Goal: Task Accomplishment & Management: Manage account settings

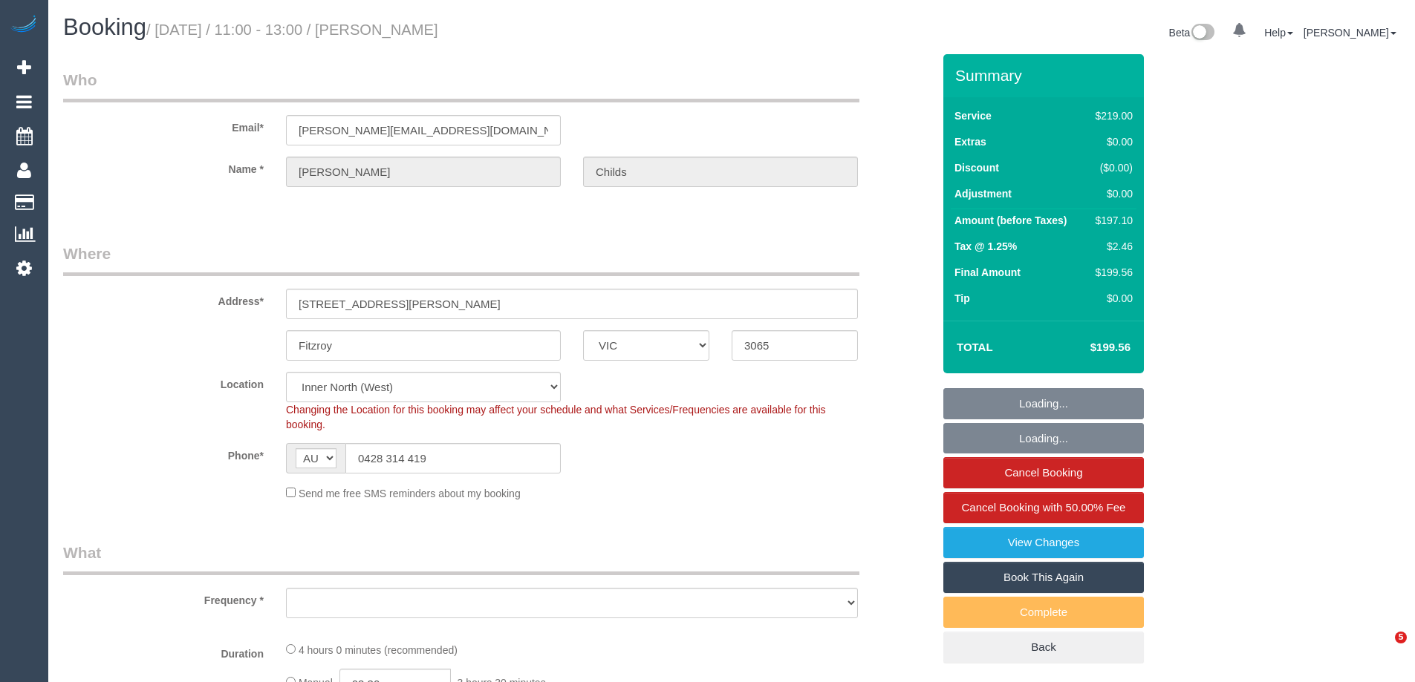
select select "VIC"
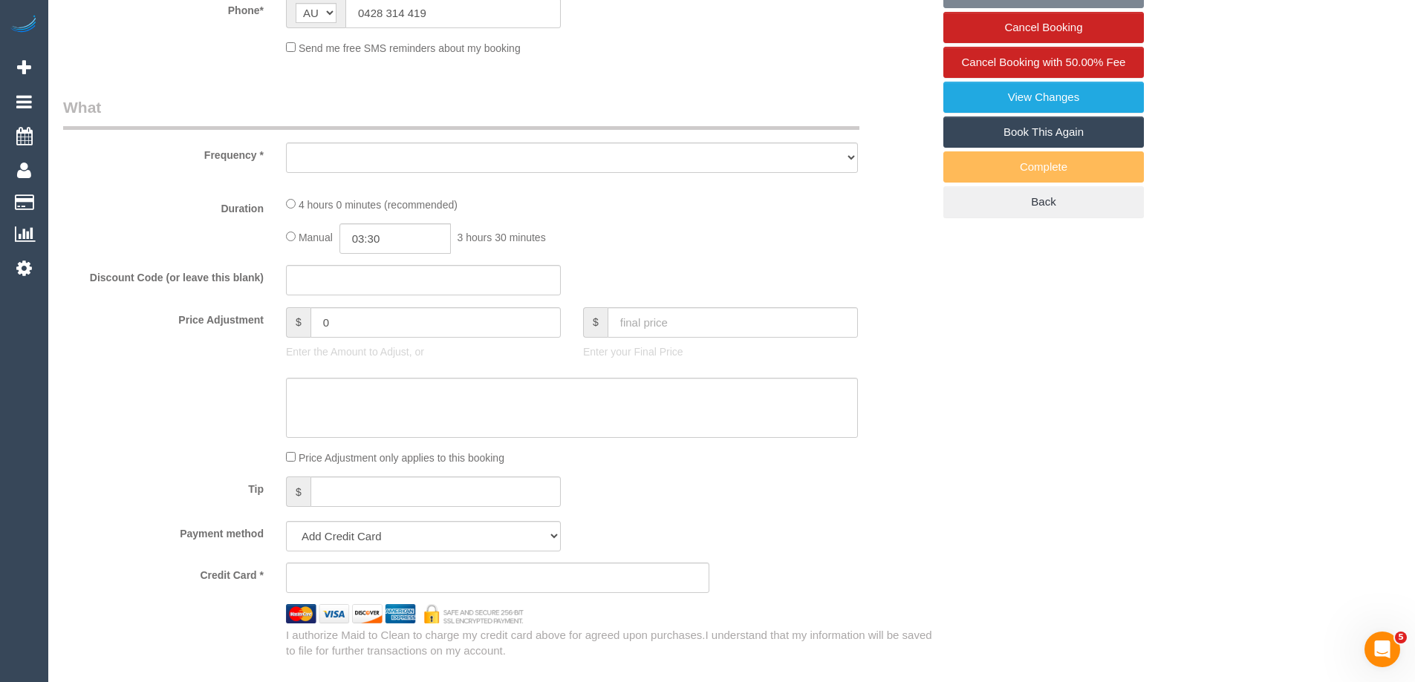
select select "object:554"
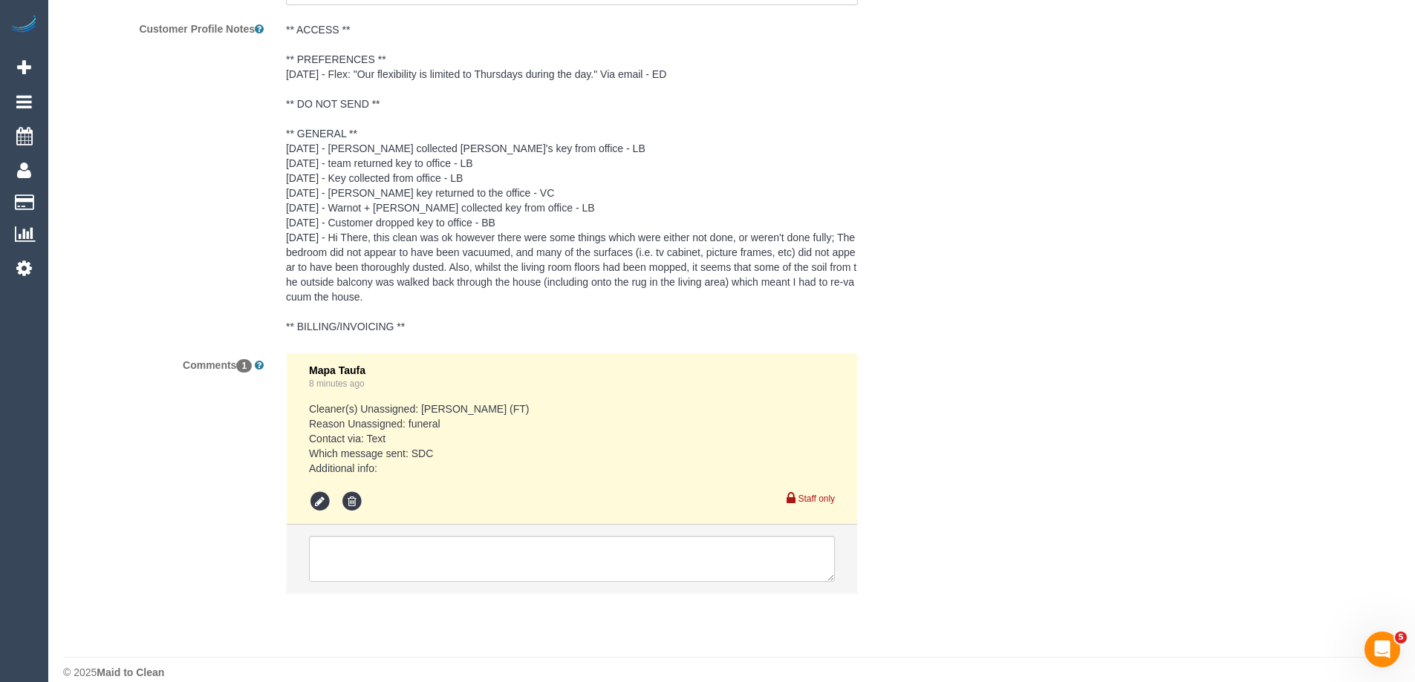
select select "20792"
select select "number:27"
select select "number:17"
select select "number:20"
select select "number:24"
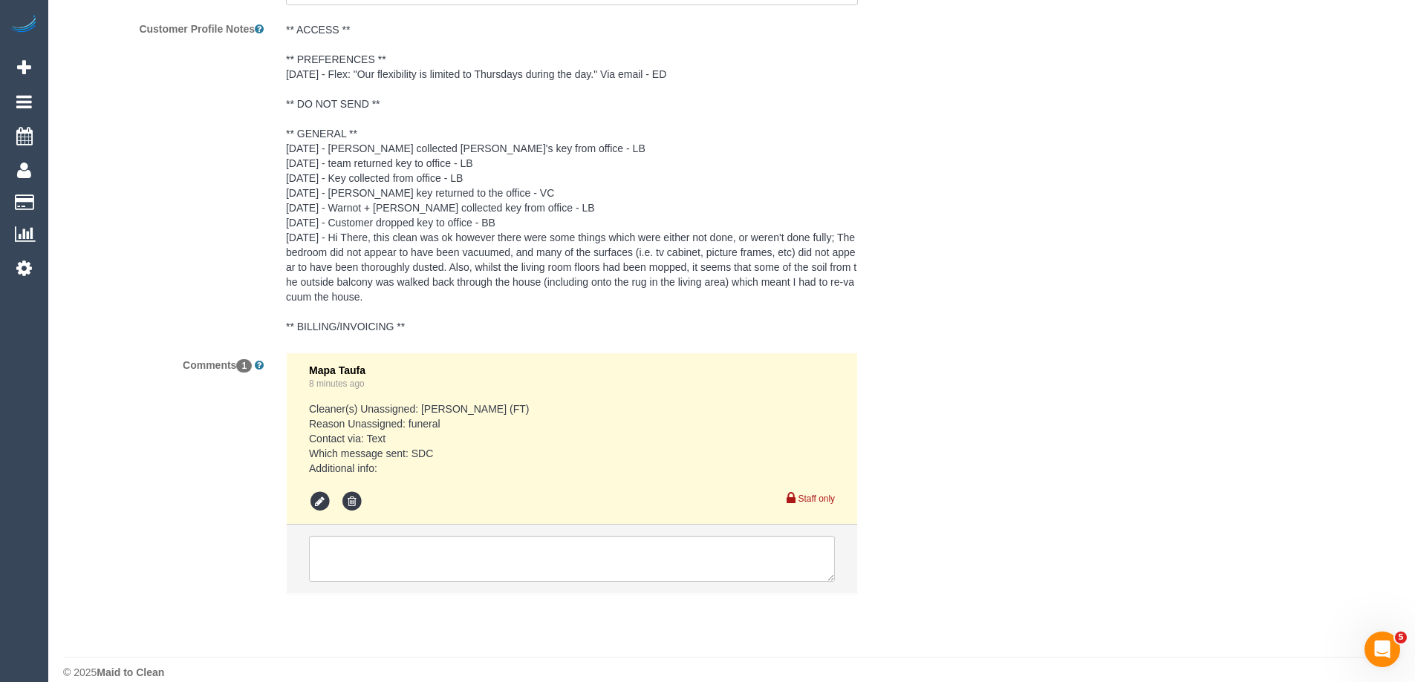
select select "number:34"
select select "number:26"
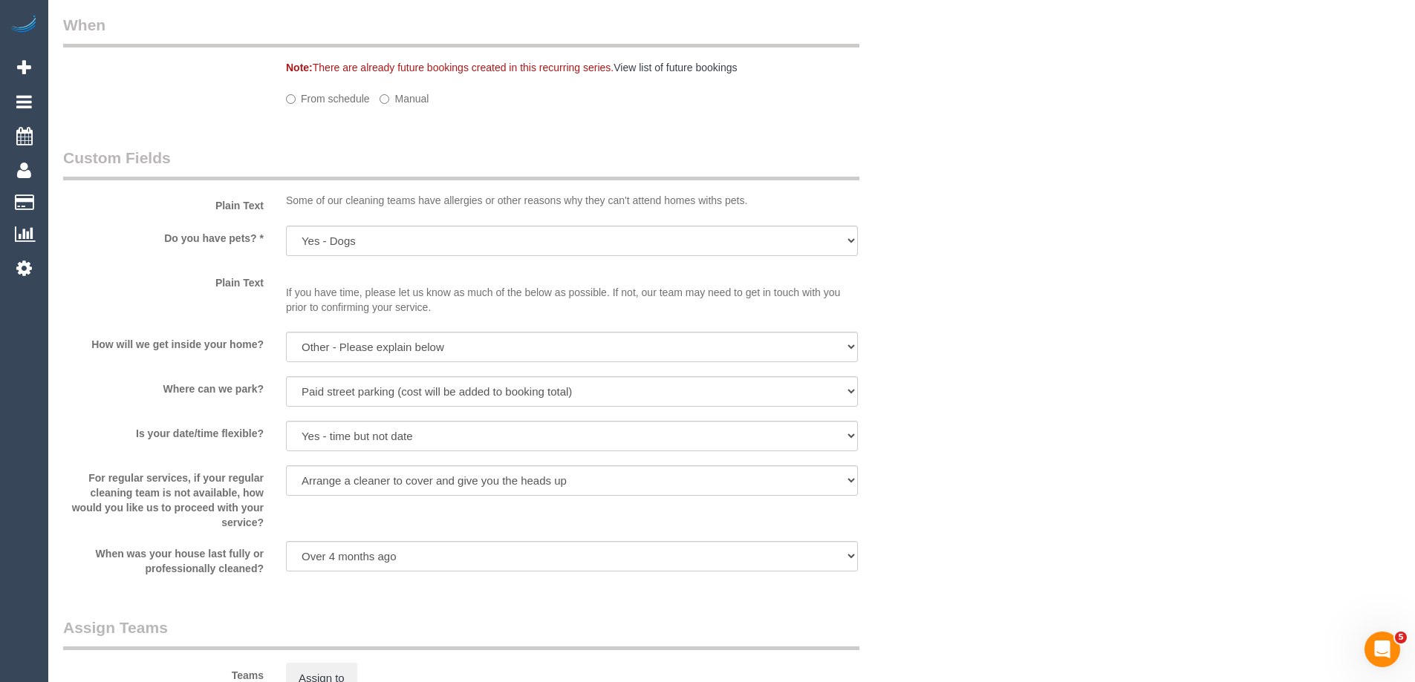
select select "object:1510"
select select "string:stripe-pm_1QzppG2GScqysDRVyGMHMvDV"
select select "spot1"
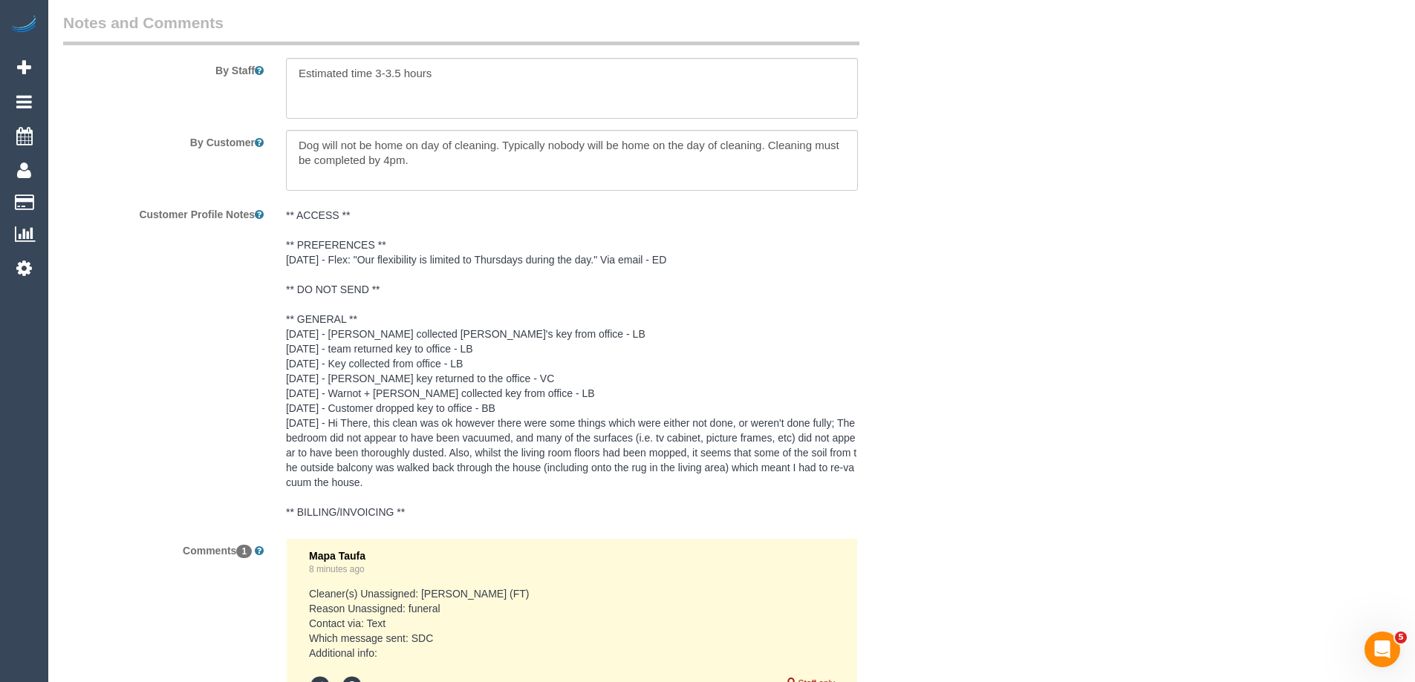
scroll to position [2344, 0]
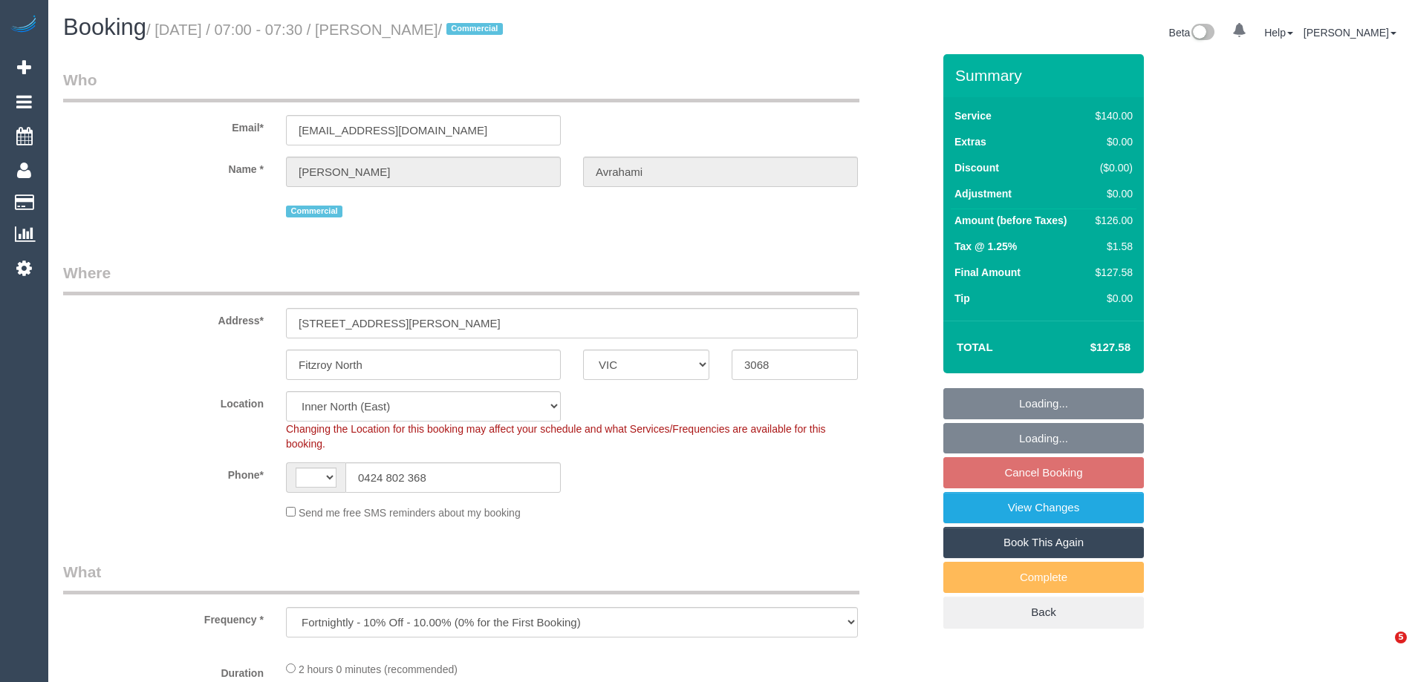
select select "VIC"
select select "object:549"
select select "string:AU"
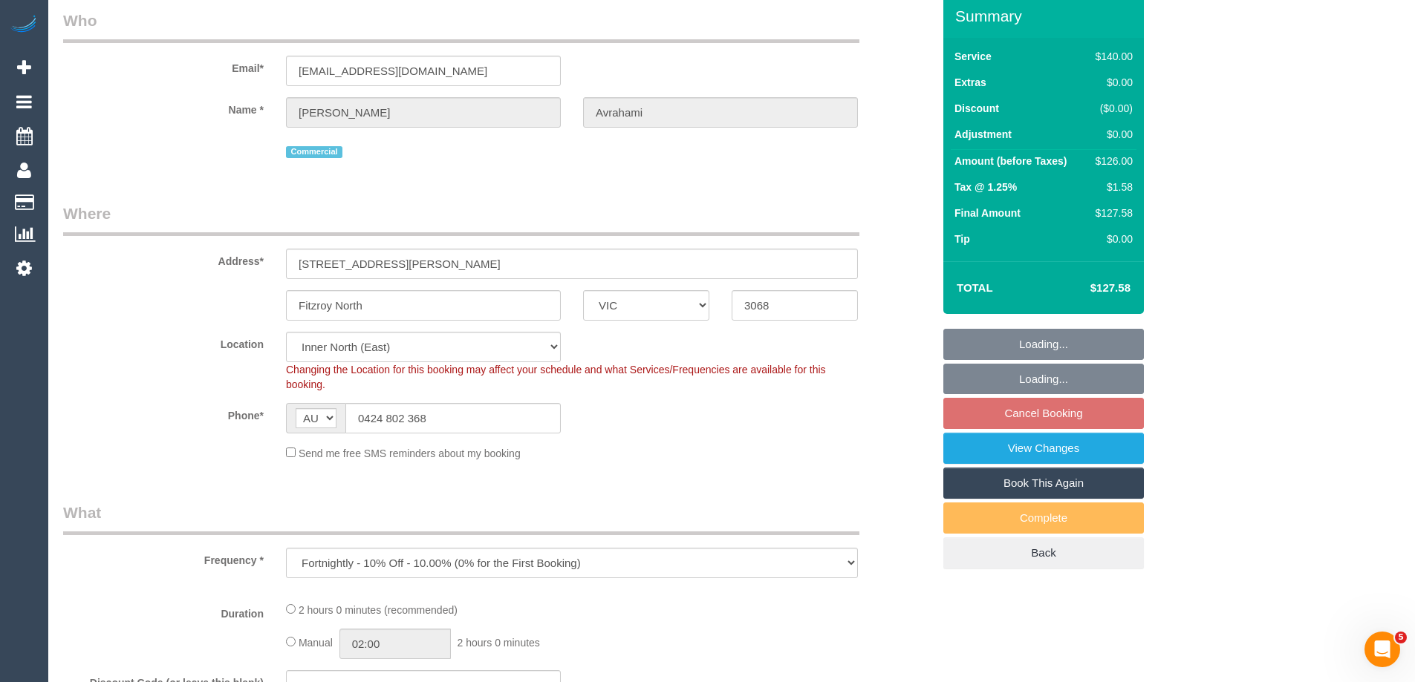
select select "string:stripe-pm_1K4CyR2GScqysDRVzbMAGxHi"
select select "number:32"
select select "number:14"
select select "number:25"
select select "number:35"
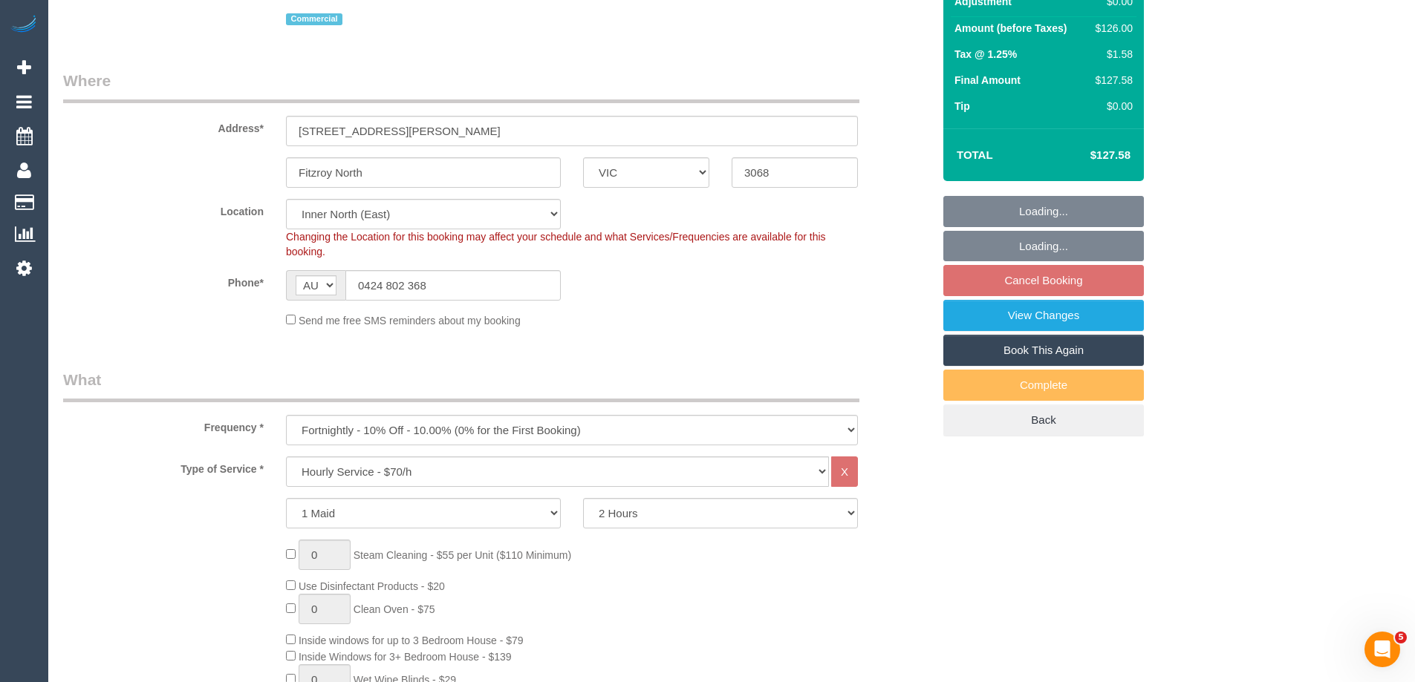
select select "20792"
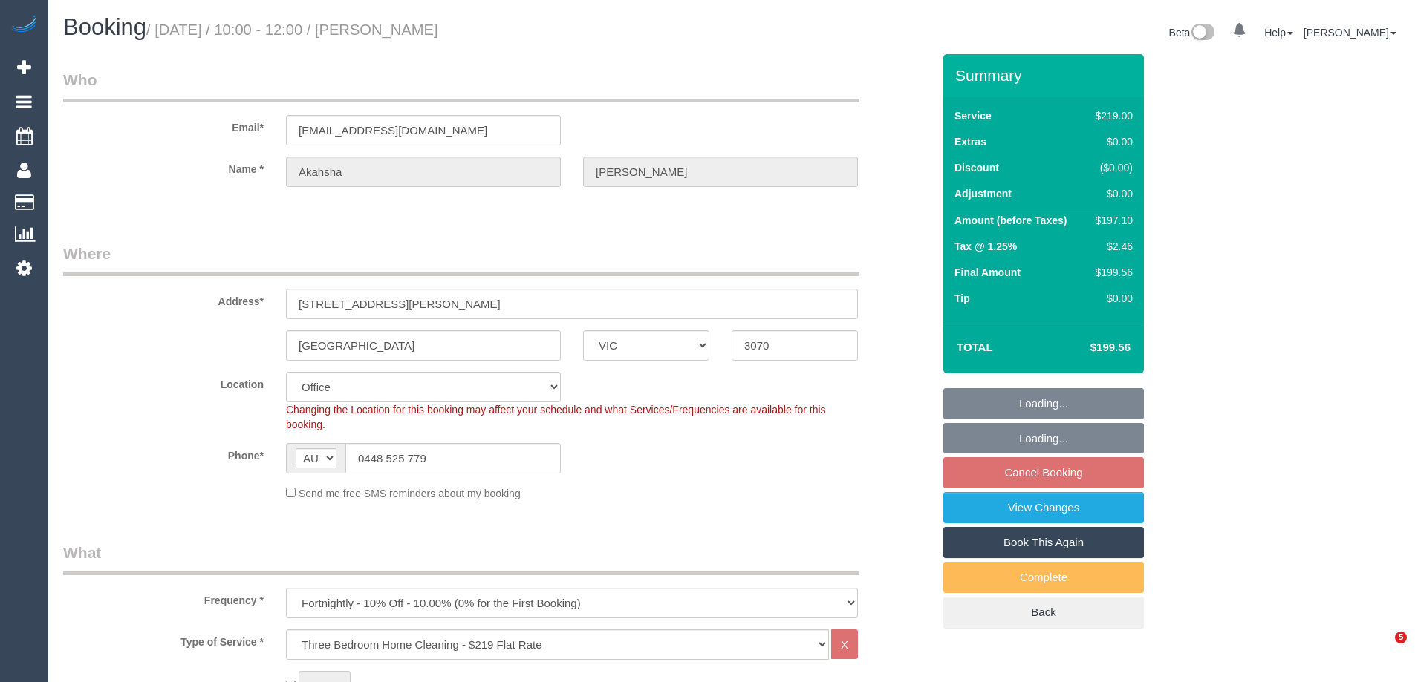
select select "VIC"
select select "number:27"
select select "number:14"
select select "number:19"
select select "number:24"
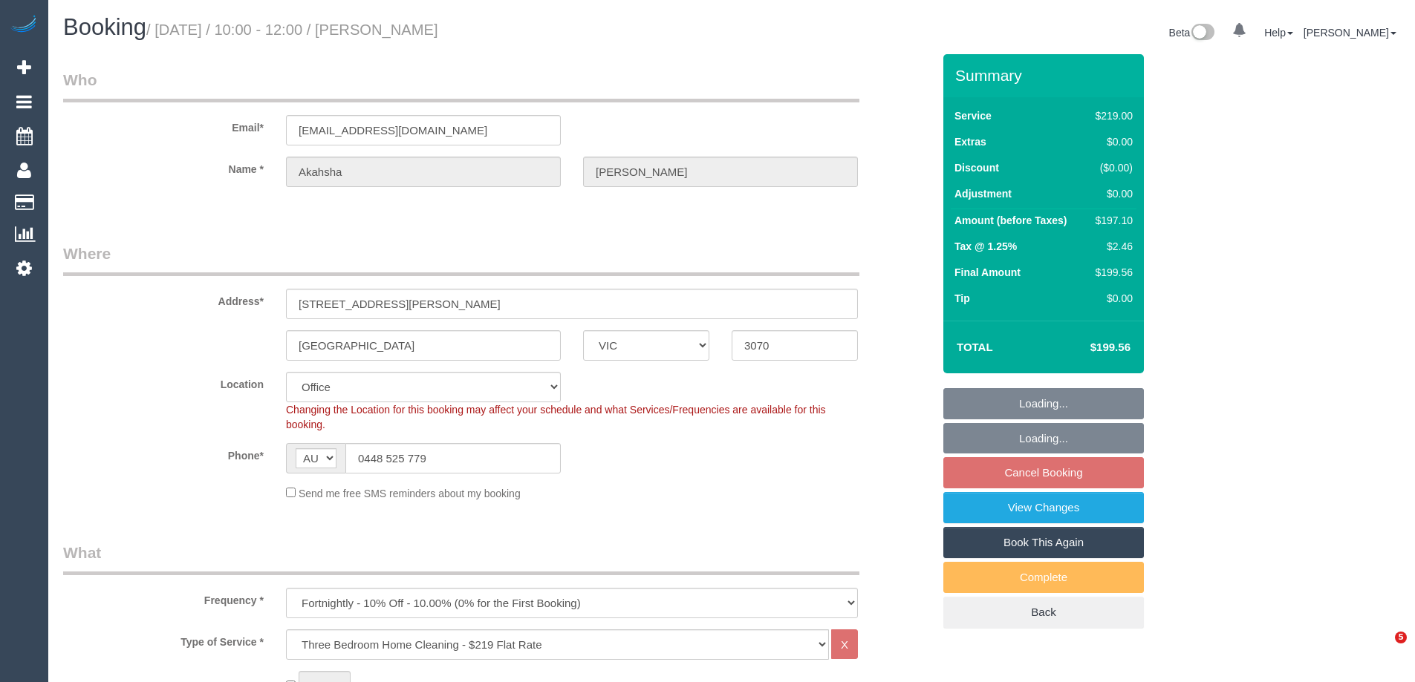
select select "number:33"
select select "number:12"
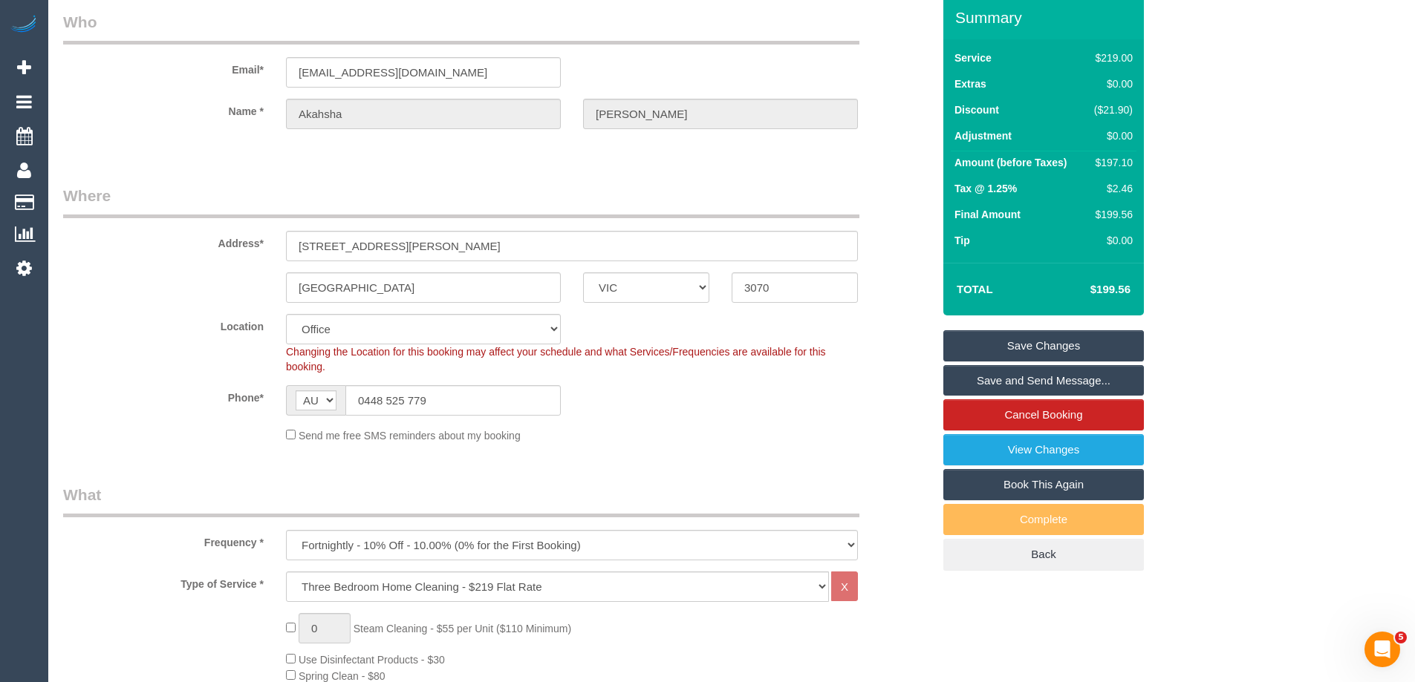
scroll to position [1188, 0]
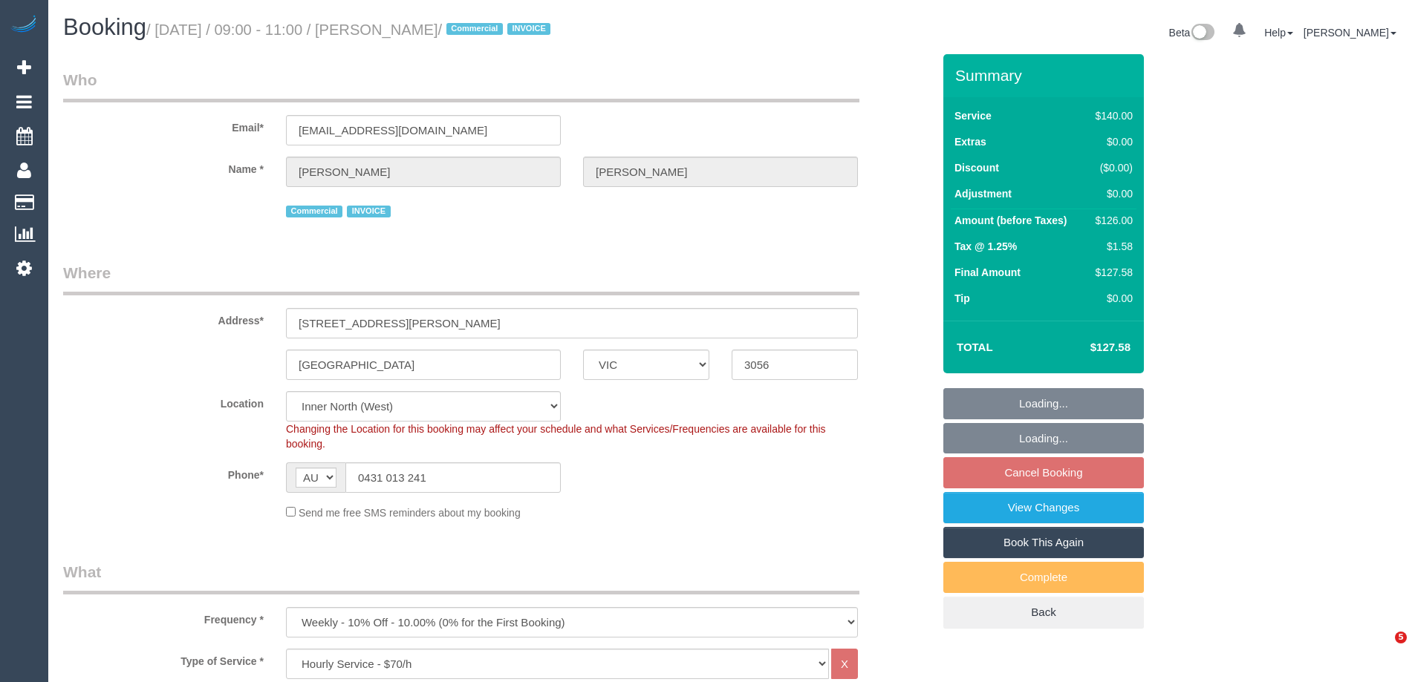
select select "VIC"
select select "spot3"
select select "number:28"
select select "number:14"
select select "number:19"
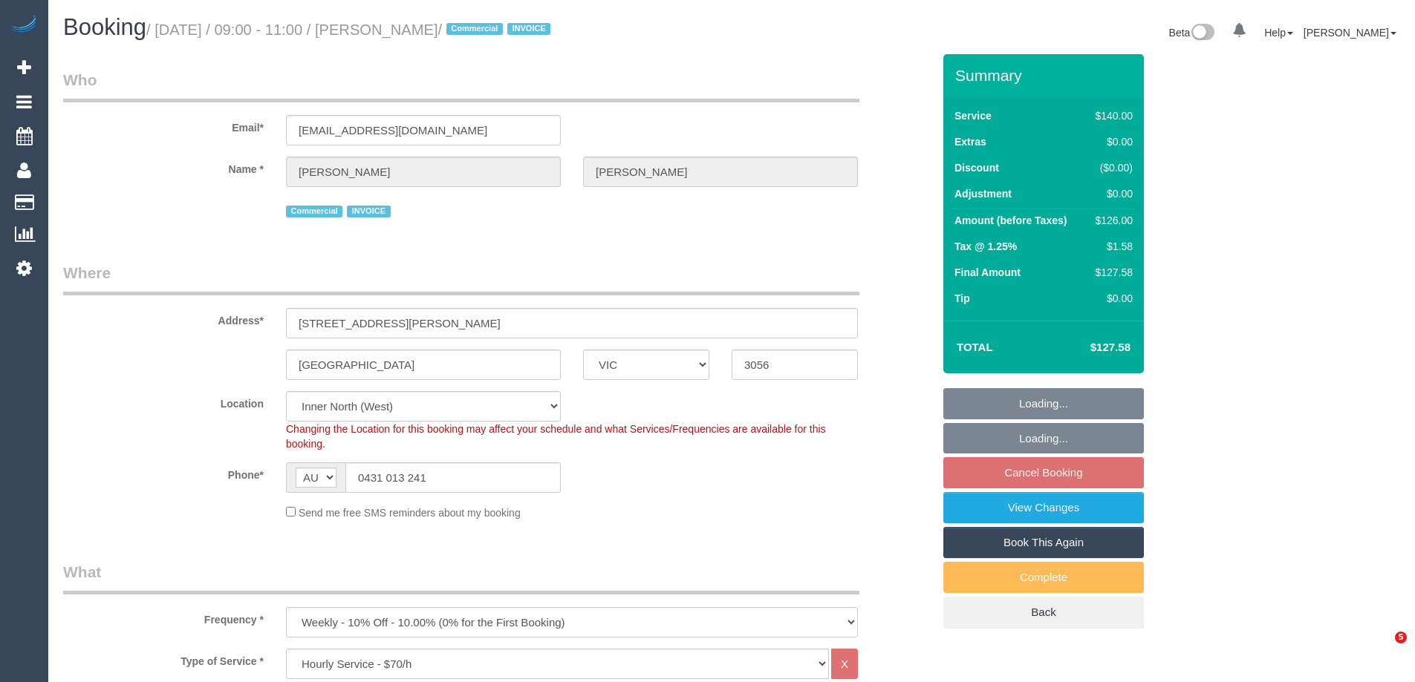
select select "number:22"
select select "number:34"
select select "number:13"
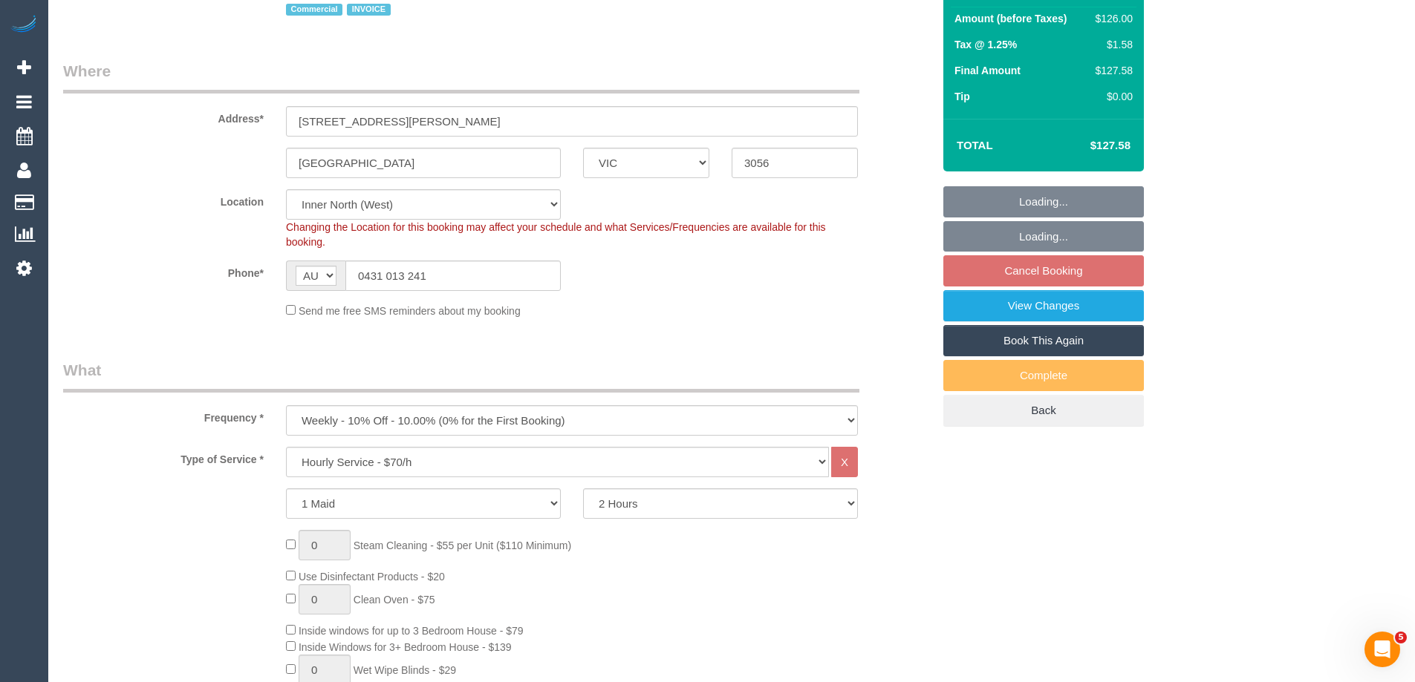
scroll to position [223, 0]
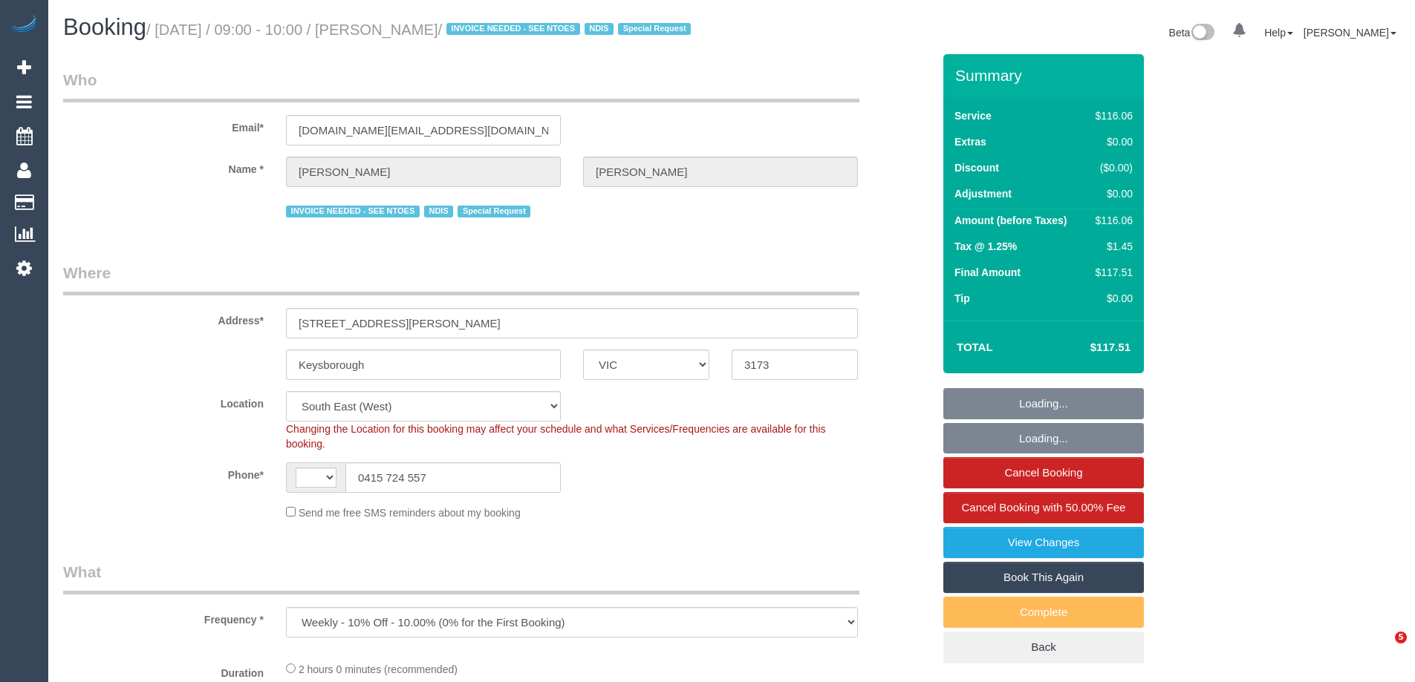
select select "VIC"
select select "object:362"
select select "string:AU"
select select "number:28"
select select "number:14"
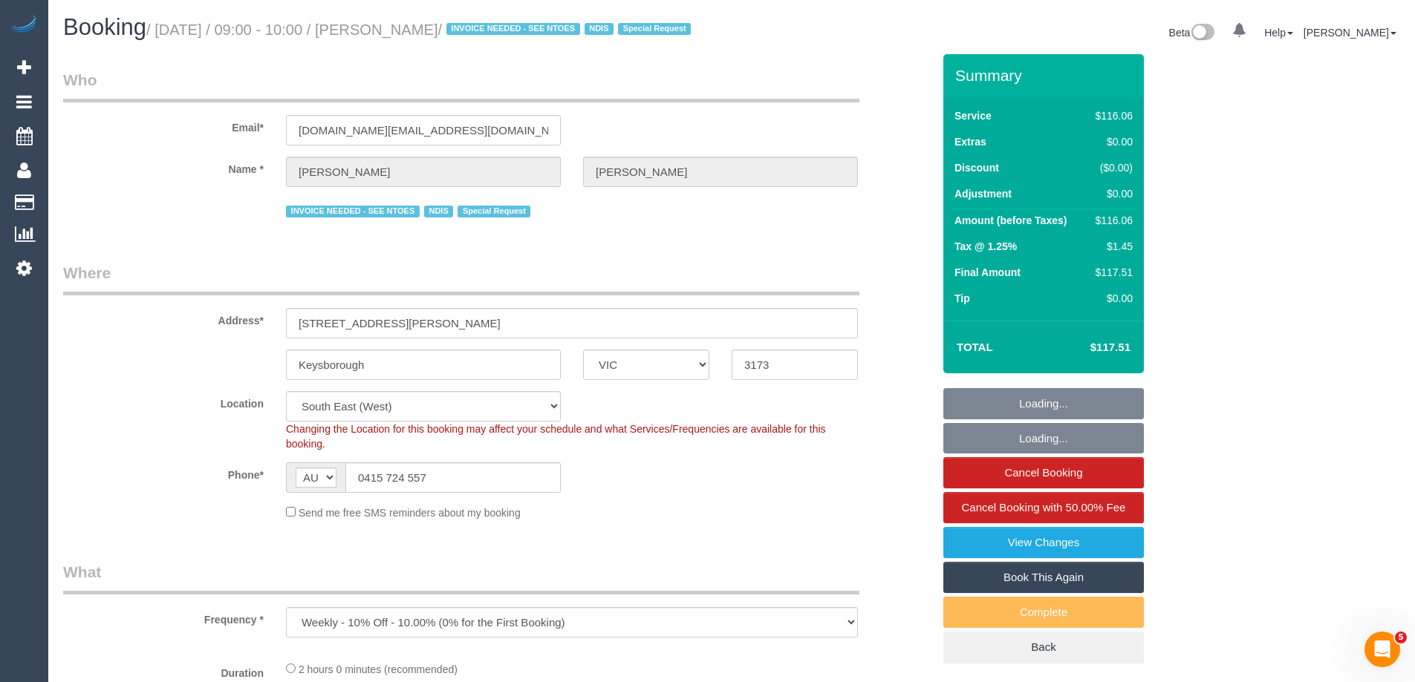
select select "number:19"
select select "number:22"
select select "number:34"
select select "VIC"
select select "number:28"
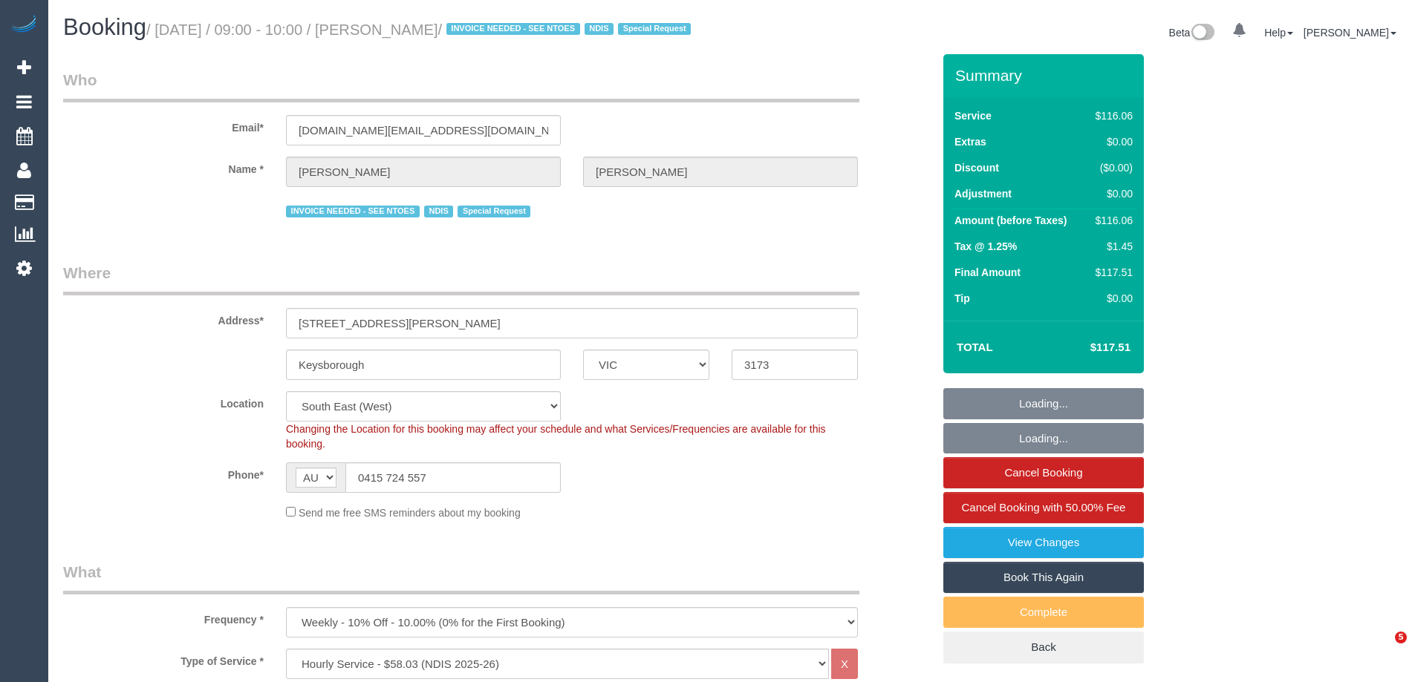
select select "number:14"
select select "number:19"
select select "number:22"
select select "number:34"
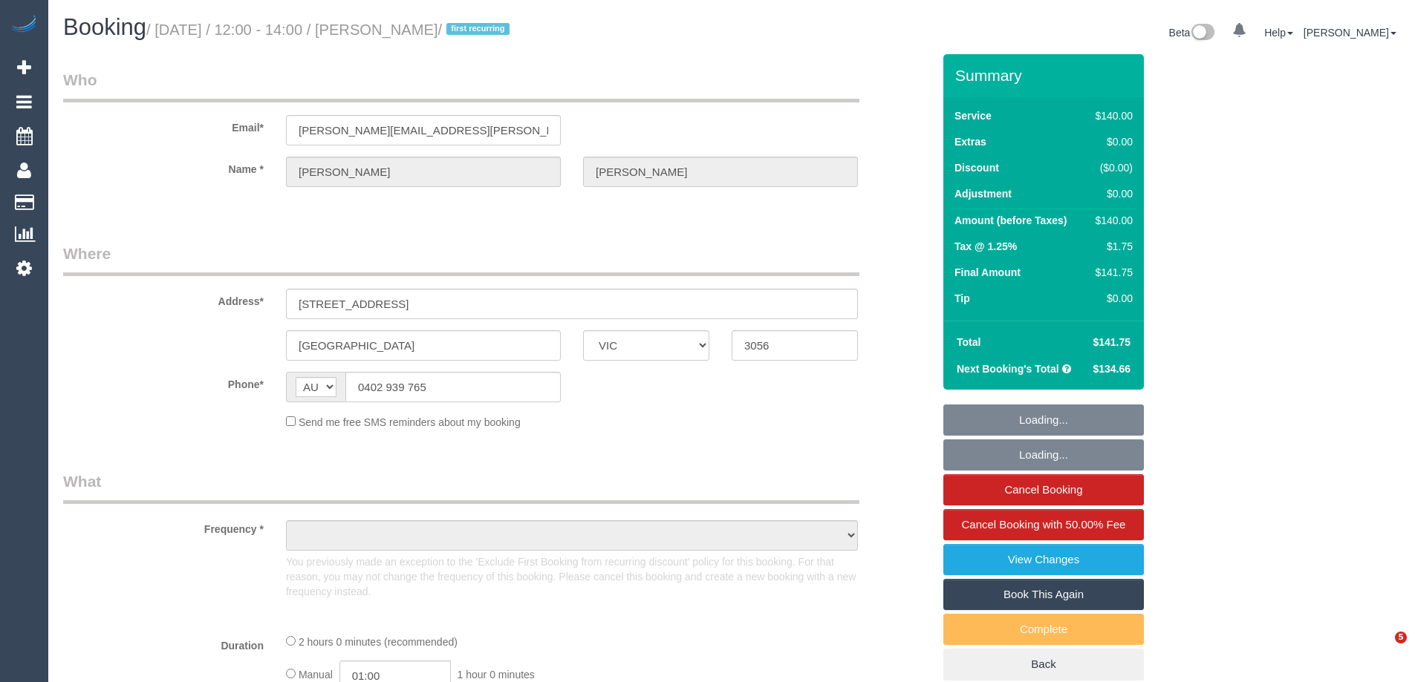
select select "VIC"
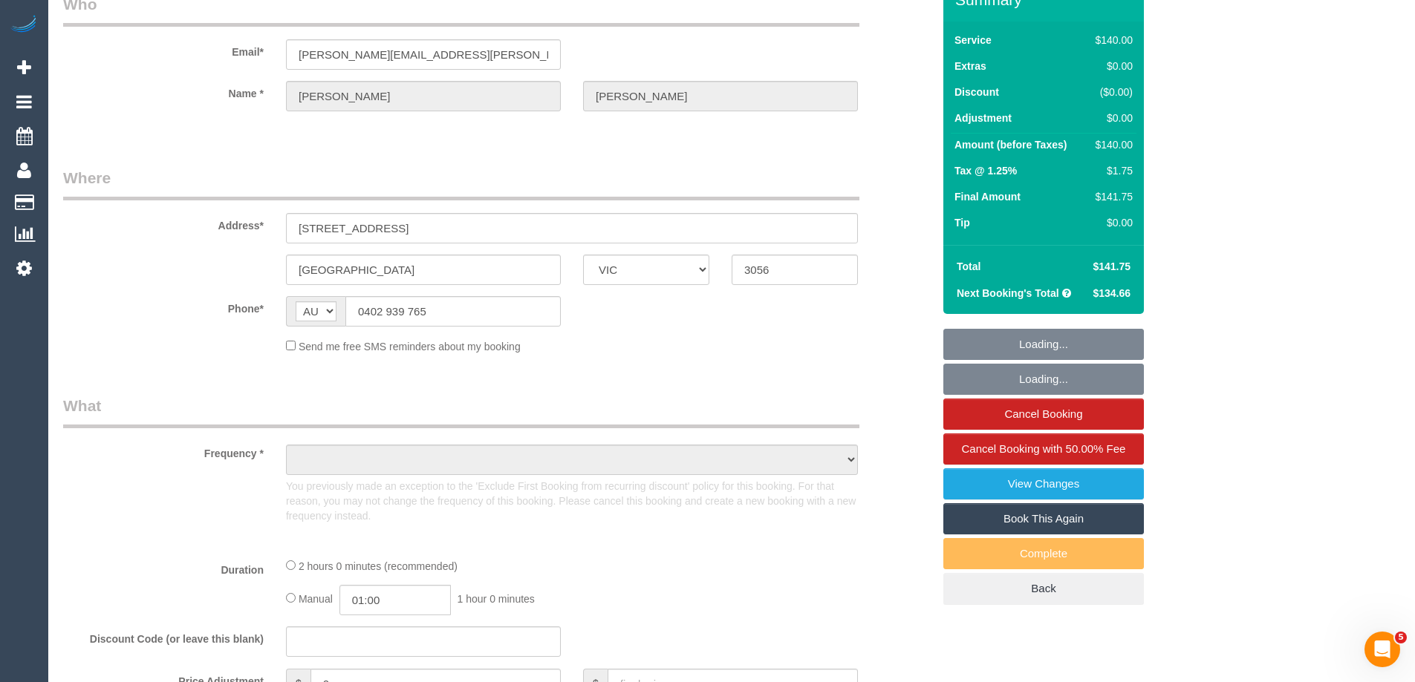
select select "object:736"
select select "number:27"
select select "number:14"
select select "number:19"
select select "number:24"
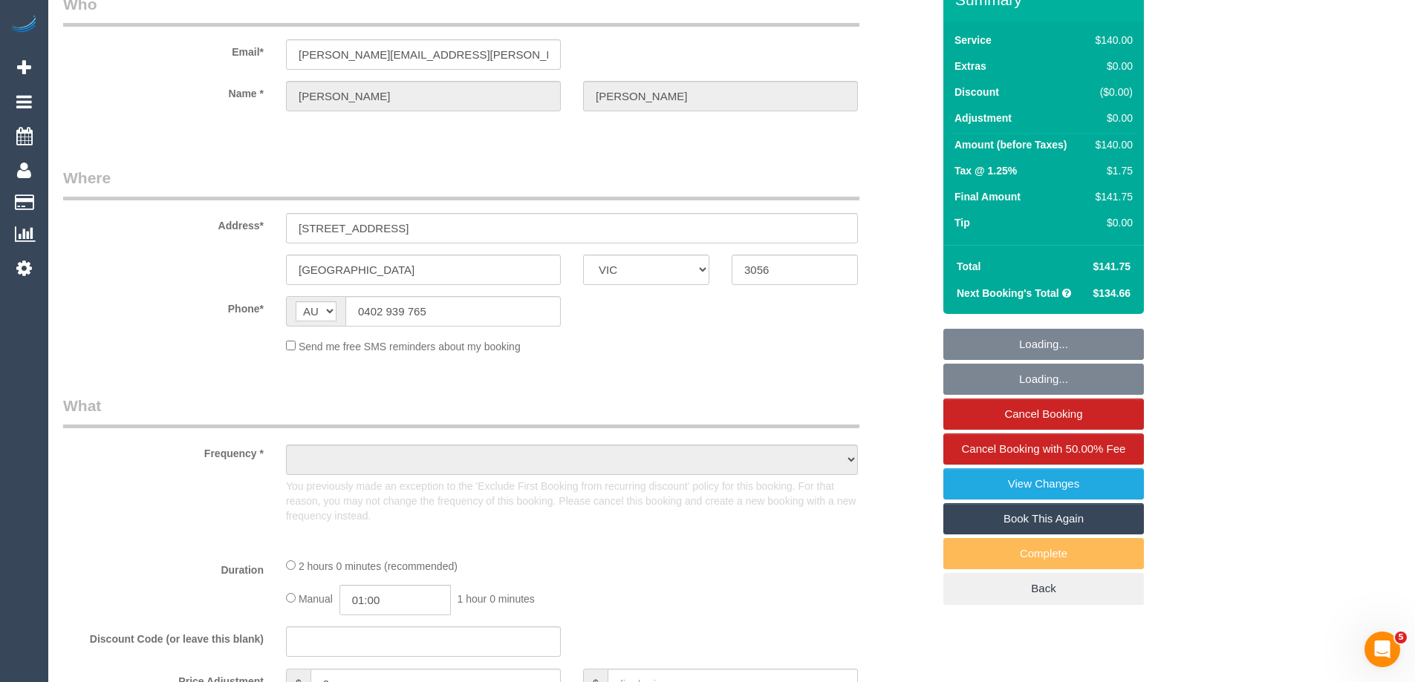
select select "number:34"
select select "number:13"
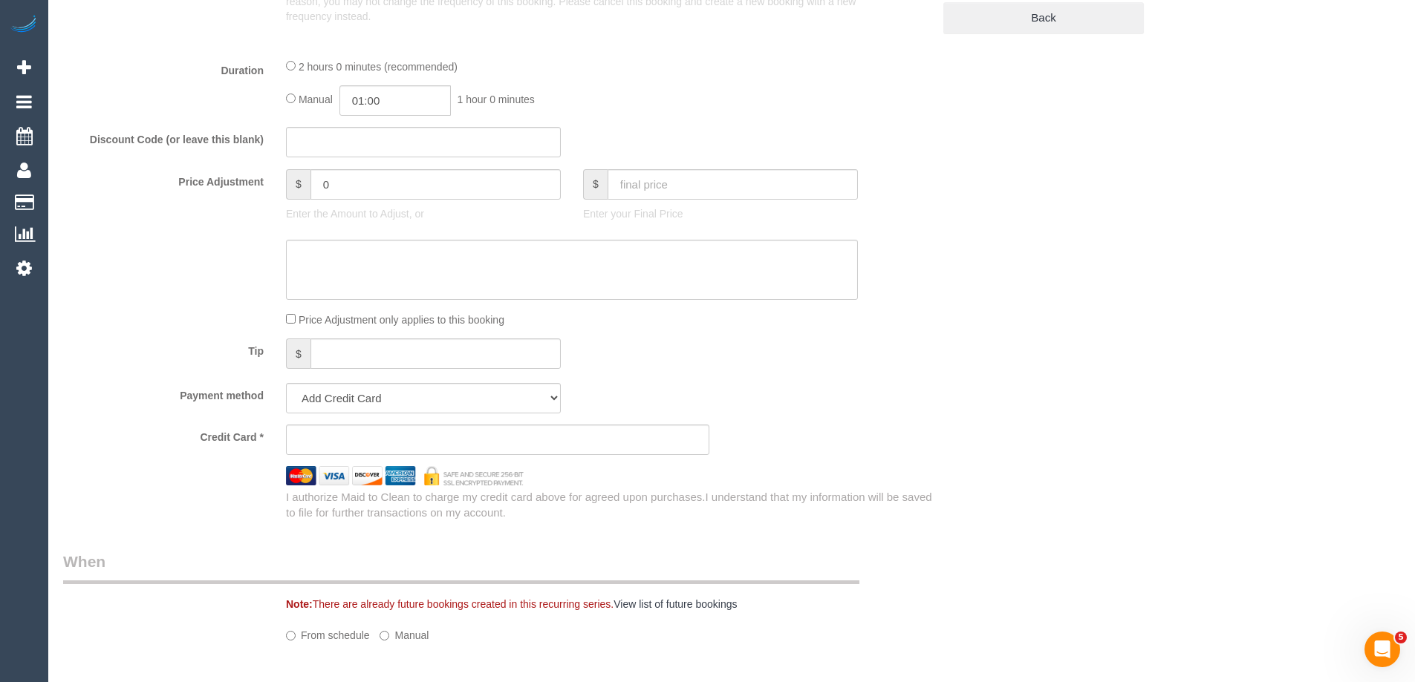
select select "string:stripe-pm_1Qz0aI2GScqysDRVbt838GBB"
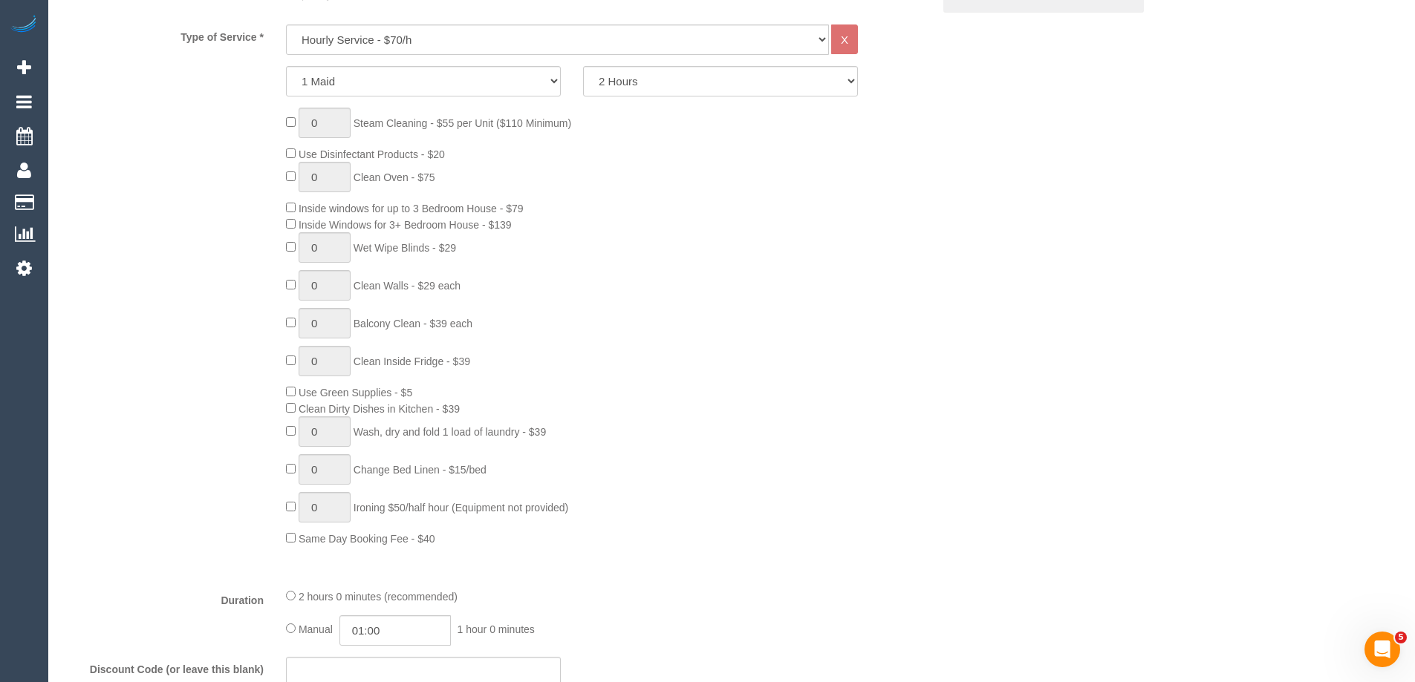
select select "spot1"
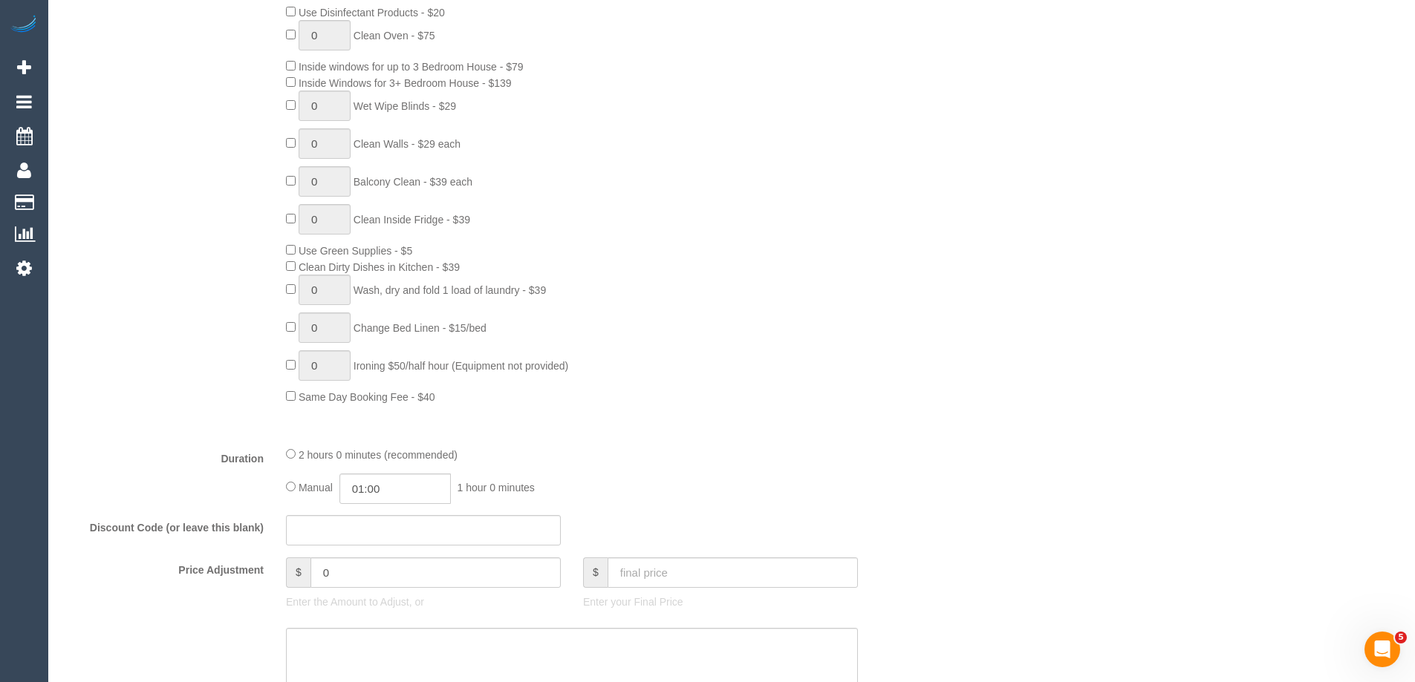
scroll to position [965, 0]
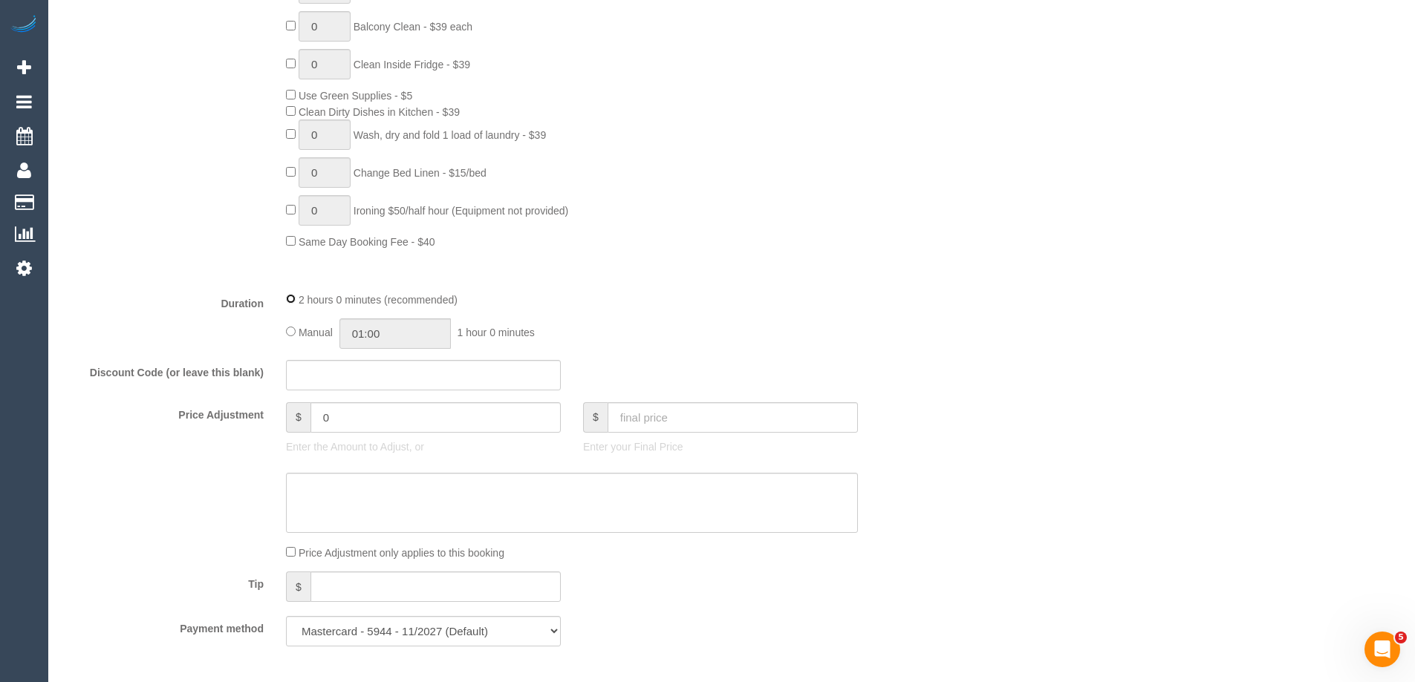
select select "spot12"
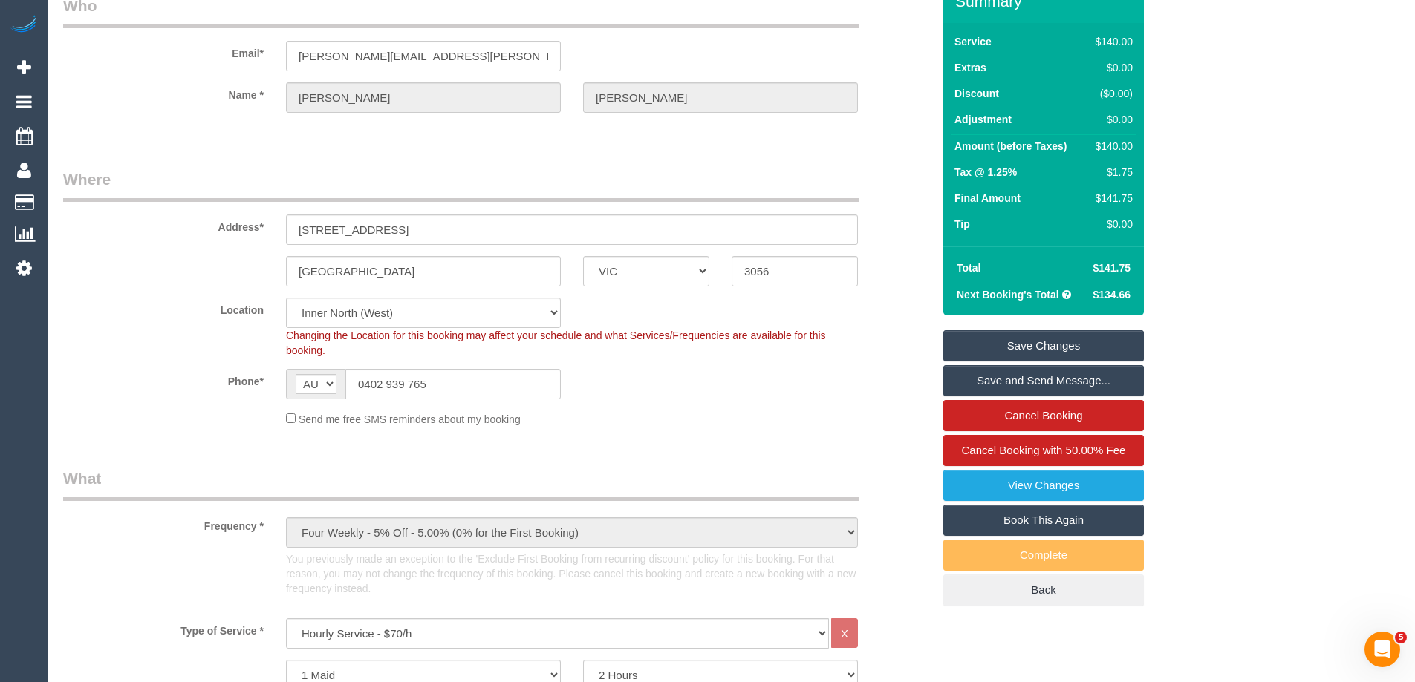
click at [1007, 338] on link "Save Changes" at bounding box center [1043, 345] width 201 height 31
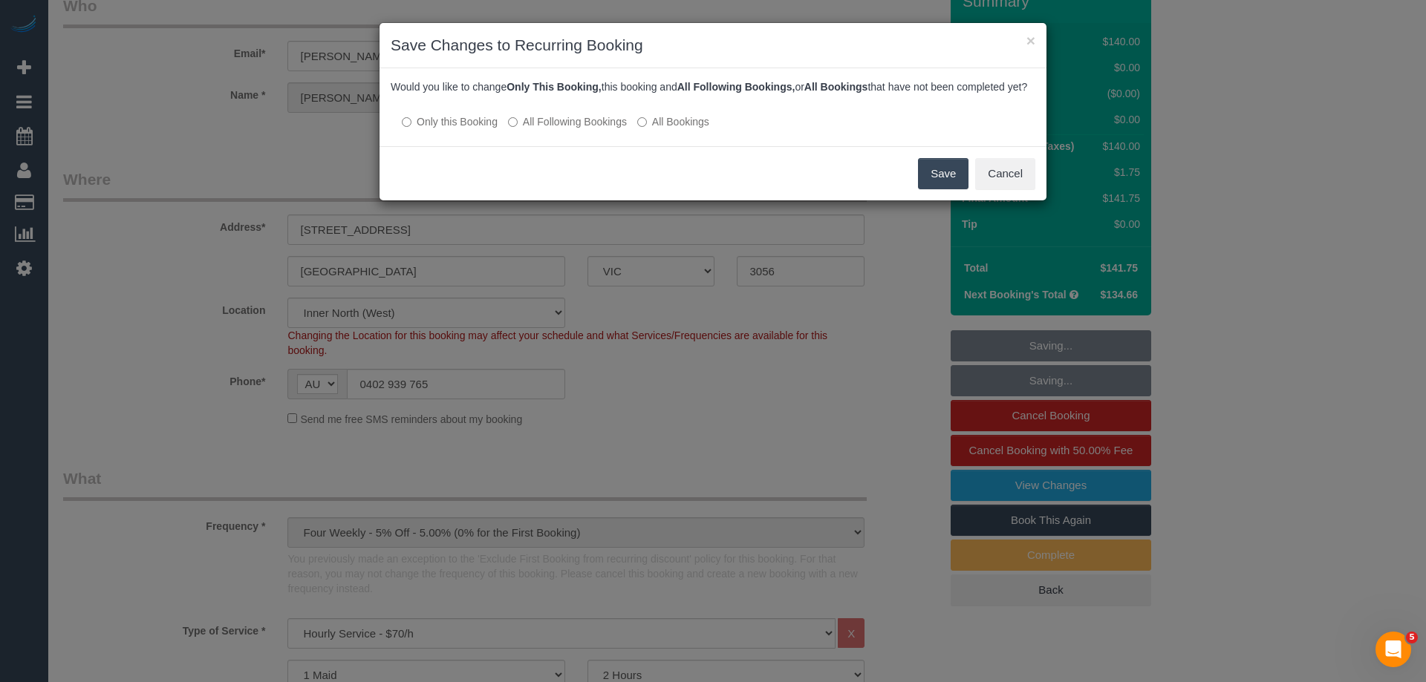
click at [953, 189] on button "Save" at bounding box center [943, 173] width 50 height 31
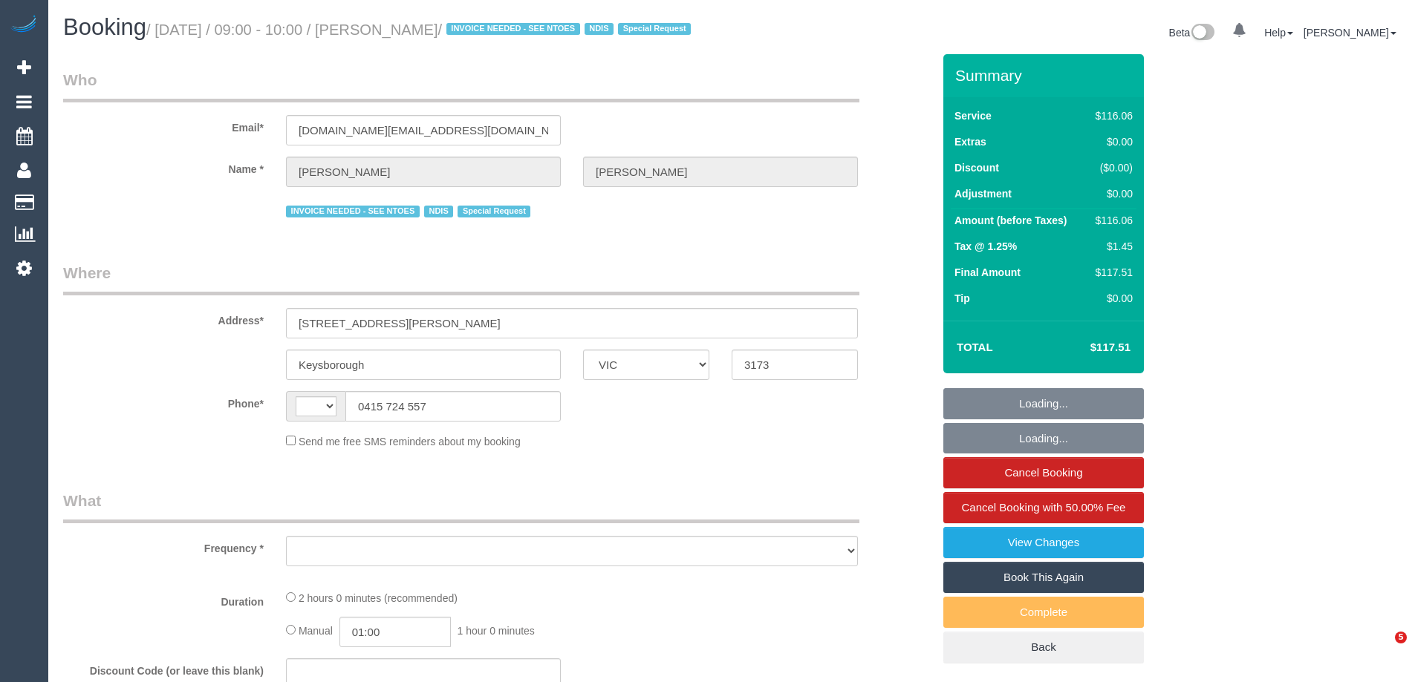
select select "VIC"
select select "string:AU"
select select "object:602"
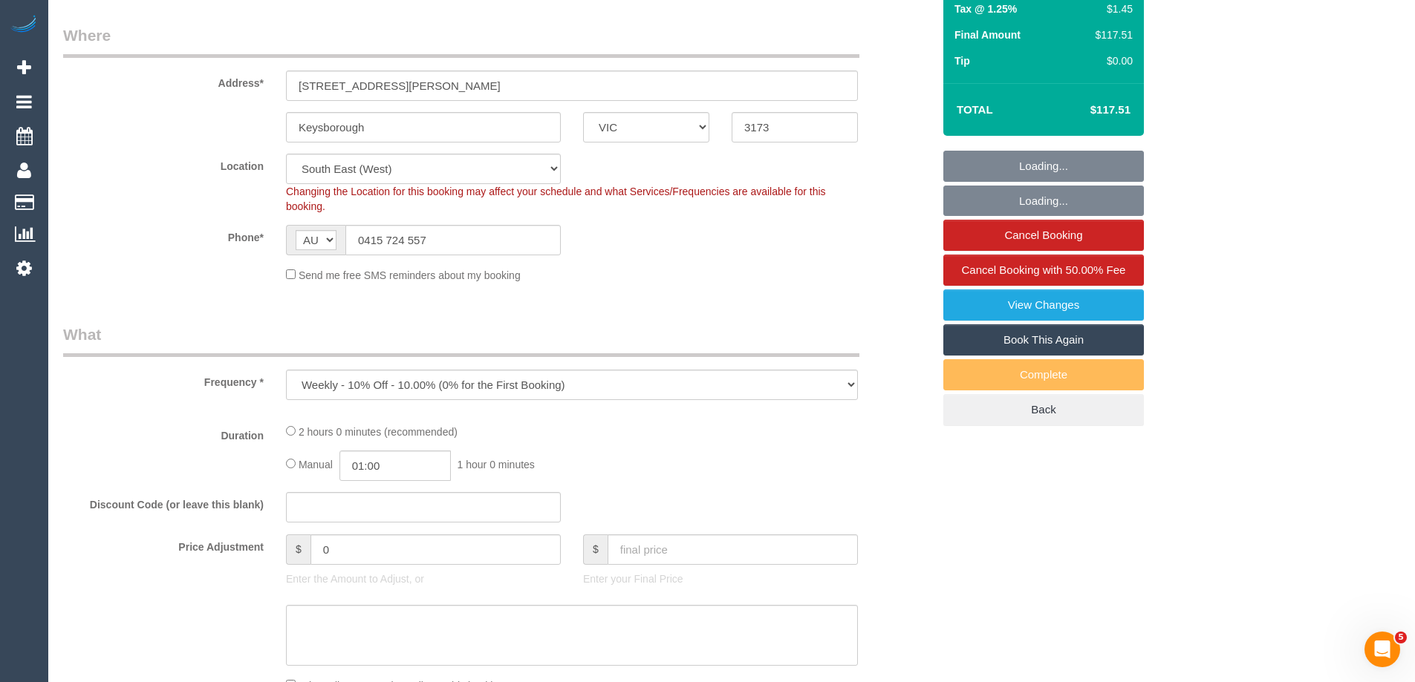
select select "number:28"
select select "number:14"
select select "number:19"
select select "number:22"
select select "number:34"
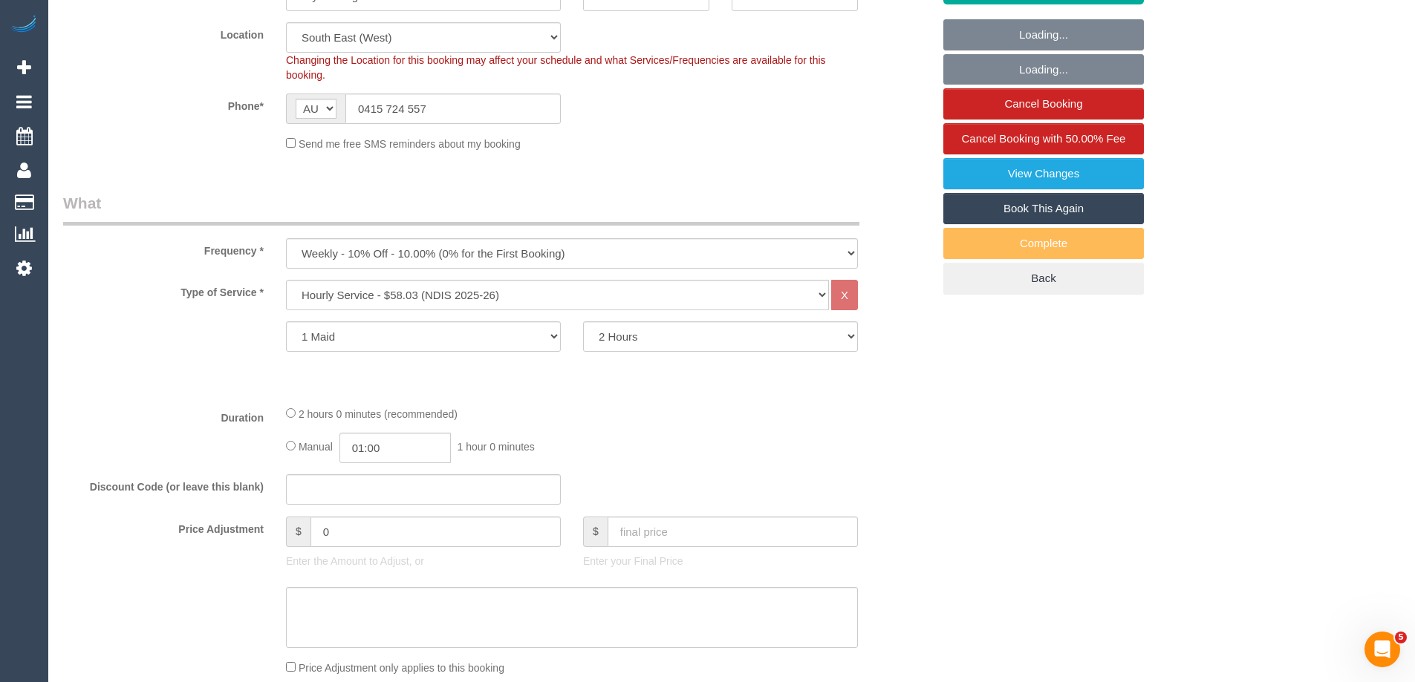
select select "object:814"
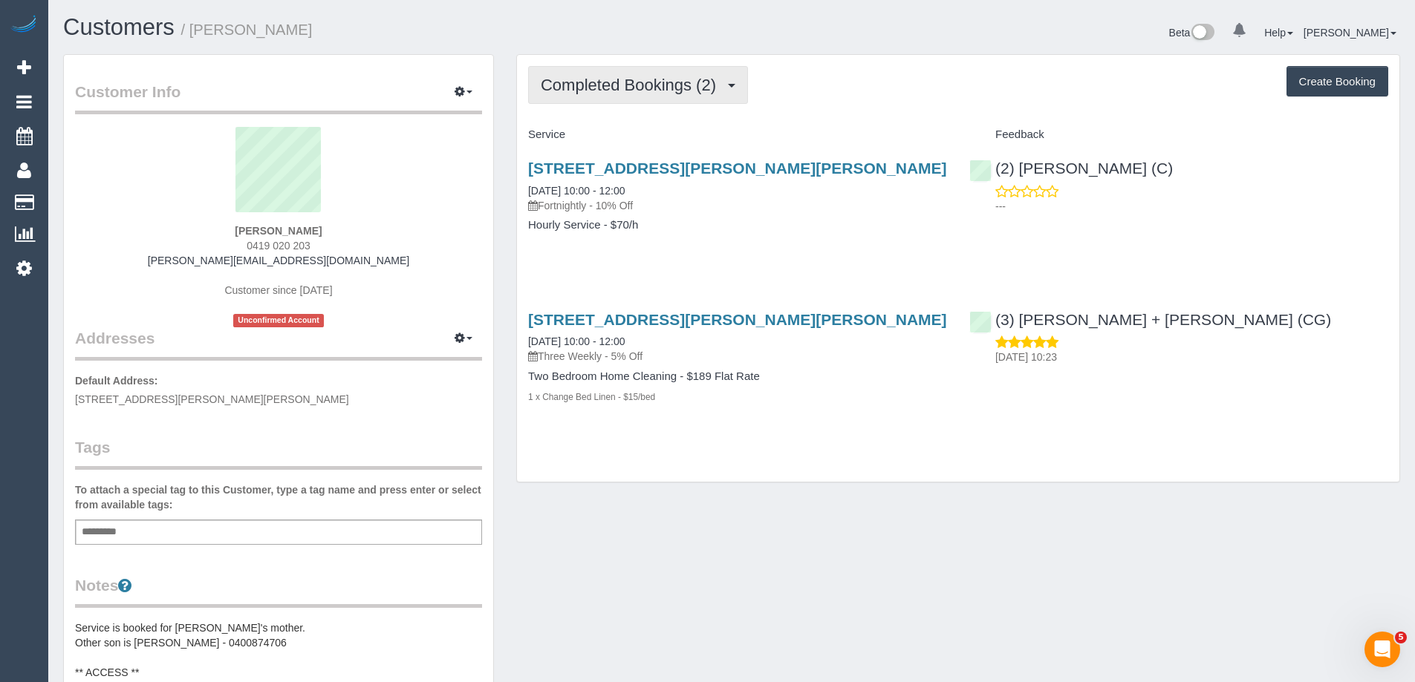
click at [585, 92] on span "Completed Bookings (2)" at bounding box center [632, 85] width 183 height 19
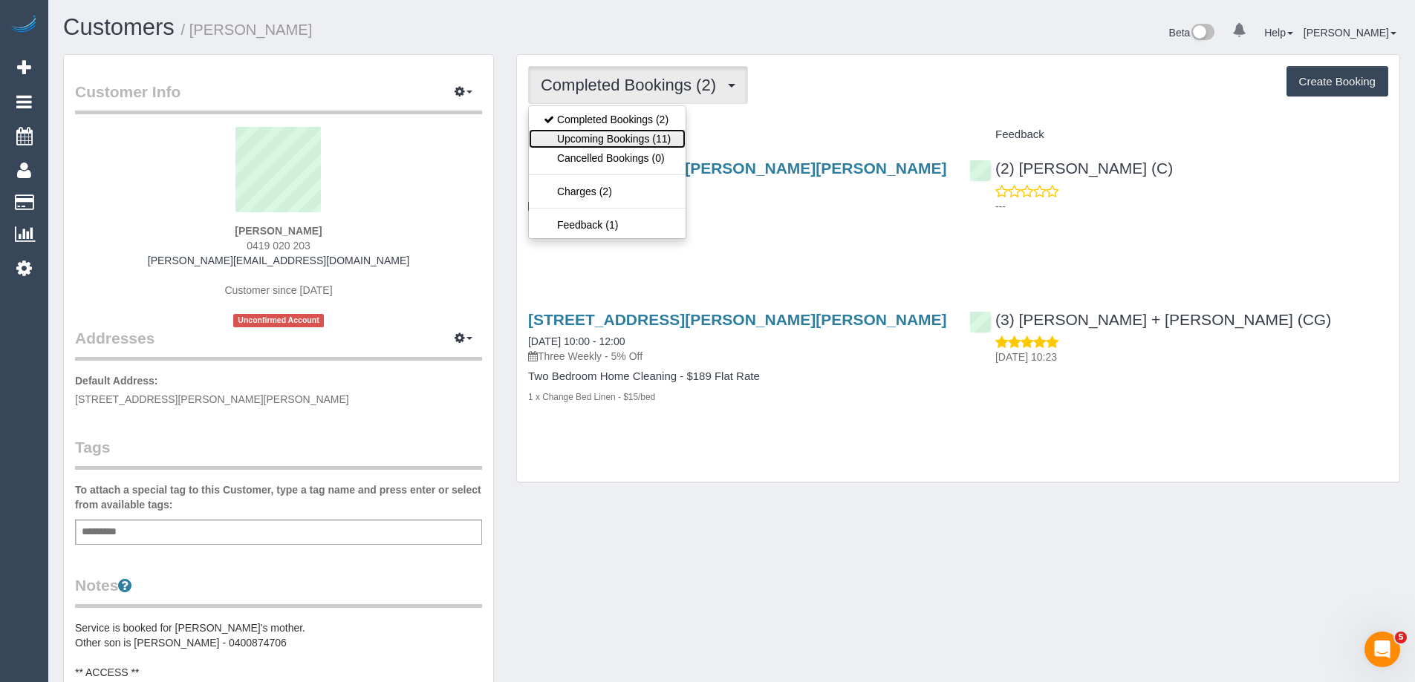
click at [603, 134] on link "Upcoming Bookings (11)" at bounding box center [607, 138] width 157 height 19
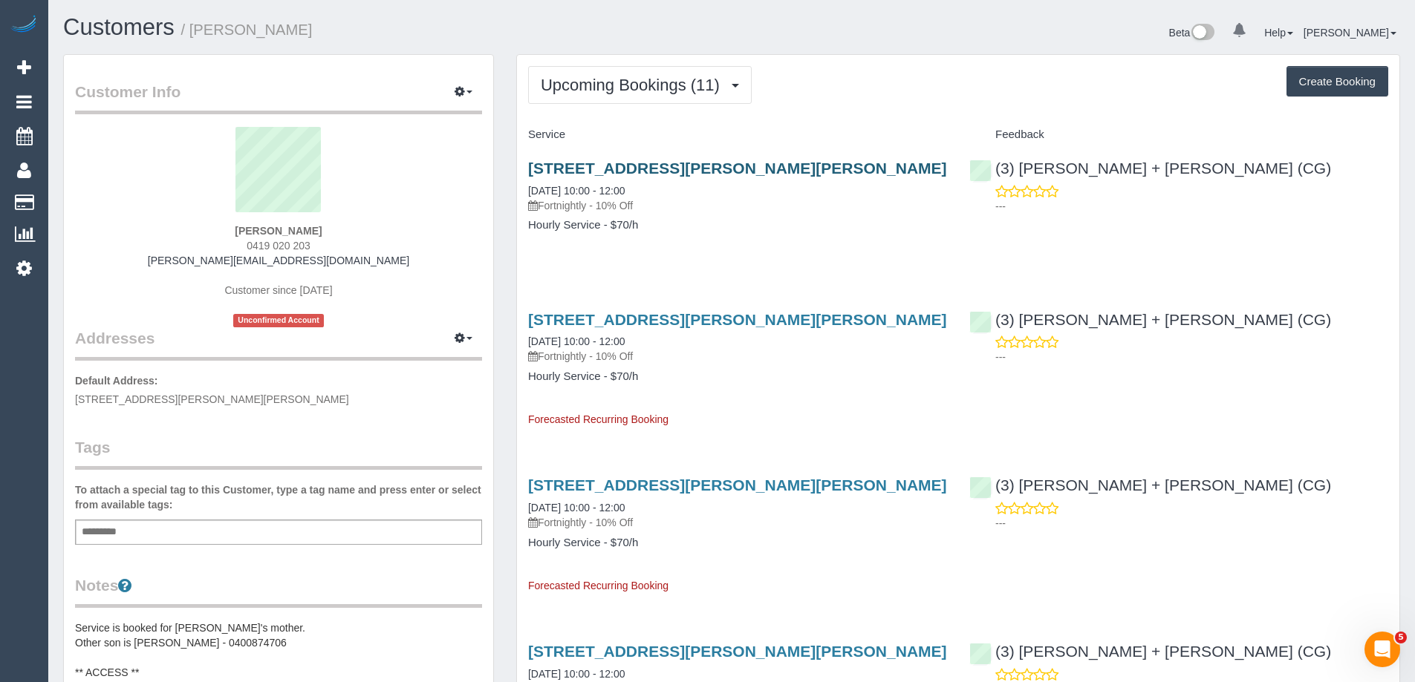
drag, startPoint x: 870, startPoint y: 163, endPoint x: 528, endPoint y: 168, distance: 341.6
click at [528, 168] on h3 "472 Glen Eira Road, 2, Caulfield, VIC 3162" at bounding box center [737, 168] width 419 height 17
copy link "472 Glen Eira Road, 2, Caulfield, VIC 3162"
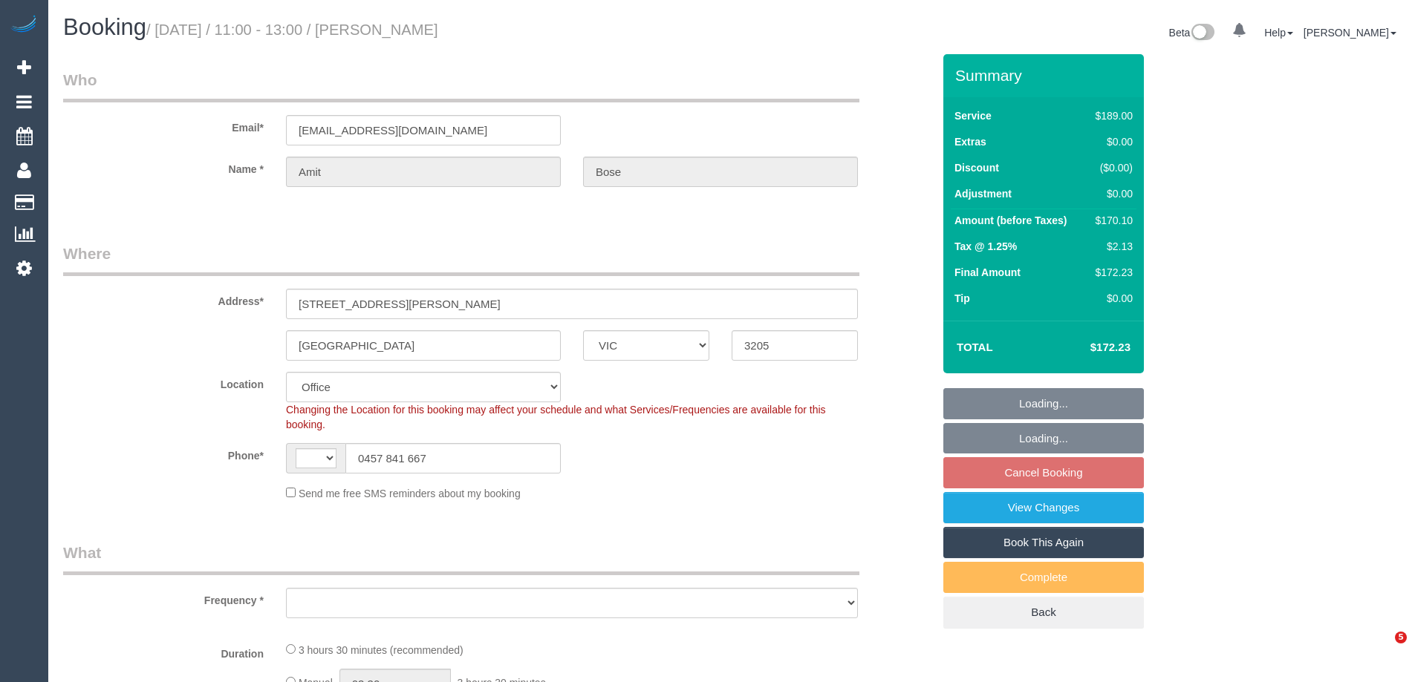
select select "VIC"
select select "string:AU"
select select "string:stripe-pm_1QRLJa2GScqysDRVYDxksU4f"
select select "number:32"
select select "number:14"
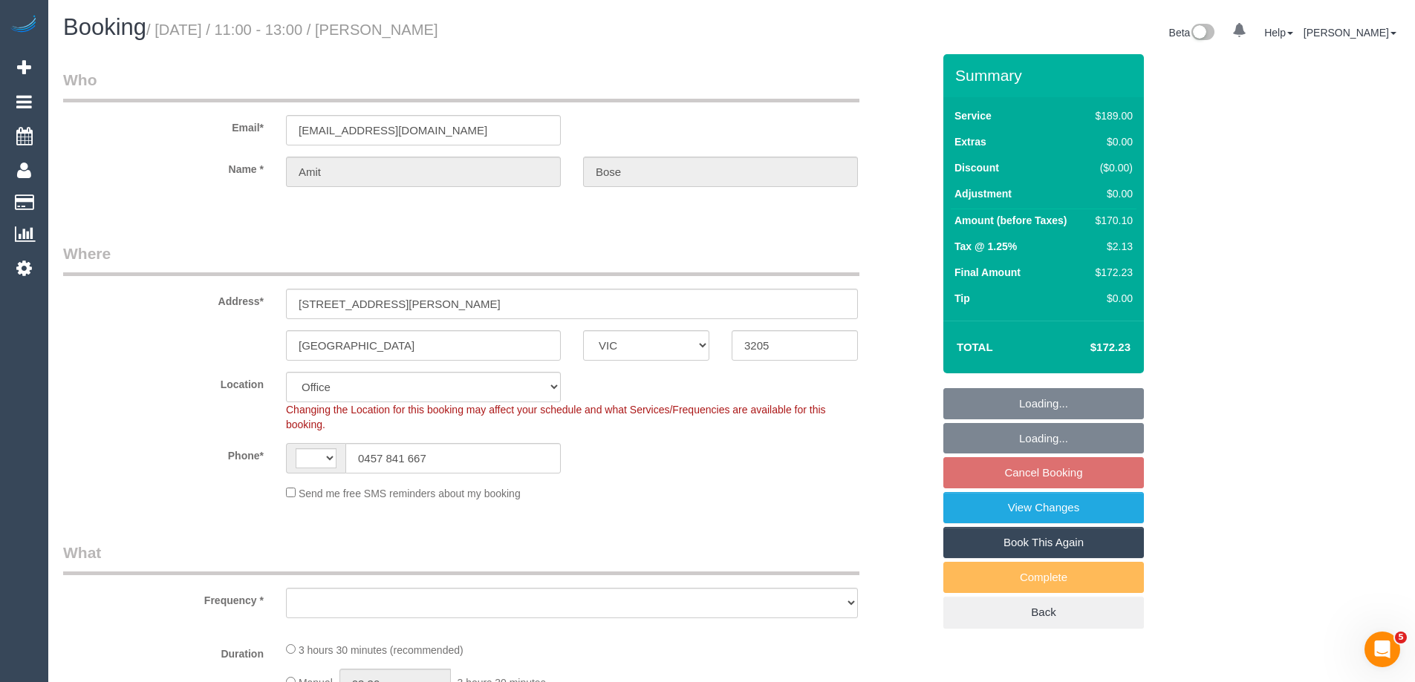
select select "number:20"
select select "number:22"
select select "number:13"
select select "object:2020"
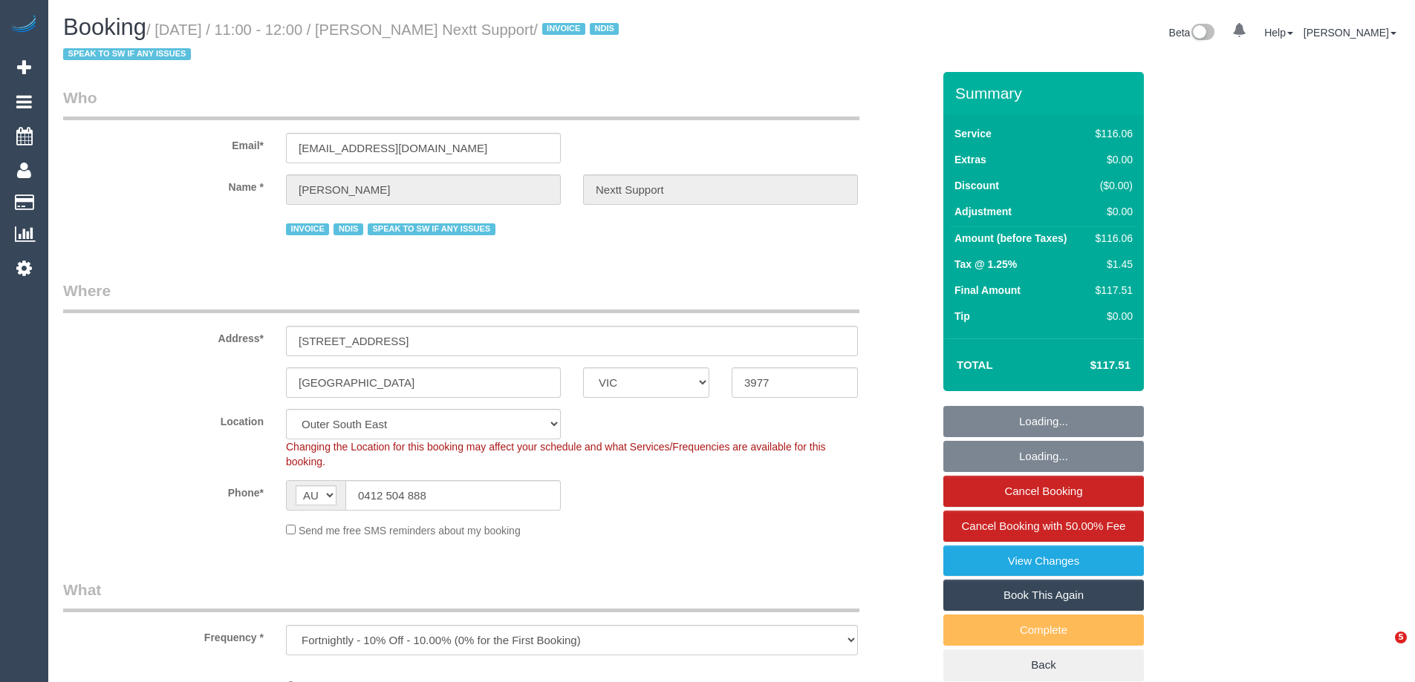
select select "VIC"
select select "object:617"
select select "number:28"
select select "number:14"
select select "number:19"
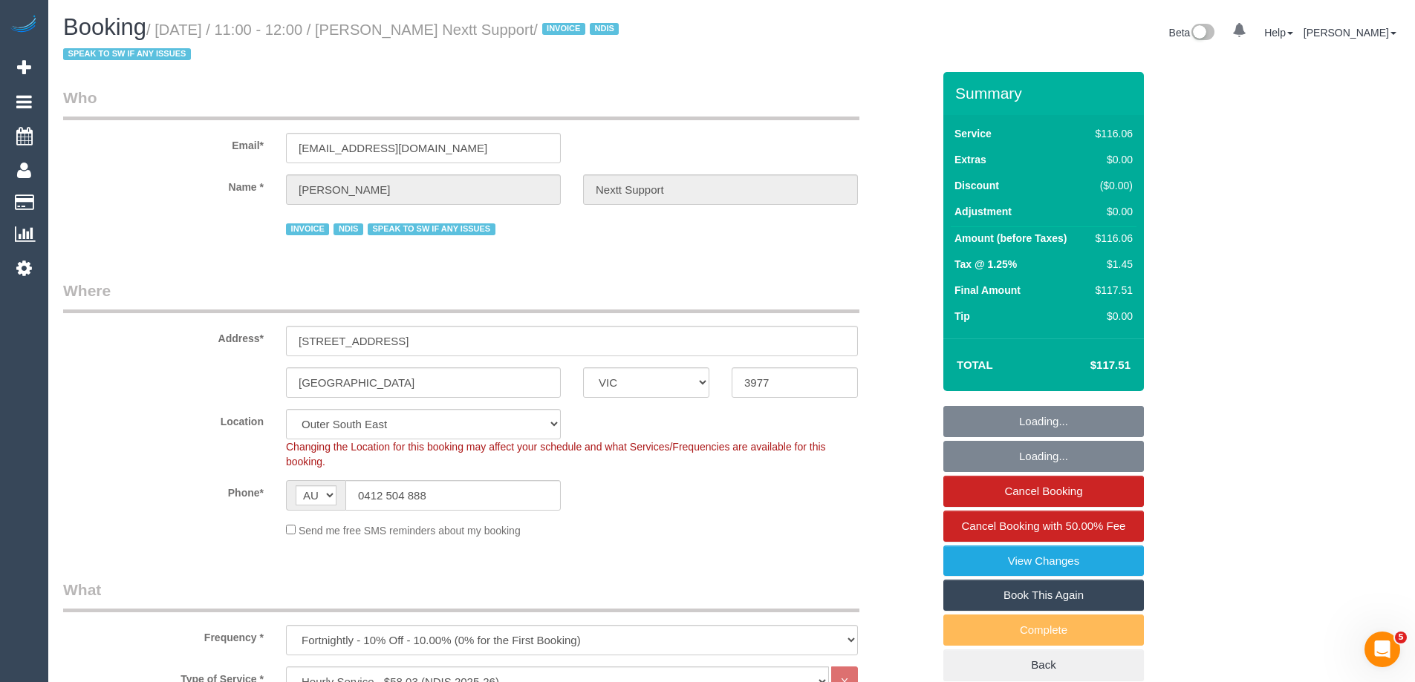
select select "number:25"
select select "number:34"
select select "number:11"
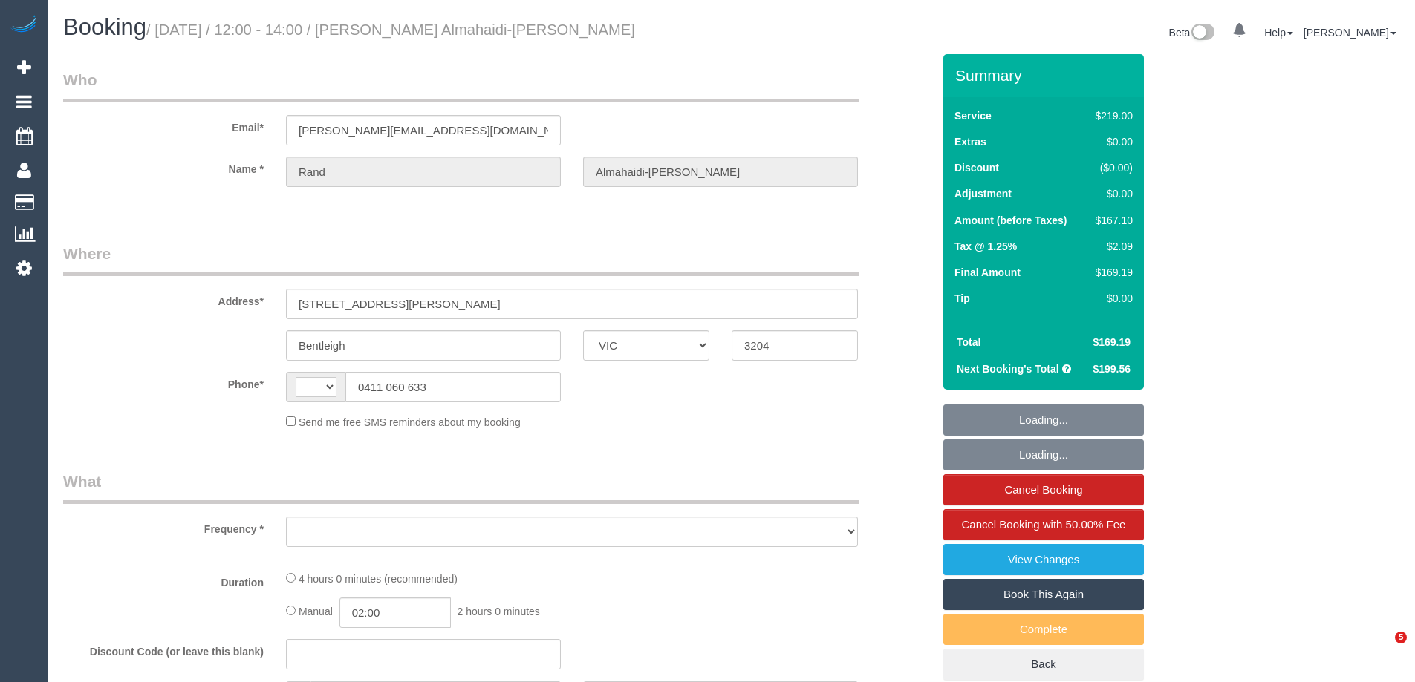
select select "VIC"
select select "string:stripe-pm_1Rpc7m2GScqysDRVGN0snWo1"
select select "number:28"
select select "number:14"
select select "number:19"
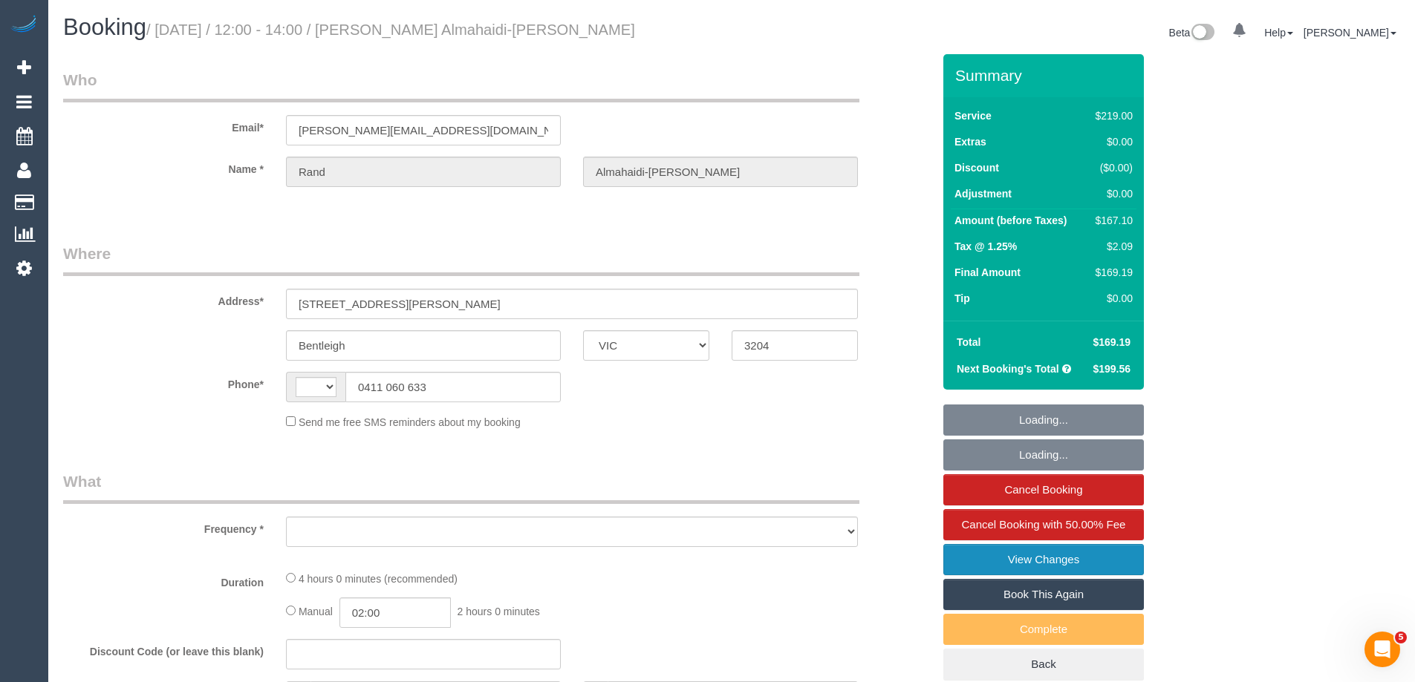
select select "number:24"
select select "number:34"
select select "number:12"
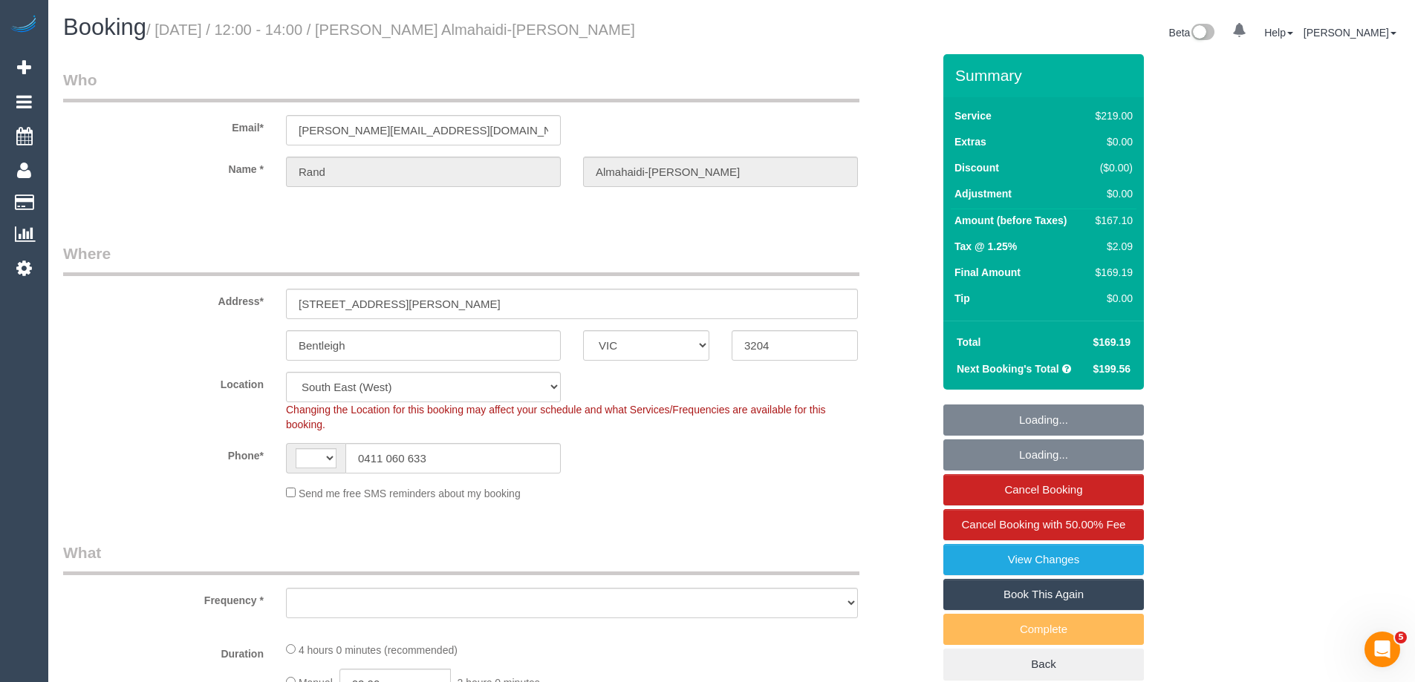
select select "string:AU"
select select "object:881"
select select "spot1"
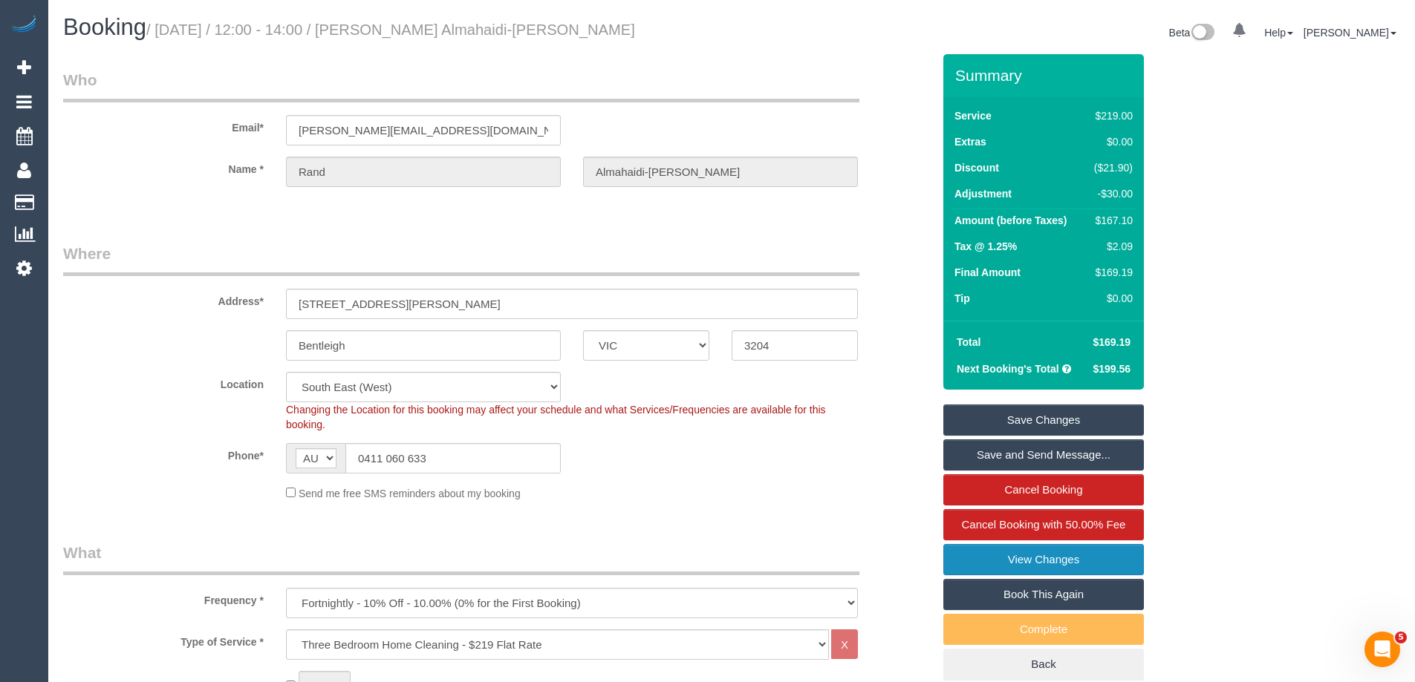
click at [976, 561] on link "View Changes" at bounding box center [1043, 559] width 201 height 31
drag, startPoint x: 451, startPoint y: 460, endPoint x: 289, endPoint y: 452, distance: 162.1
click at [289, 452] on div "AF AL DZ AD AO AI AQ AG AR AM AW AU AT AZ BS BH BD BB BY BE BZ BJ BM BT BO BA B…" at bounding box center [423, 458] width 275 height 30
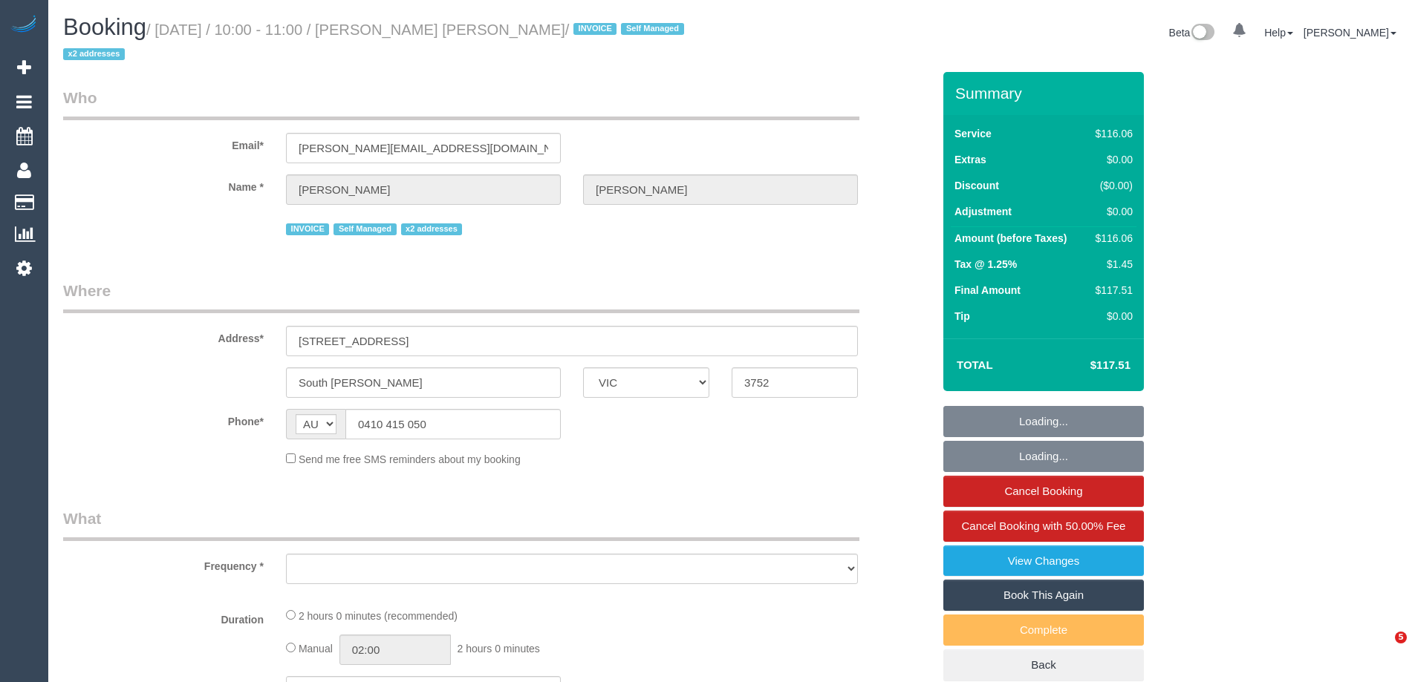
select select "VIC"
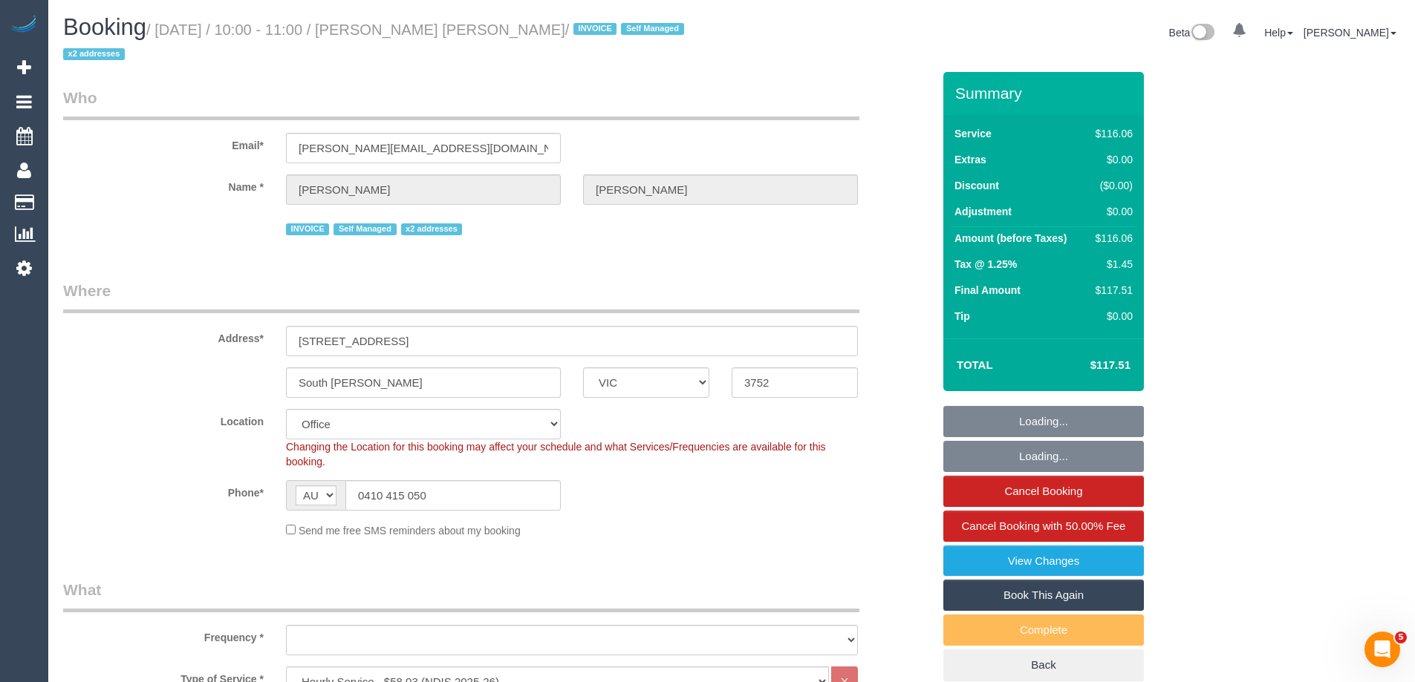
select select "object:620"
select select "number:28"
select select "number:14"
select select "number:19"
select select "number:36"
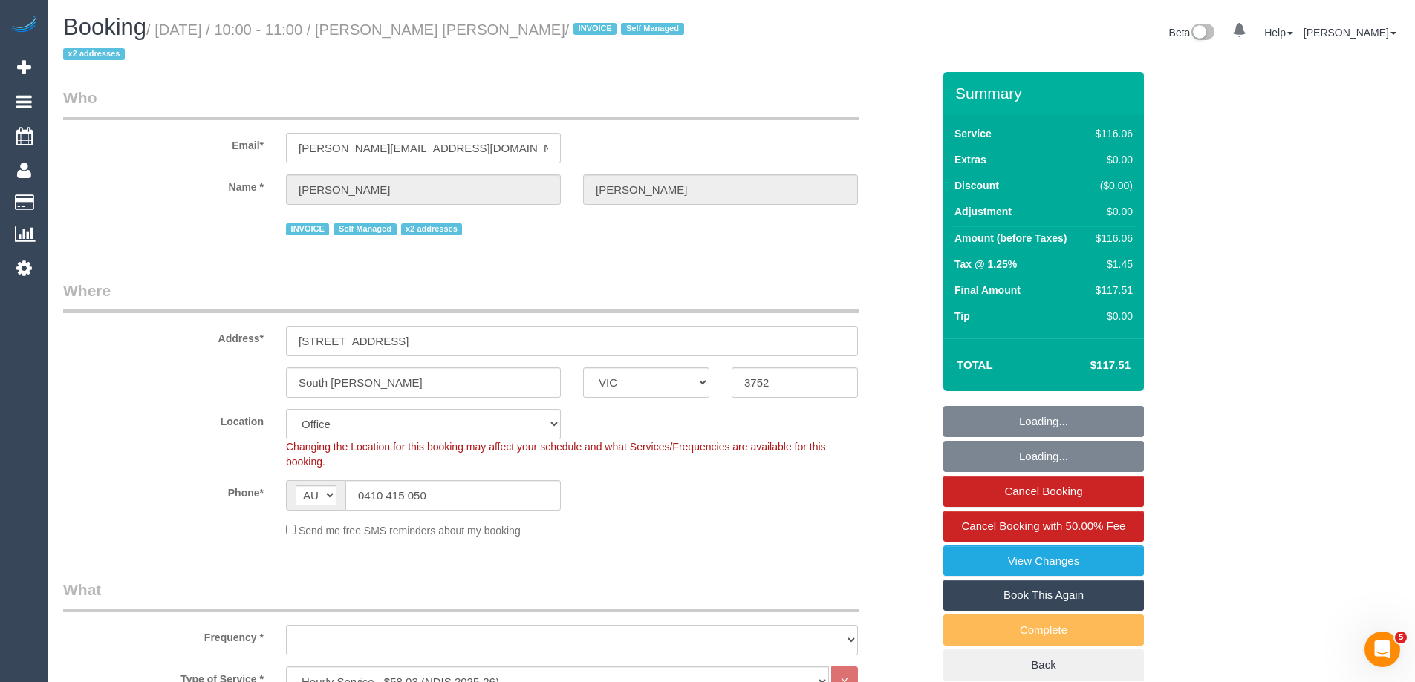
select select "number:35"
select select "number:11"
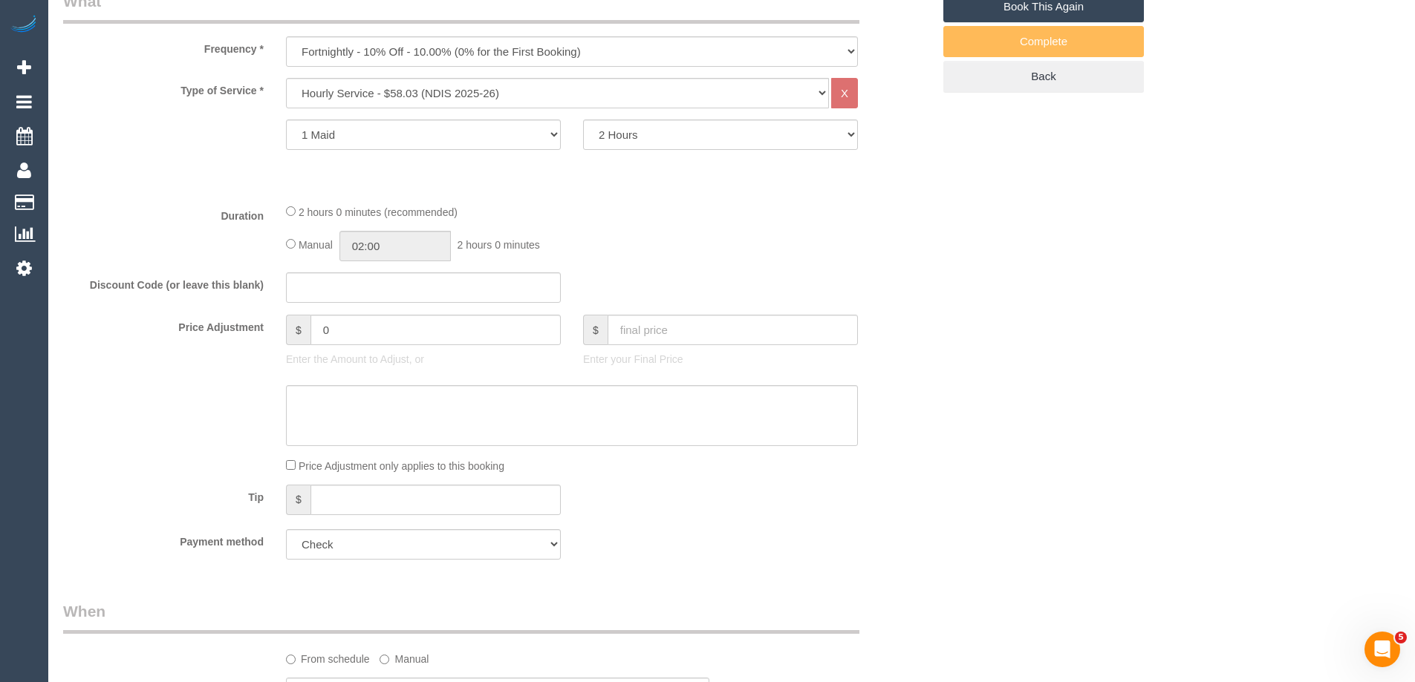
select select "object:785"
select select "34298"
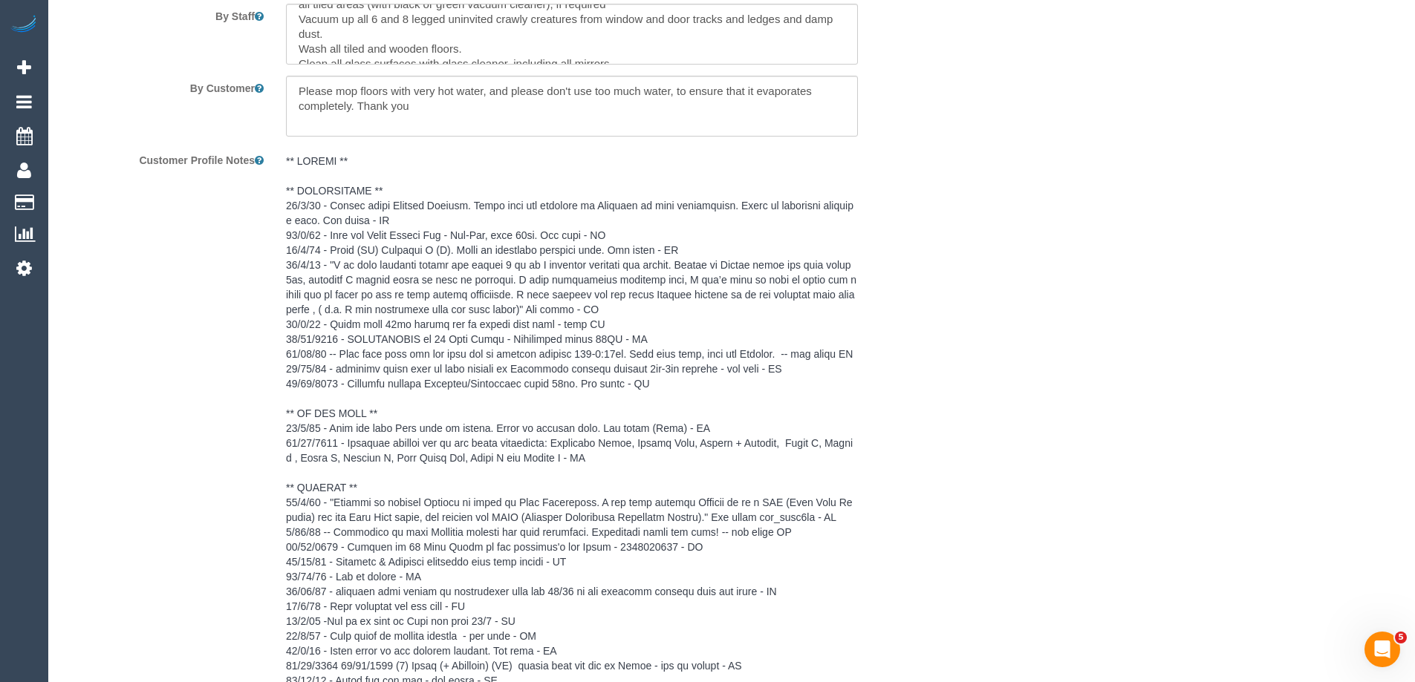
scroll to position [2093, 0]
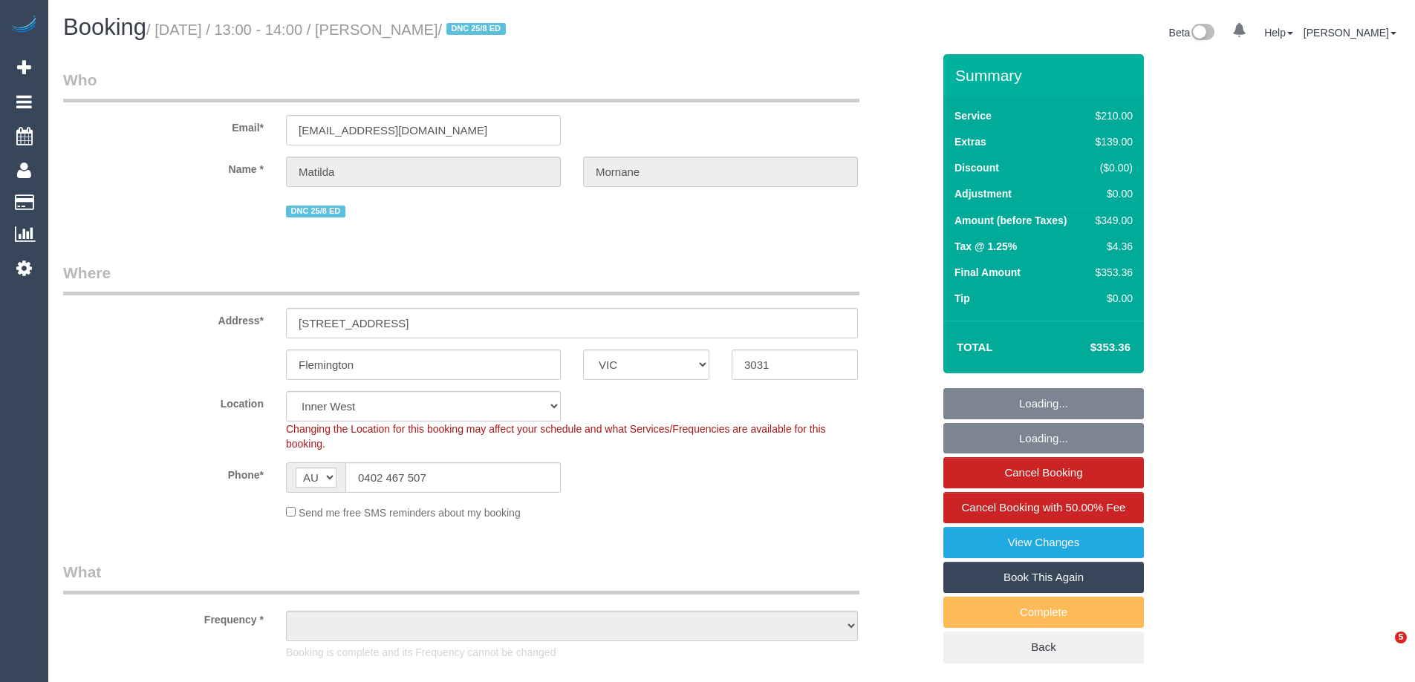
select select "VIC"
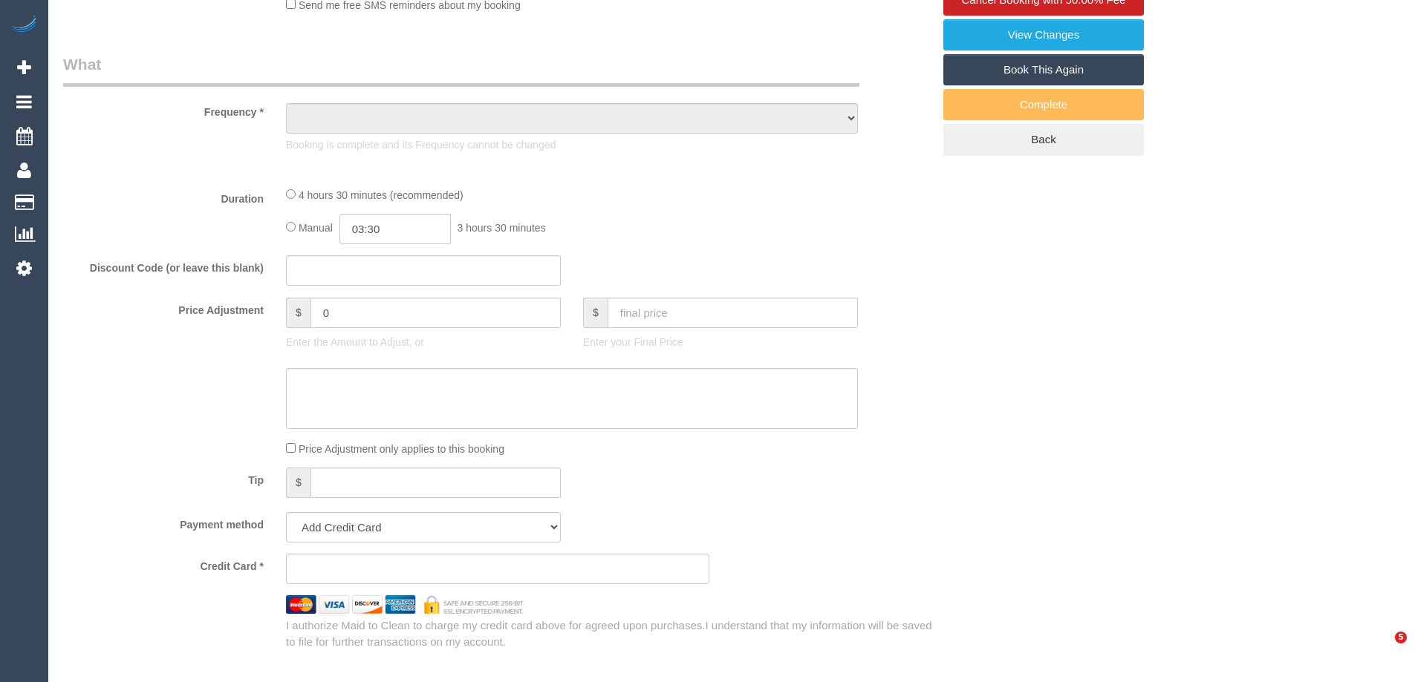
select select "string:stripe-pm_1RsFsd2GScqysDRVgSeO7wtR"
select select "180"
select select "number:29"
select select "number:14"
select select "number:18"
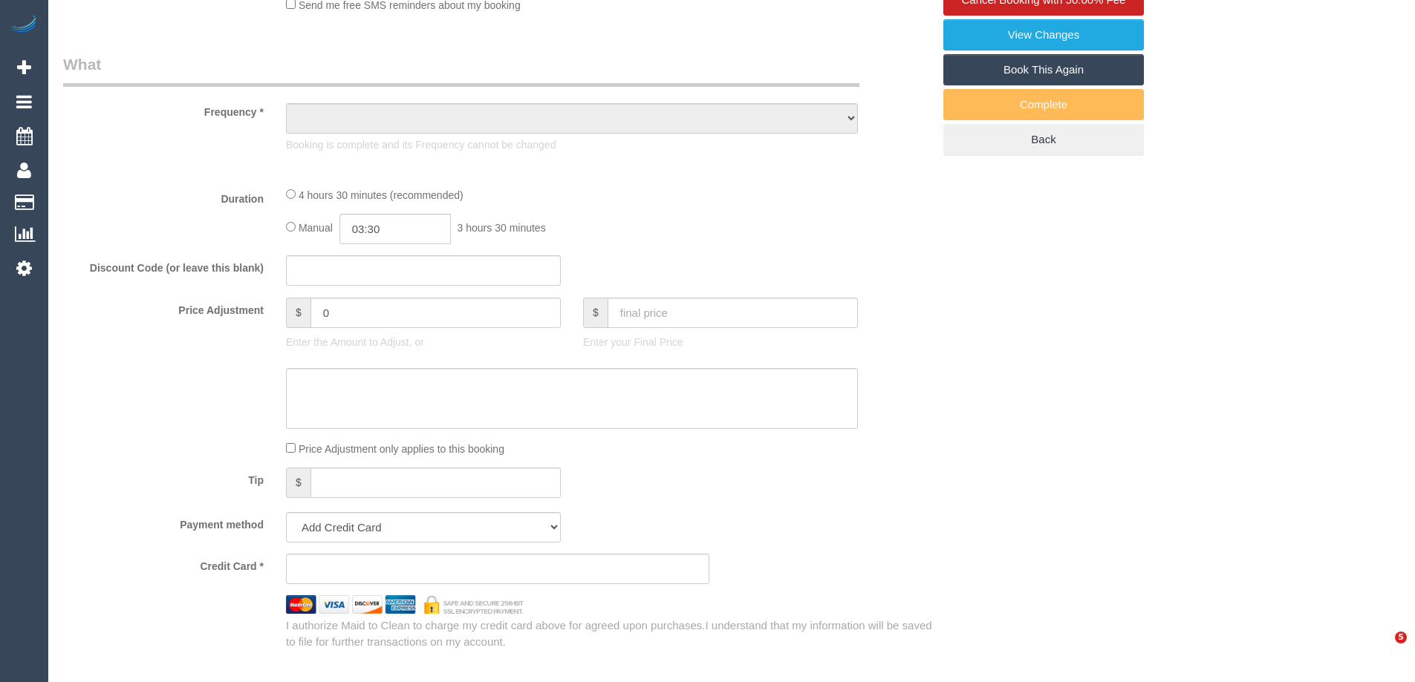
select select "number:24"
select select "number:13"
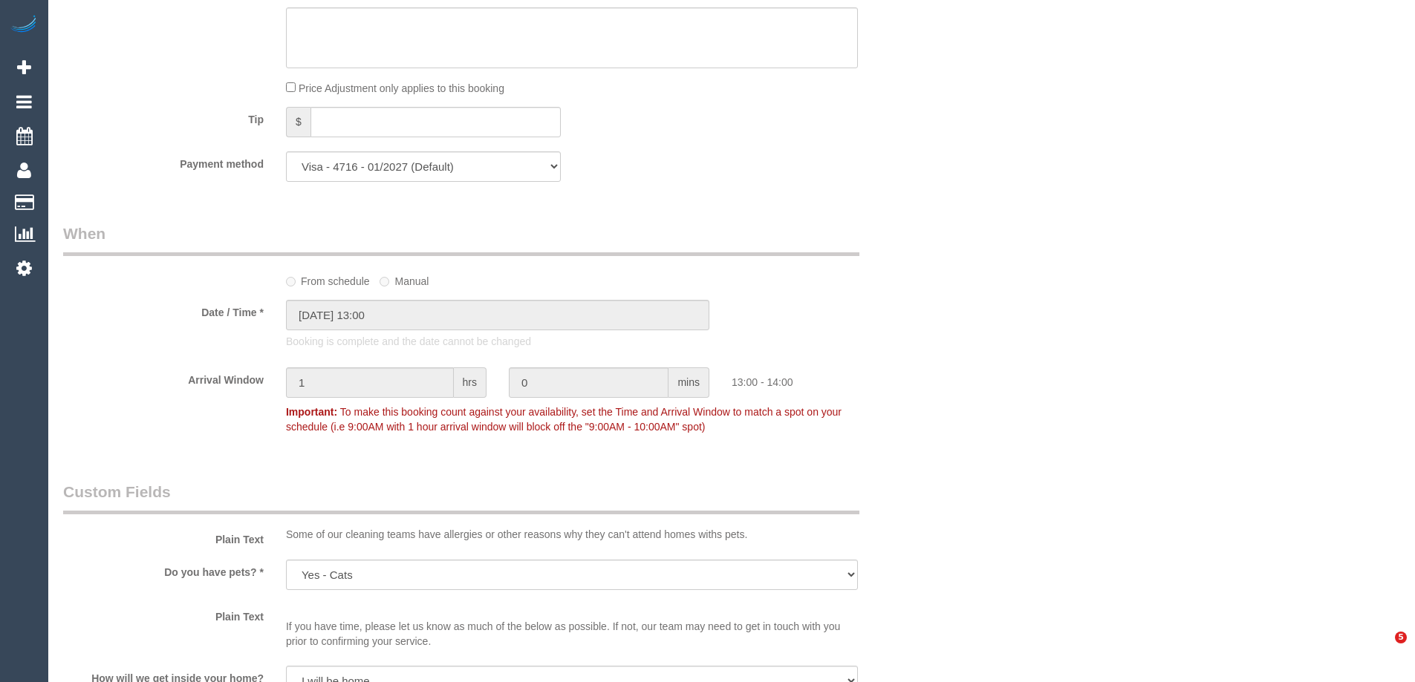
select select "object:1605"
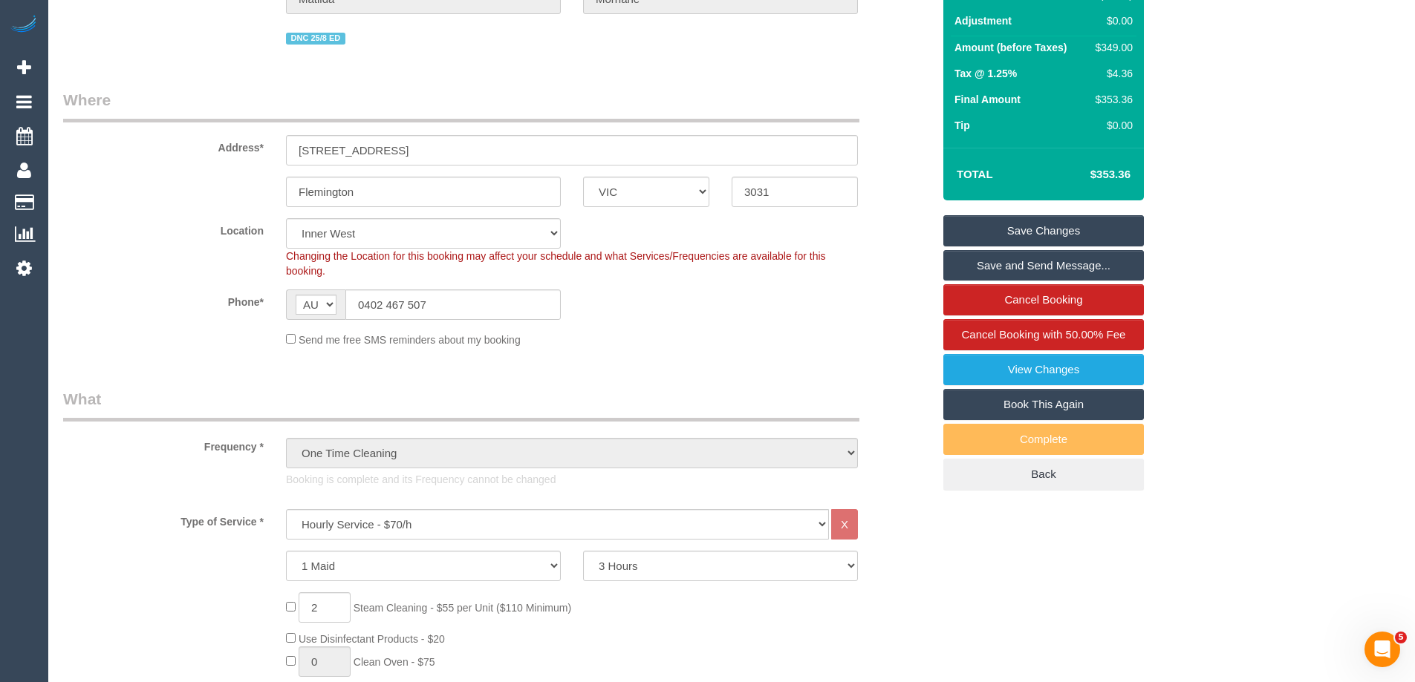
scroll to position [145, 0]
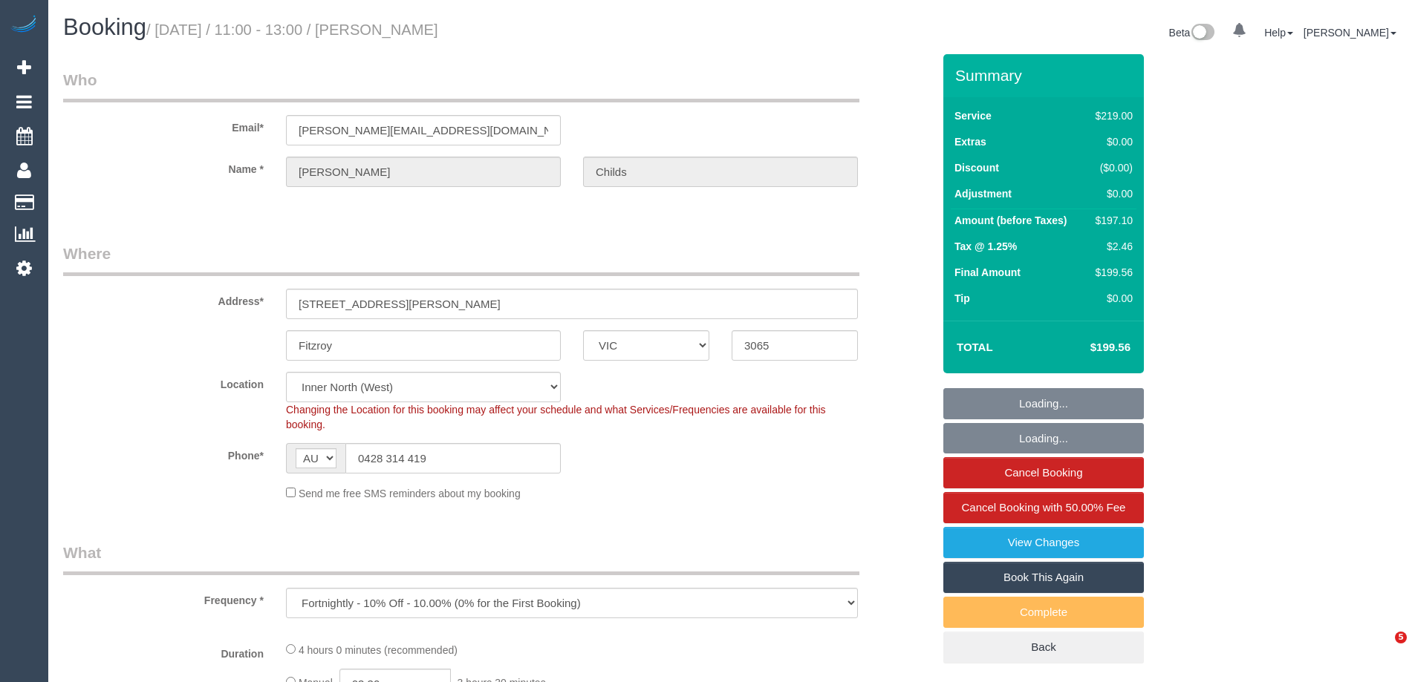
select select "VIC"
select select "string:stripe-pm_1QzppG2GScqysDRVyGMHMvDV"
select select "number:27"
select select "number:17"
select select "number:20"
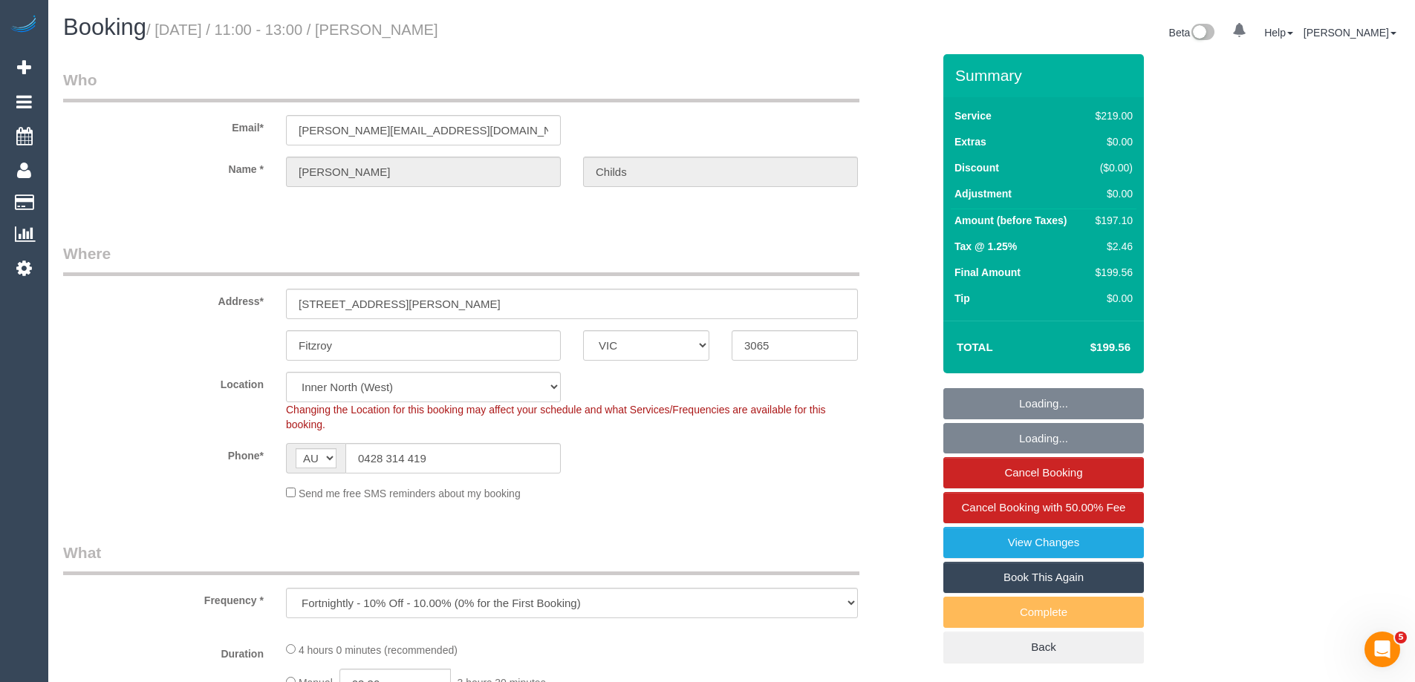
select select "number:24"
select select "number:34"
select select "number:26"
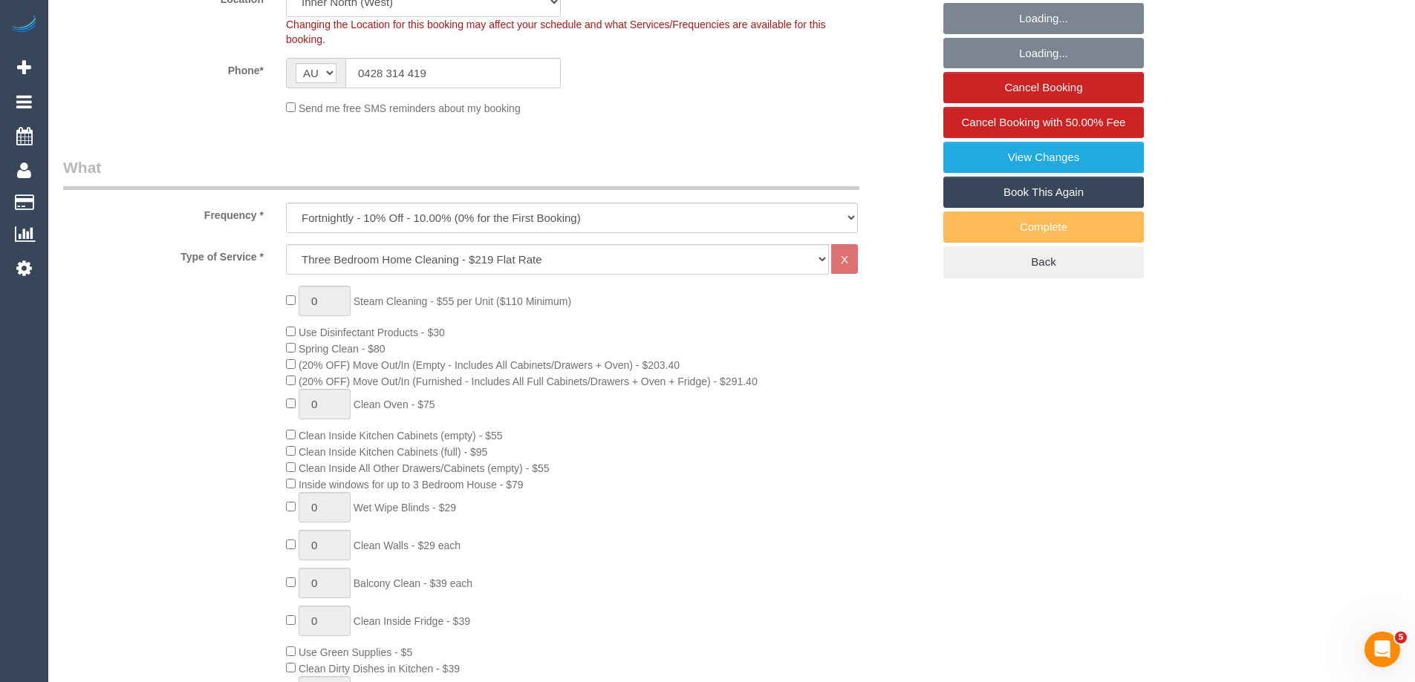
select select "object:805"
select select "20792"
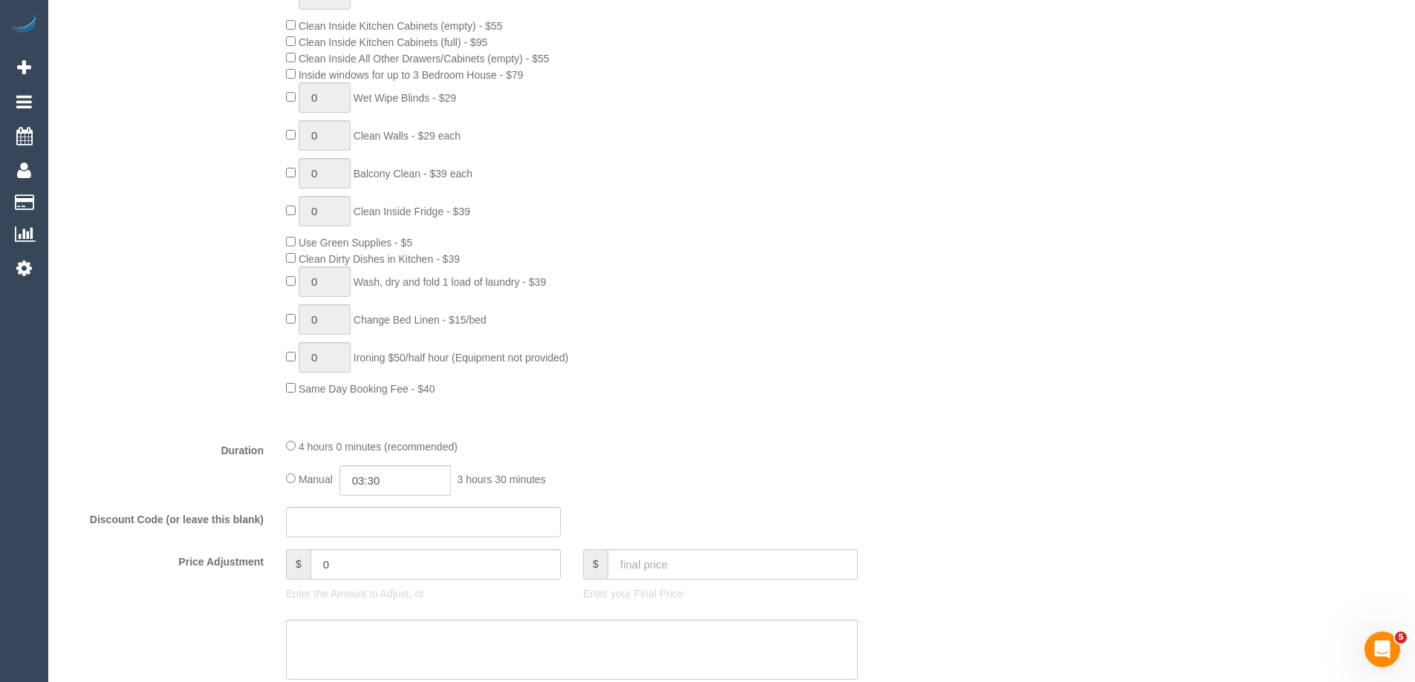
select select "spot1"
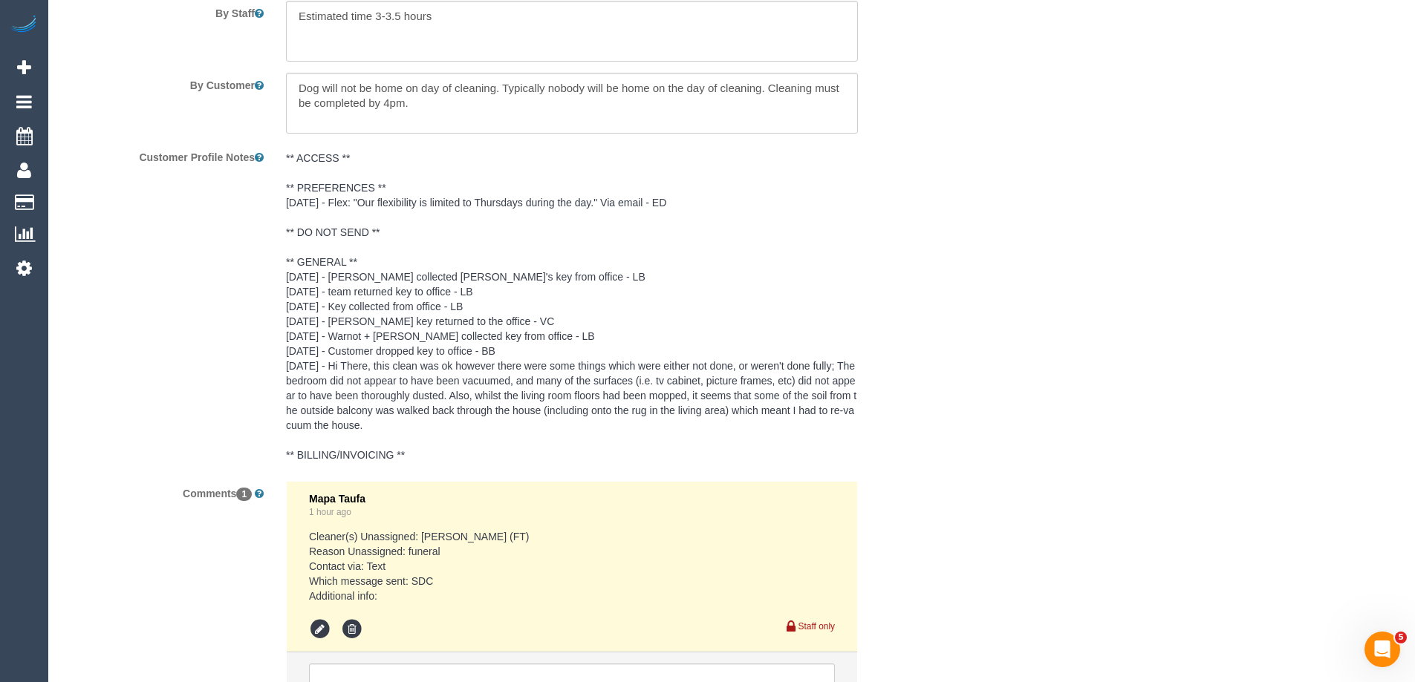
scroll to position [2523, 0]
click at [345, 304] on pre "** ACCESS ** ** PREFERENCES ** 16/7/25 - Flex: "Our flexibility is limited to T…" at bounding box center [572, 308] width 572 height 312
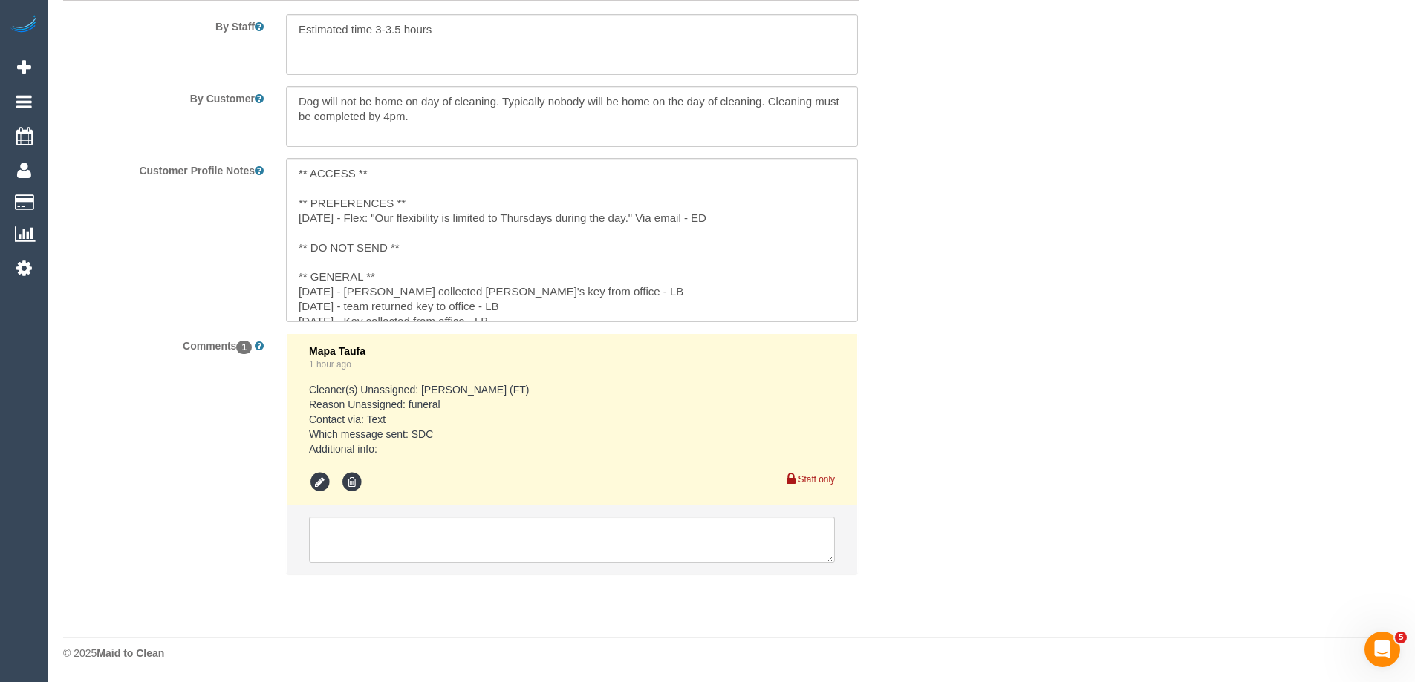
scroll to position [2511, 0]
drag, startPoint x: 293, startPoint y: 287, endPoint x: 403, endPoint y: 316, distance: 113.9
click at [294, 287] on textarea "** ACCESS ** ** PREFERENCES ** 16/7/25 - Flex: "Our flexibility is limited to T…" at bounding box center [572, 240] width 572 height 164
type textarea "** ACCESS ** ** PREFERENCES ** 16/7/25 - Flex: "Our flexibility is limited to T…"
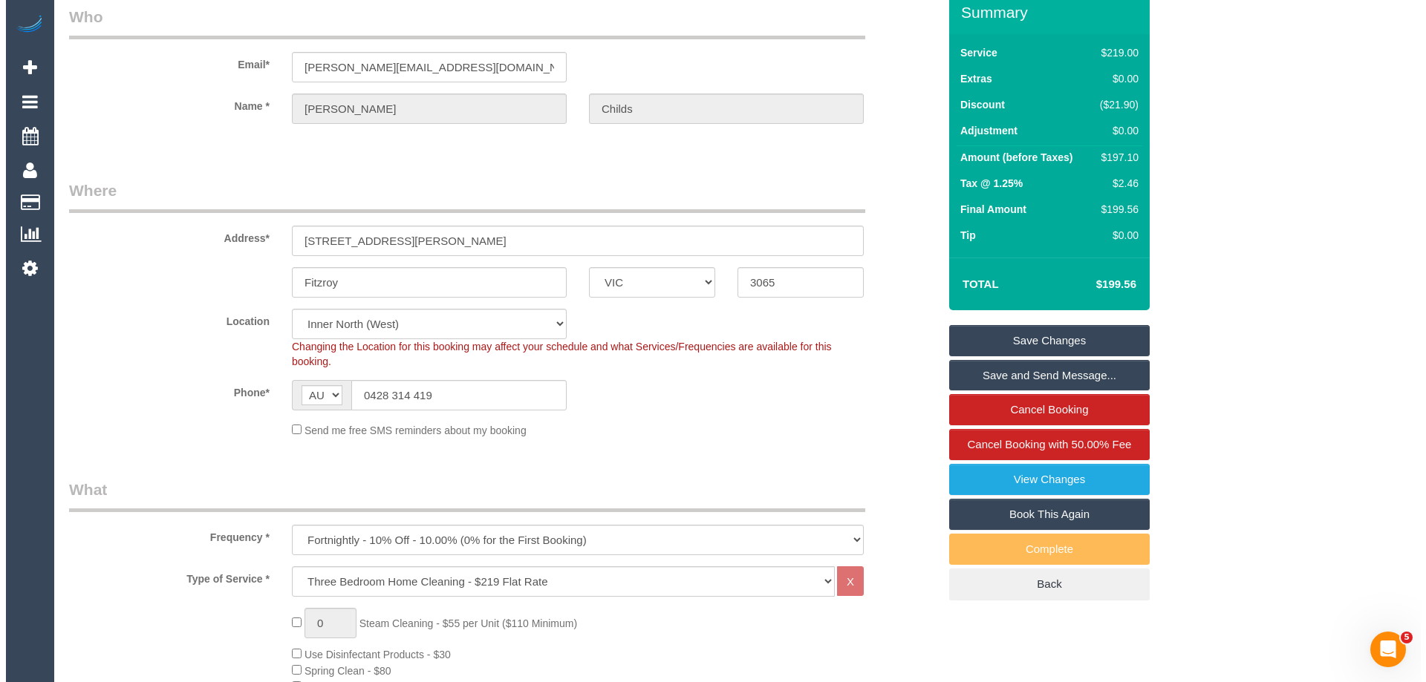
scroll to position [0, 0]
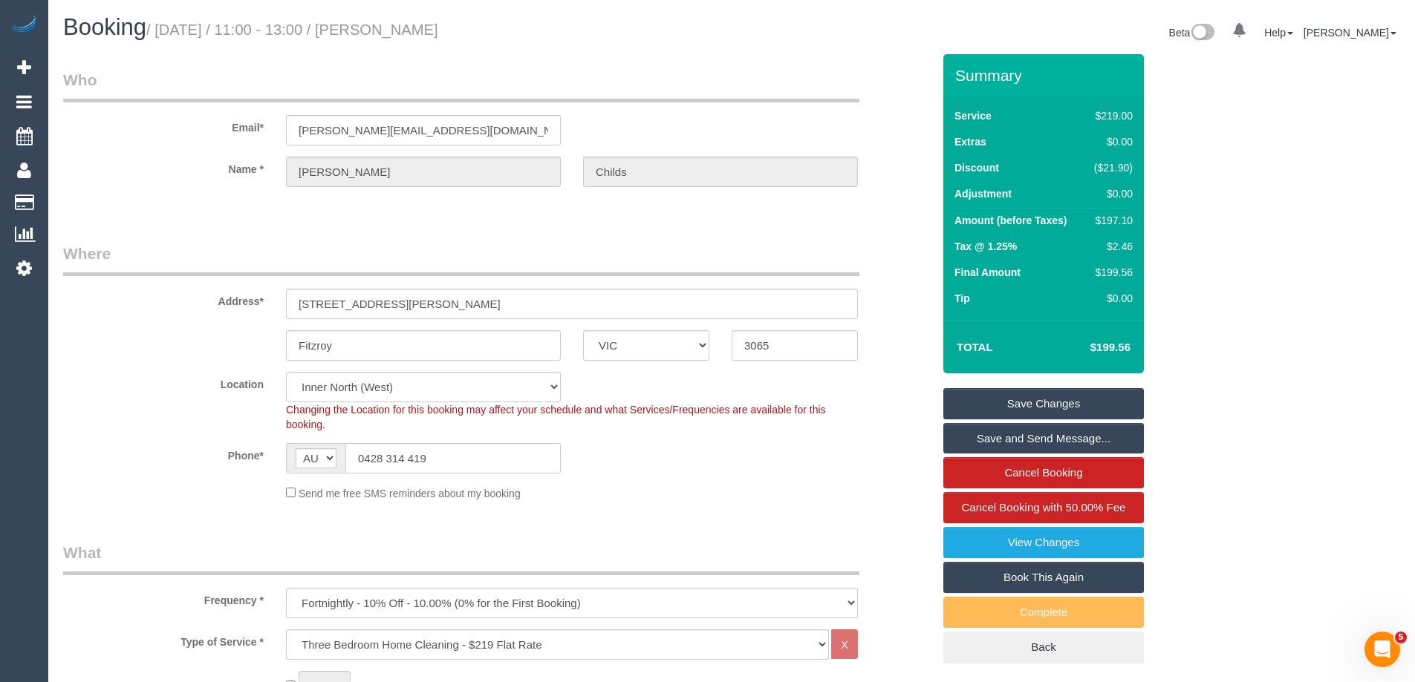
click at [985, 399] on link "Save Changes" at bounding box center [1043, 403] width 201 height 31
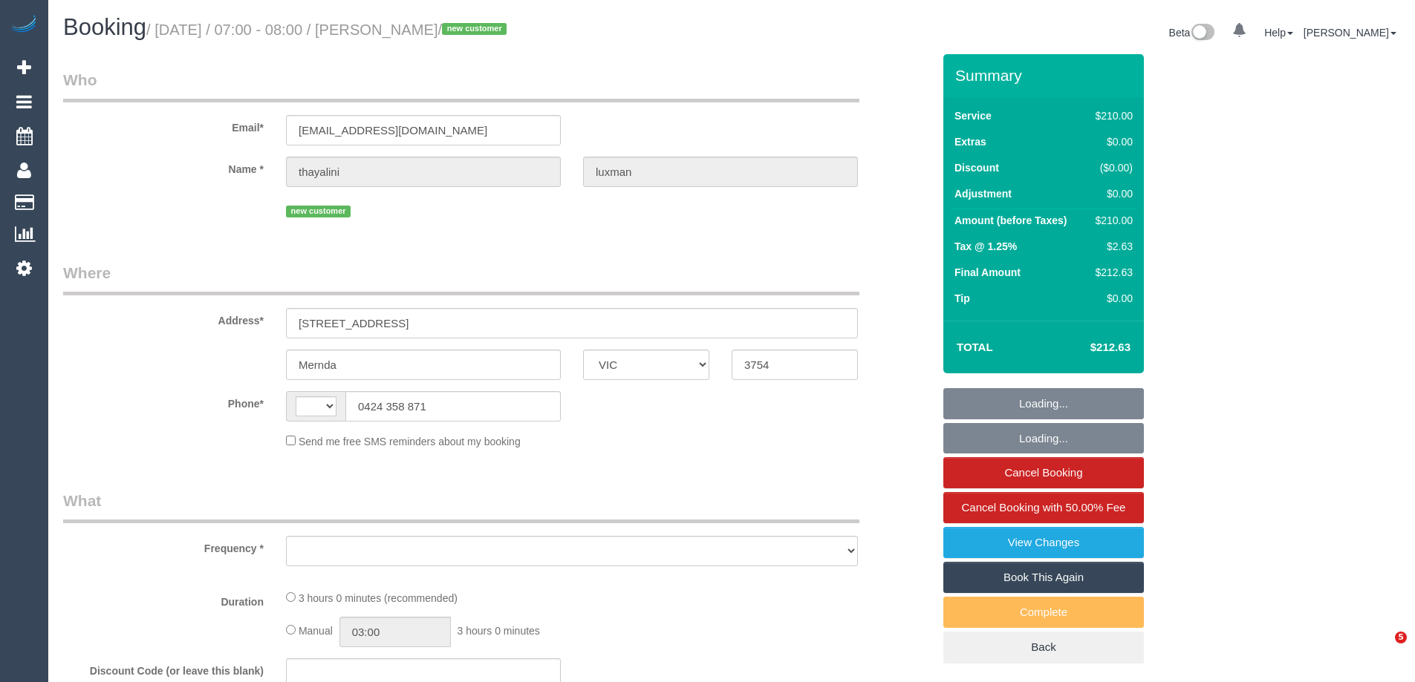
select select "VIC"
select select "string:AU"
select select "object:354"
select select "string:stripe-pm_1Ry41Z2GScqysDRVp8QBWjEX"
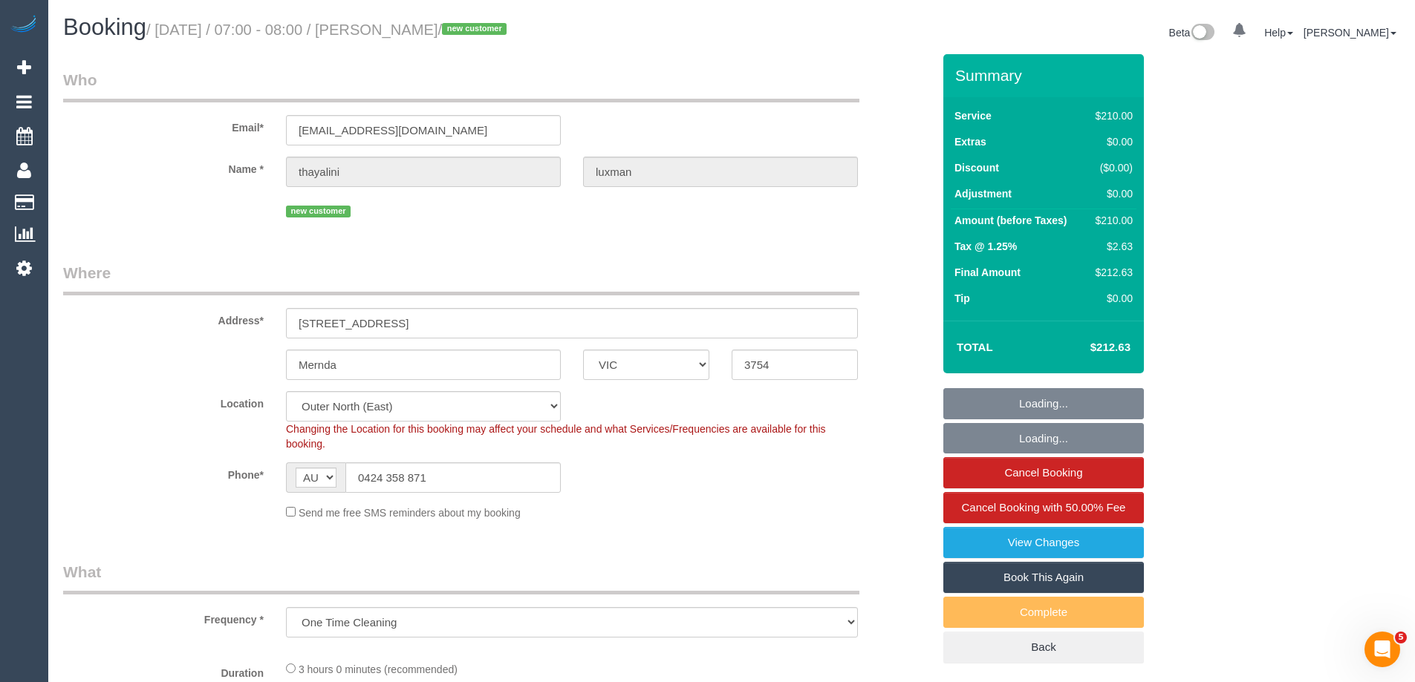
select select "180"
select select "number:28"
select select "number:14"
select select "number:19"
select select "number:24"
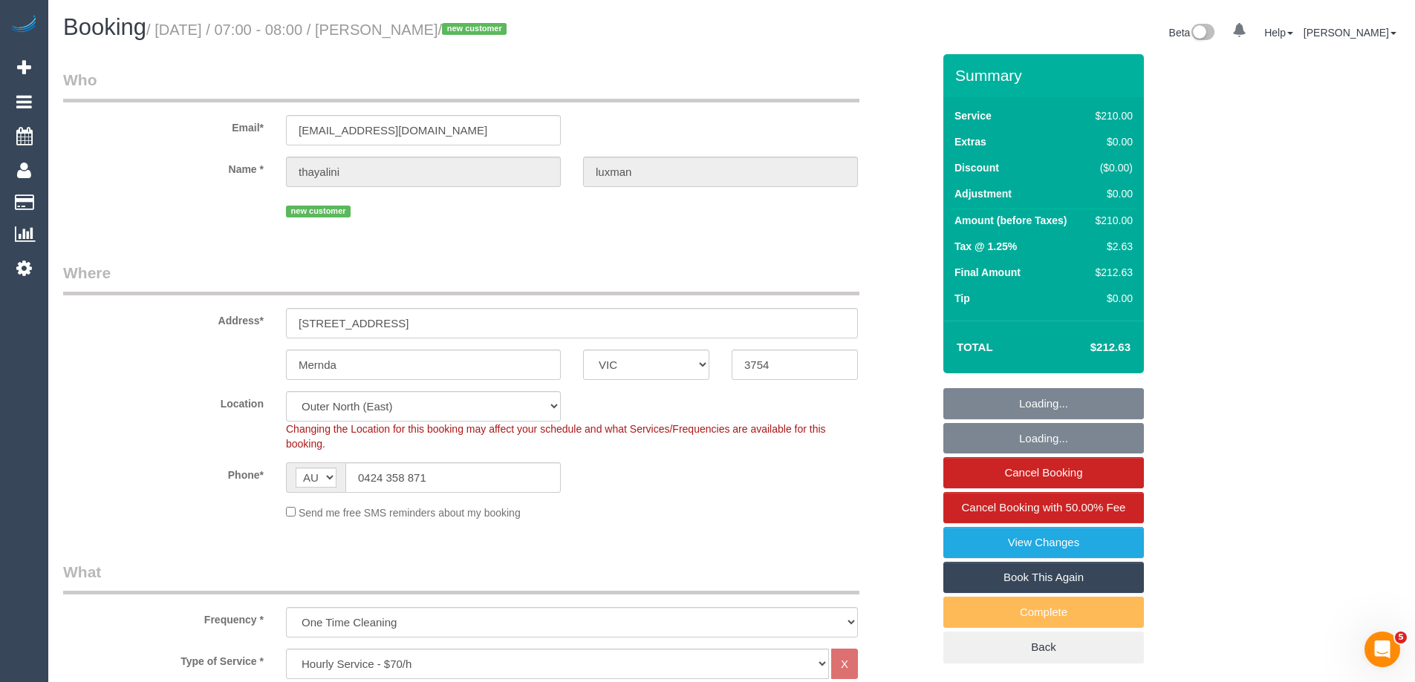
select select "object:918"
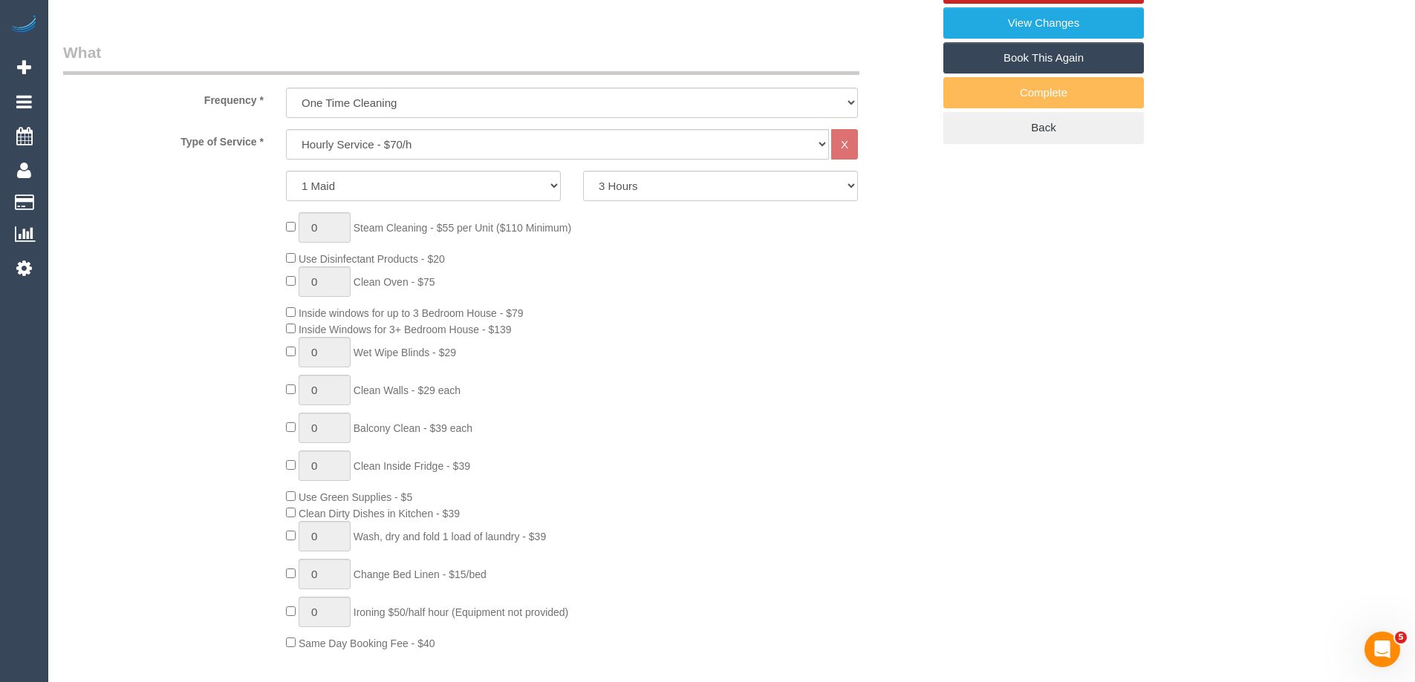
select select "spot1"
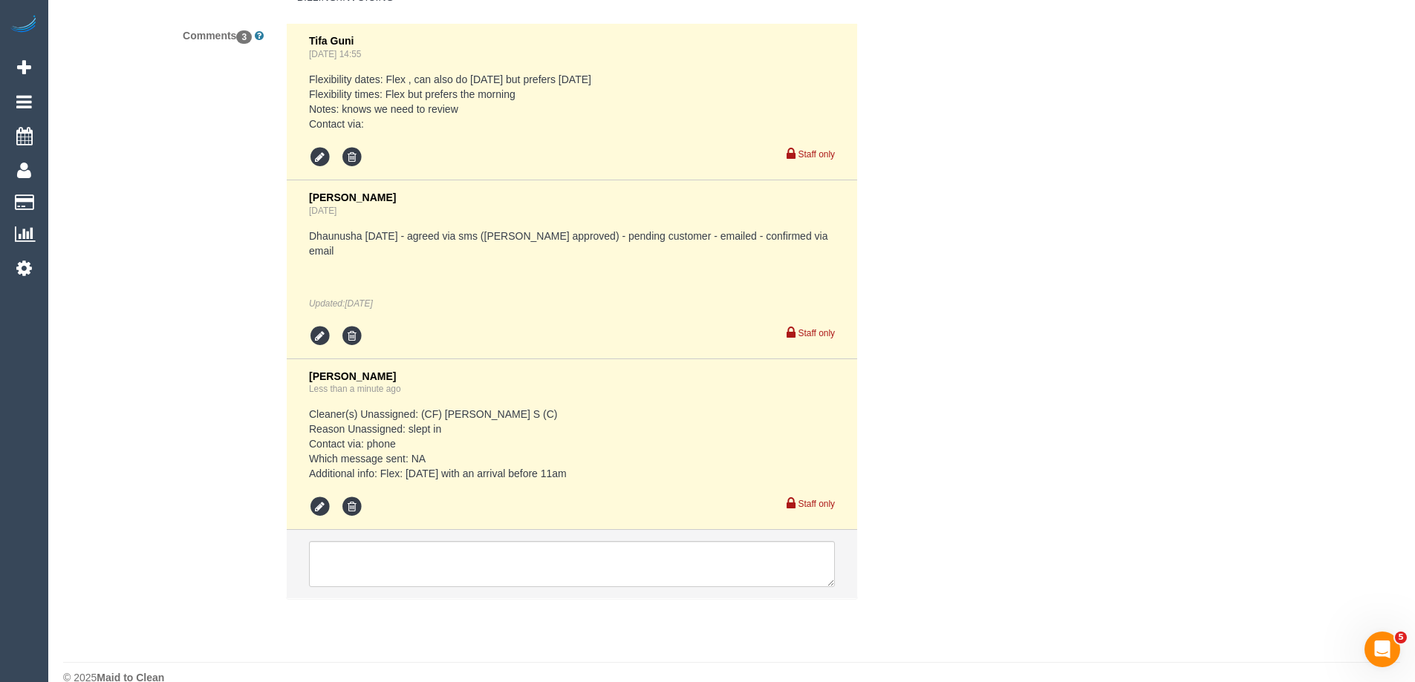
scroll to position [2767, 0]
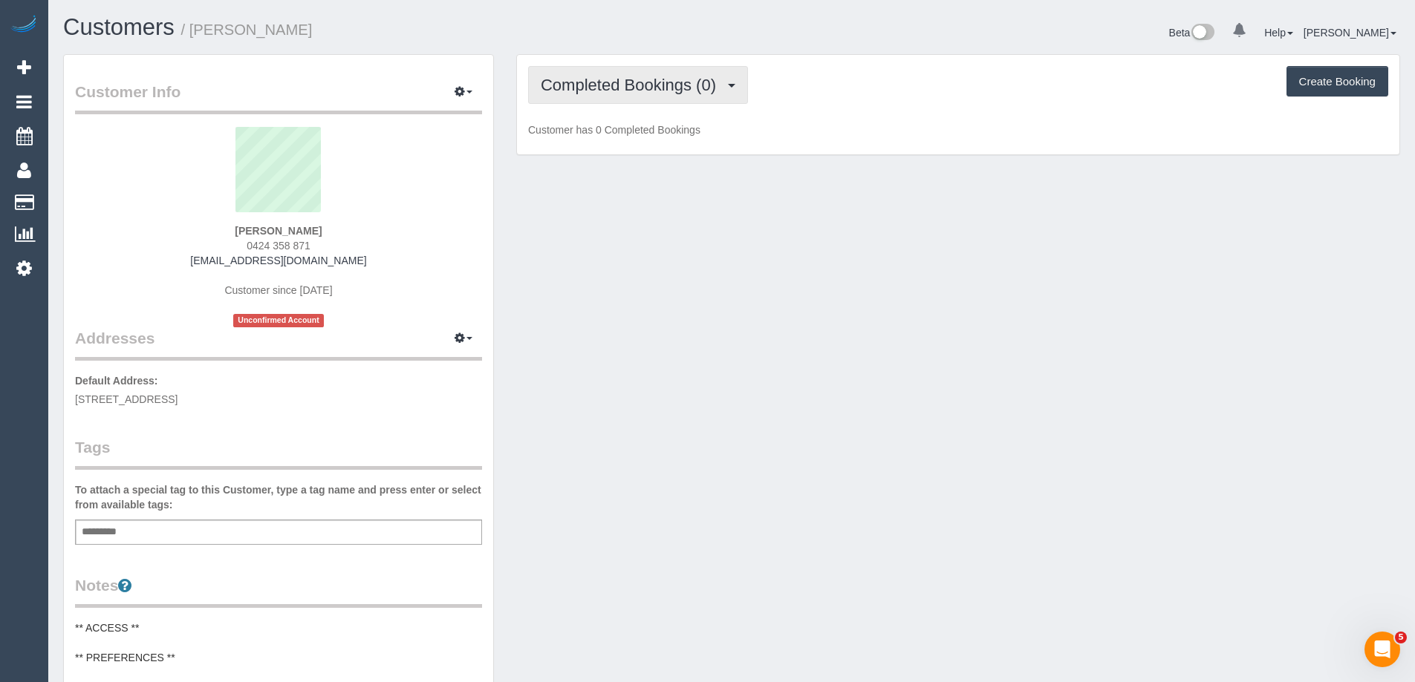
click at [623, 81] on span "Completed Bookings (0)" at bounding box center [632, 85] width 183 height 19
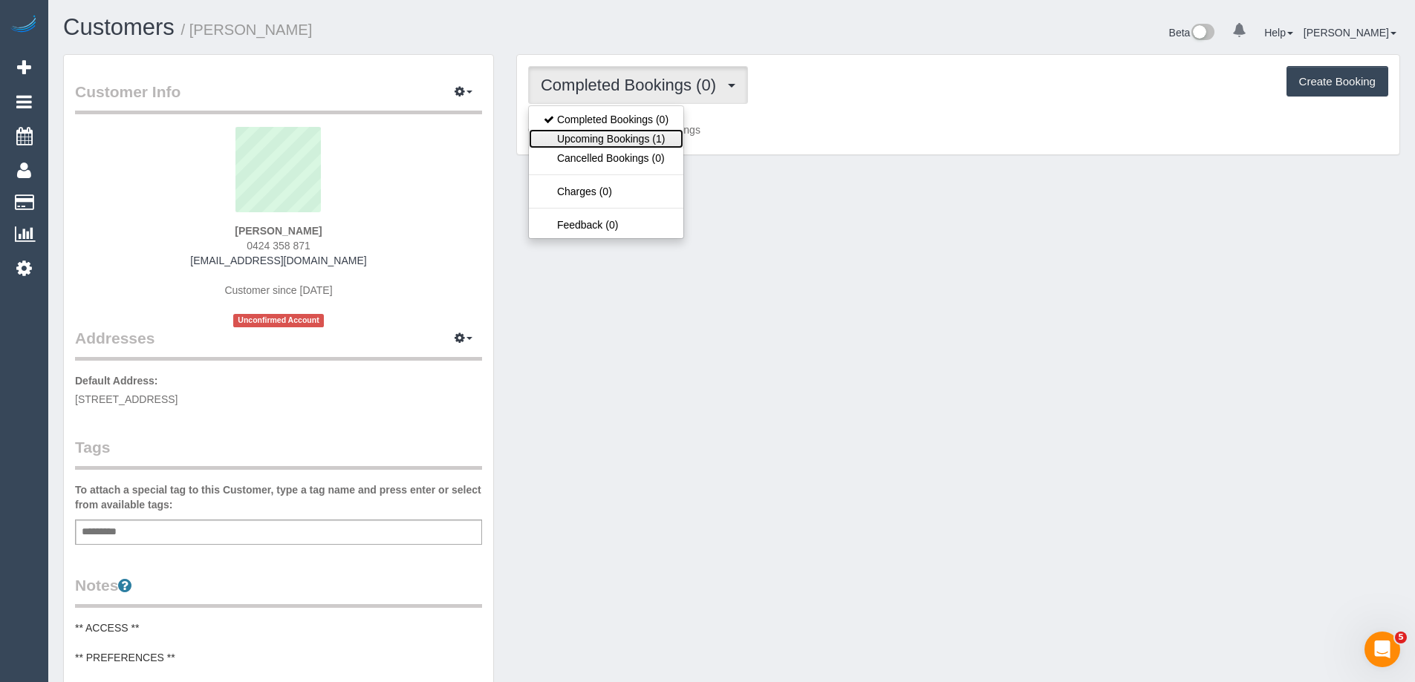
click at [634, 138] on link "Upcoming Bookings (1)" at bounding box center [606, 138] width 154 height 19
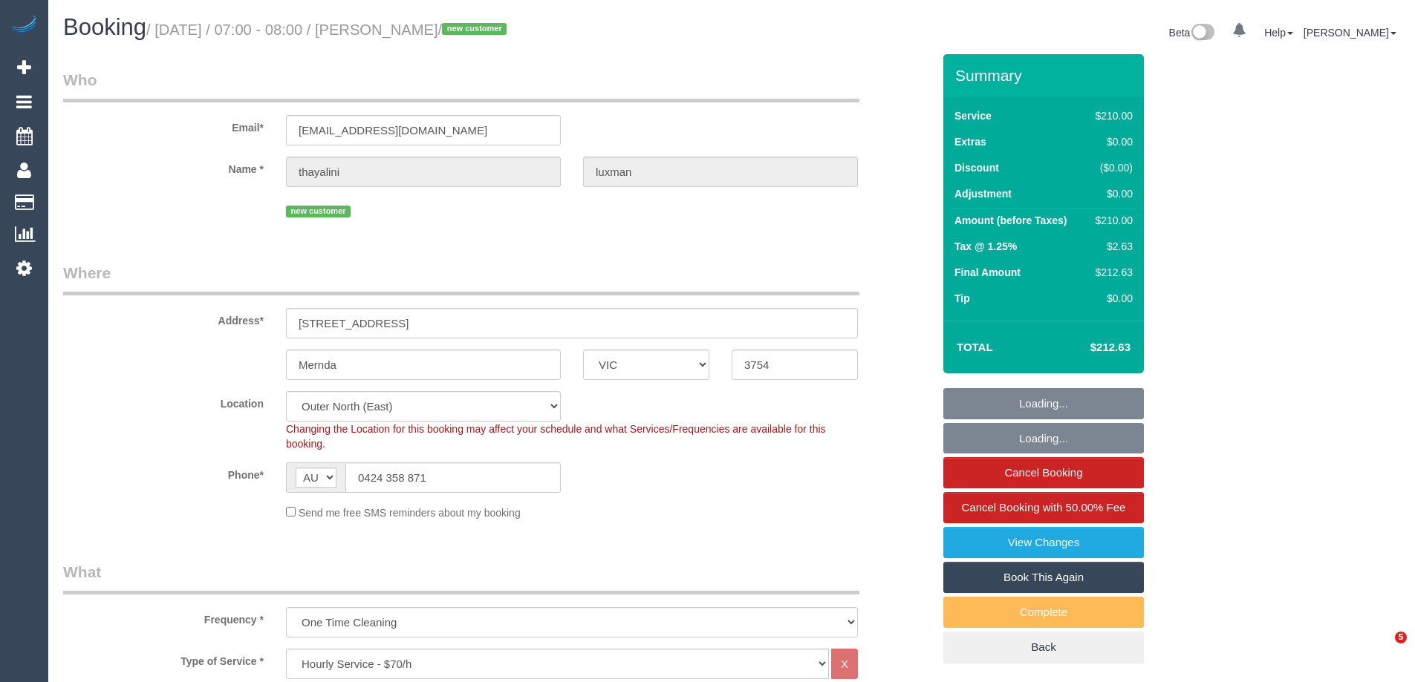
select select "VIC"
select select "180"
select select "number:28"
select select "number:14"
select select "number:19"
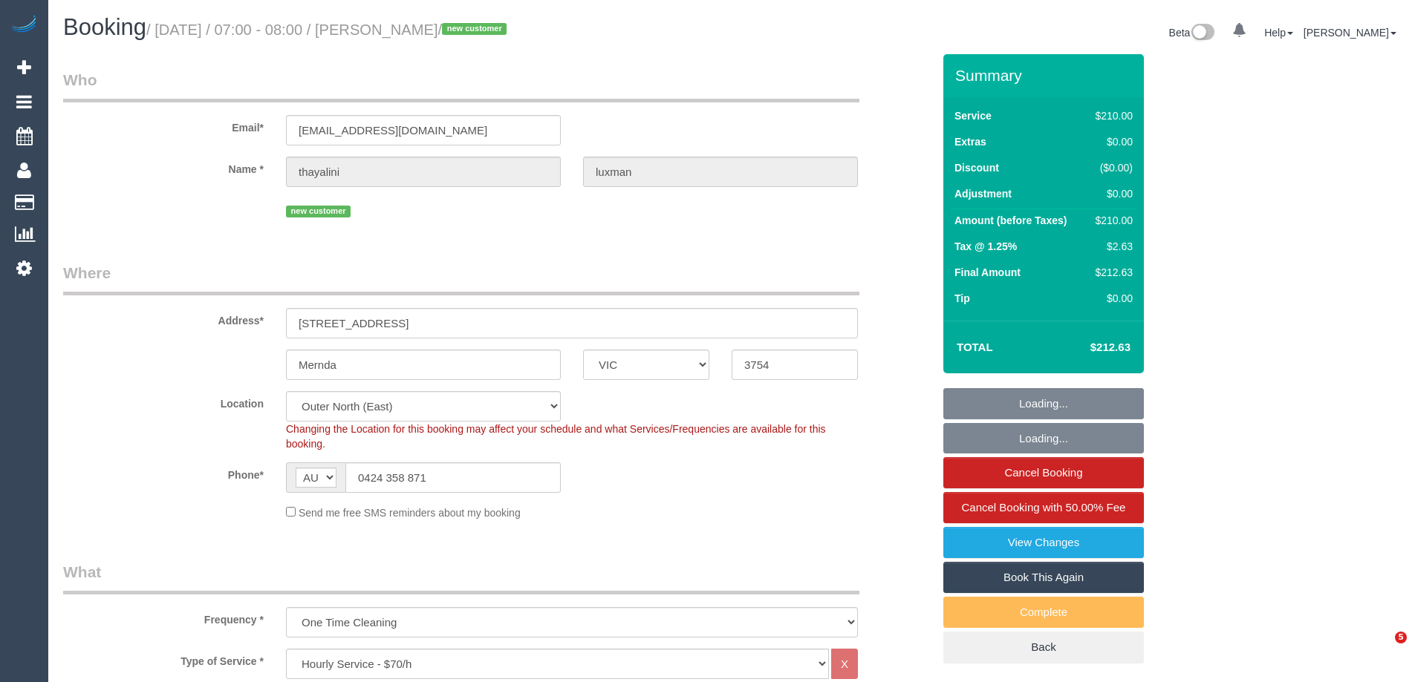
select select "number:24"
select select "spot1"
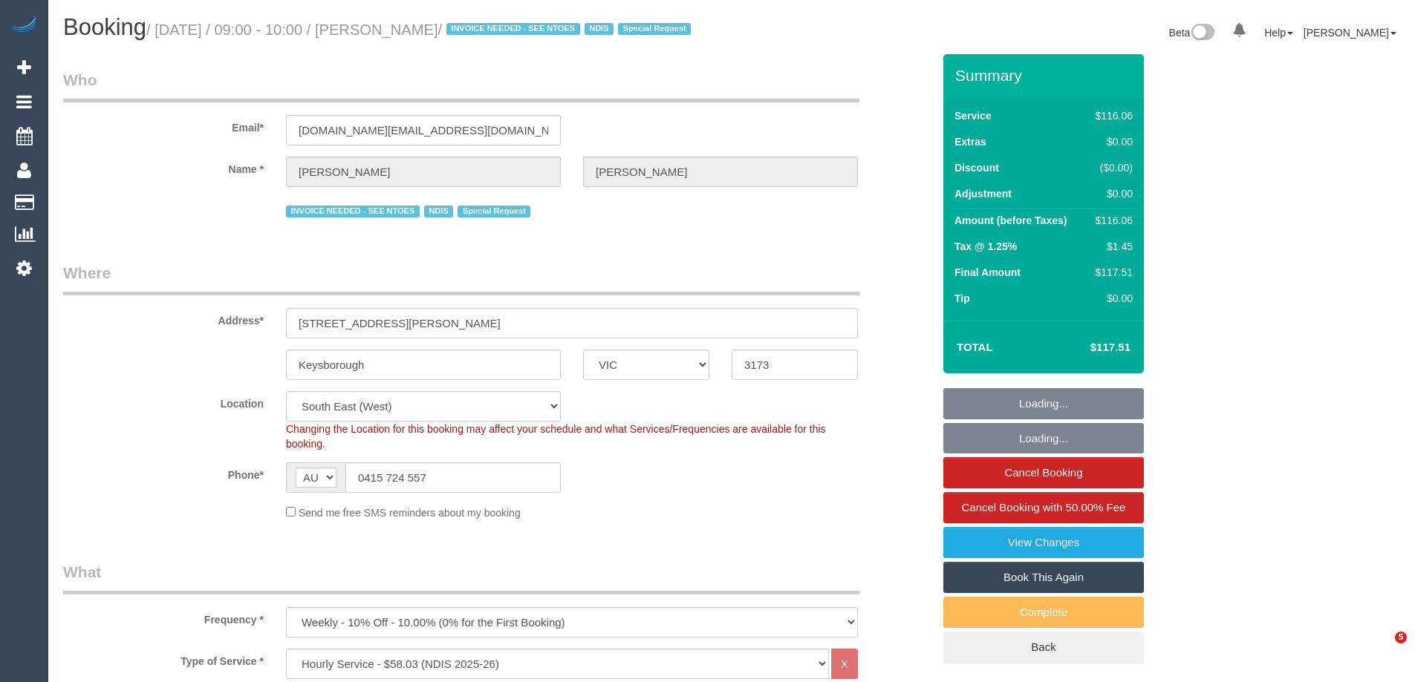
select select "VIC"
select select "number:28"
select select "number:14"
select select "number:19"
select select "number:22"
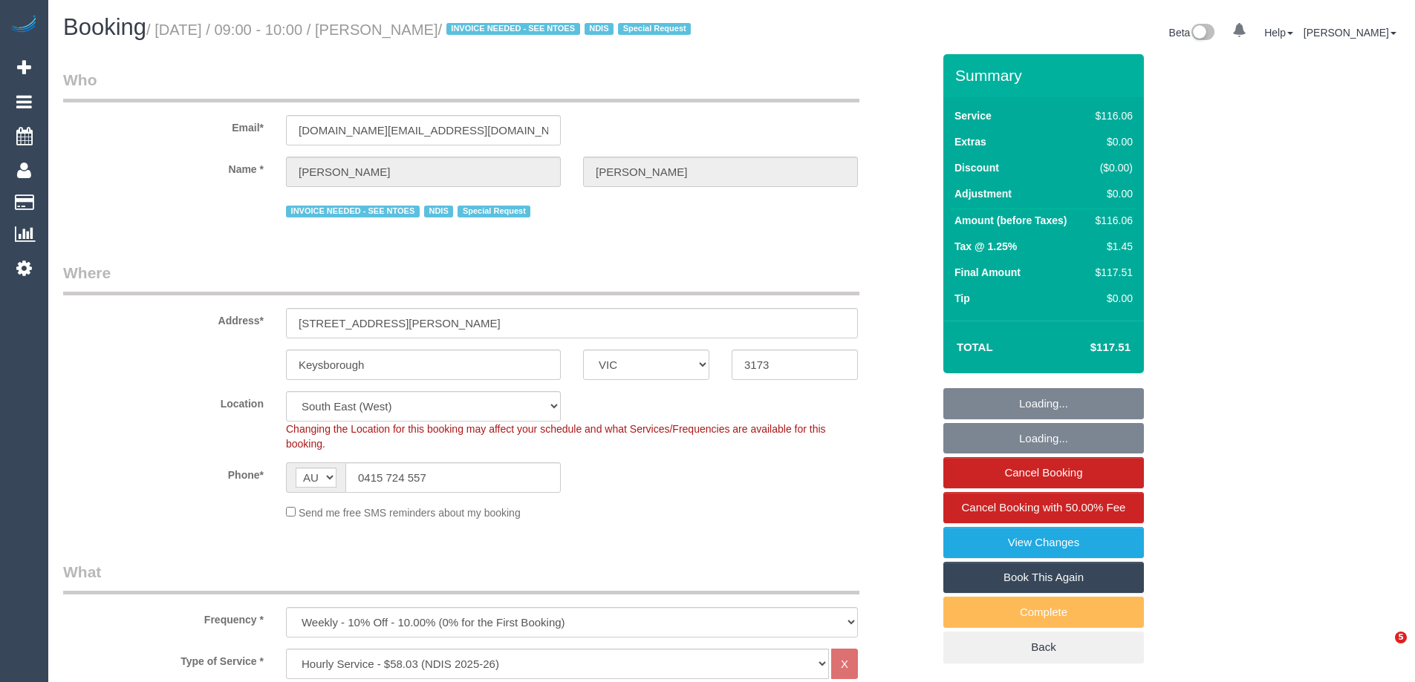
select select "number:34"
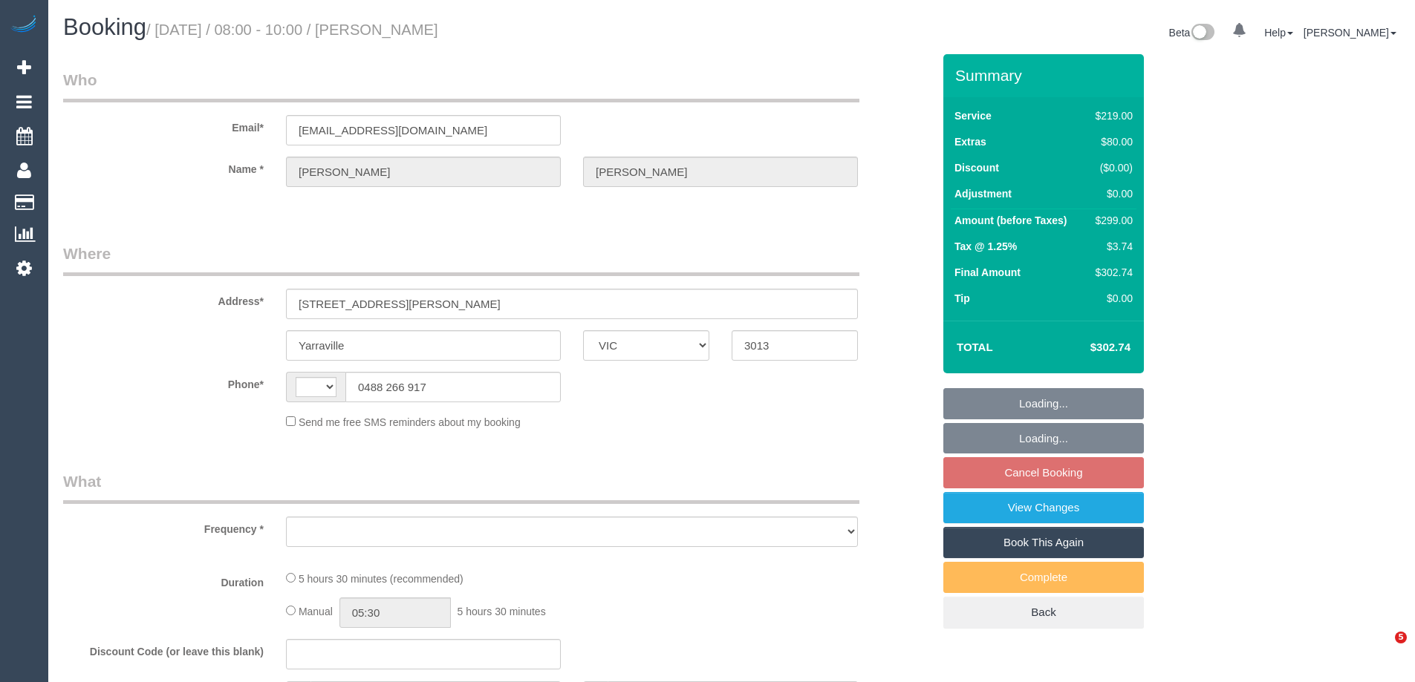
select select "VIC"
select select "string:AU"
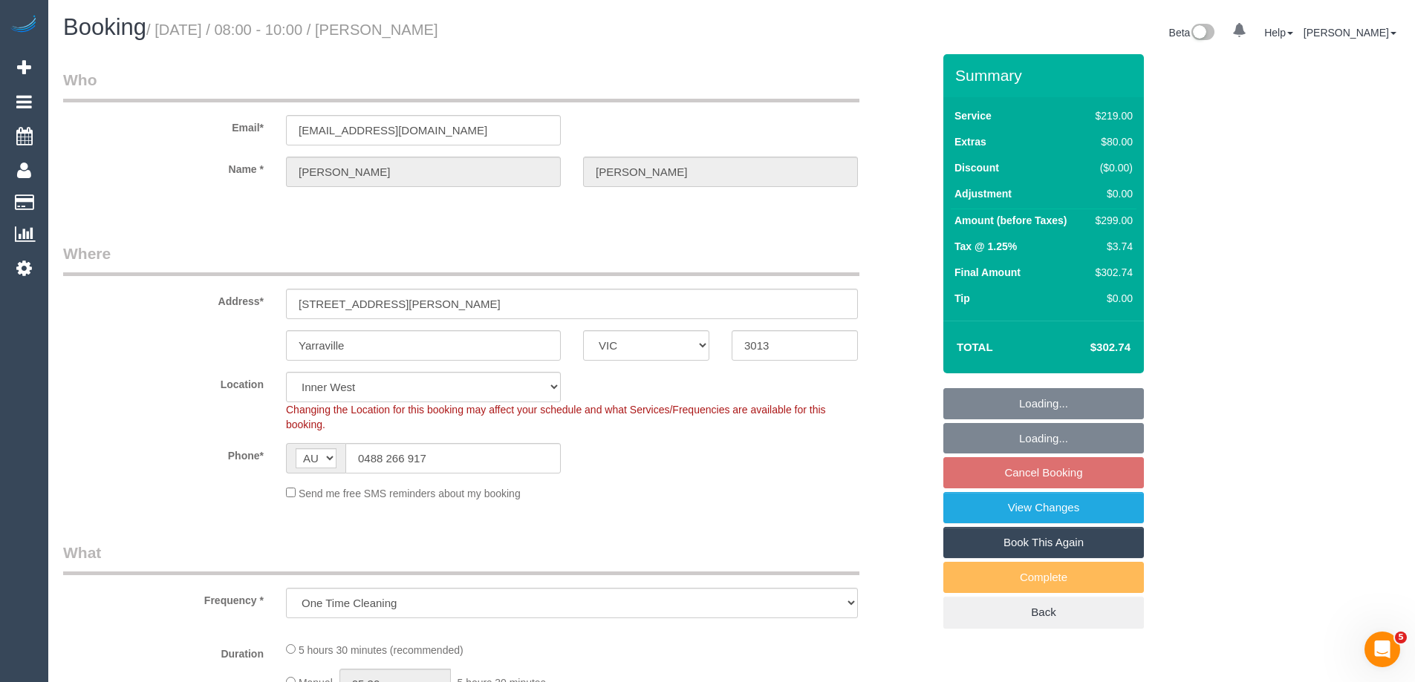
select select "object:771"
select select "string:stripe-pm_1S0pO02GScqysDRVSlgAx5fJ"
select select "number:27"
select select "number:14"
select select "number:18"
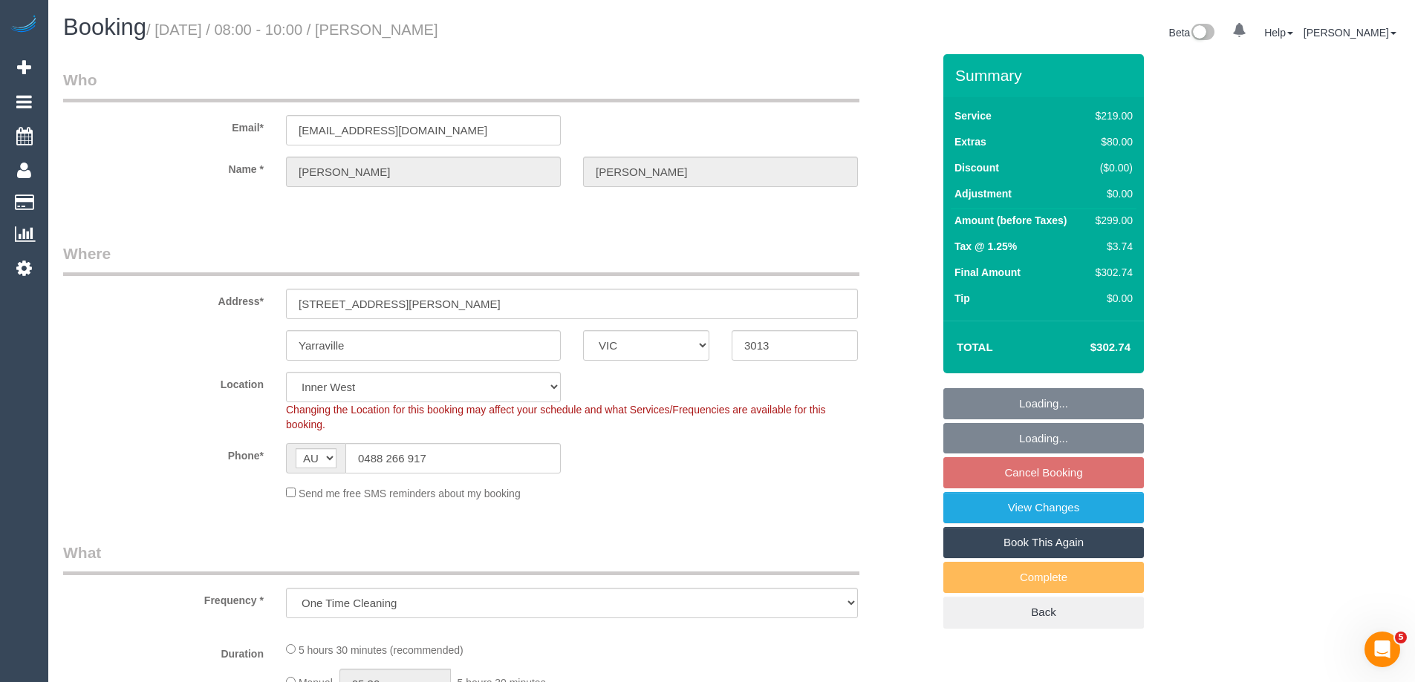
select select "number:22"
select select "number:13"
select select "spot1"
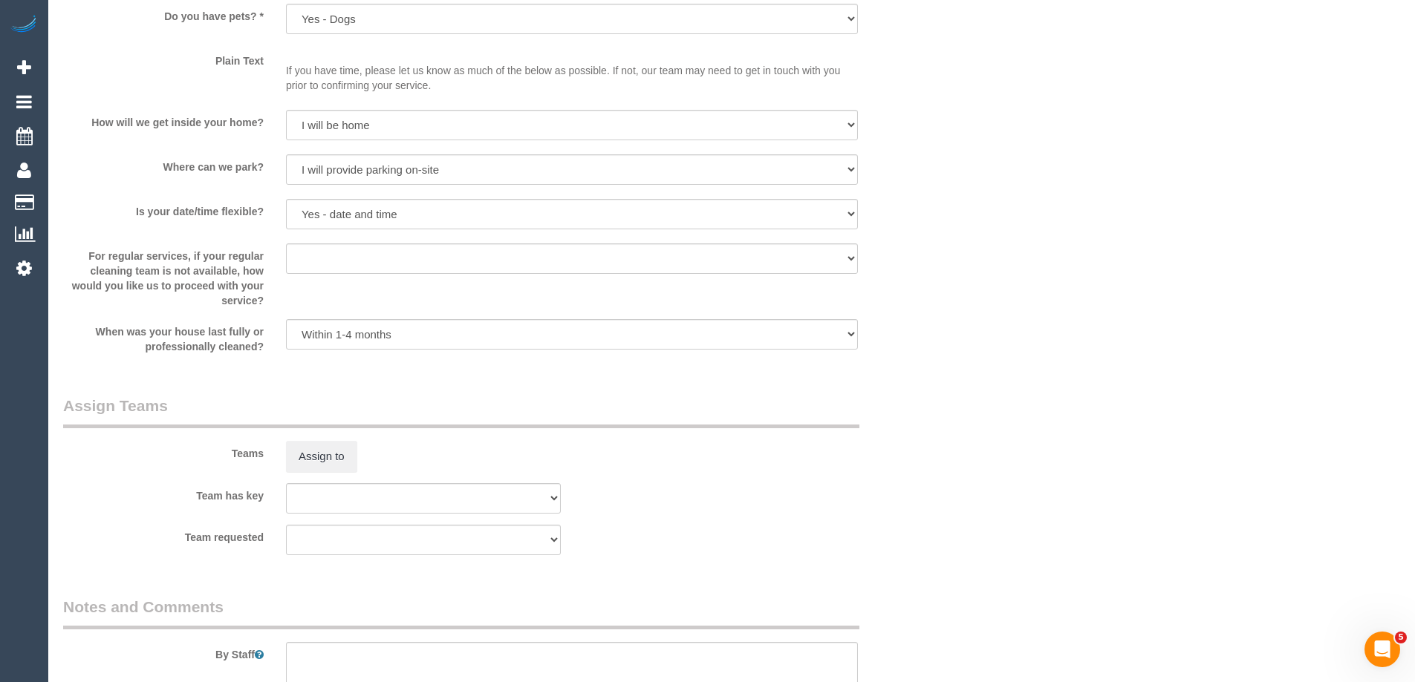
scroll to position [2170, 0]
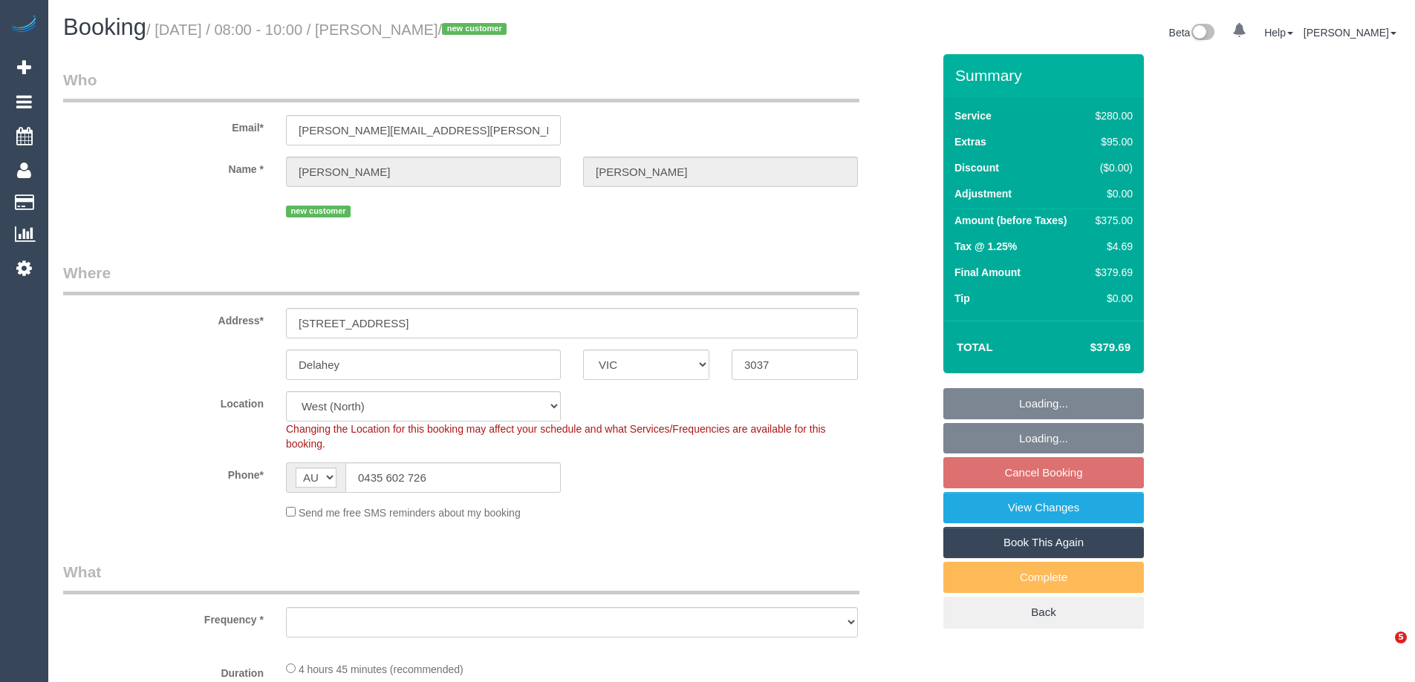
select select "VIC"
select select "string:stripe-pm_1S0LCZ2GScqysDRV7dkcG0gP"
select select "number:28"
select select "number:14"
select select "number:18"
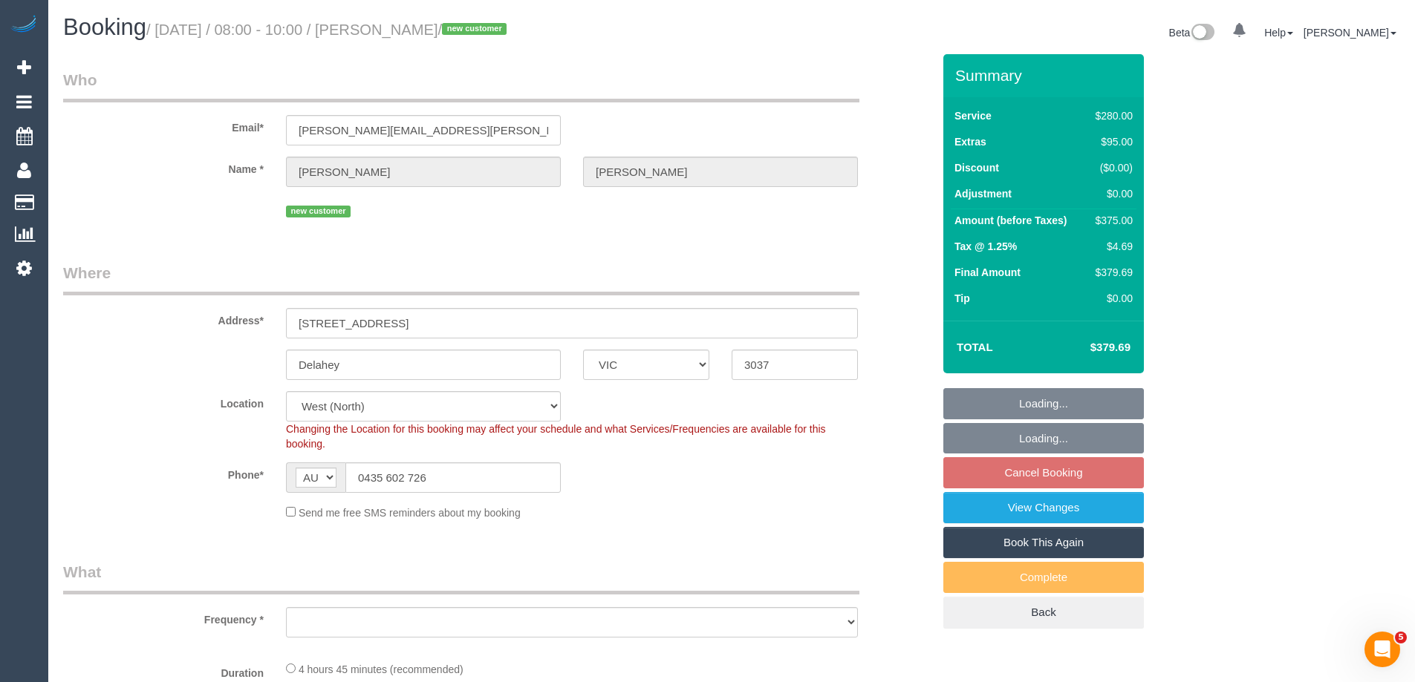
select select "number:22"
select select "number:12"
select select "object:1399"
select select "240"
select select "spot2"
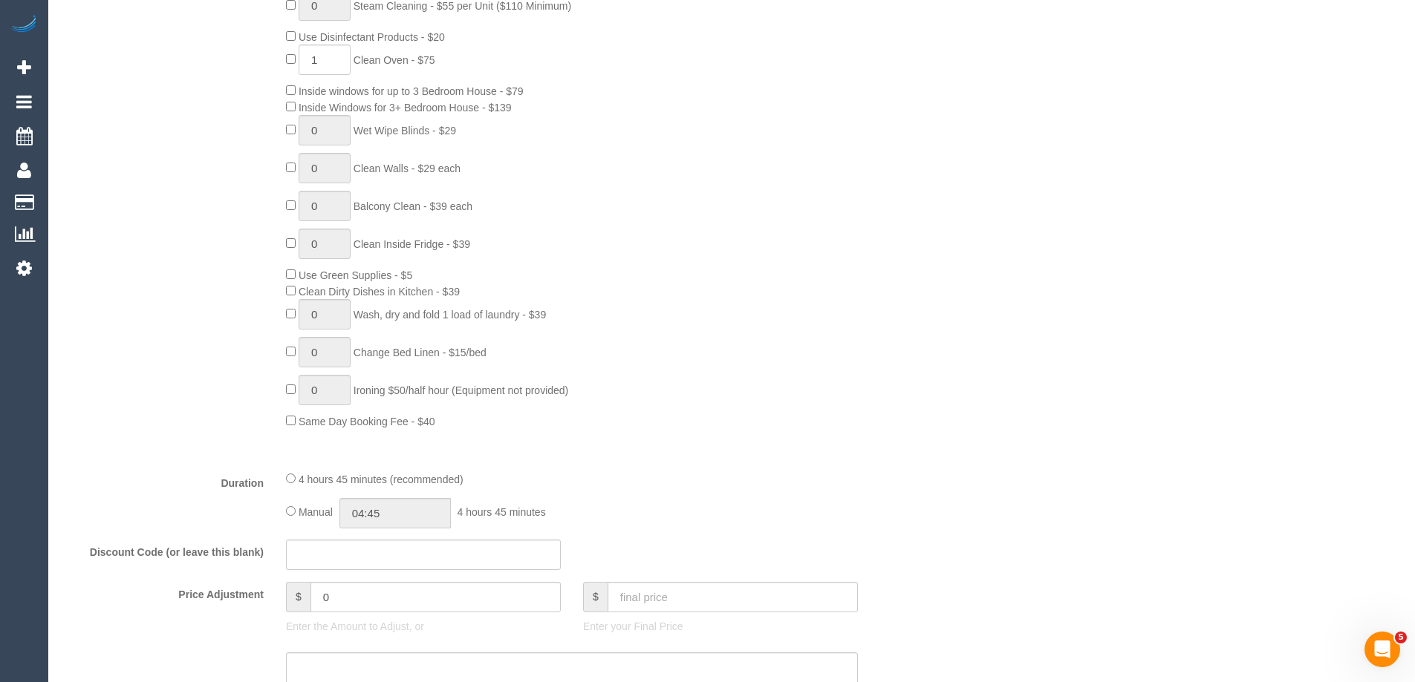
scroll to position [743, 0]
click at [400, 515] on input "04:45" at bounding box center [394, 513] width 111 height 30
type input "05:00"
click at [369, 613] on li "05:00" at bounding box center [378, 612] width 66 height 19
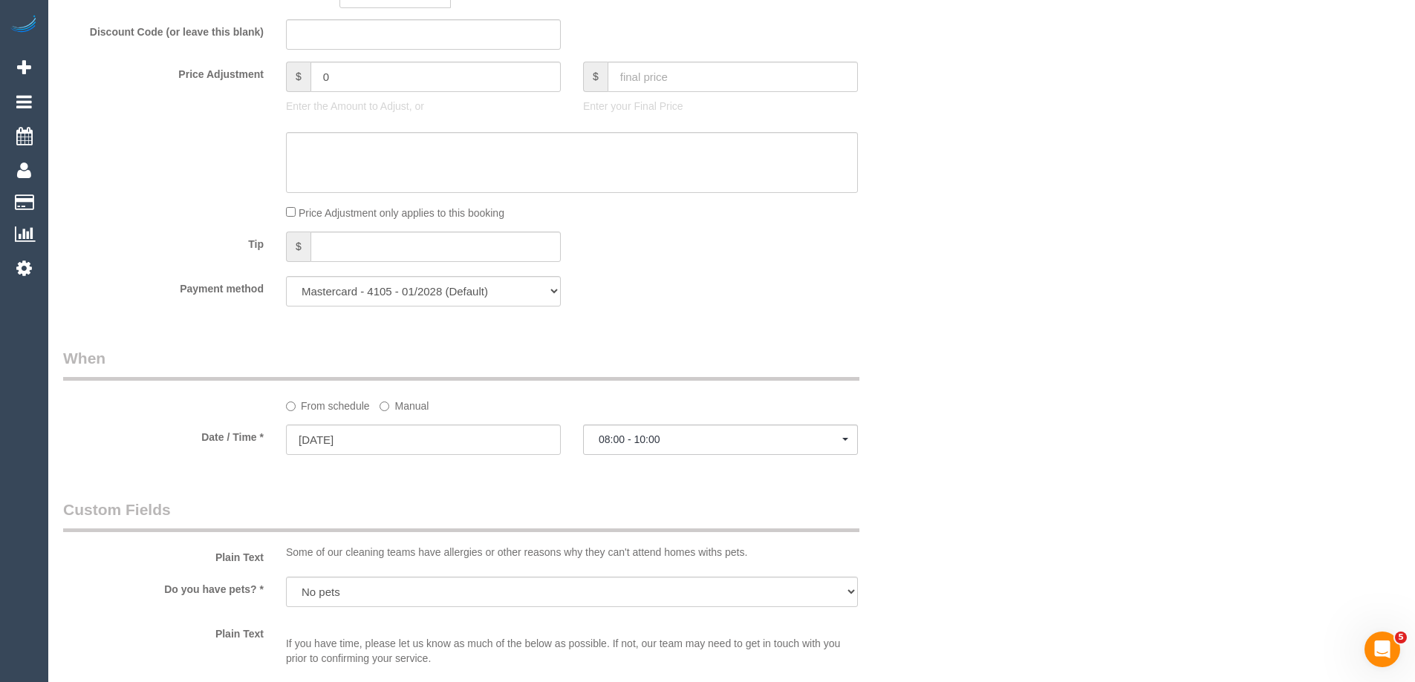
select select "spot26"
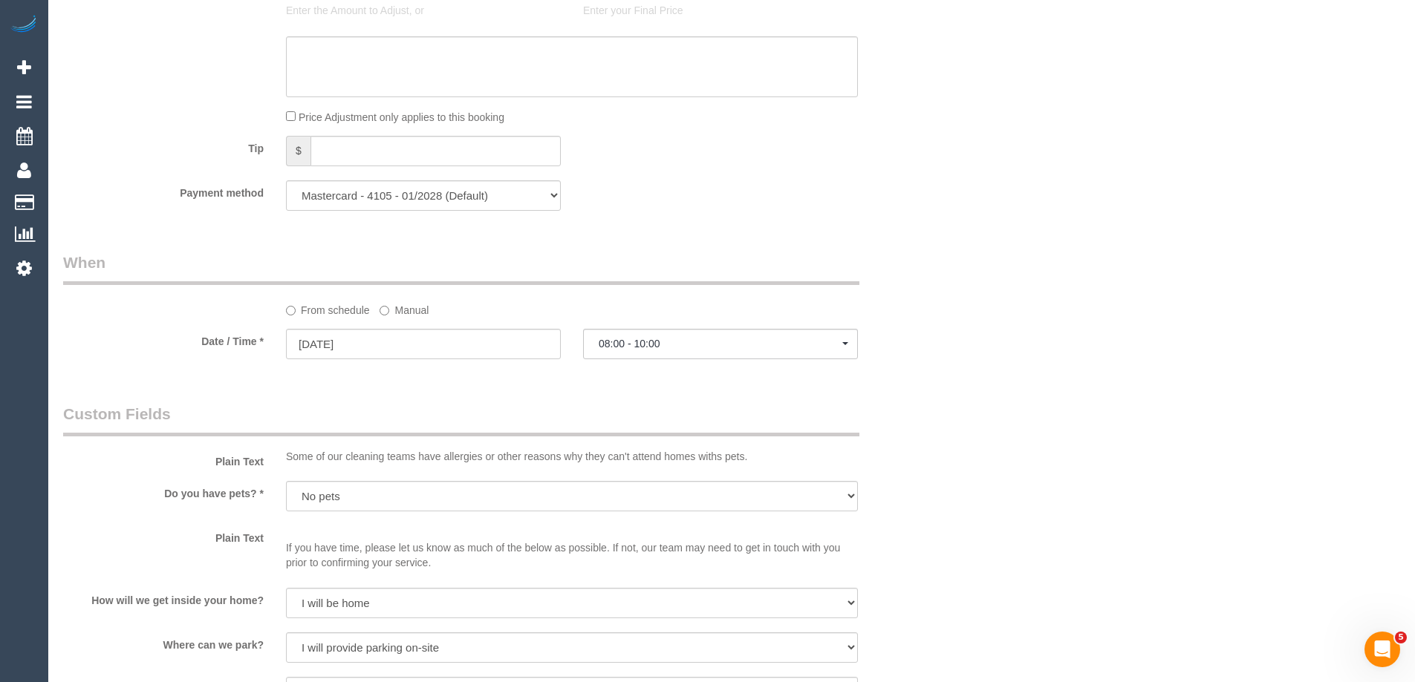
scroll to position [1485, 0]
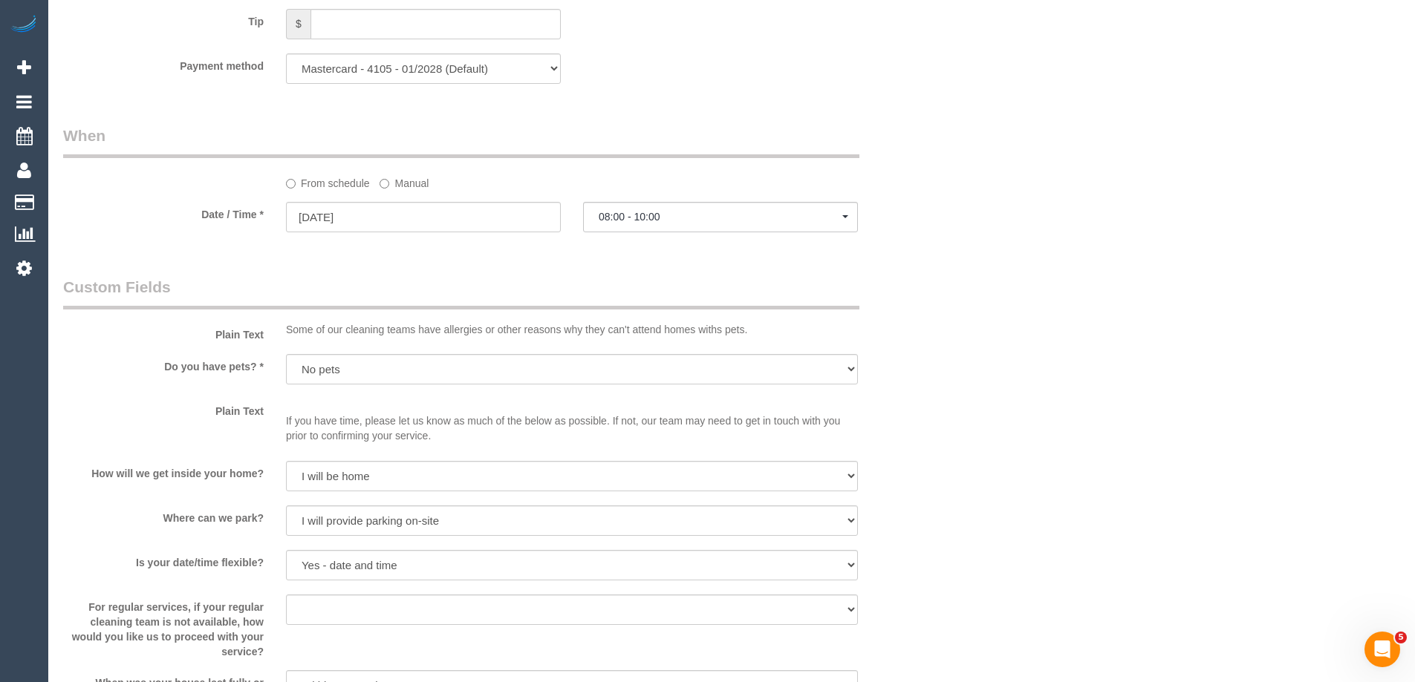
click at [408, 180] on label "Manual" at bounding box center [403, 181] width 49 height 20
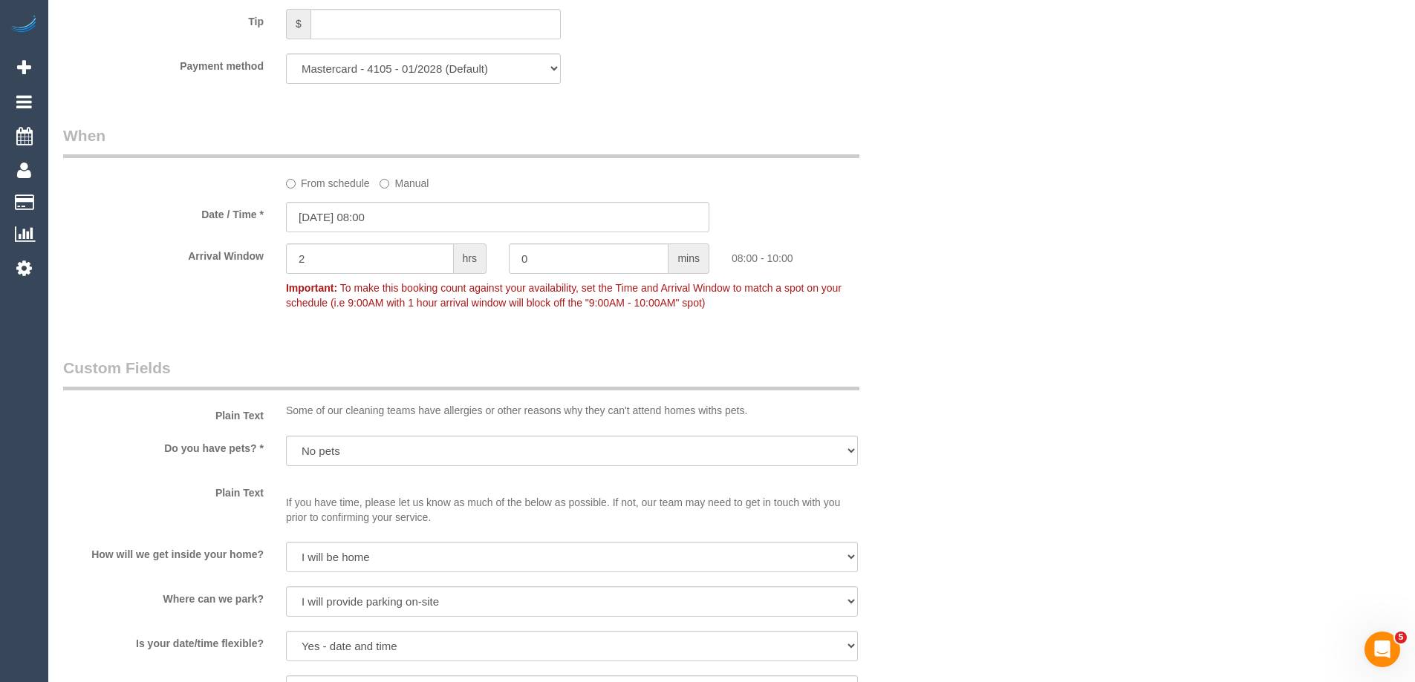
click at [325, 236] on sui-booking-spot "From schedule Manual Date / Time * 01/09/2025 08:00 Arrival Window 2 hrs 0 mins…" at bounding box center [497, 221] width 869 height 192
click at [325, 218] on input "01/09/2025 08:00" at bounding box center [497, 217] width 423 height 30
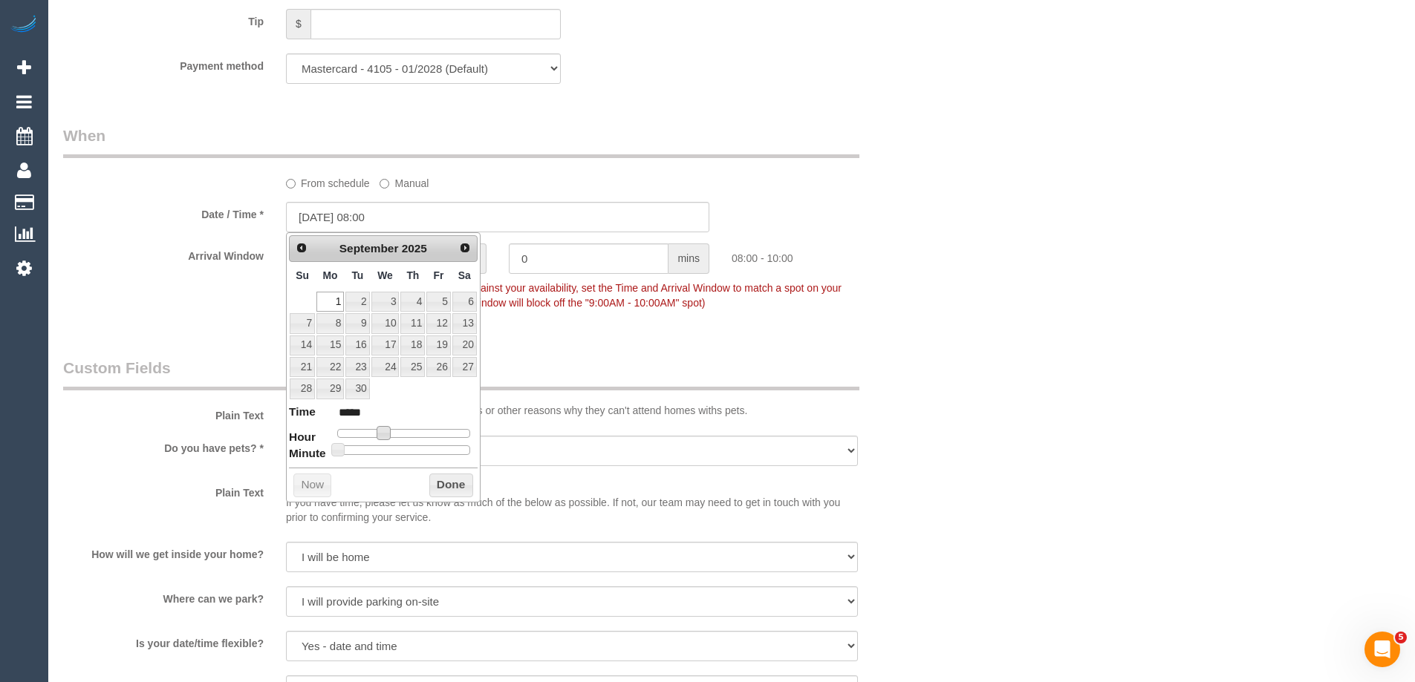
type input "01/09/2025 09:00"
type input "*****"
type input "01/09/2025 10:00"
type input "*****"
type input "01/09/2025 11:00"
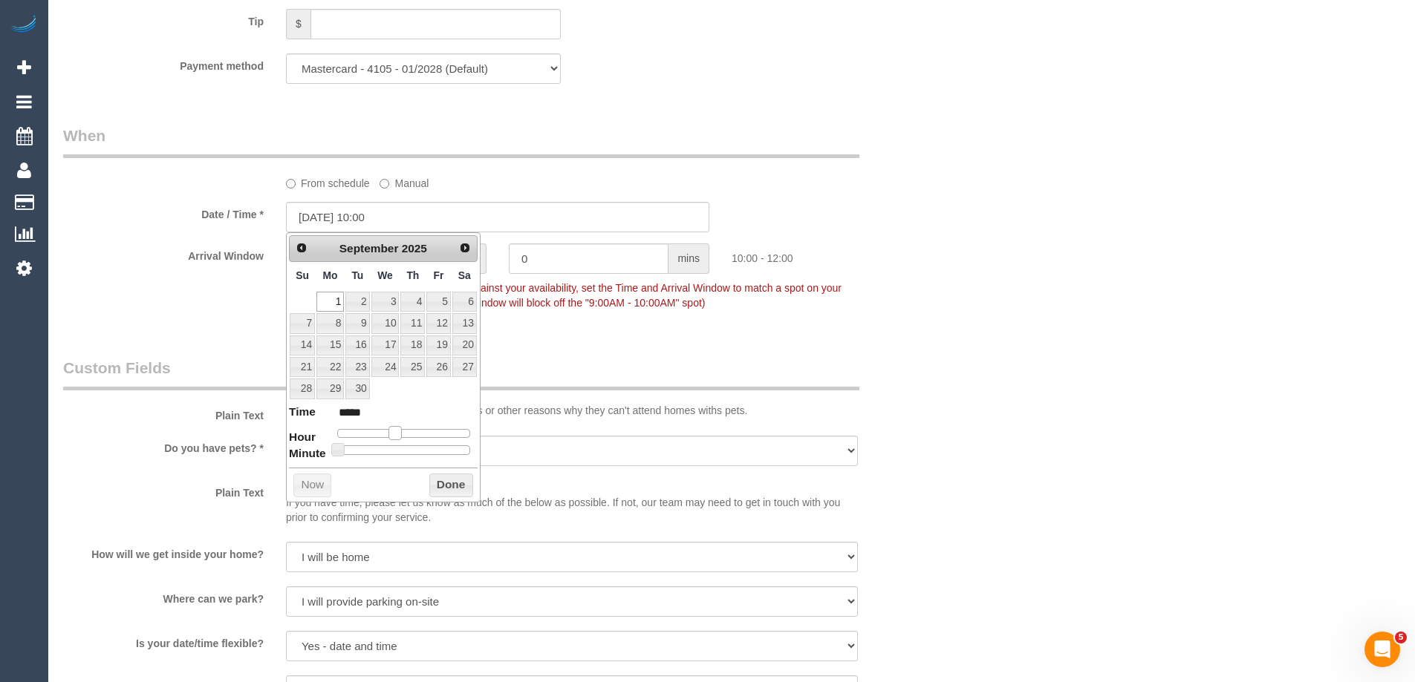
type input "*****"
type input "01/09/2025 10:00"
type input "*****"
drag, startPoint x: 383, startPoint y: 431, endPoint x: 394, endPoint y: 433, distance: 10.5
click at [394, 433] on span at bounding box center [394, 432] width 13 height 13
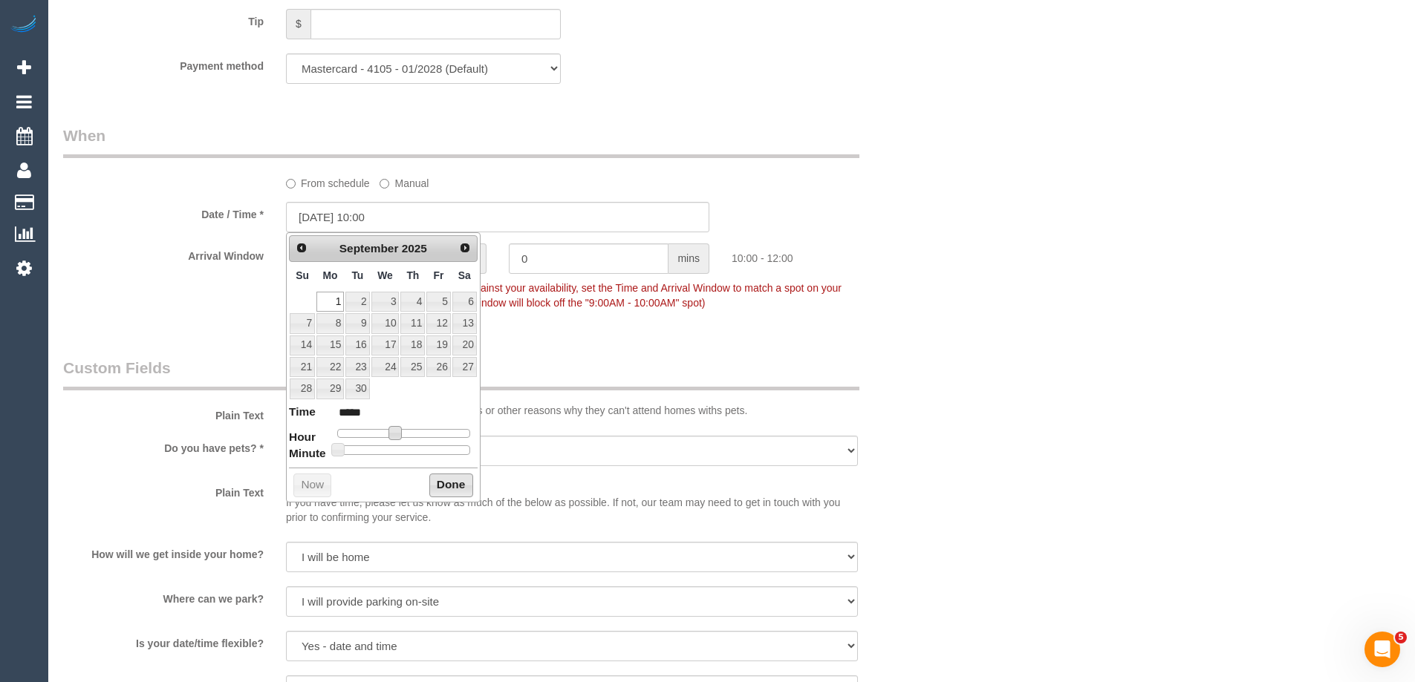
click at [442, 477] on button "Done" at bounding box center [451, 486] width 44 height 24
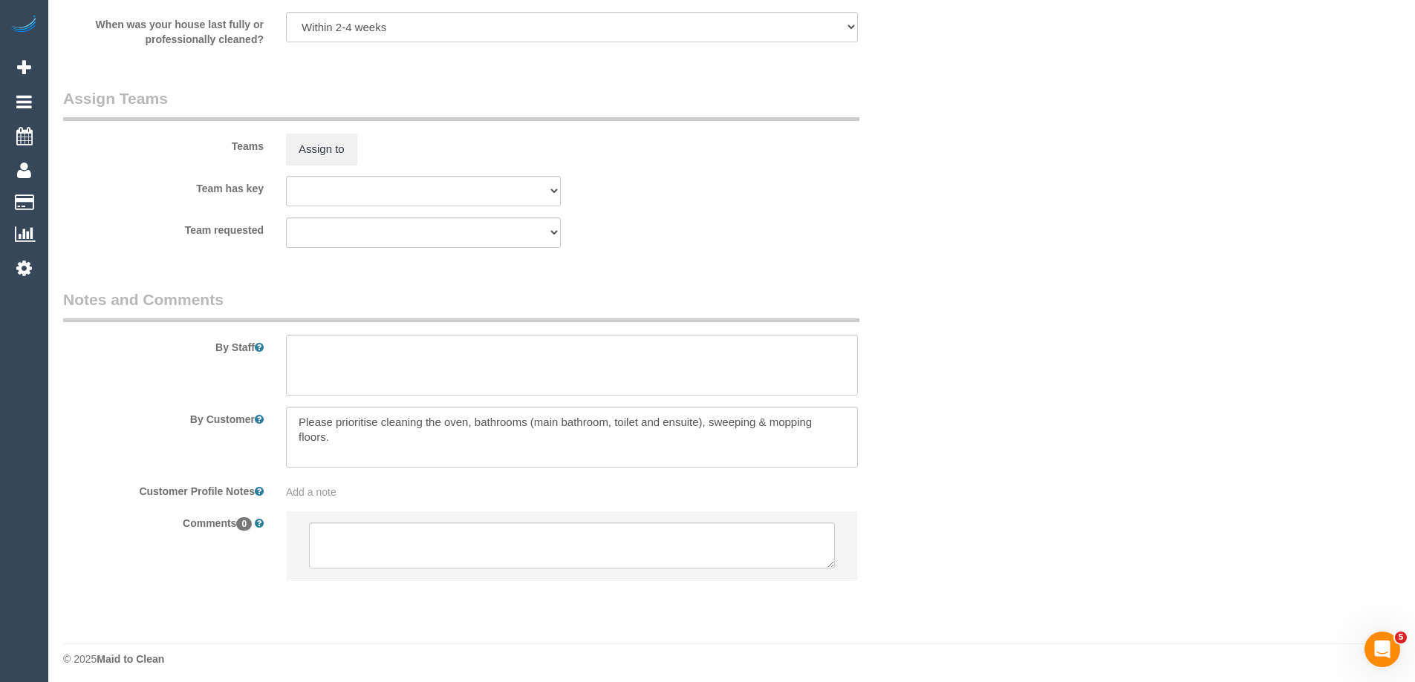
scroll to position [2228, 0]
click at [324, 357] on textarea at bounding box center [572, 362] width 572 height 61
type textarea "4 hrs + extras = approx 5 hrs"
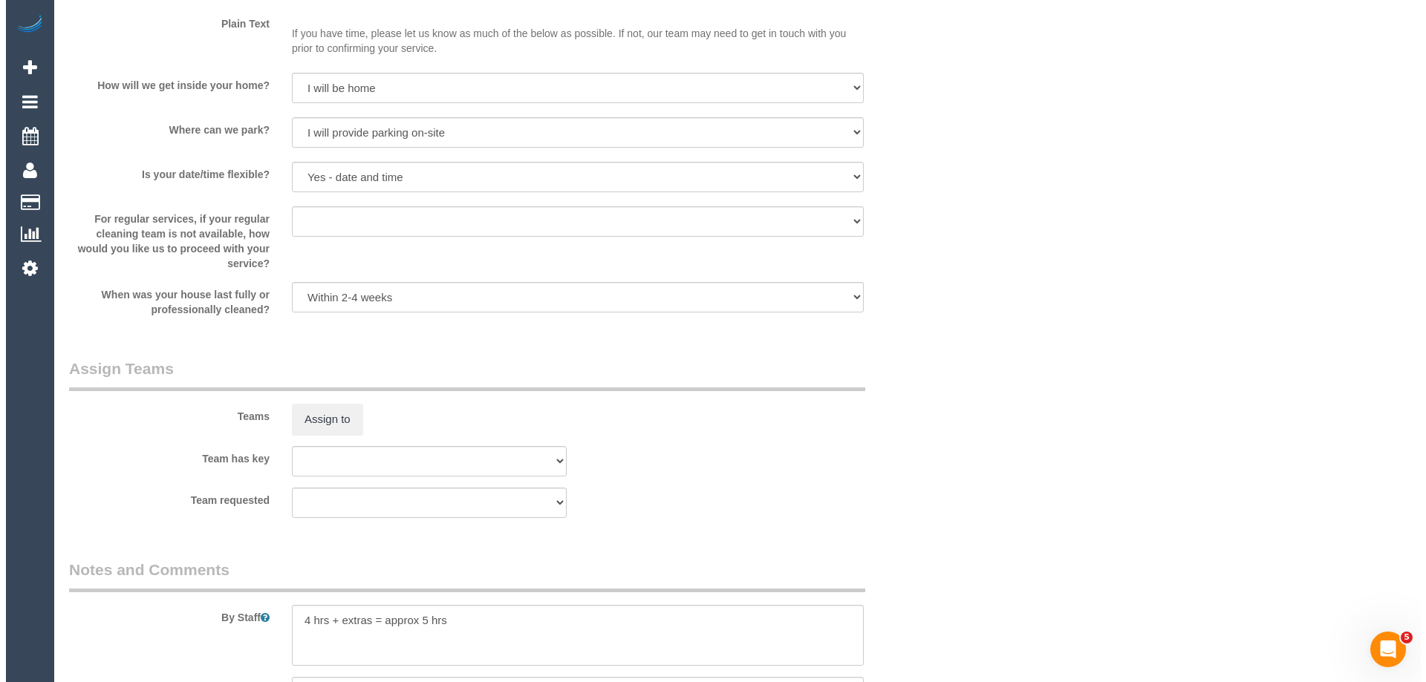
scroll to position [1931, 0]
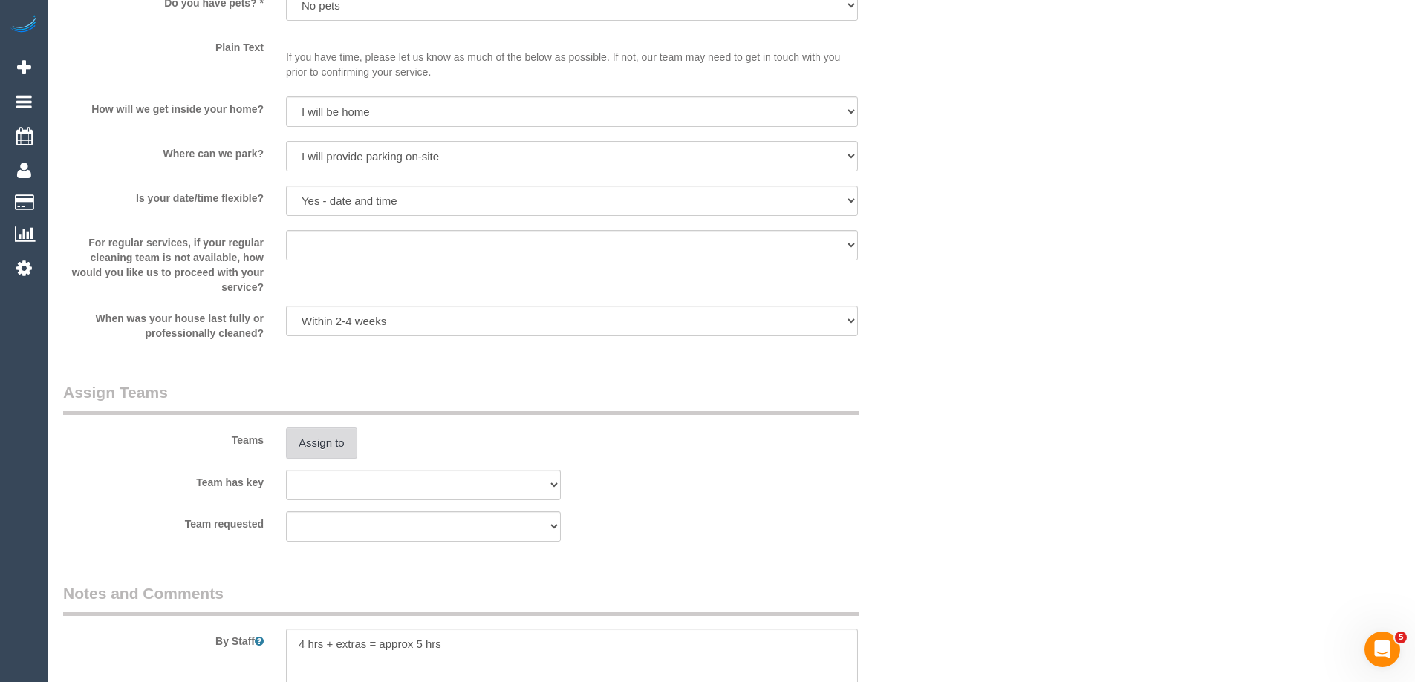
click at [325, 447] on button "Assign to" at bounding box center [321, 443] width 71 height 31
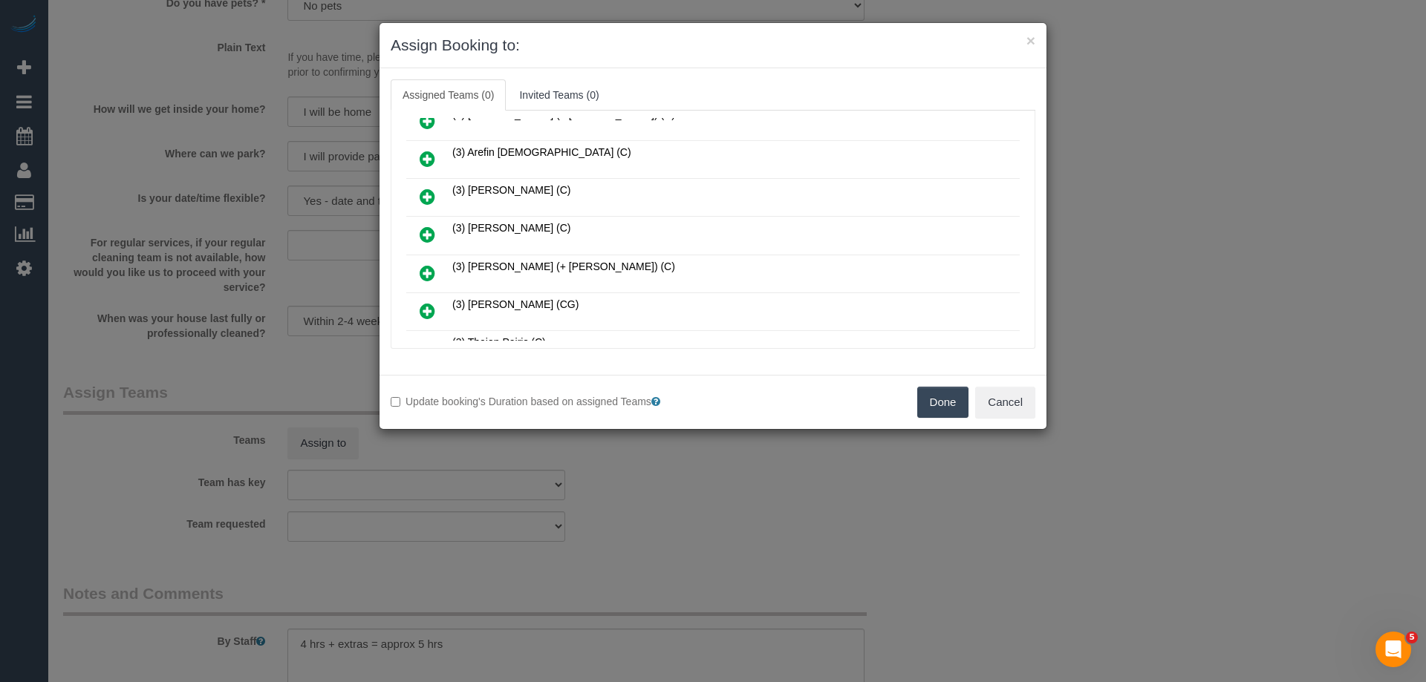
scroll to position [149, 0]
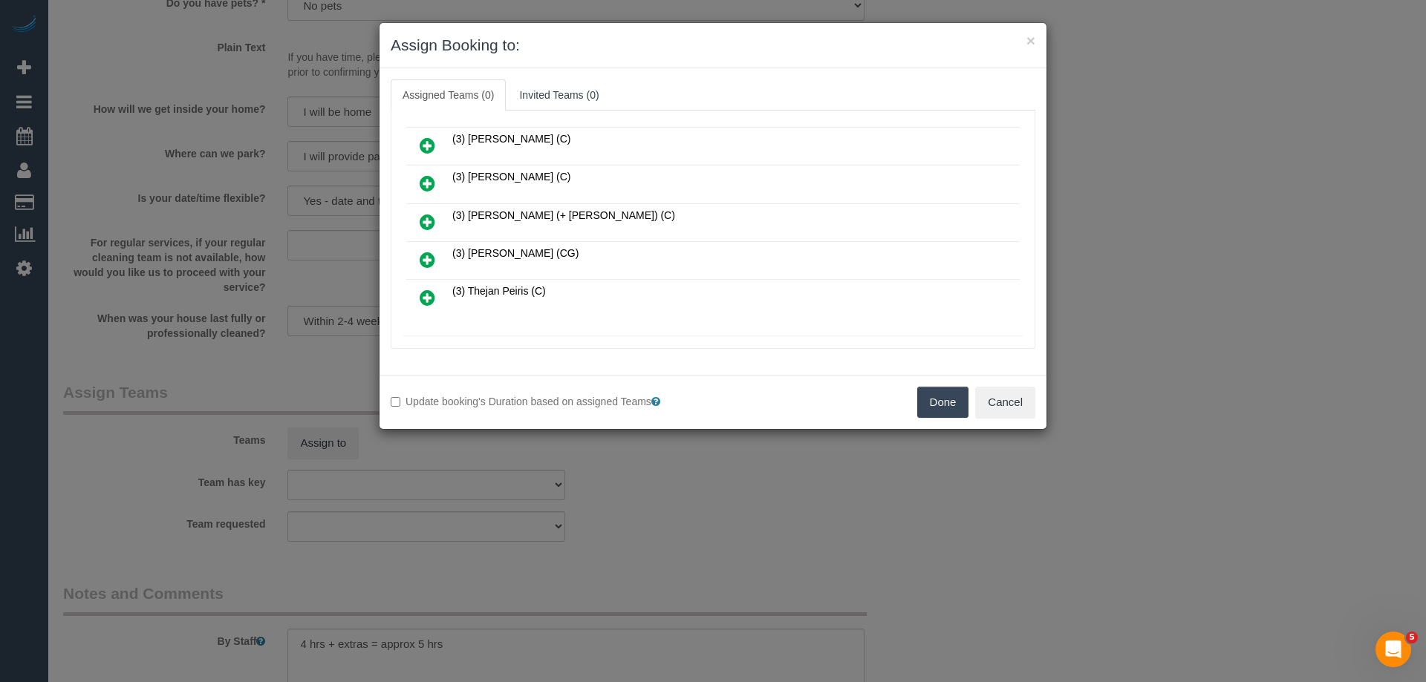
click at [423, 252] on icon at bounding box center [428, 260] width 16 height 18
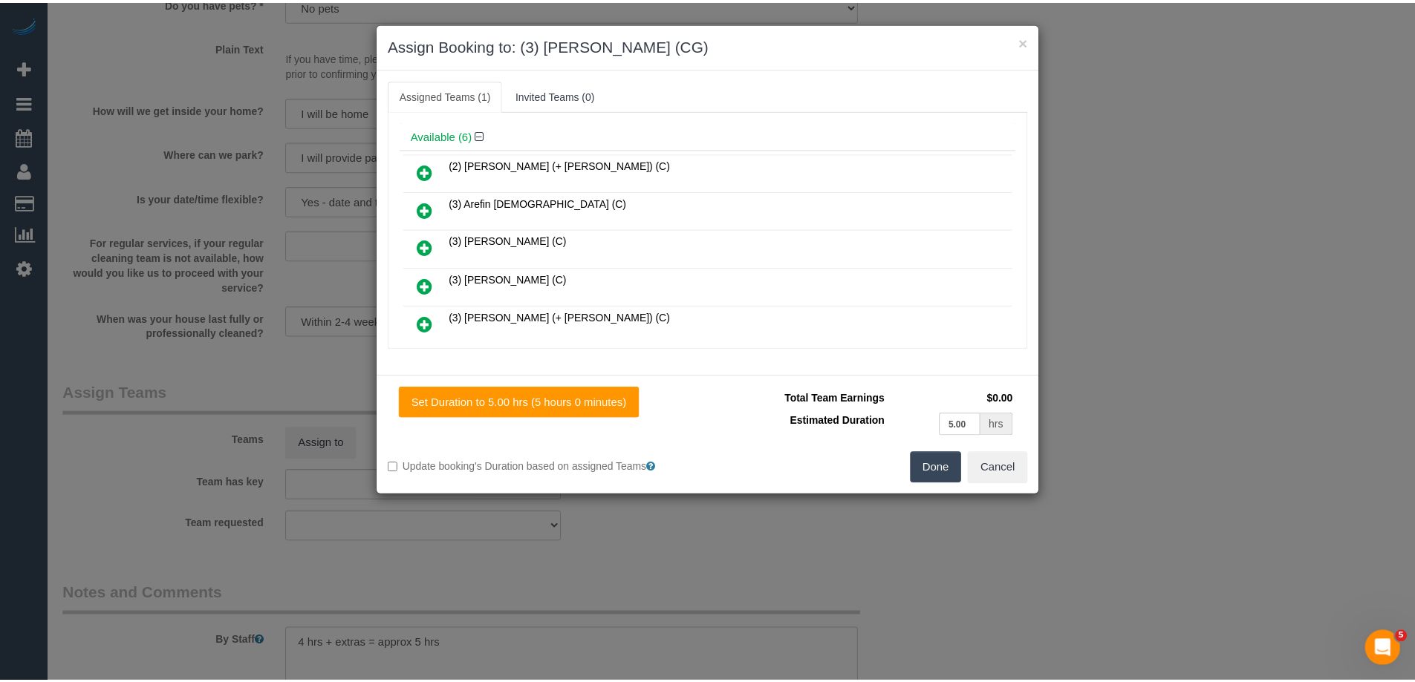
scroll to position [0, 0]
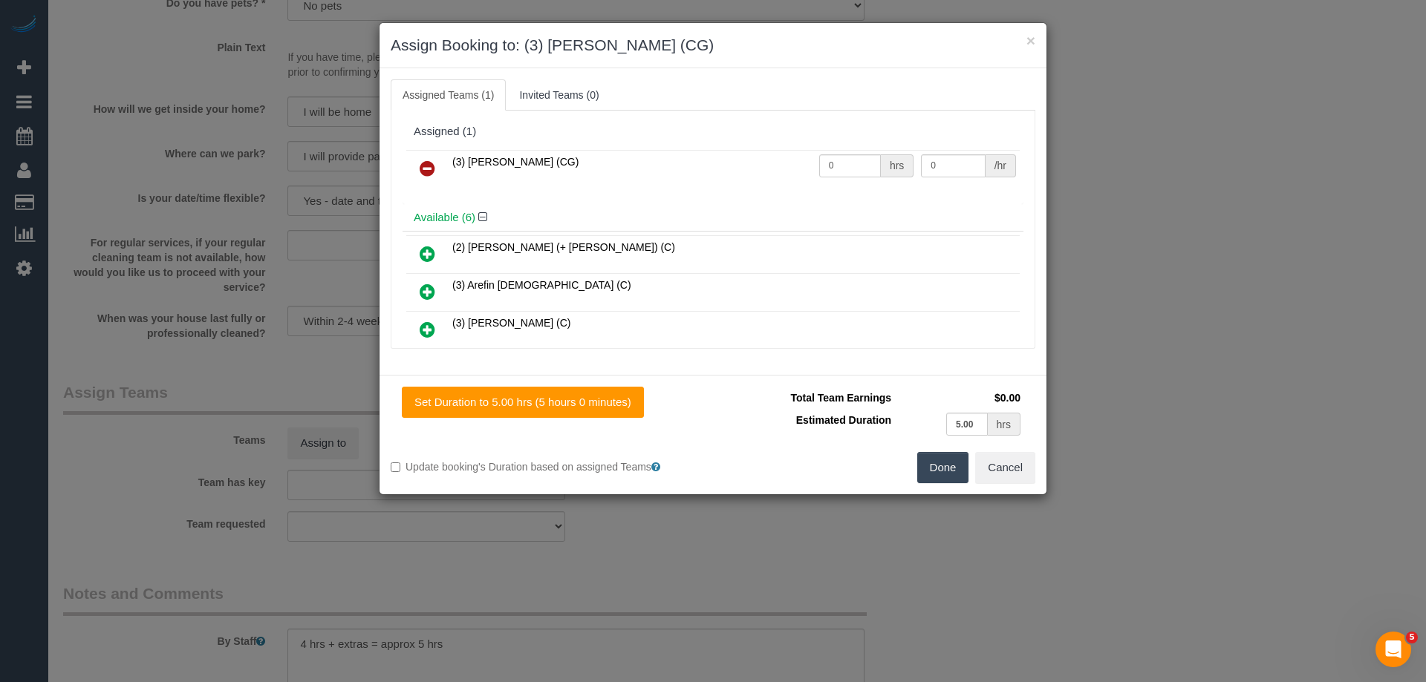
click at [941, 468] on button "Done" at bounding box center [943, 467] width 52 height 31
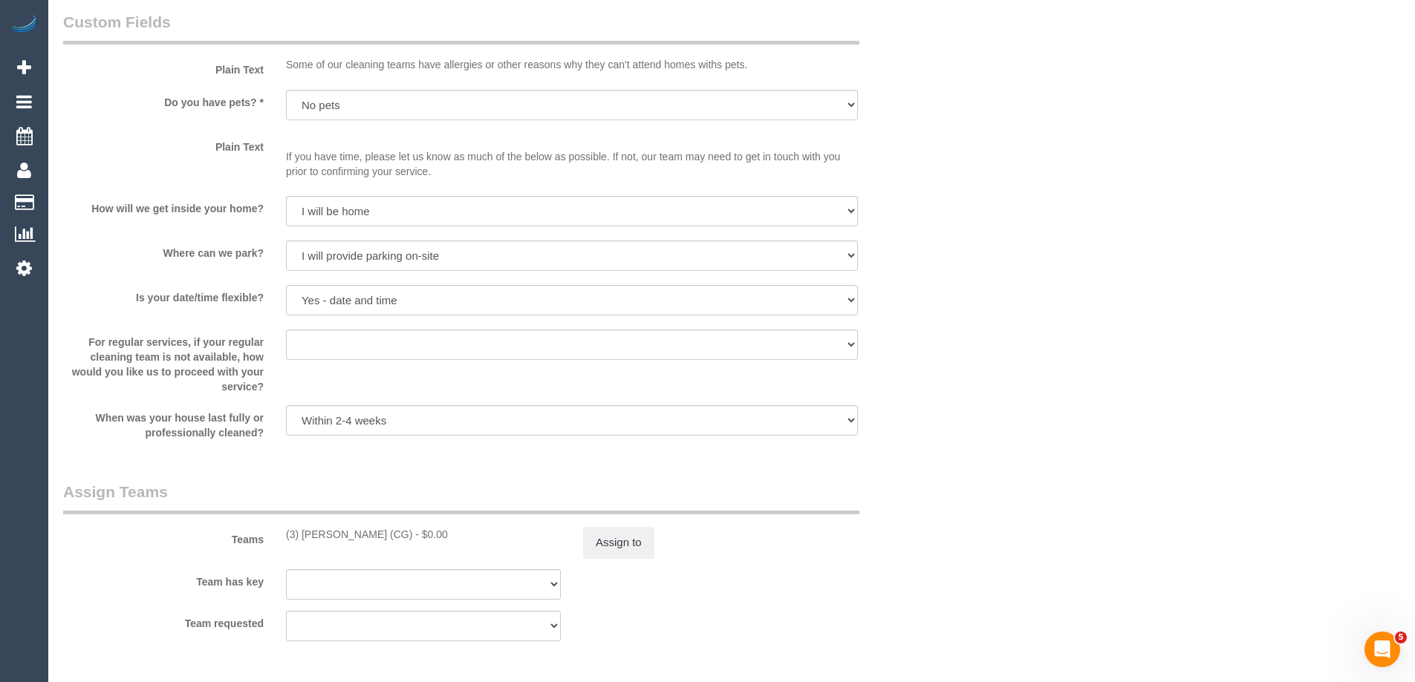
scroll to position [1966, 0]
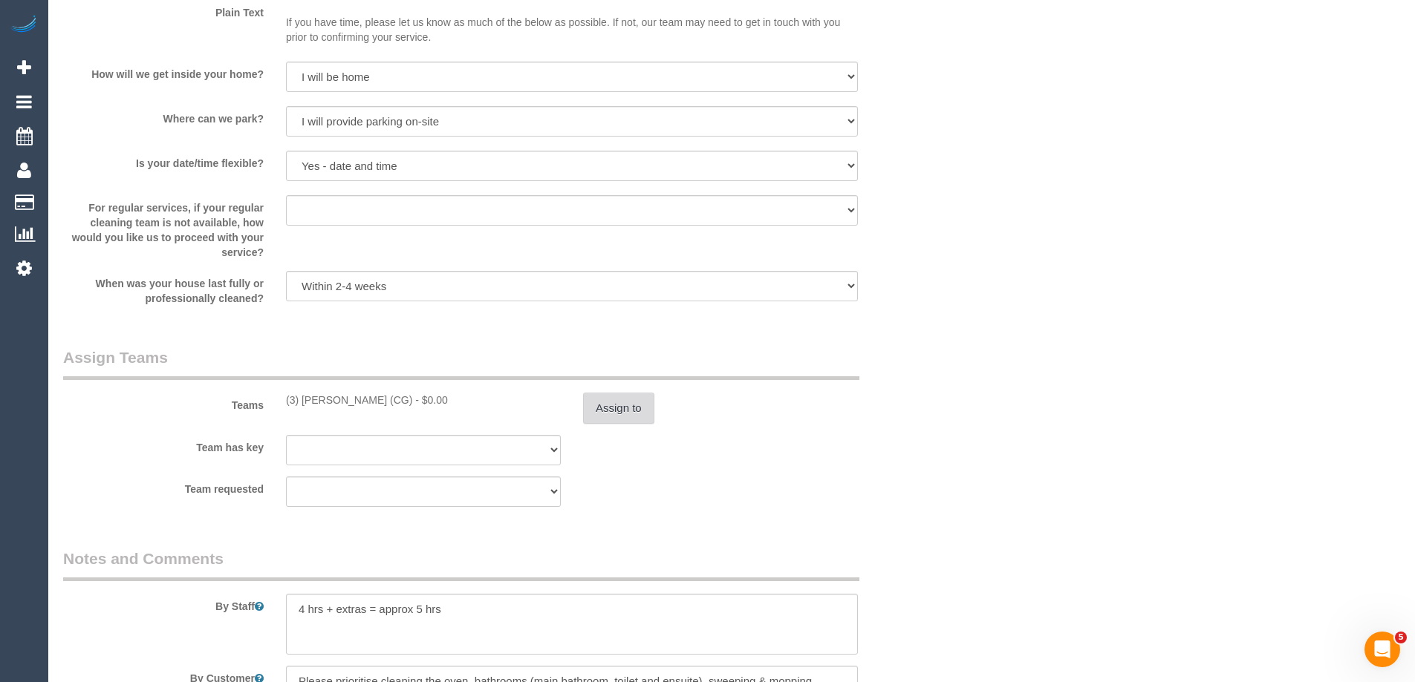
click at [605, 422] on button "Assign to" at bounding box center [618, 408] width 71 height 31
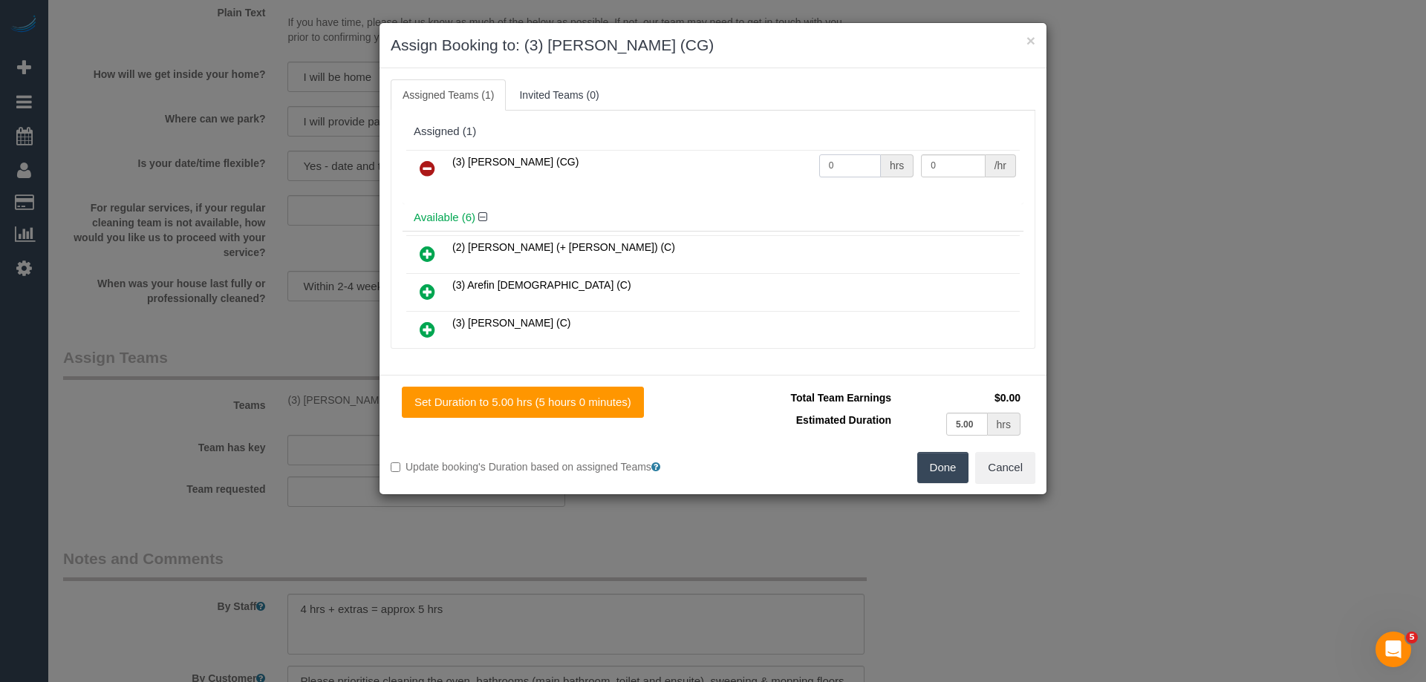
drag, startPoint x: 851, startPoint y: 168, endPoint x: 801, endPoint y: 160, distance: 51.0
click at [800, 160] on tr "(3) Suzana Phillips (CG) 0 hrs 0 /hr" at bounding box center [712, 169] width 613 height 38
type input "5"
click at [877, 160] on tr "(3) Suzana Phillips (CG) 5 hrs 0 /hr" at bounding box center [712, 169] width 613 height 38
type input "40.5"
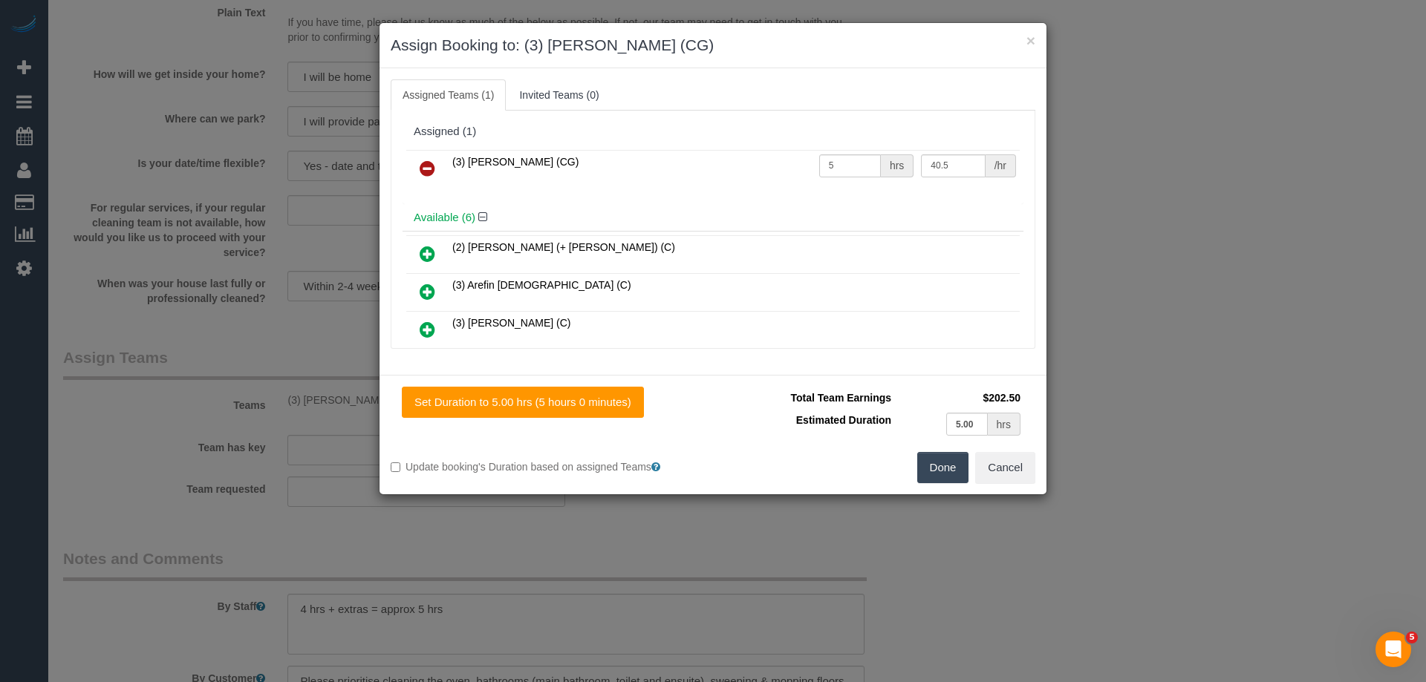
click at [939, 463] on button "Done" at bounding box center [943, 467] width 52 height 31
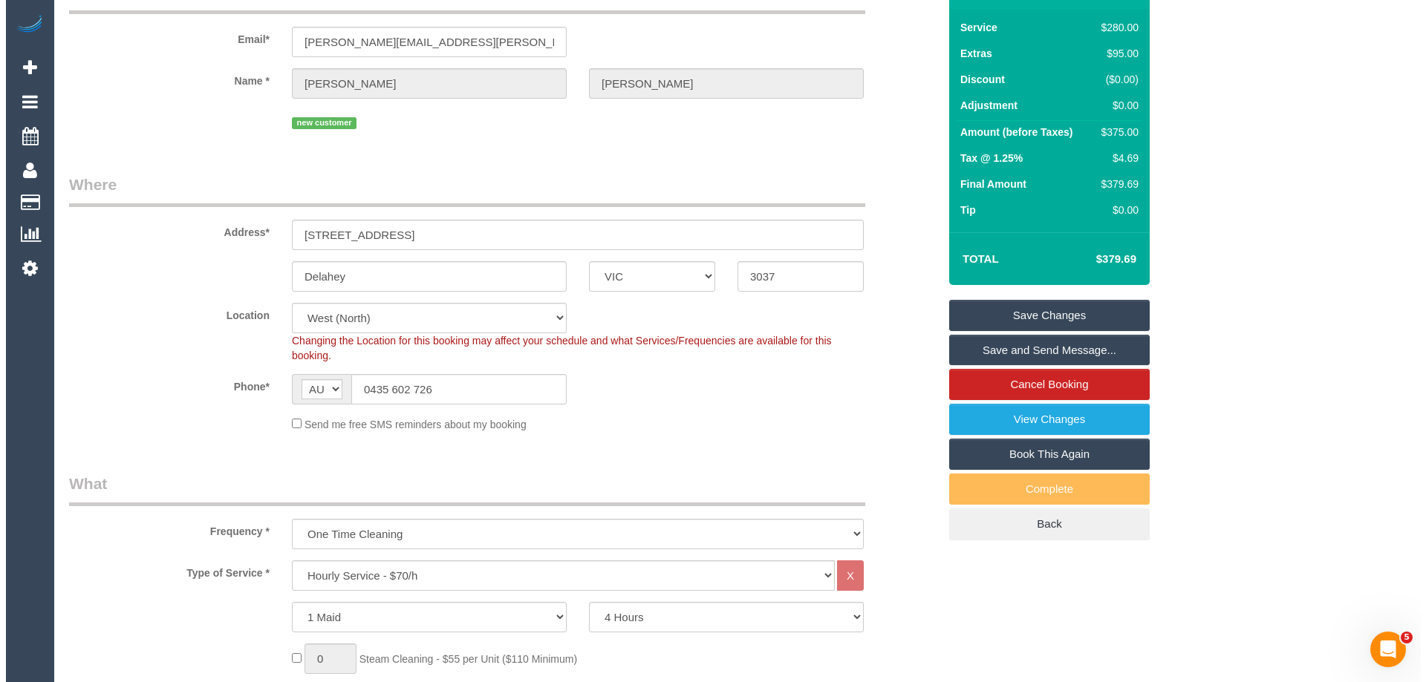
scroll to position [0, 0]
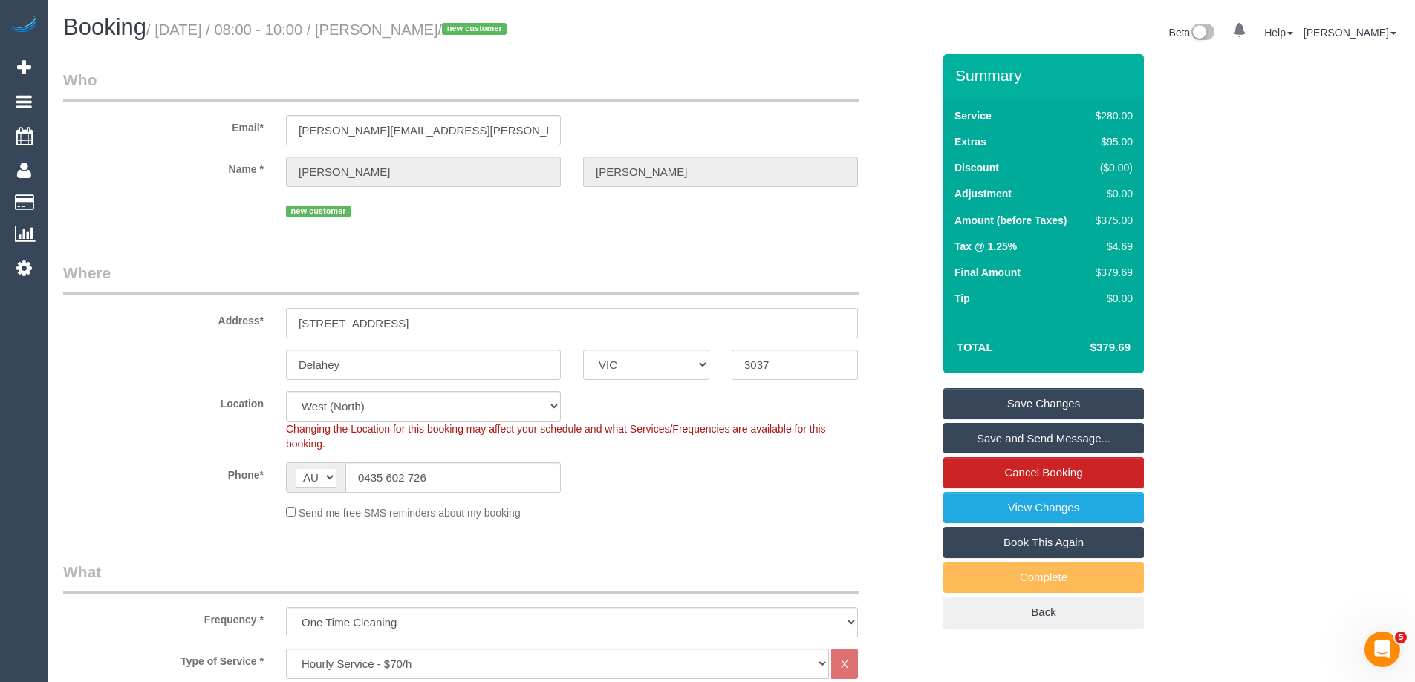
drag, startPoint x: 486, startPoint y: 27, endPoint x: 412, endPoint y: 36, distance: 74.7
click at [412, 36] on small "/ September 01, 2025 / 08:00 - 10:00 / Levina Dinh / new customer" at bounding box center [328, 30] width 365 height 16
copy small "Levina Dinh"
click at [974, 400] on link "Save Changes" at bounding box center [1043, 403] width 201 height 31
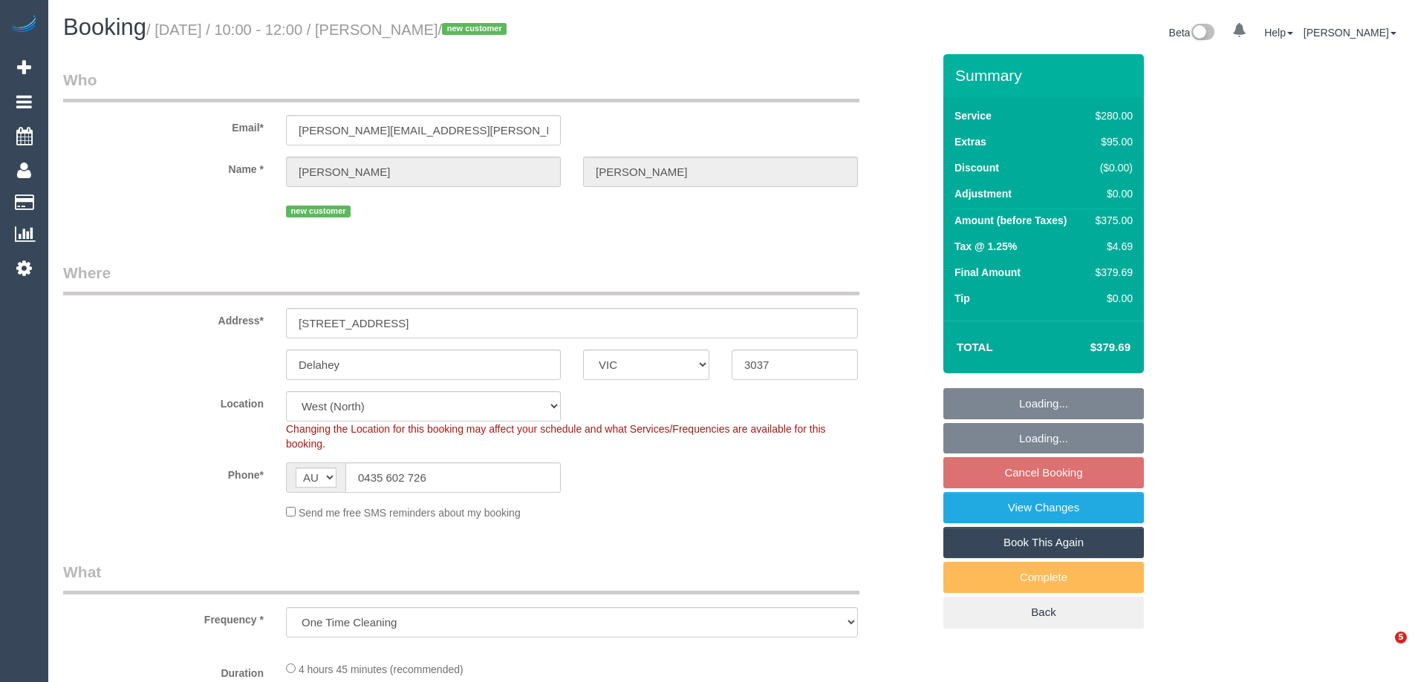
select select "VIC"
select select "object:690"
select select "string:stripe-pm_1S0LCZ2GScqysDRV7dkcG0gP"
select select "240"
select select "number:28"
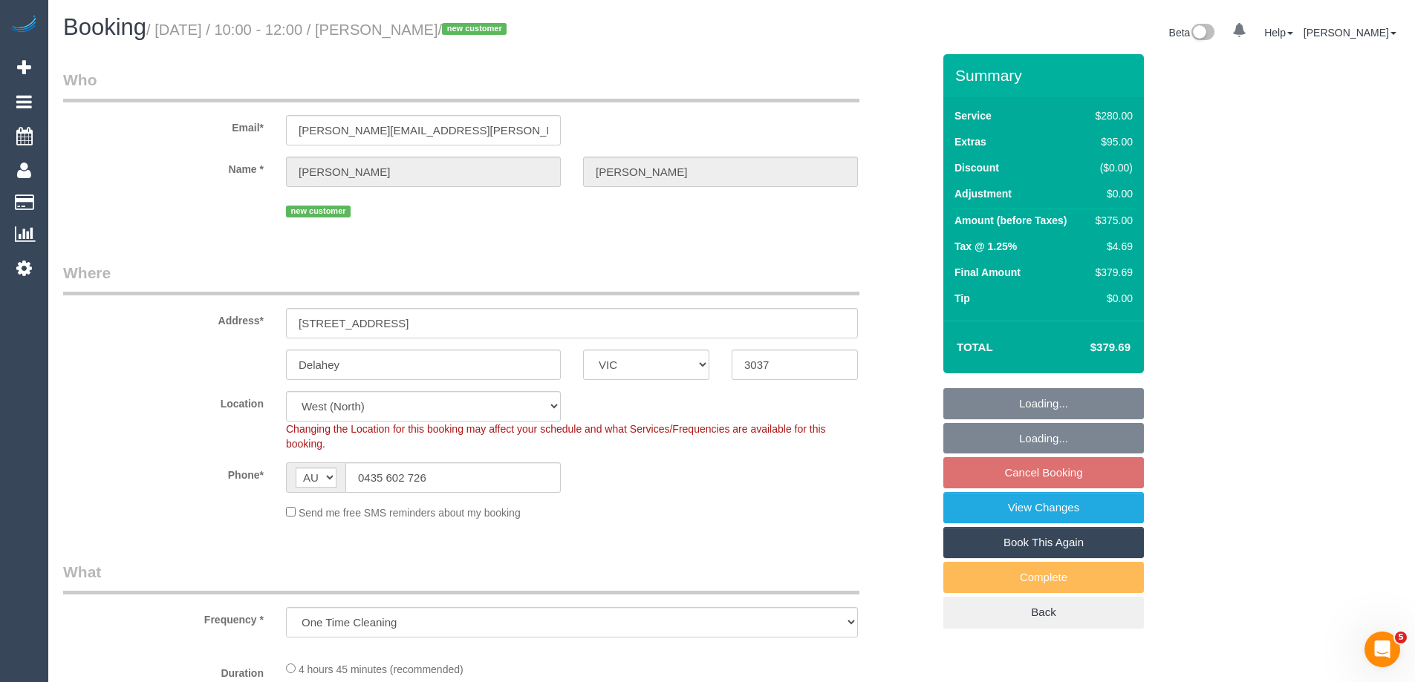
select select "number:14"
select select "number:18"
select select "number:22"
select select "number:12"
select select "spot3"
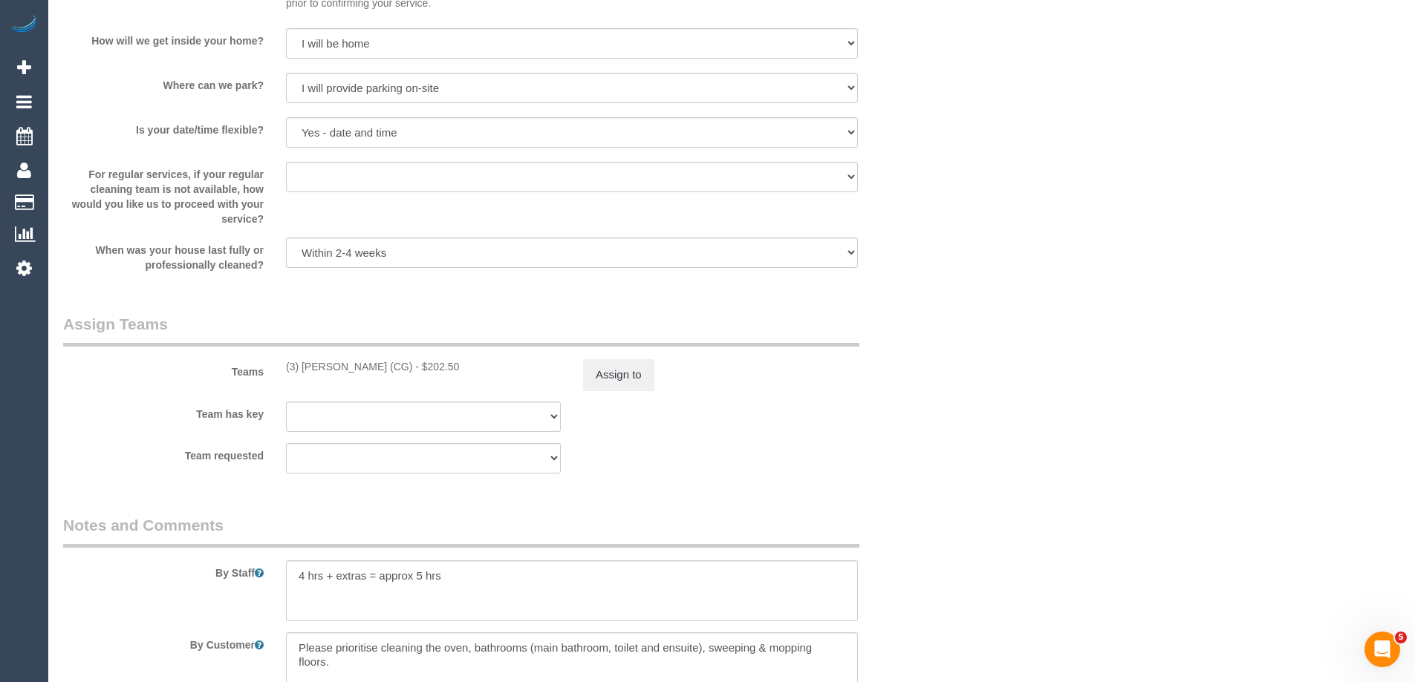
scroll to position [1931, 0]
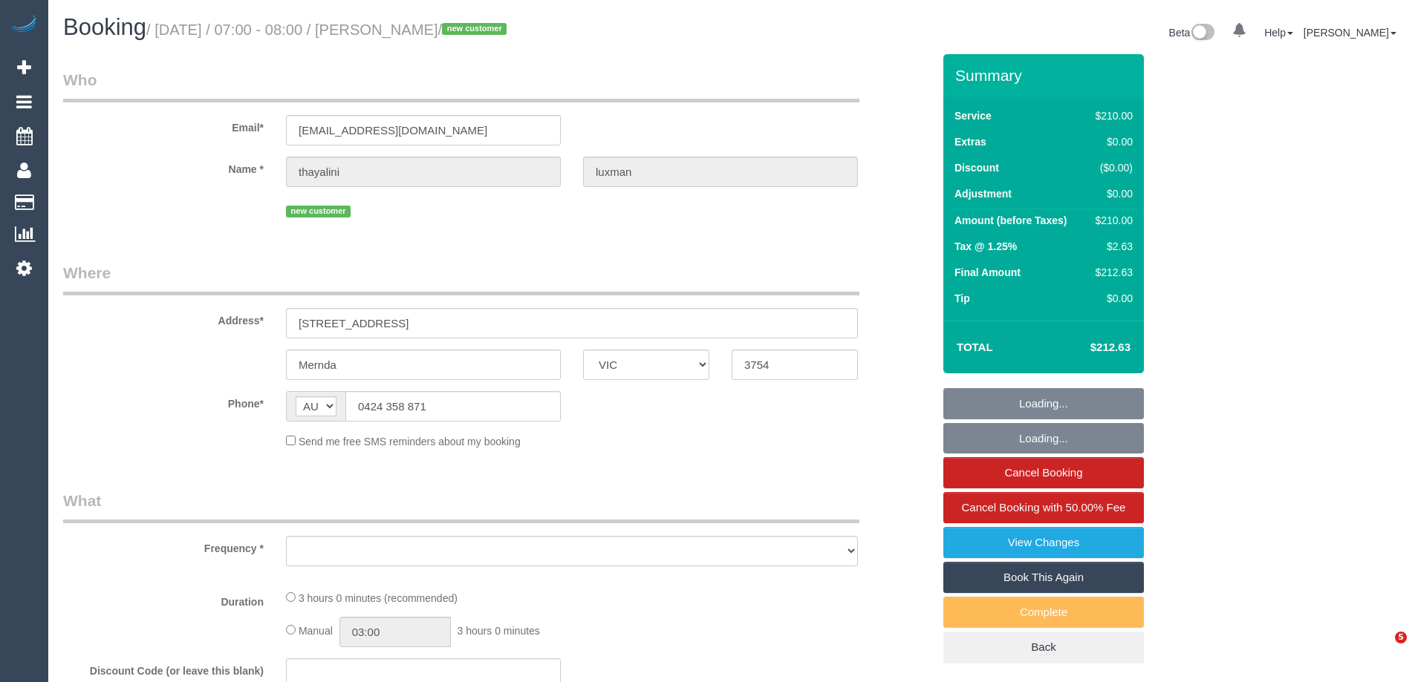
select select "VIC"
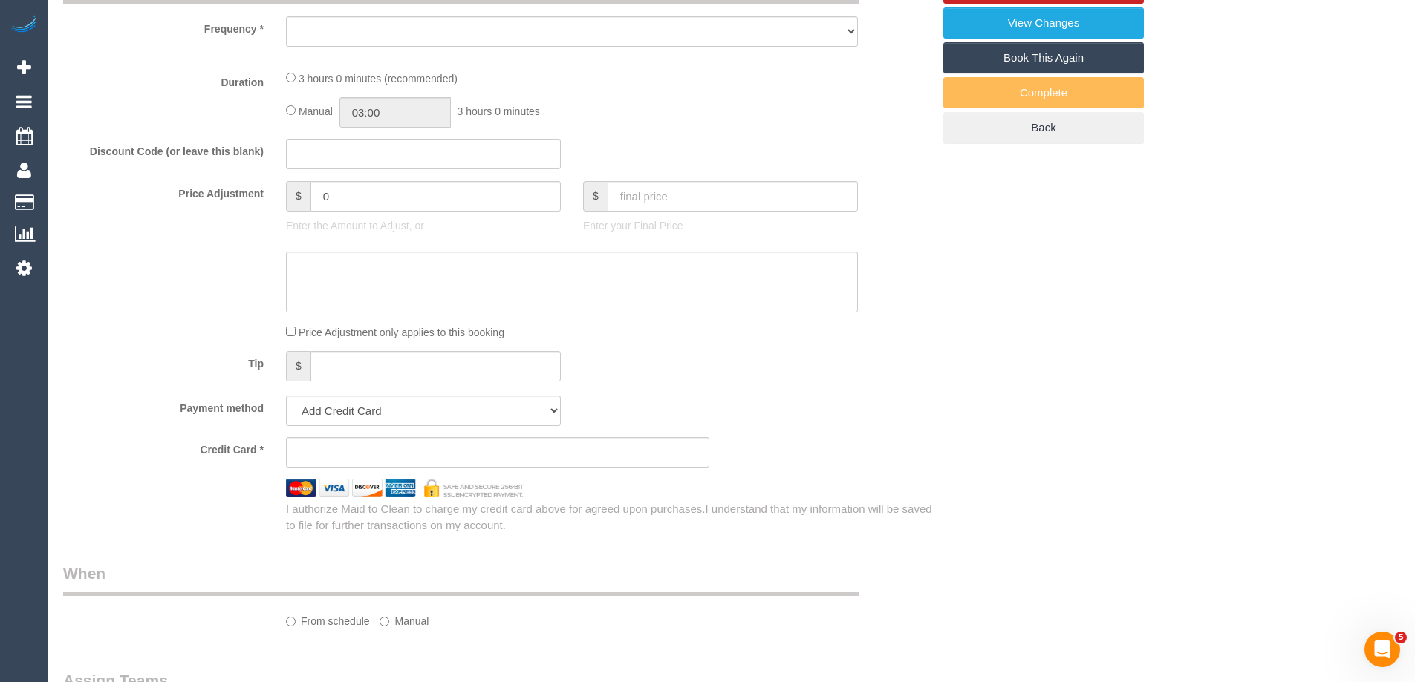
select select "object:595"
select select "string:stripe-pm_1Ry41Z2GScqysDRVp8QBWjEX"
select select "180"
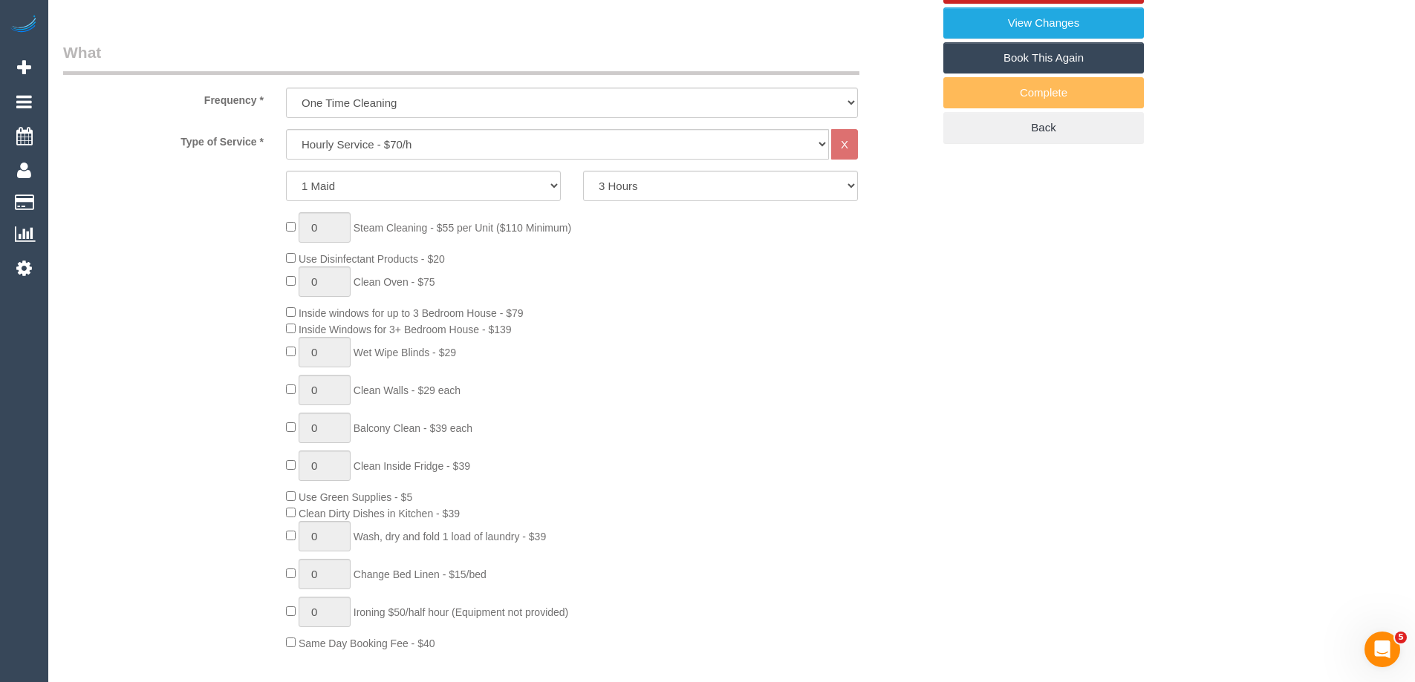
select select "object:912"
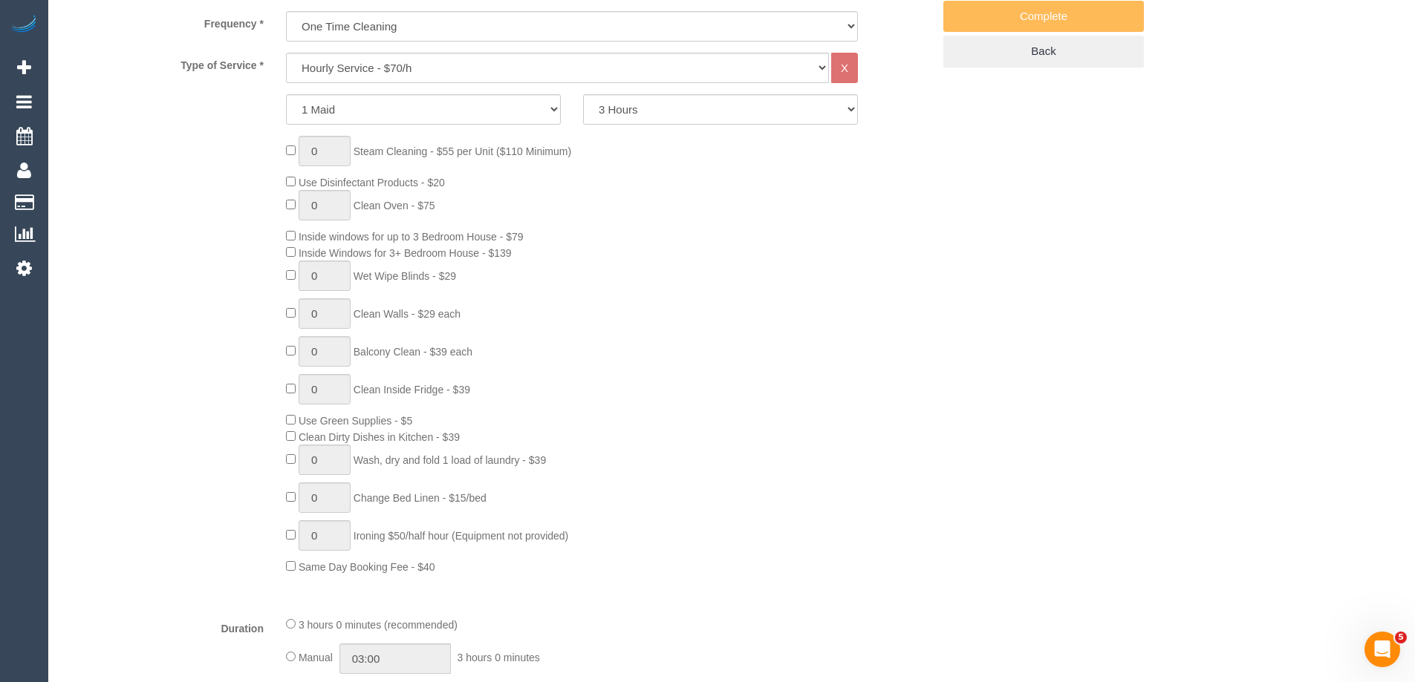
select select "number:28"
select select "number:14"
select select "number:19"
select select "number:24"
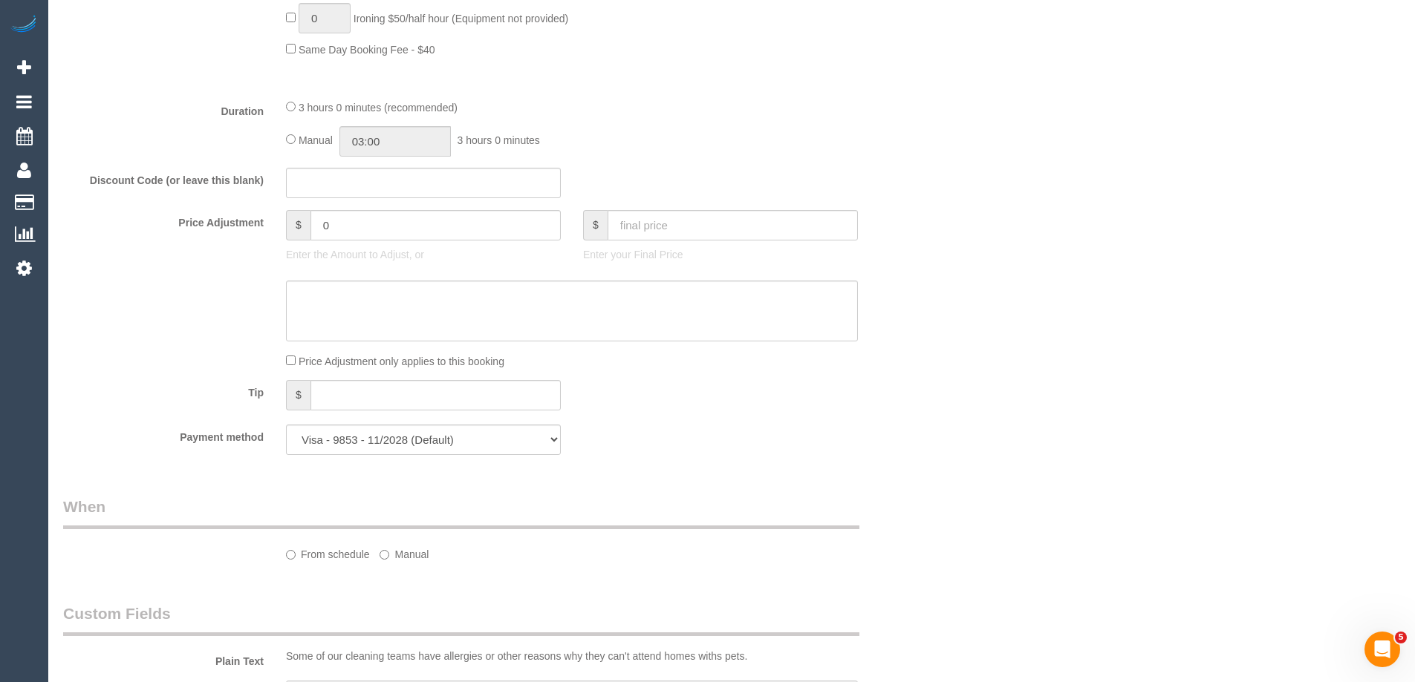
select select "spot1"
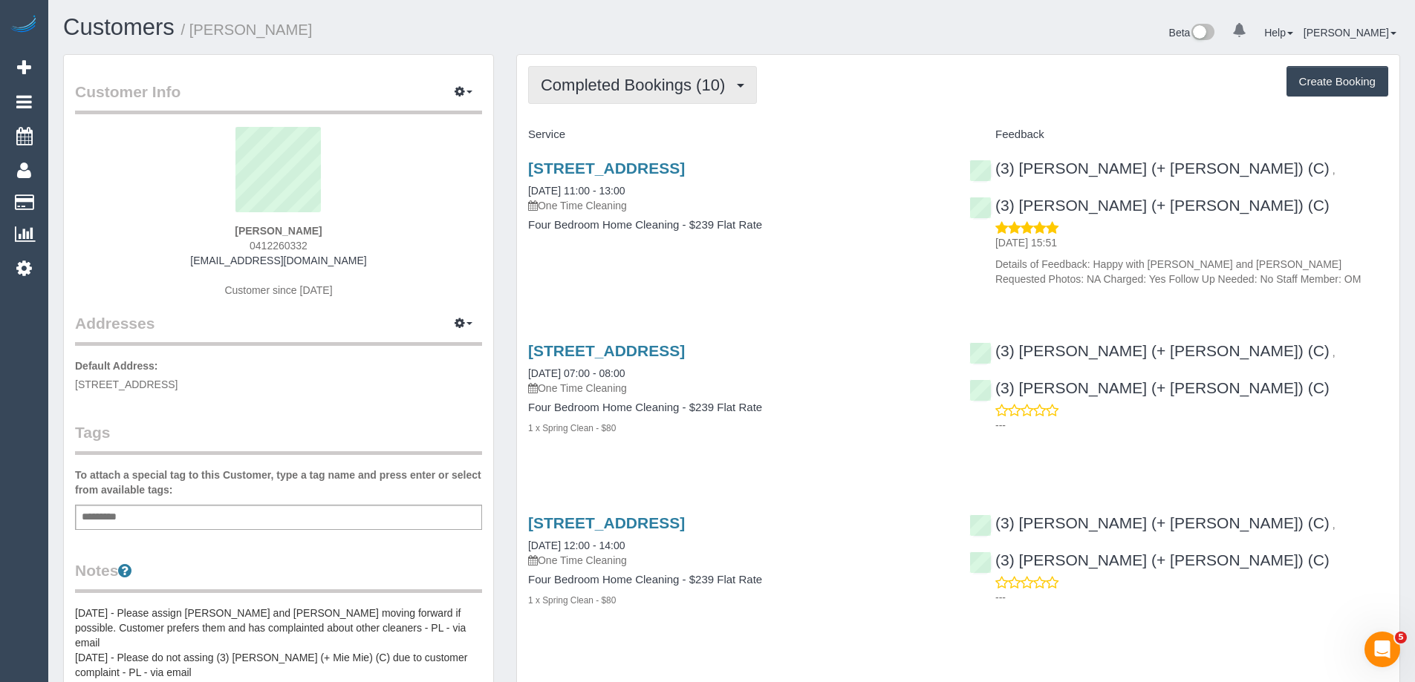
click at [596, 79] on span "Completed Bookings (10)" at bounding box center [637, 85] width 192 height 19
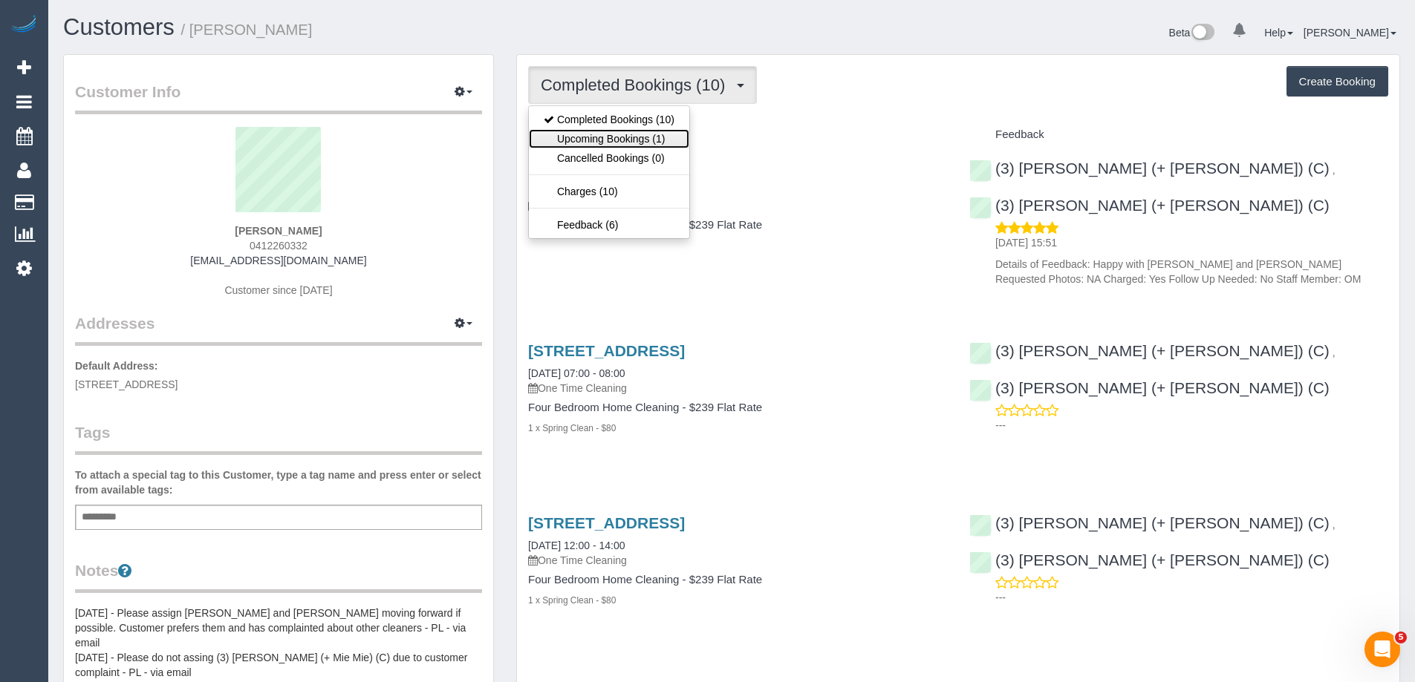
click at [593, 131] on link "Upcoming Bookings (1)" at bounding box center [609, 138] width 160 height 19
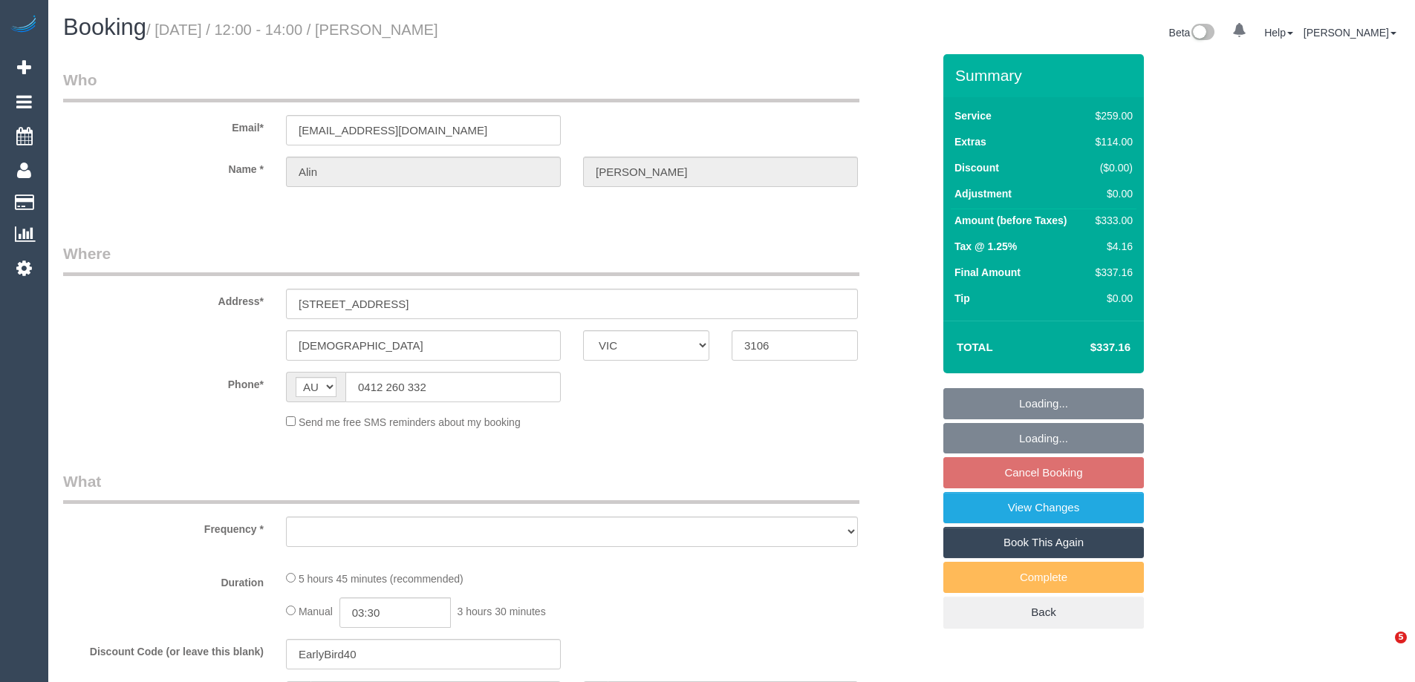
select select "VIC"
select select "string:stripe-pm_1NAYY22GScqysDRVLHyLZFKM"
select select "number:27"
select select "number:14"
select select "number:19"
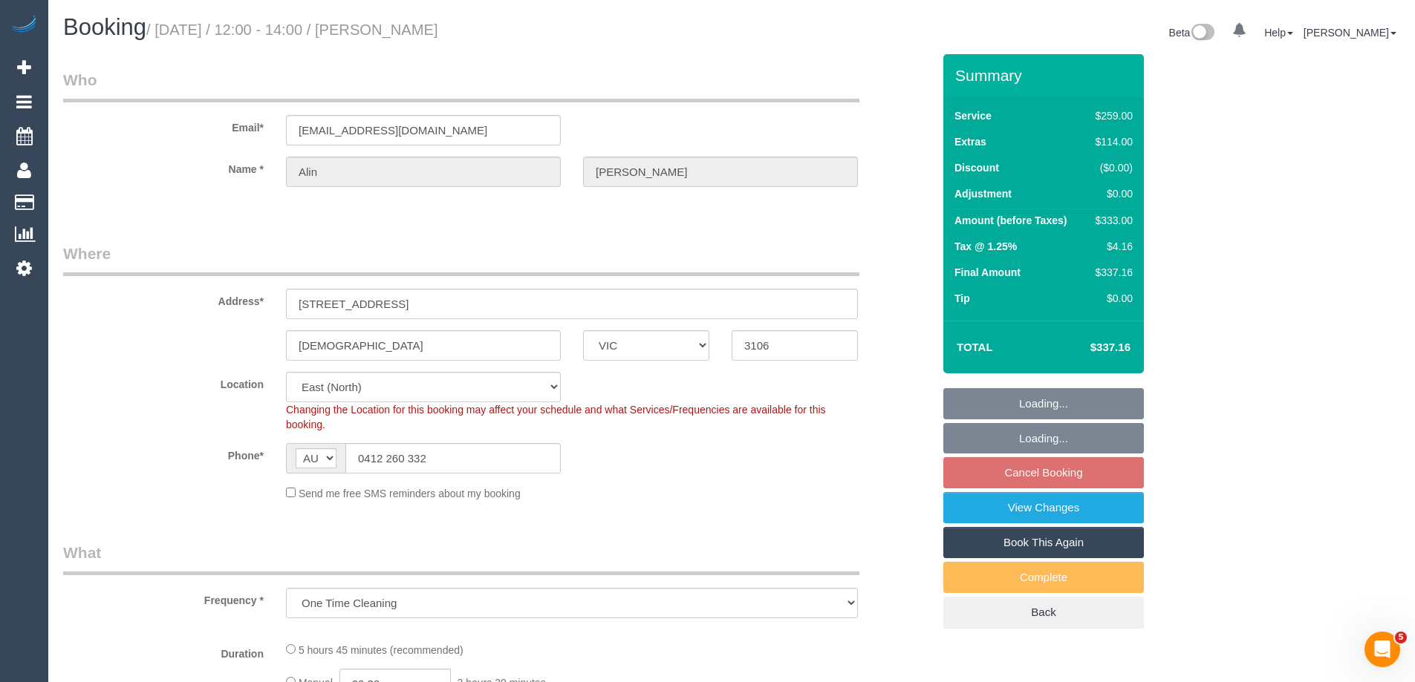
select select "object:862"
select select "spot4"
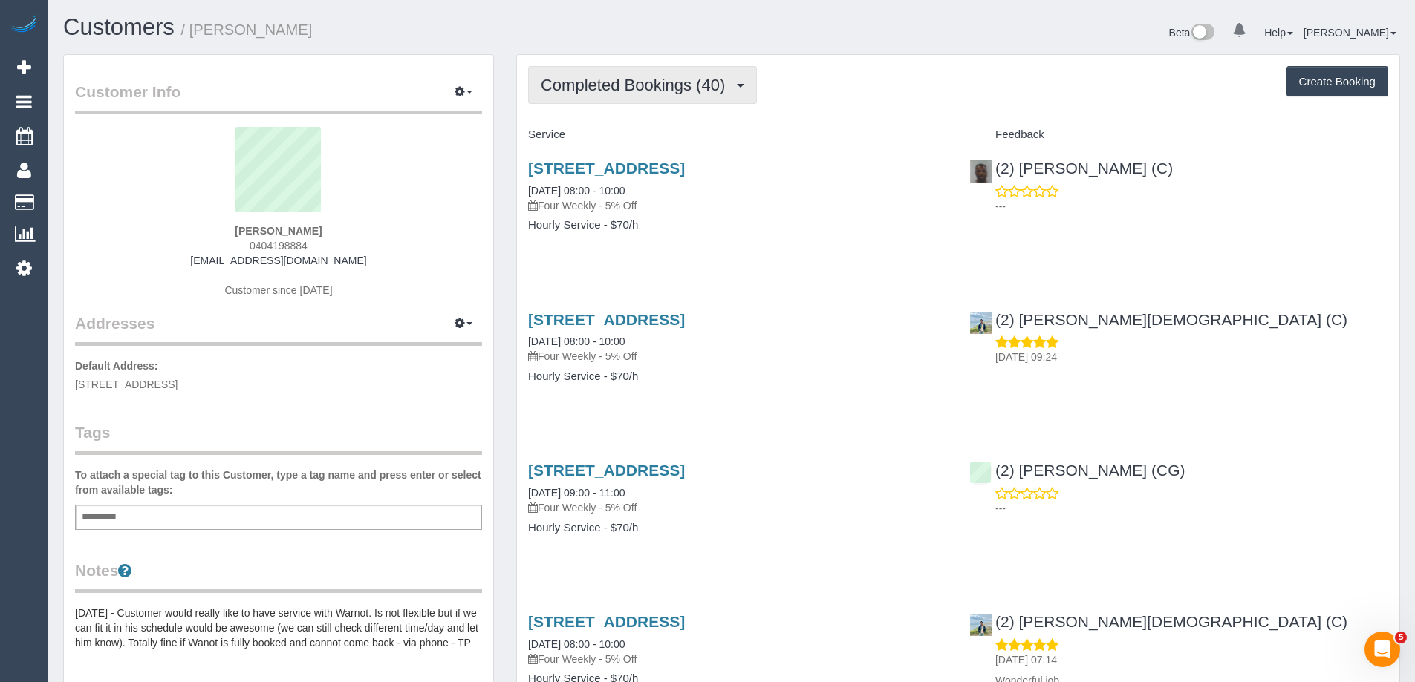
click at [605, 94] on span "Completed Bookings (40)" at bounding box center [637, 85] width 192 height 19
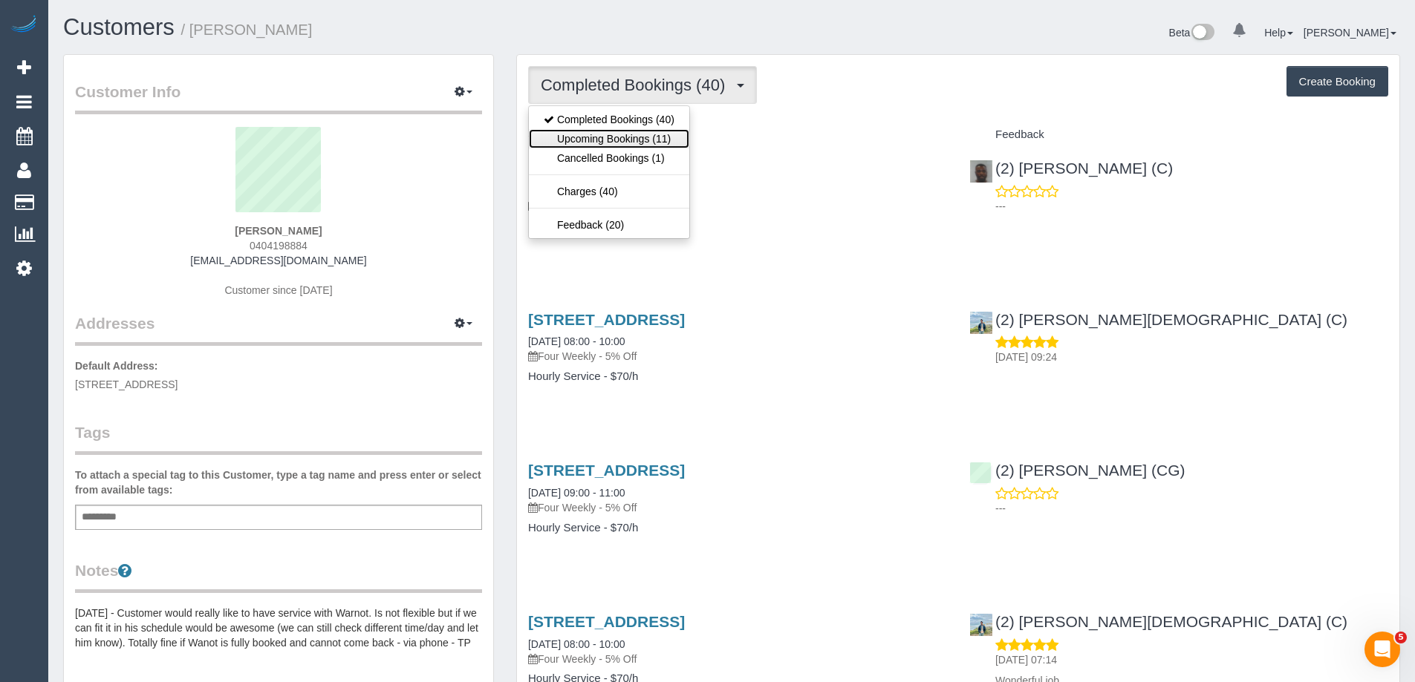
click at [630, 141] on link "Upcoming Bookings (11)" at bounding box center [609, 138] width 160 height 19
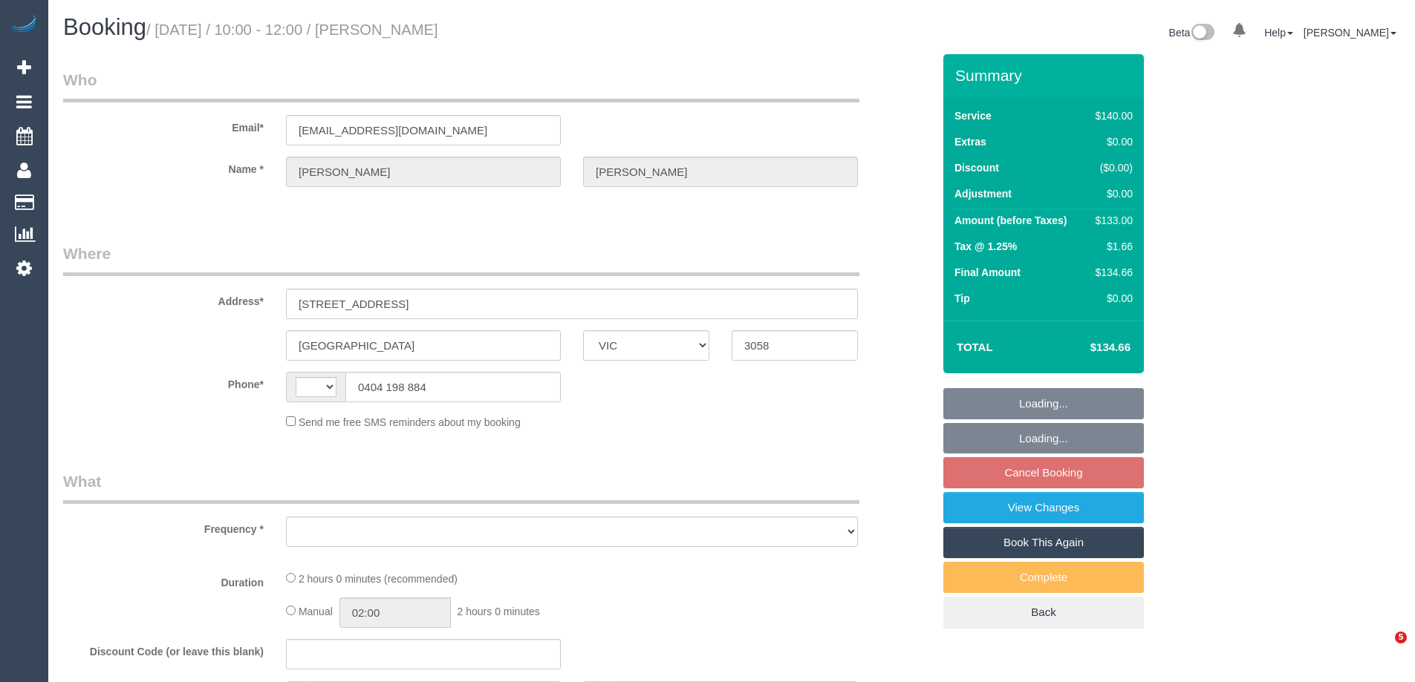
select select "VIC"
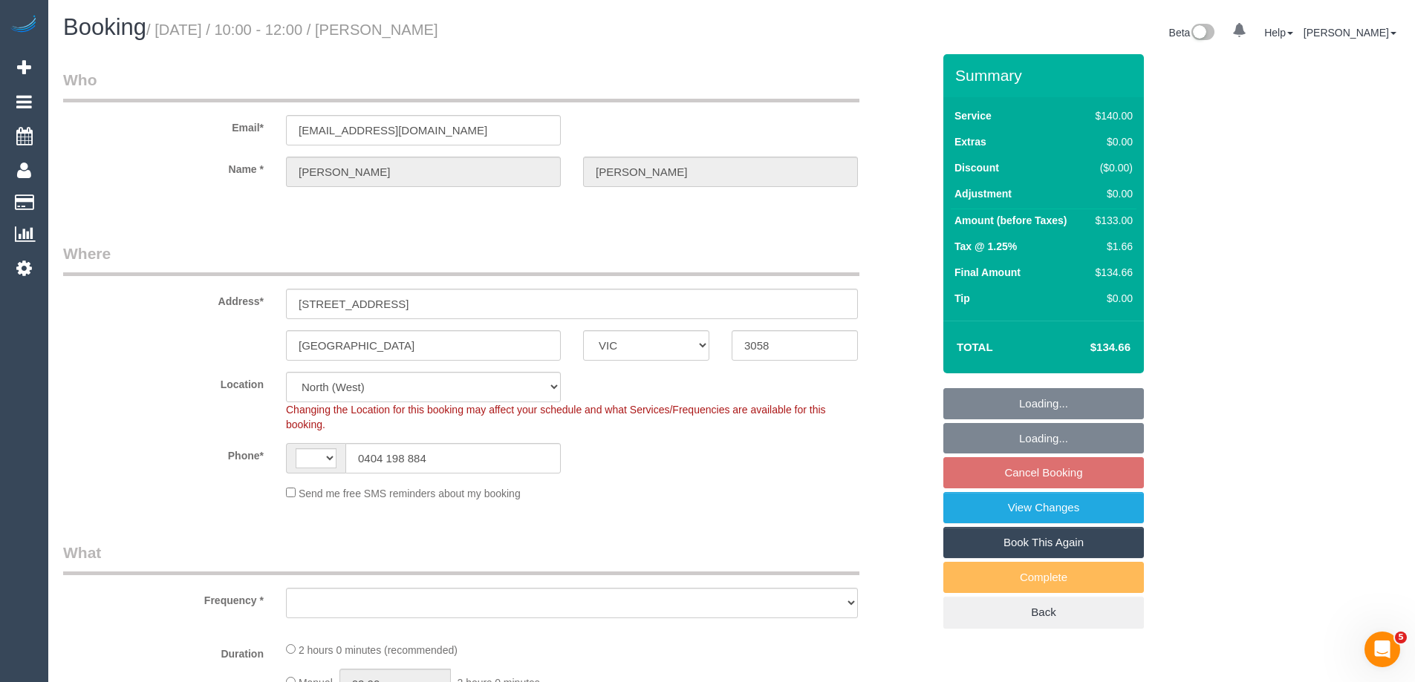
select select "string:AU"
select select "object:535"
select select "spot3"
select select "object:686"
select select "string:stripe-pm_1KszkV2GScqysDRVpQJxxS5O"
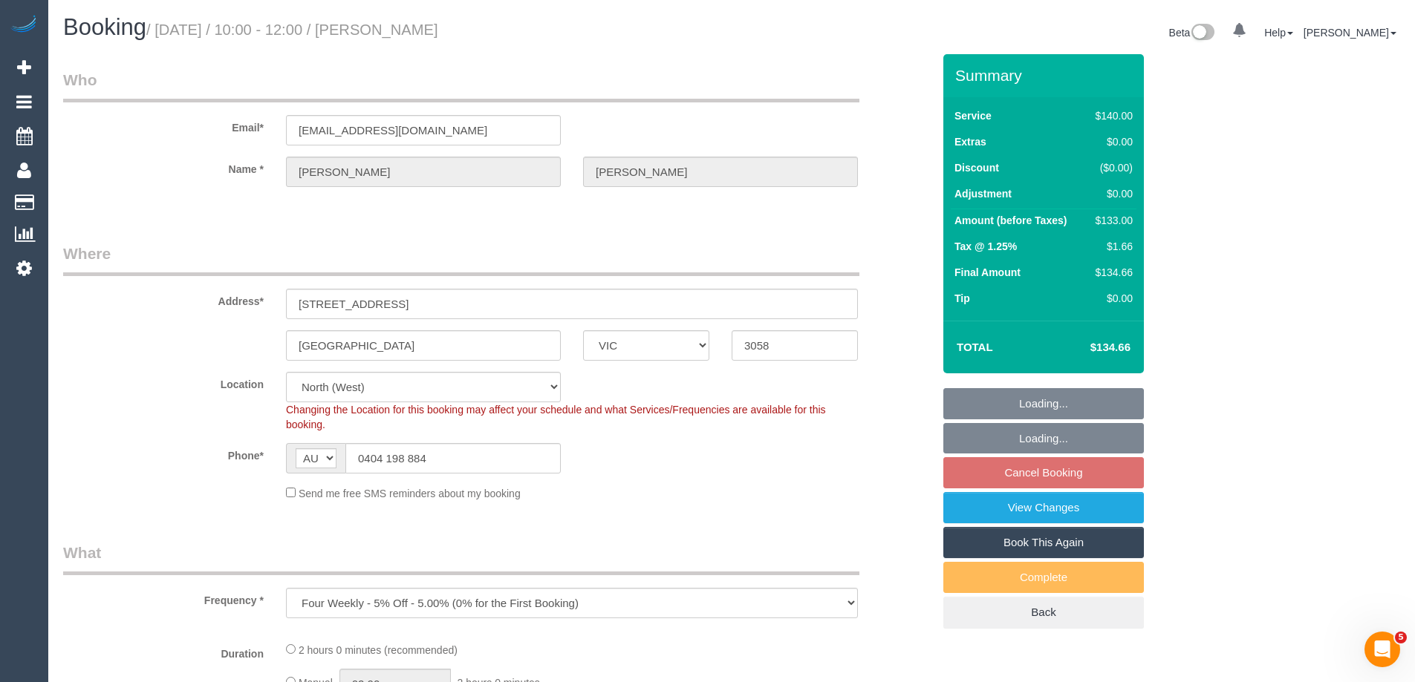
select select "number:28"
select select "number:14"
select select "number:19"
select select "number:25"
select select "number:35"
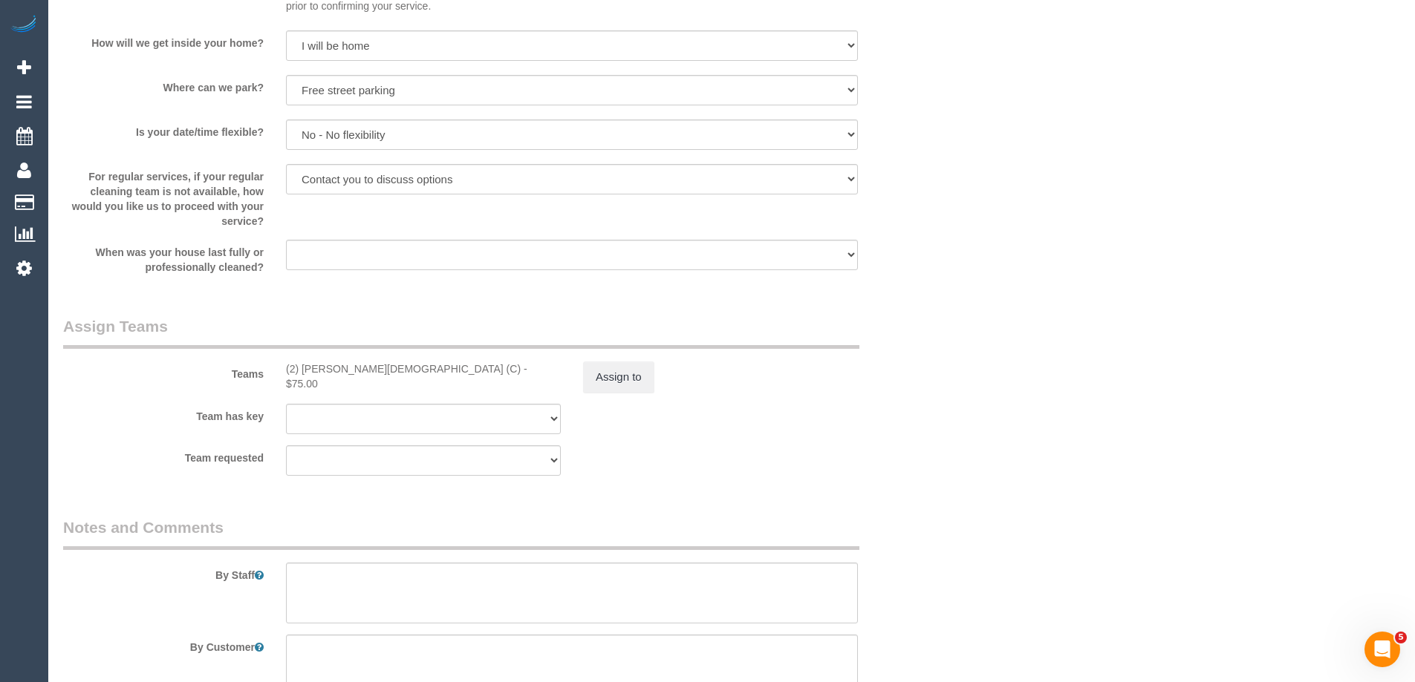
scroll to position [2154, 0]
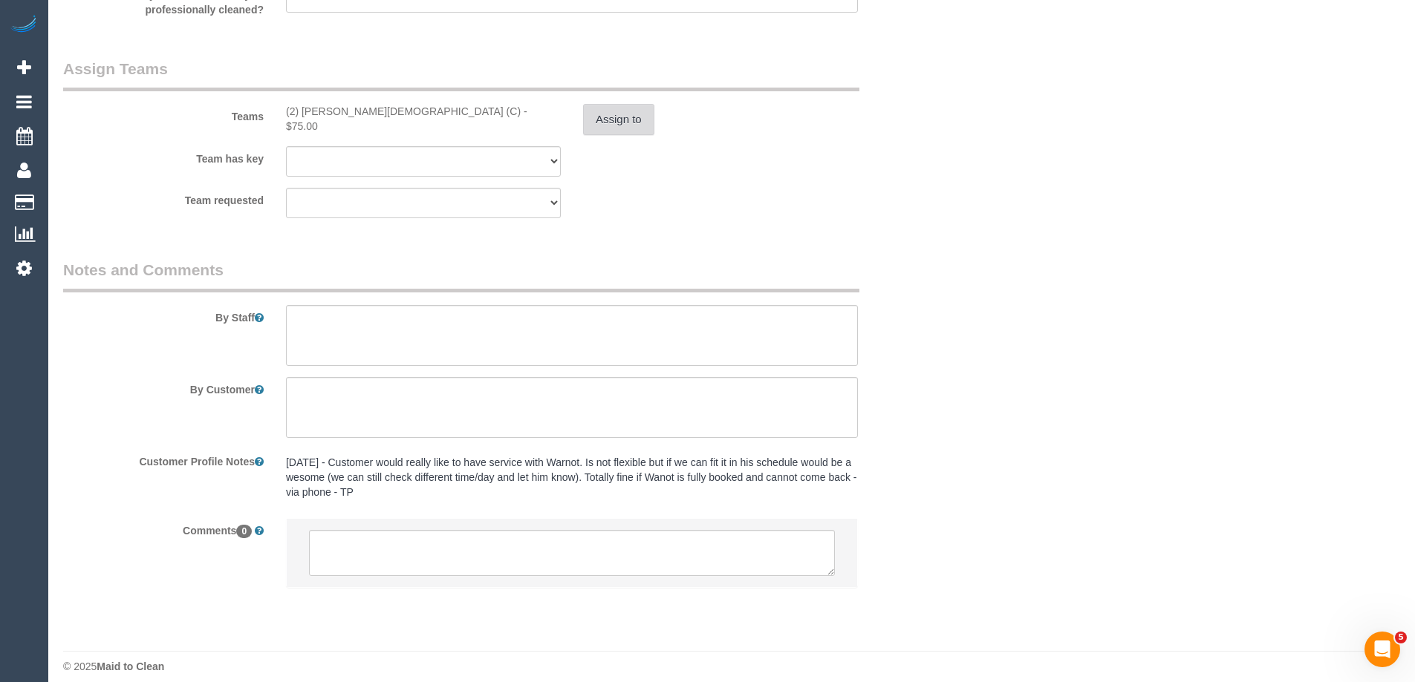
click at [619, 121] on button "Assign to" at bounding box center [618, 119] width 71 height 31
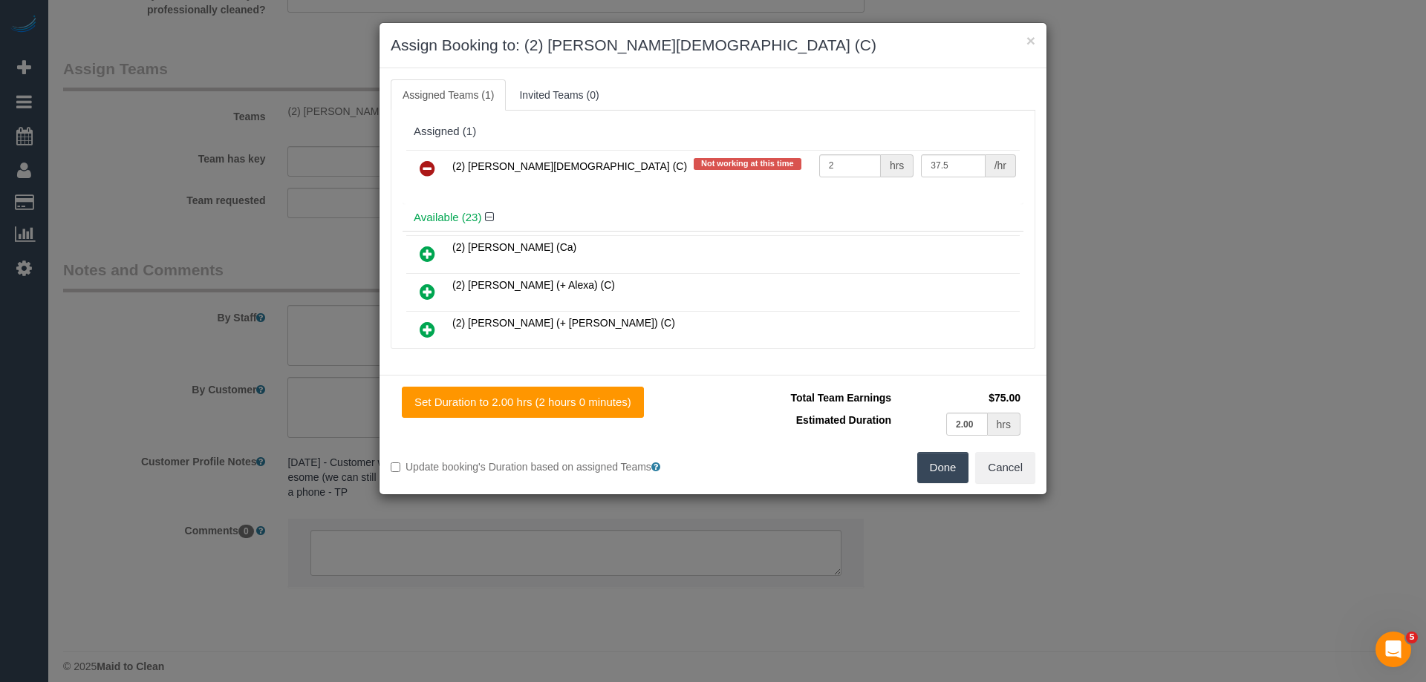
click at [426, 166] on icon at bounding box center [428, 169] width 16 height 18
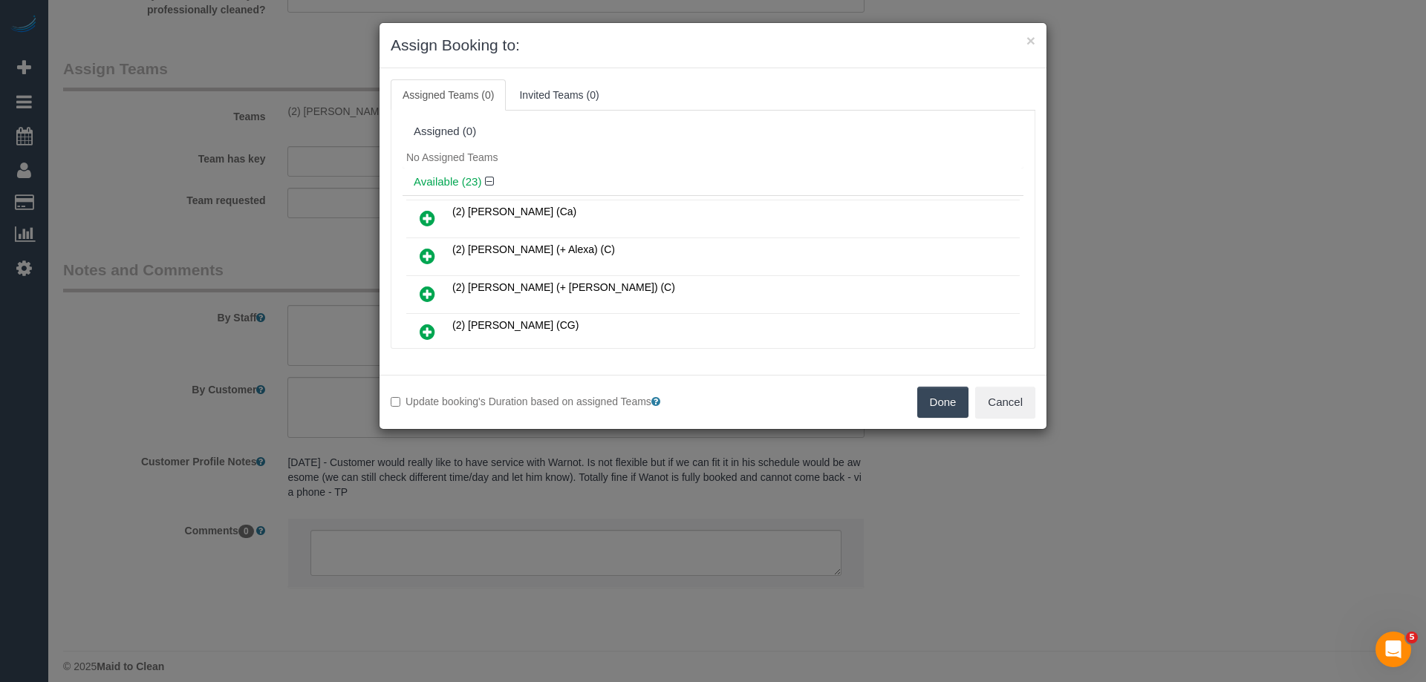
click at [937, 389] on button "Done" at bounding box center [943, 402] width 52 height 31
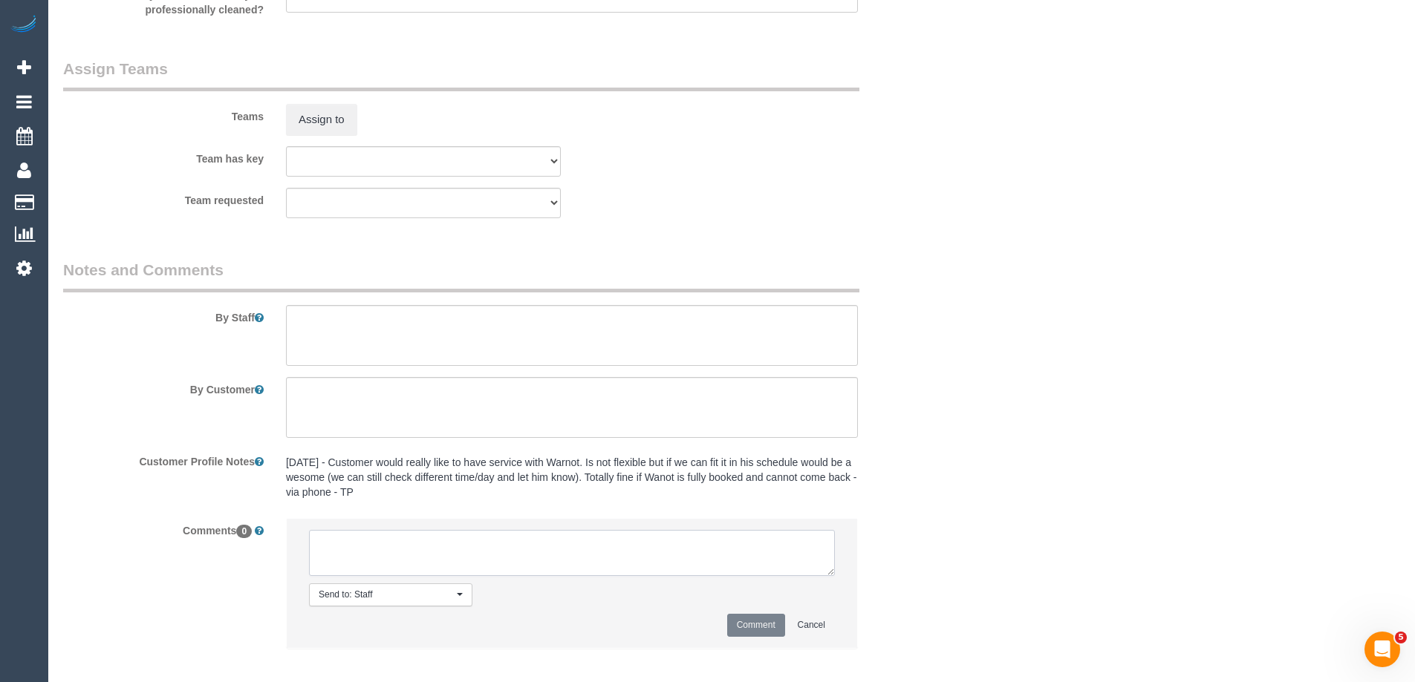
click at [349, 543] on textarea at bounding box center [572, 553] width 526 height 46
type textarea "U/A from Raisul as rescheduled date causes a clash. Not notified as is a 4 week…"
click at [741, 628] on button "Comment" at bounding box center [756, 625] width 58 height 23
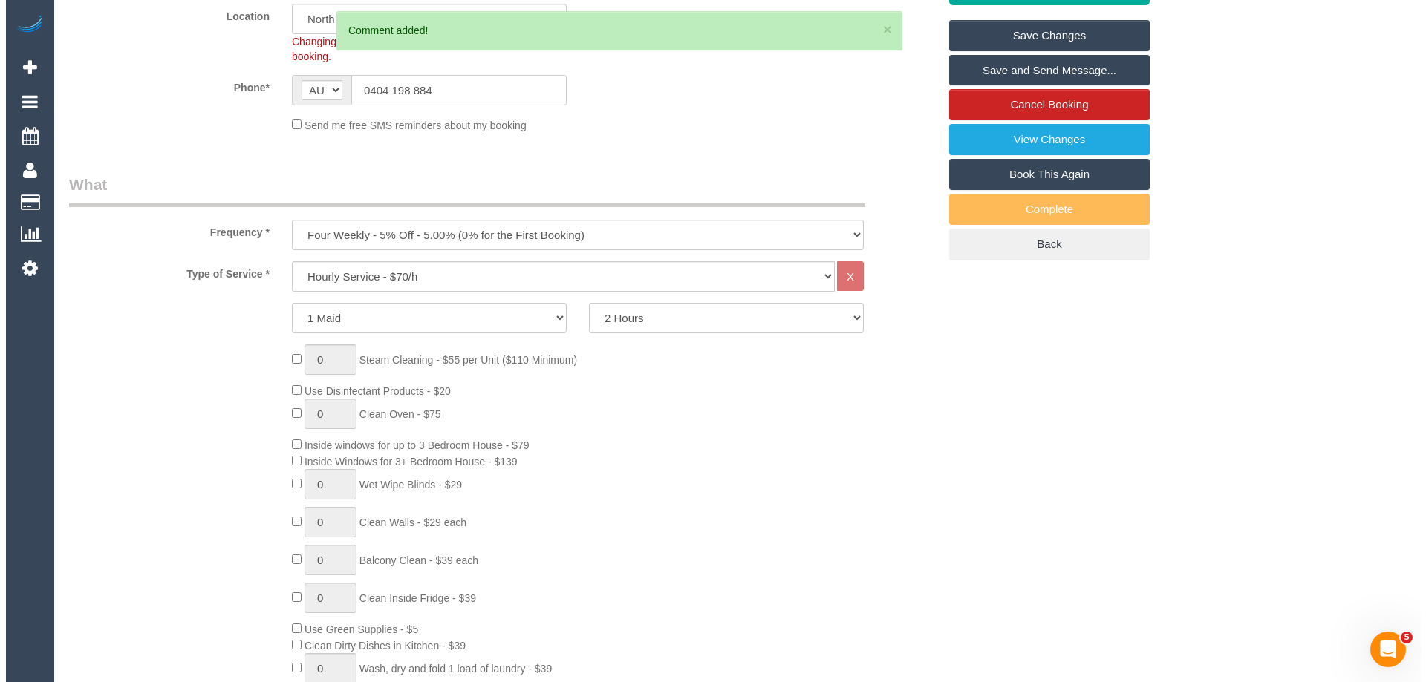
scroll to position [0, 0]
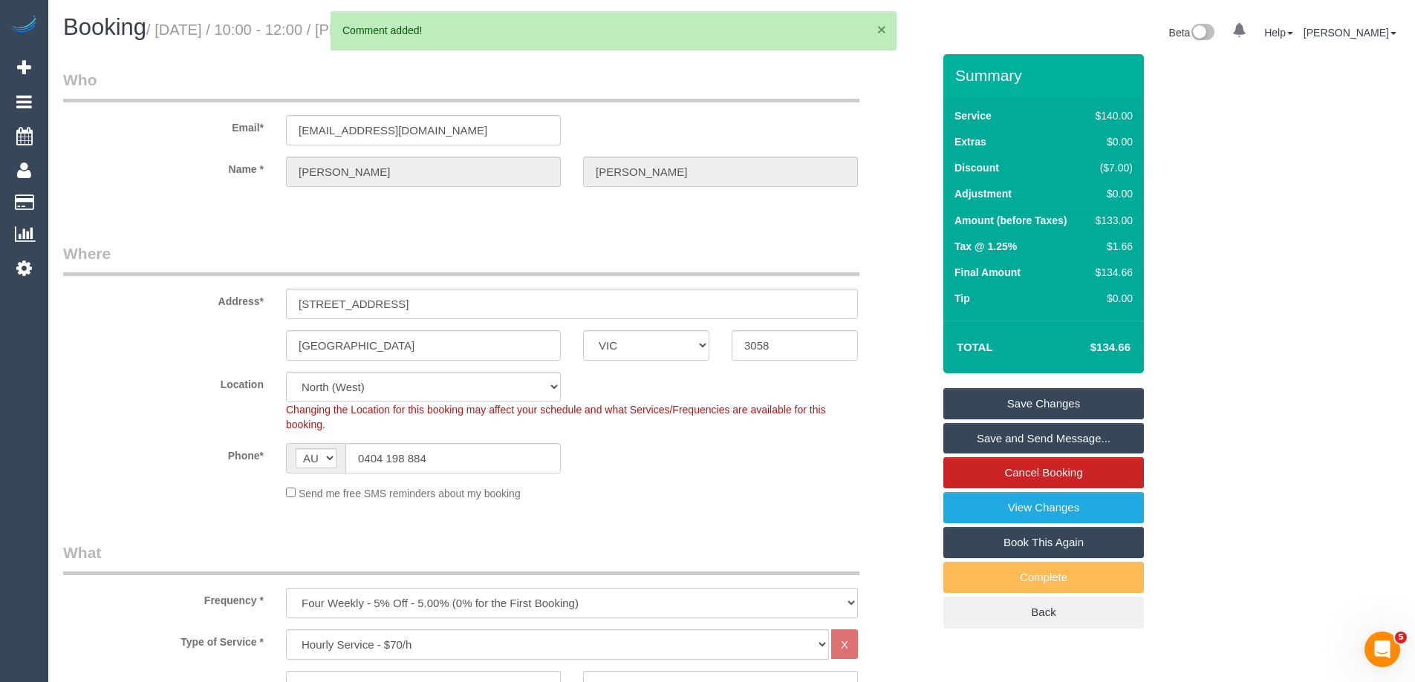
click at [879, 25] on button "×" at bounding box center [881, 30] width 9 height 16
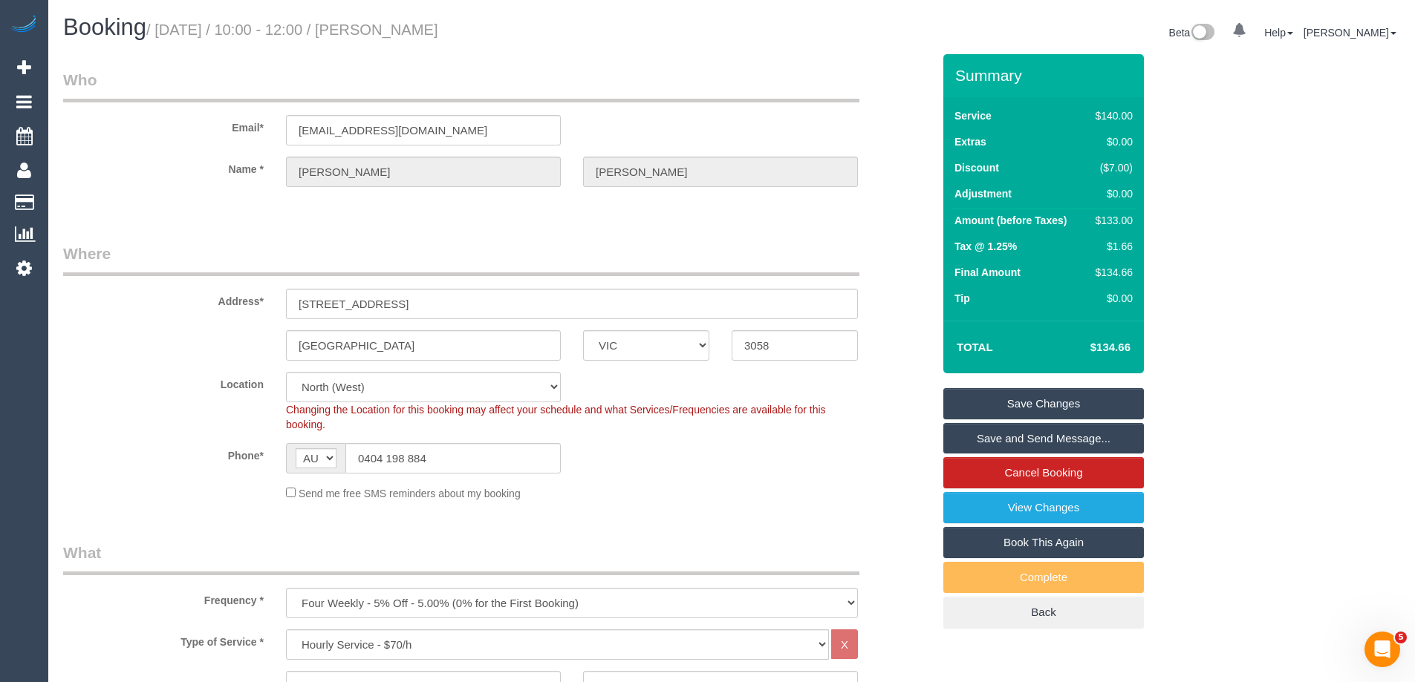
drag, startPoint x: 537, startPoint y: 24, endPoint x: 413, endPoint y: 22, distance: 124.0
click at [413, 22] on h1 "Booking / September 11, 2025 / 10:00 - 12:00 / Matthew Twomey" at bounding box center [391, 27] width 657 height 25
copy small "Matthew Twomey"
click at [1024, 403] on link "Save Changes" at bounding box center [1043, 403] width 201 height 31
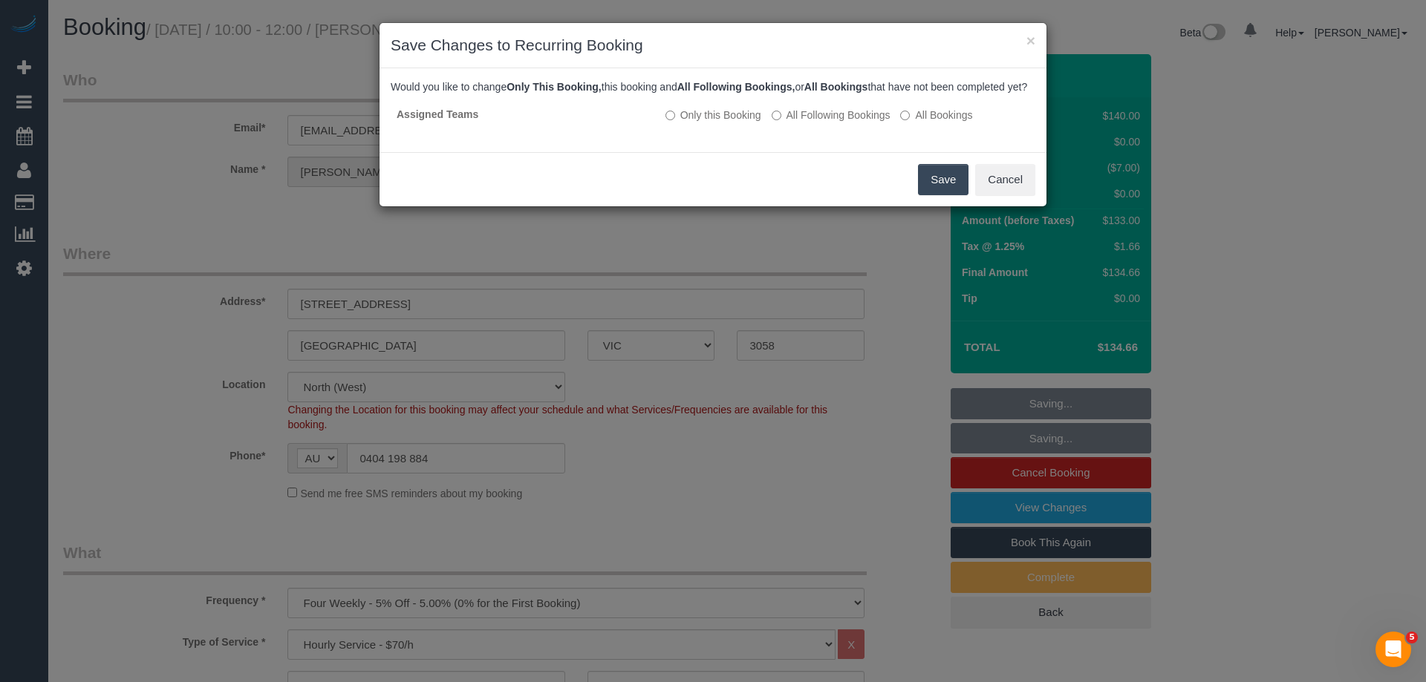
click at [936, 195] on button "Save" at bounding box center [943, 179] width 50 height 31
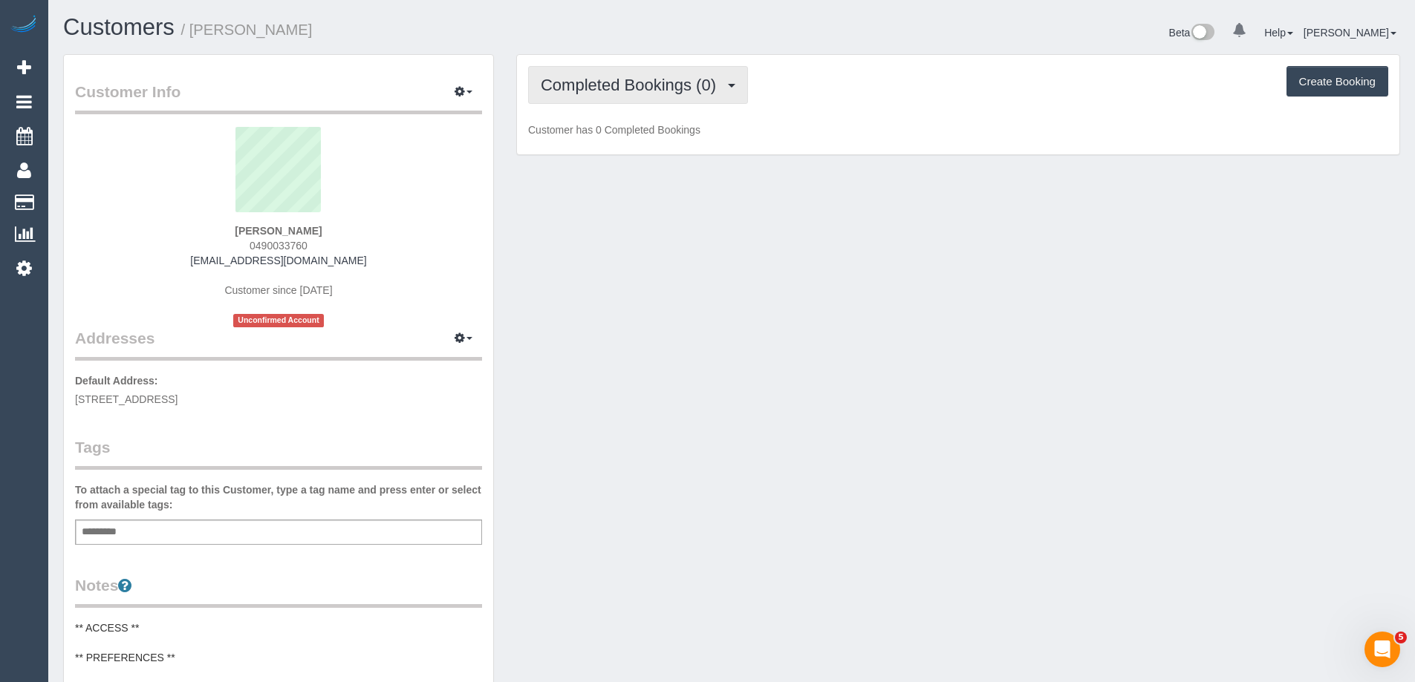
click at [619, 85] on span "Completed Bookings (0)" at bounding box center [632, 85] width 183 height 19
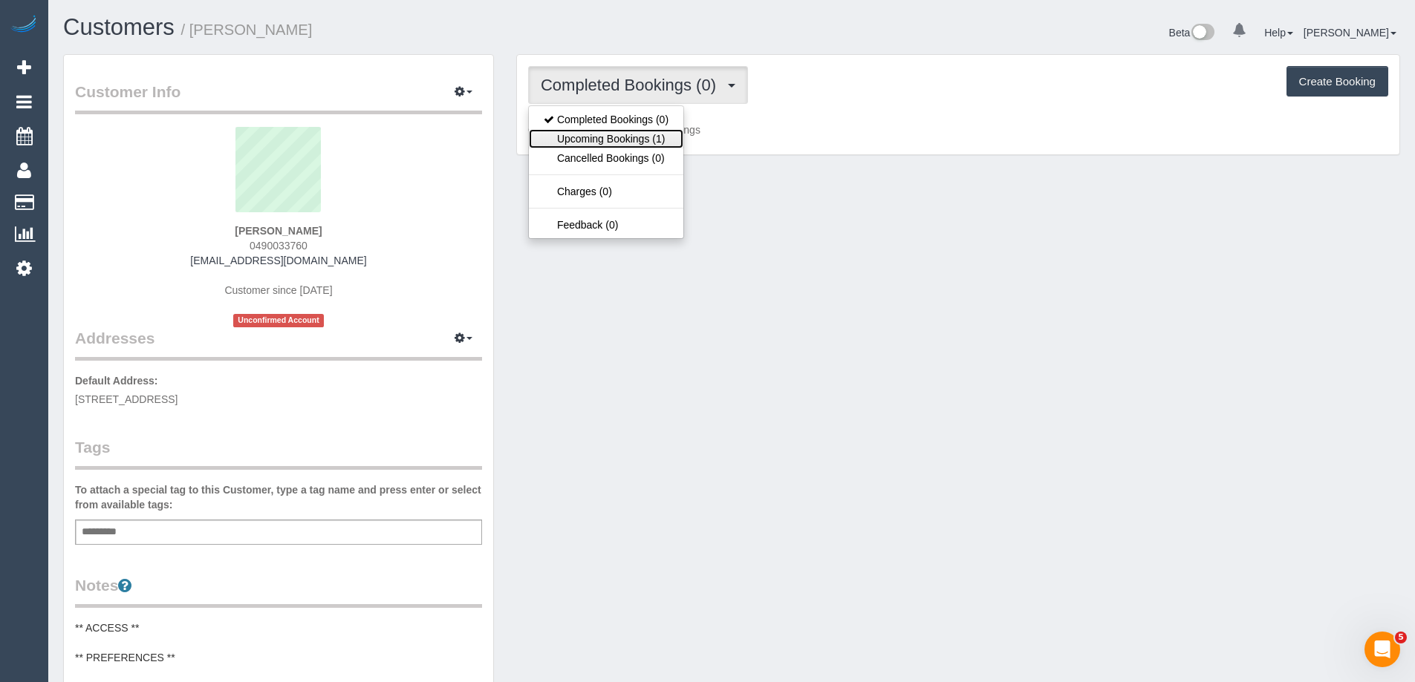
click at [622, 132] on link "Upcoming Bookings (1)" at bounding box center [606, 138] width 154 height 19
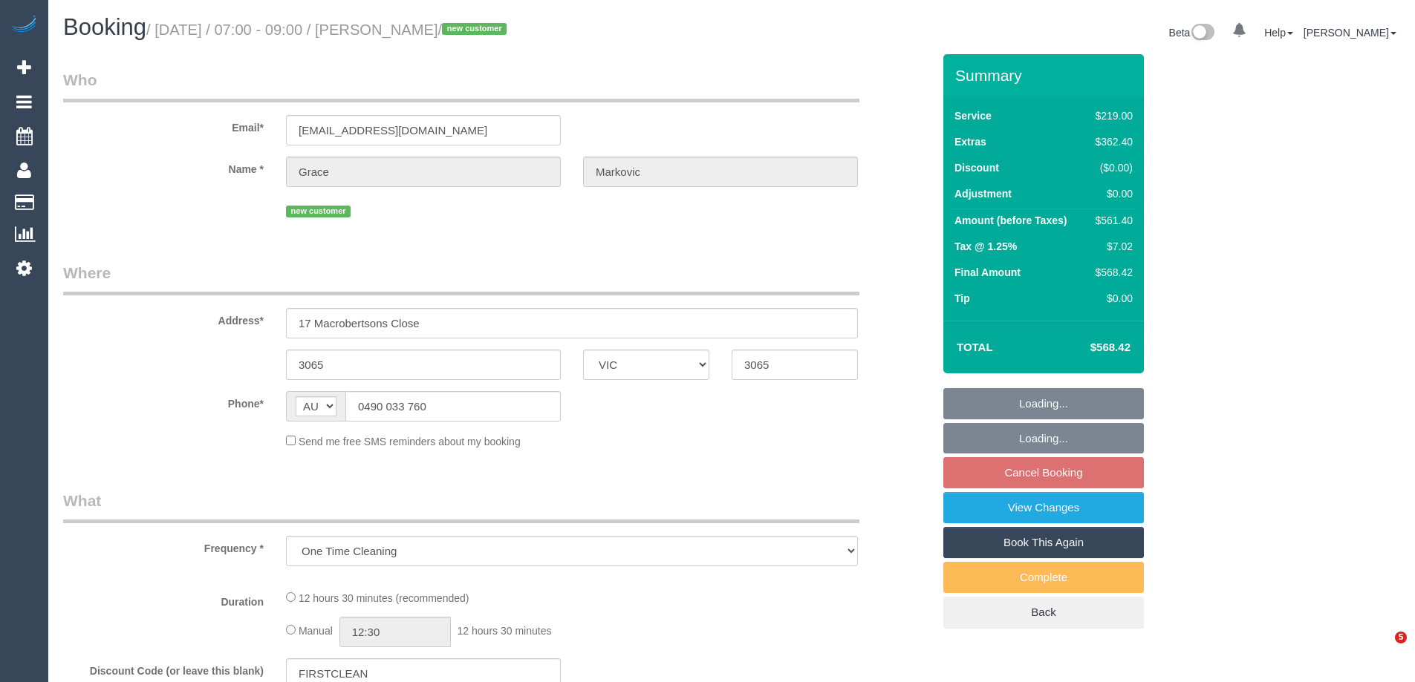
select select "VIC"
select select "string:stripe-pm_1RuW0w2GScqysDRVWXAmBNd1"
select select "number:28"
select select "number:14"
select select "number:19"
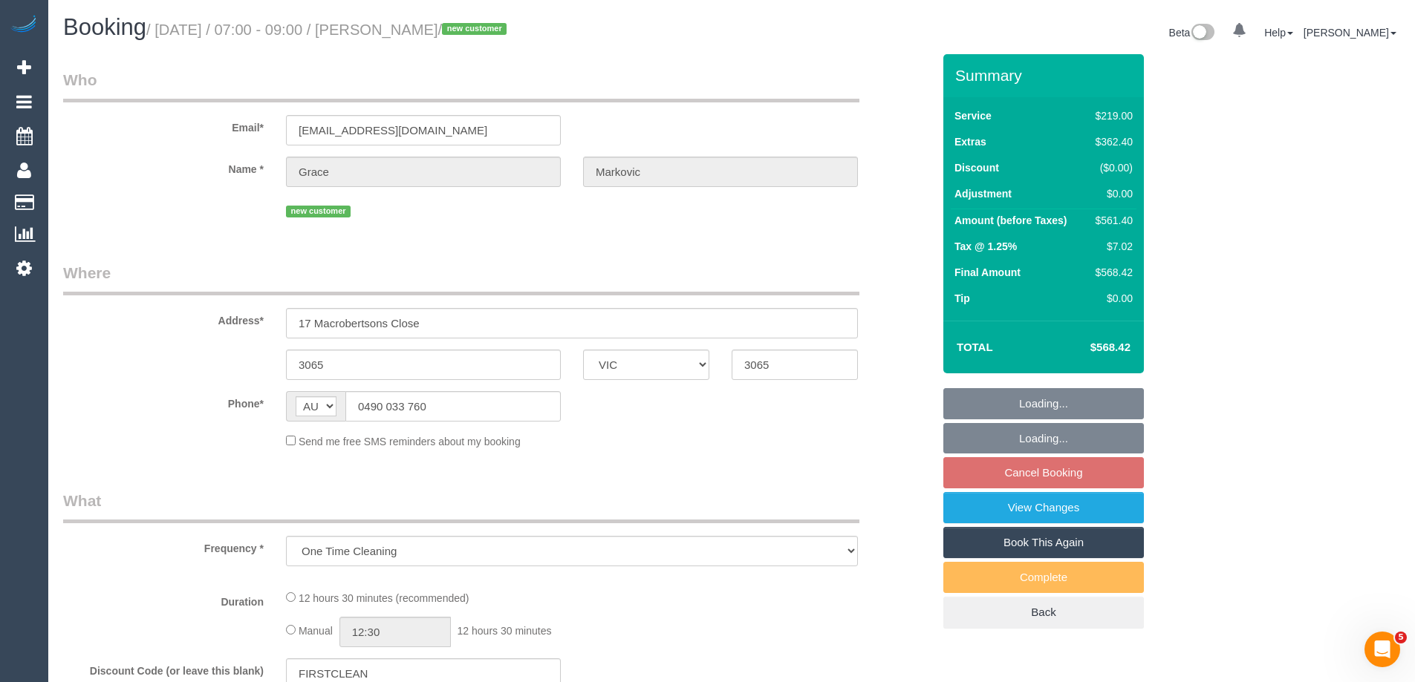
select select "number:25"
select select "number:13"
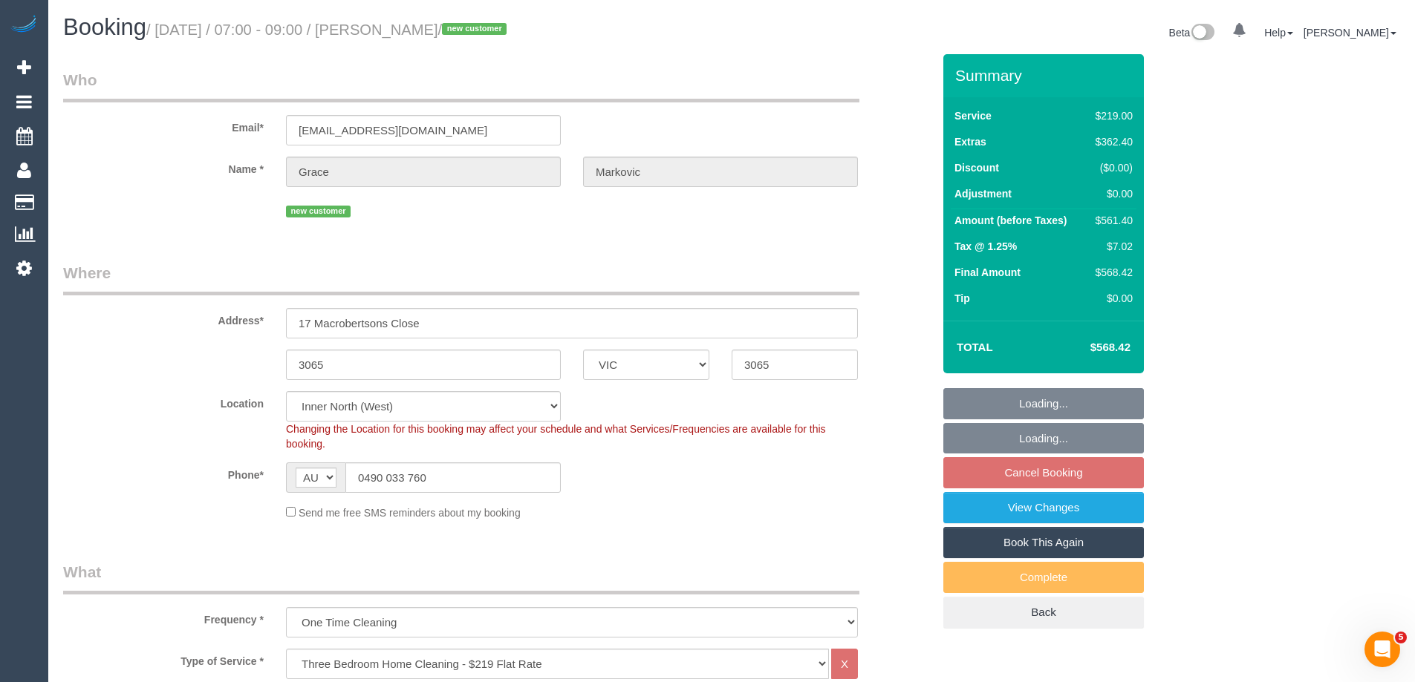
select select "object:780"
select select "spot1"
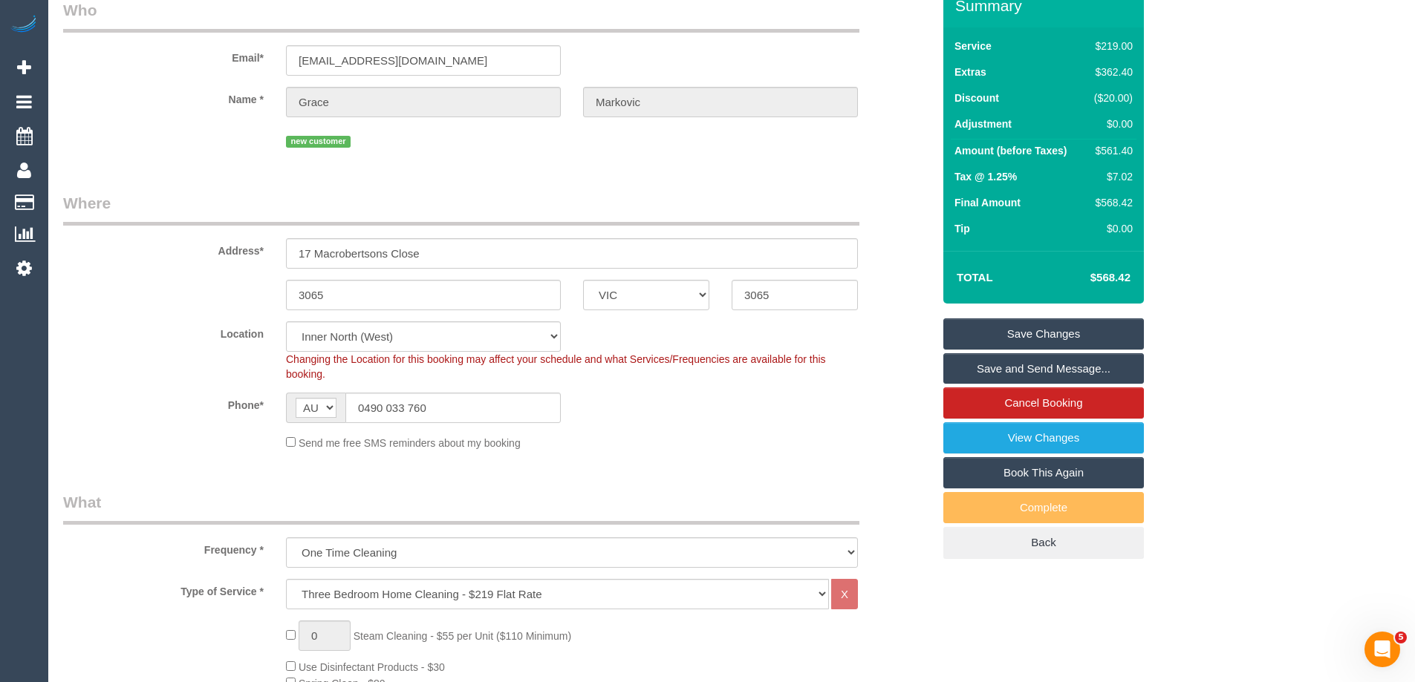
scroll to position [149, 0]
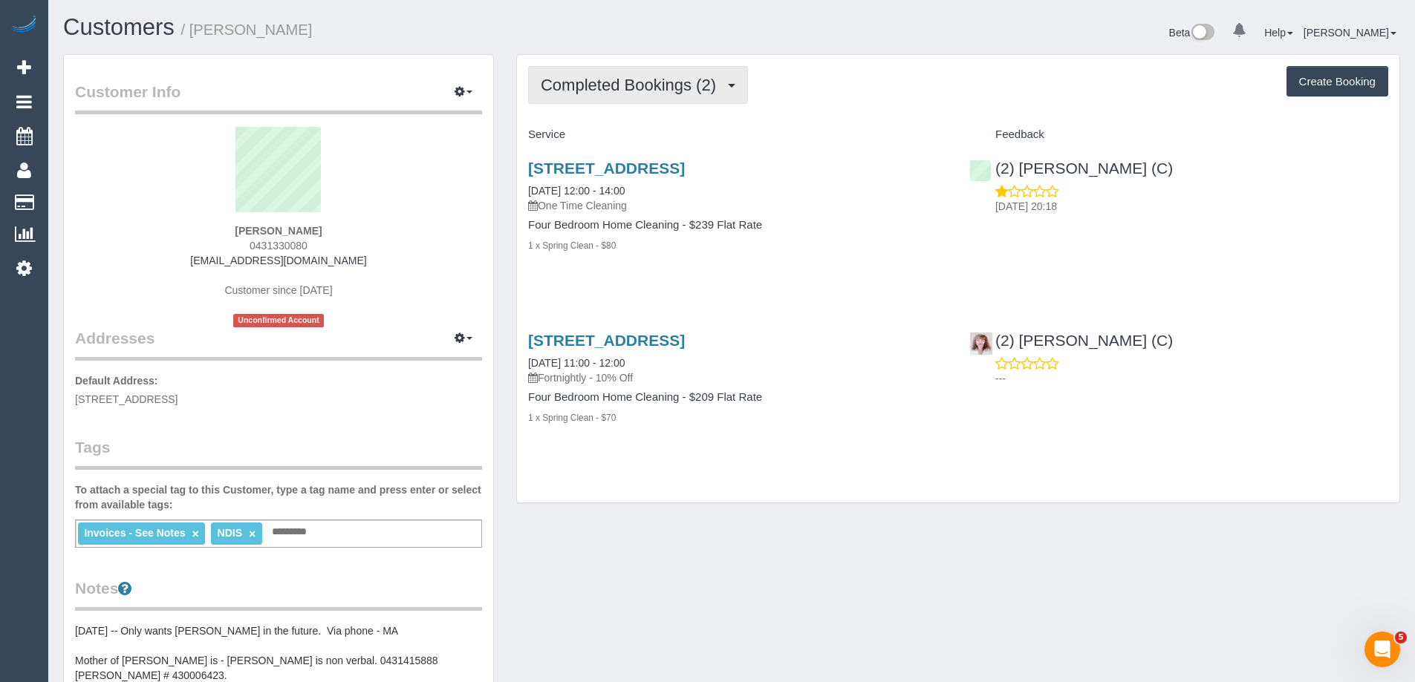
click at [624, 91] on span "Completed Bookings (2)" at bounding box center [632, 85] width 183 height 19
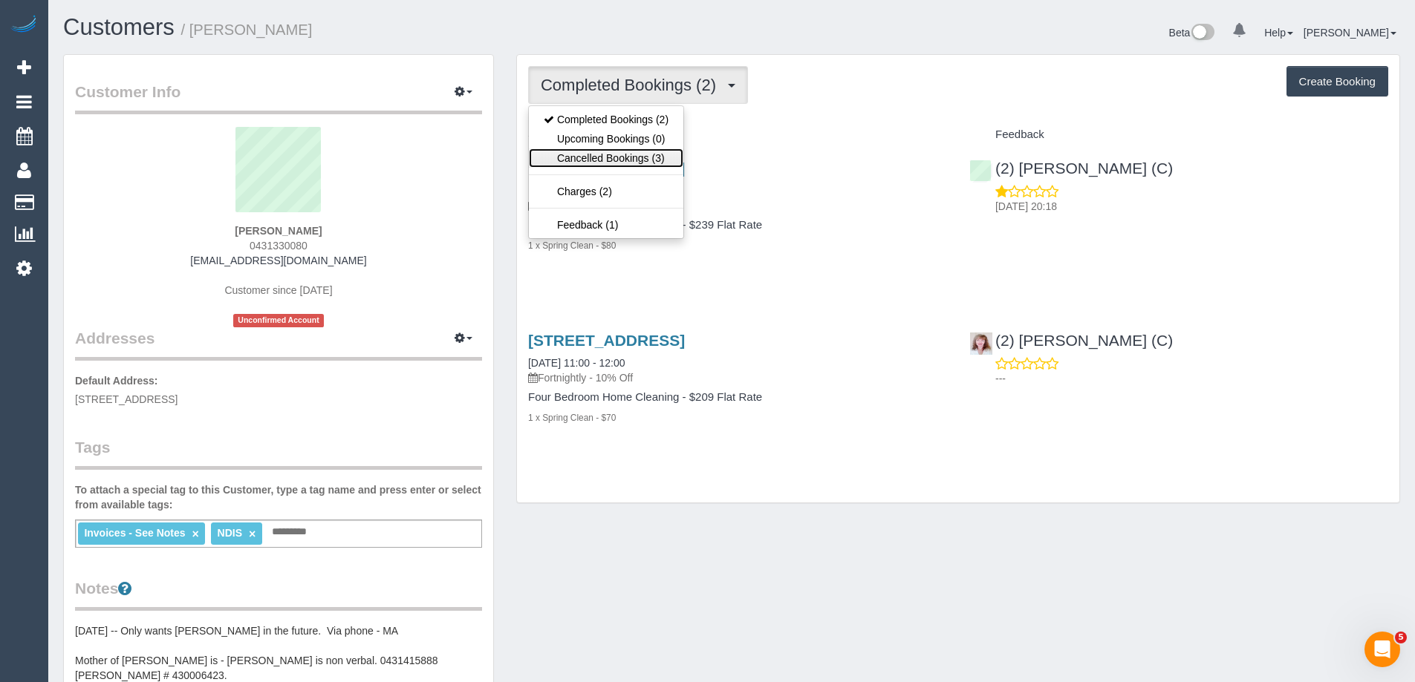
click at [633, 157] on link "Cancelled Bookings (3)" at bounding box center [606, 158] width 154 height 19
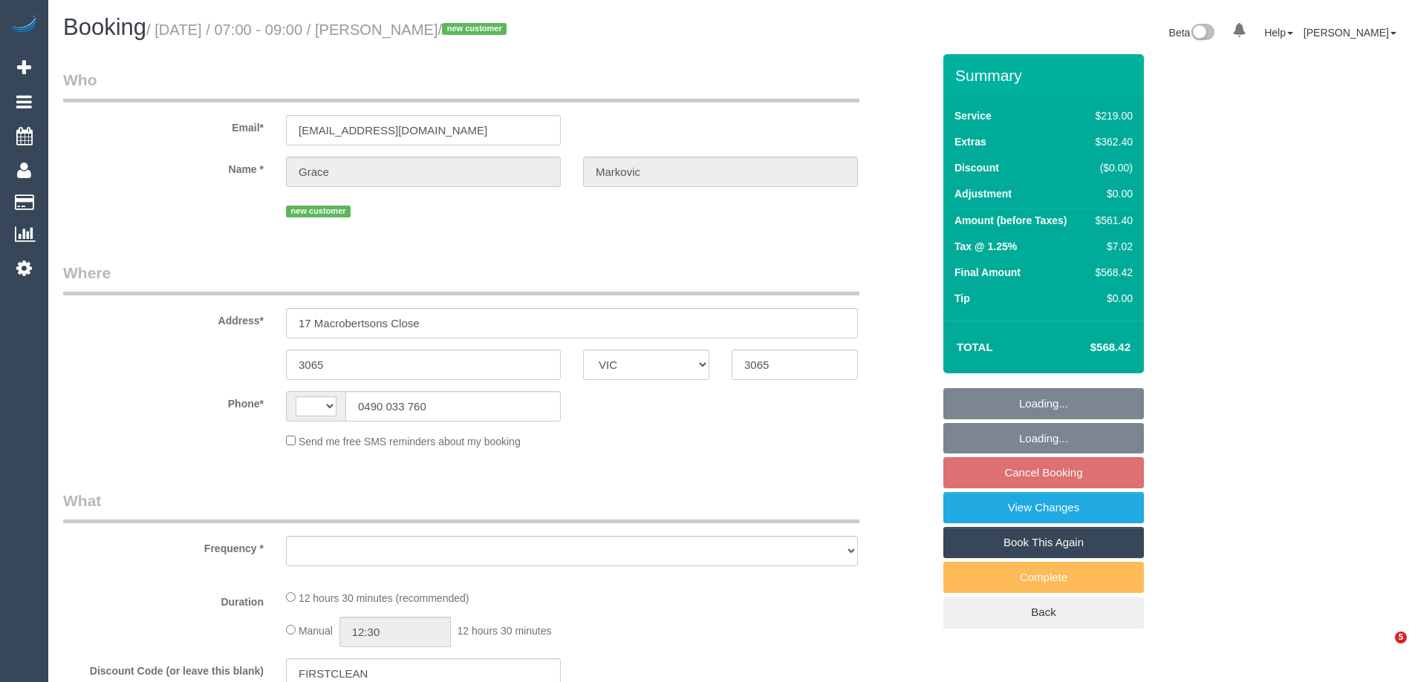
select select "VIC"
select select "object:284"
select select "string:stripe-pm_1RuW0w2GScqysDRVWXAmBNd1"
select select "number:28"
select select "number:14"
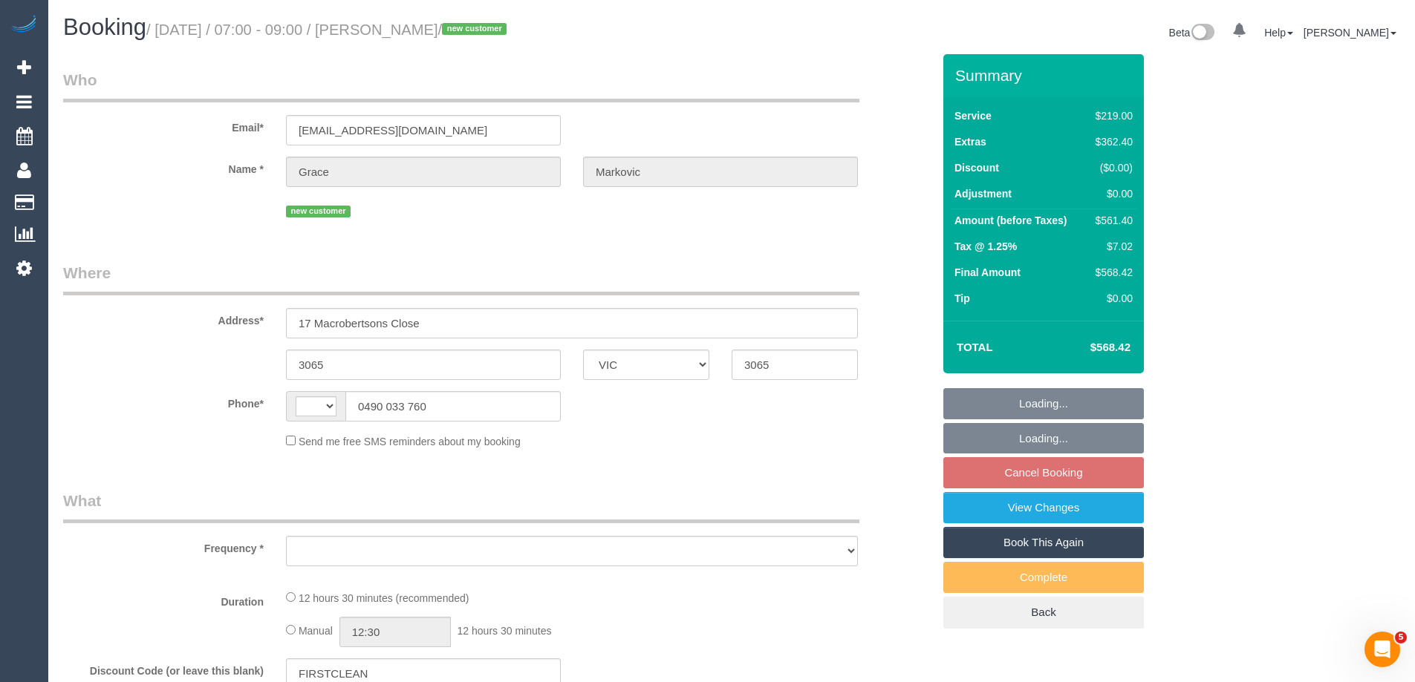
select select "number:19"
select select "number:25"
select select "number:13"
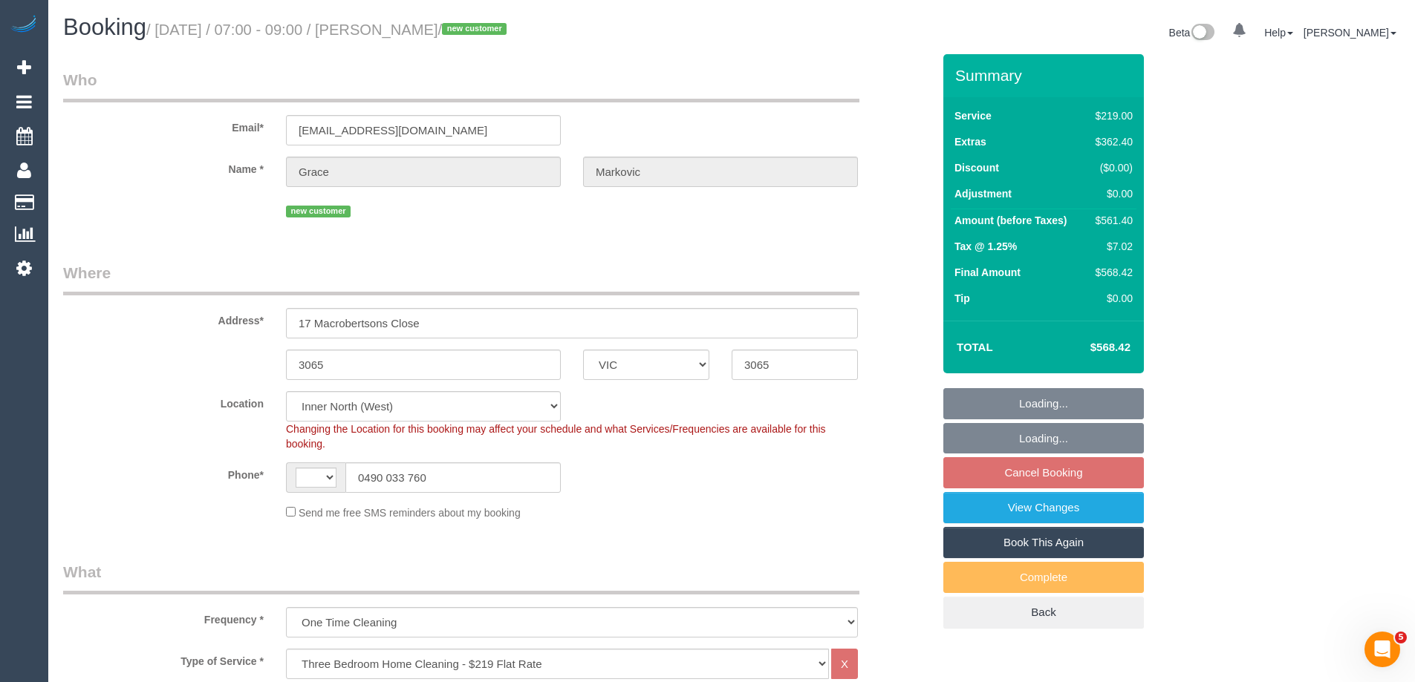
select select "object:780"
select select "string:AU"
select select "spot1"
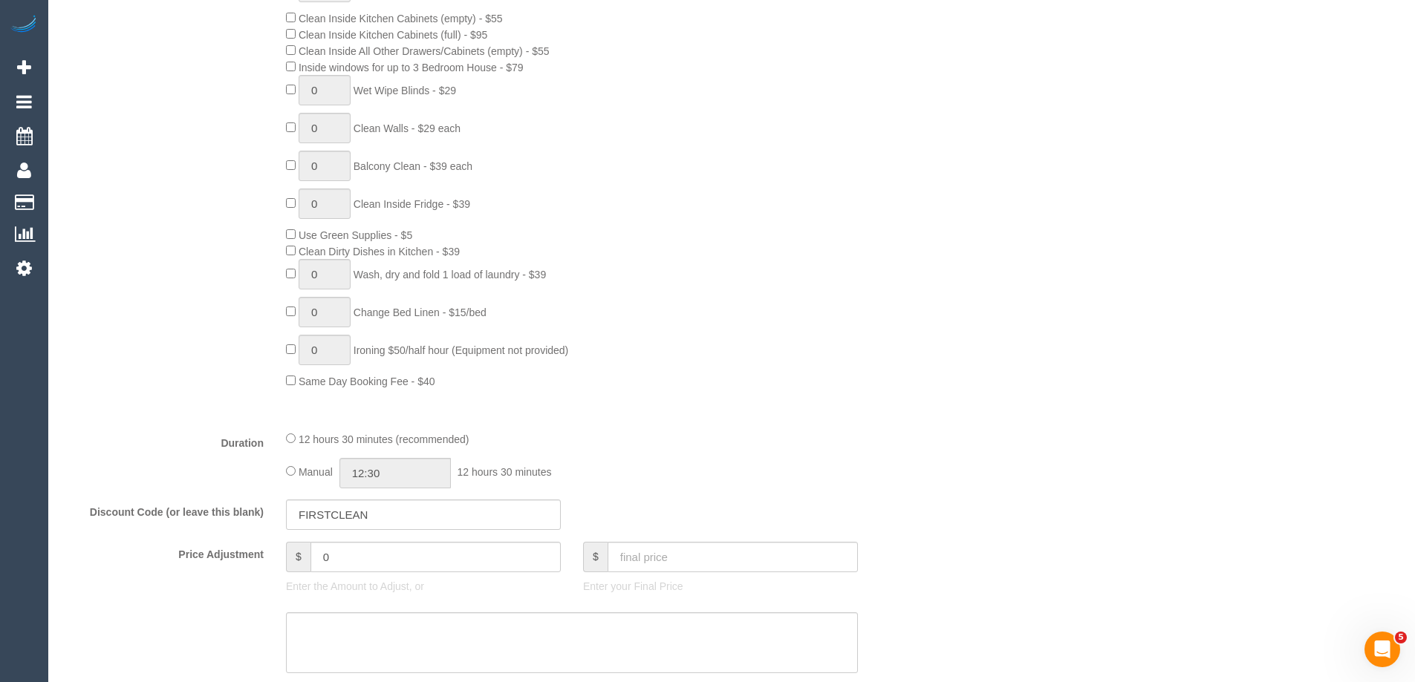
scroll to position [1040, 0]
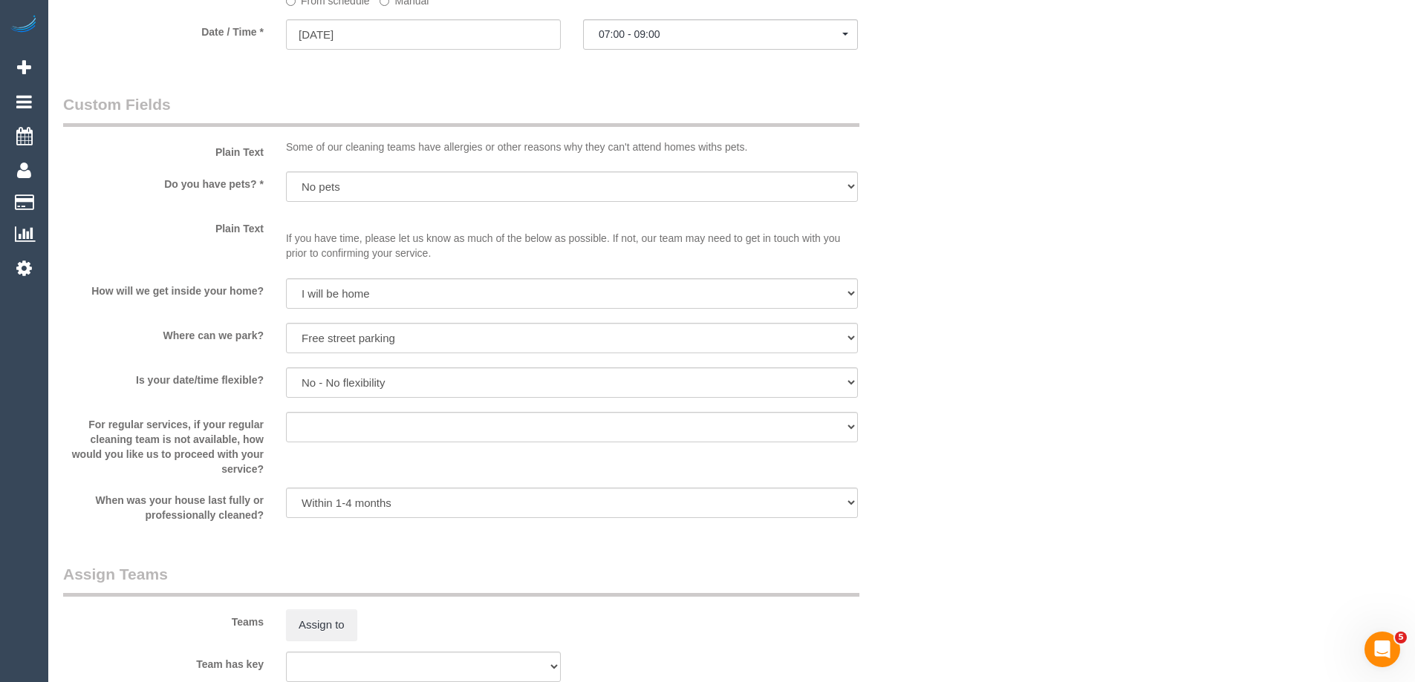
select select "spot40"
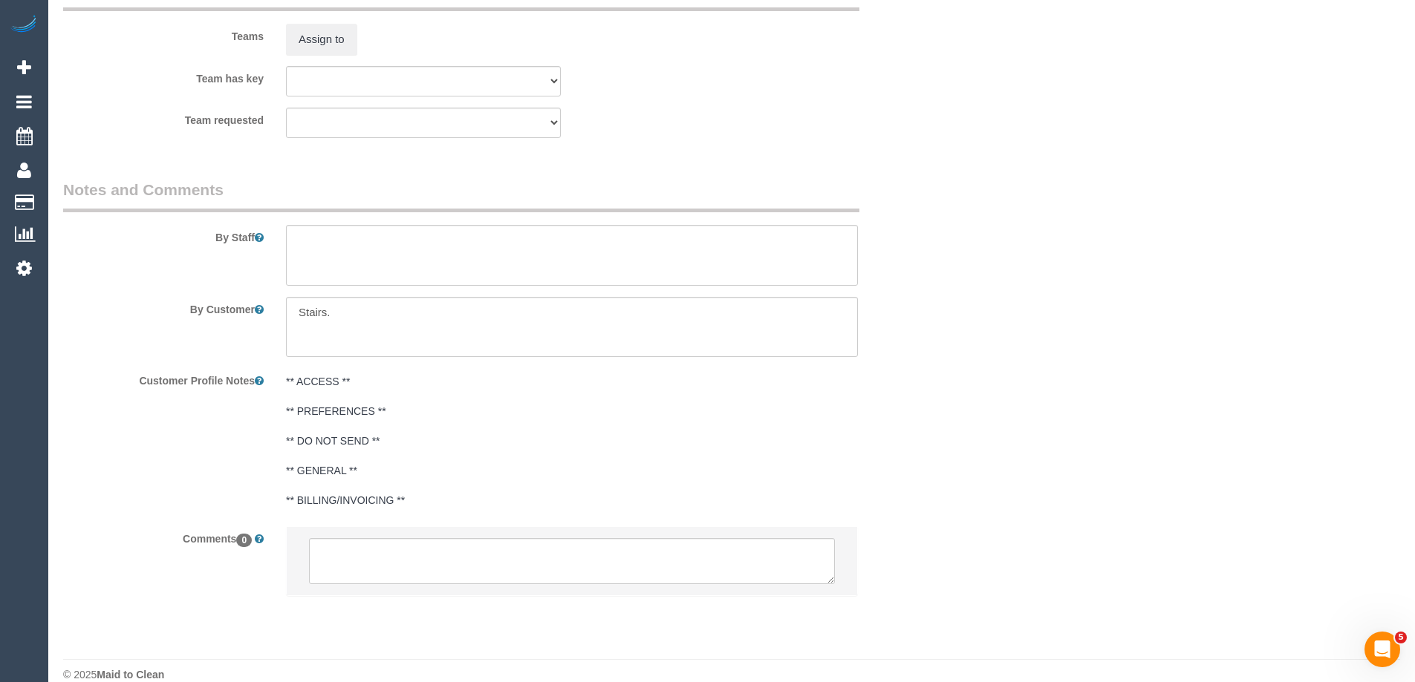
scroll to position [2315, 0]
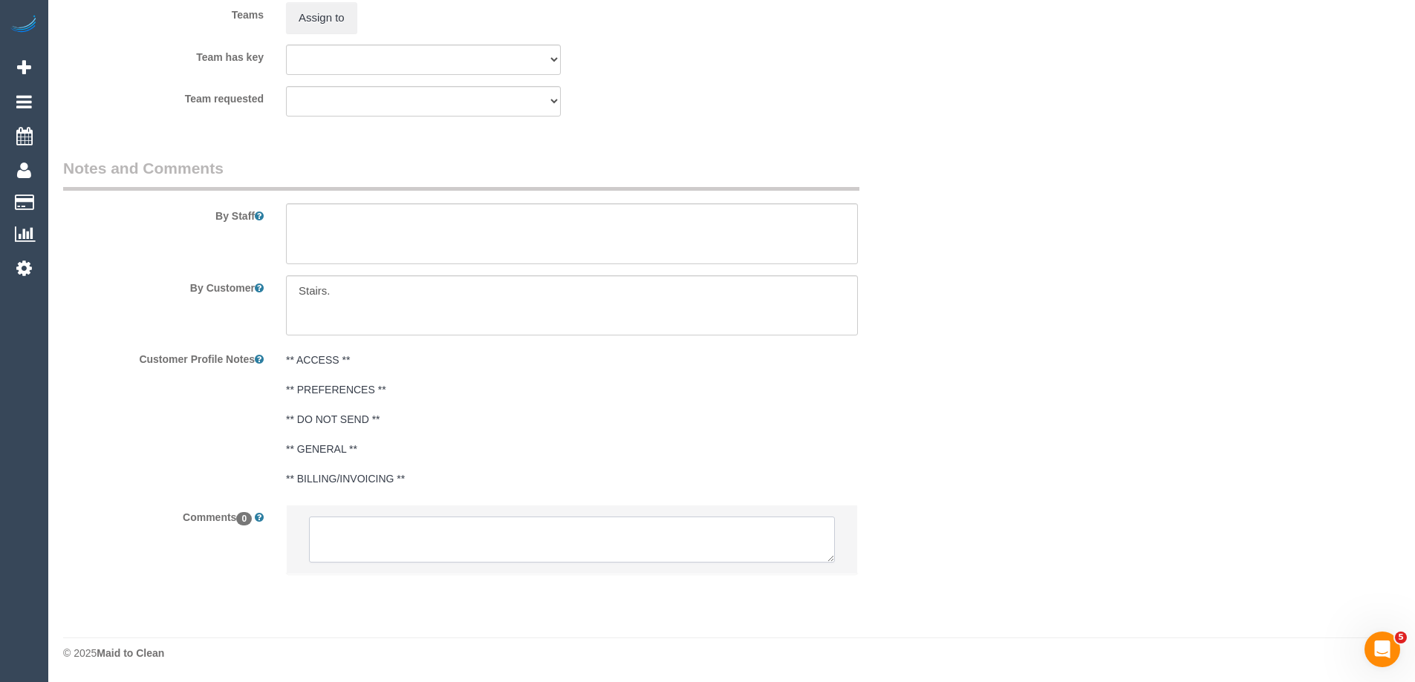
click at [353, 547] on textarea at bounding box center [572, 540] width 526 height 46
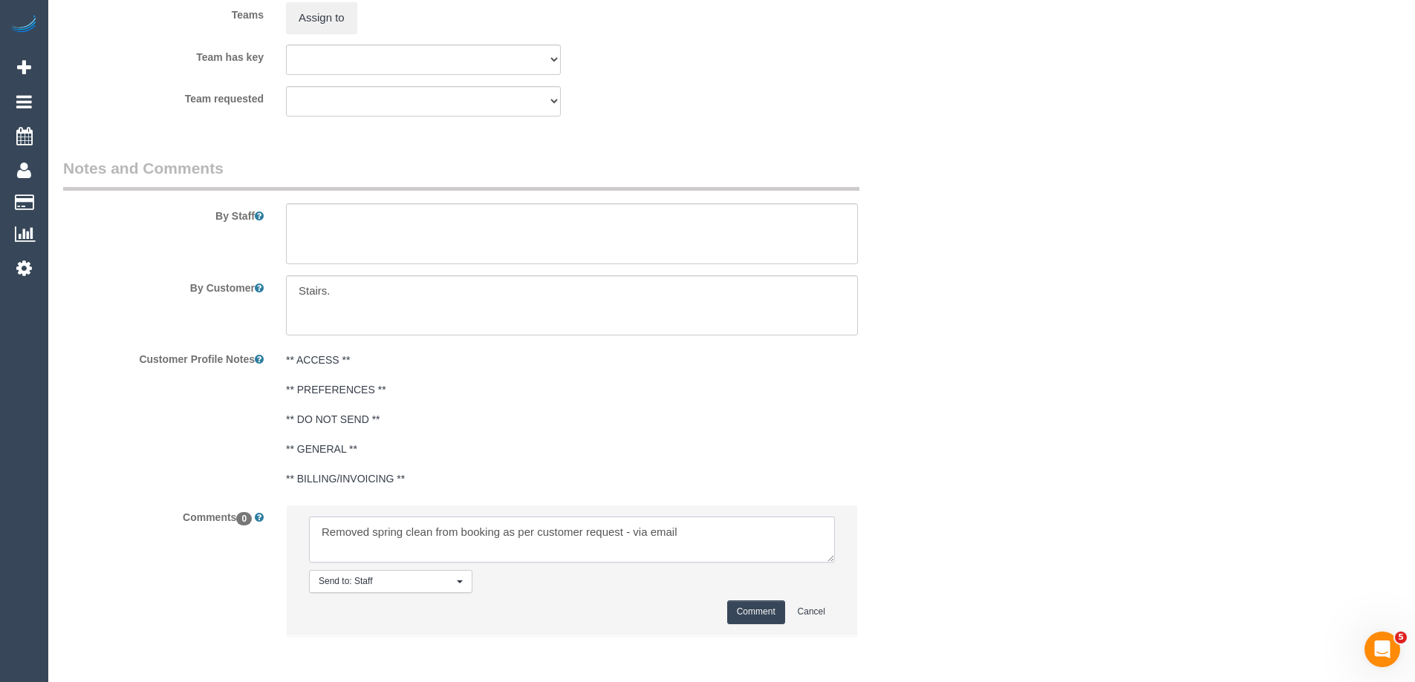
type textarea "Removed spring clean from booking as per customer request - via email"
click at [753, 609] on button "Comment" at bounding box center [756, 612] width 58 height 23
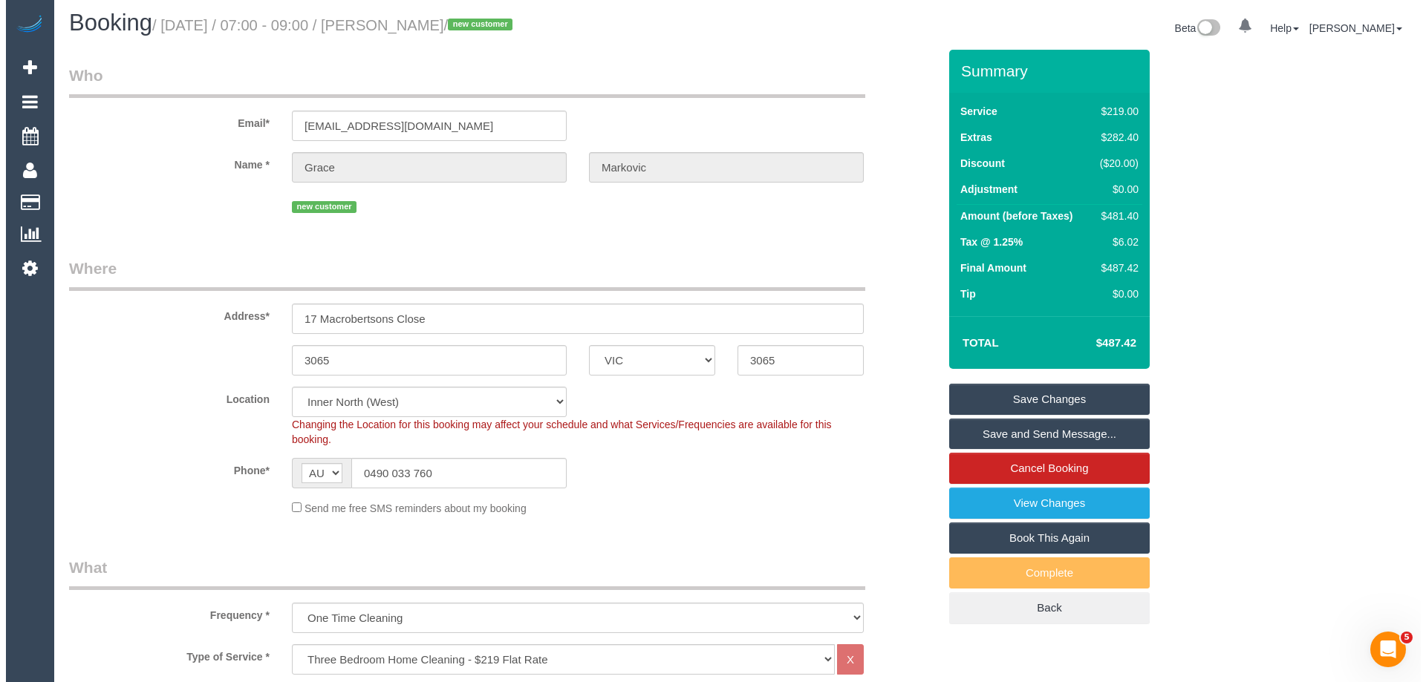
scroll to position [0, 0]
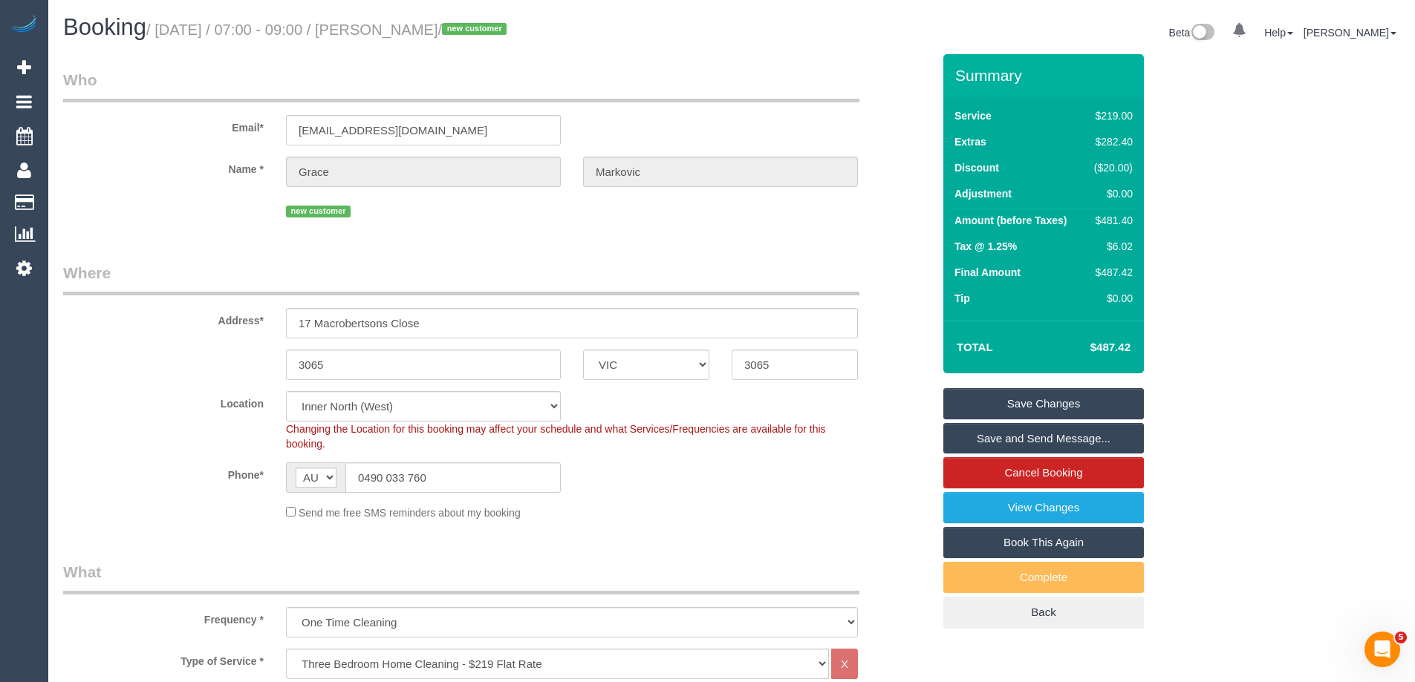
click at [958, 400] on link "Save Changes" at bounding box center [1043, 403] width 201 height 31
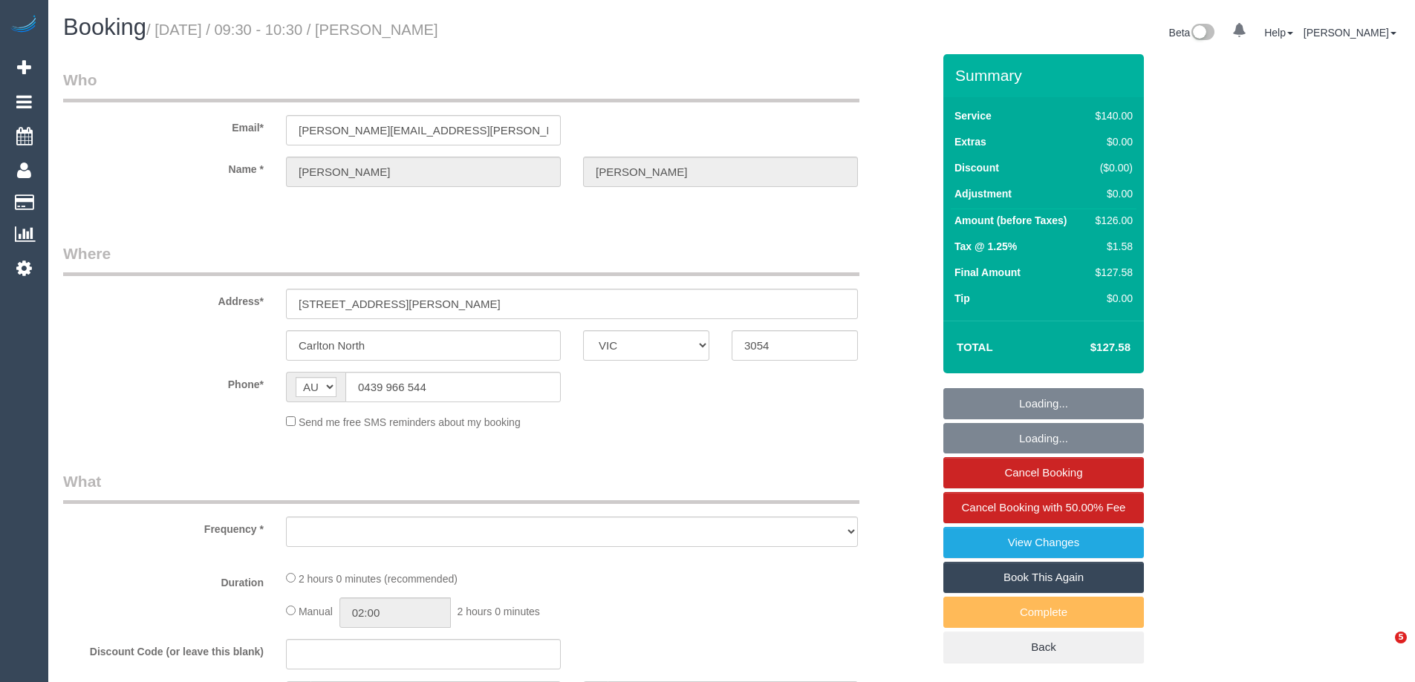
select select "VIC"
select select "string:stripe-pm_1HhQRV2GScqysDRVK5Bgm9Jw"
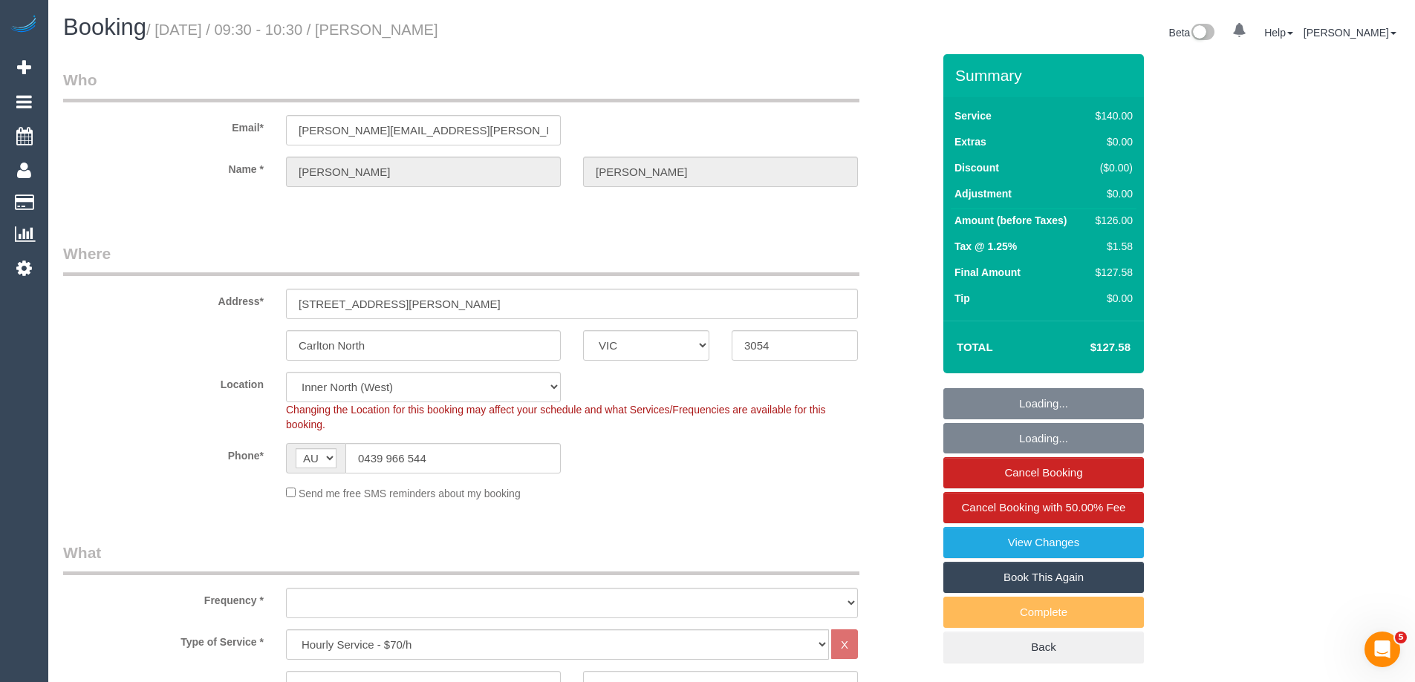
select select "object:713"
select select "number:27"
select select "number:14"
select select "number:19"
select select "object:1732"
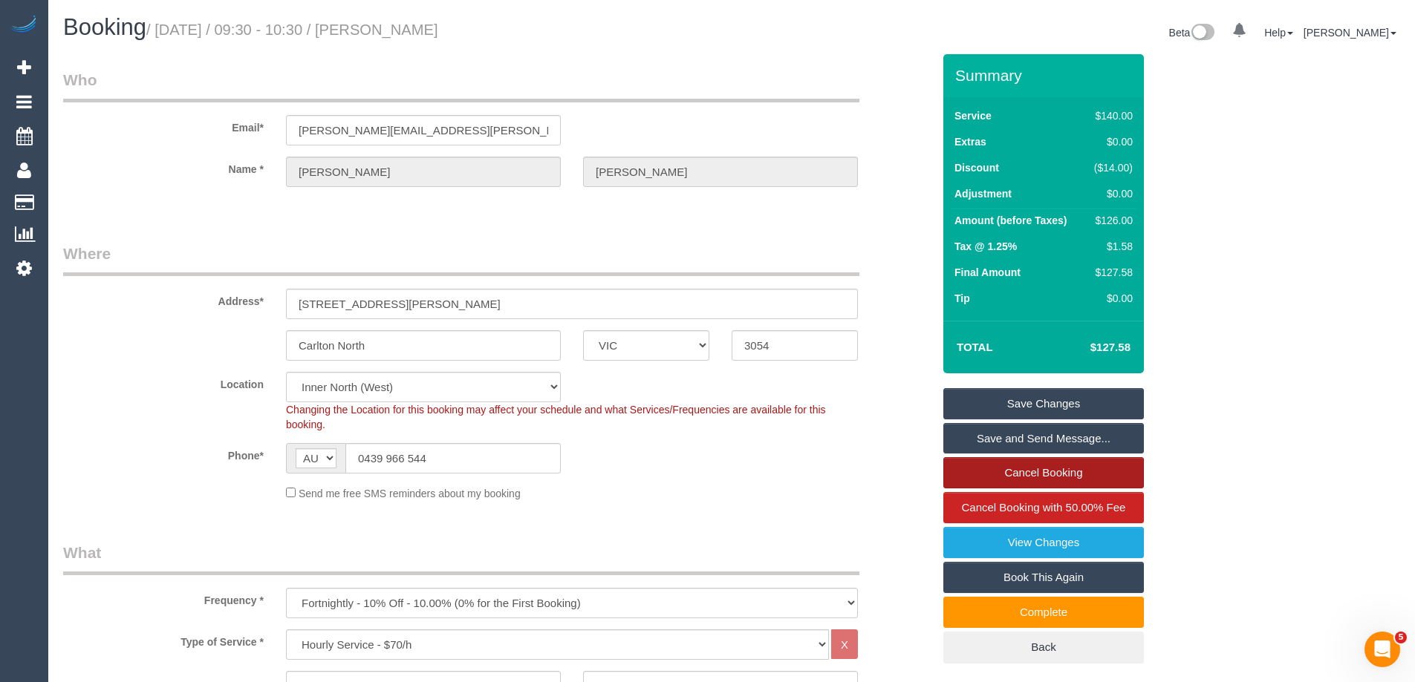
click at [1006, 466] on link "Cancel Booking" at bounding box center [1043, 472] width 201 height 31
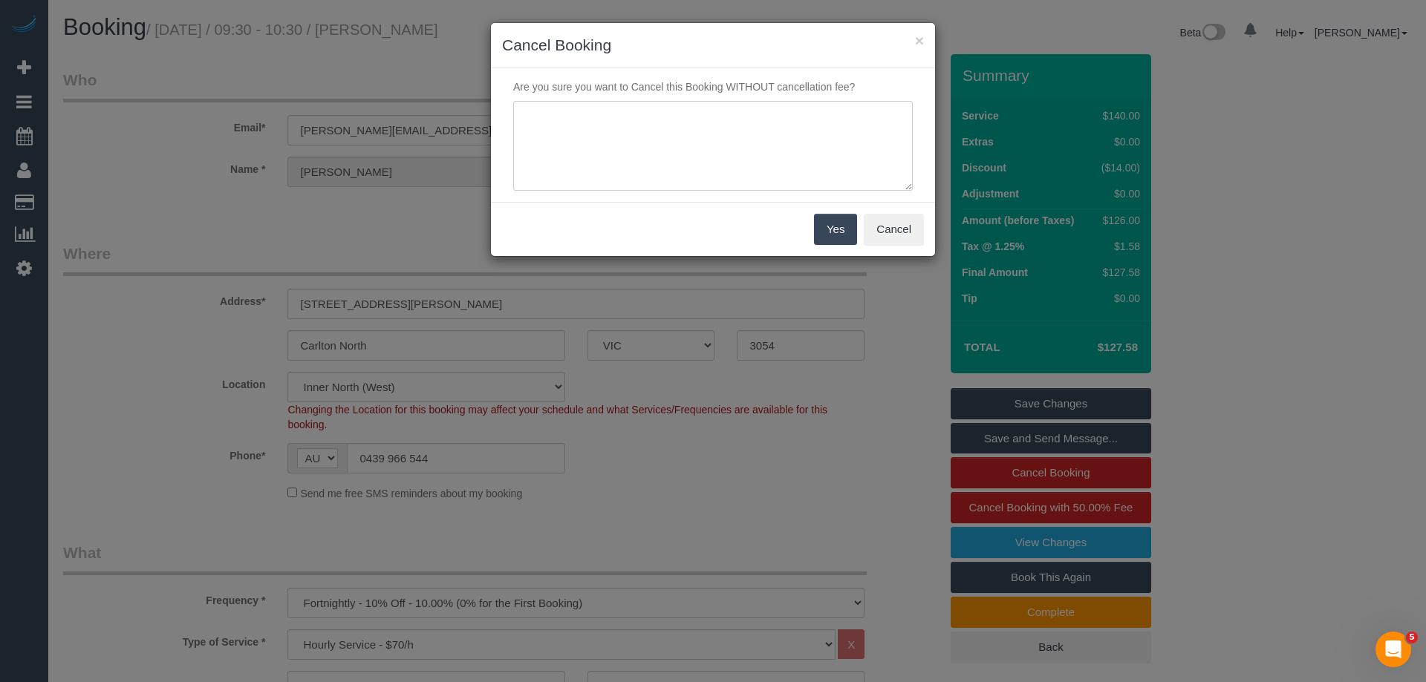
click at [613, 169] on textarea at bounding box center [713, 146] width 400 height 91
type textarea "Skipped to next service as did not reply to a request for a cover by the specif…"
click at [838, 226] on button "Yes" at bounding box center [835, 229] width 43 height 31
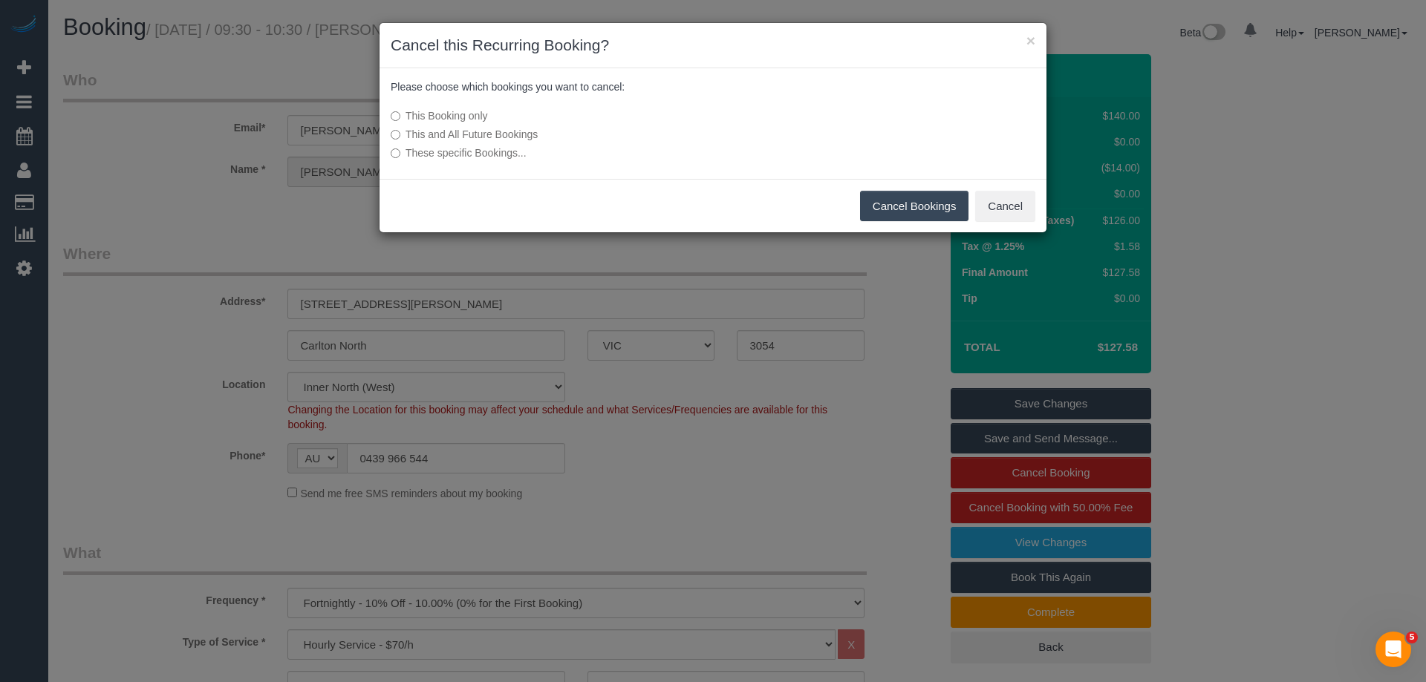
click at [912, 198] on button "Cancel Bookings" at bounding box center [914, 206] width 109 height 31
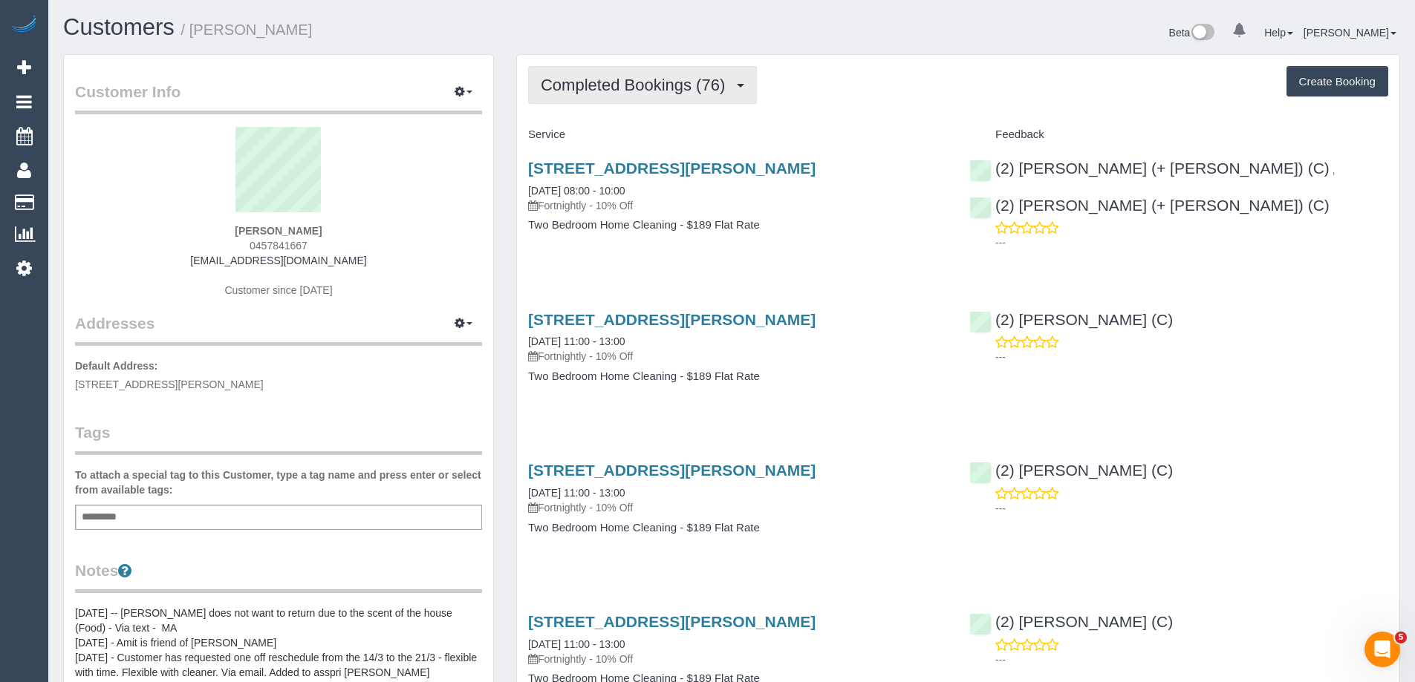
click at [605, 87] on span "Completed Bookings (76)" at bounding box center [637, 85] width 192 height 19
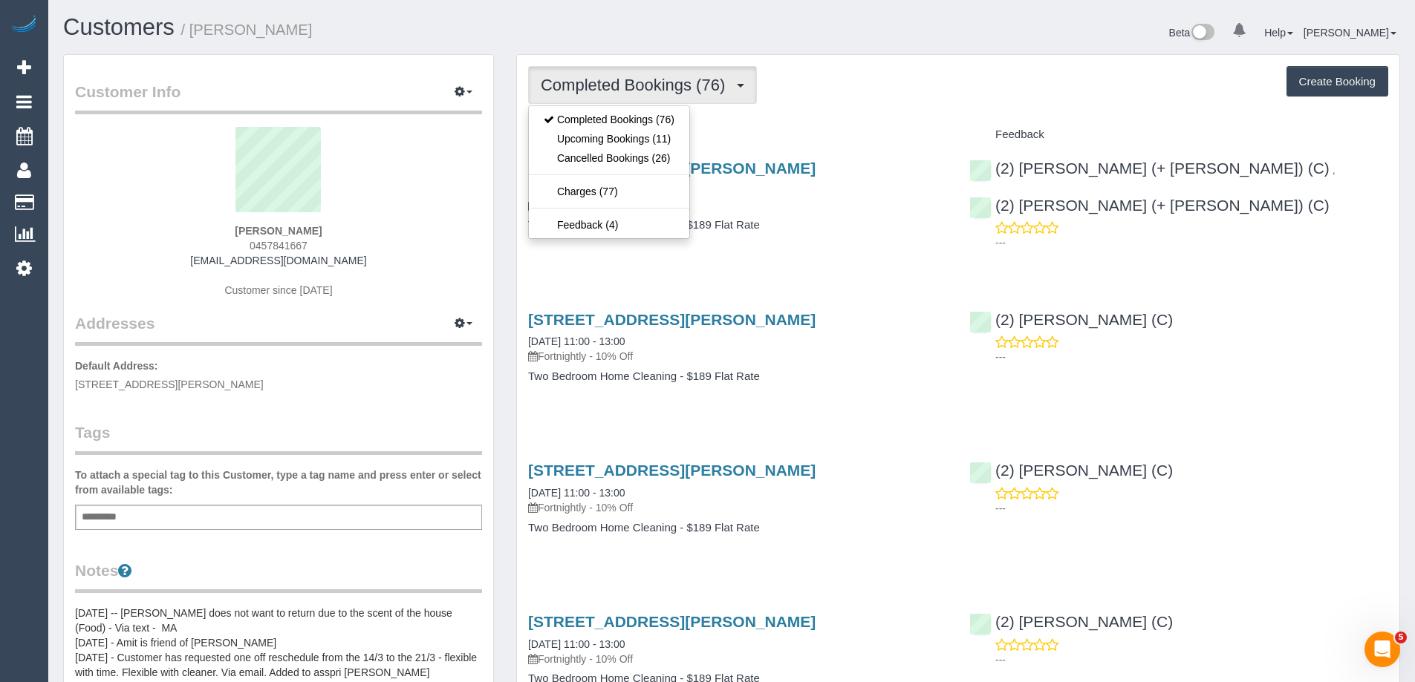
click at [734, 134] on h4 "Service" at bounding box center [737, 134] width 419 height 13
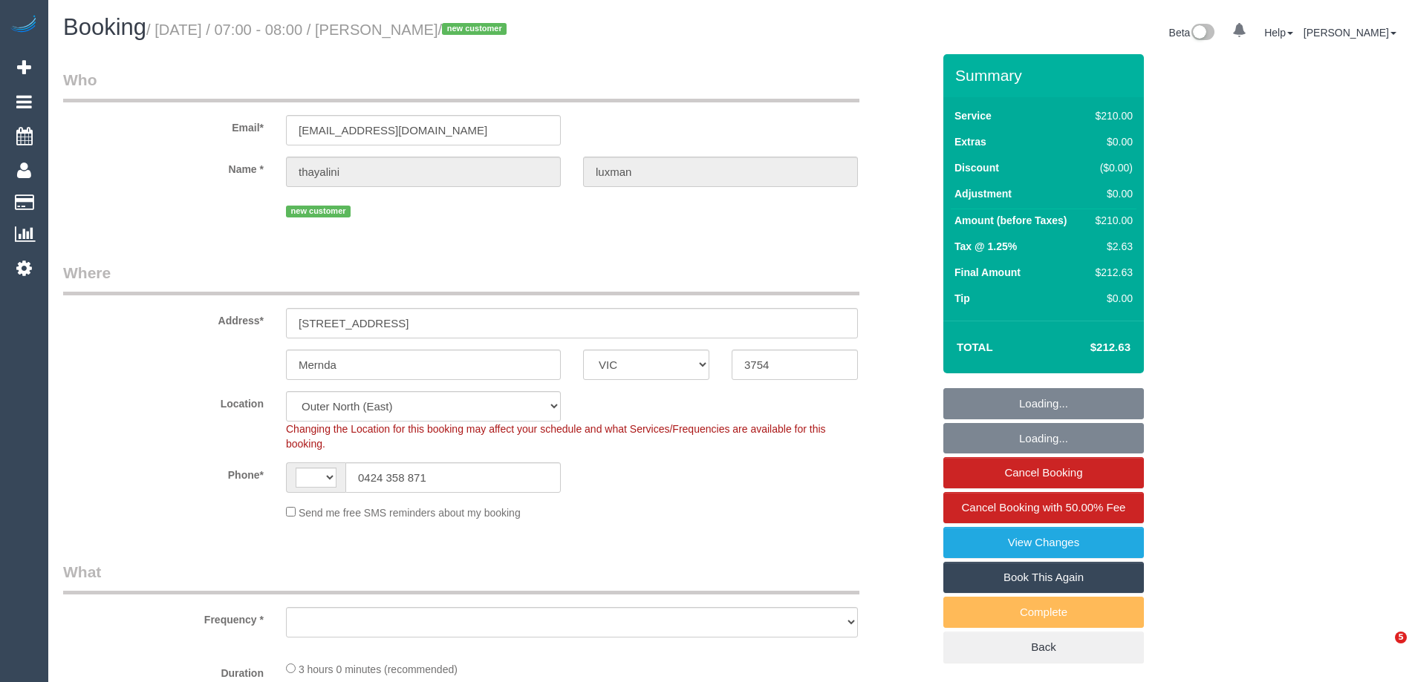
select select "VIC"
select select "string:AU"
select select "string:stripe-pm_1Ry41Z2GScqysDRVp8QBWjEX"
select select "object:602"
select select "spot1"
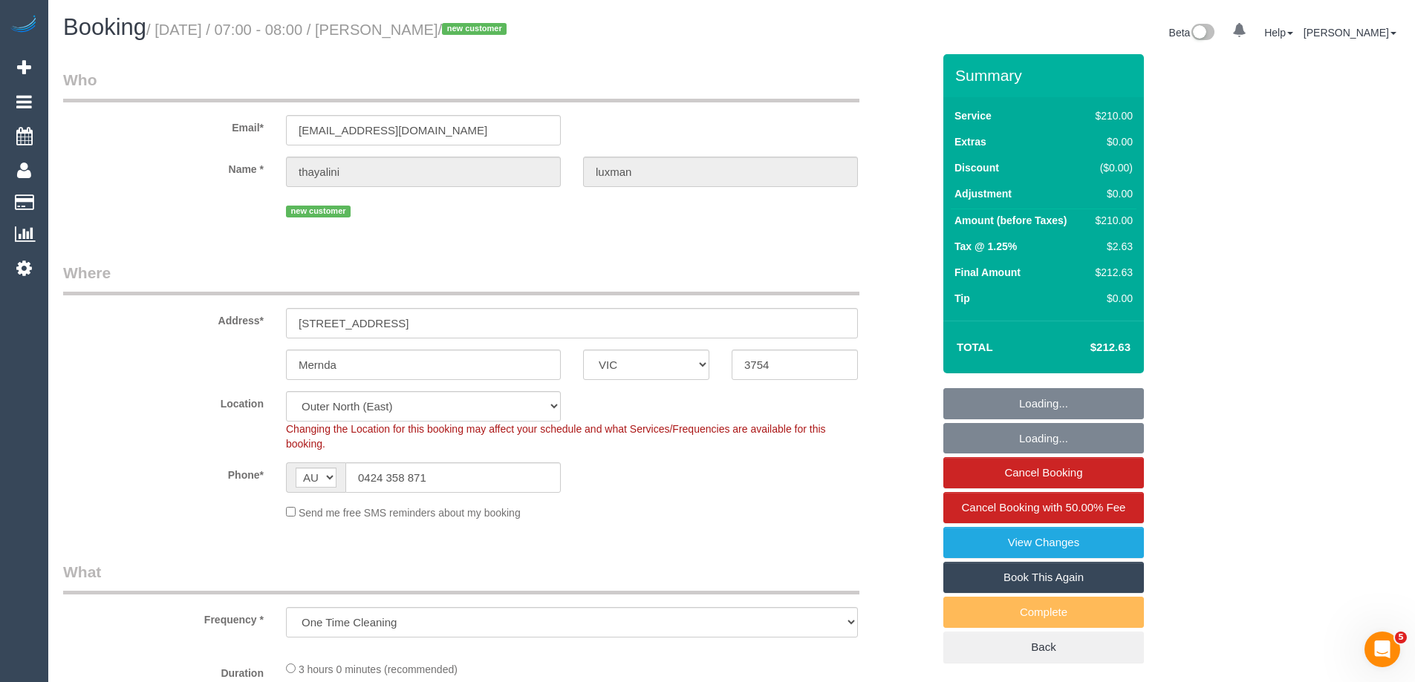
select select "object:1313"
select select "180"
select select "number:28"
select select "number:14"
select select "number:19"
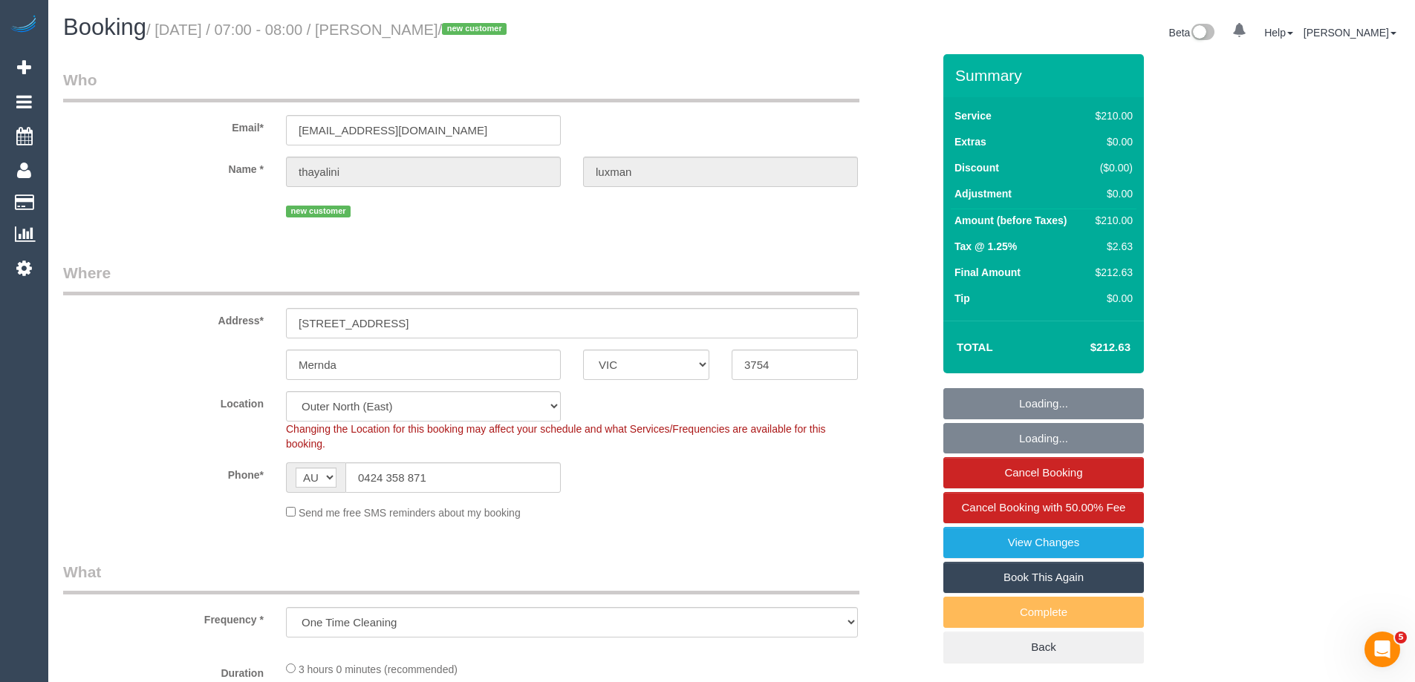
select select "number:24"
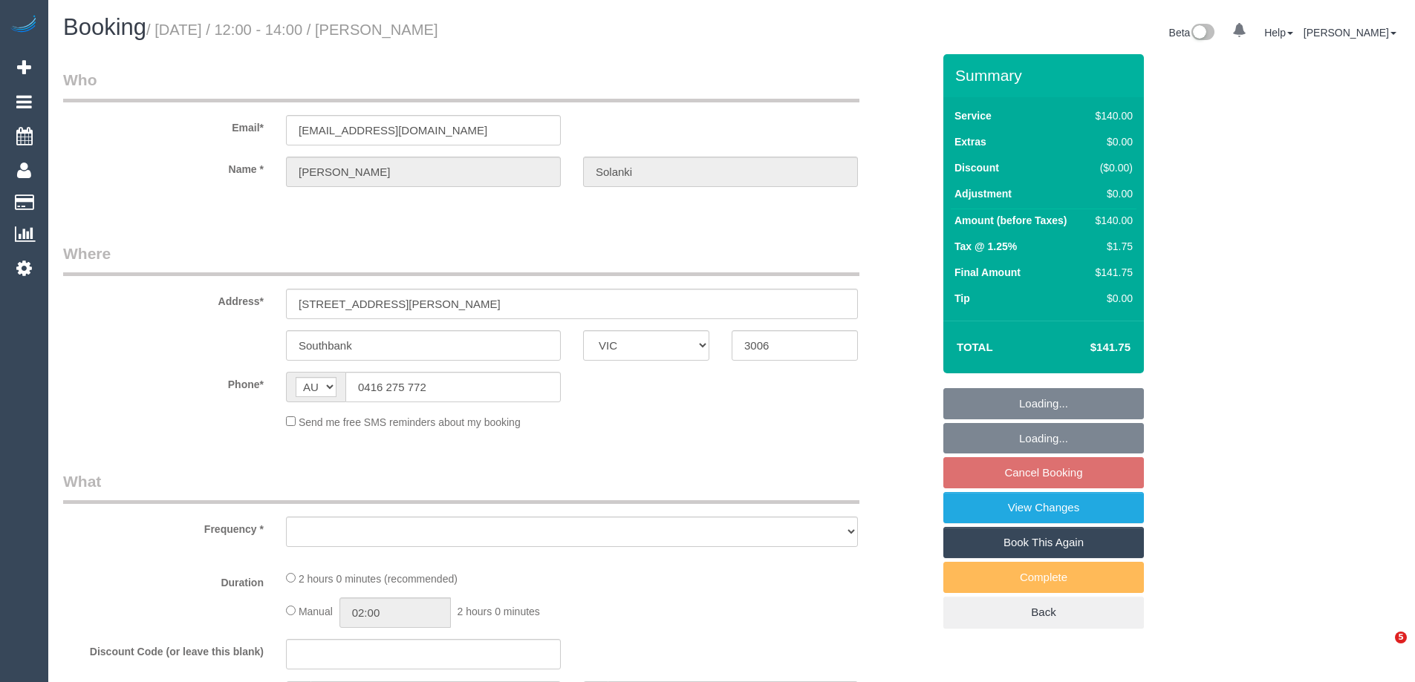
select select "VIC"
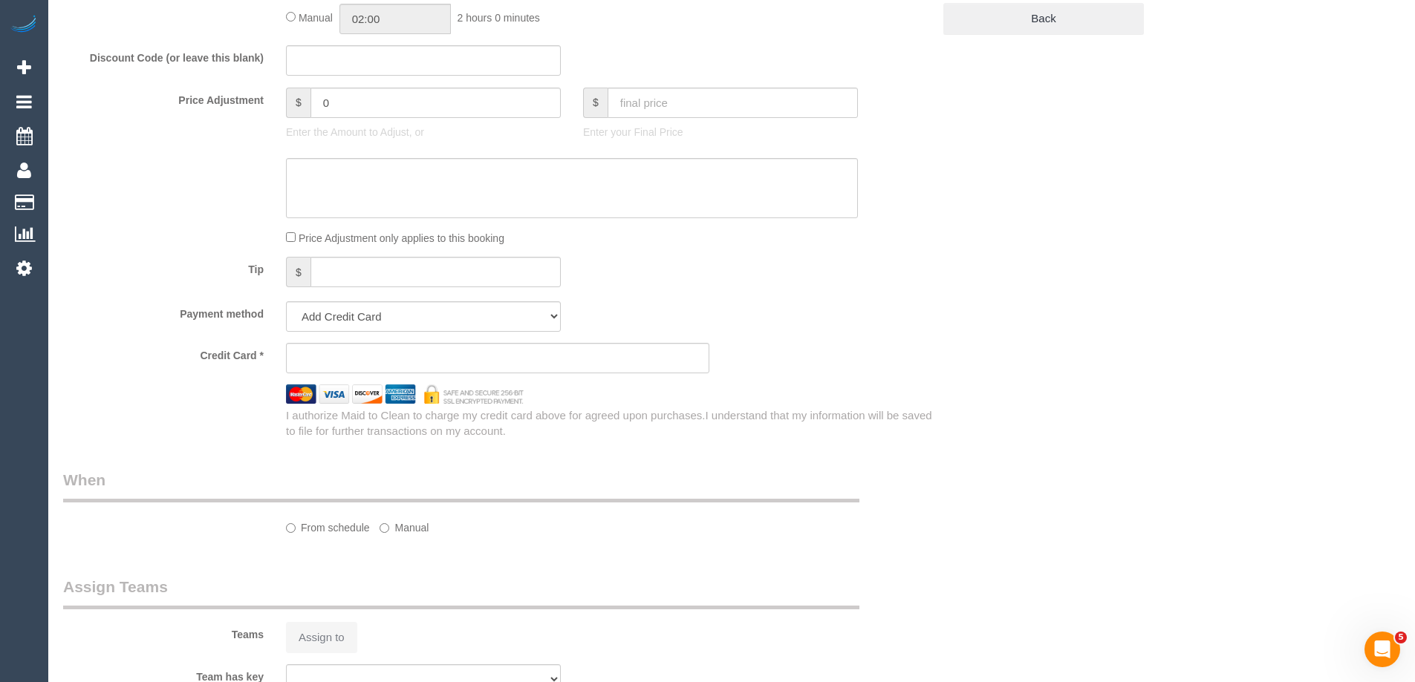
select select "object:543"
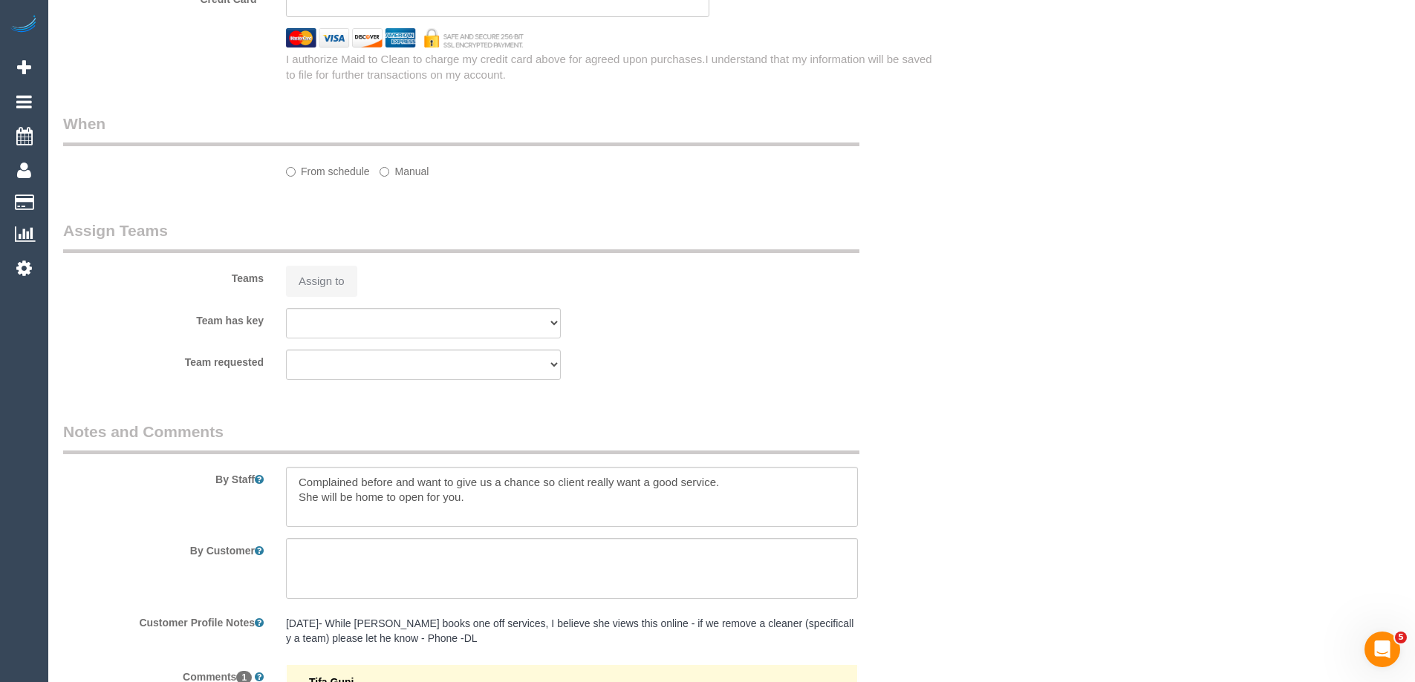
select select "string:stripe-pm_1OhPyN2GScqysDRVdh6vLD5P"
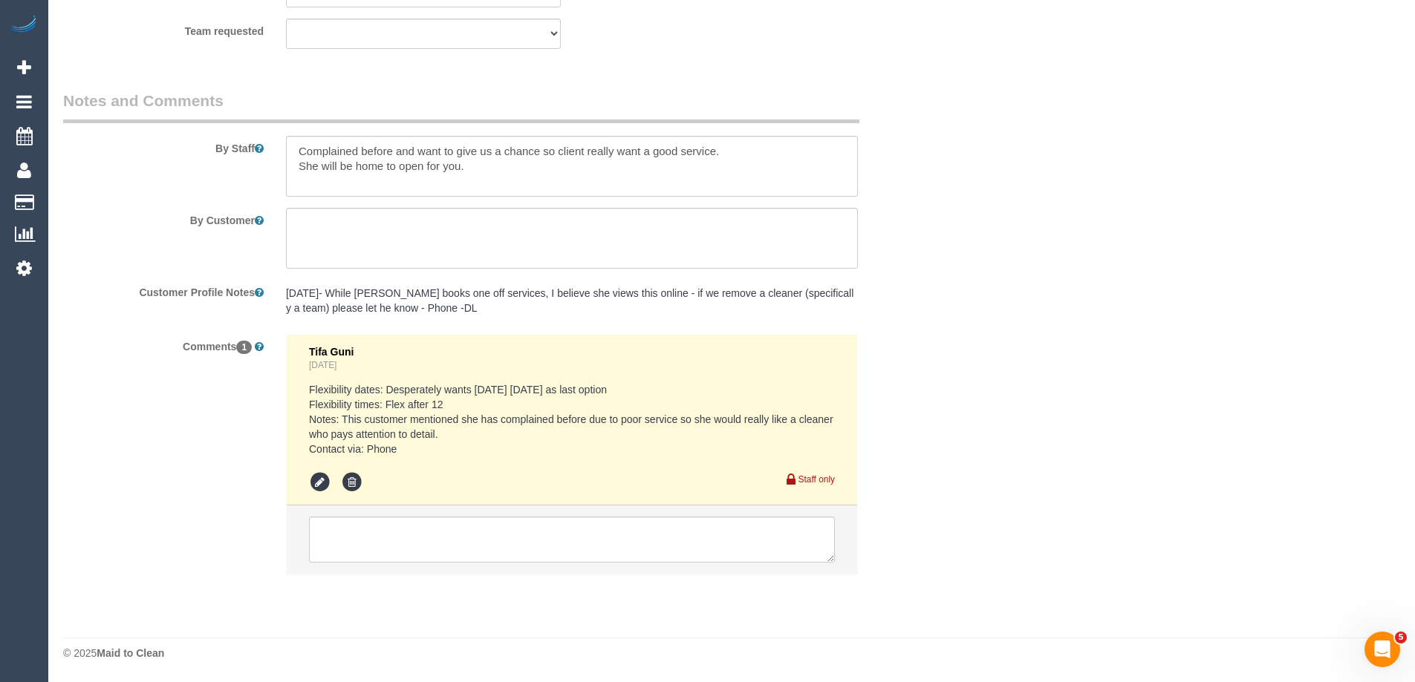
select select "number:28"
select select "number:14"
select select "number:19"
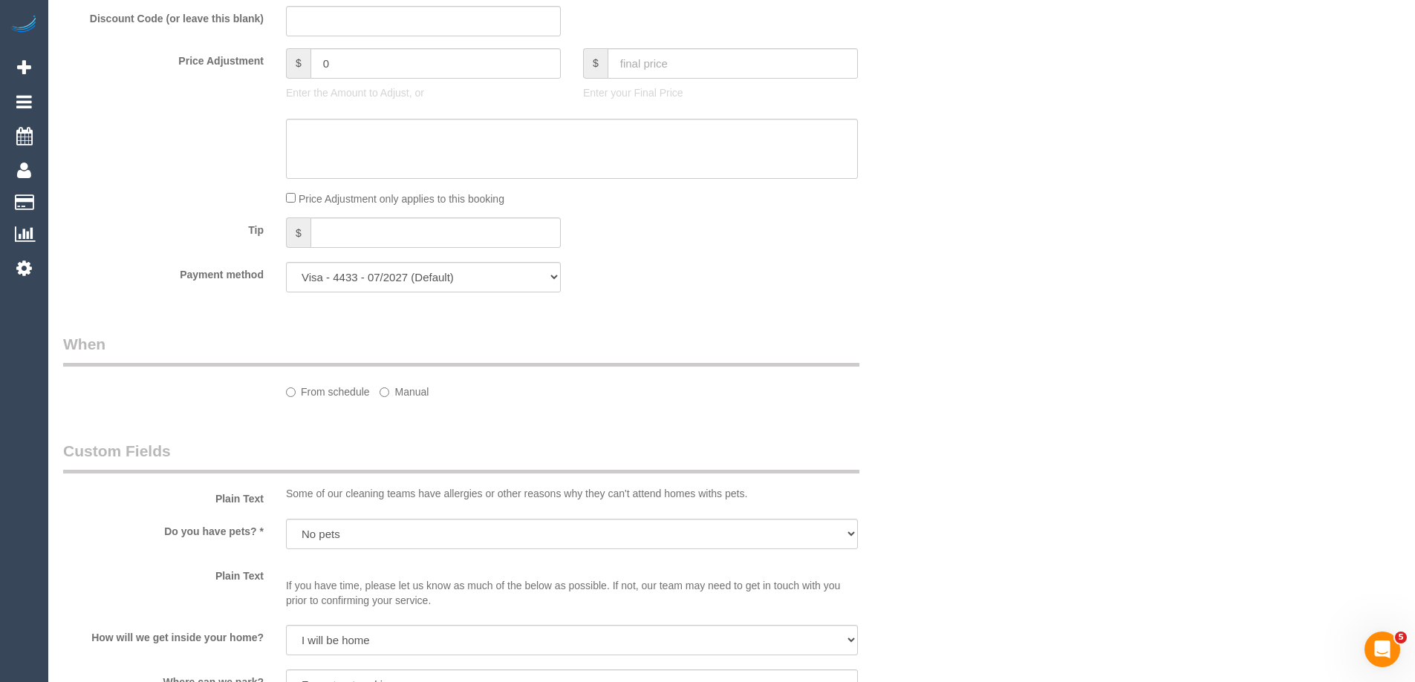
select select "object:1256"
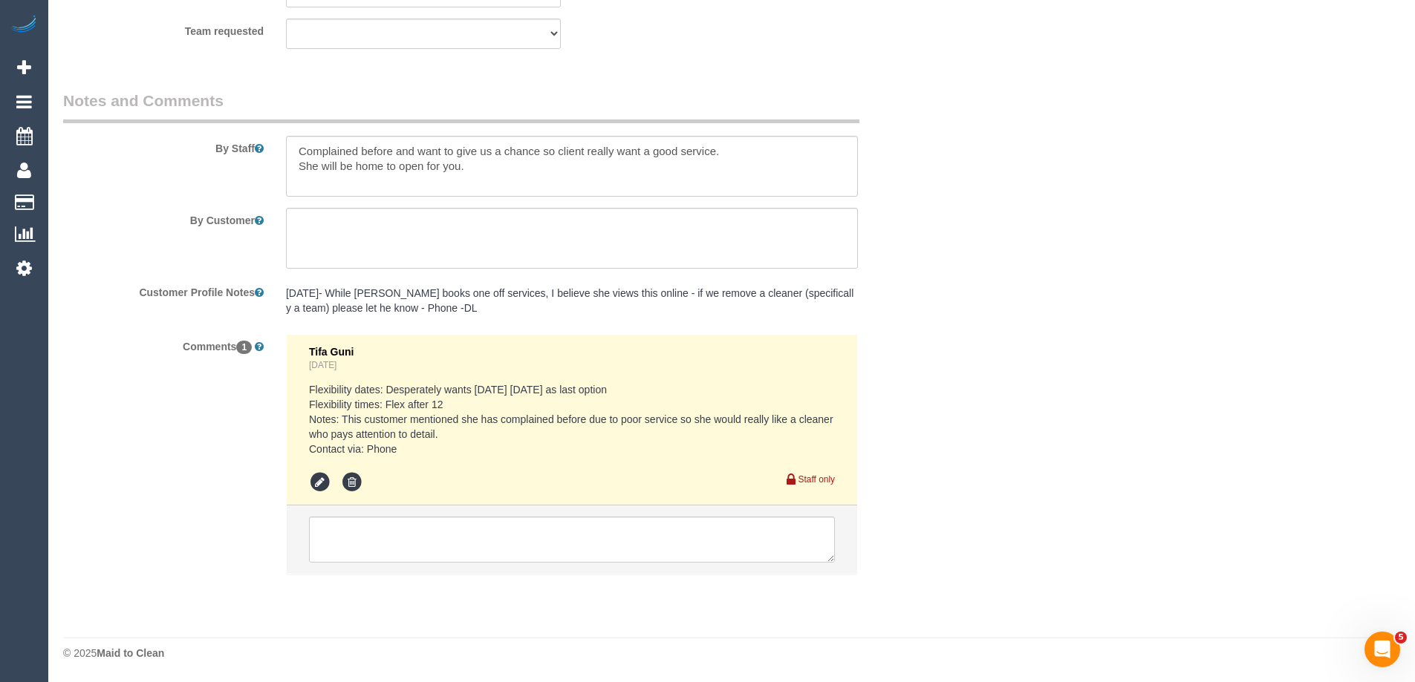
select select "spot3"
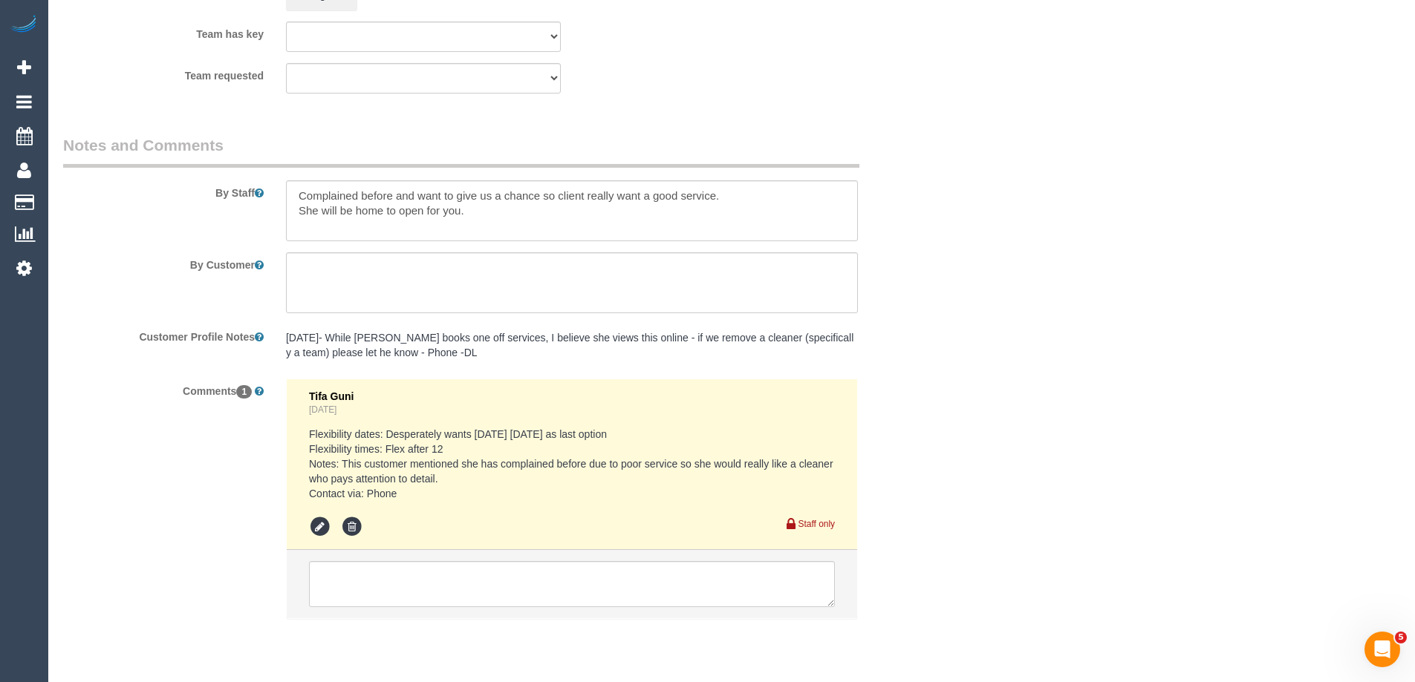
scroll to position [2323, 0]
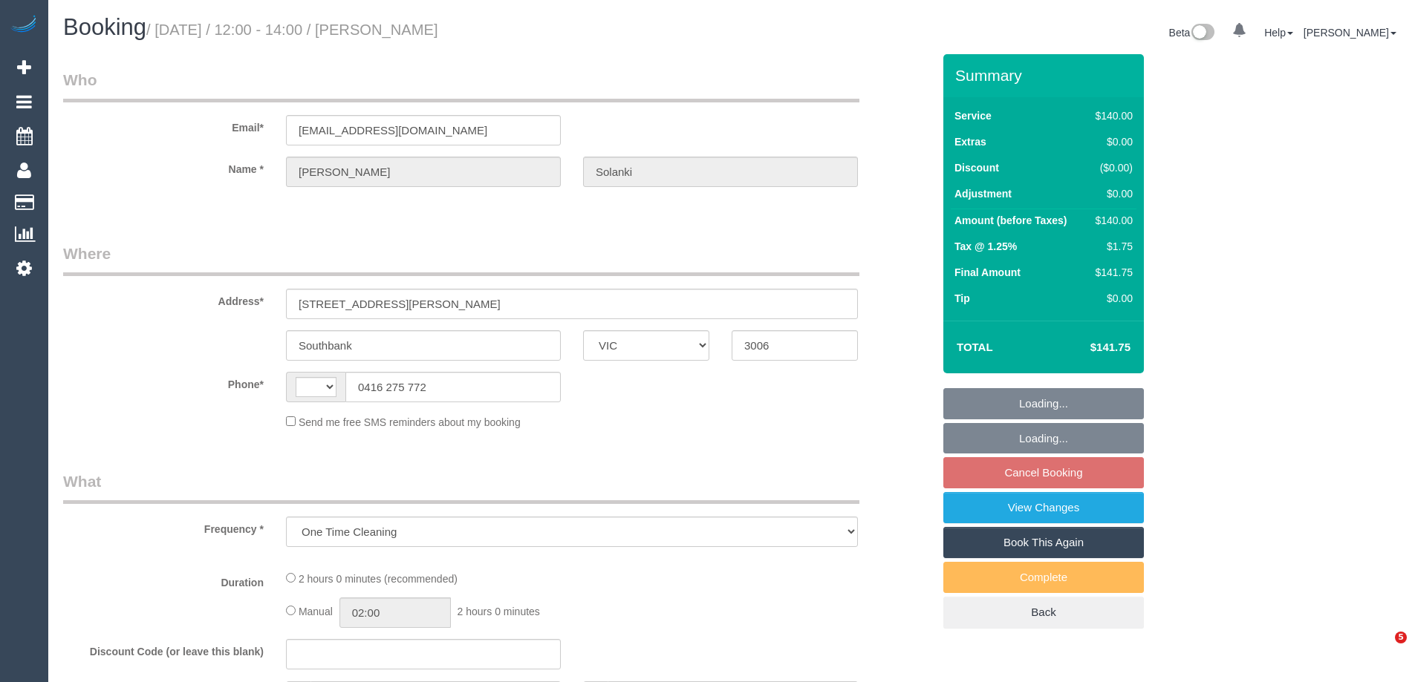
select select "VIC"
select select "string:stripe-pm_1OhPyN2GScqysDRVdh6vLD5P"
select select "number:28"
select select "number:14"
select select "number:19"
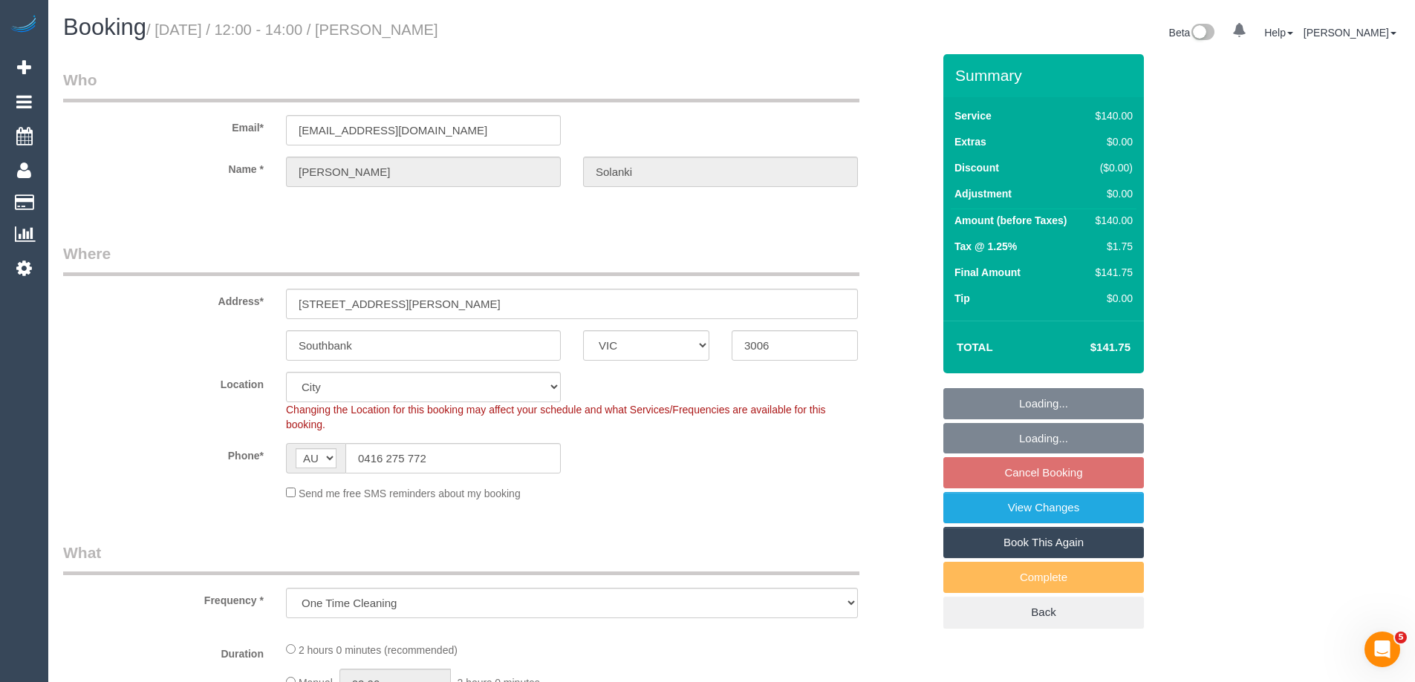
select select "string:AU"
select select "object:696"
select select "spot3"
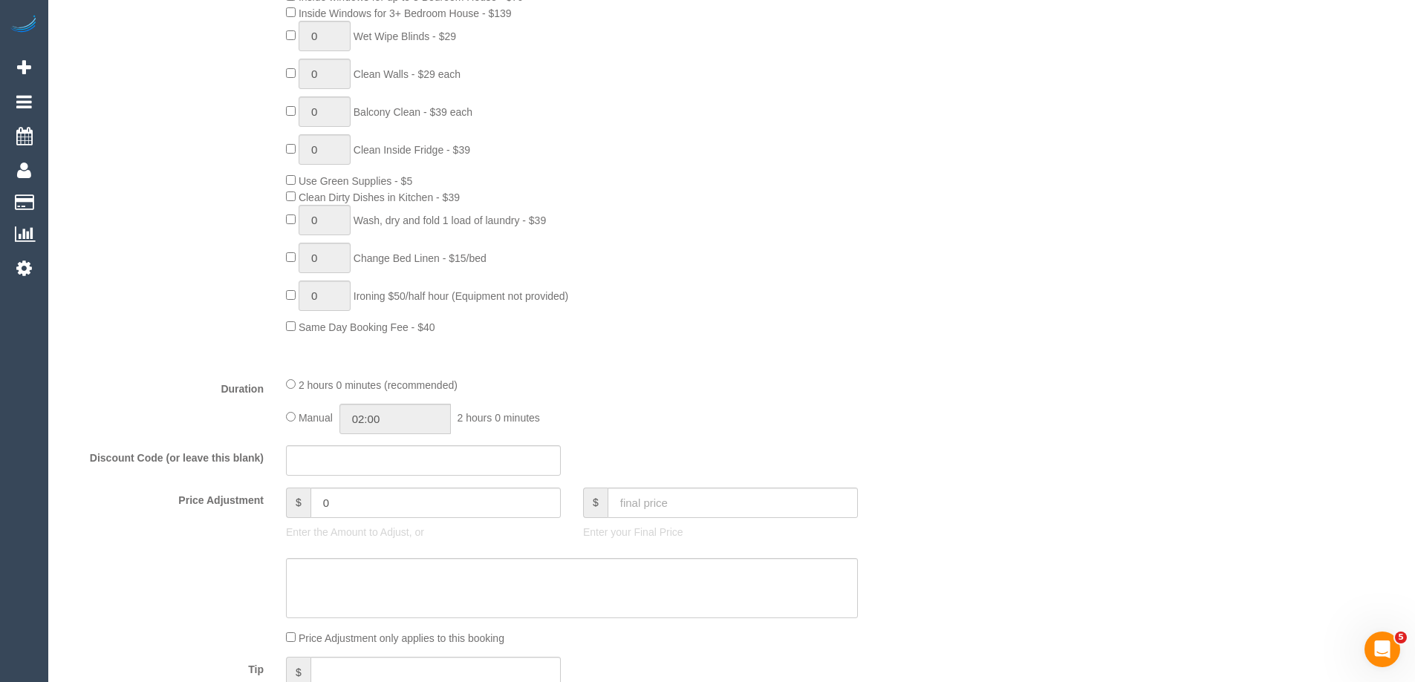
scroll to position [1188, 0]
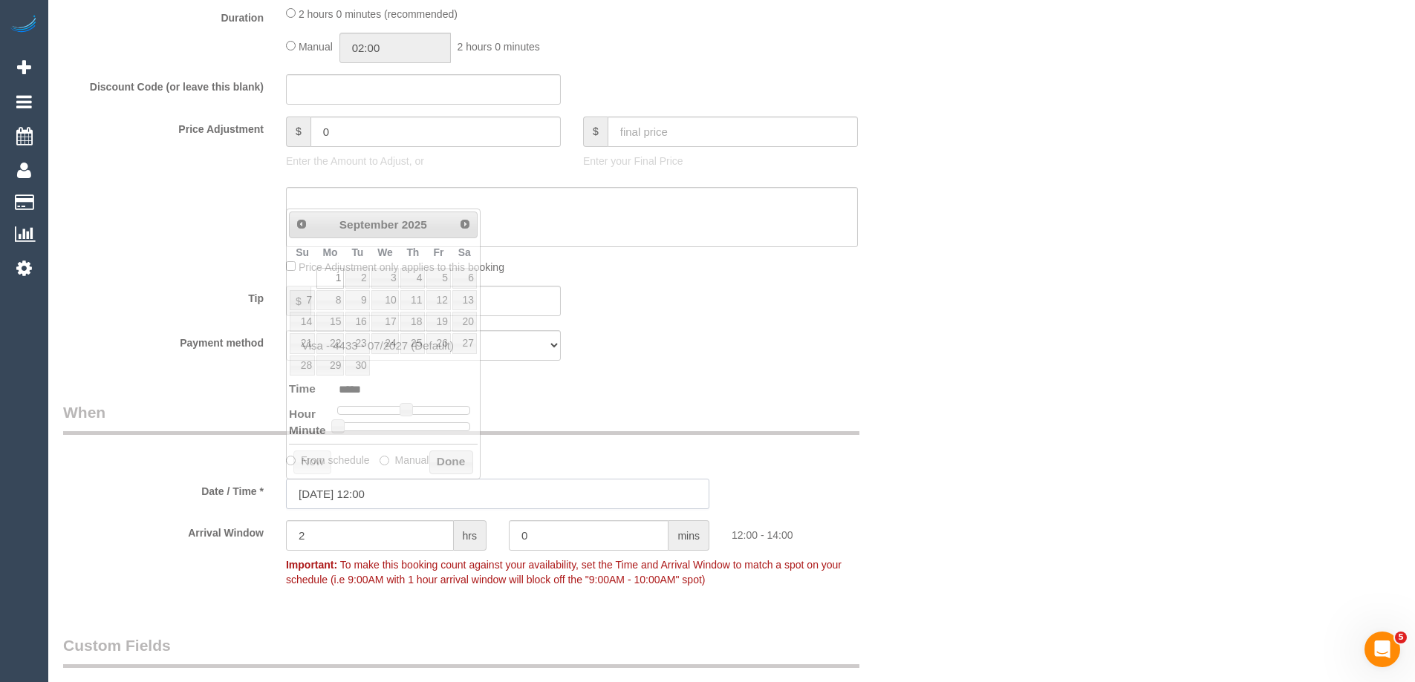
click at [326, 492] on input "01/09/2025 12:00" at bounding box center [497, 494] width 423 height 30
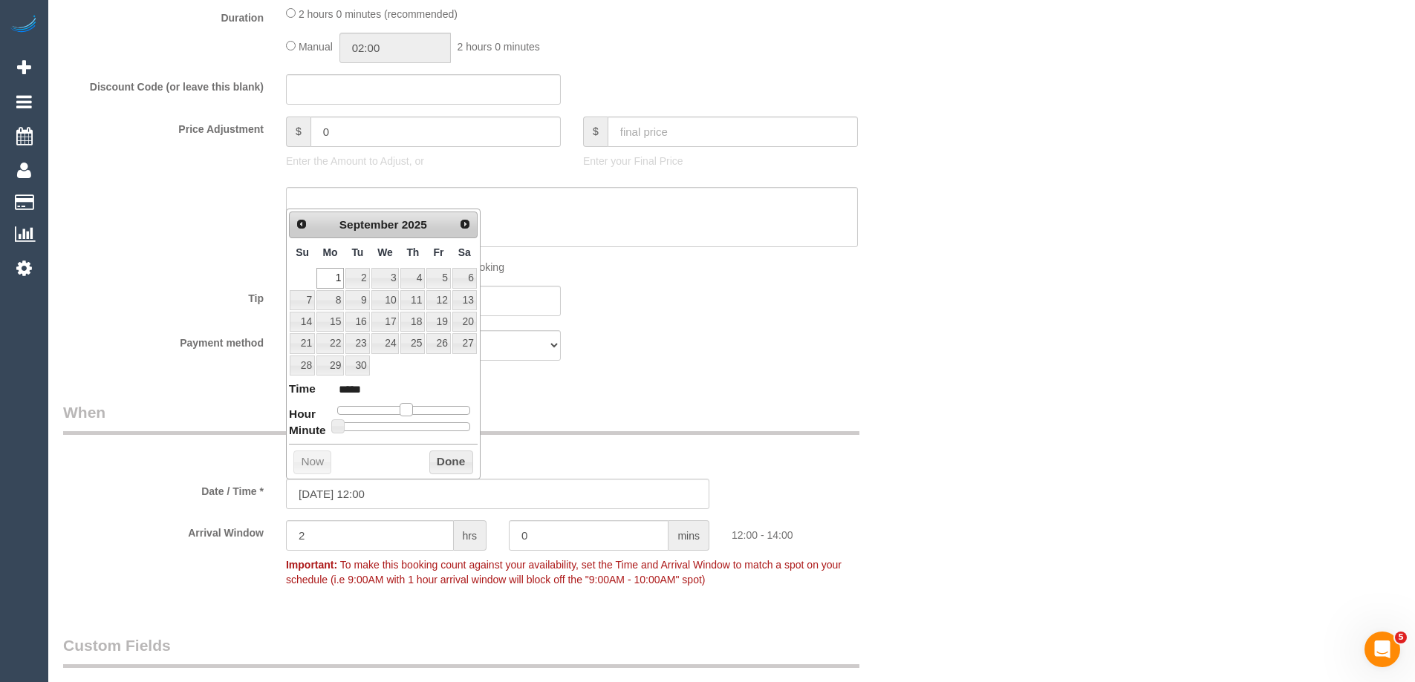
type input "01/09/2025 13:00"
type input "*****"
type input "01/09/2025 14:00"
type input "*****"
drag, startPoint x: 406, startPoint y: 408, endPoint x: 417, endPoint y: 415, distance: 13.0
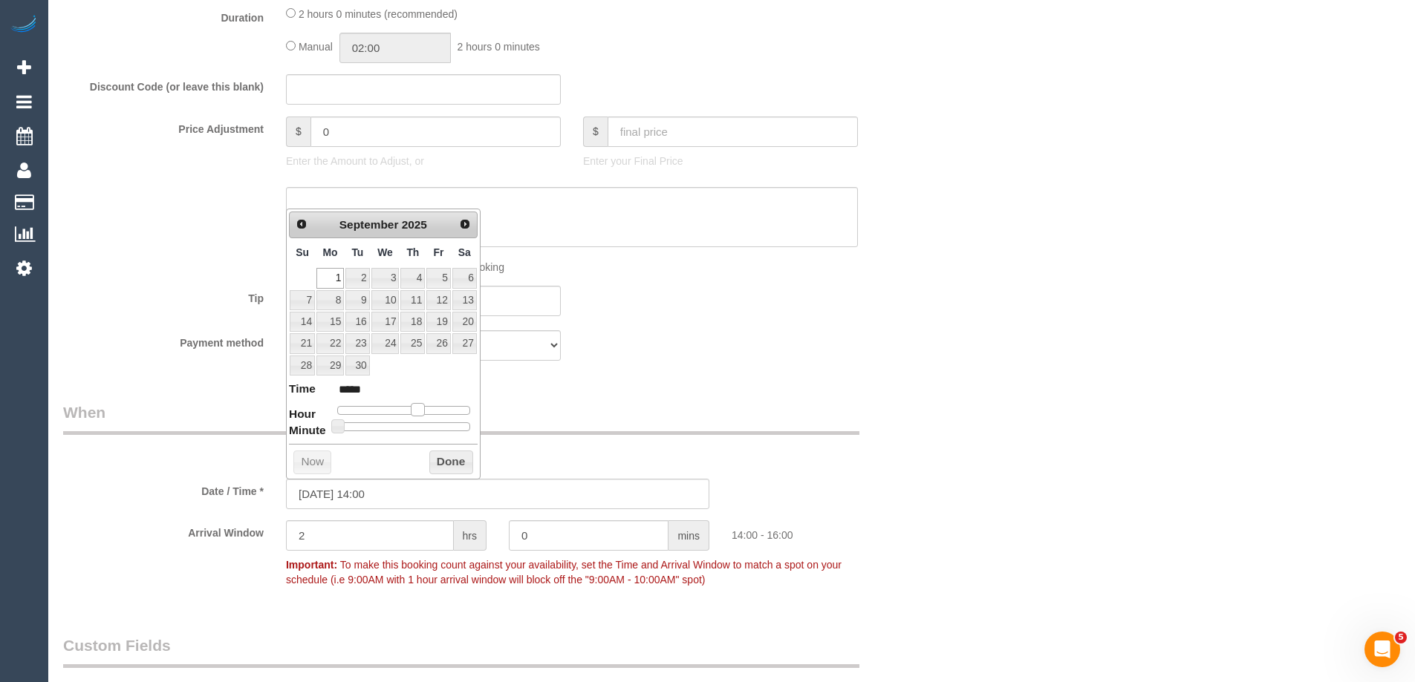
click at [417, 415] on span at bounding box center [417, 409] width 13 height 13
click at [443, 457] on button "Done" at bounding box center [451, 463] width 44 height 24
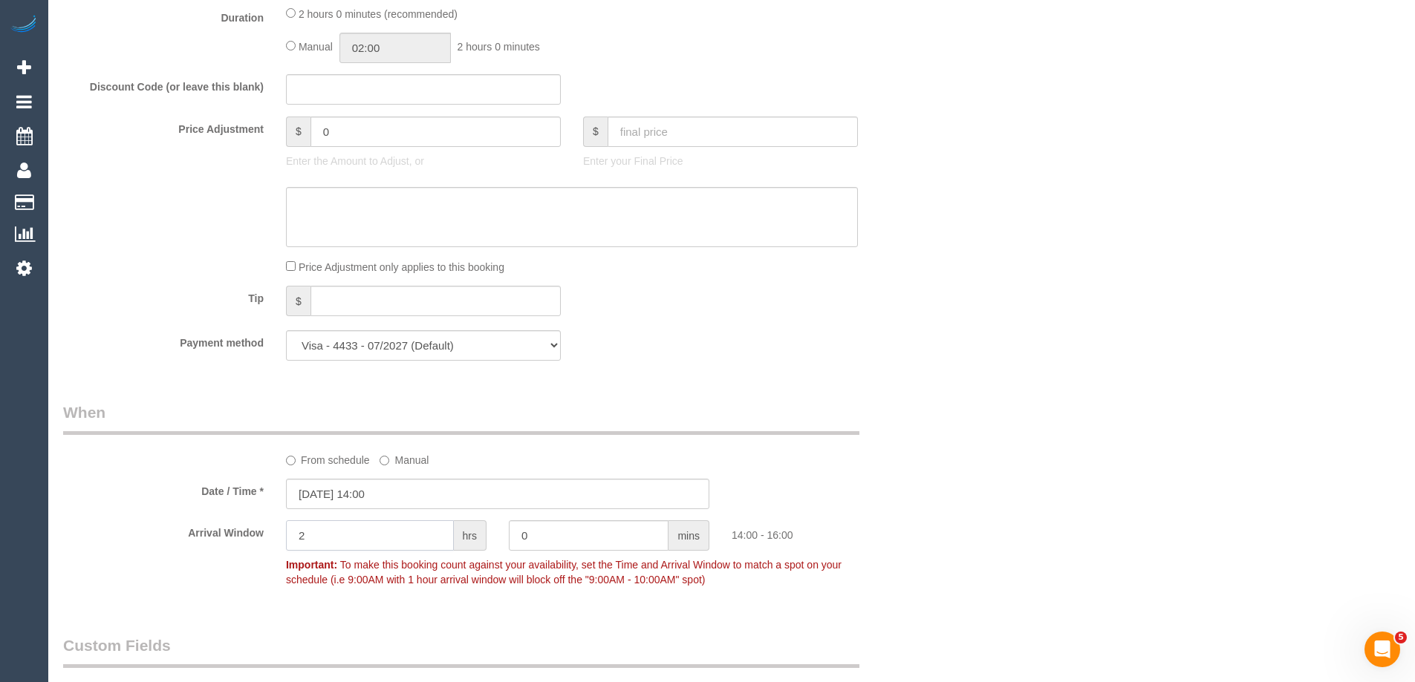
drag, startPoint x: 330, startPoint y: 533, endPoint x: 239, endPoint y: 523, distance: 91.9
click at [239, 523] on div "Arrival Window 2 hrs 0 mins 14:00 - 16:00 Important: To make this booking count…" at bounding box center [497, 558] width 891 height 74
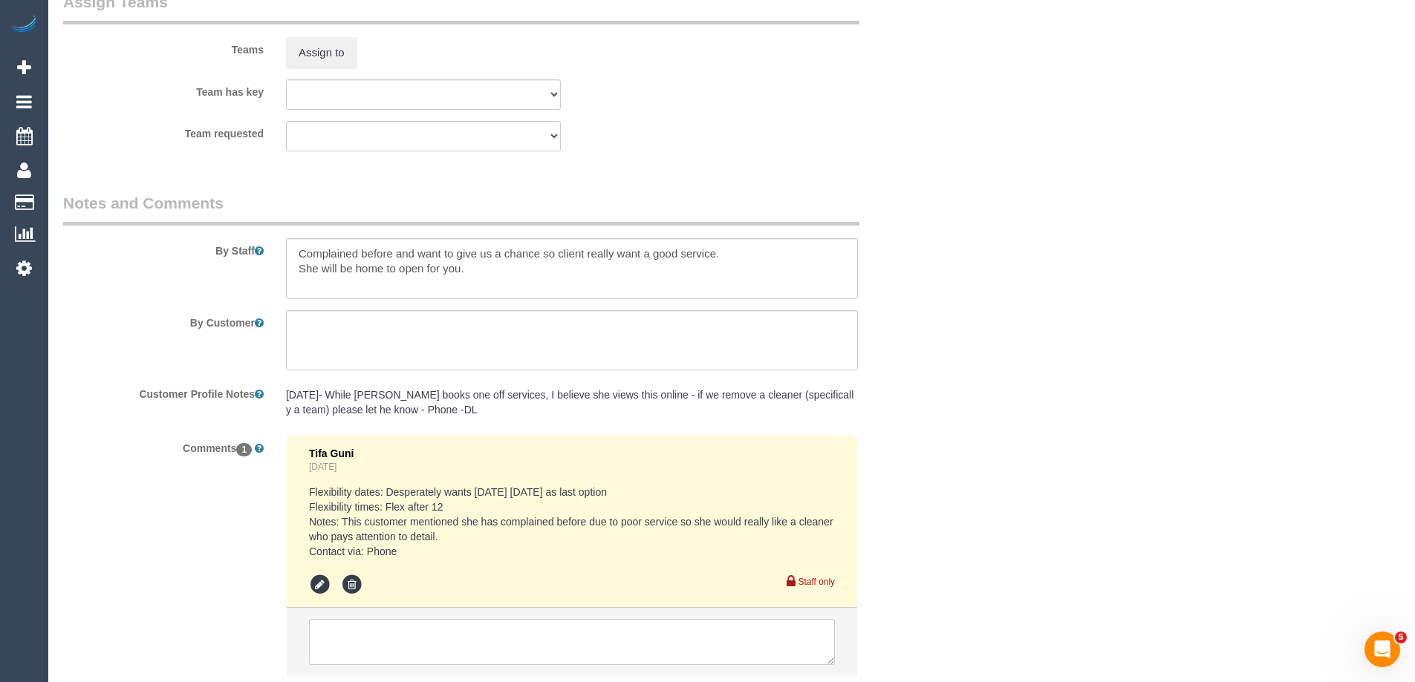
scroll to position [2405, 0]
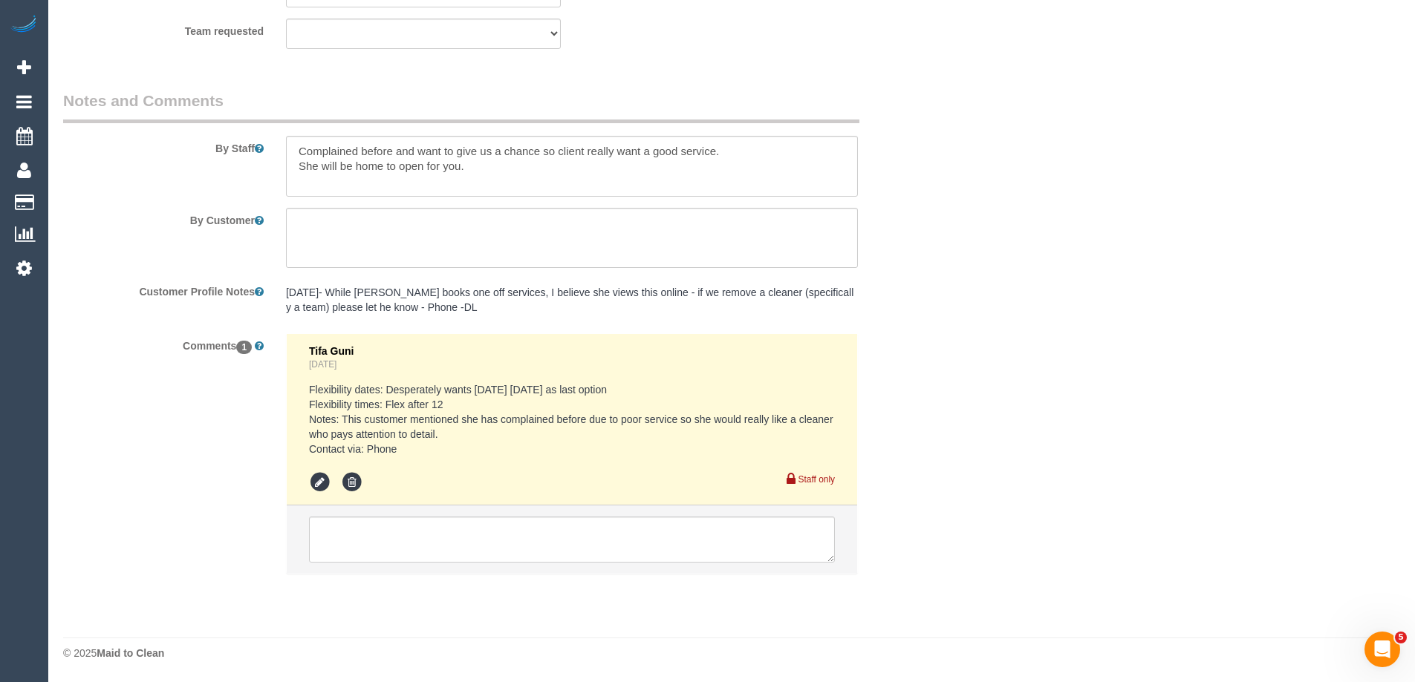
type input "1"
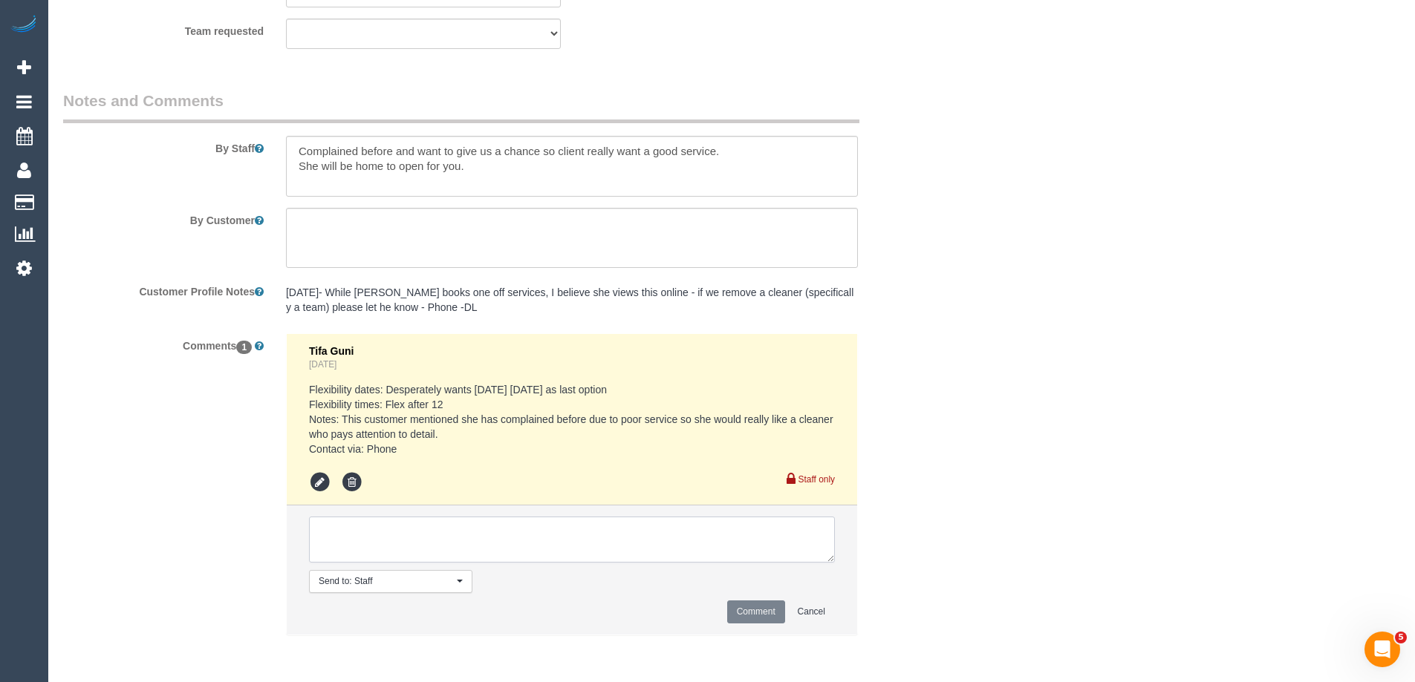
click at [345, 534] on textarea at bounding box center [572, 540] width 526 height 46
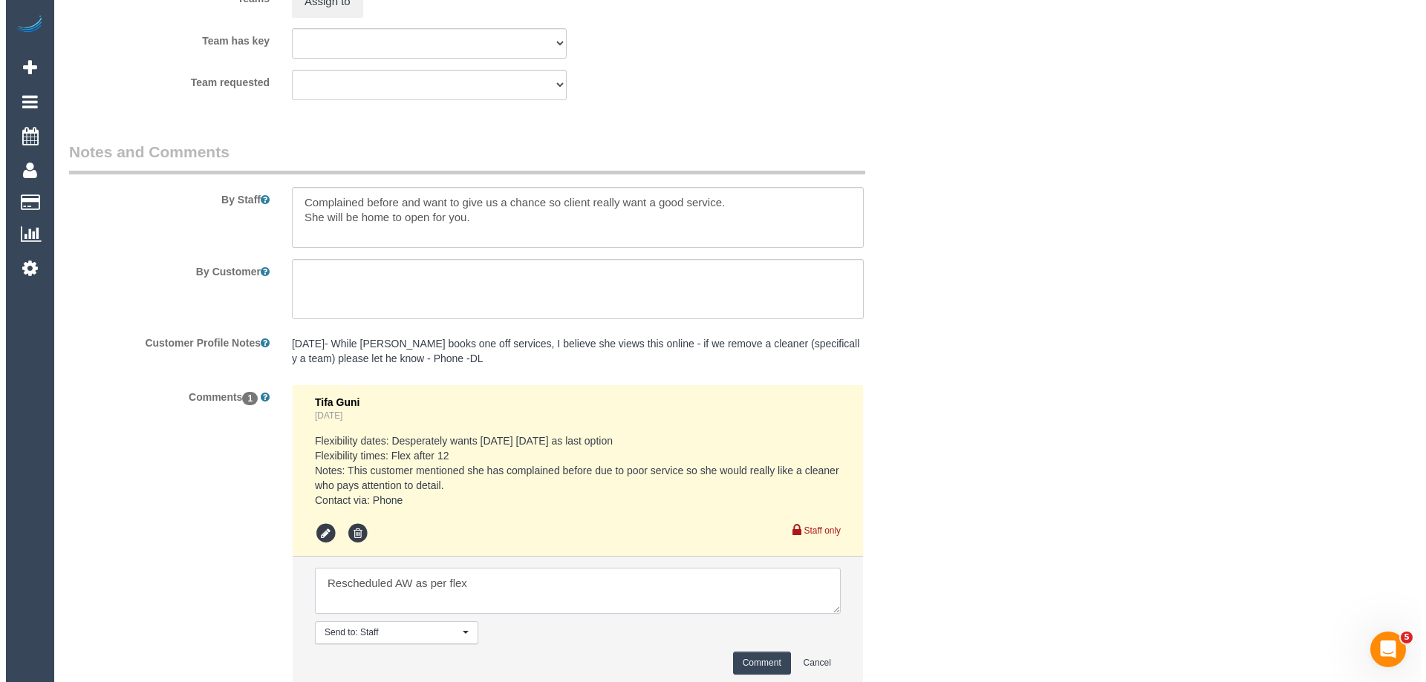
scroll to position [2330, 0]
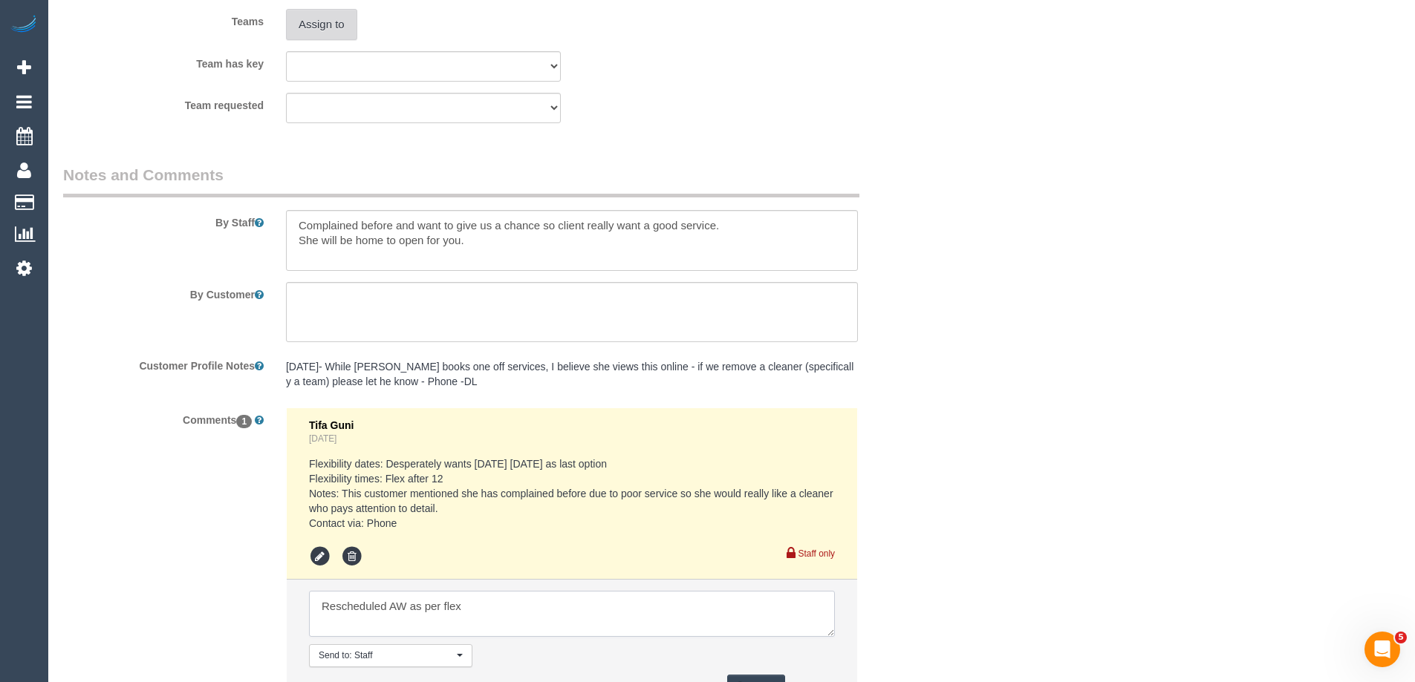
type textarea "Rescheduled AW as per flex"
click at [329, 16] on button "Assign to" at bounding box center [321, 24] width 71 height 31
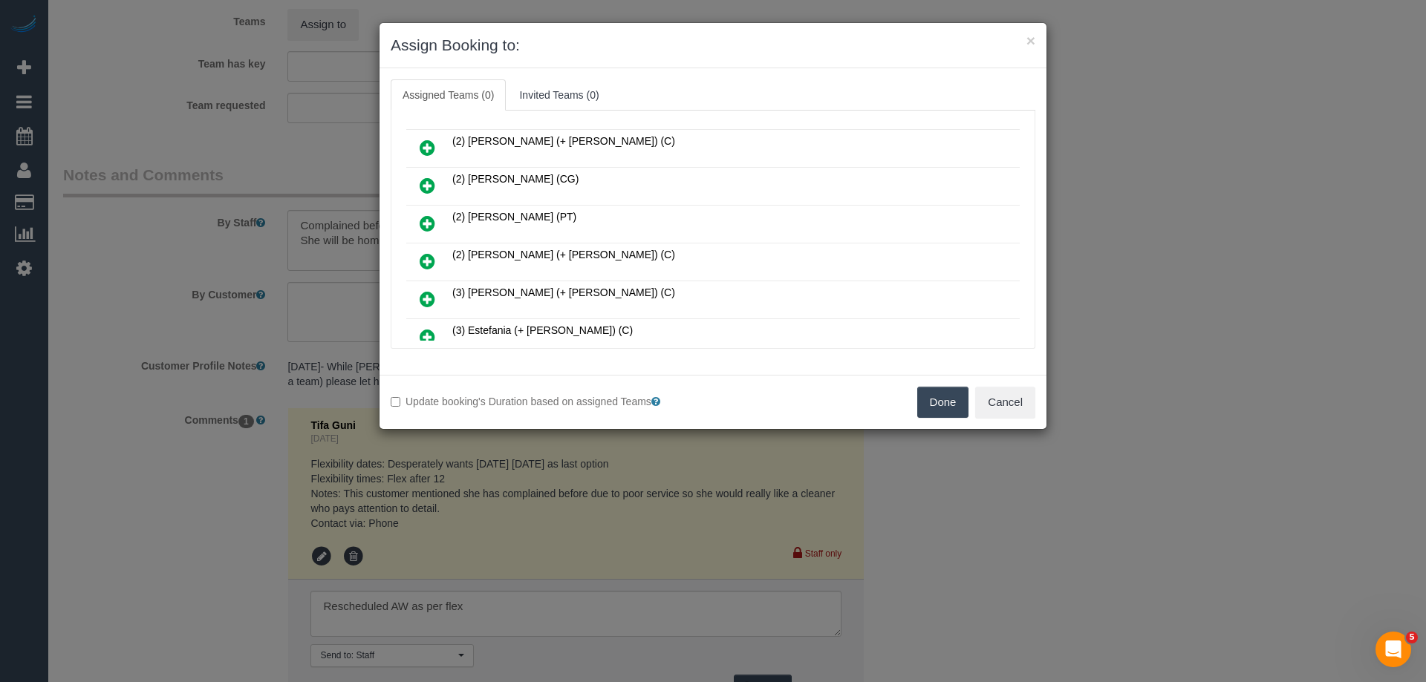
click at [419, 221] on link at bounding box center [427, 224] width 35 height 30
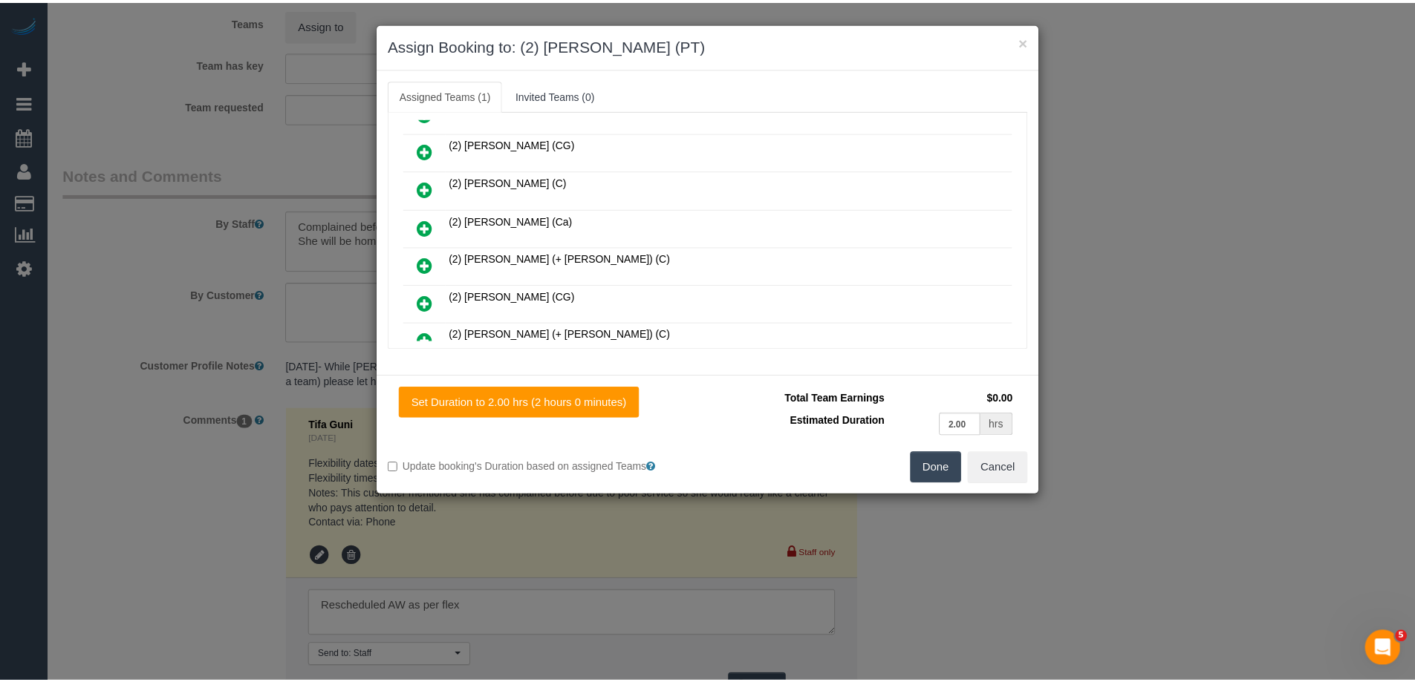
scroll to position [0, 0]
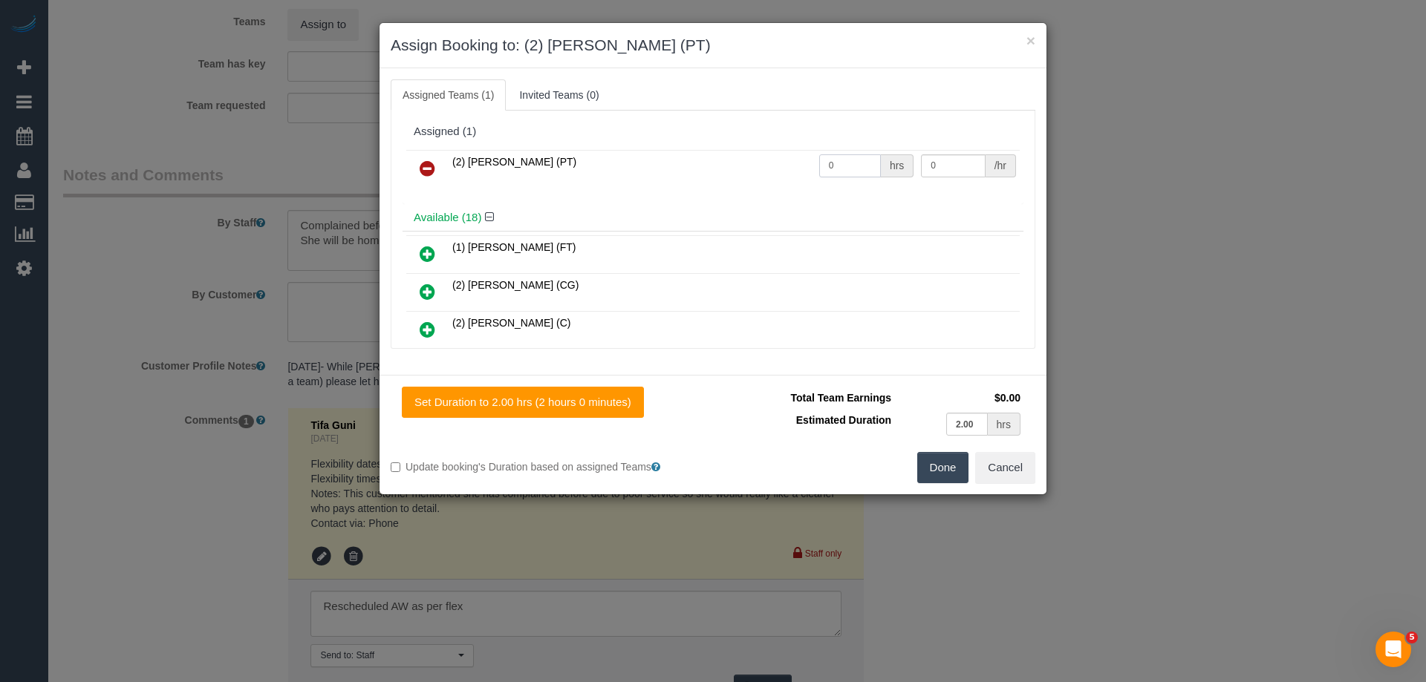
drag, startPoint x: 848, startPoint y: 163, endPoint x: 680, endPoint y: 155, distance: 168.0
click at [679, 155] on tr "(2) Reggy Cogulet (PT) 0 hrs 0 /hr" at bounding box center [712, 169] width 613 height 38
type input "2"
drag, startPoint x: 940, startPoint y: 166, endPoint x: 717, endPoint y: 143, distance: 224.7
click at [712, 145] on div "Assigned (1) (2) Reggy Cogulet (PT) 2 hrs 0 /hr" at bounding box center [713, 161] width 621 height 86
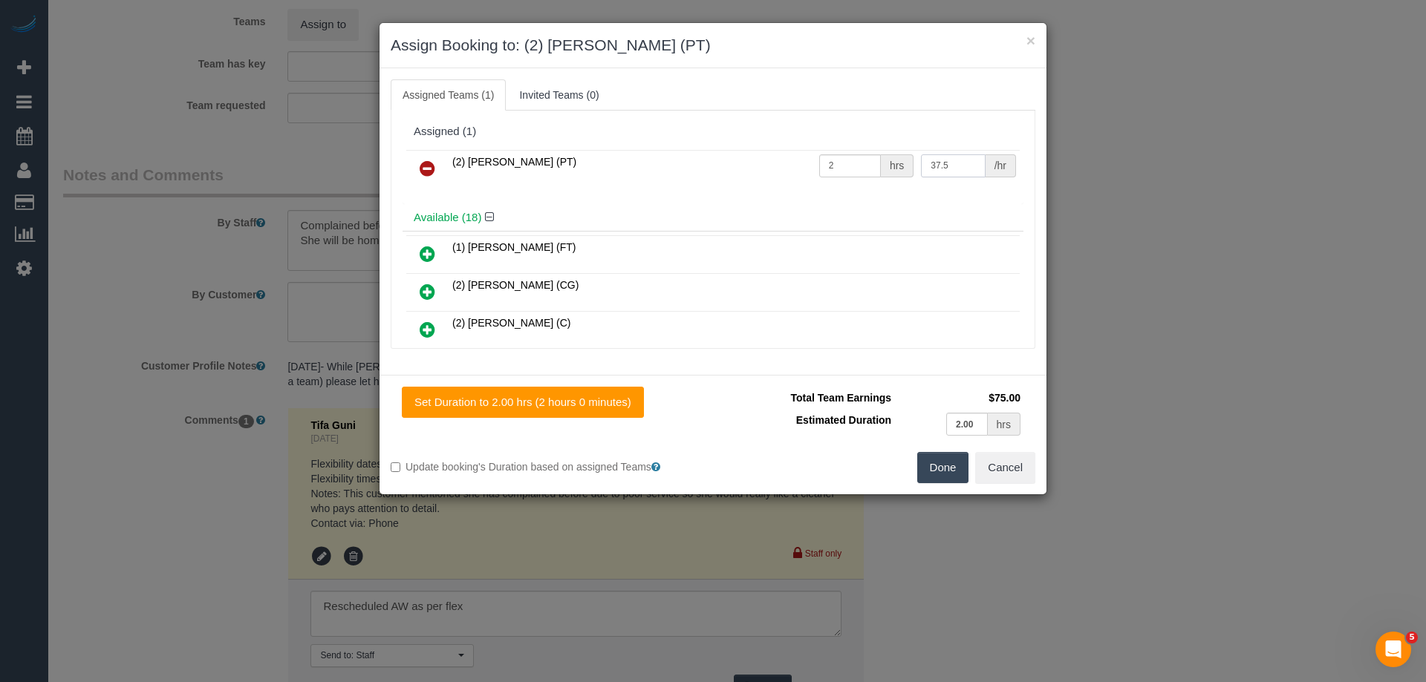
type input "37.5"
click at [934, 470] on button "Done" at bounding box center [943, 467] width 52 height 31
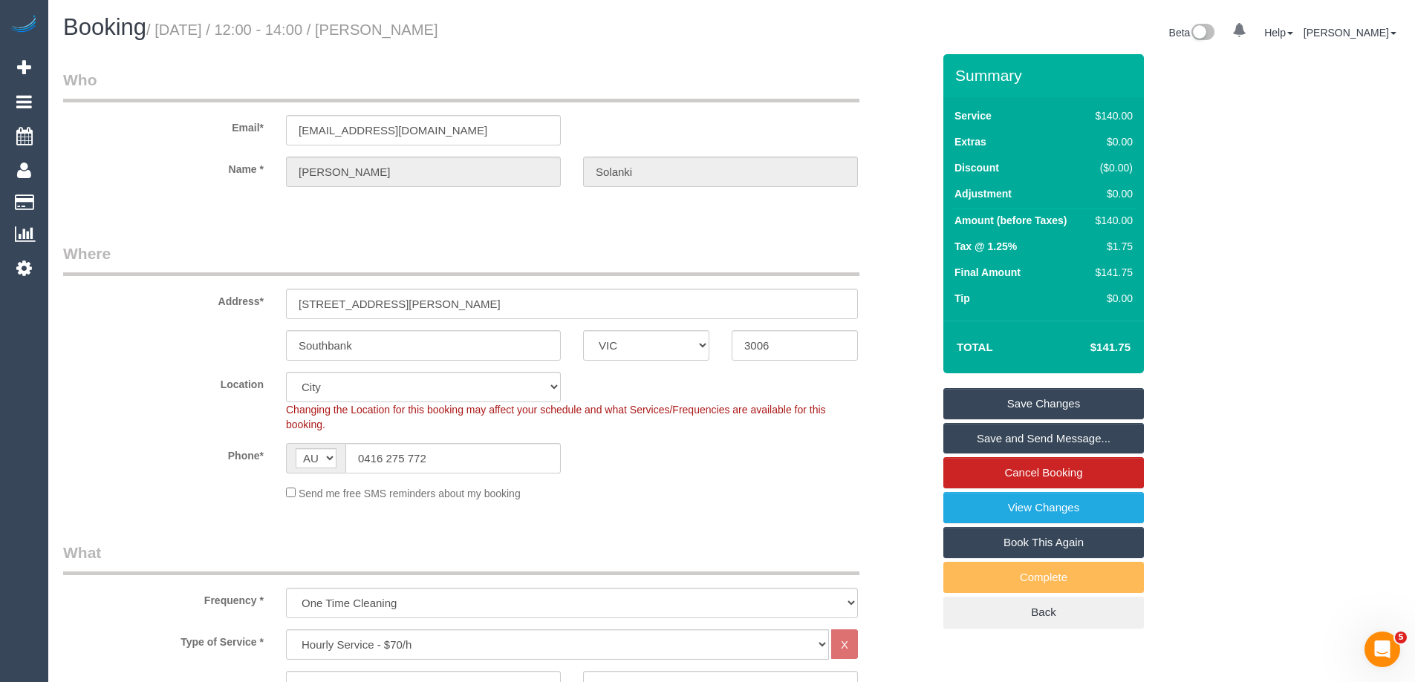
drag, startPoint x: 520, startPoint y: 31, endPoint x: 415, endPoint y: 25, distance: 104.9
click at [415, 25] on h1 "Booking / September 01, 2025 / 12:00 - 14:00 / Richelle Solanki" at bounding box center [391, 27] width 657 height 25
copy small "Richelle Solanki"
click at [990, 436] on link "Save and Send Message..." at bounding box center [1043, 438] width 201 height 31
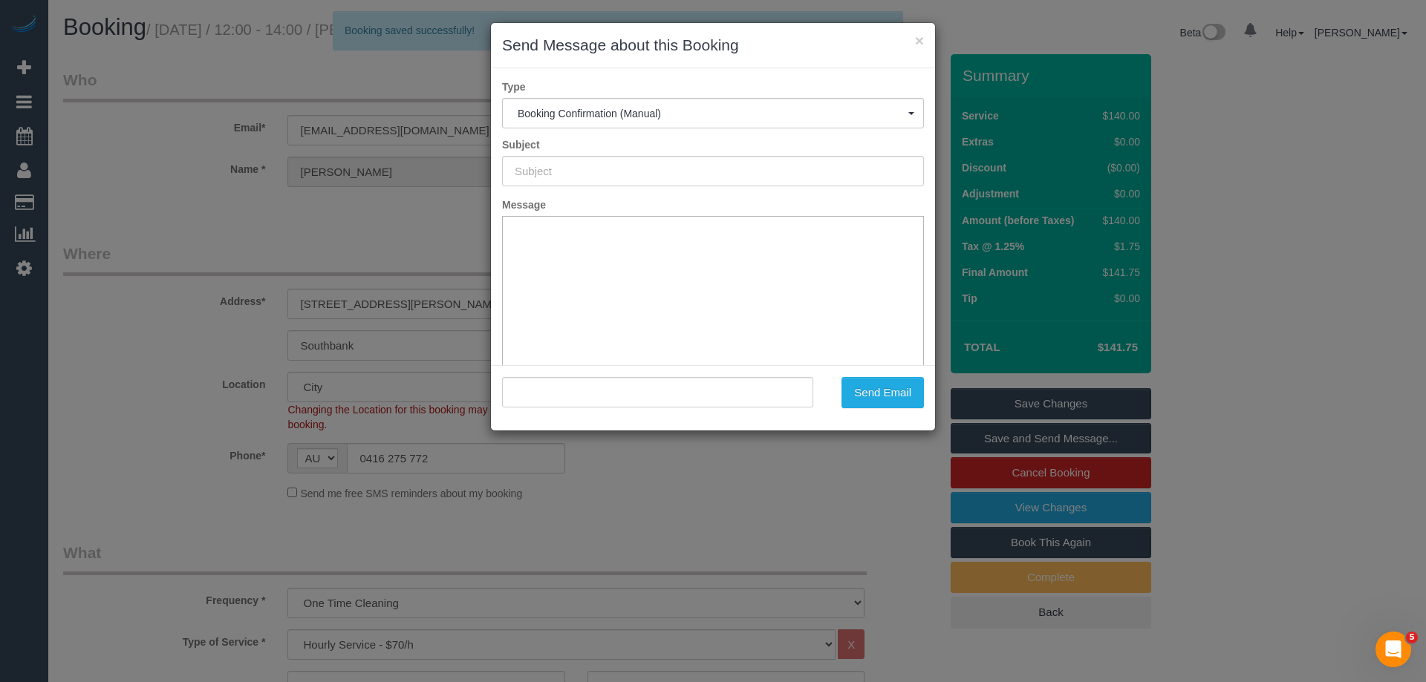
type input "Booking Confirmed"
type input ""Richelle Solanki" <richellesolanki@hotmail.com>"
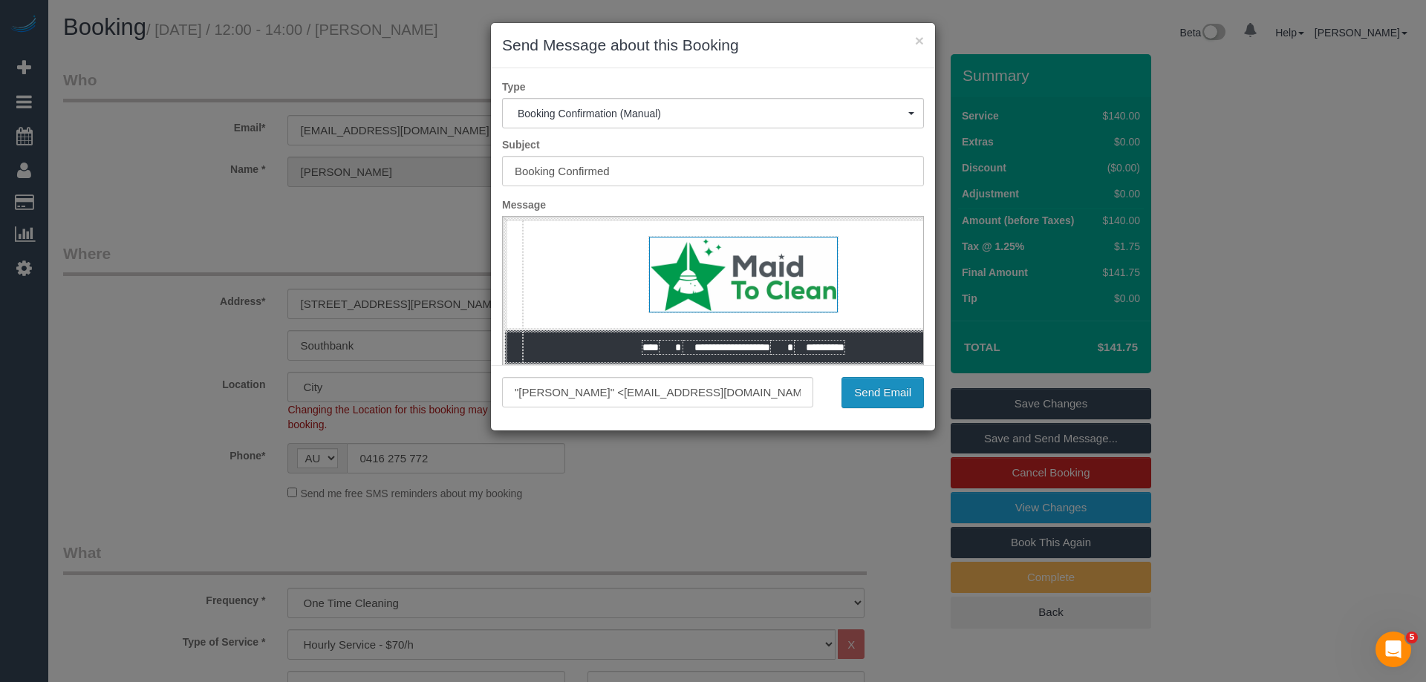
click at [883, 396] on button "Send Email" at bounding box center [882, 392] width 82 height 31
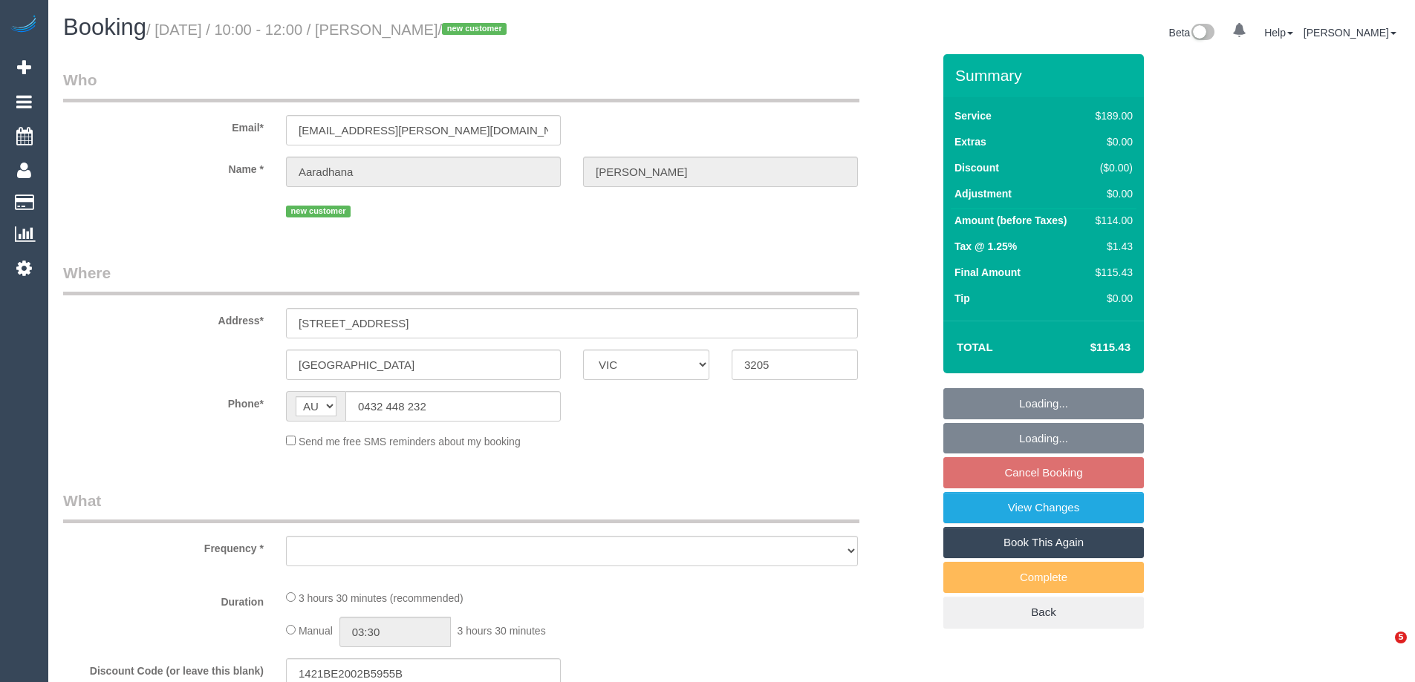
select select "VIC"
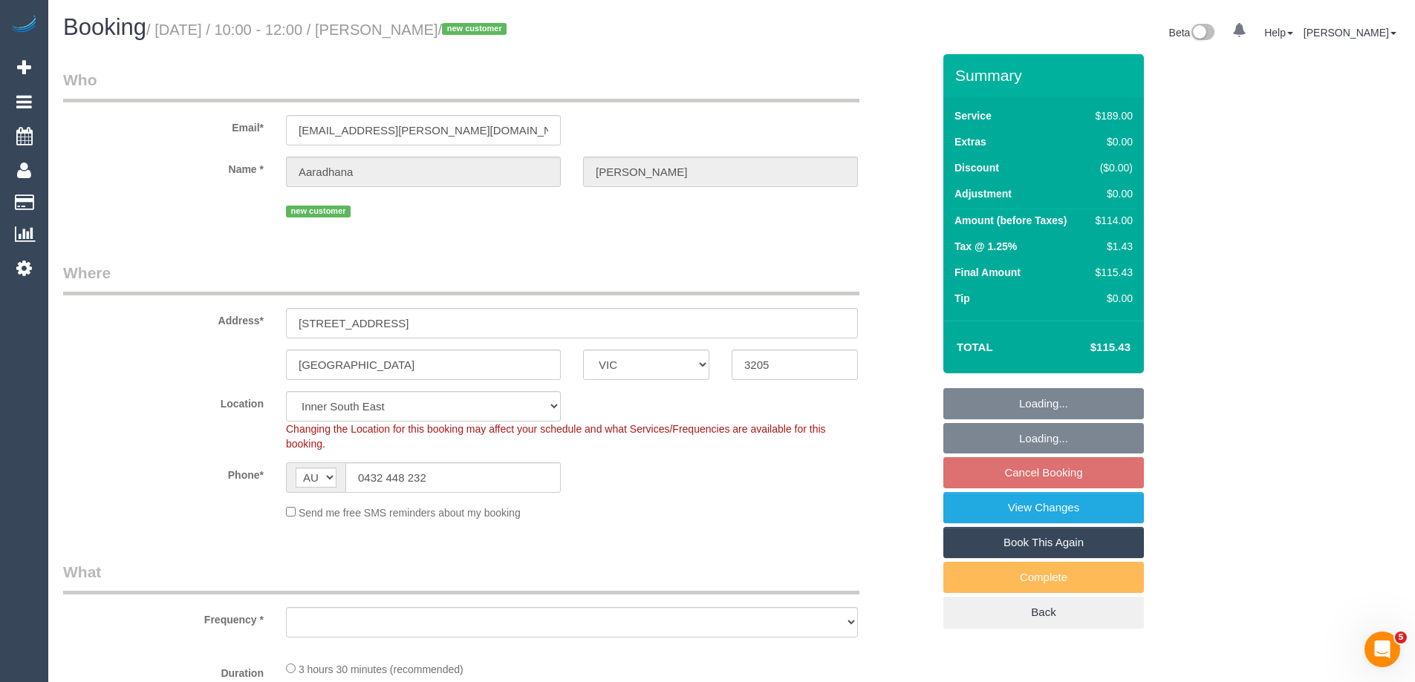
select select "object:679"
select select "number:30"
select select "number:14"
select select "number:19"
select select "number:24"
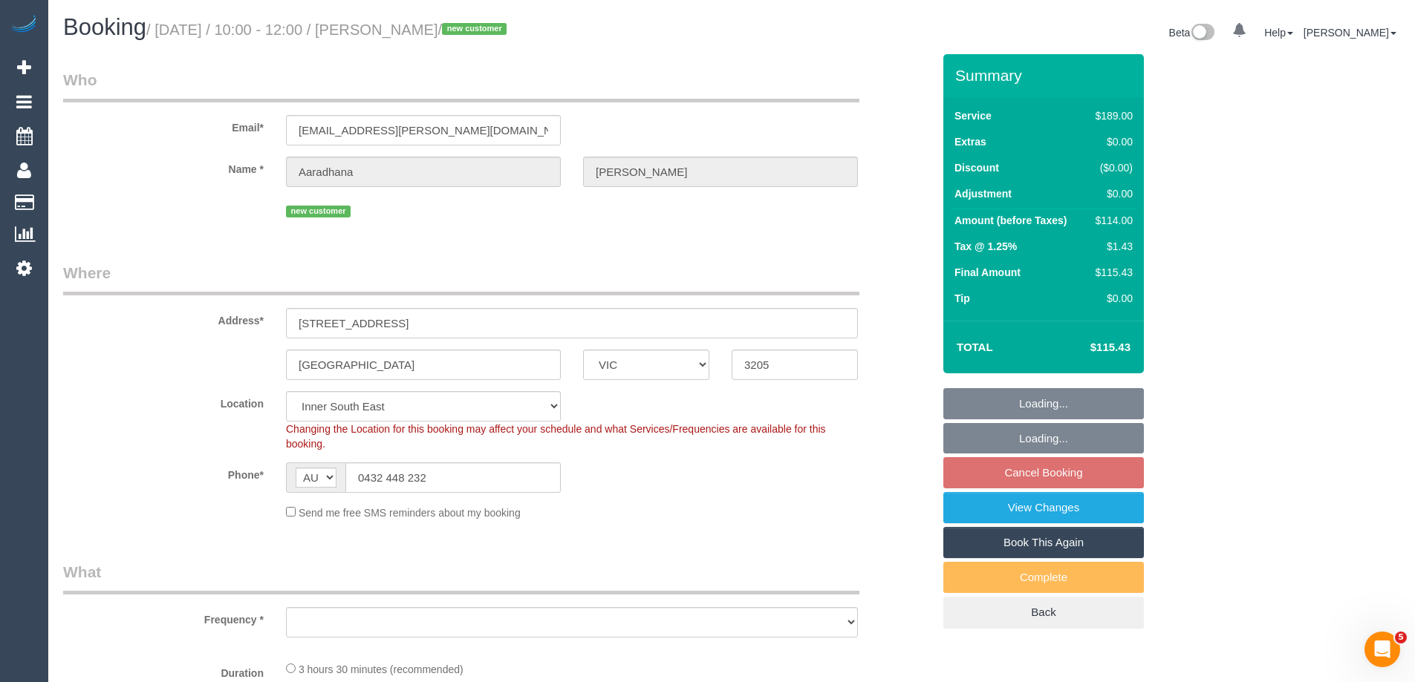
select select "number:13"
select select "object:785"
select select "spot3"
select select "string:stripe-pm_1S0C462GScqysDRVOf0WAbDj"
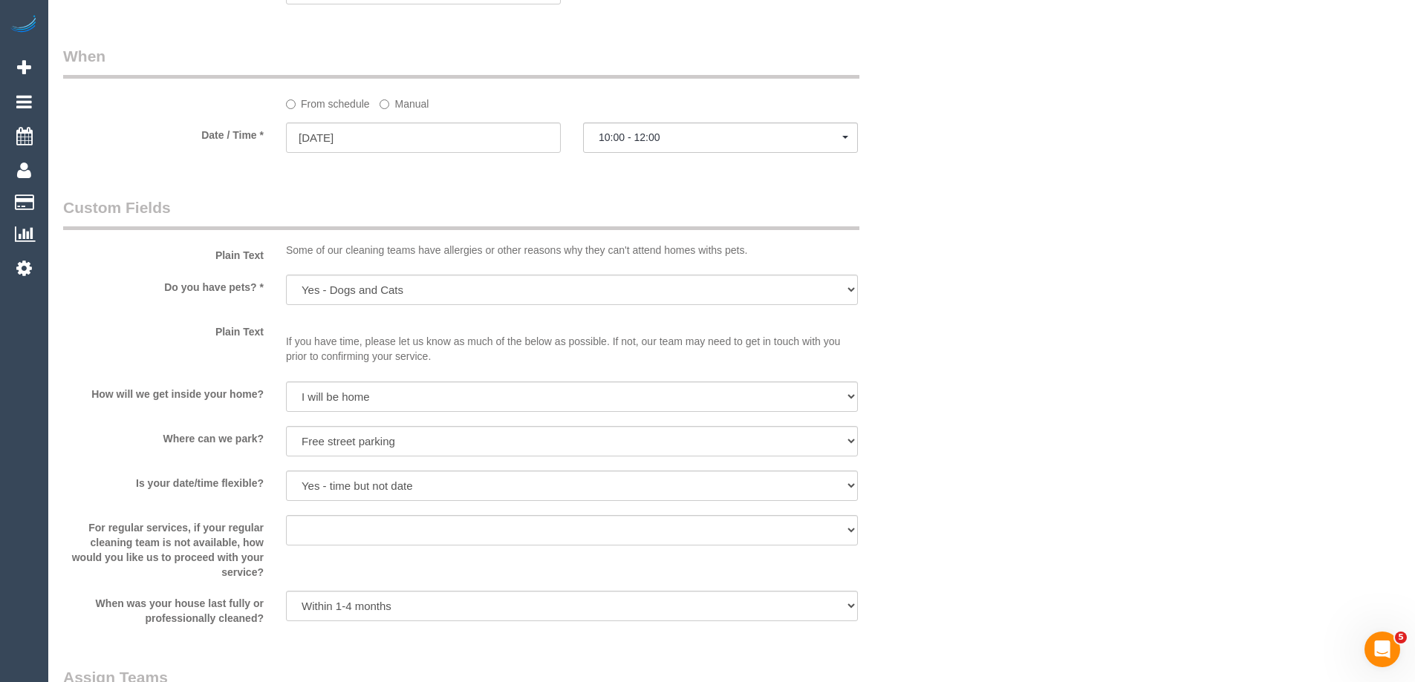
scroll to position [1335, 0]
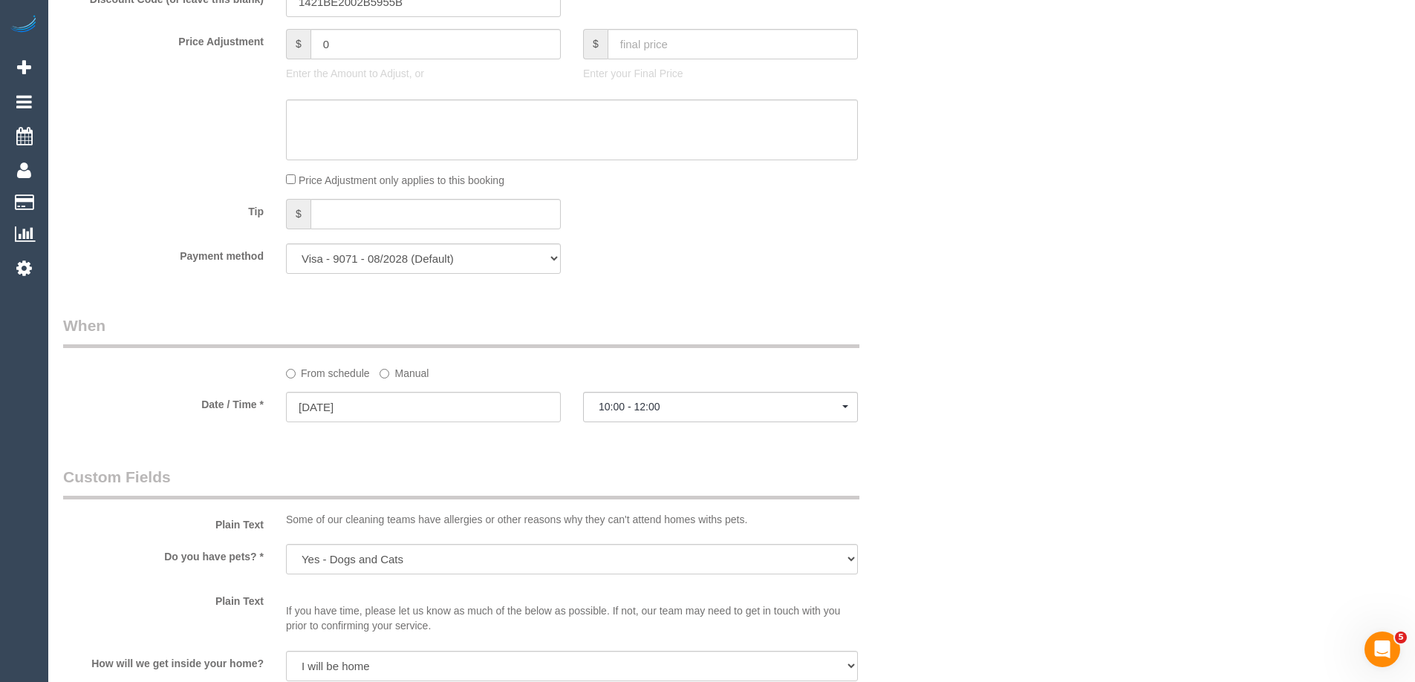
click at [391, 371] on label "Manual" at bounding box center [403, 371] width 49 height 20
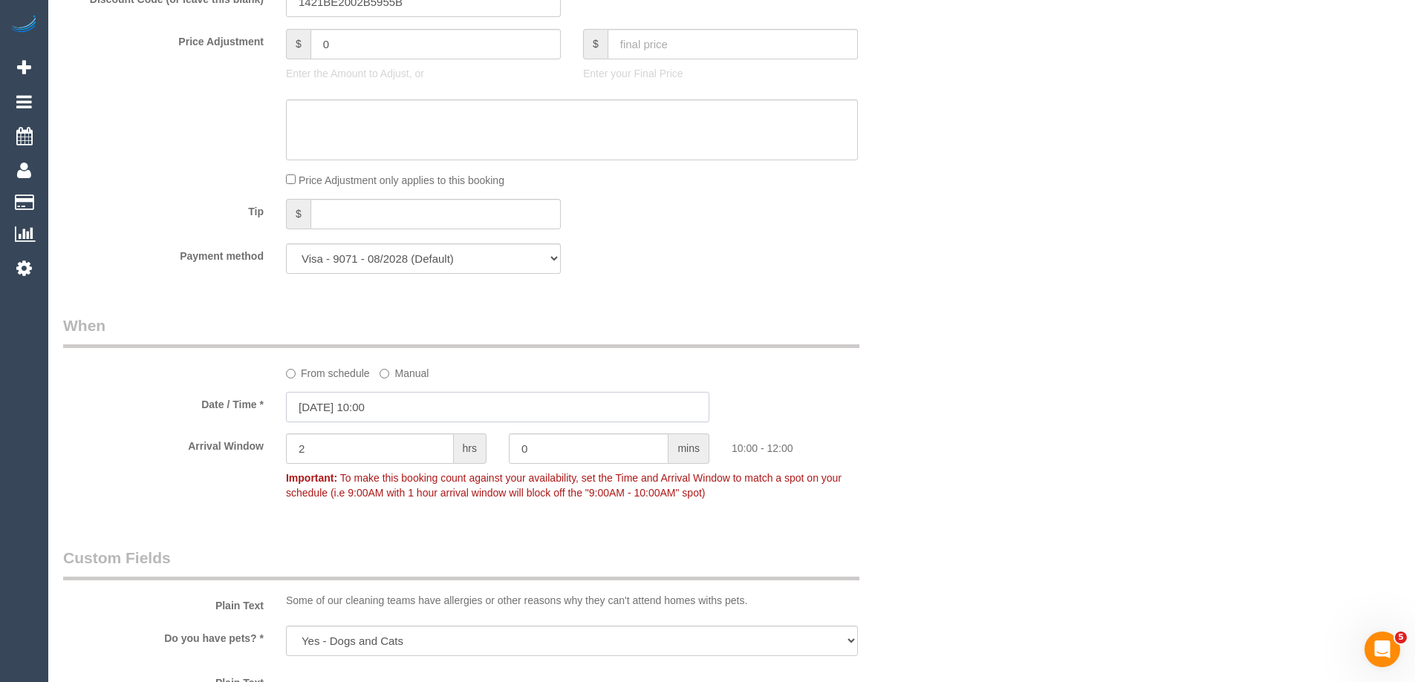
click at [353, 411] on input "01/09/2025 10:00" at bounding box center [497, 407] width 423 height 30
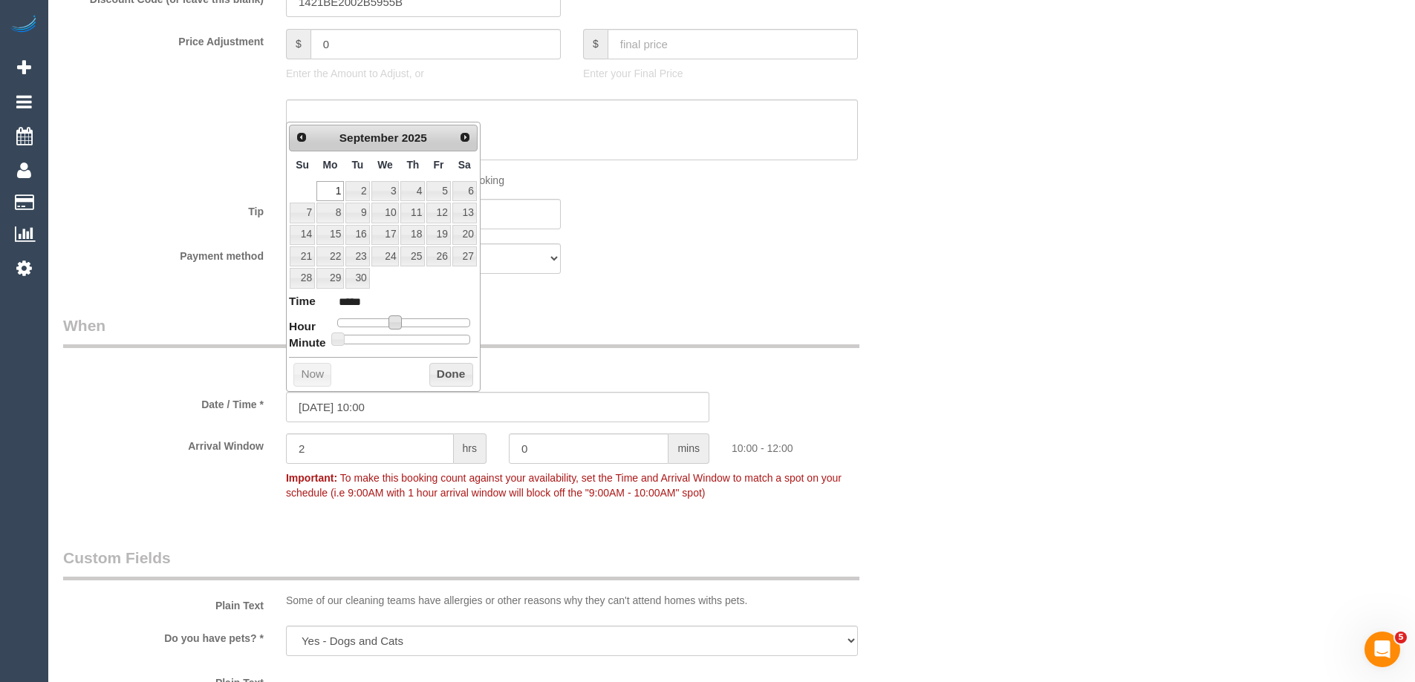
type input "01/09/2025 11:00"
type input "*****"
type input "01/09/2025 12:00"
type input "*****"
drag, startPoint x: 393, startPoint y: 325, endPoint x: 406, endPoint y: 331, distance: 14.9
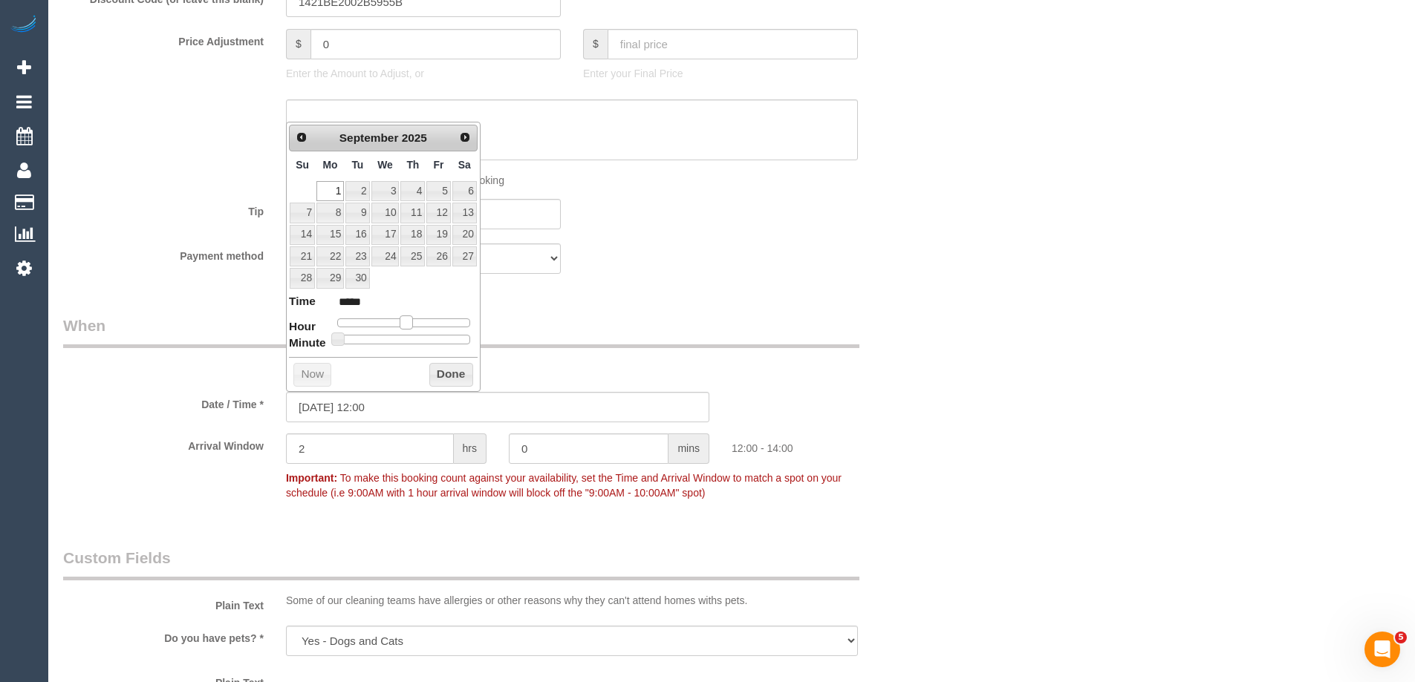
click at [406, 331] on dl "Time ***** Hour Minute Second Millisecond Microsecond Time Zone ***** ***** ***…" at bounding box center [383, 318] width 189 height 51
click at [443, 376] on button "Done" at bounding box center [451, 375] width 44 height 24
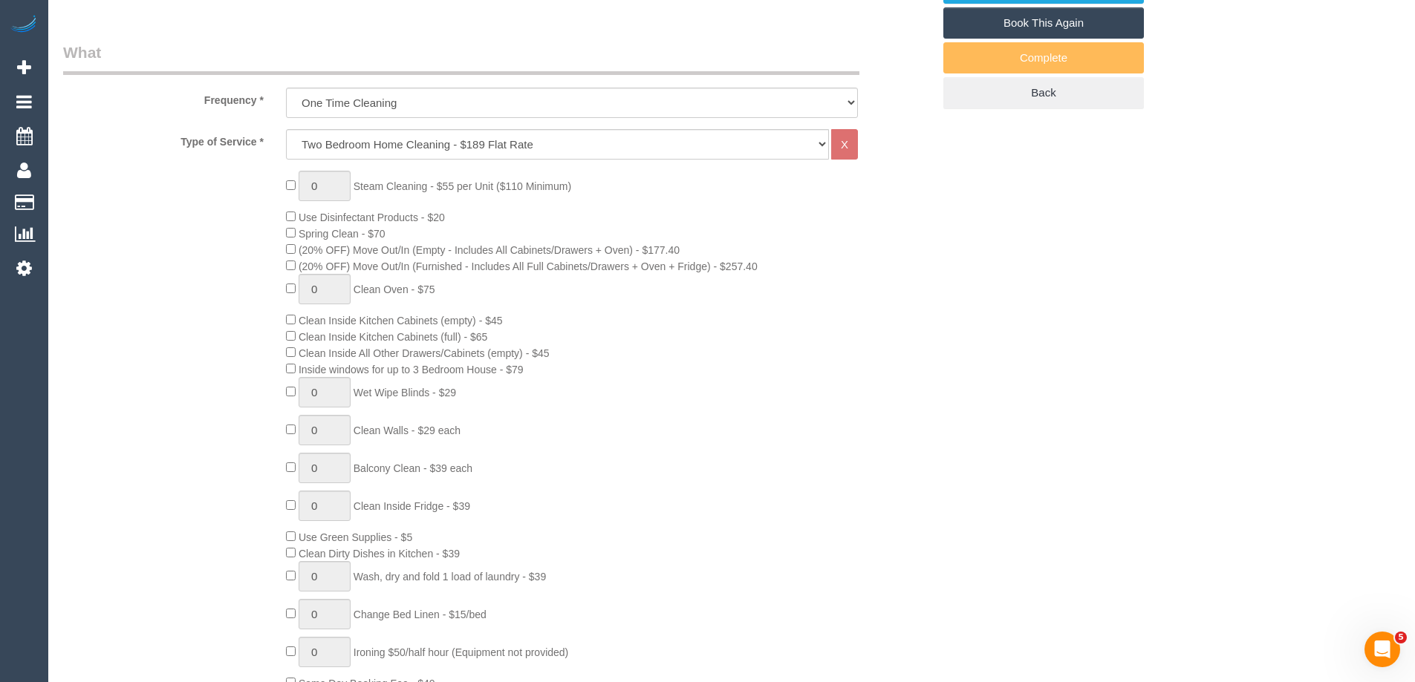
scroll to position [965, 0]
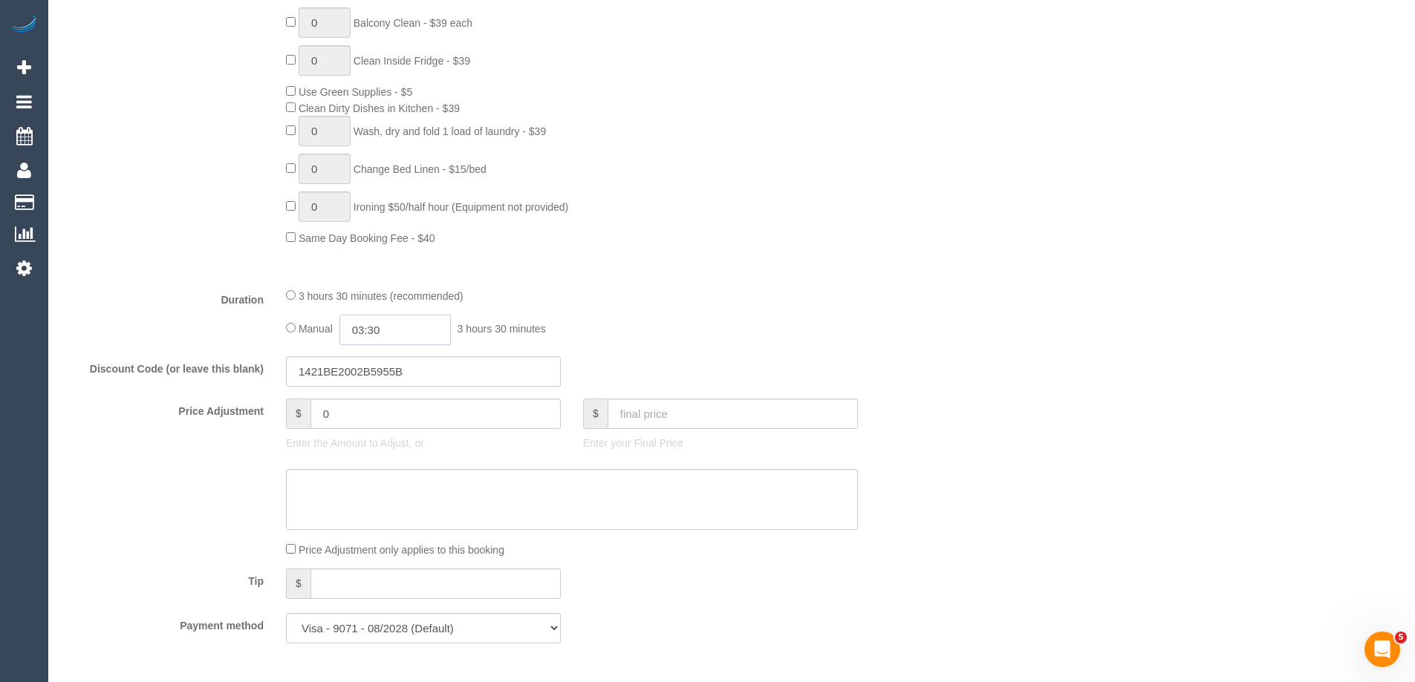
click at [379, 327] on input "03:30" at bounding box center [394, 330] width 111 height 30
click at [377, 379] on li "01:30" at bounding box center [378, 386] width 66 height 19
drag, startPoint x: 384, startPoint y: 336, endPoint x: 374, endPoint y: 330, distance: 11.3
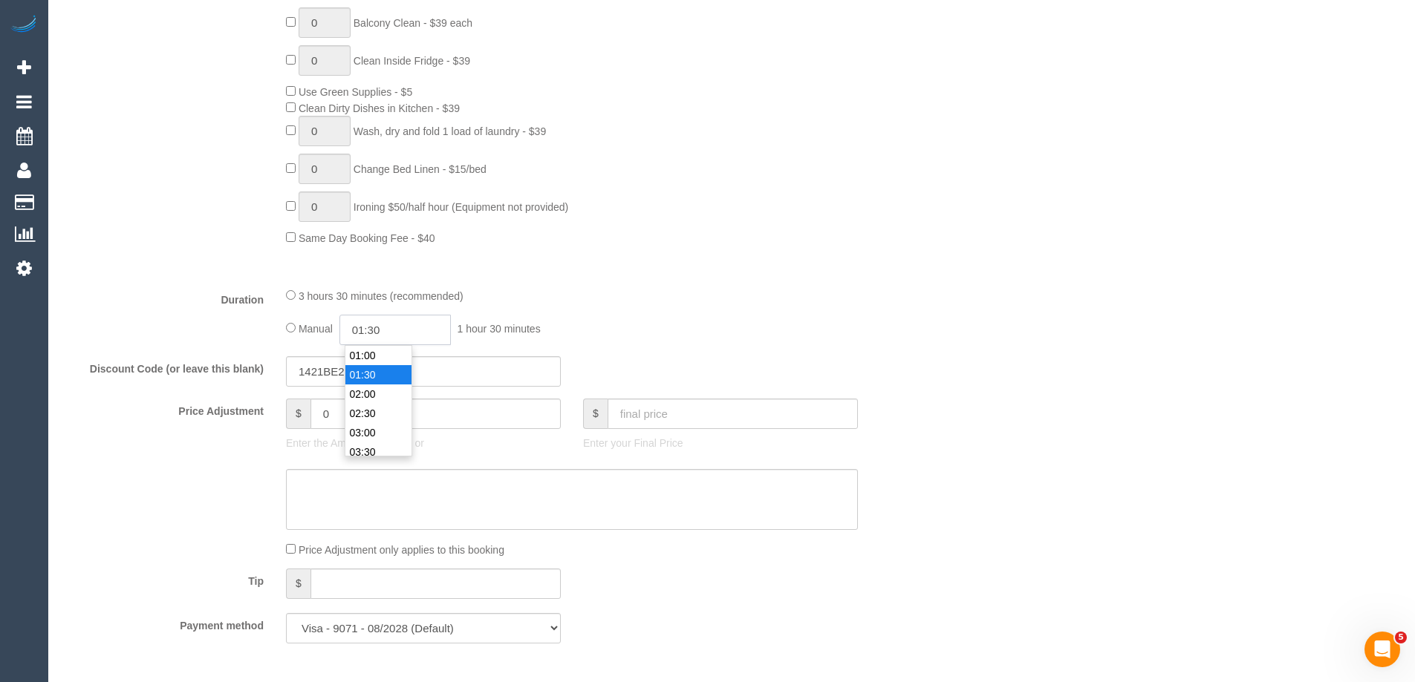
click at [374, 330] on input "01:30" at bounding box center [394, 330] width 111 height 30
type input "01:45"
click at [582, 290] on div "3 hours 30 minutes (recommended)" at bounding box center [572, 295] width 572 height 16
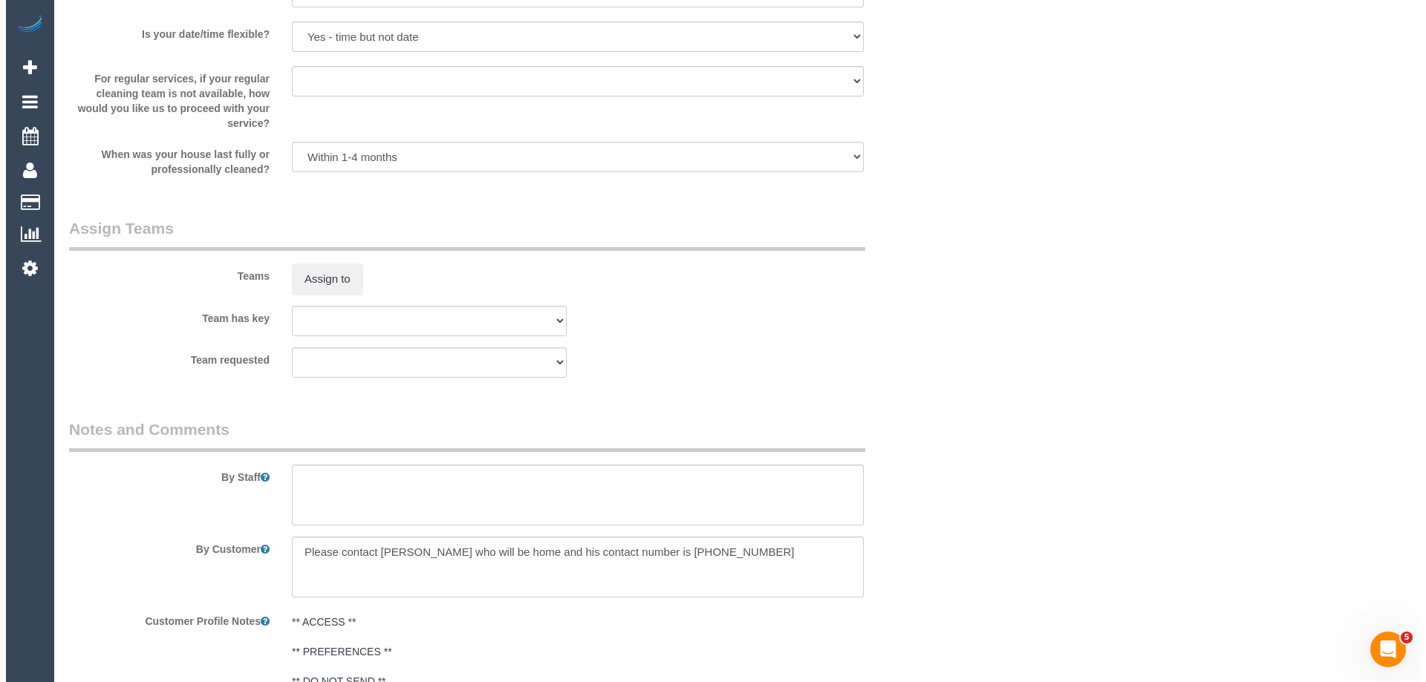
scroll to position [2376, 0]
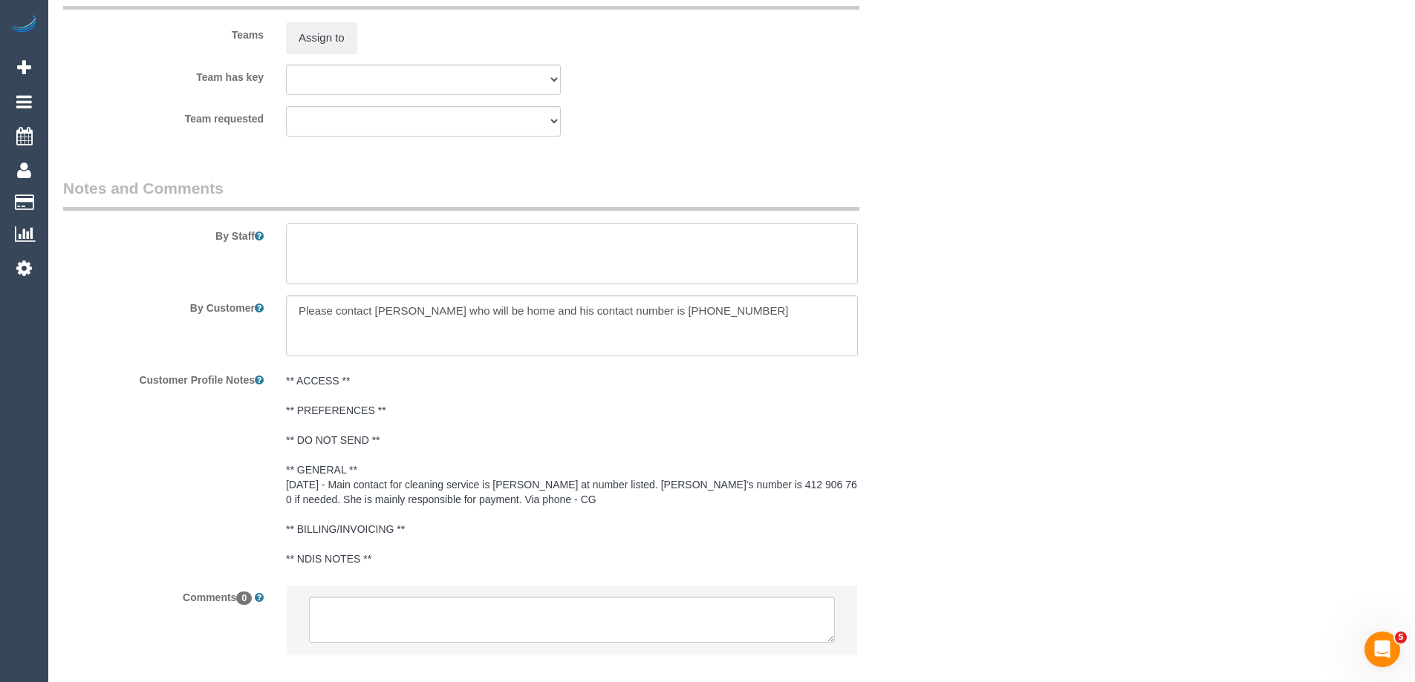
click at [317, 263] on textarea at bounding box center [572, 254] width 572 height 61
type textarea "Estimated time of 3-3.5 hrs"
click at [329, 45] on button "Assign to" at bounding box center [321, 37] width 71 height 31
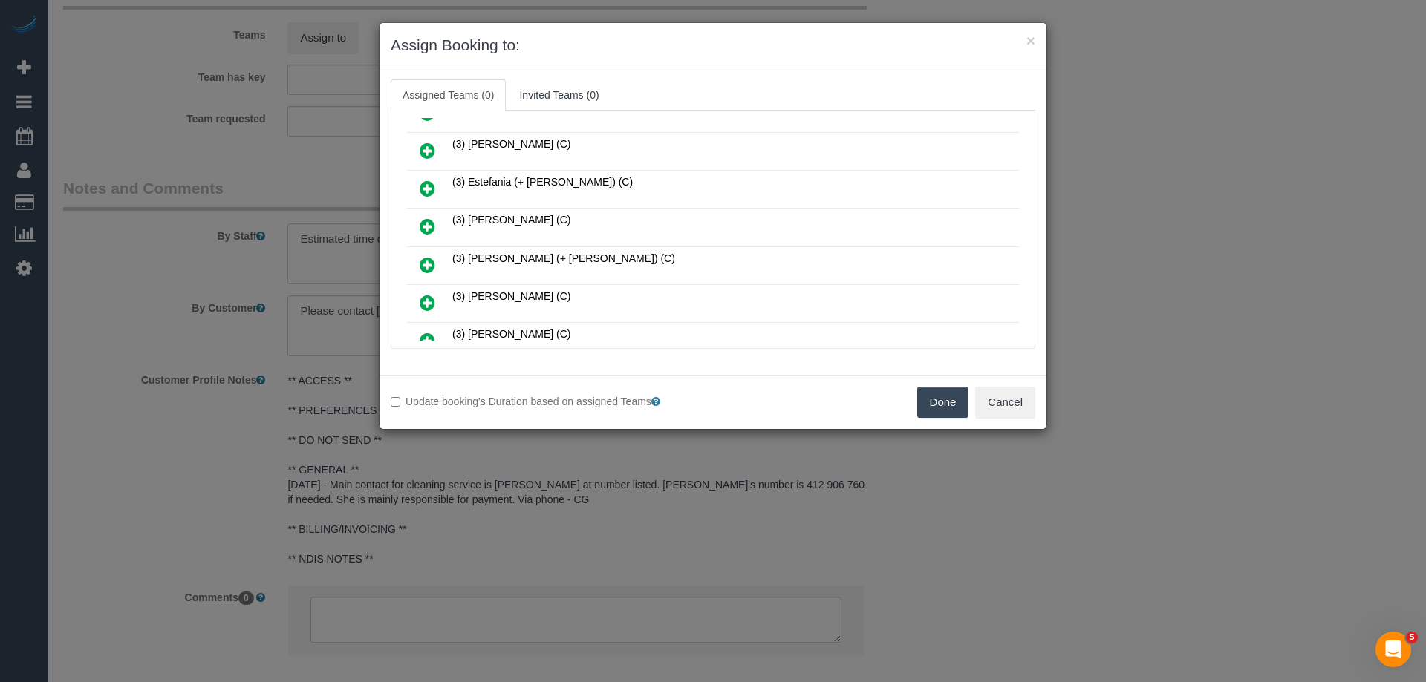
click at [435, 186] on link at bounding box center [427, 190] width 35 height 30
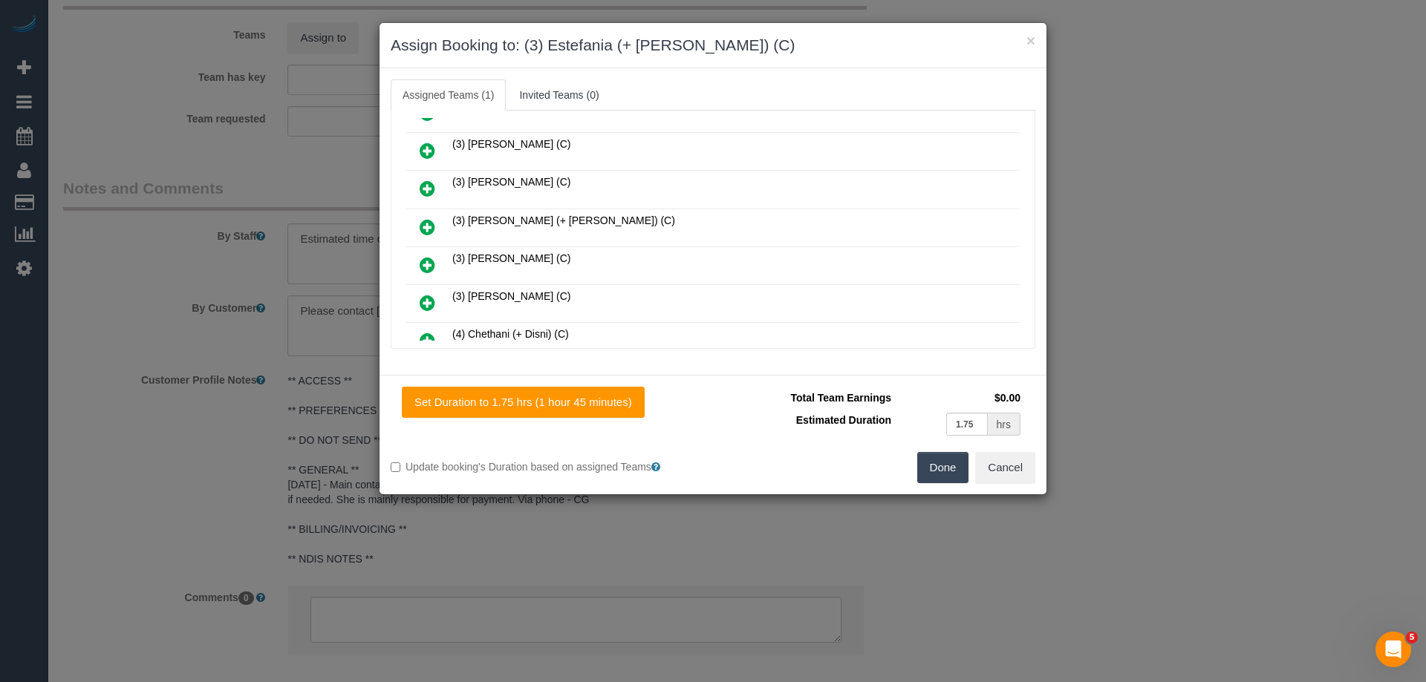
click at [418, 218] on link at bounding box center [427, 228] width 35 height 30
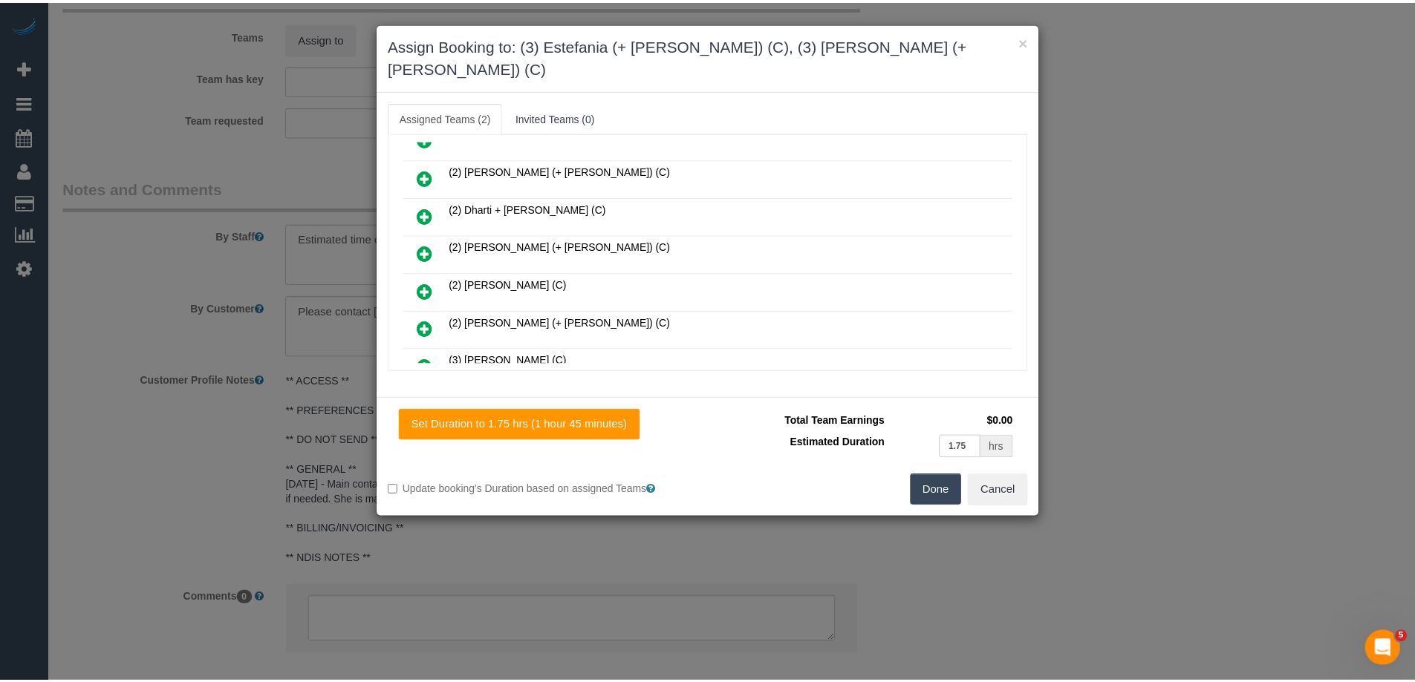
scroll to position [0, 0]
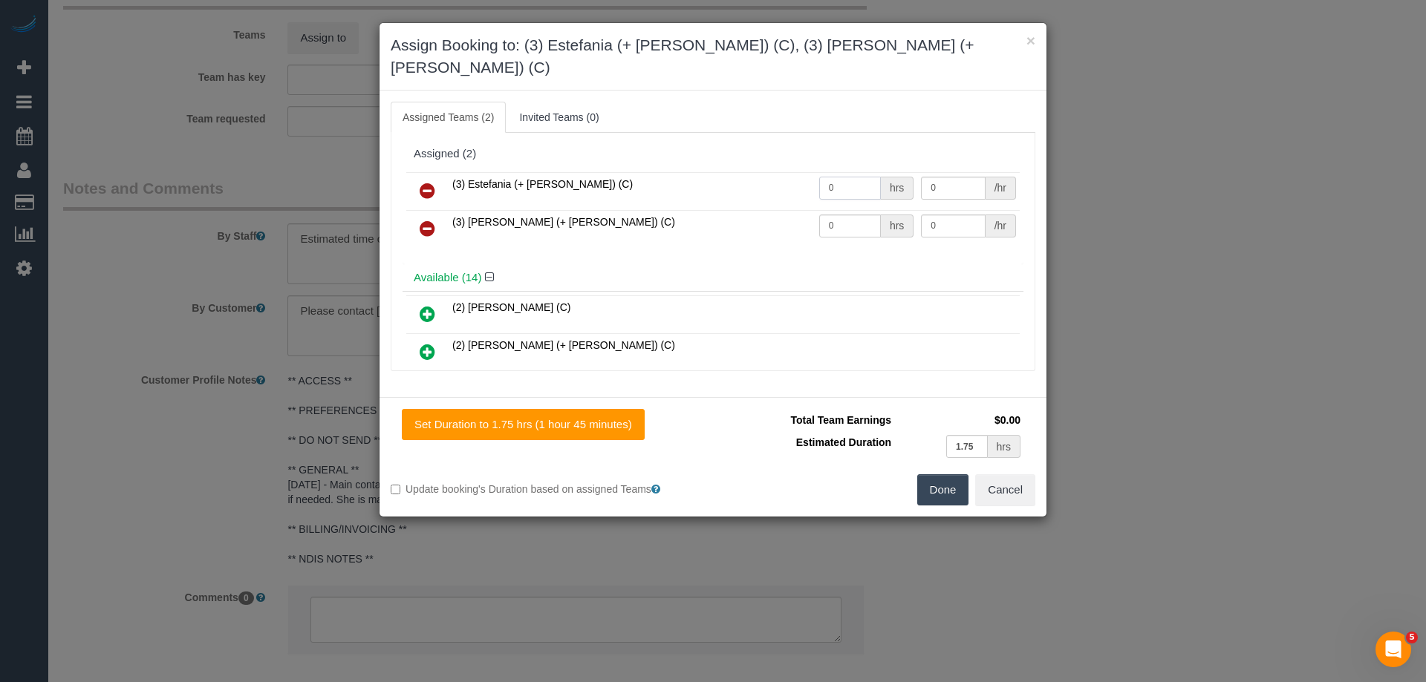
drag, startPoint x: 840, startPoint y: 172, endPoint x: 853, endPoint y: 198, distance: 28.9
click at [708, 172] on tr "(3) Estefania (+ Juliana) (C) 0 hrs 0 /hr" at bounding box center [712, 191] width 613 height 38
type input "1"
drag, startPoint x: 853, startPoint y: 202, endPoint x: 700, endPoint y: 198, distance: 153.0
click at [725, 210] on tr "(3) Juliana (+ Estefania) (C) 0 hrs 0 /hr" at bounding box center [712, 229] width 613 height 38
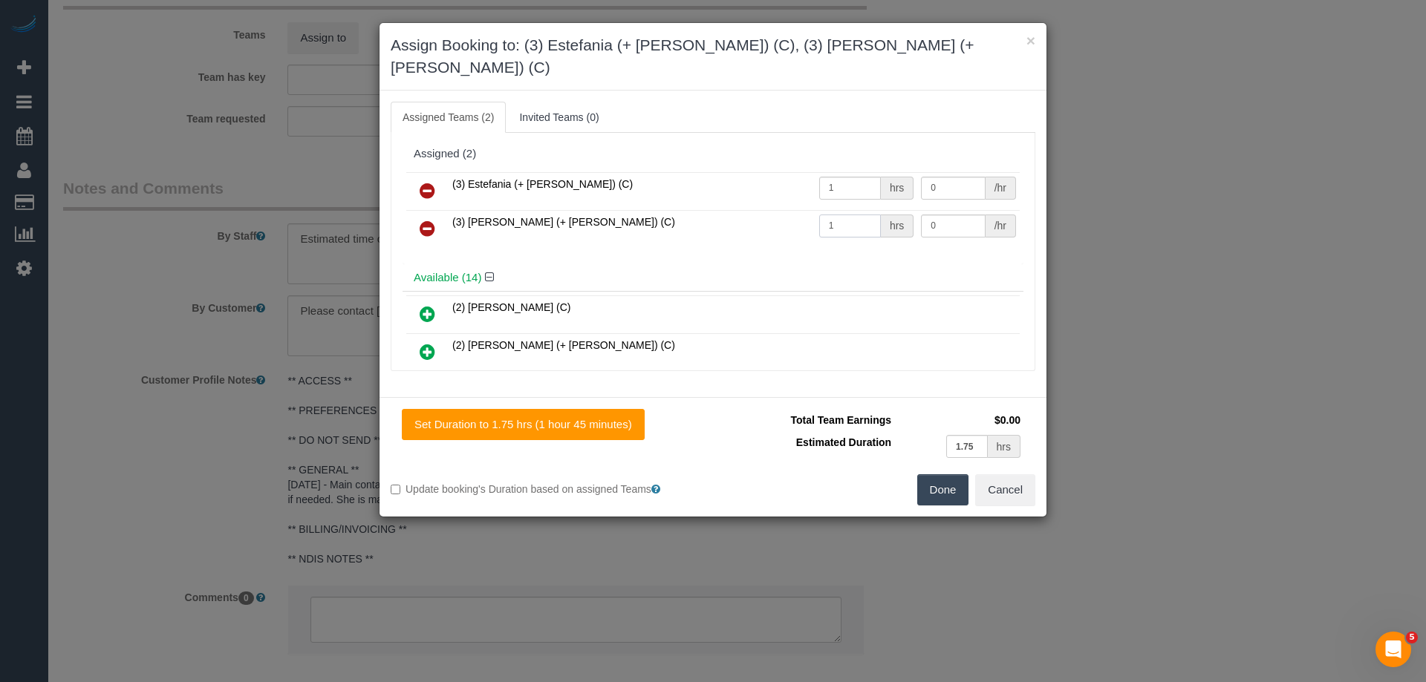
type input "1"
drag, startPoint x: 924, startPoint y: 163, endPoint x: 871, endPoint y: 166, distance: 52.9
click at [873, 172] on tr "(3) Estefania (+ Juliana) (C) 1 hrs 0 /hr" at bounding box center [712, 191] width 613 height 38
type input "60"
click at [859, 210] on tr "(3) Juliana (+ Estefania) (C) 1 hrs 0 /hr" at bounding box center [712, 229] width 613 height 38
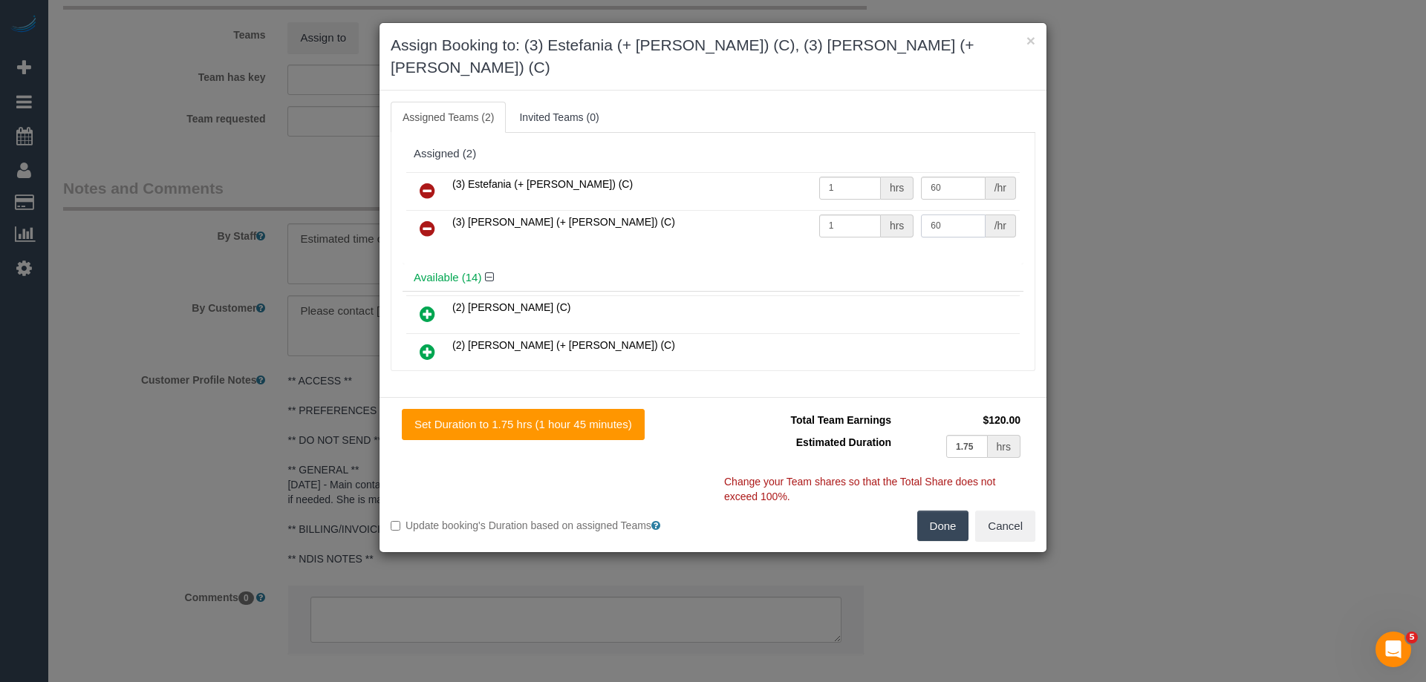
type input "60"
click at [936, 511] on button "Done" at bounding box center [943, 526] width 52 height 31
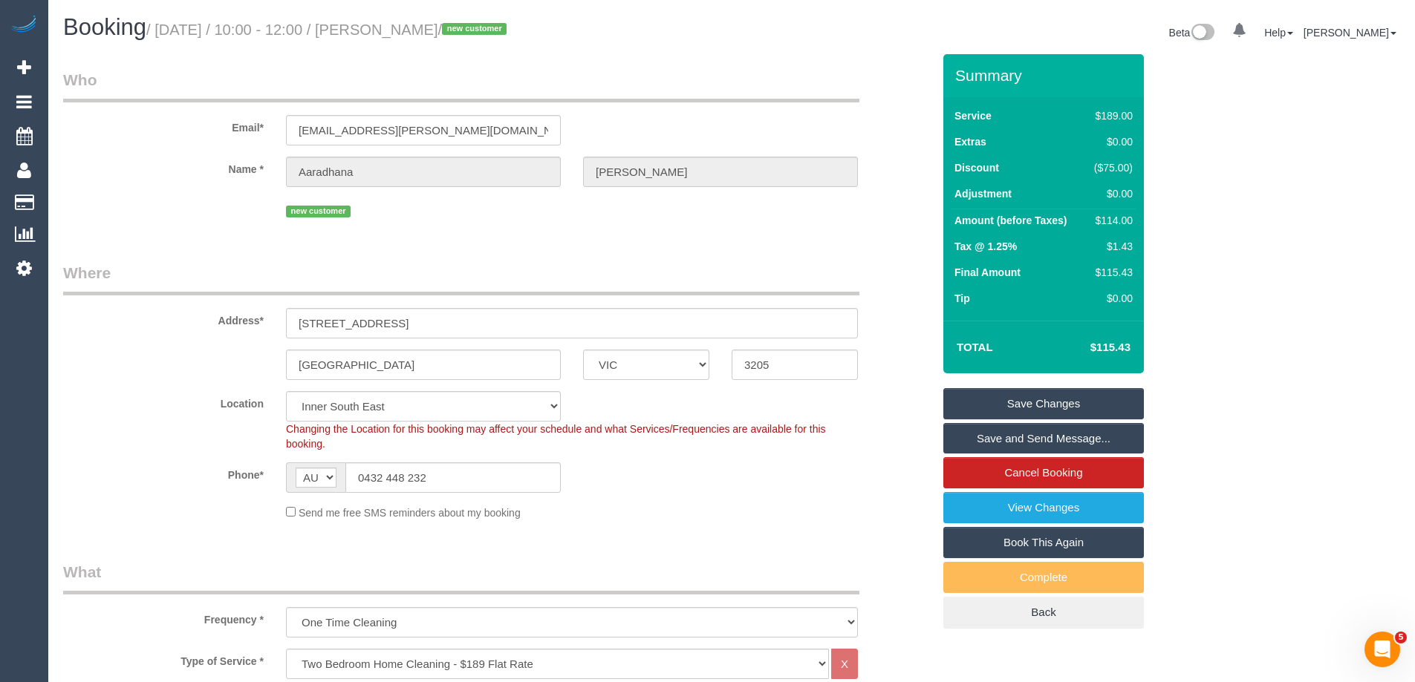
drag, startPoint x: 525, startPoint y: 30, endPoint x: 408, endPoint y: 26, distance: 116.7
click at [408, 26] on small "/ September 01, 2025 / 10:00 - 12:00 / Aaradhana Raval / new customer" at bounding box center [328, 30] width 365 height 16
copy small "Aaradhana Raval"
click at [985, 406] on link "Save Changes" at bounding box center [1043, 403] width 201 height 31
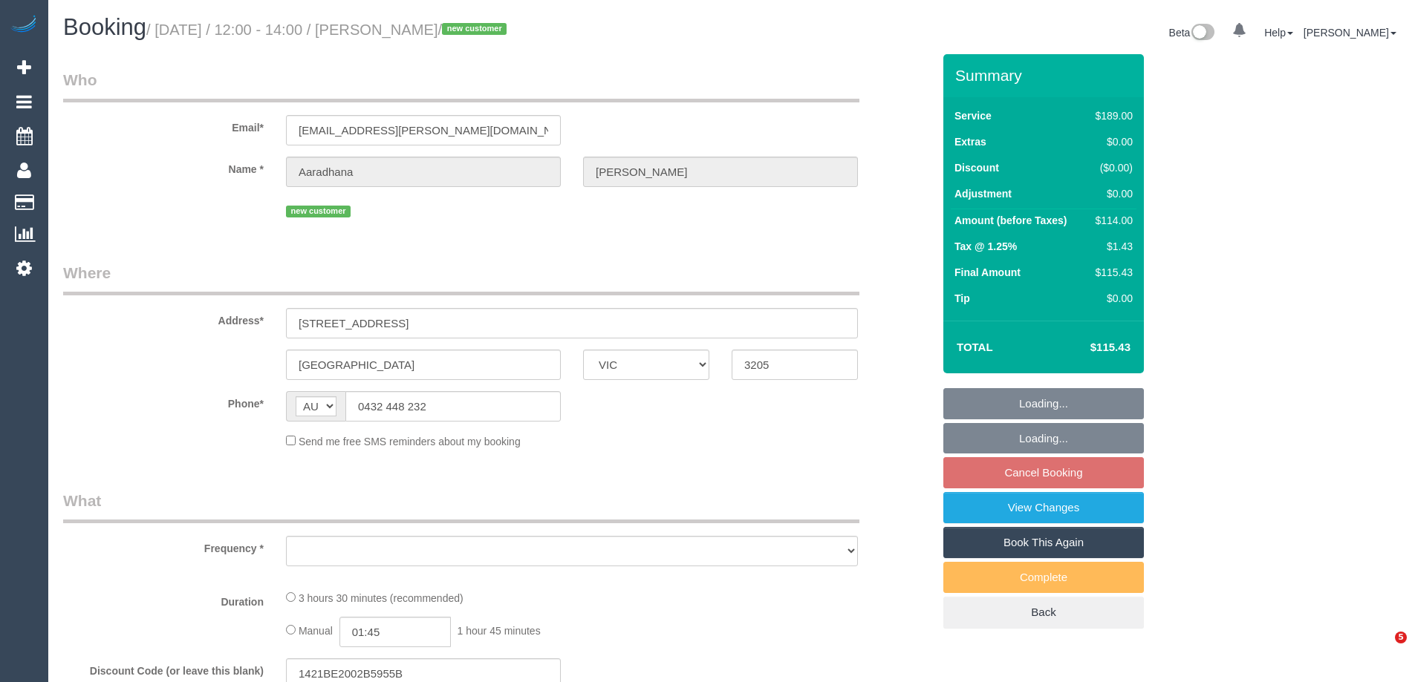
select select "VIC"
select select "object:541"
select select "string:stripe-pm_1S0C462GScqysDRVOf0WAbDj"
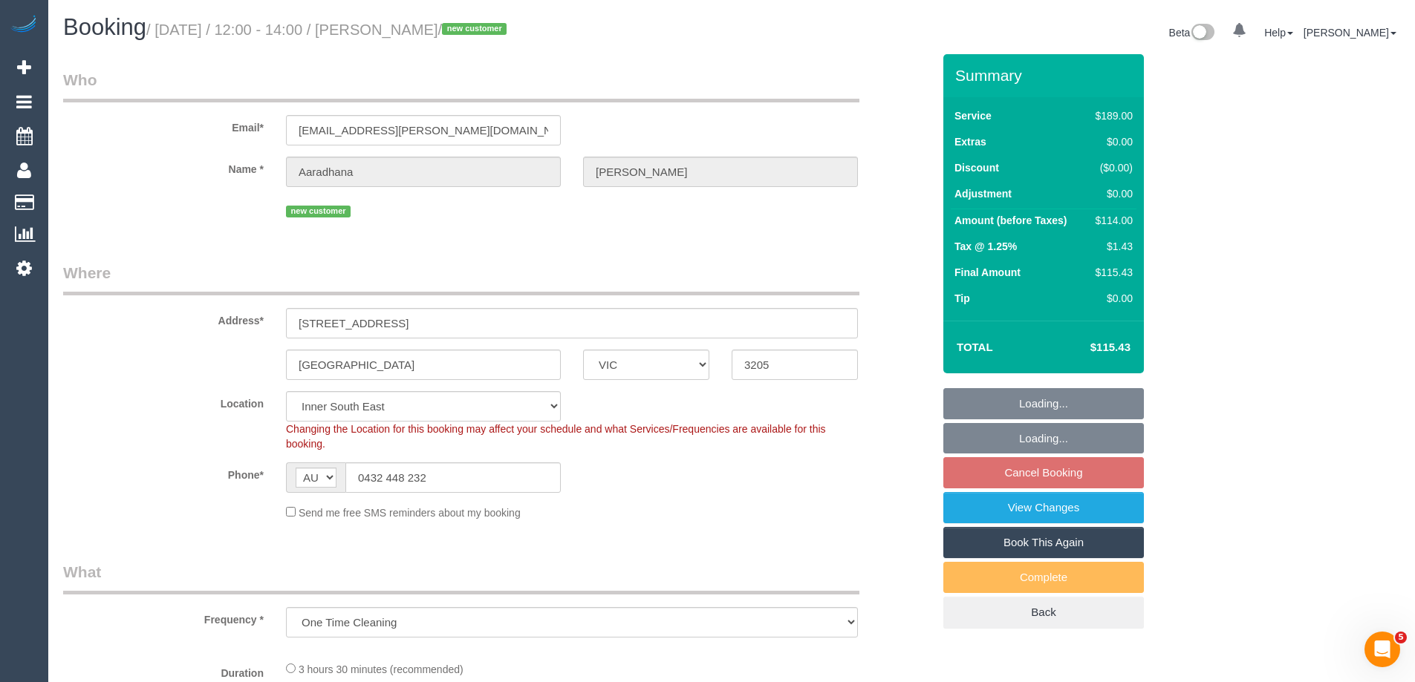
select select "number:30"
select select "number:14"
select select "number:19"
select select "number:24"
select select "number:13"
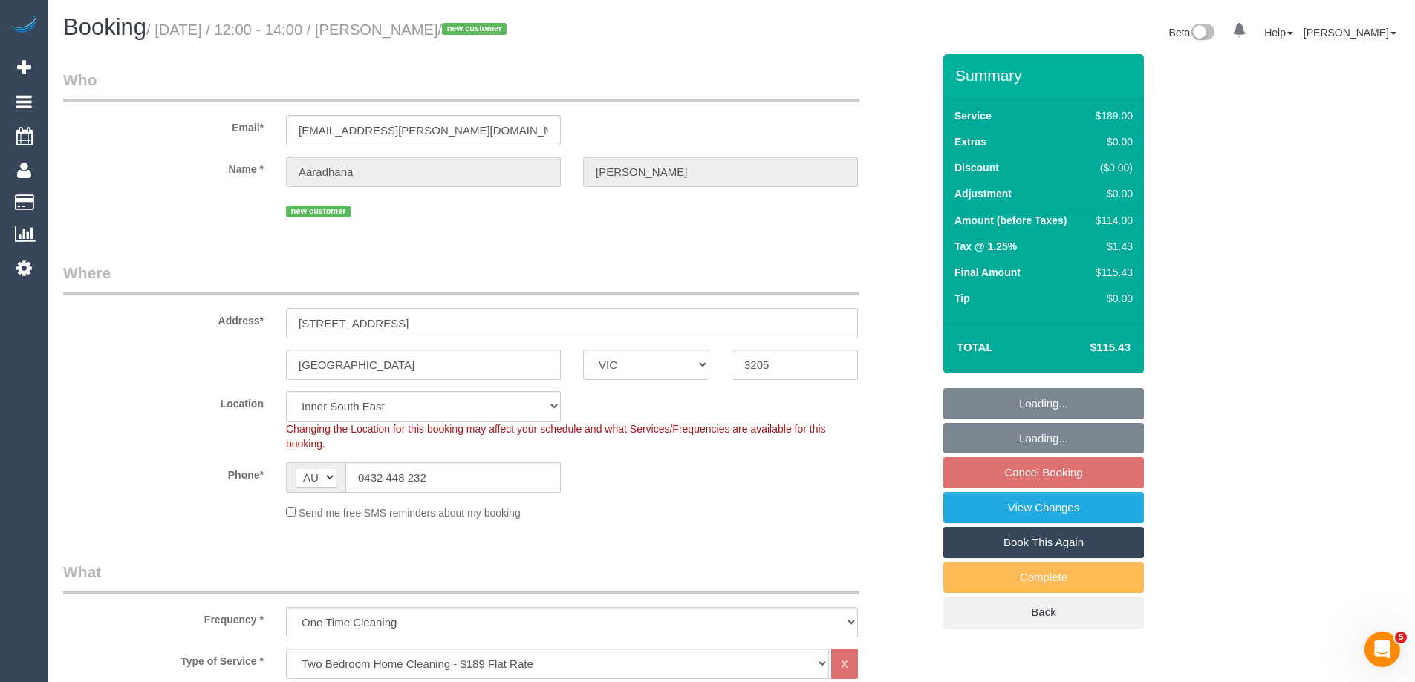
select select "object:1345"
select select "spot3"
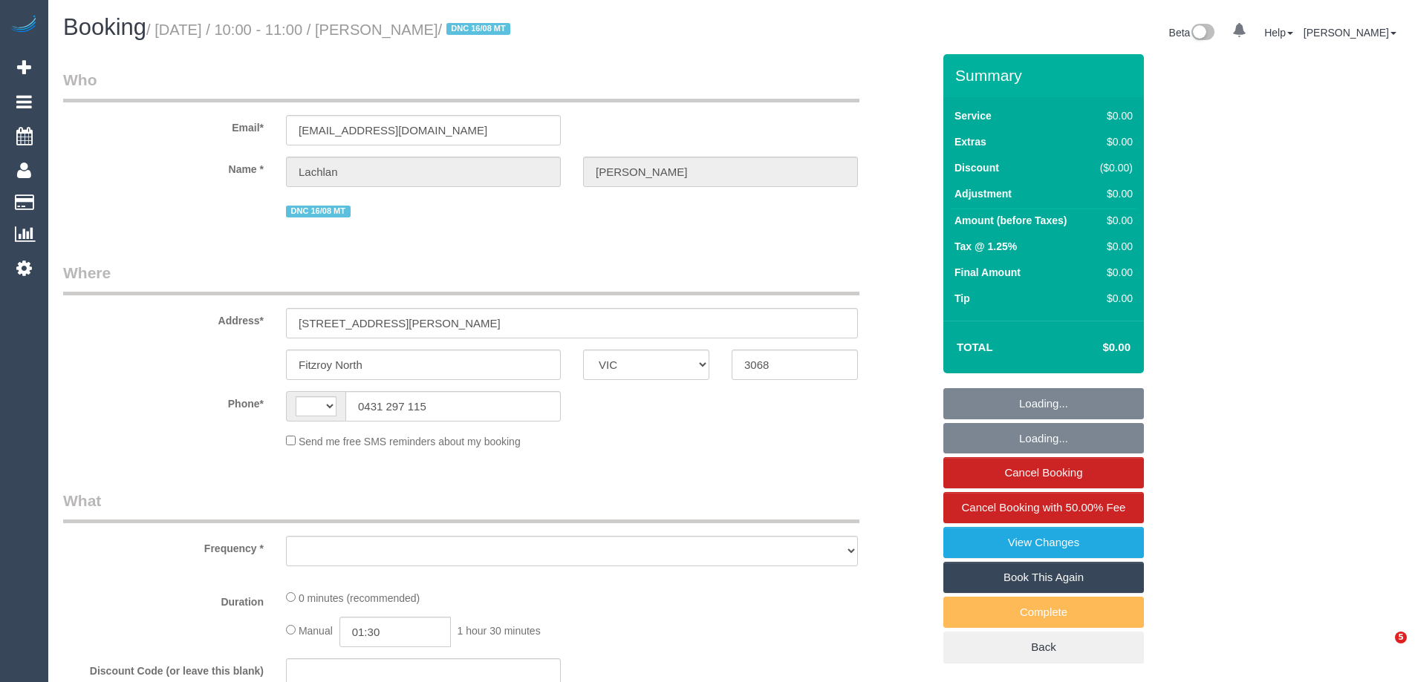
select select "VIC"
select select "string:stripe-pm_1RutRM2GScqysDRVB29IUe5m"
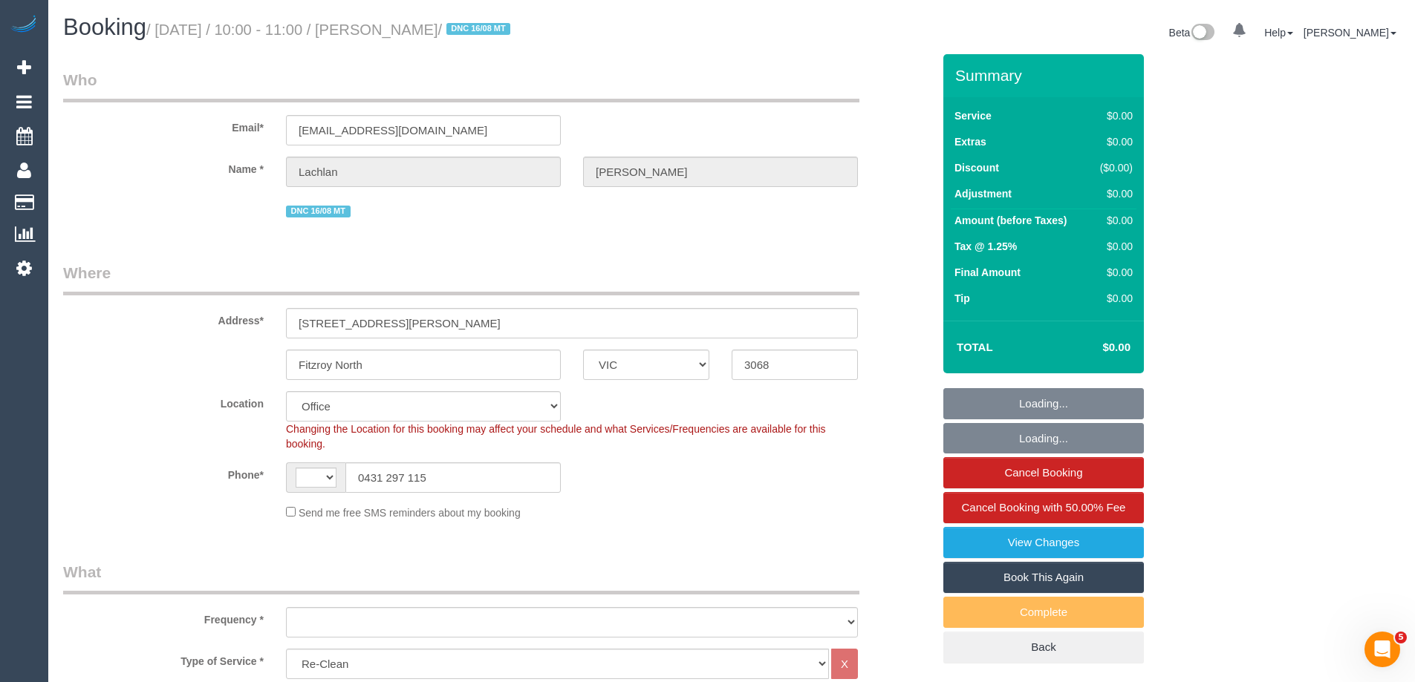
select select "string:AU"
select select "object:766"
select select "number:28"
select select "number:14"
select select "number:19"
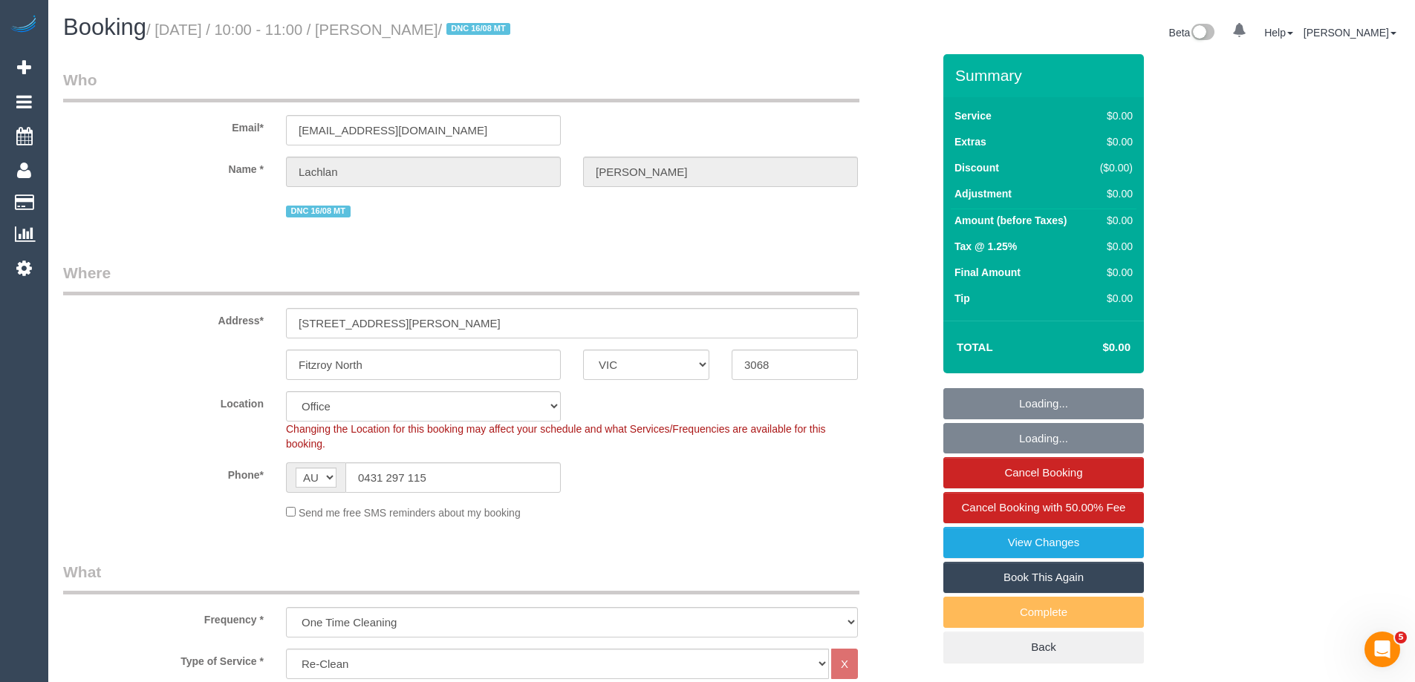
select select "number:24"
select select "number:26"
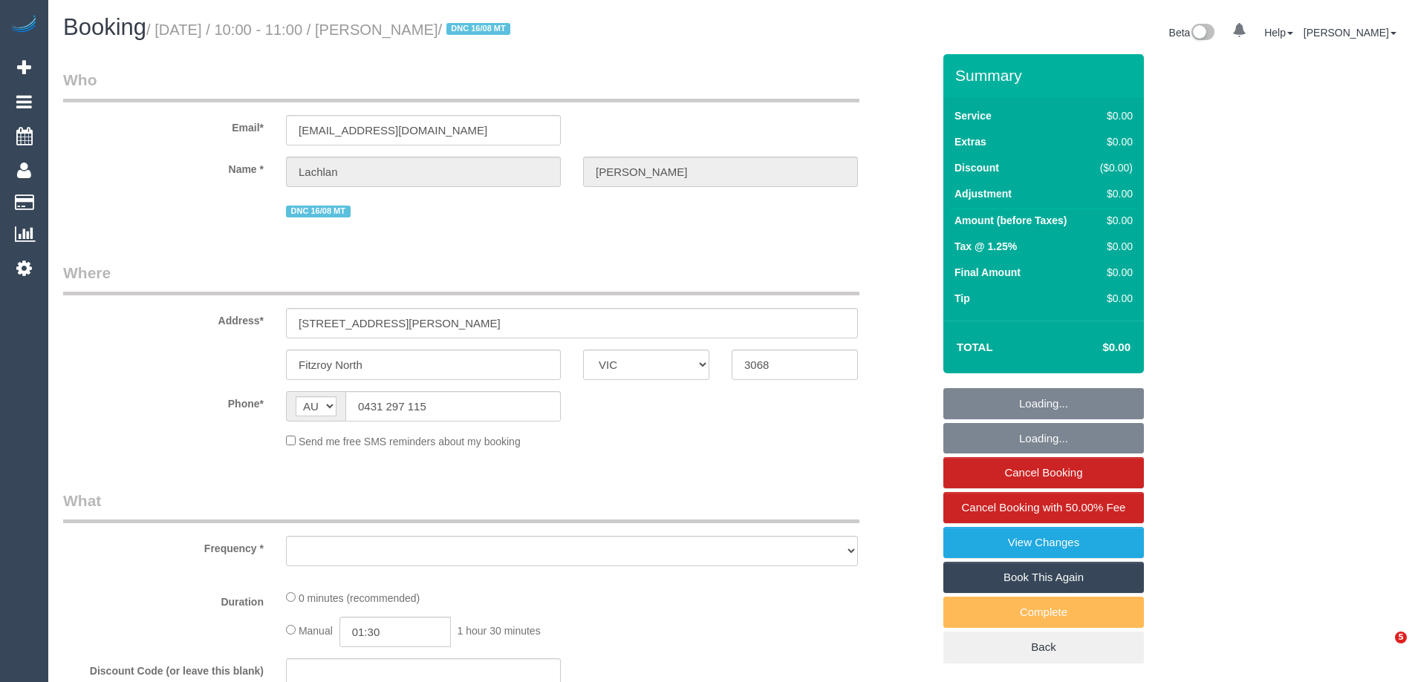
select select "VIC"
select select "string:stripe-pm_1RutRM2GScqysDRVB29IUe5m"
select select "number:28"
select select "number:14"
select select "number:19"
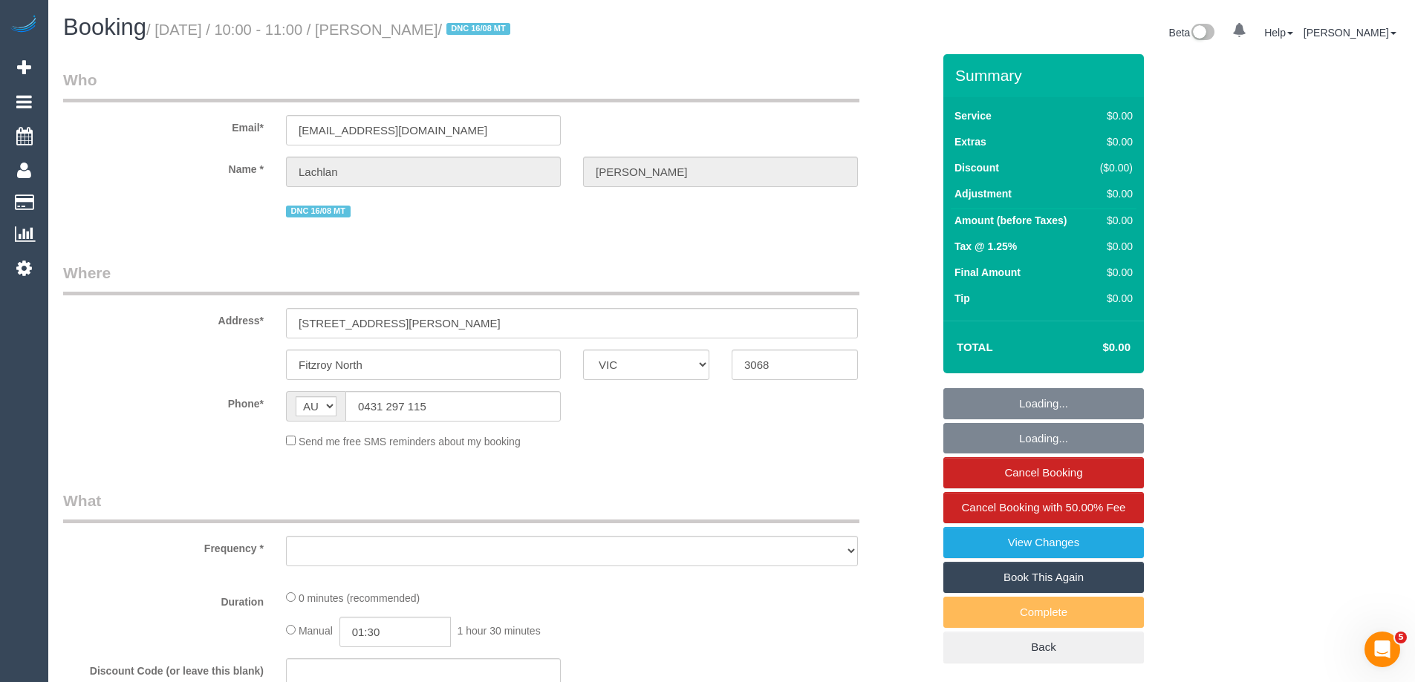
select select "number:24"
select select "number:26"
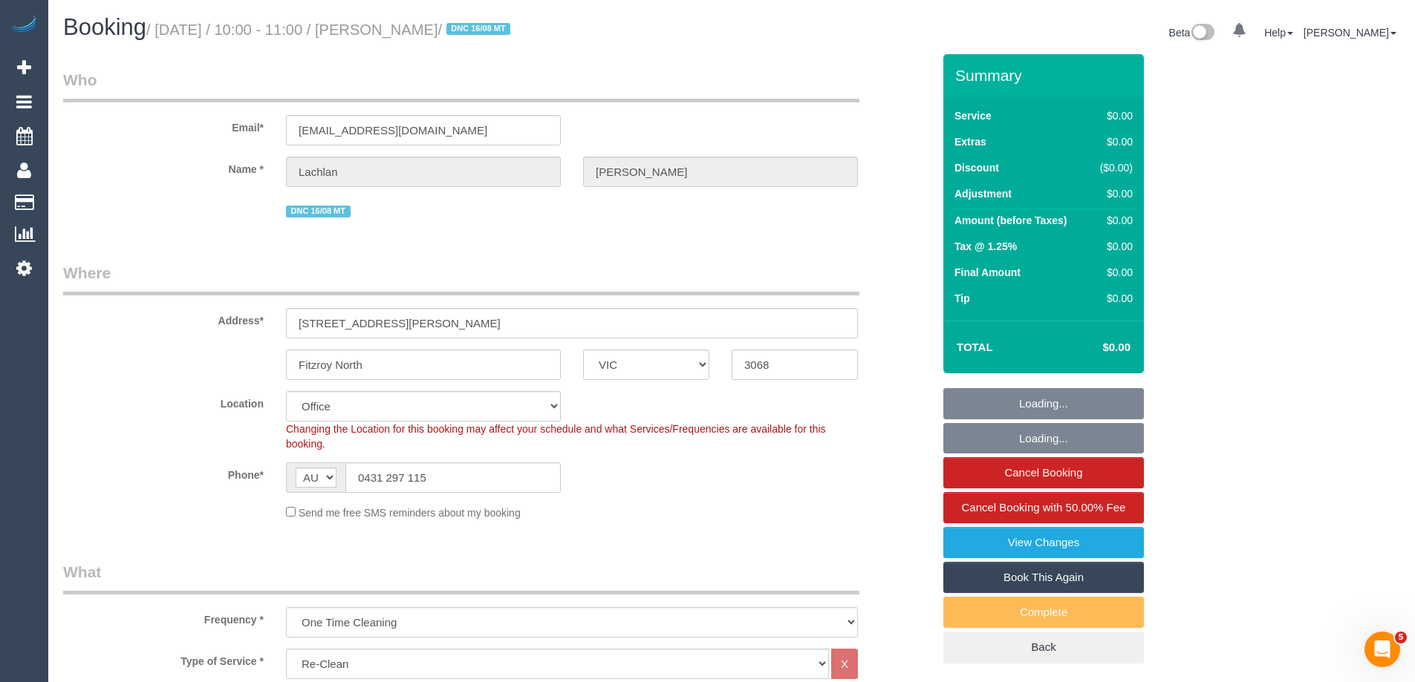
select select "object:2007"
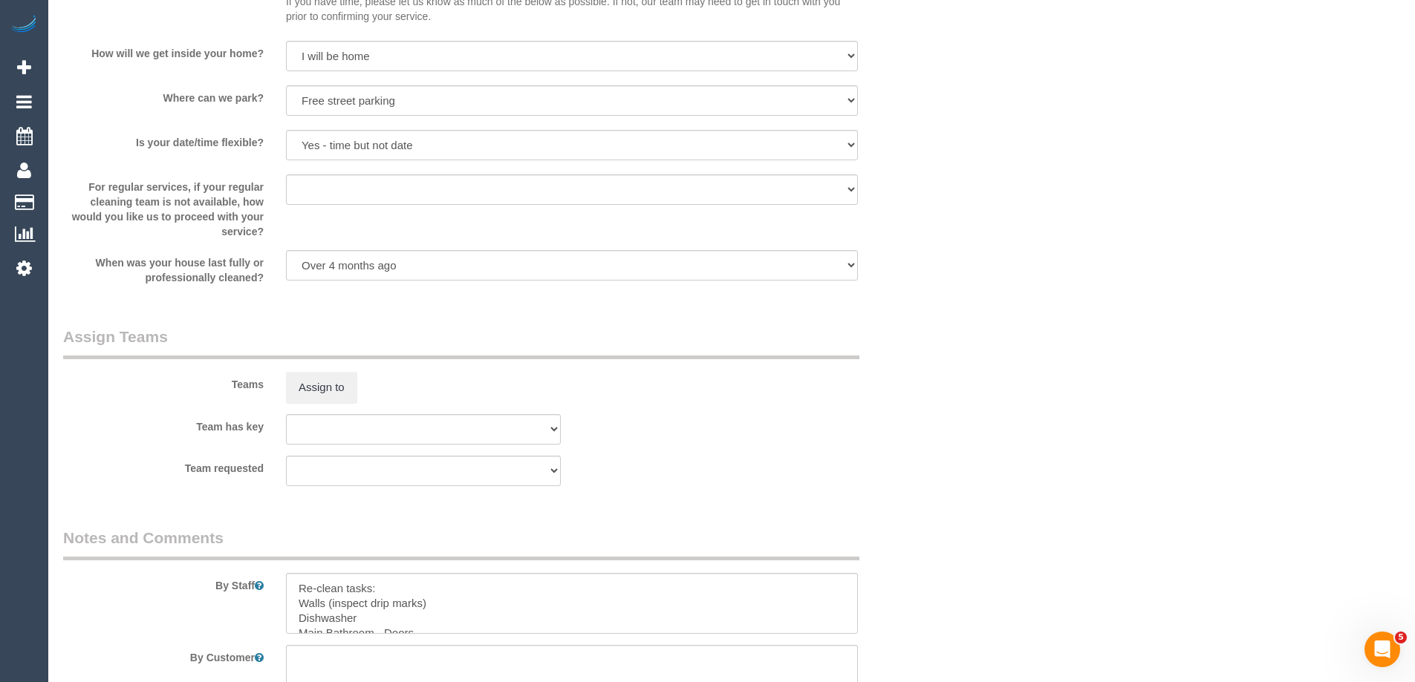
scroll to position [2272, 0]
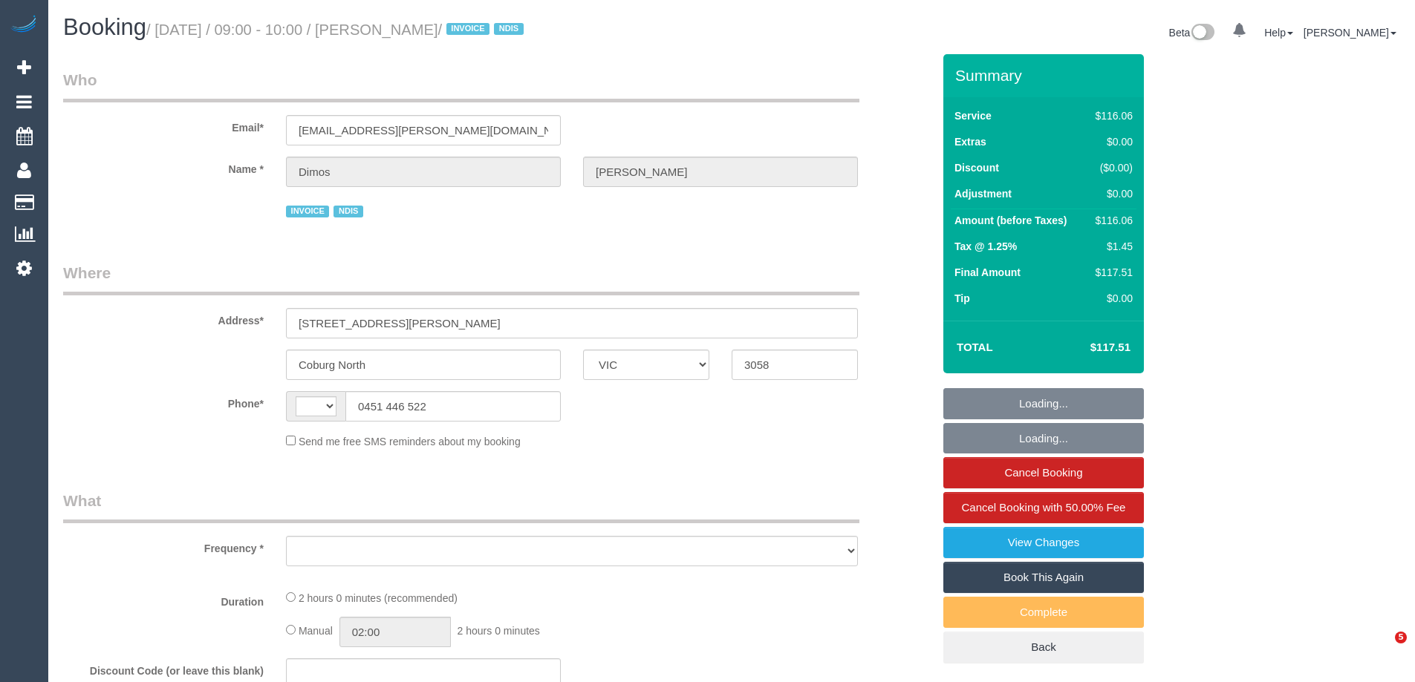
select select "VIC"
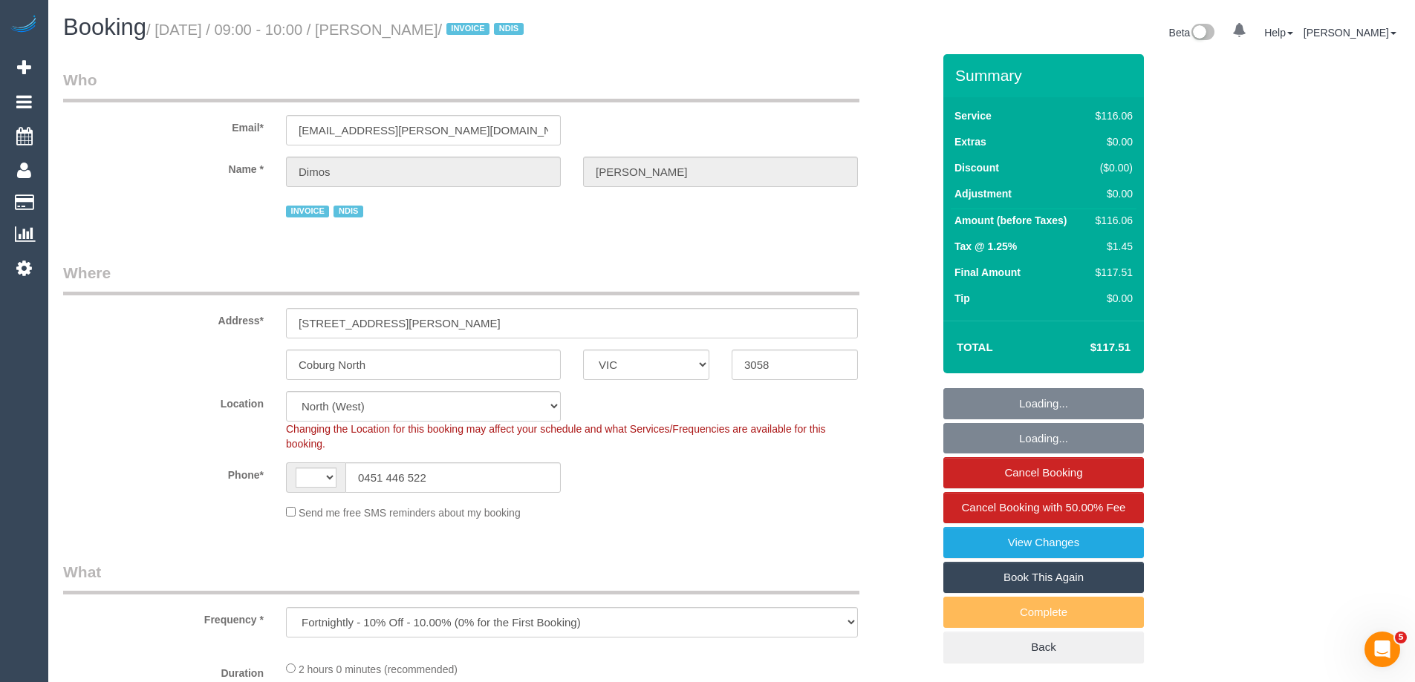
select select "object:860"
select select "string:AU"
select select "number:27"
select select "number:14"
select select "number:19"
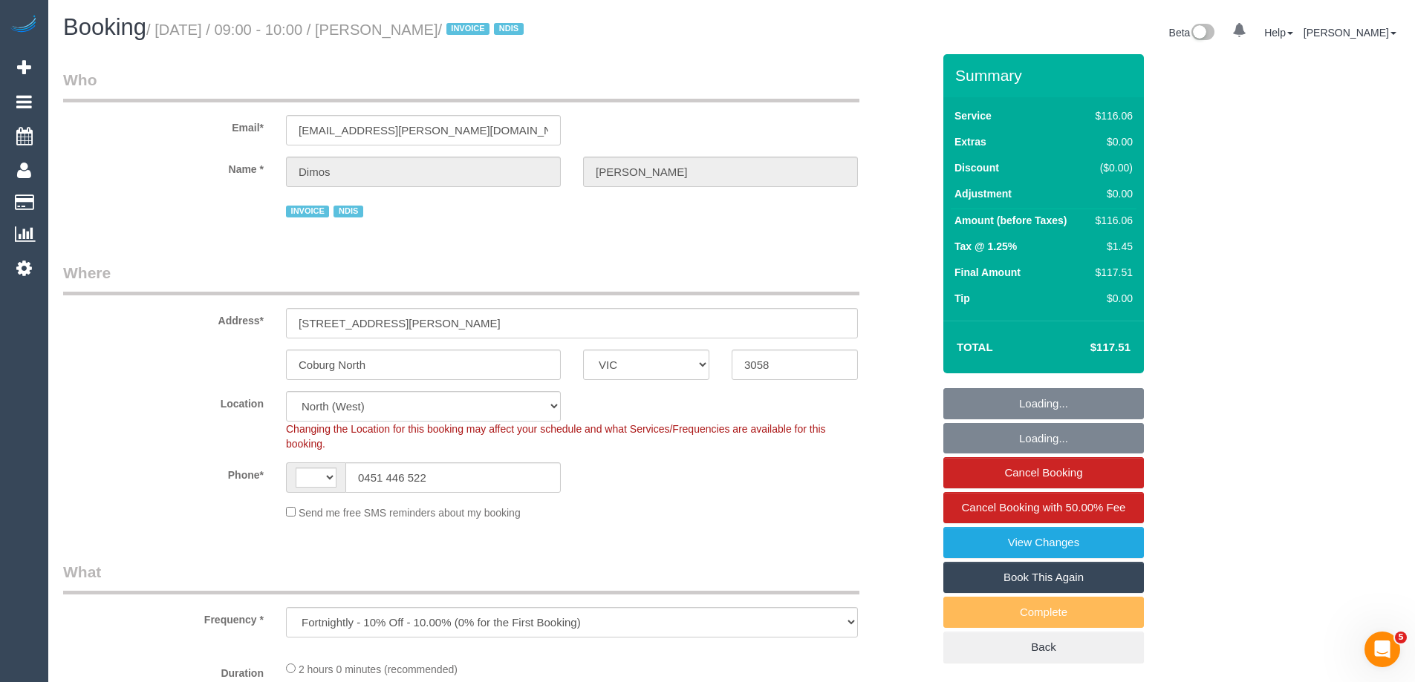
select select "number:25"
select select "number:34"
select select "number:12"
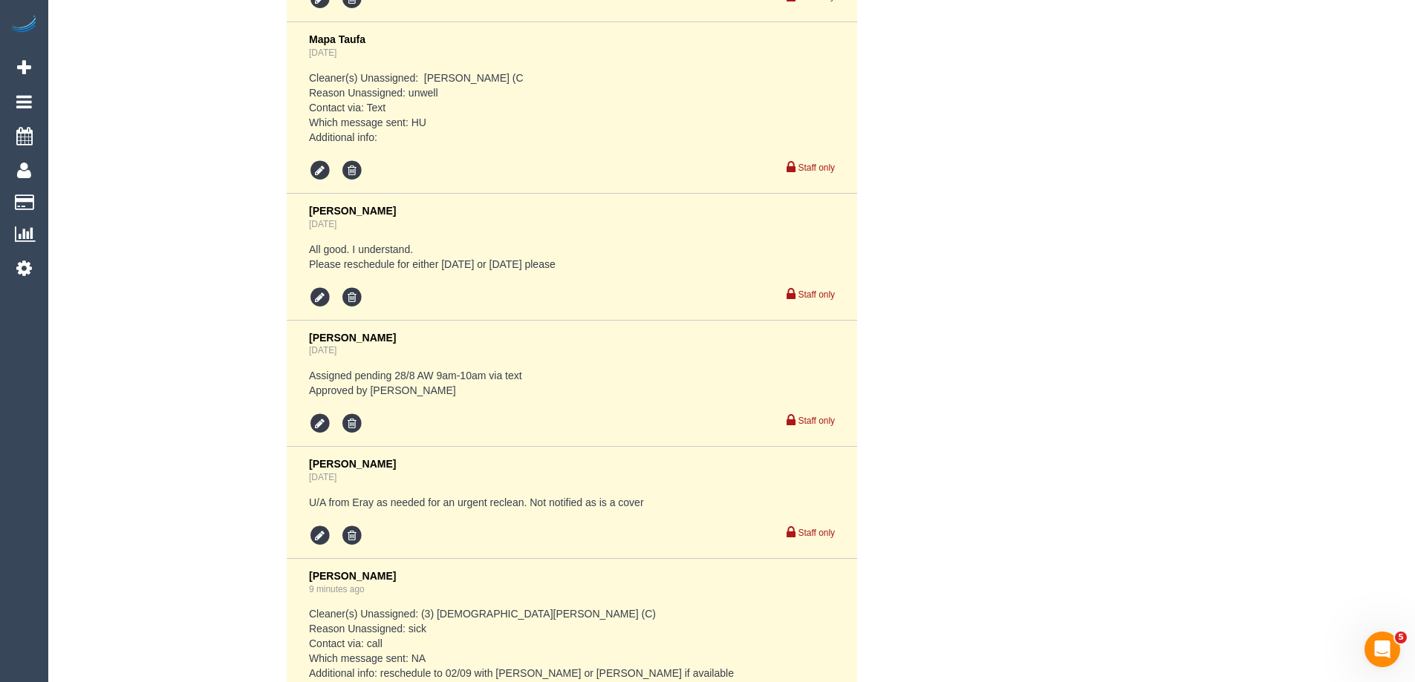
scroll to position [3076, 0]
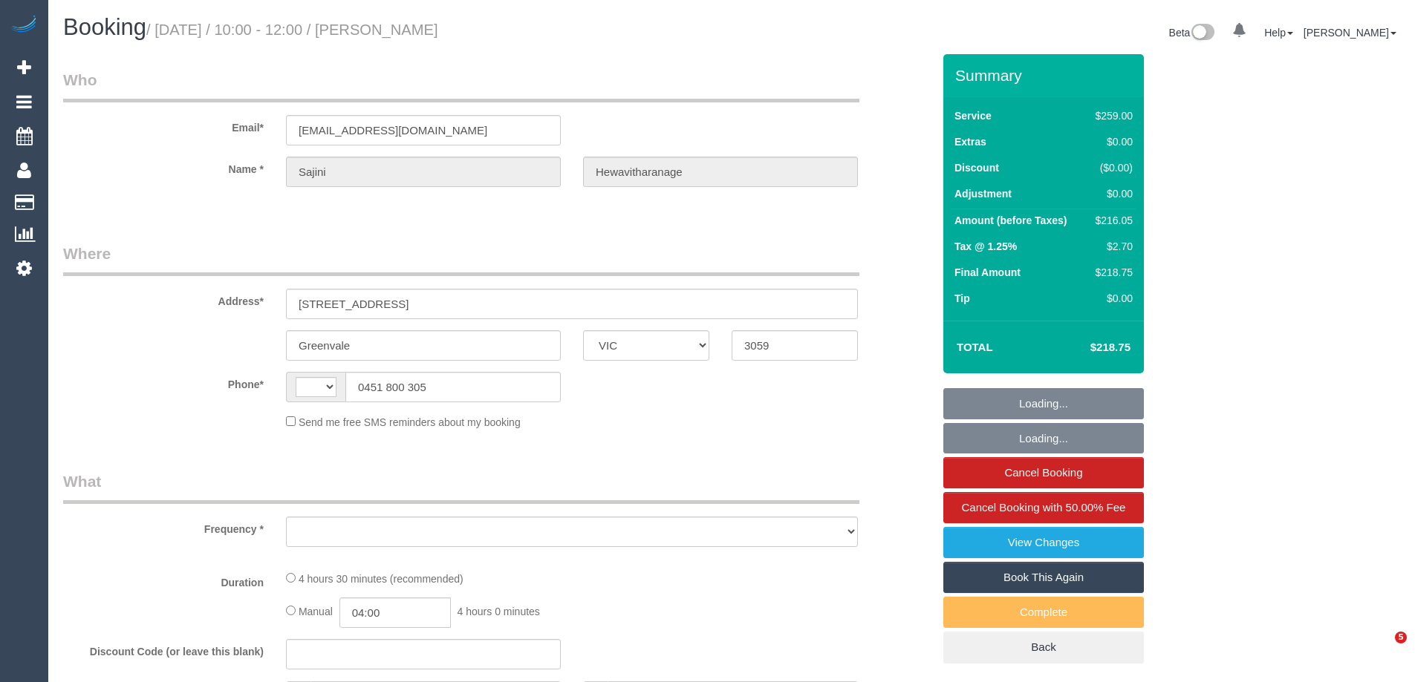
select select "VIC"
select select "string:AU"
select select "object:372"
select select "number:27"
select select "number:14"
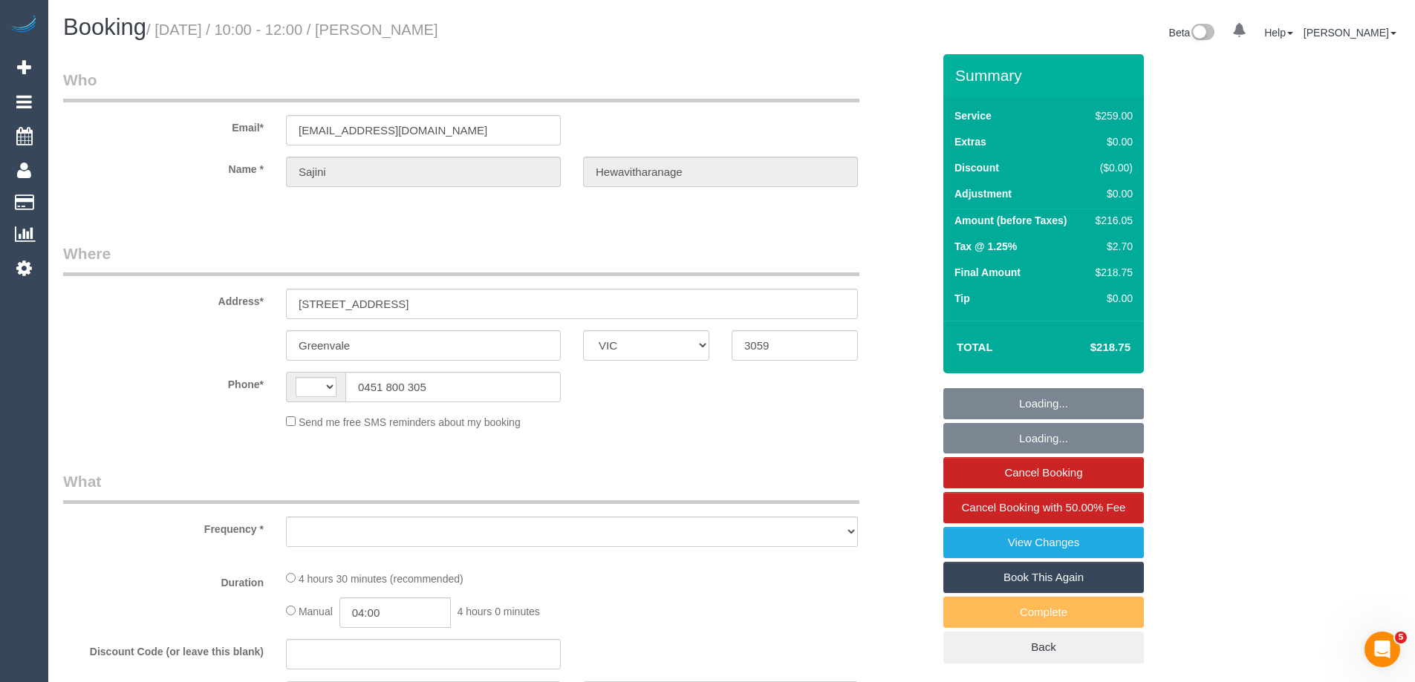
select select "number:18"
select select "number:22"
select select "number:34"
select select "number:12"
select select "spot1"
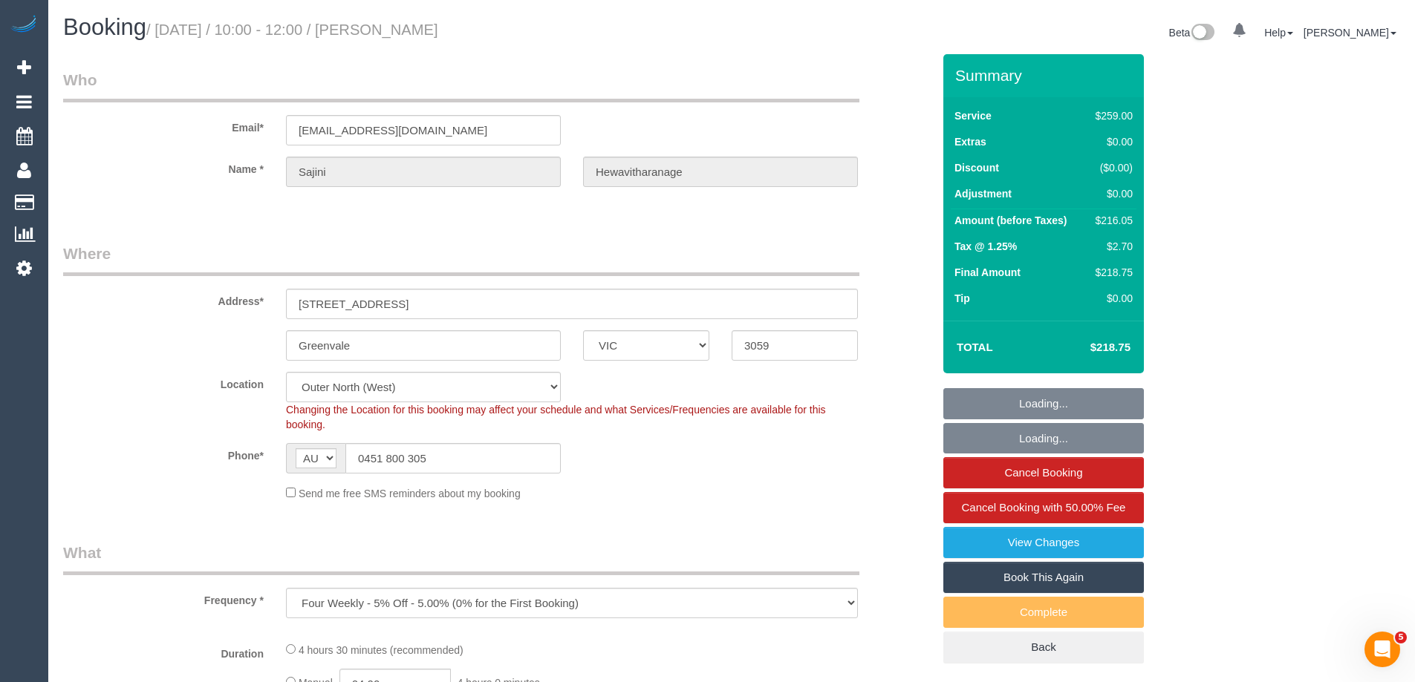
select select "object:1156"
select select "spot9"
select select "string:stripe-pm_1Odr4E2GScqysDRVVS4QzLt3"
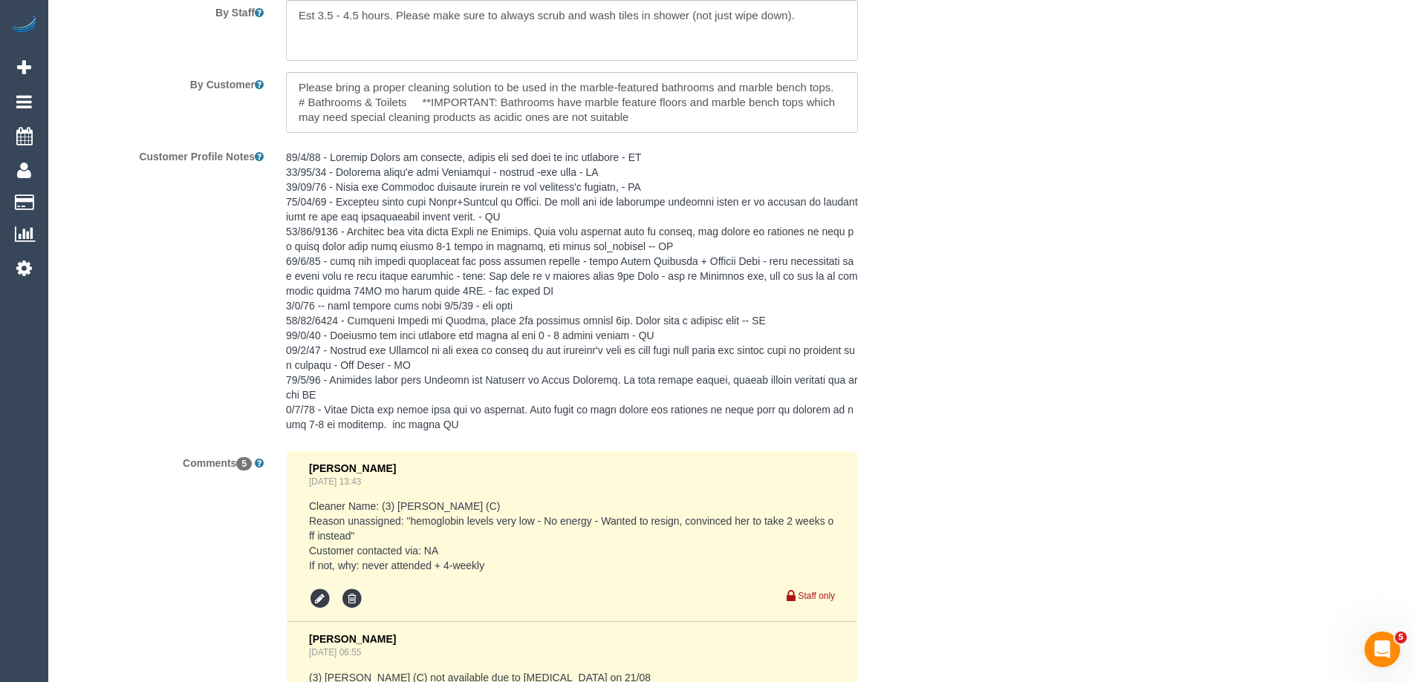
scroll to position [3119, 0]
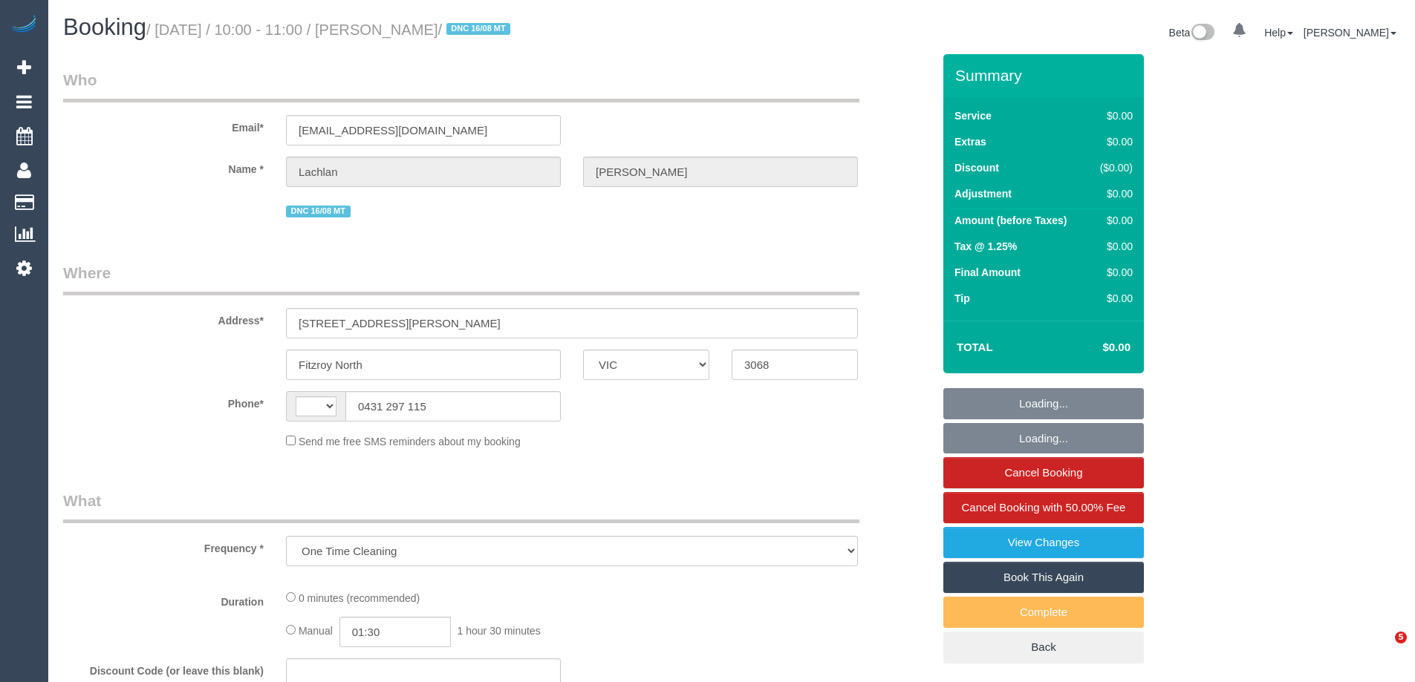
select select "VIC"
select select "string:stripe-pm_1RutRM2GScqysDRVB29IUe5m"
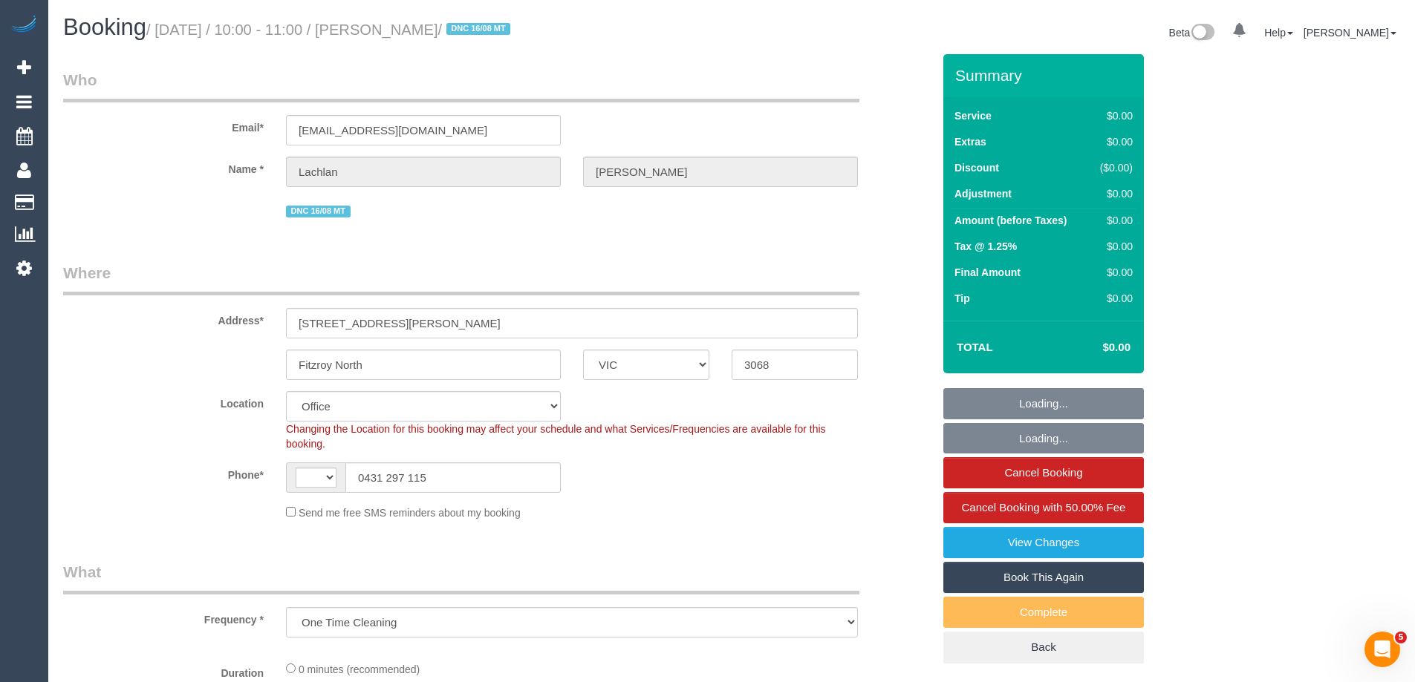
select select "object:462"
select select "string:AU"
select select "number:28"
select select "number:14"
select select "number:19"
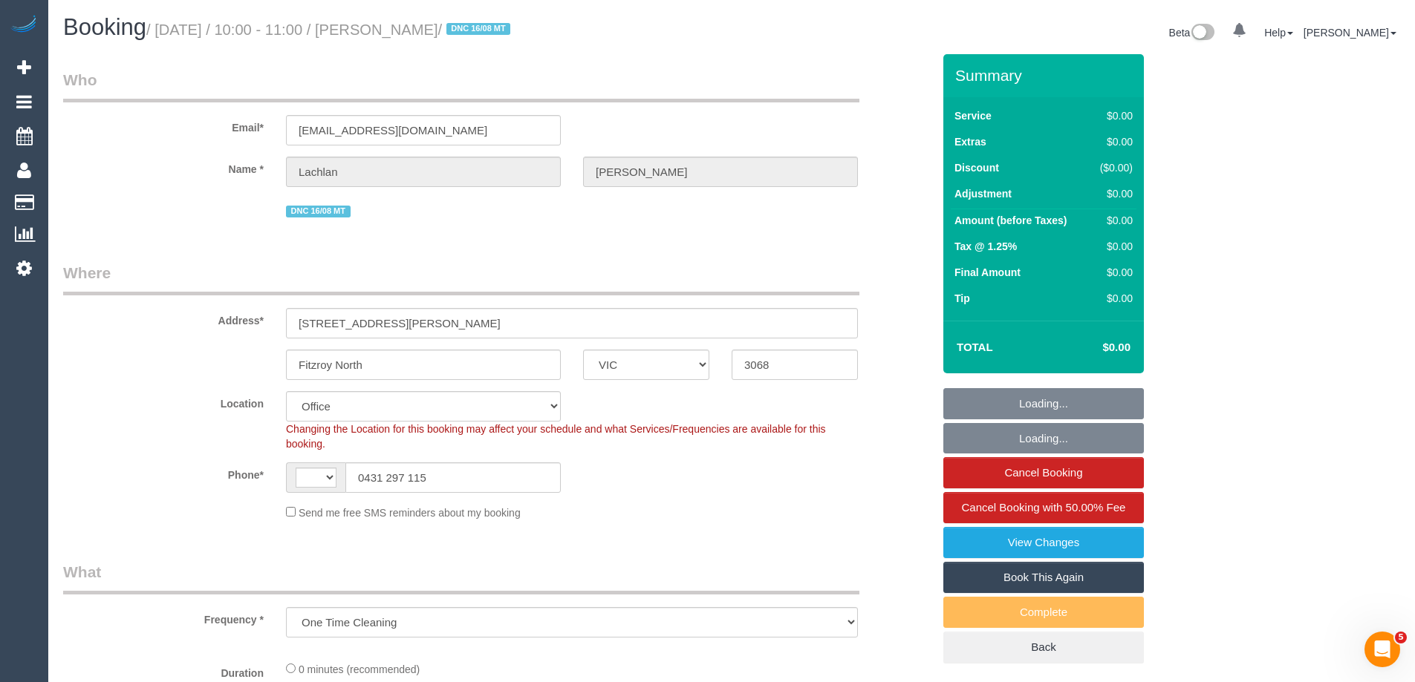
select select "number:24"
select select "number:26"
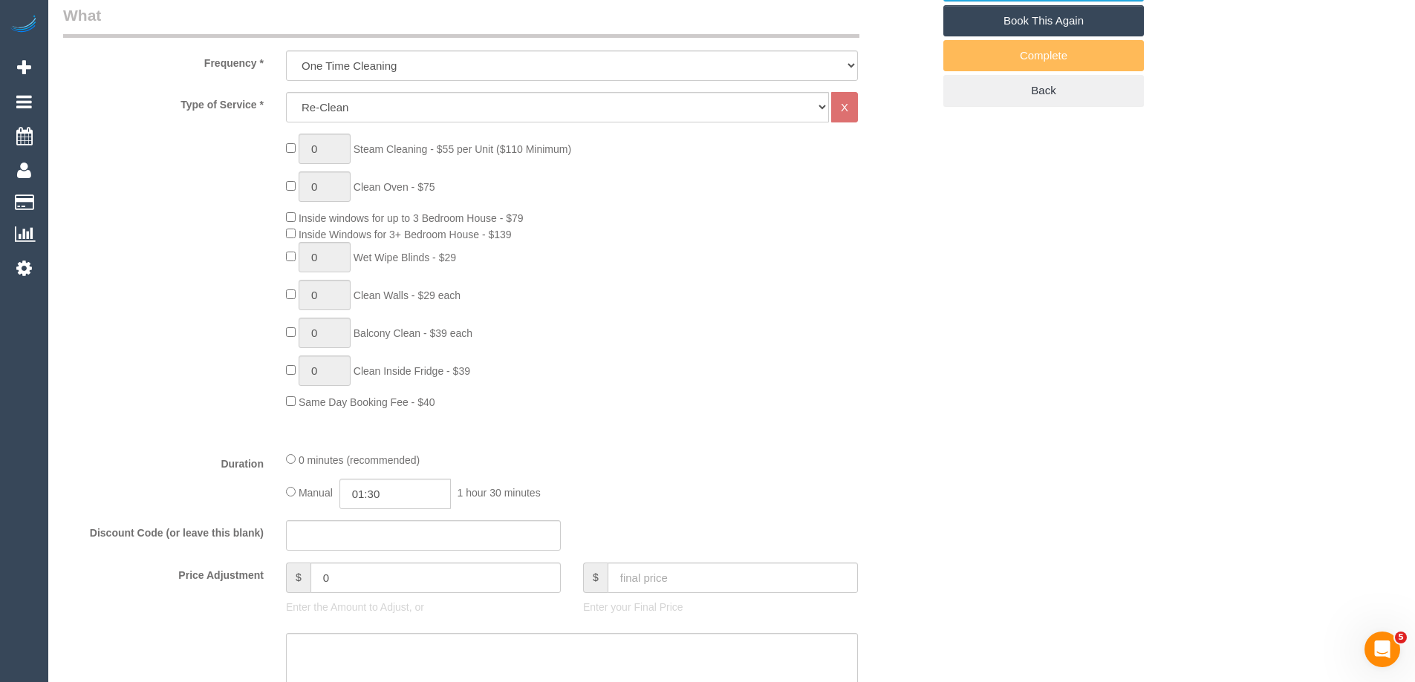
scroll to position [1188, 0]
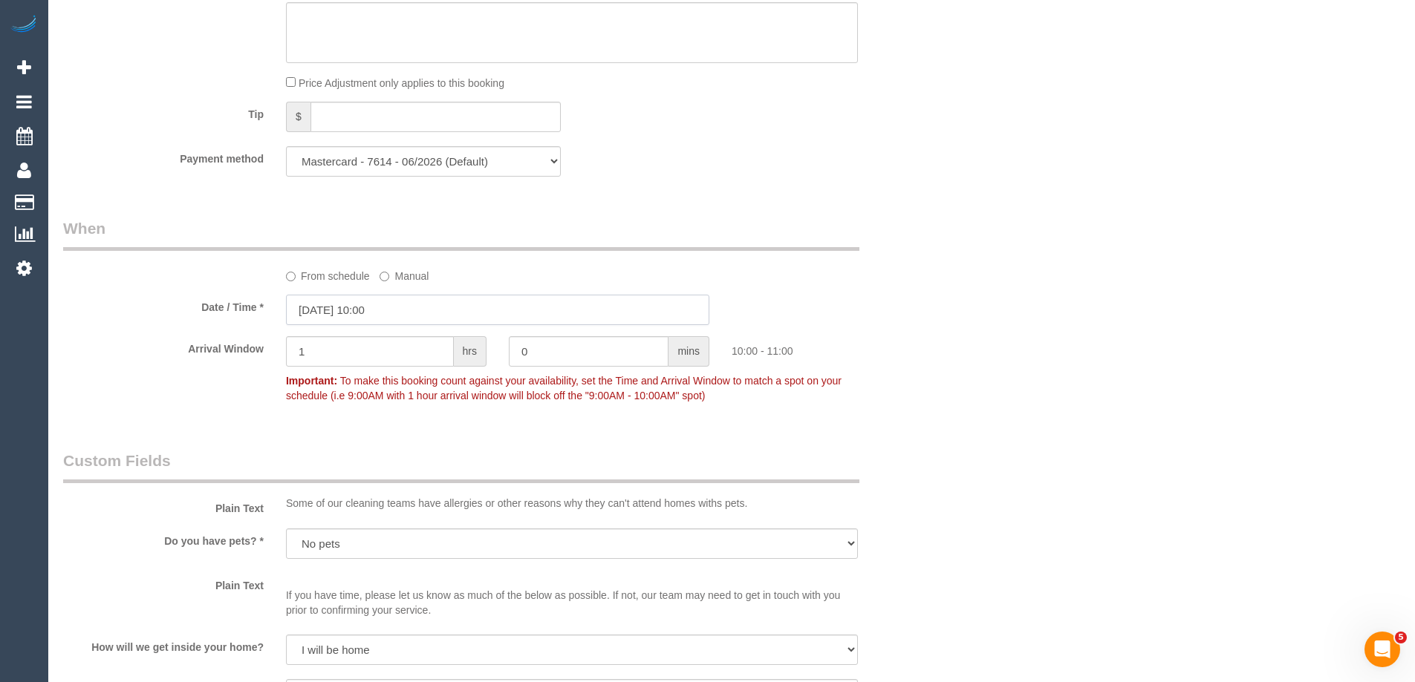
click at [327, 306] on input "28/08/2025 10:00" at bounding box center [497, 310] width 423 height 30
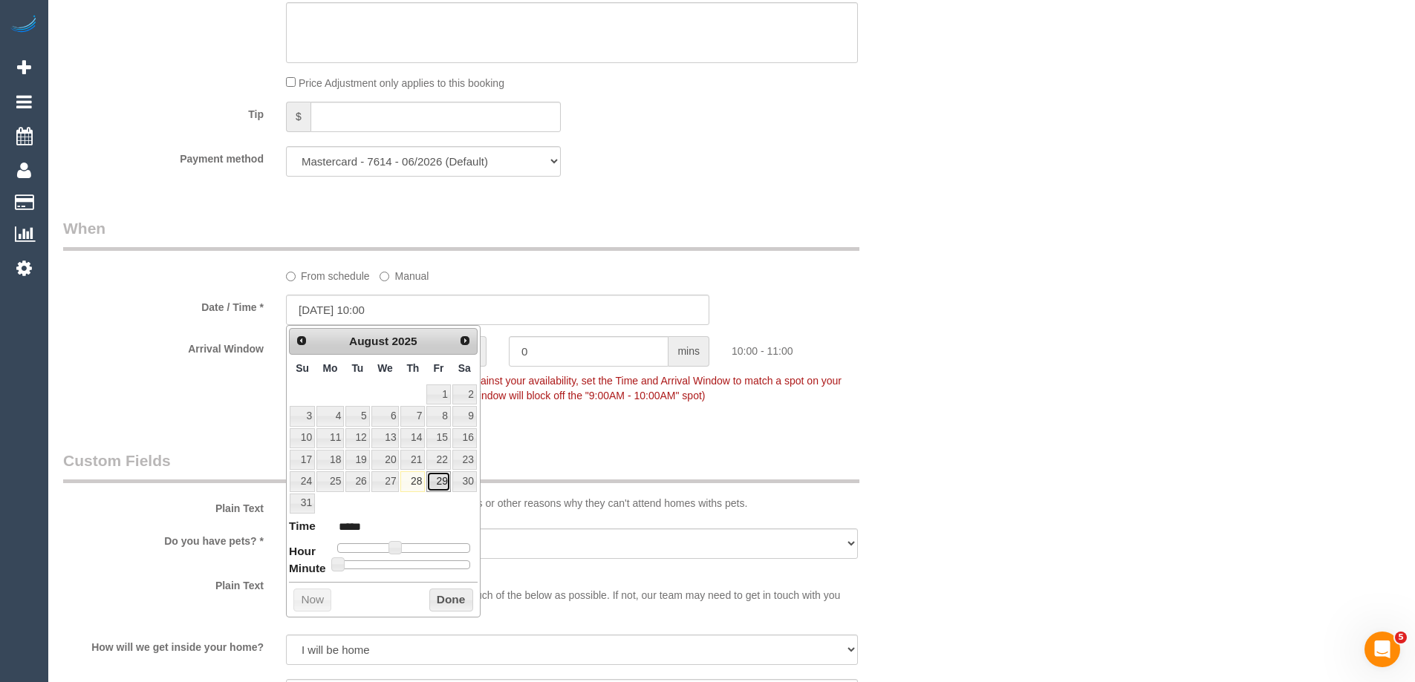
click at [439, 486] on link "29" at bounding box center [438, 482] width 24 height 20
type input "29/08/2025 11:00"
type input "*****"
type input "29/08/2025 12:00"
type input "*****"
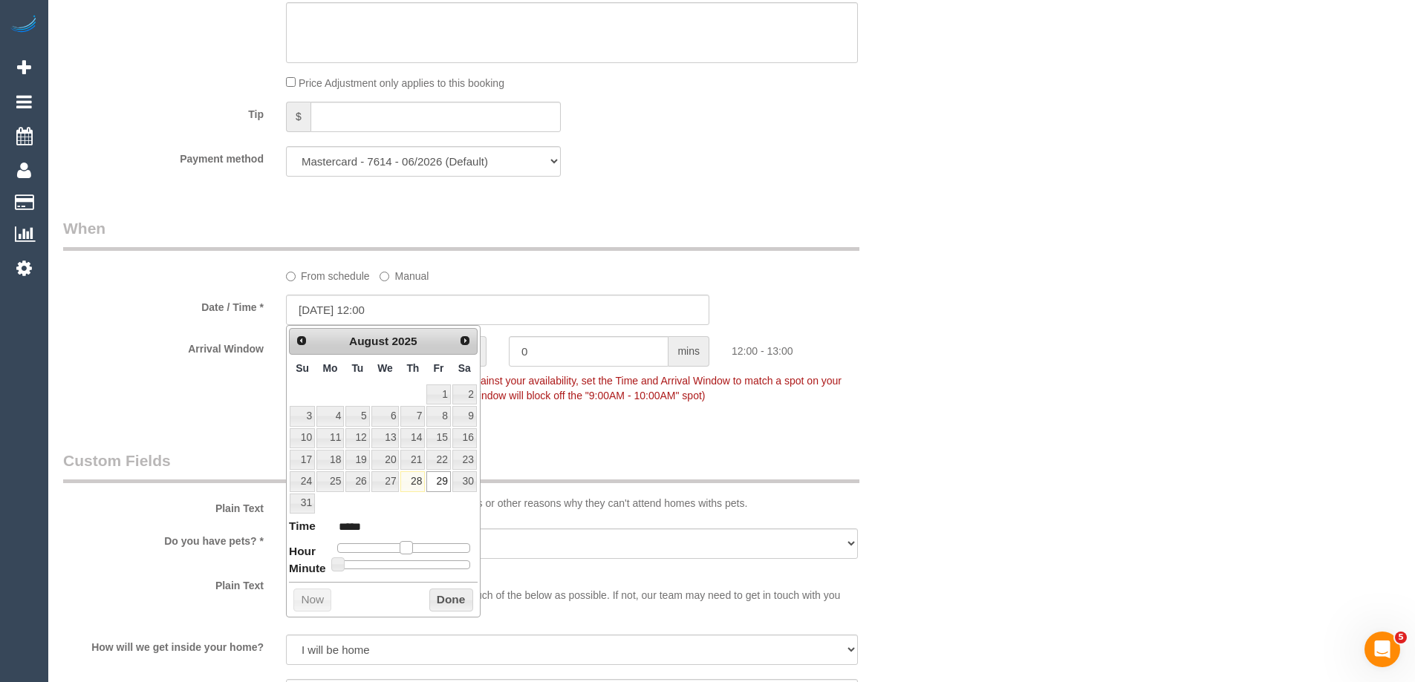
type input "29/08/2025 13:00"
type input "*****"
type input "29/08/2025 14:00"
type input "*****"
drag, startPoint x: 403, startPoint y: 550, endPoint x: 420, endPoint y: 553, distance: 16.6
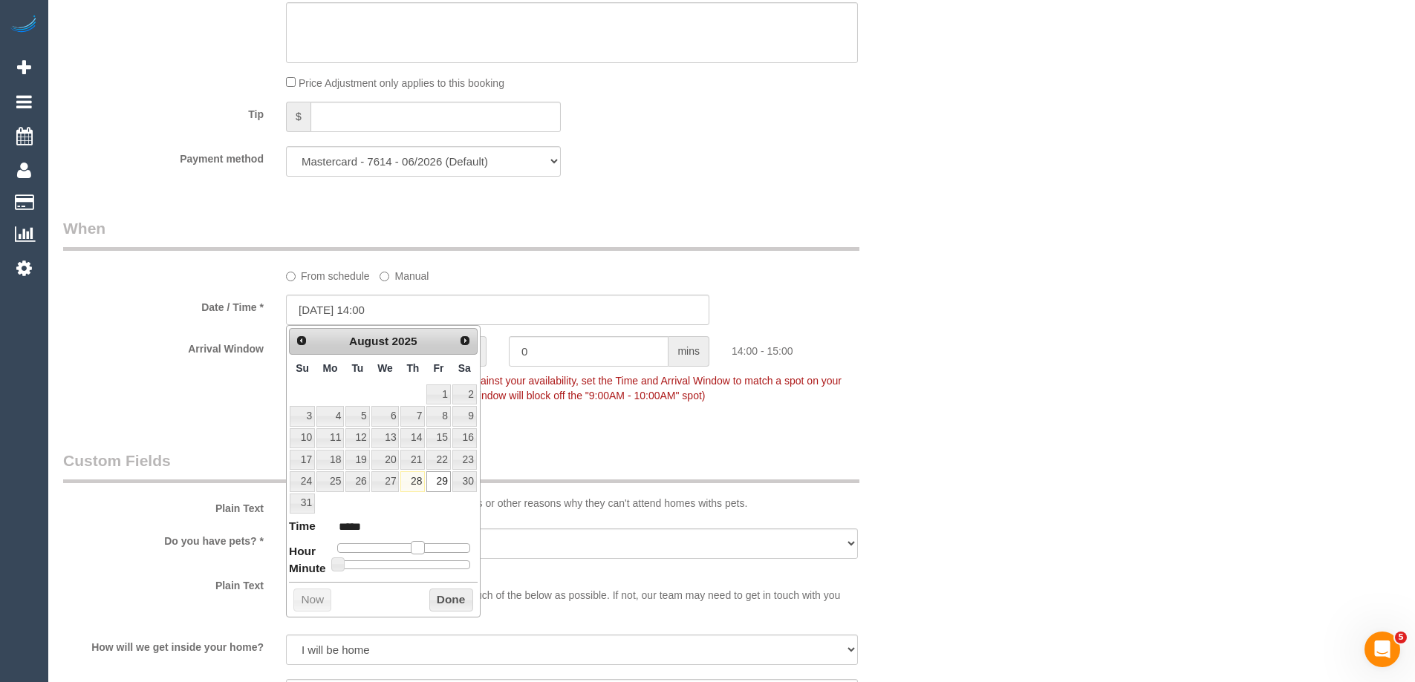
click at [420, 553] on span at bounding box center [417, 547] width 13 height 13
click at [434, 607] on button "Done" at bounding box center [451, 601] width 44 height 24
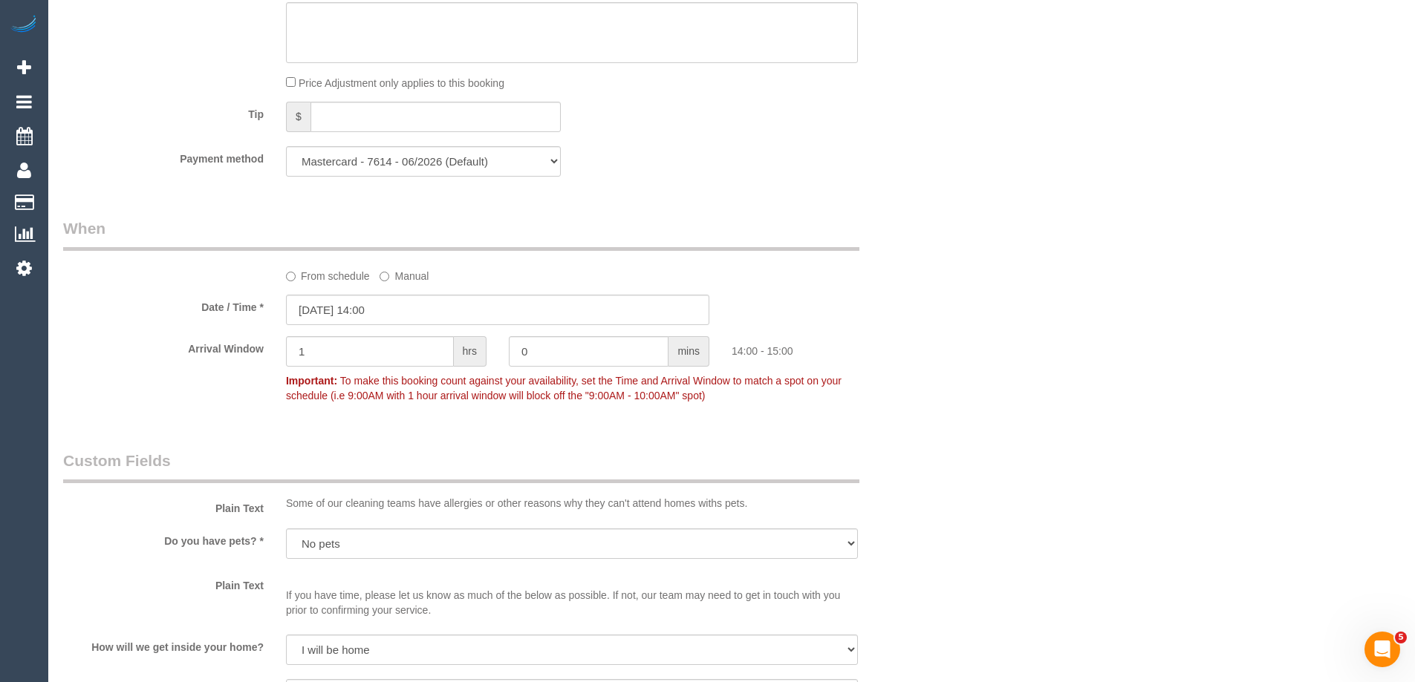
scroll to position [1392, 0]
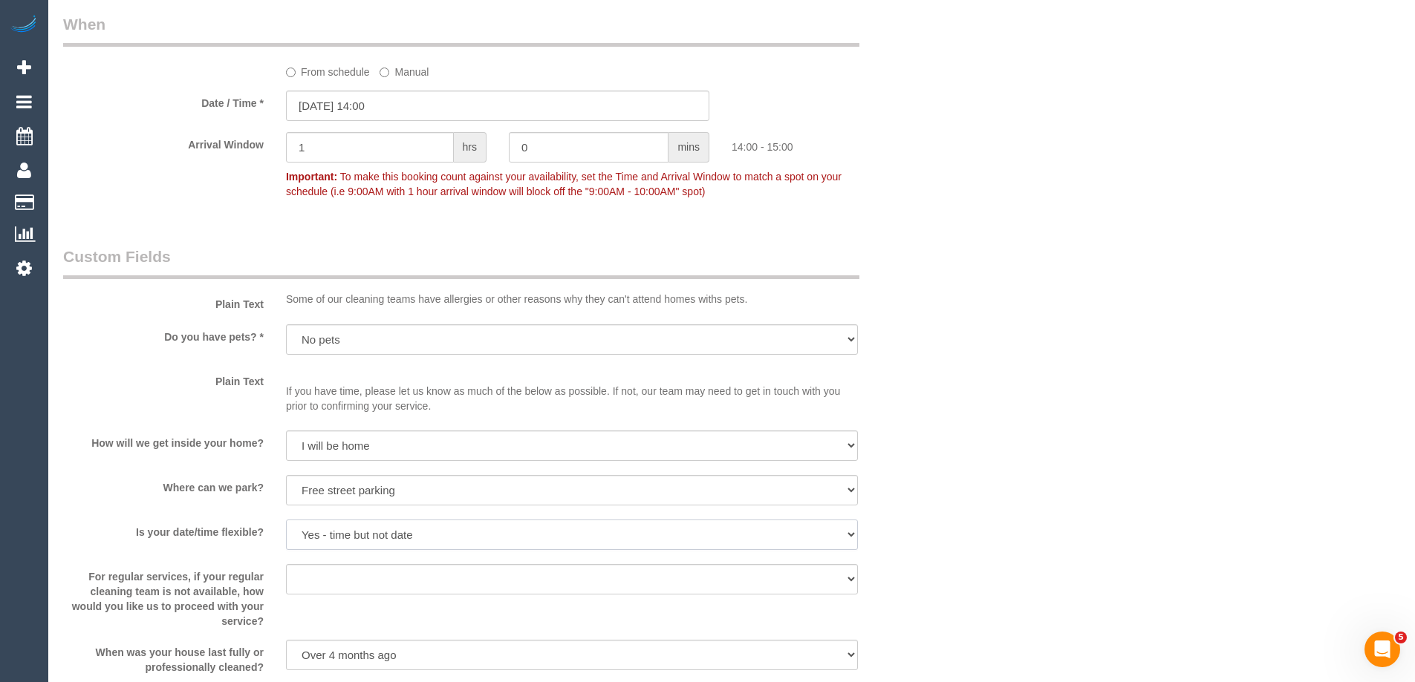
click at [316, 520] on select "Yes - date and time Yes - date but not time Yes - time but not date No - No fle…" at bounding box center [572, 535] width 572 height 30
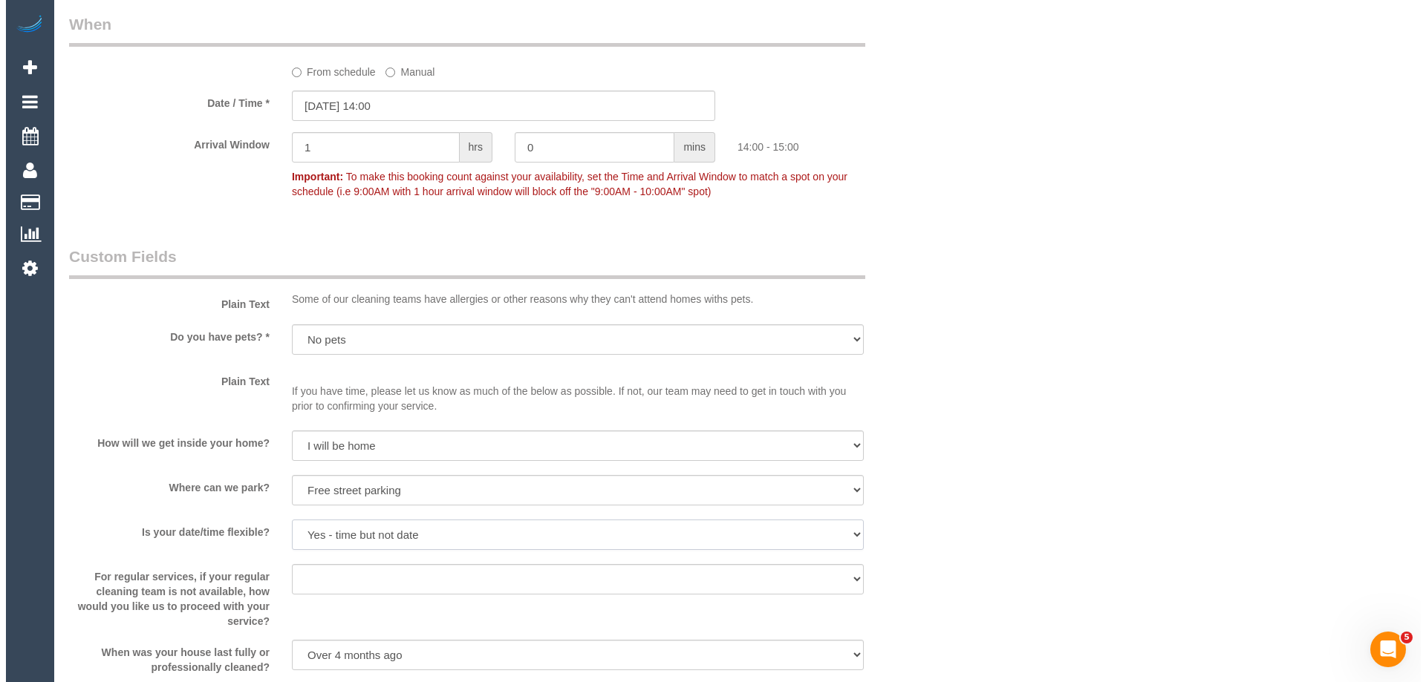
scroll to position [1857, 0]
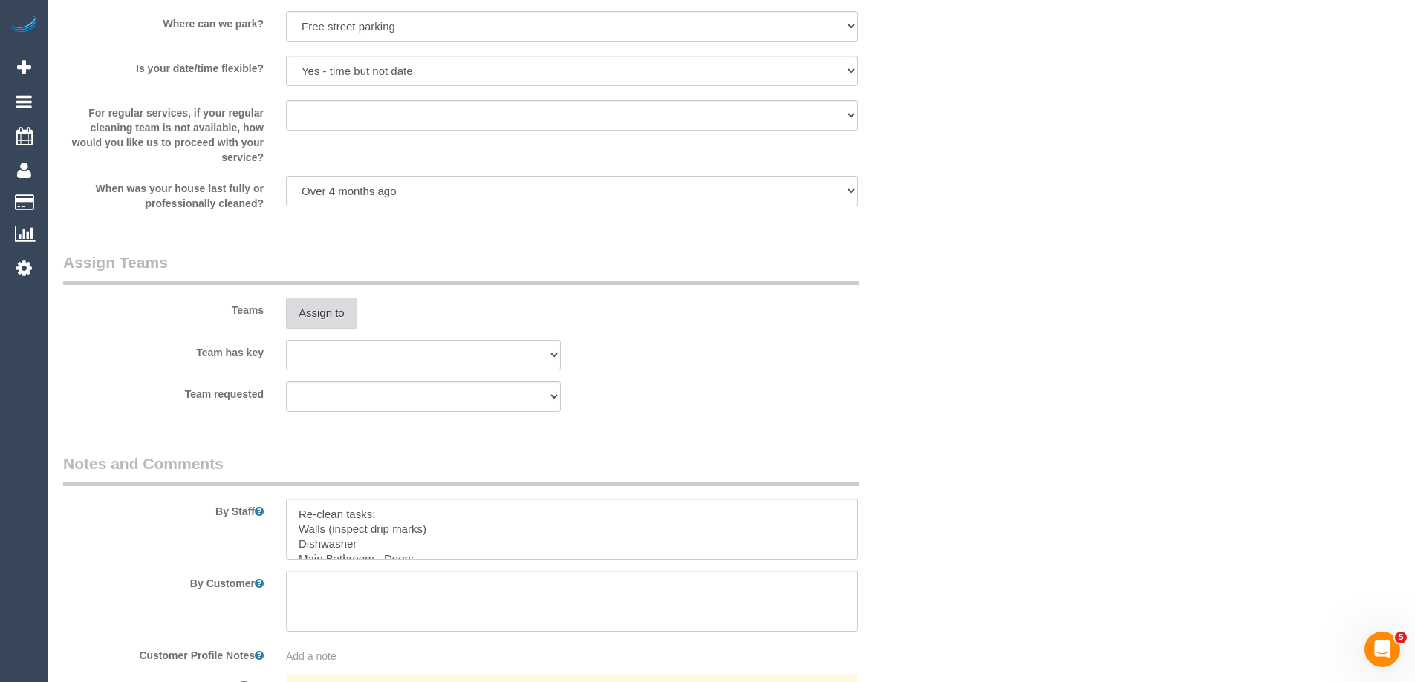
click at [322, 313] on button "Assign to" at bounding box center [321, 313] width 71 height 31
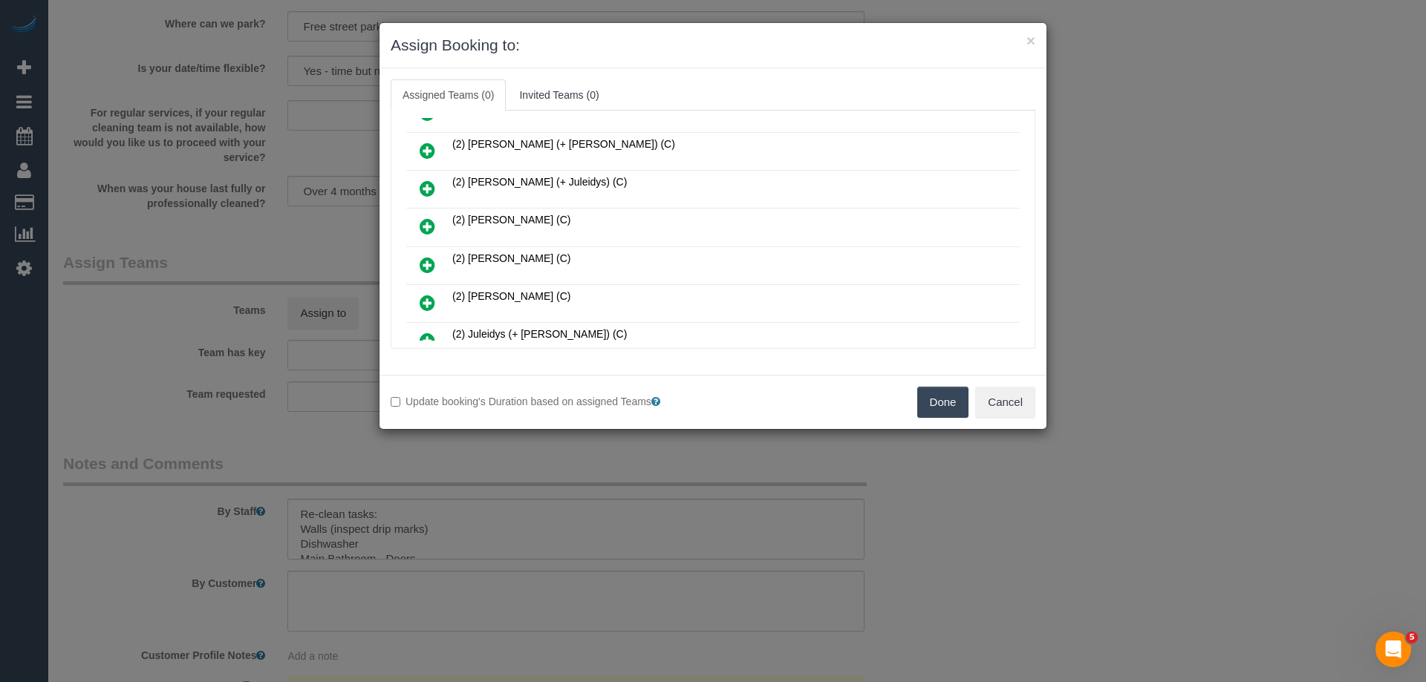
click at [433, 296] on icon at bounding box center [428, 303] width 16 height 18
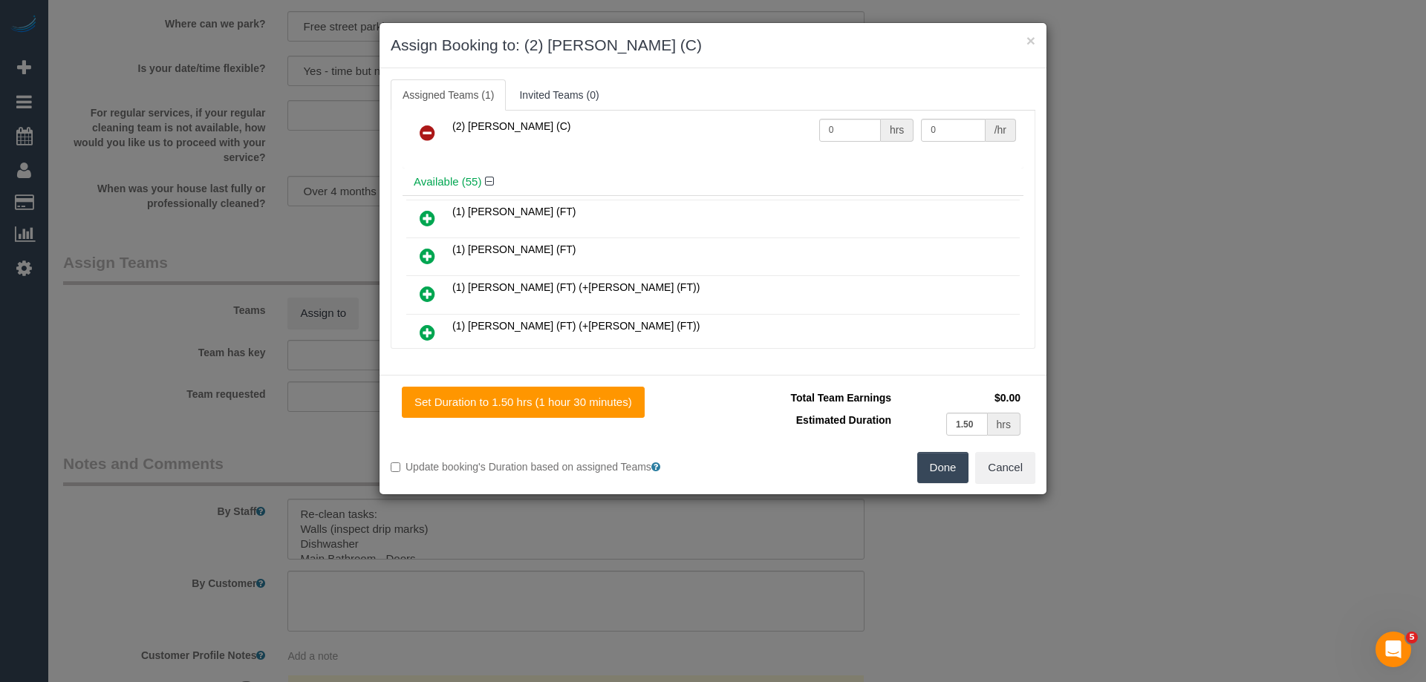
scroll to position [0, 0]
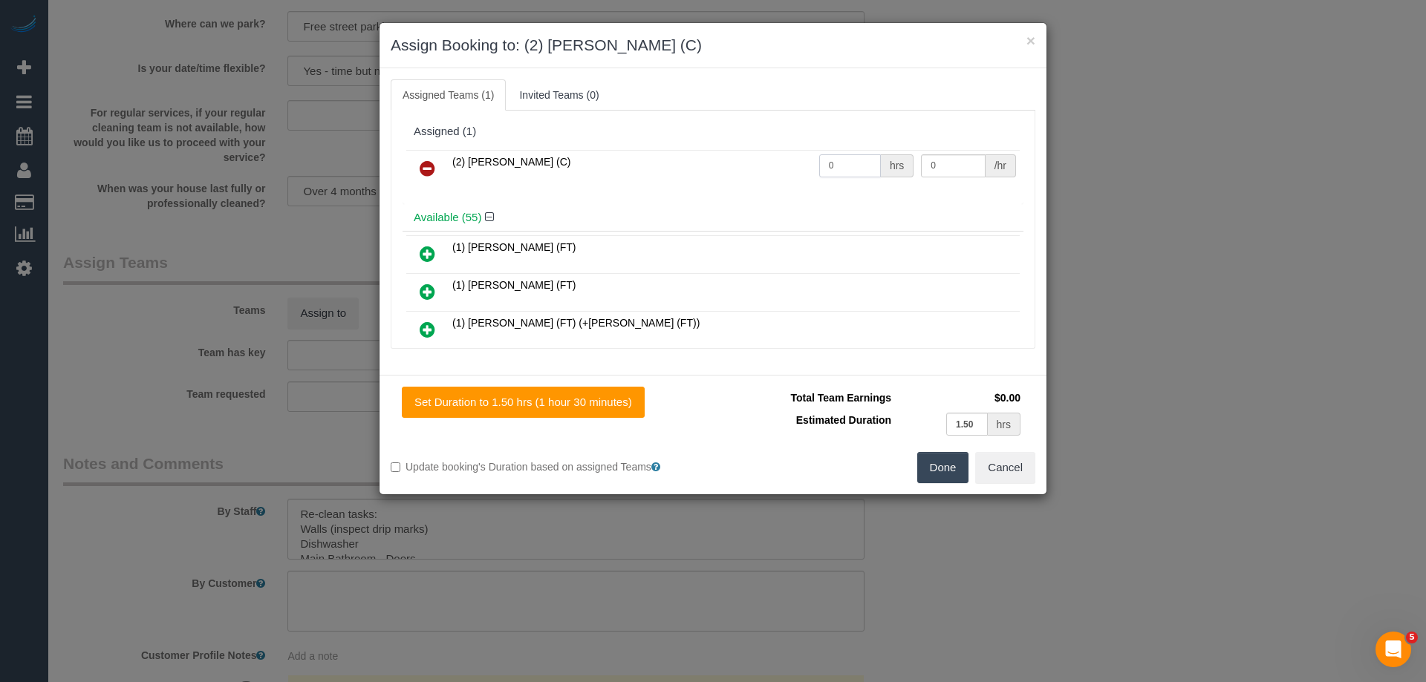
drag, startPoint x: 832, startPoint y: 168, endPoint x: 745, endPoint y: 159, distance: 87.3
click at [745, 159] on tr "(2) Joshua Russell (C) 0 hrs 0 /hr" at bounding box center [712, 169] width 613 height 38
type input "1.5"
drag, startPoint x: 934, startPoint y: 164, endPoint x: 849, endPoint y: 153, distance: 86.1
click at [849, 153] on tr "(2) Joshua Russell (C) 1.5 hrs 0 /hr" at bounding box center [712, 169] width 613 height 38
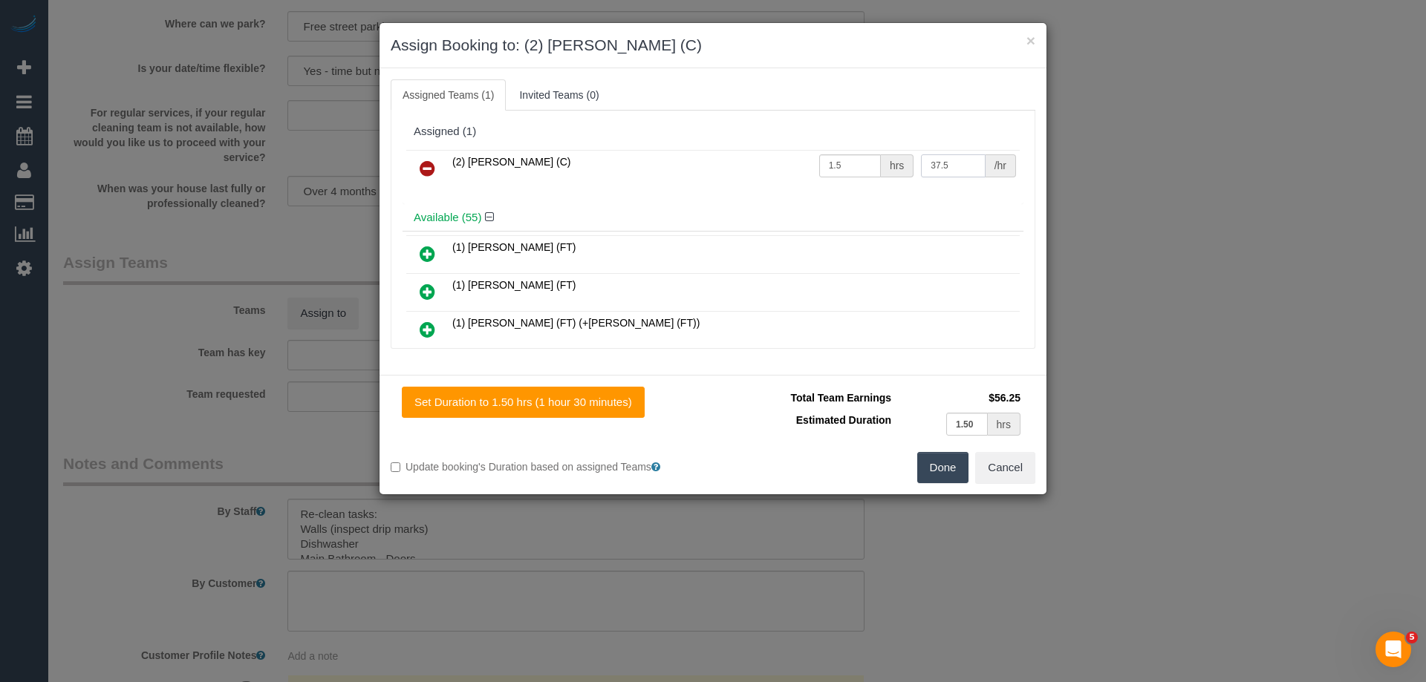
type input "37.5"
click at [948, 471] on button "Done" at bounding box center [943, 467] width 52 height 31
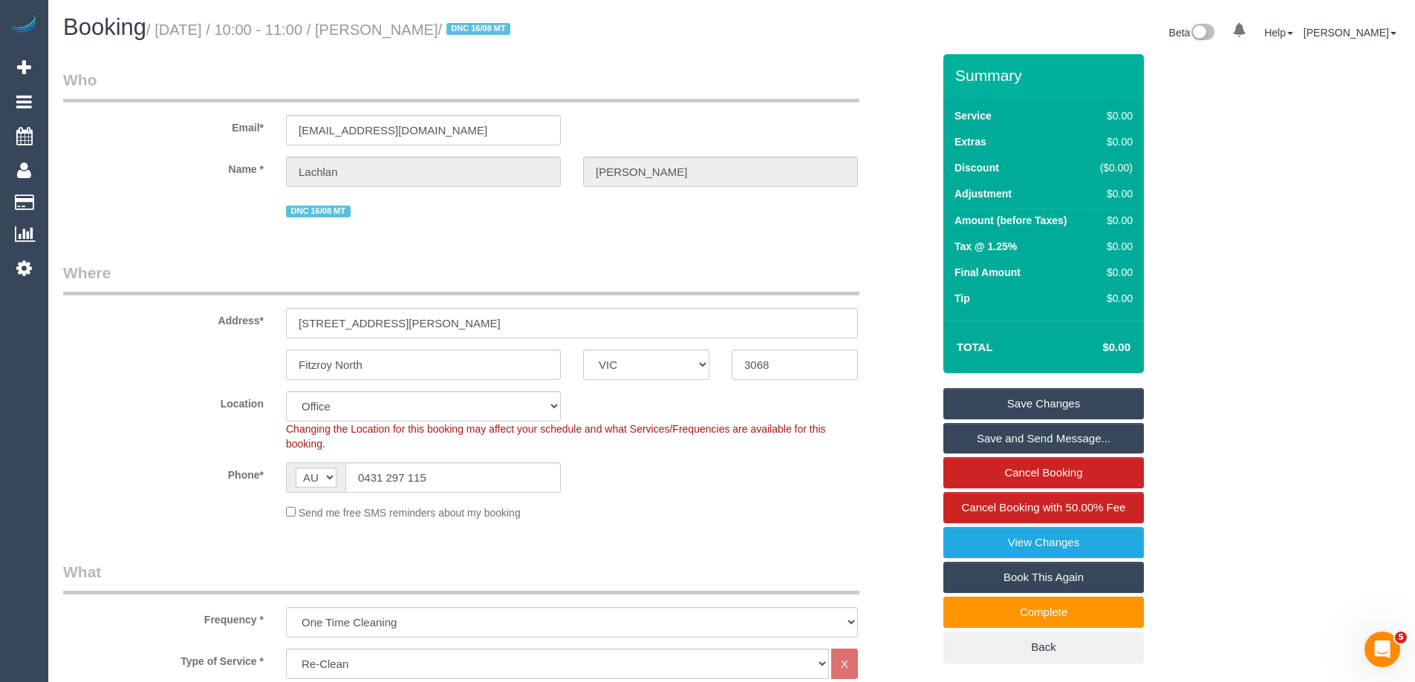
drag, startPoint x: 478, startPoint y: 29, endPoint x: 379, endPoint y: 29, distance: 98.0
click at [379, 29] on small "/ August 28, 2025 / 10:00 - 11:00 / Lachlan Boddy / DNC 16/08 MT" at bounding box center [330, 30] width 368 height 16
copy small "Lachlan Boddy"
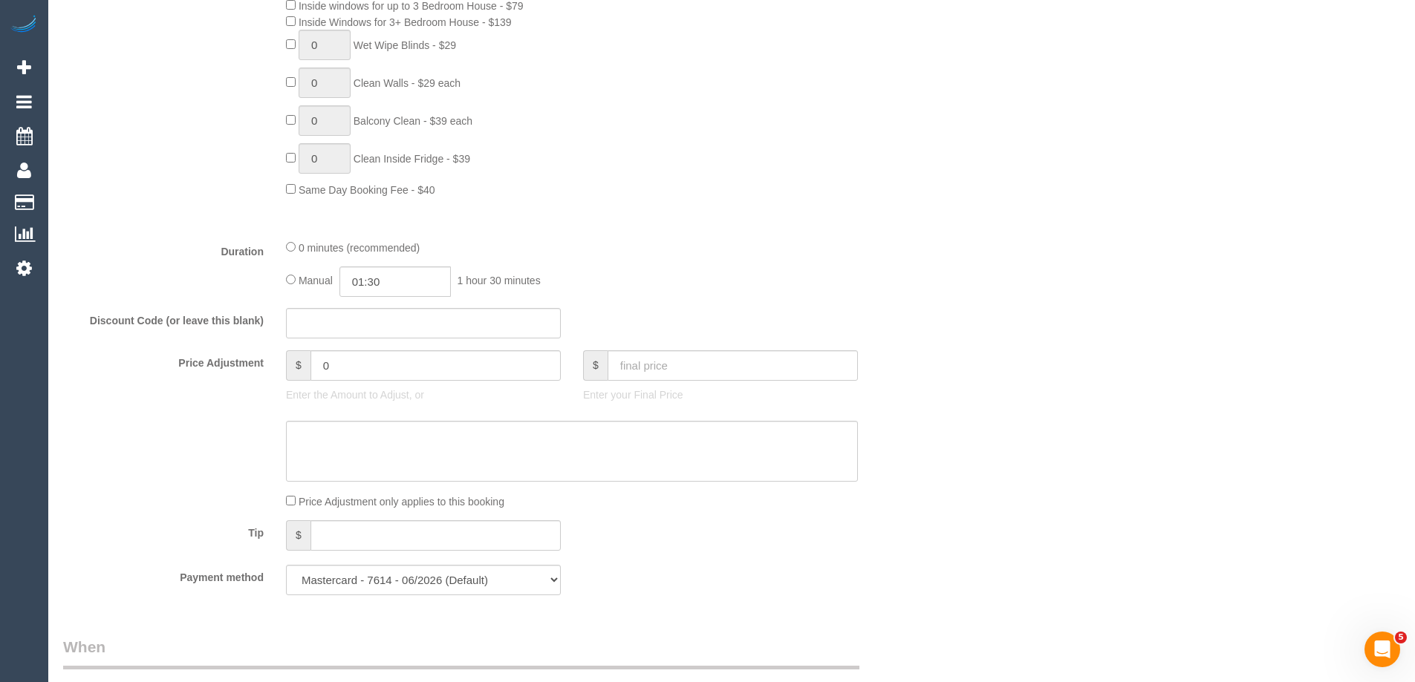
scroll to position [2272, 0]
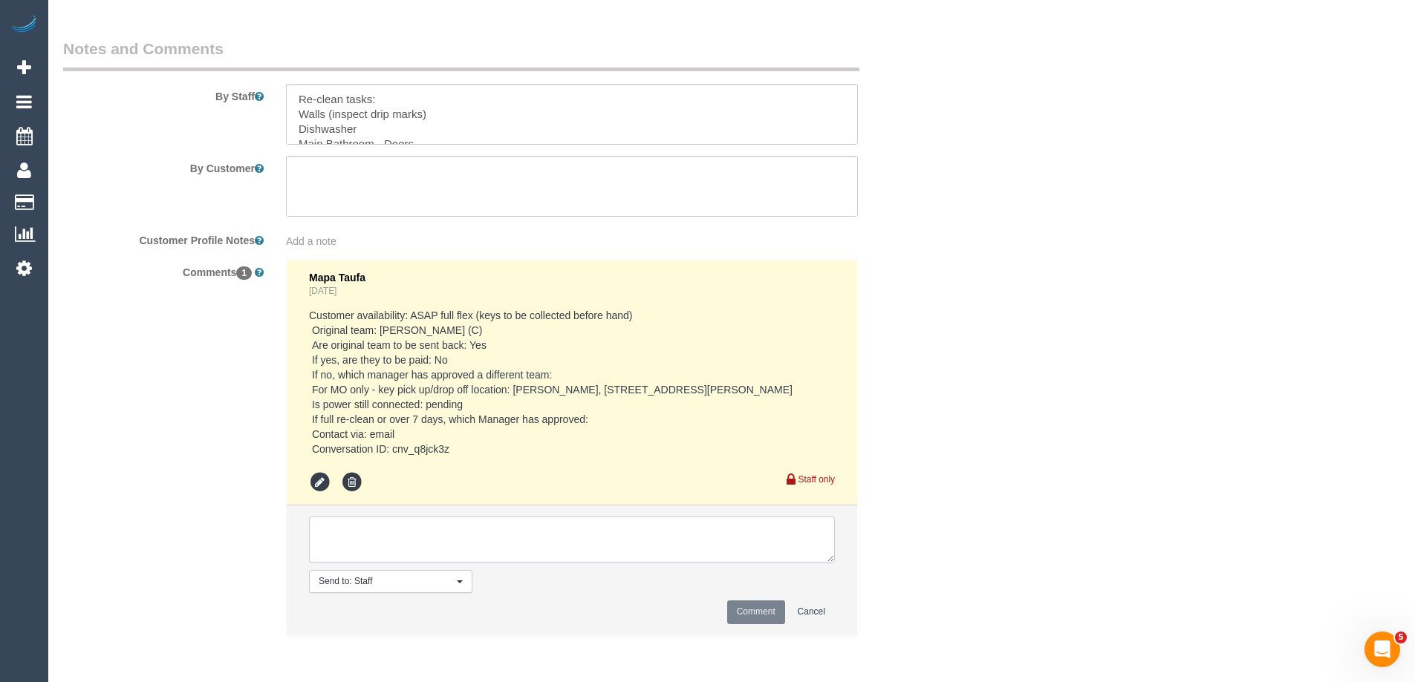
click at [388, 535] on textarea at bounding box center [572, 540] width 526 height 46
type textarea "Rescheduled to the 29/08 for now. Approved by Jess"
click at [746, 612] on button "Comment" at bounding box center [756, 612] width 58 height 23
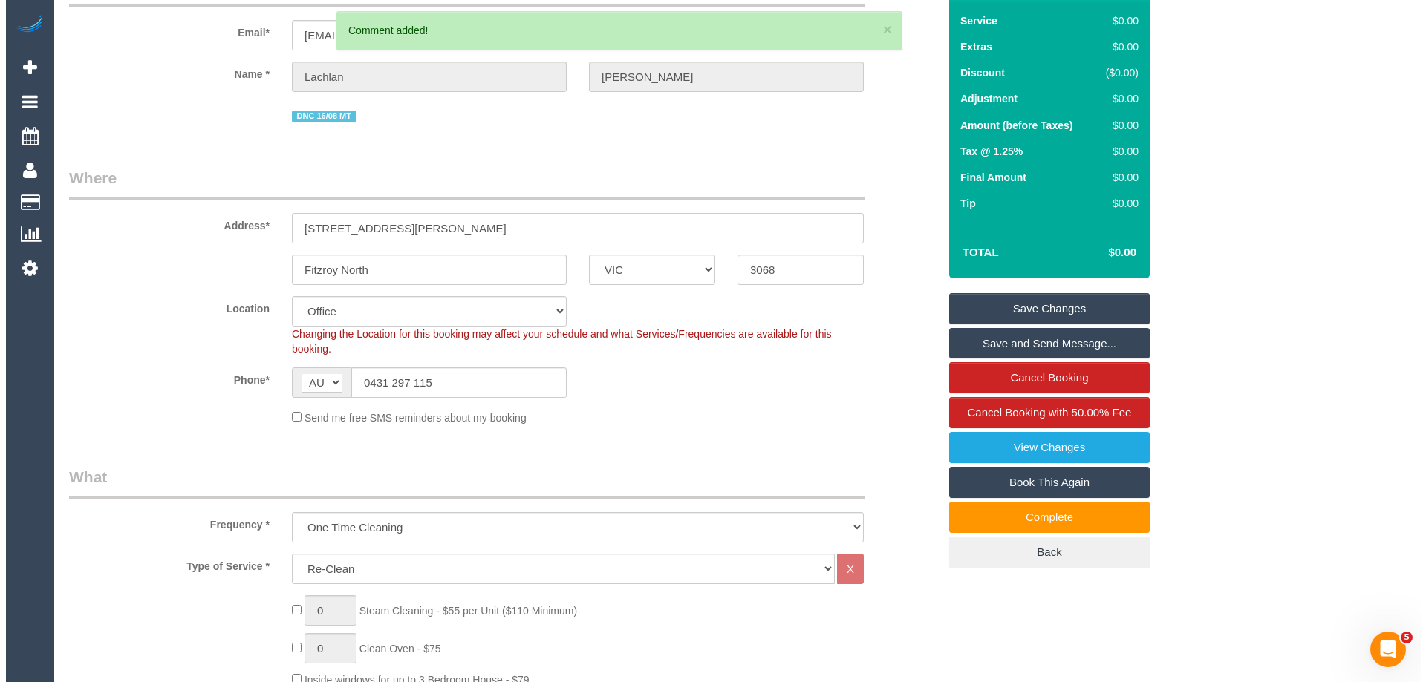
scroll to position [0, 0]
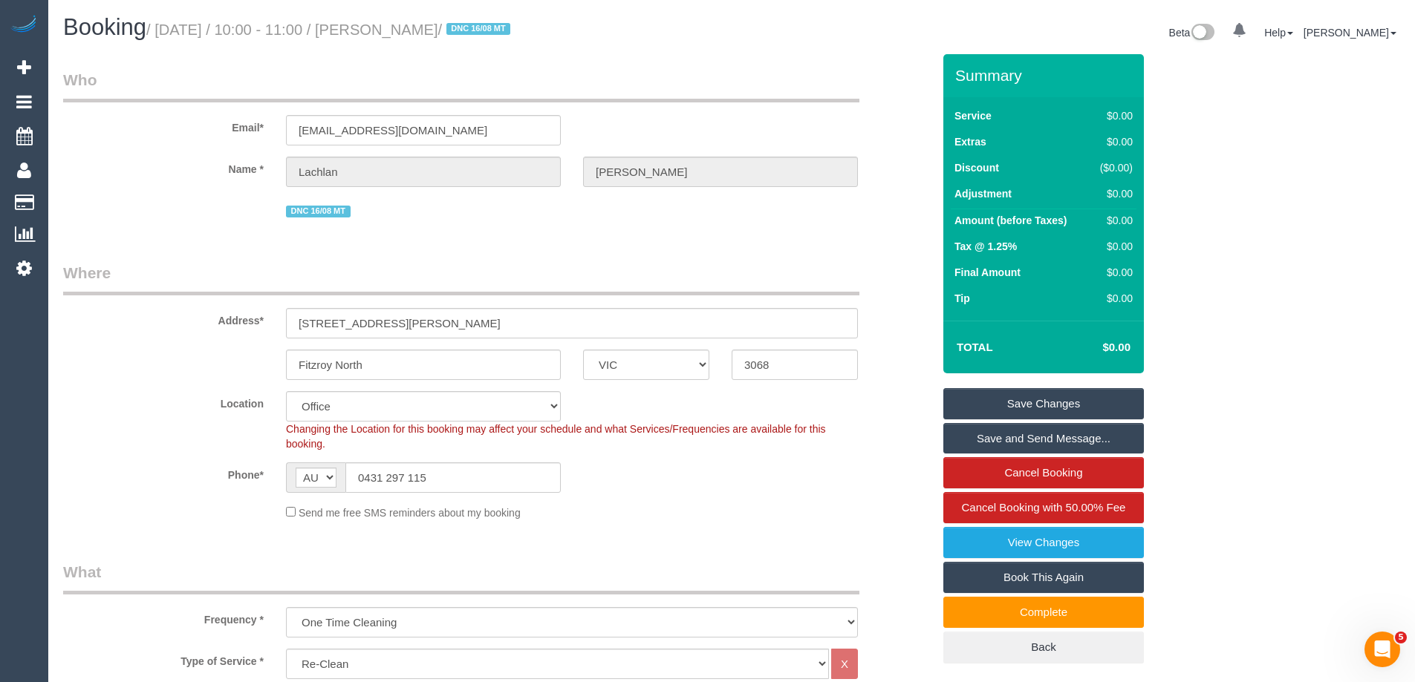
drag, startPoint x: 479, startPoint y: 33, endPoint x: 382, endPoint y: 33, distance: 97.3
click at [382, 33] on small "/ August 28, 2025 / 10:00 - 11:00 / Lachlan Boddy / DNC 16/08 MT" at bounding box center [330, 30] width 368 height 16
copy small "Lachlan Boddy"
click at [998, 397] on link "Save Changes" at bounding box center [1043, 403] width 201 height 31
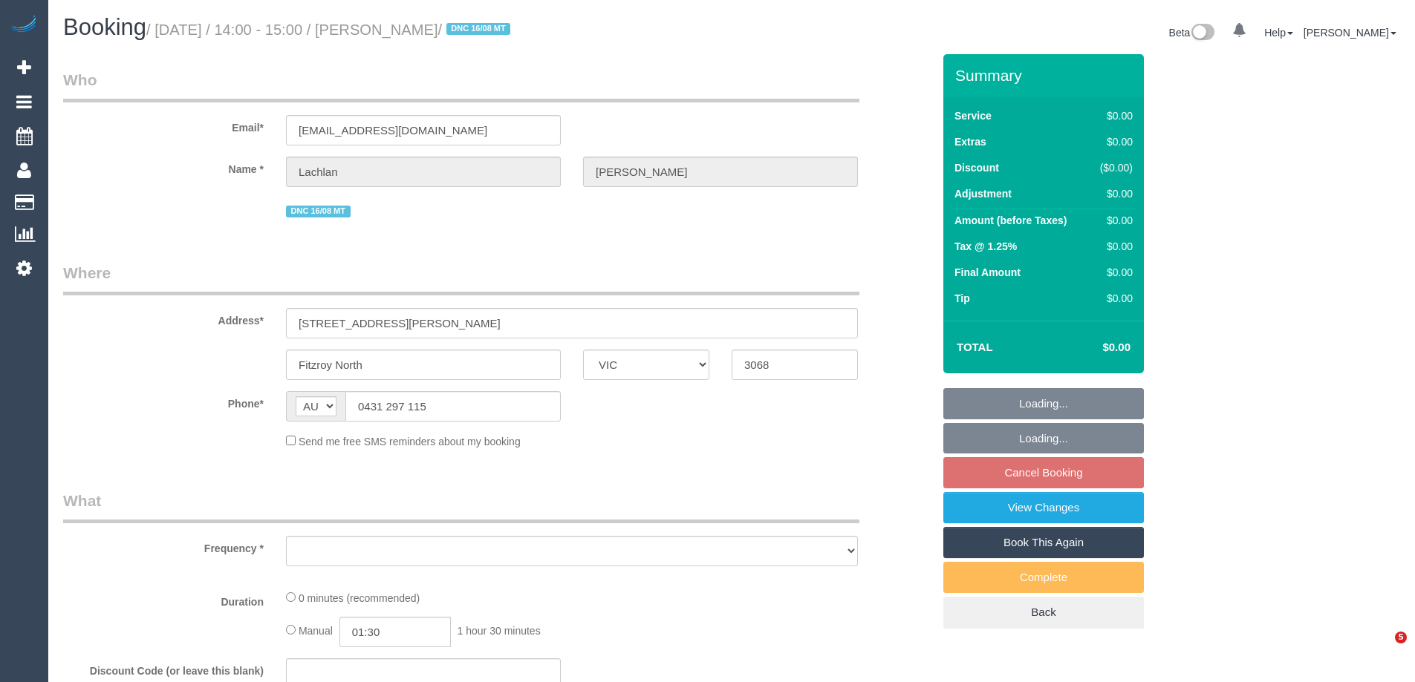
select select "VIC"
select select "object:537"
select select "string:stripe-pm_1RutRM2GScqysDRVB29IUe5m"
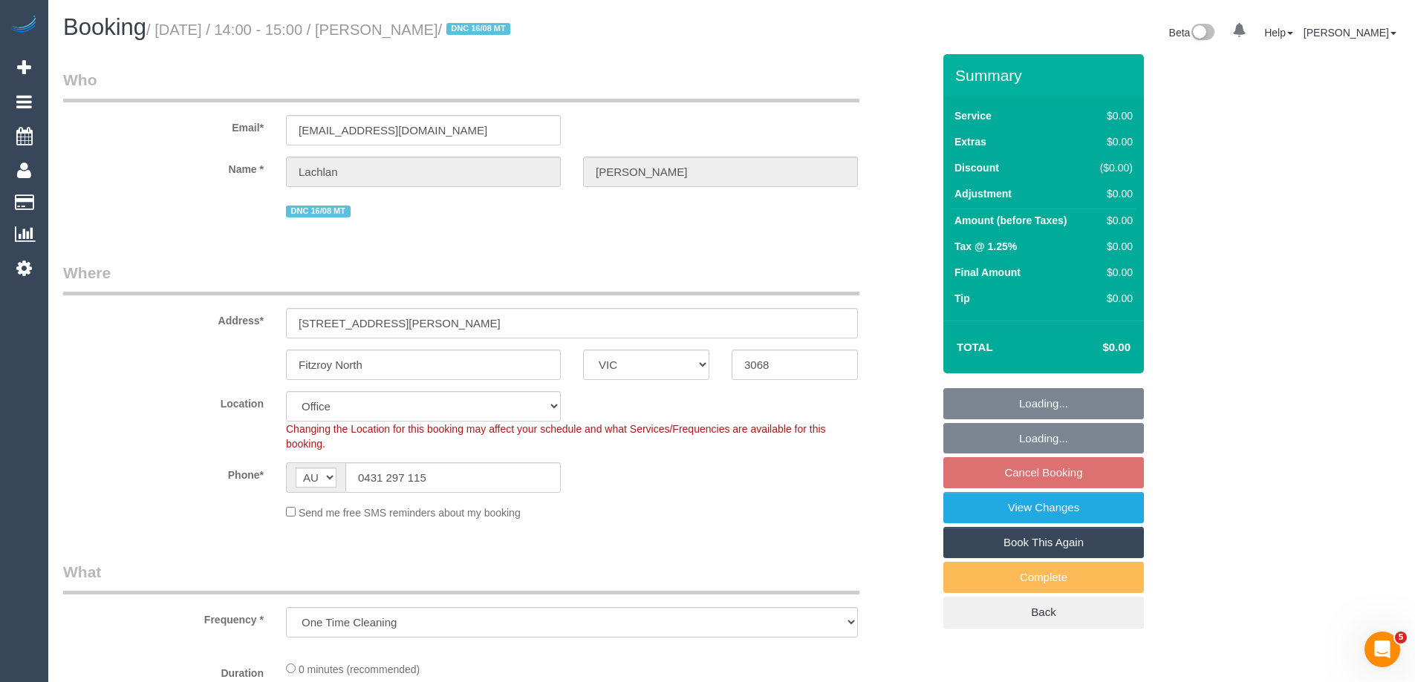
select select "object:729"
select select "number:28"
select select "number:14"
select select "number:19"
select select "number:24"
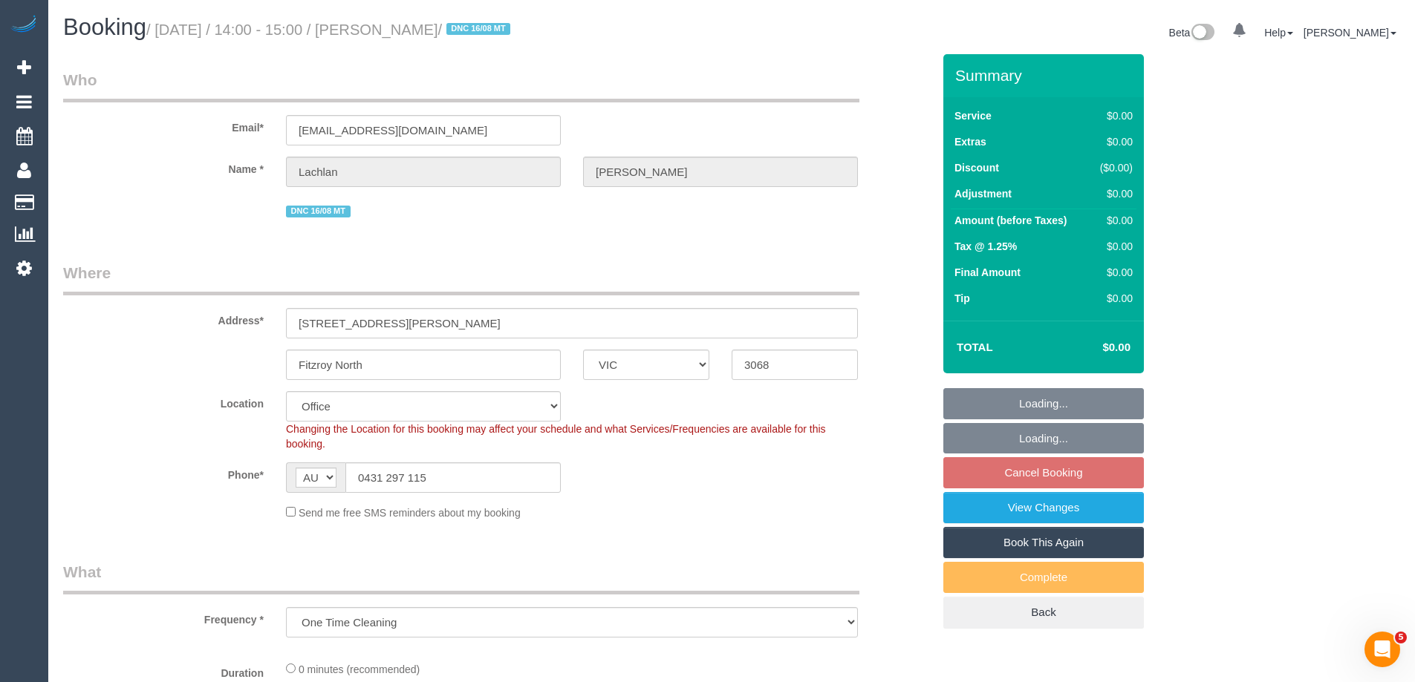
select select "number:26"
select select "VIC"
select select "object:539"
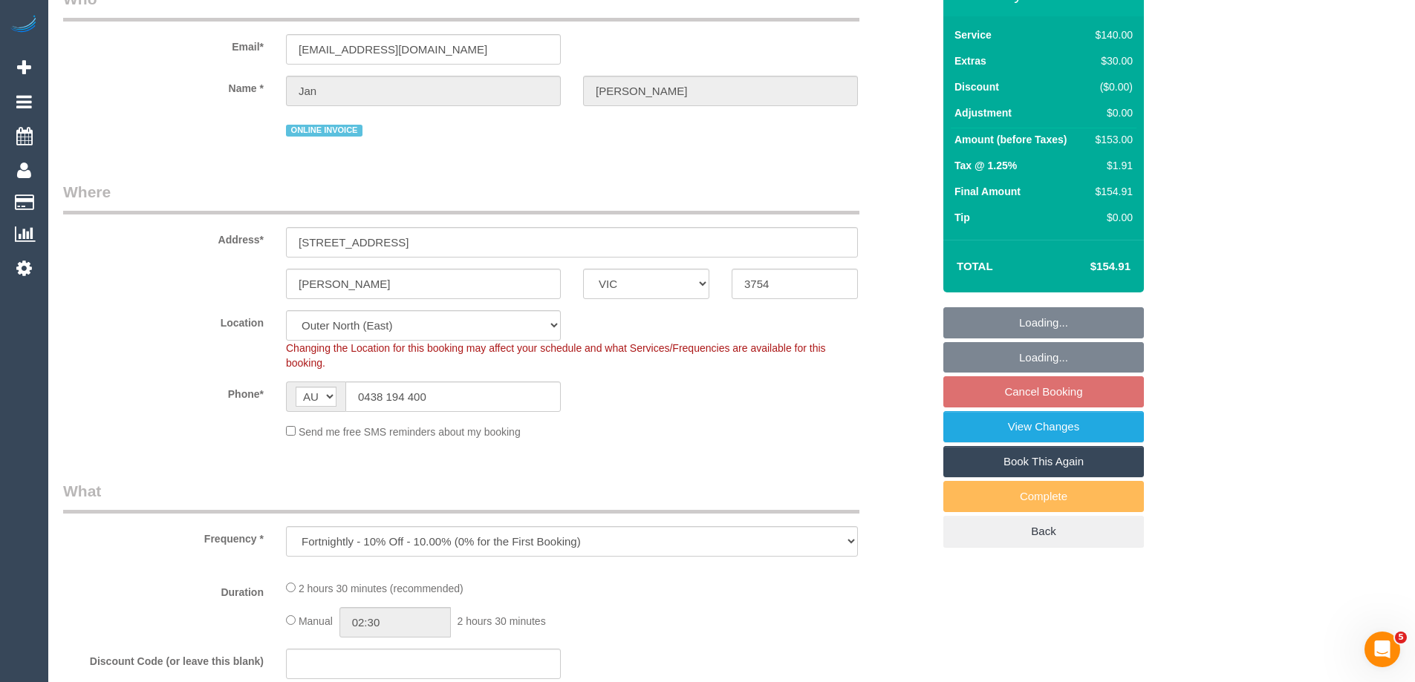
select select "string:stripe-pm_1ReTGj2GScqysDRV4UfZI03s"
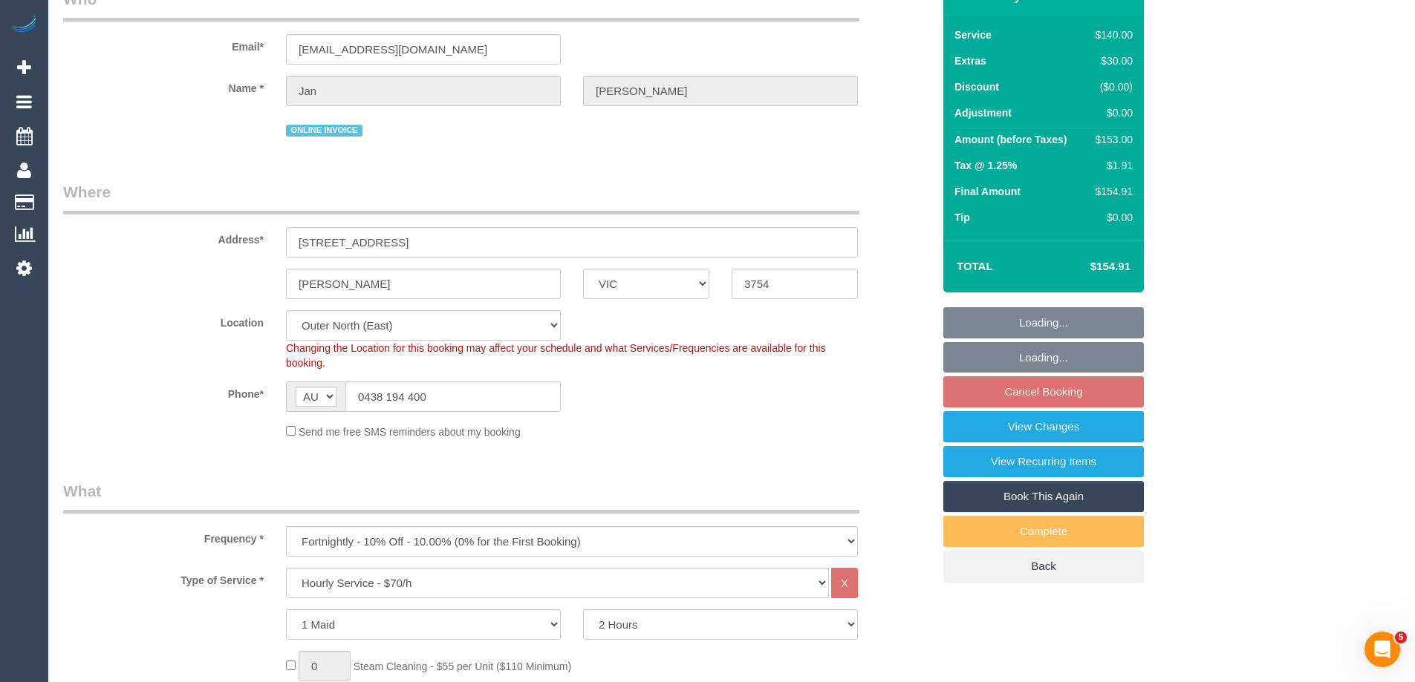
select select "object:710"
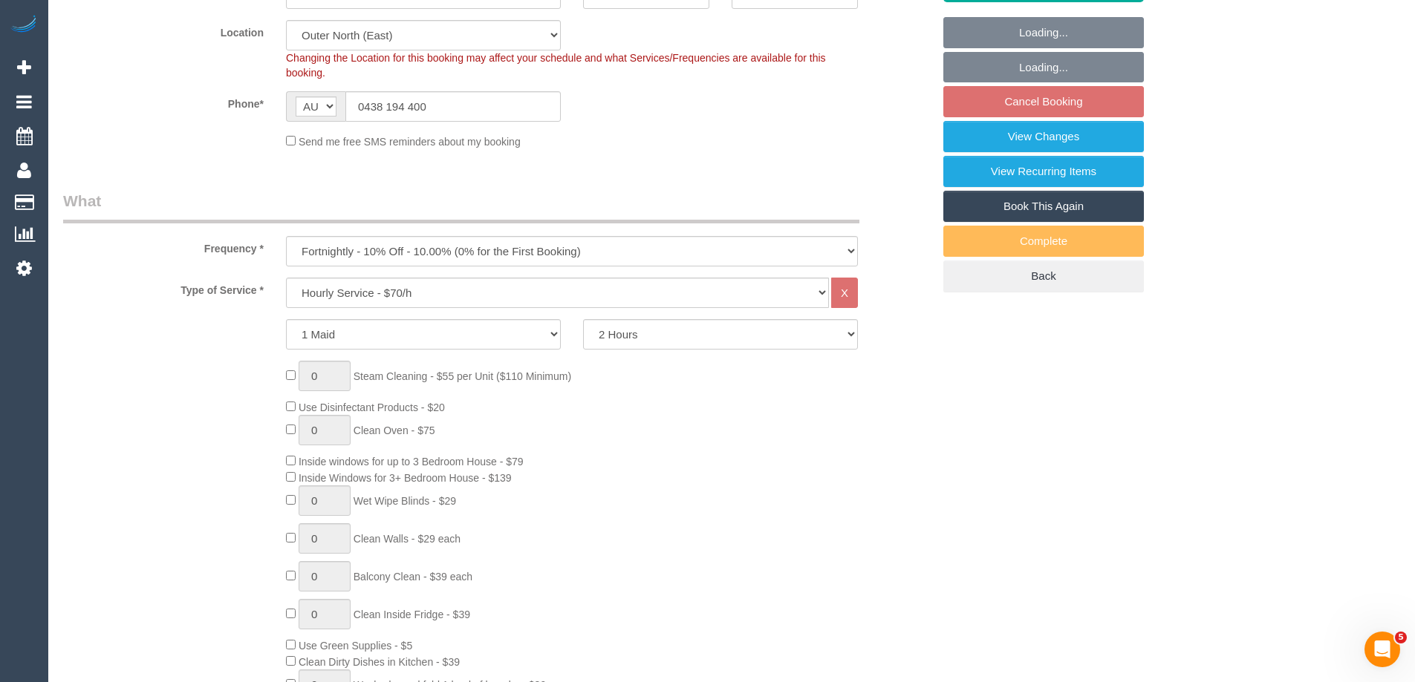
select select "number:28"
select select "number:14"
select select "number:18"
select select "number:24"
select select "number:34"
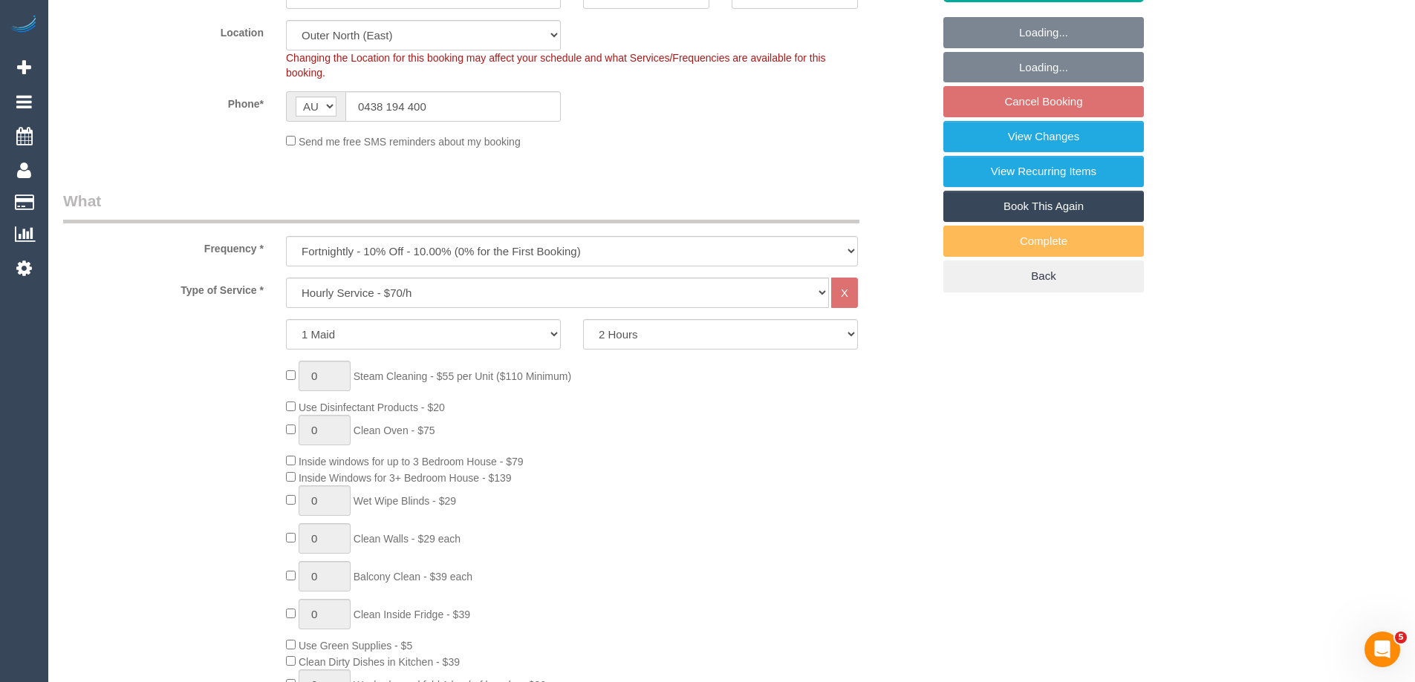
select select "number:12"
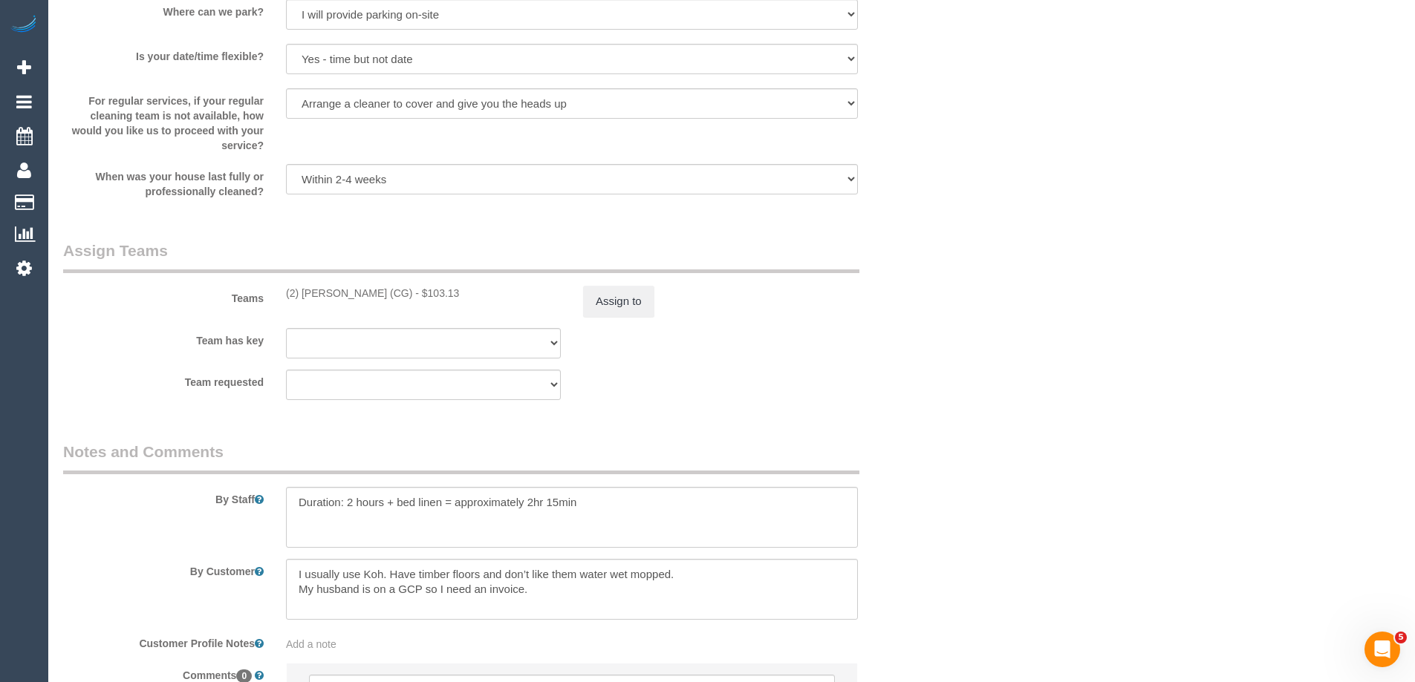
scroll to position [2079, 0]
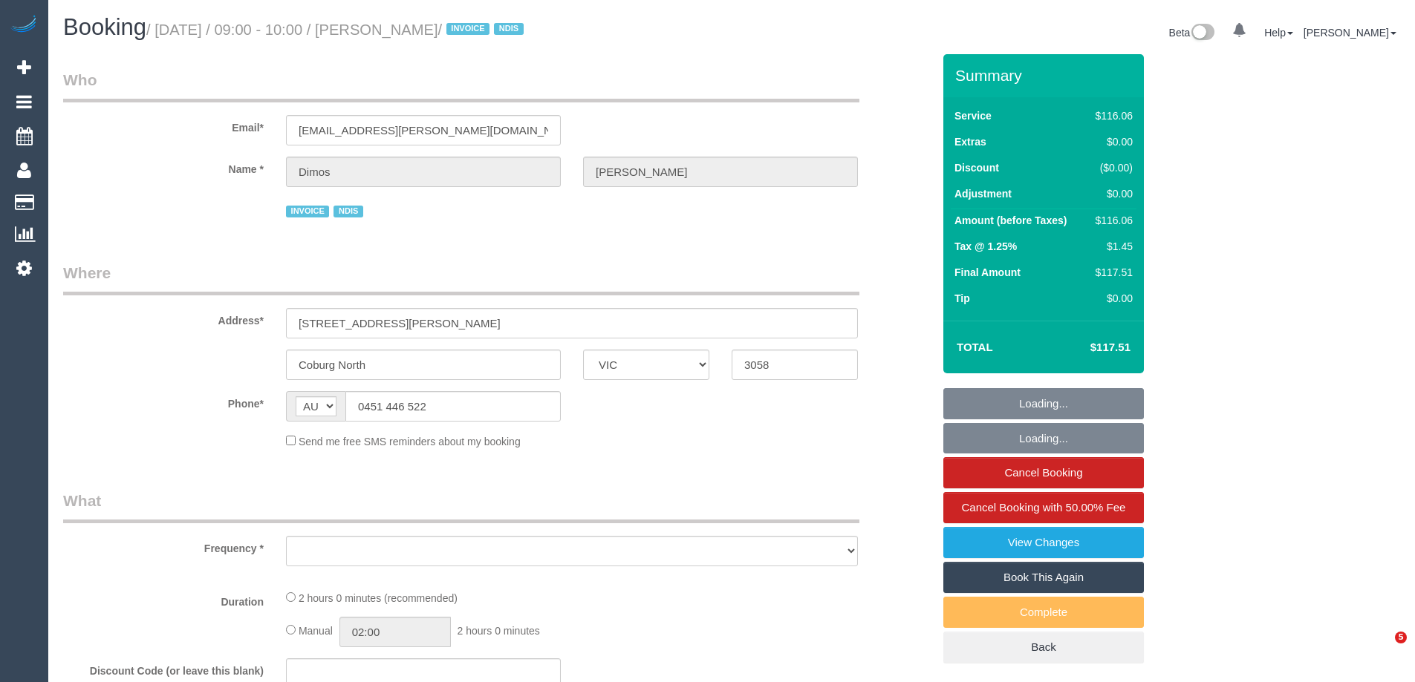
select select "VIC"
select select "number:27"
select select "number:14"
select select "number:19"
select select "number:25"
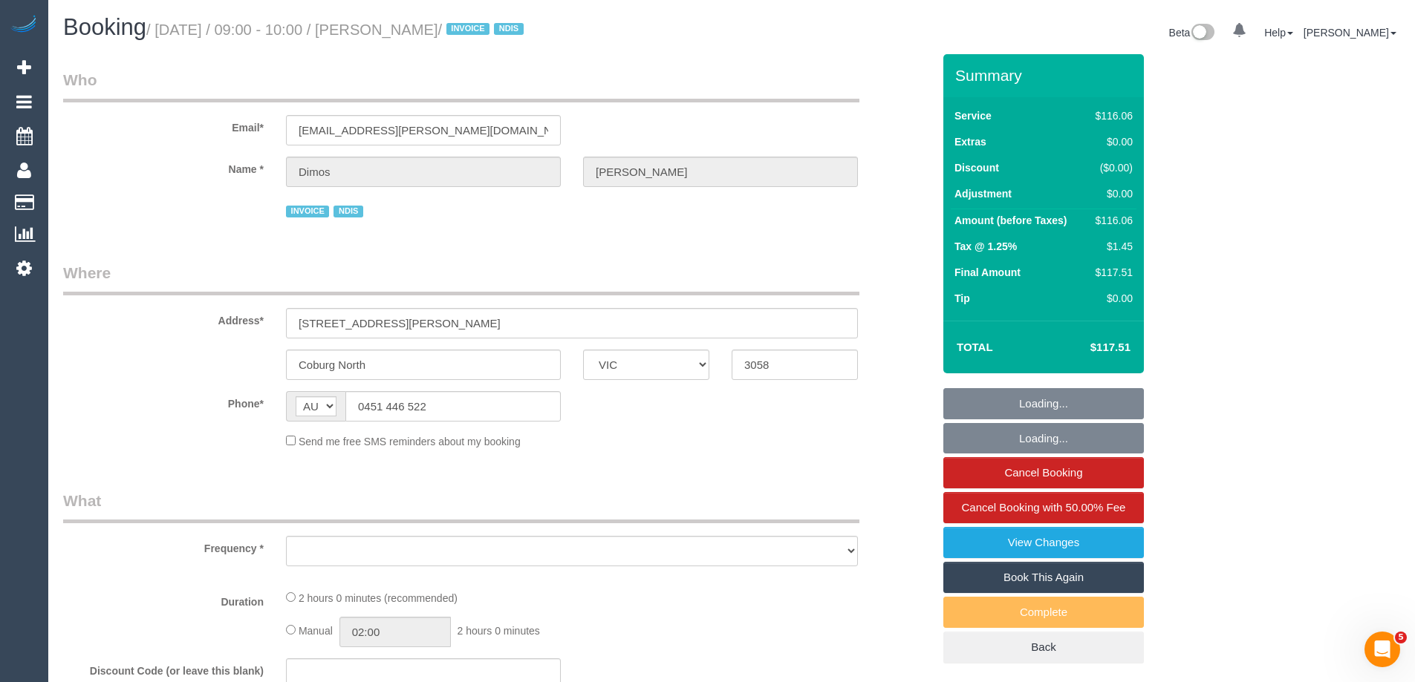
select select "number:34"
select select "number:12"
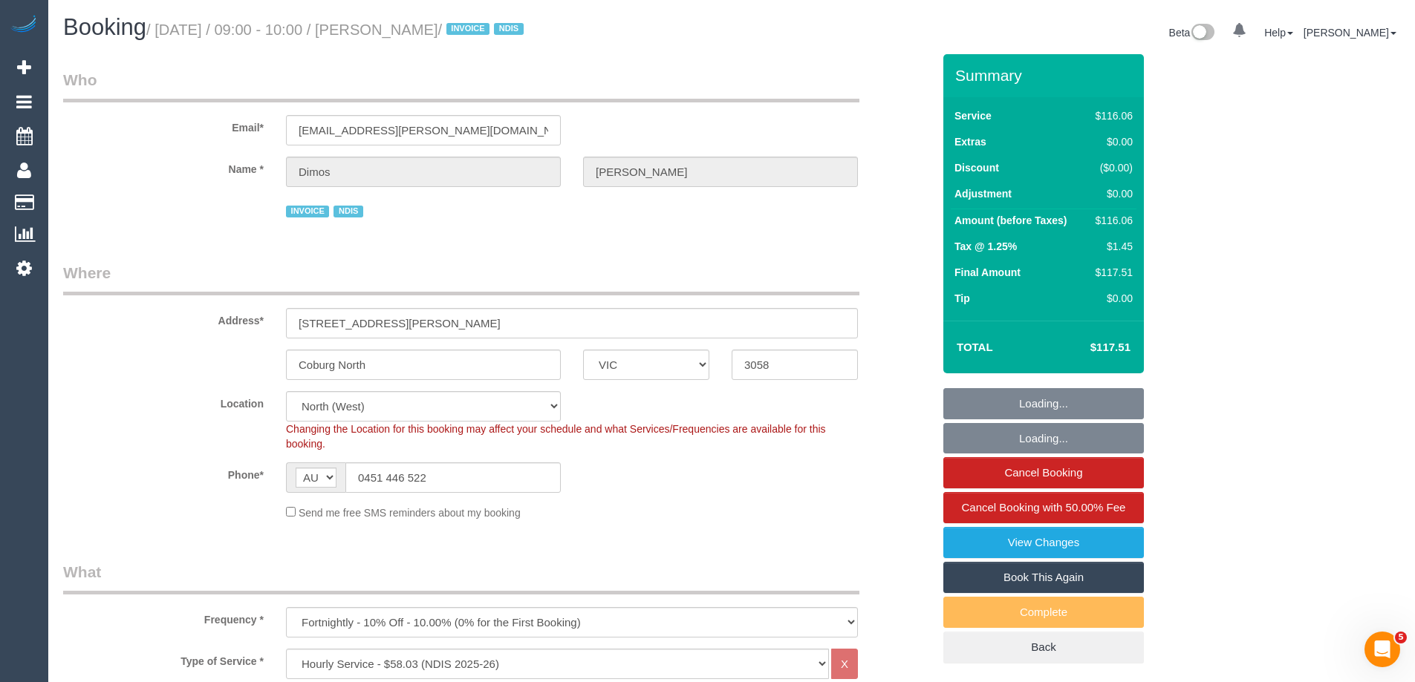
select select "object:1566"
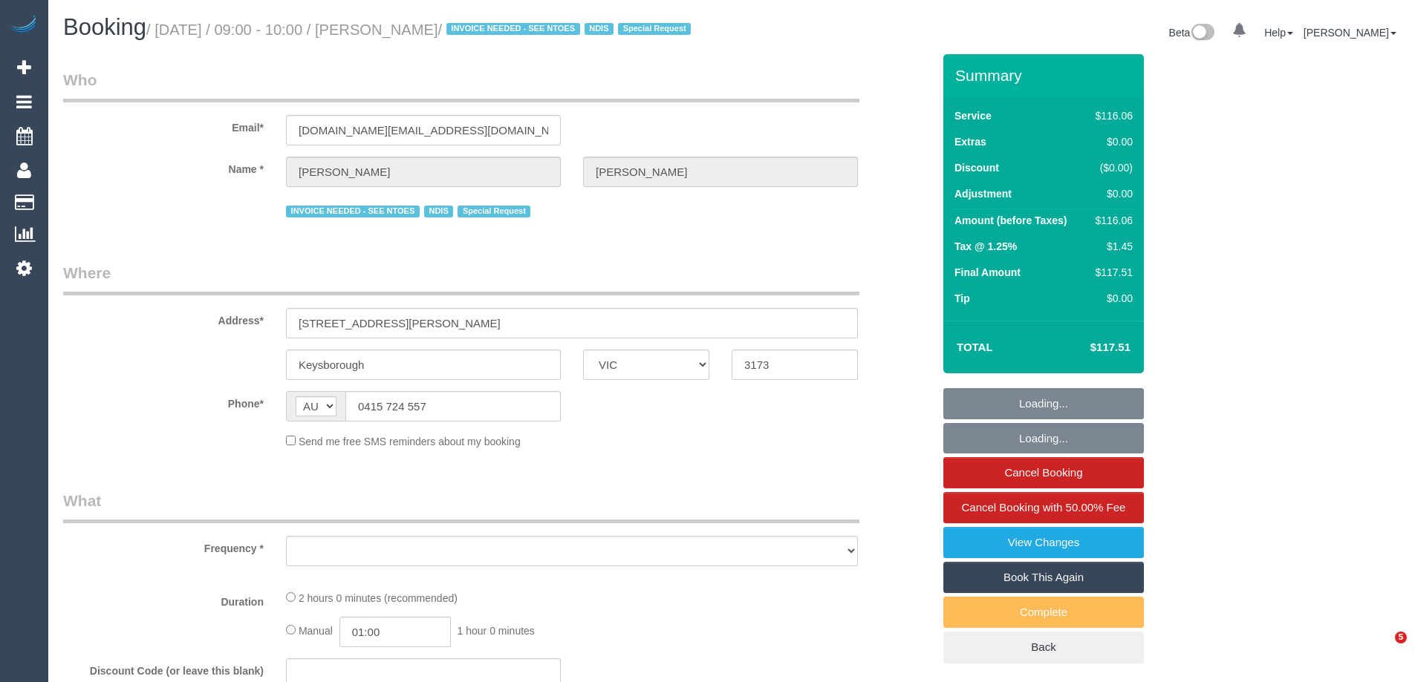
select select "VIC"
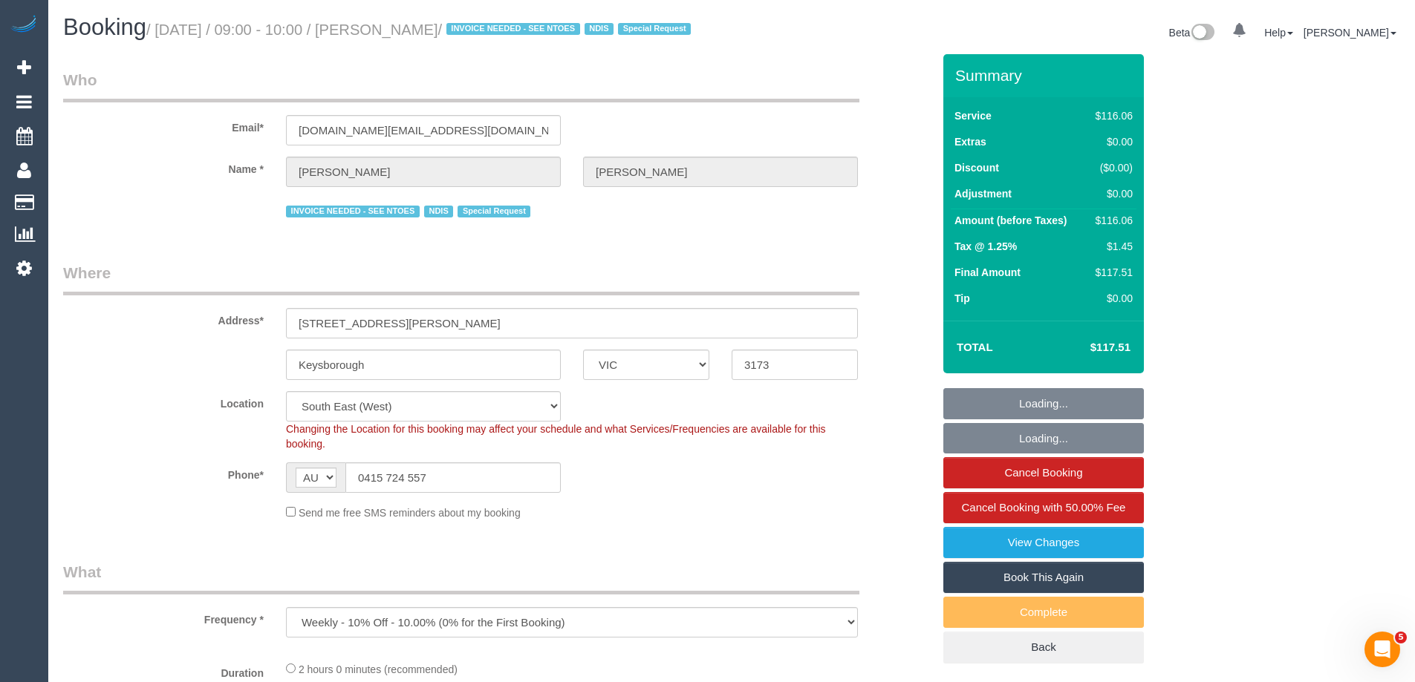
select select "object:791"
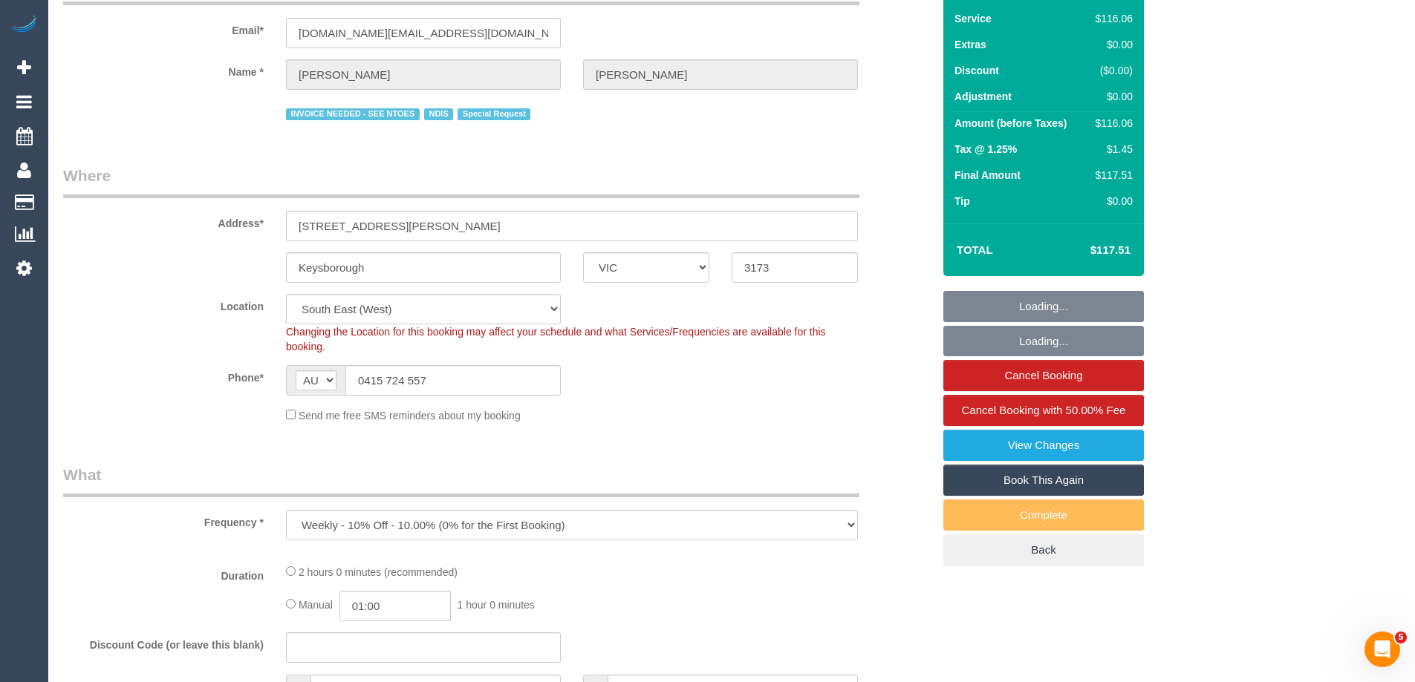
select select "number:28"
select select "number:14"
select select "number:19"
select select "number:22"
select select "number:34"
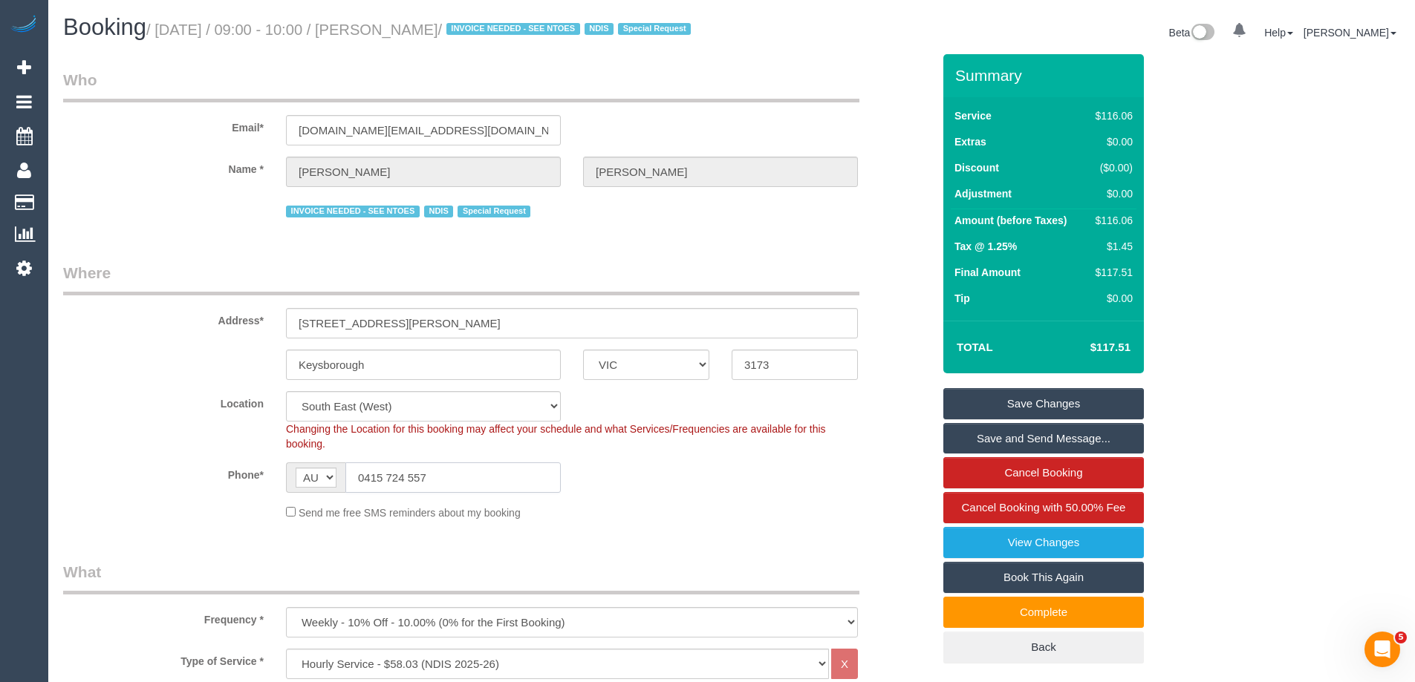
drag, startPoint x: 426, startPoint y: 491, endPoint x: 220, endPoint y: 484, distance: 206.6
click at [220, 484] on div "Phone* AF AL DZ AD AO AI AQ AG AR AM AW AU AT AZ BS BH BD BB BY BE BZ BJ BM BT …" at bounding box center [497, 478] width 891 height 30
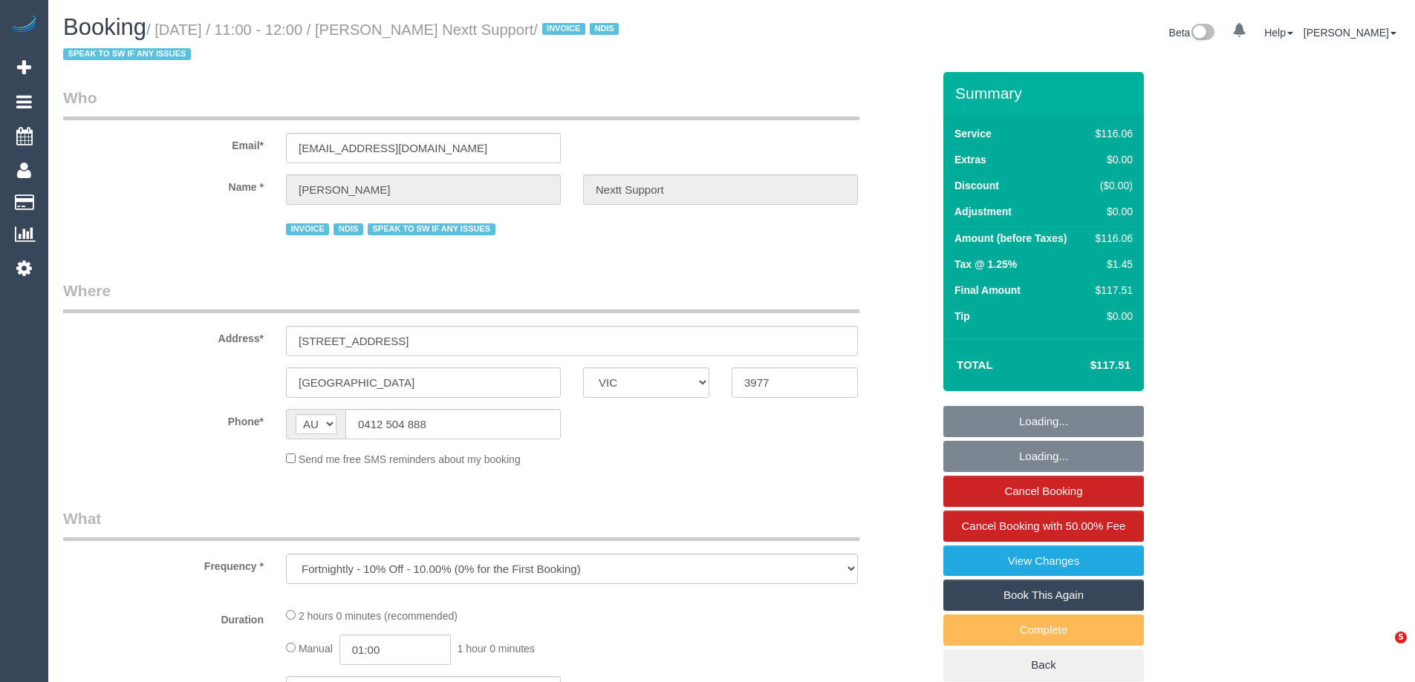
select select "VIC"
select select "number:28"
select select "number:14"
select select "number:19"
select select "number:25"
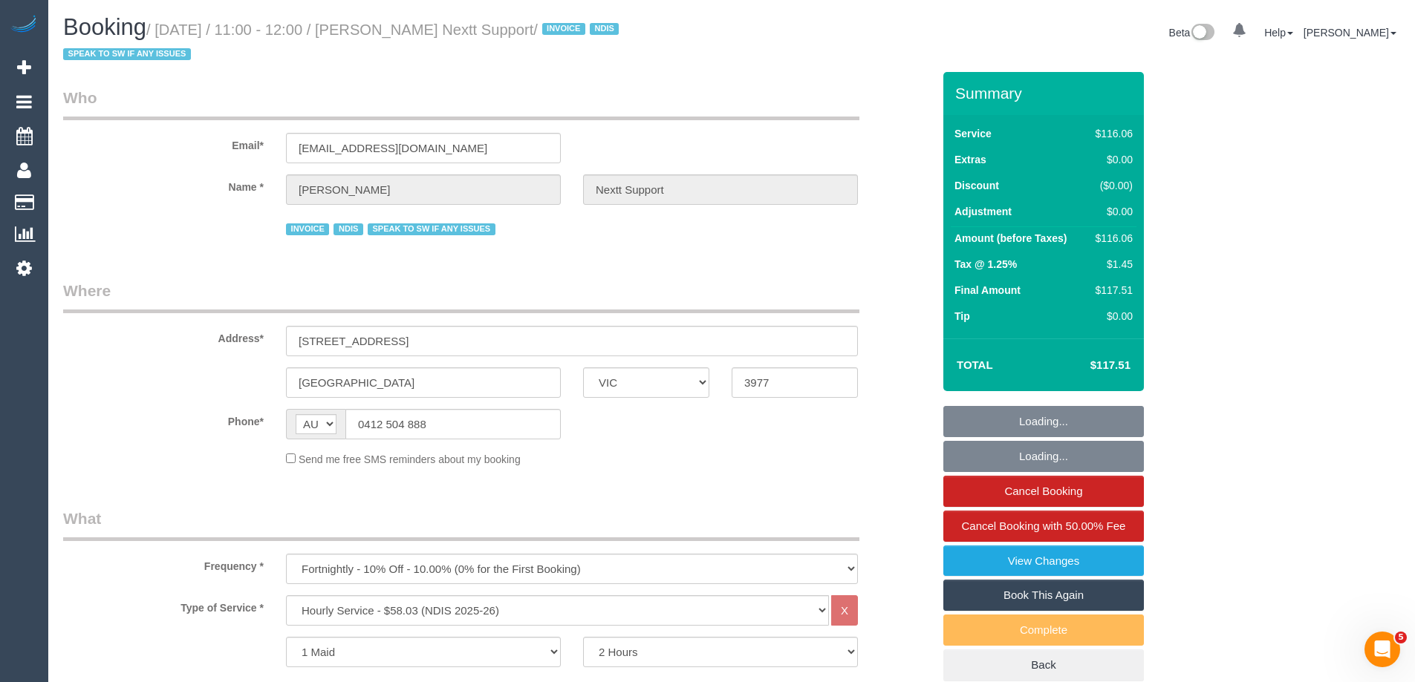
select select "number:34"
select select "number:11"
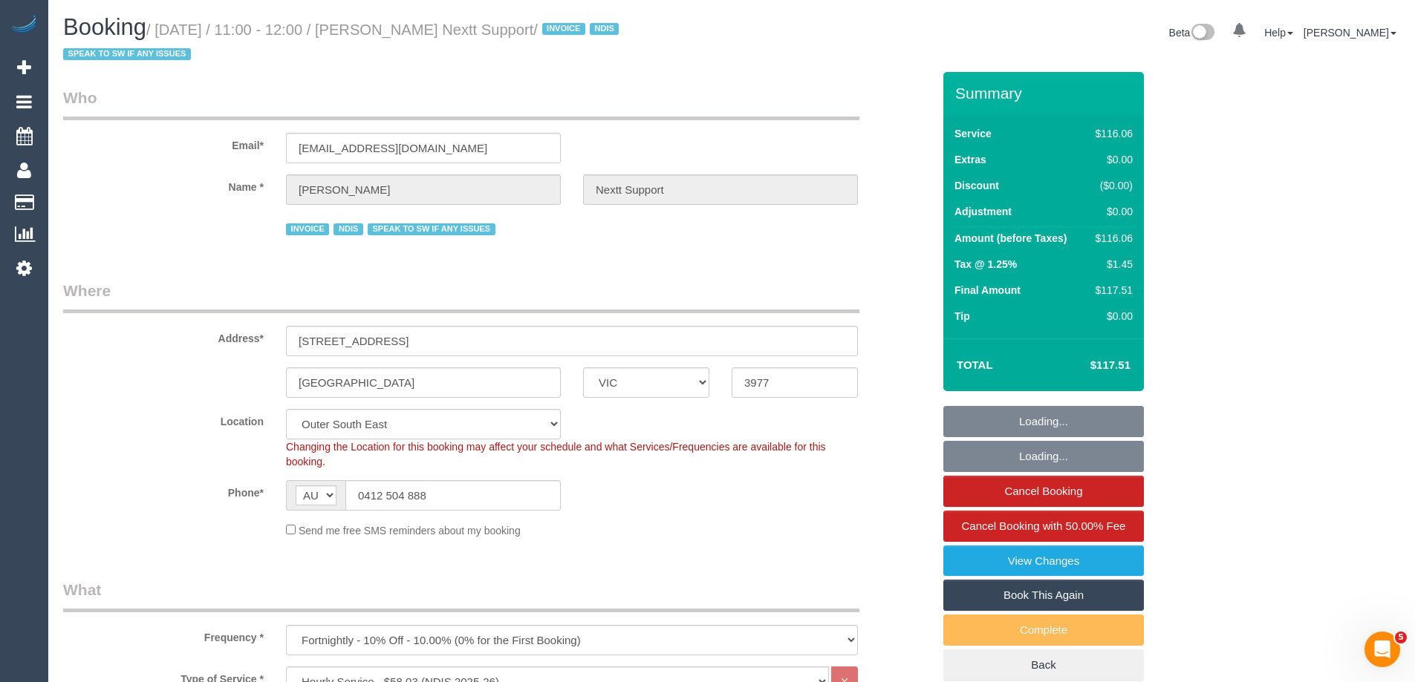
select select "object:1073"
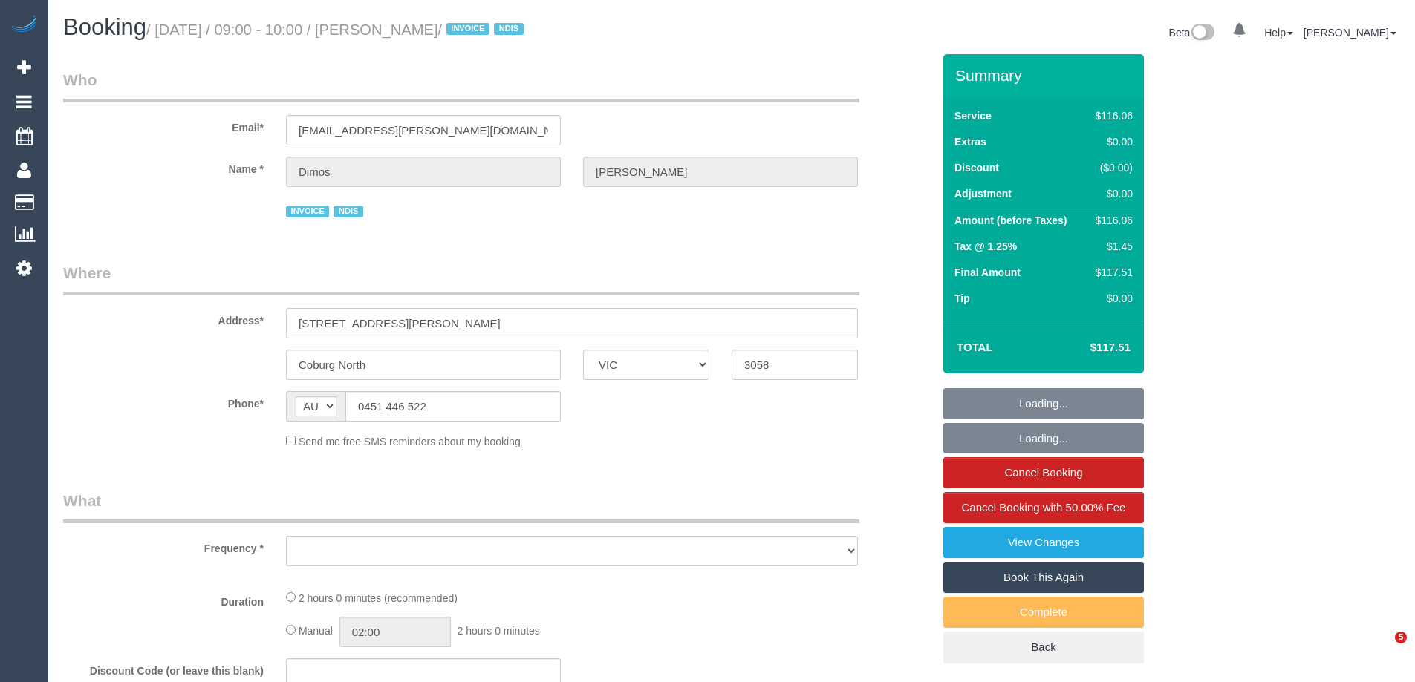
select select "VIC"
select select "object:693"
select select "number:27"
select select "number:14"
select select "number:19"
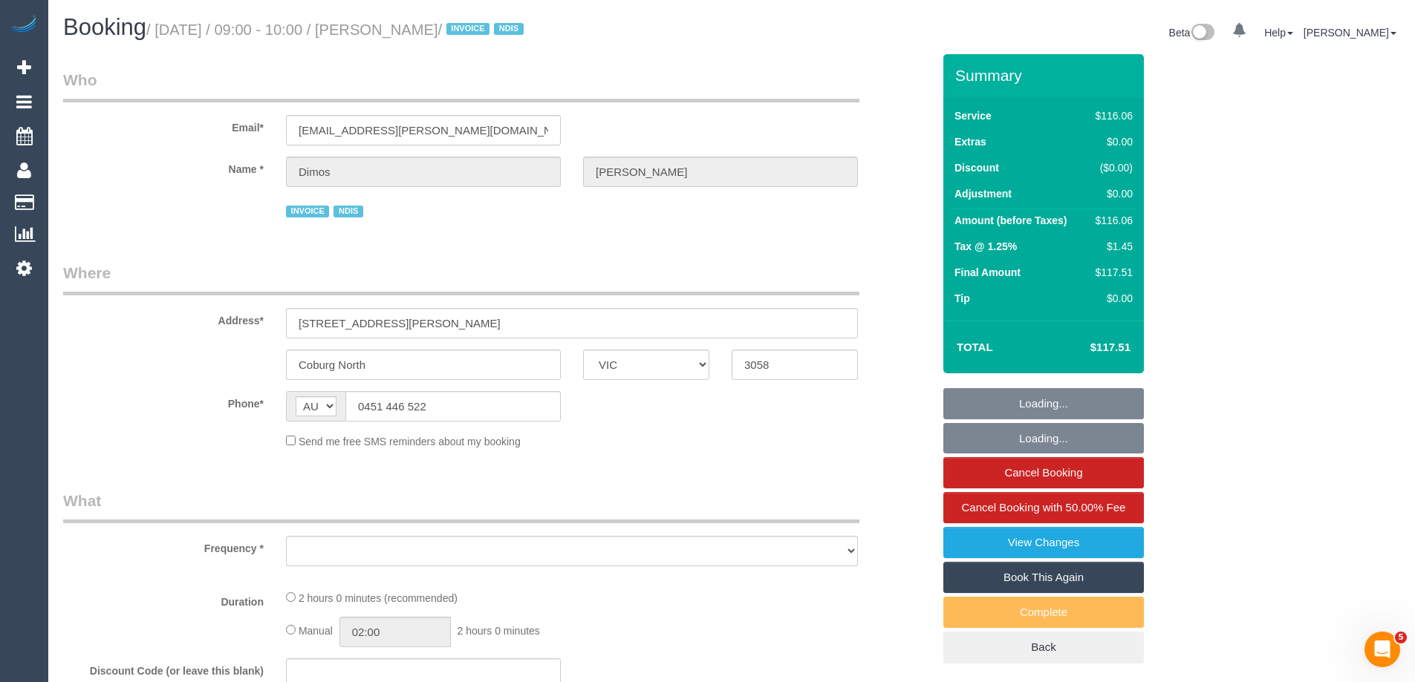
select select "number:25"
select select "number:34"
select select "number:12"
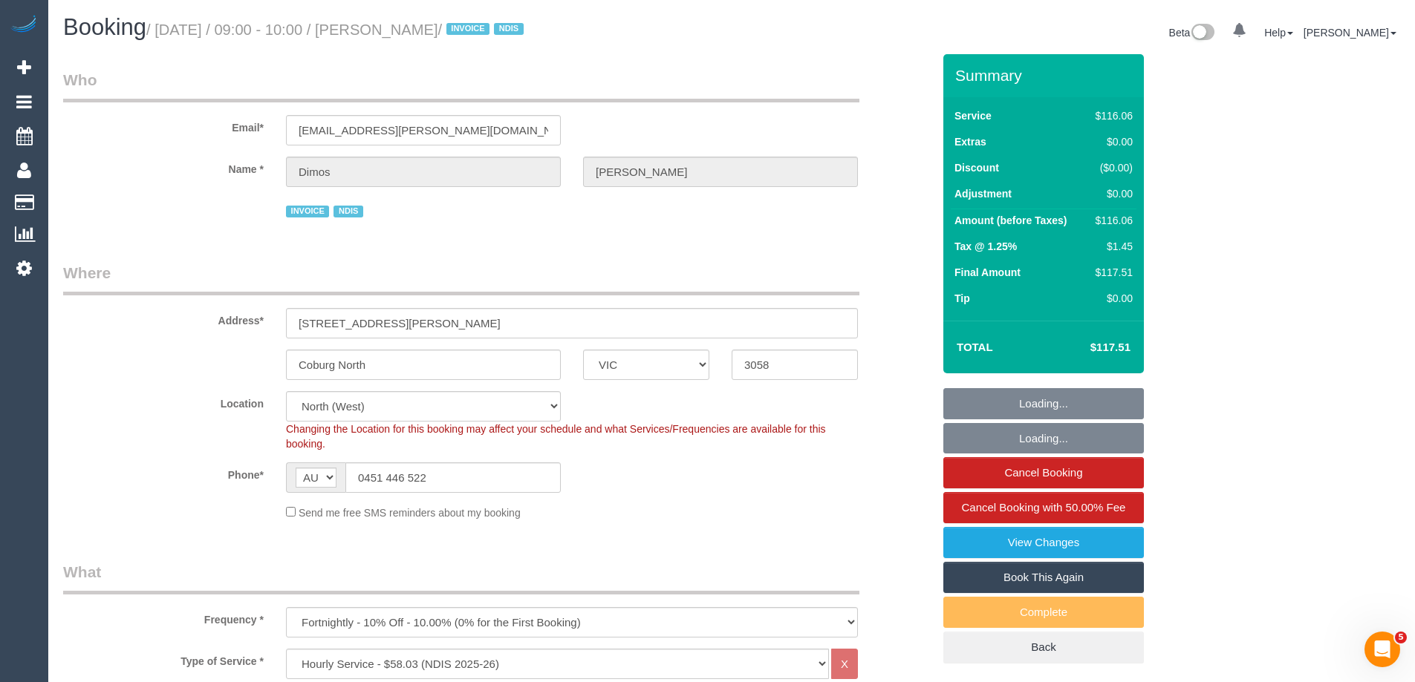
select select "object:1576"
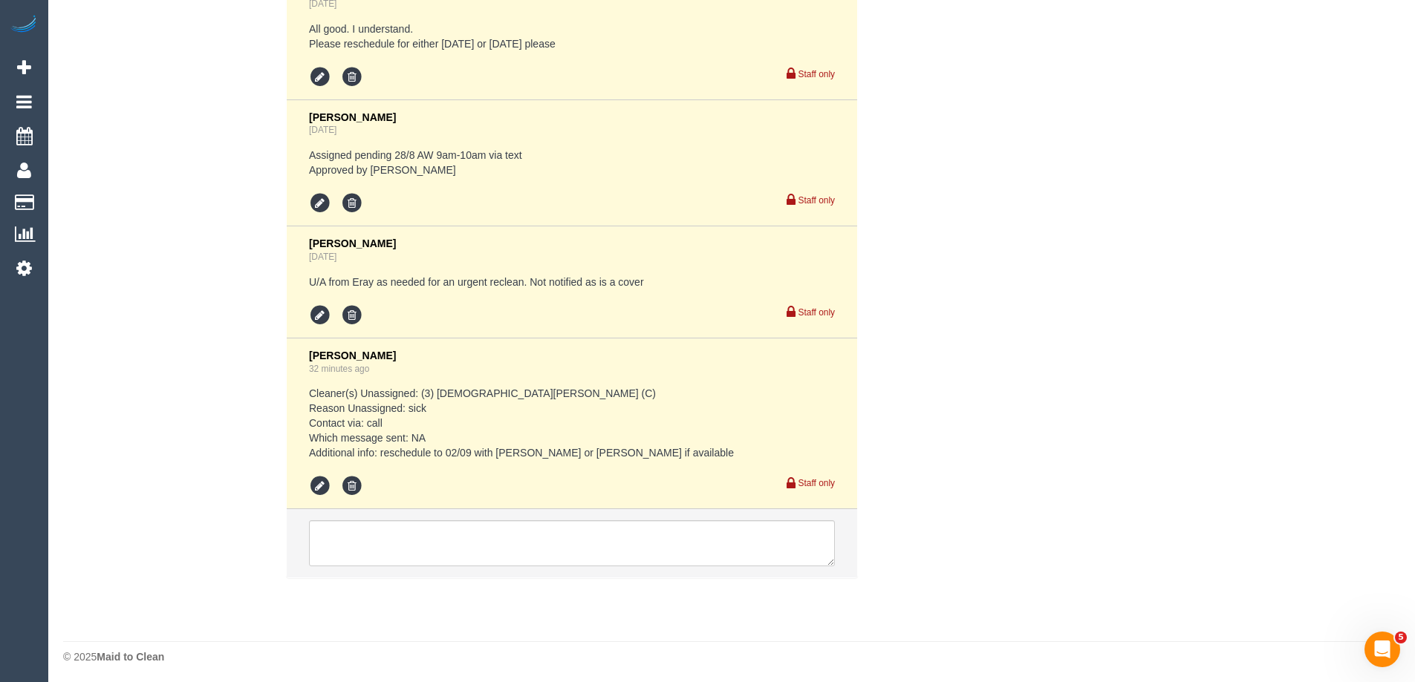
scroll to position [3076, 0]
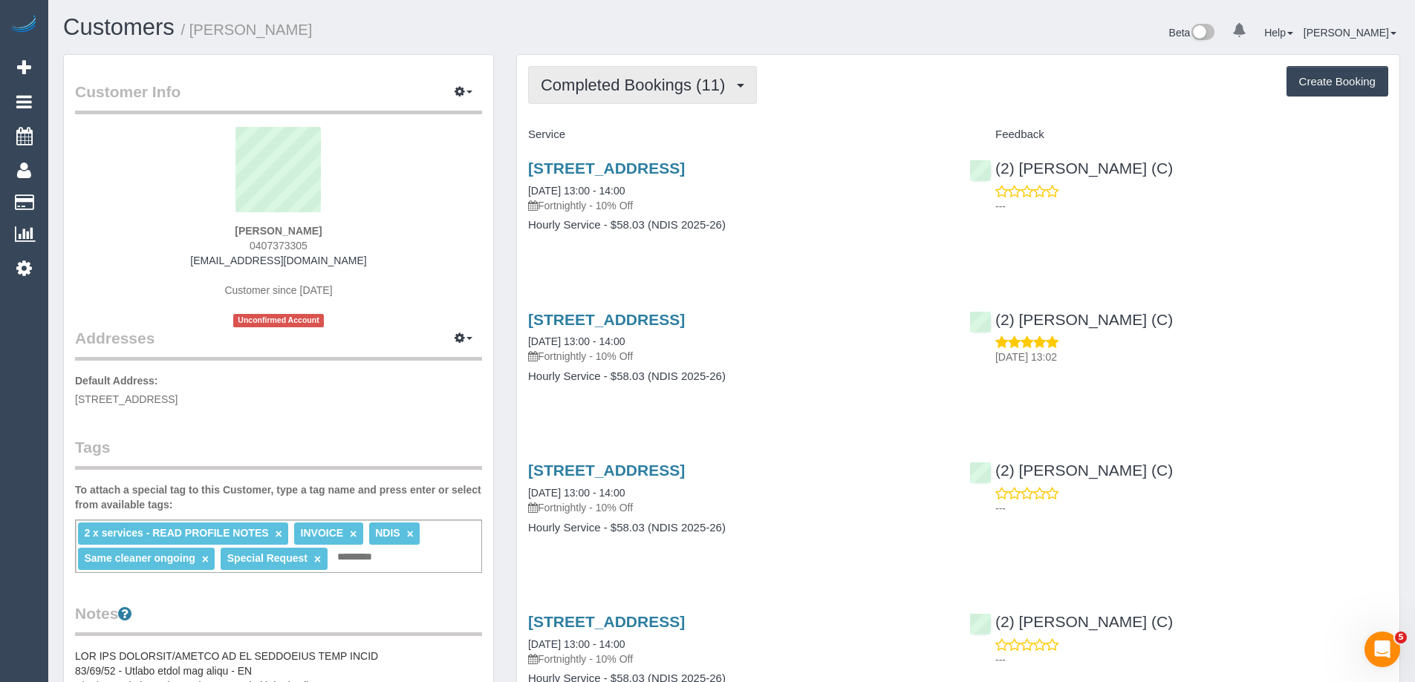
click at [623, 86] on span "Completed Bookings (11)" at bounding box center [637, 85] width 192 height 19
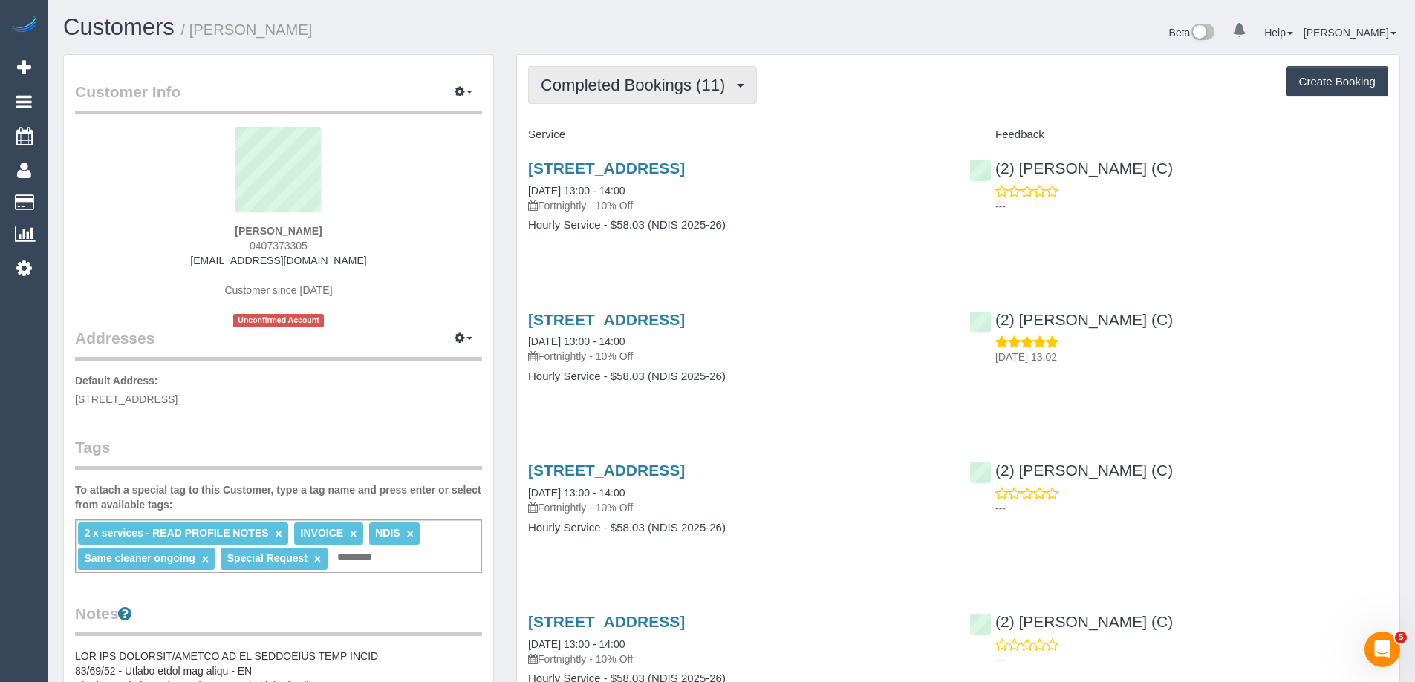
click at [604, 69] on button "Completed Bookings (11)" at bounding box center [642, 85] width 229 height 38
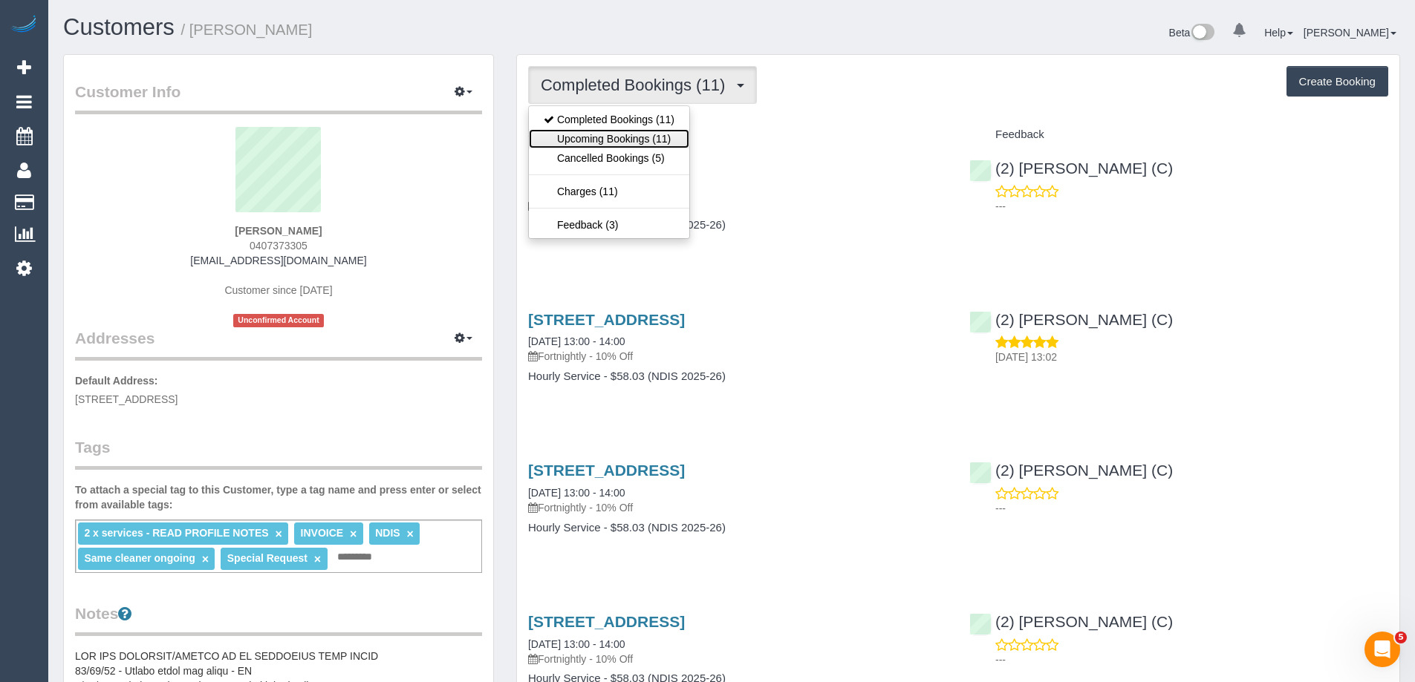
click at [597, 137] on link "Upcoming Bookings (11)" at bounding box center [609, 138] width 160 height 19
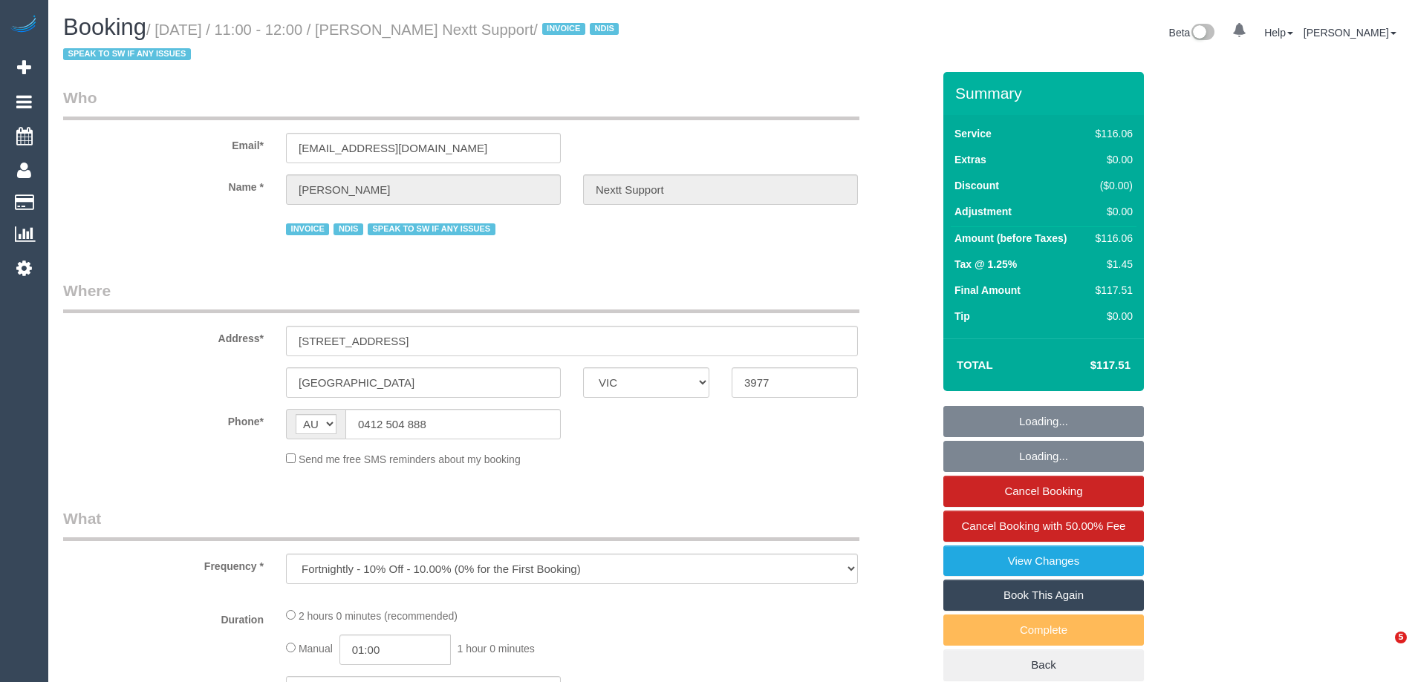
select select "VIC"
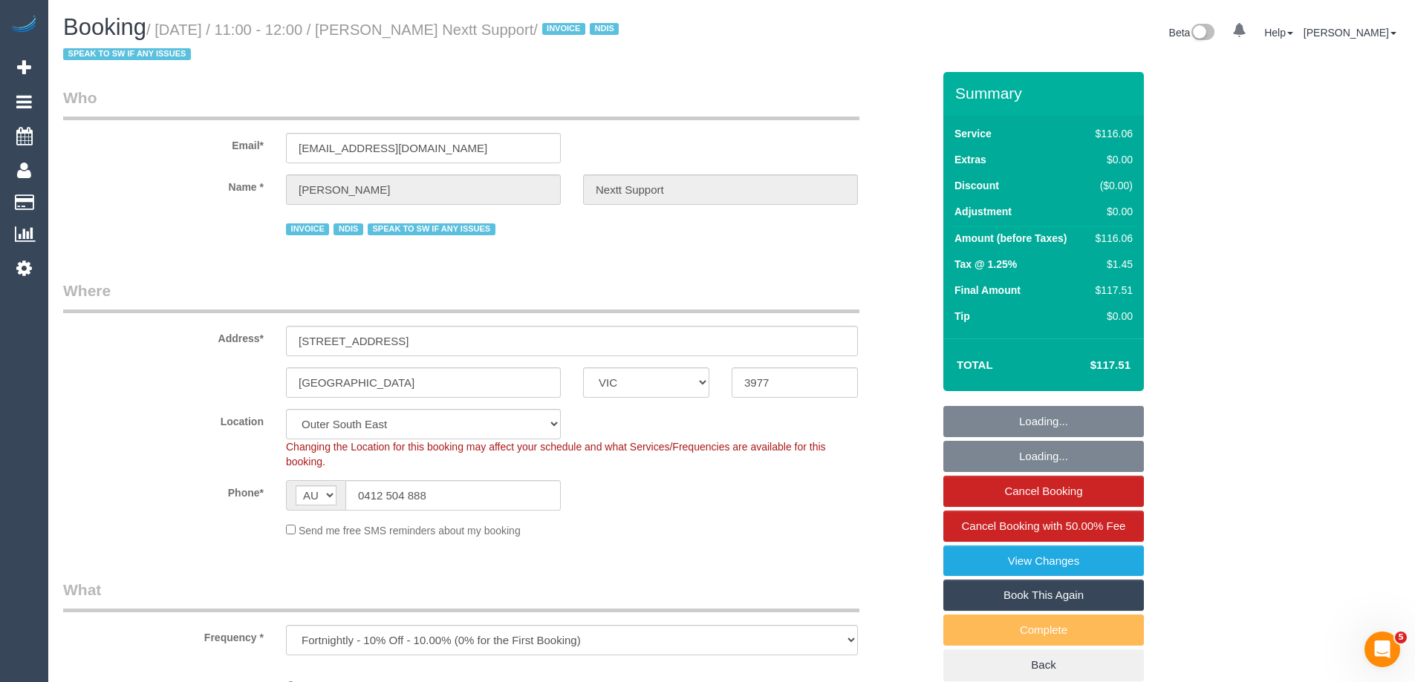
select select "object:868"
select select "number:28"
select select "number:14"
select select "number:19"
select select "number:25"
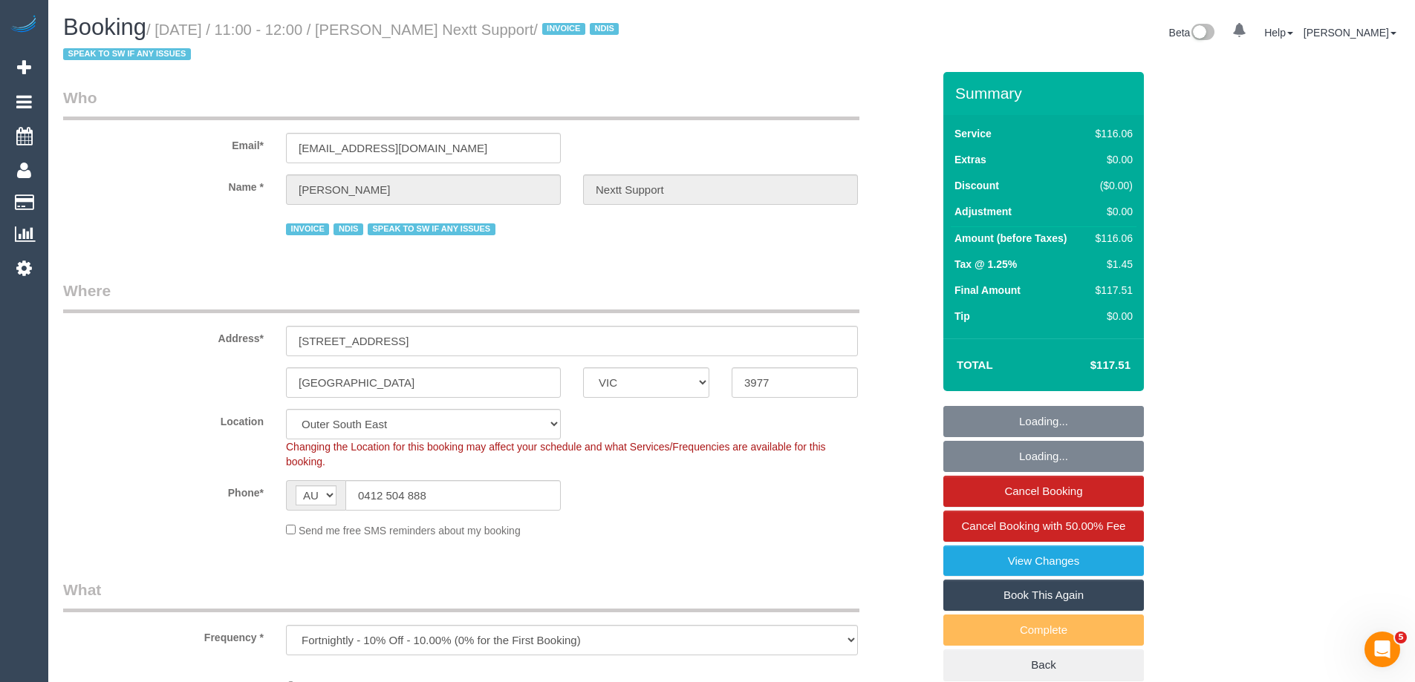
select select "number:34"
select select "number:11"
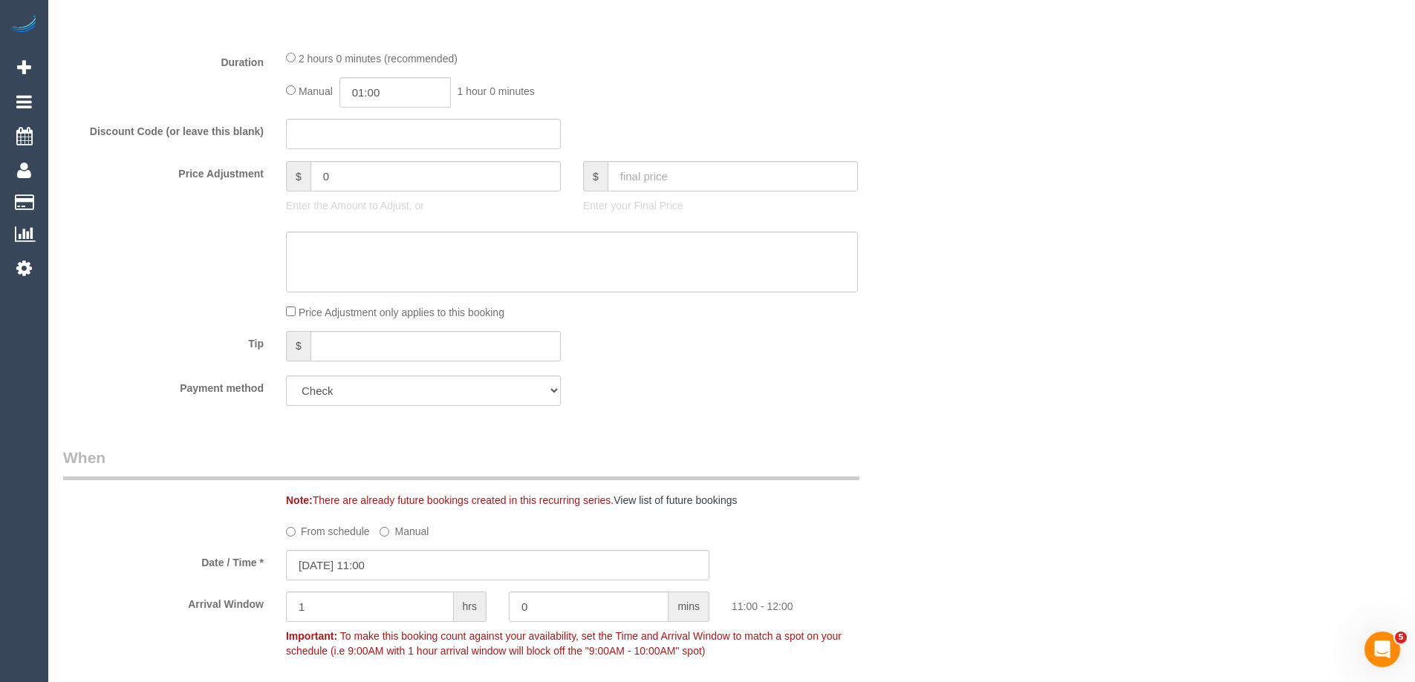
scroll to position [1188, 0]
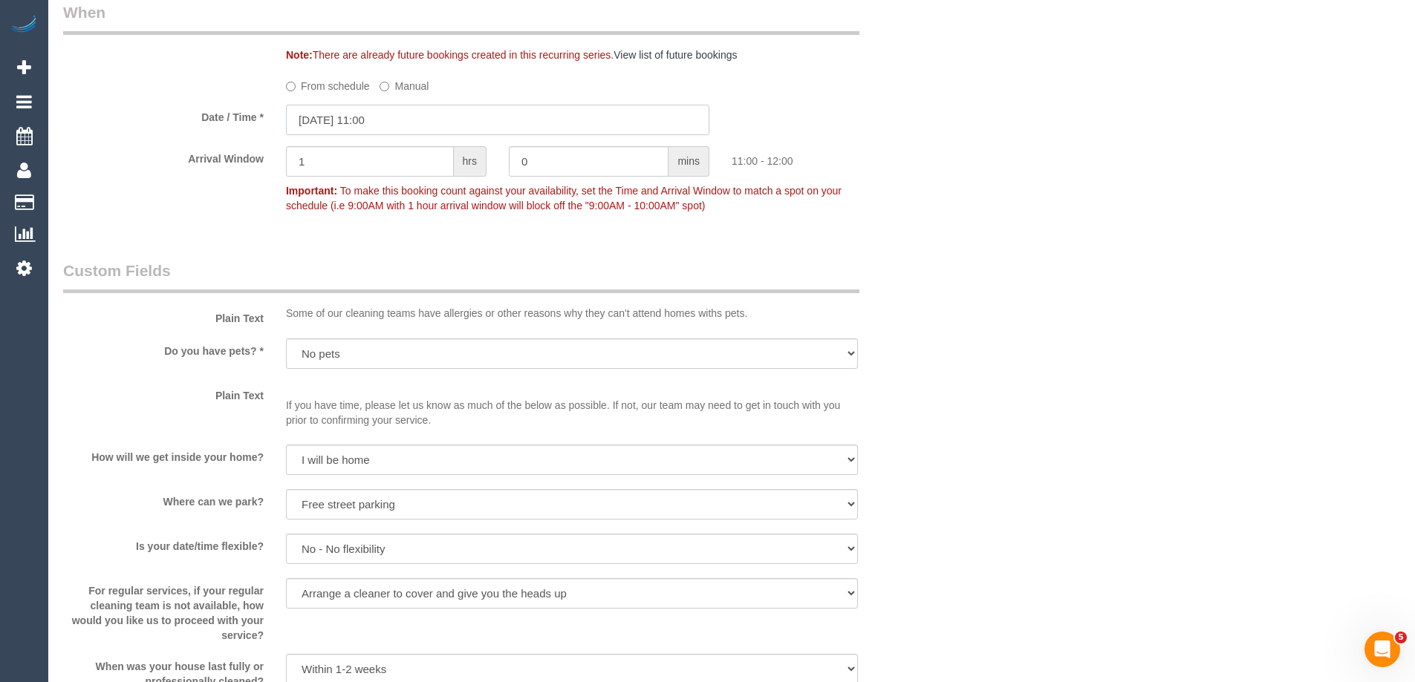
click at [327, 123] on input "[DATE] 11:00" at bounding box center [497, 120] width 423 height 30
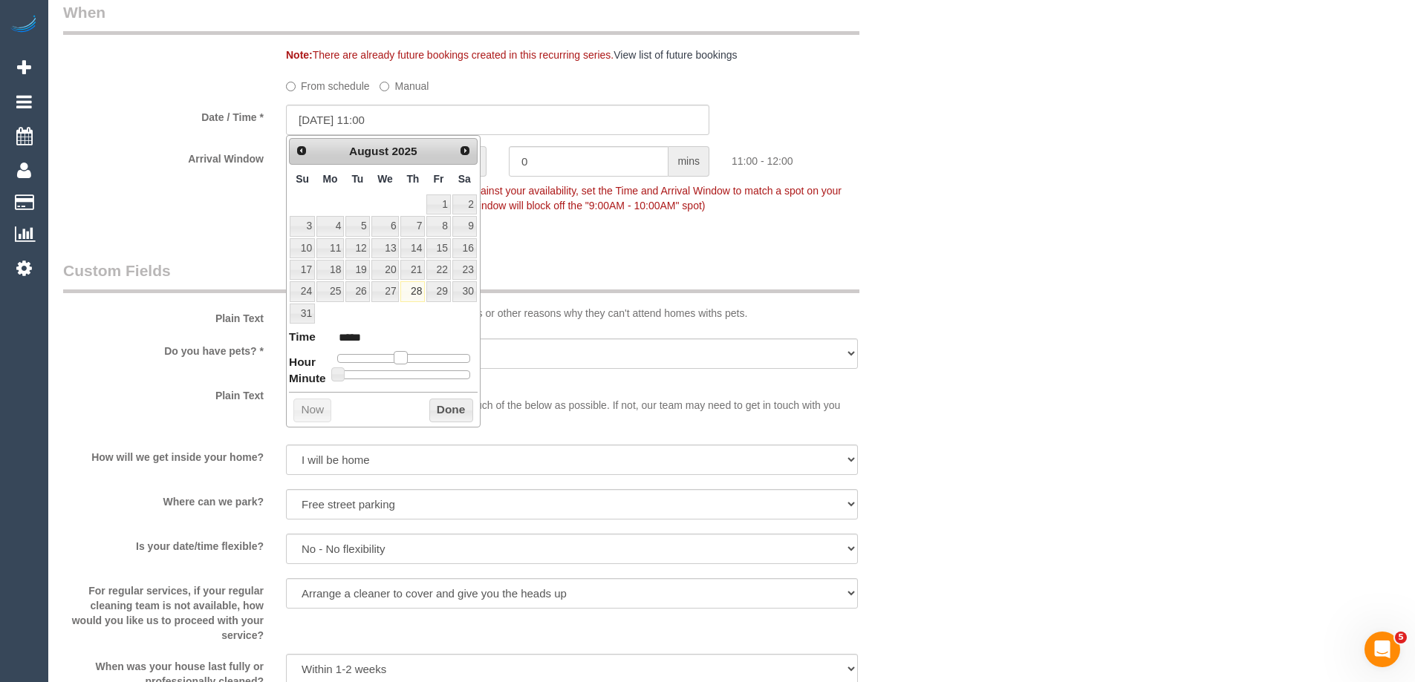
type input "28/08/2025 12:00"
type input "*****"
type input "28/08/2025 13:00"
type input "*****"
type input "28/08/2025 14:00"
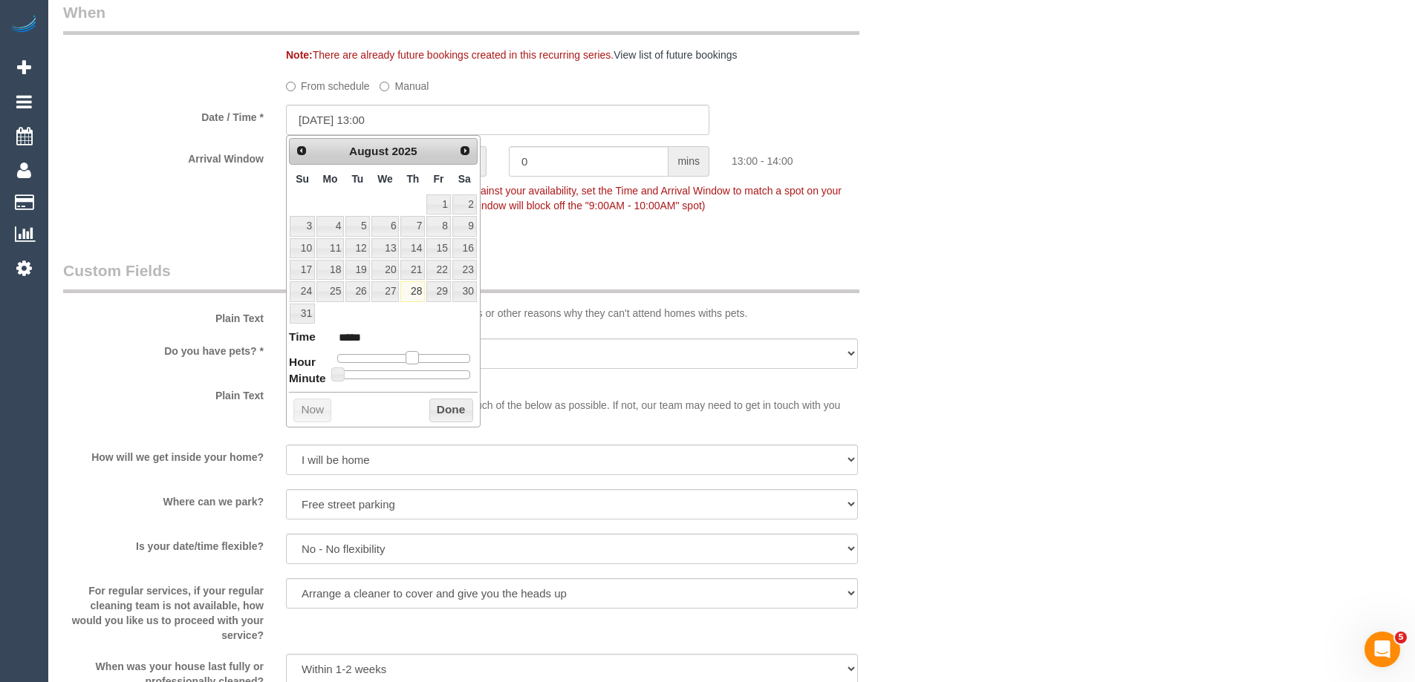
type input "*****"
type input "28/08/2025 15:00"
type input "*****"
type input "28/08/2025 14:00"
type input "*****"
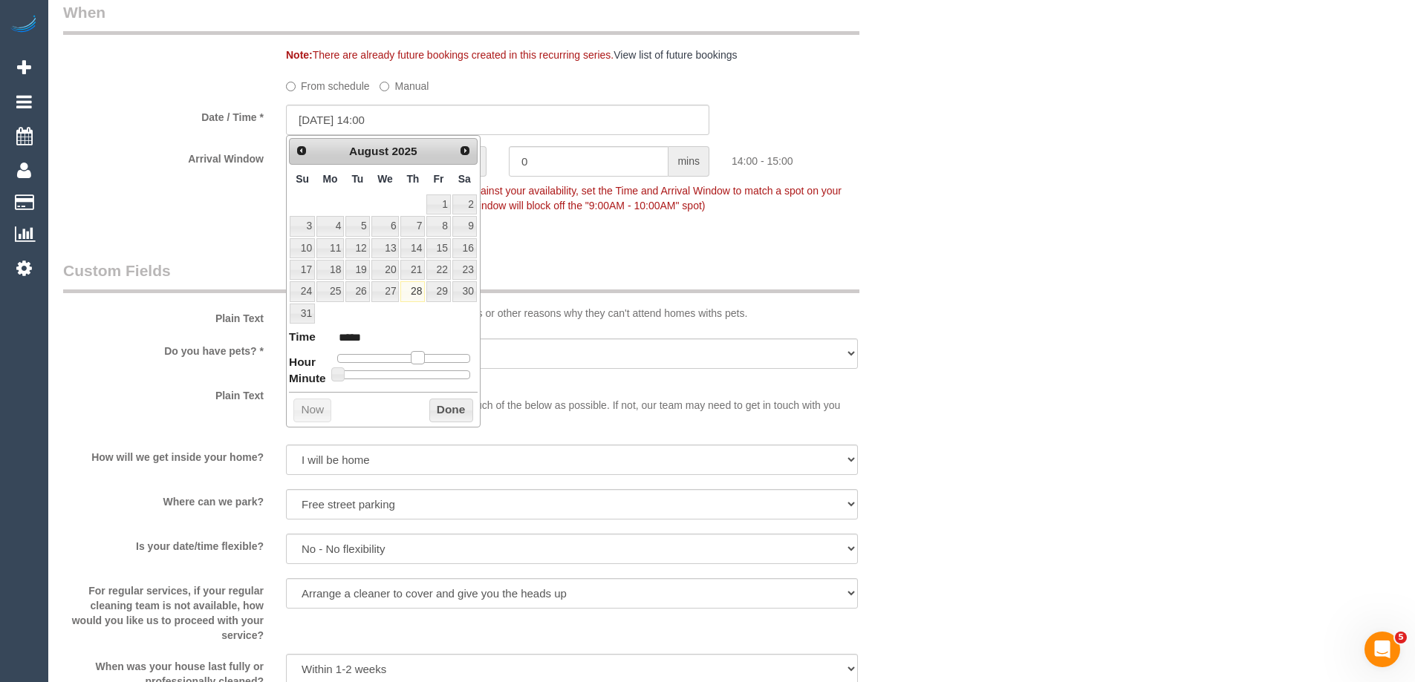
drag, startPoint x: 405, startPoint y: 357, endPoint x: 422, endPoint y: 359, distance: 17.1
click at [422, 359] on span at bounding box center [417, 357] width 13 height 13
type input "28/08/2025 14:05"
type input "*****"
type input "28/08/2025 14:10"
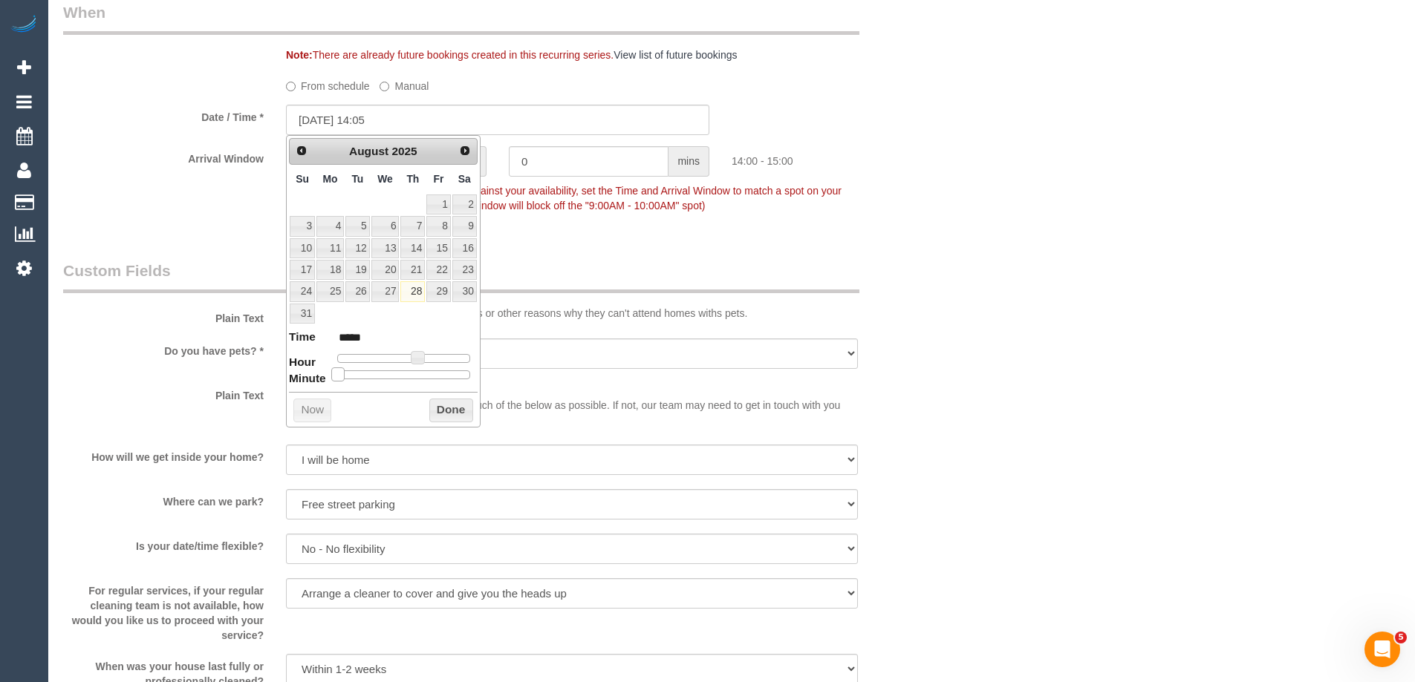
type input "*****"
type input "28/08/2025 14:15"
type input "*****"
type input "28/08/2025 14:20"
type input "*****"
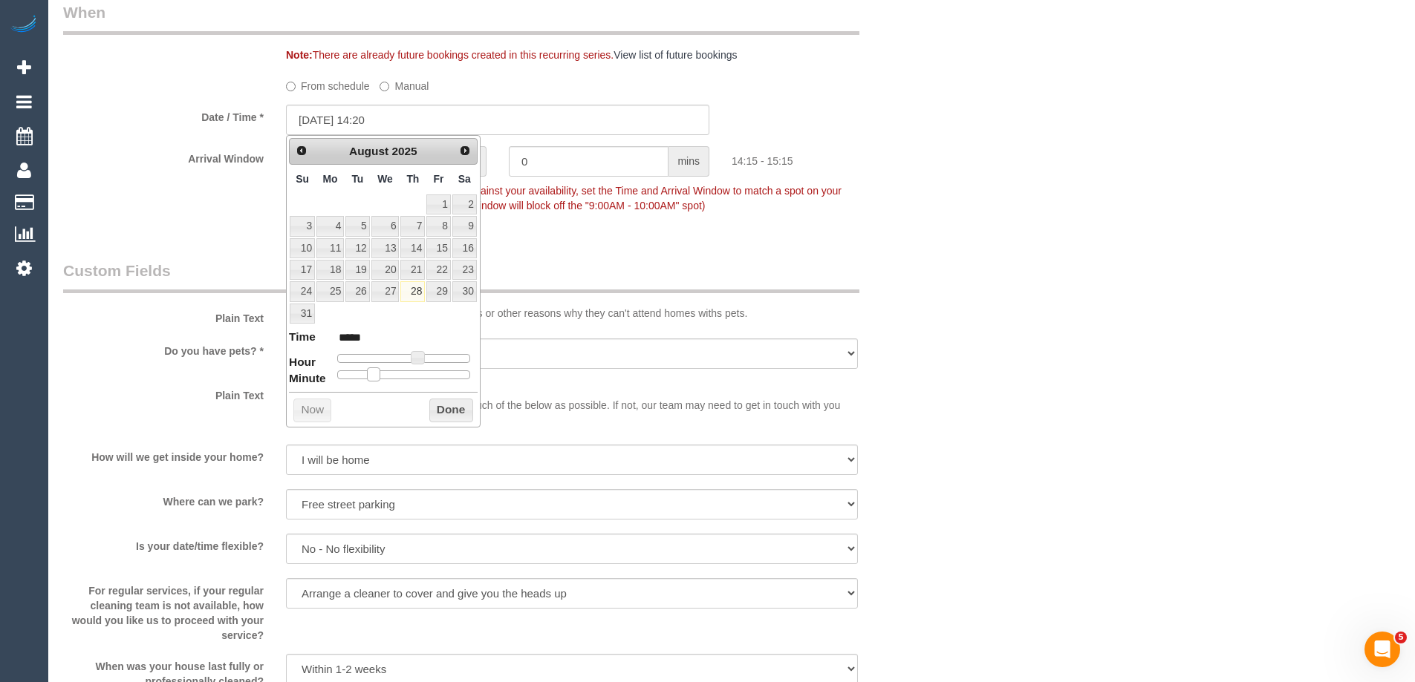
type input "28/08/2025 14:25"
type input "*****"
type input "28/08/2025 14:30"
type input "*****"
drag, startPoint x: 337, startPoint y: 373, endPoint x: 405, endPoint y: 379, distance: 68.6
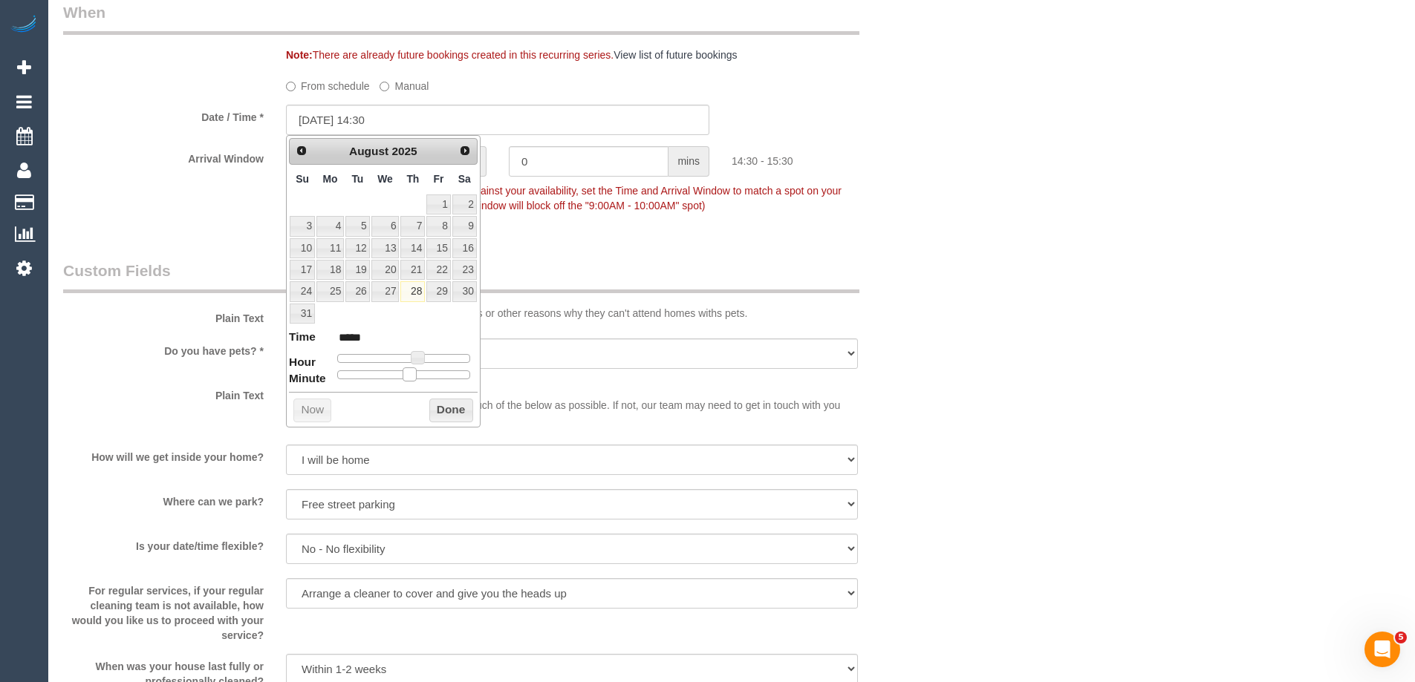
click at [405, 379] on span at bounding box center [409, 374] width 13 height 13
click at [446, 408] on button "Done" at bounding box center [451, 411] width 44 height 24
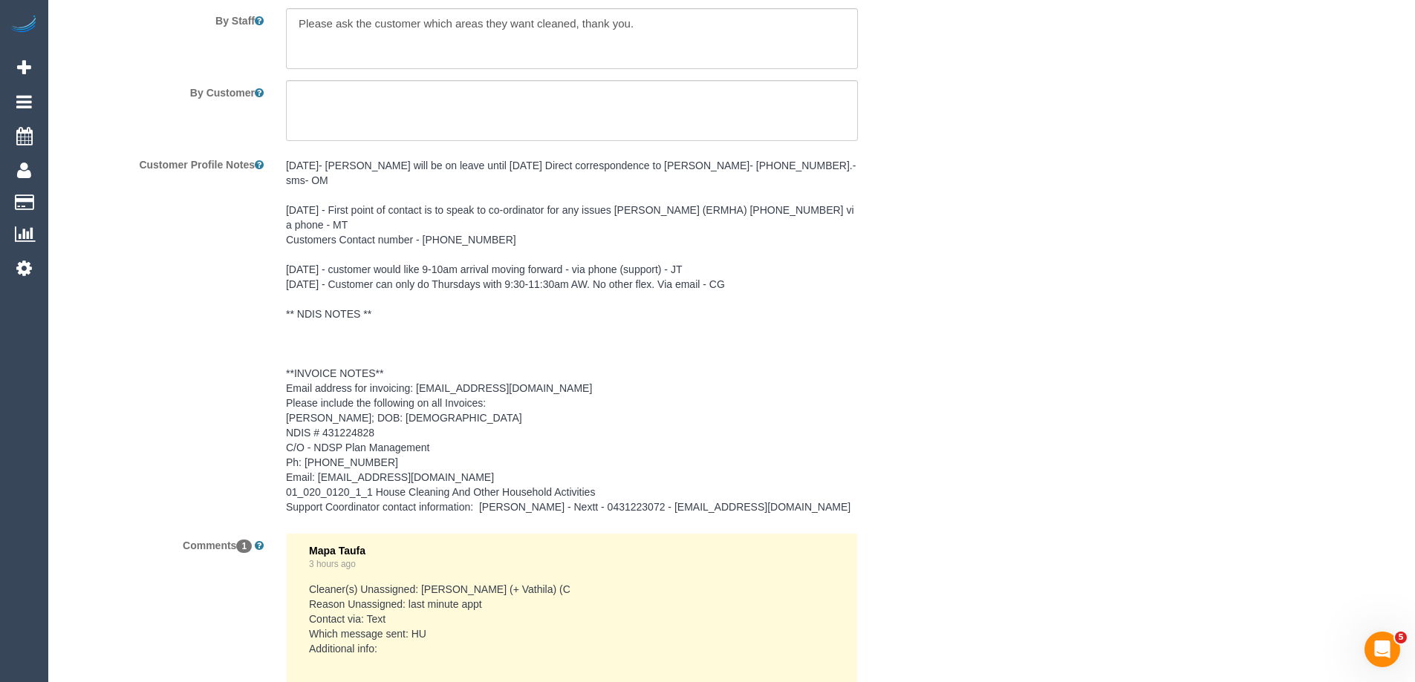
scroll to position [2379, 0]
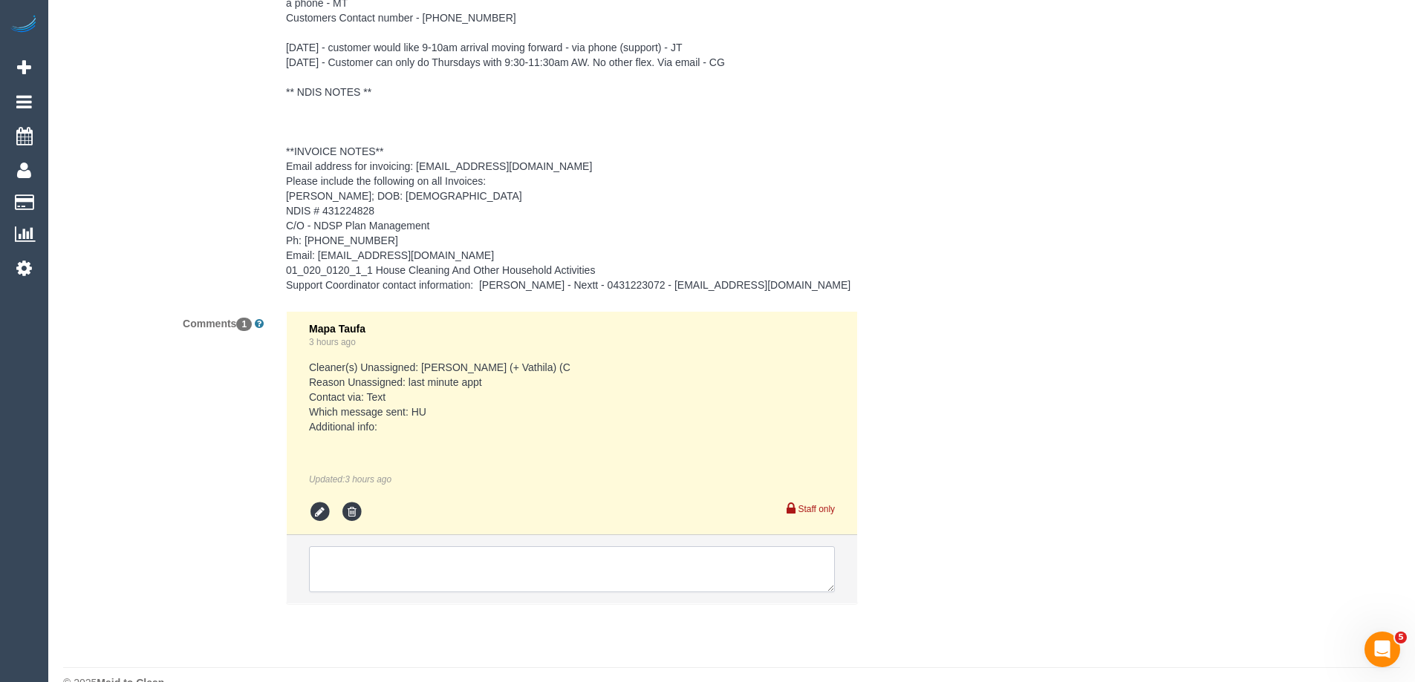
click at [351, 547] on textarea at bounding box center [572, 570] width 526 height 46
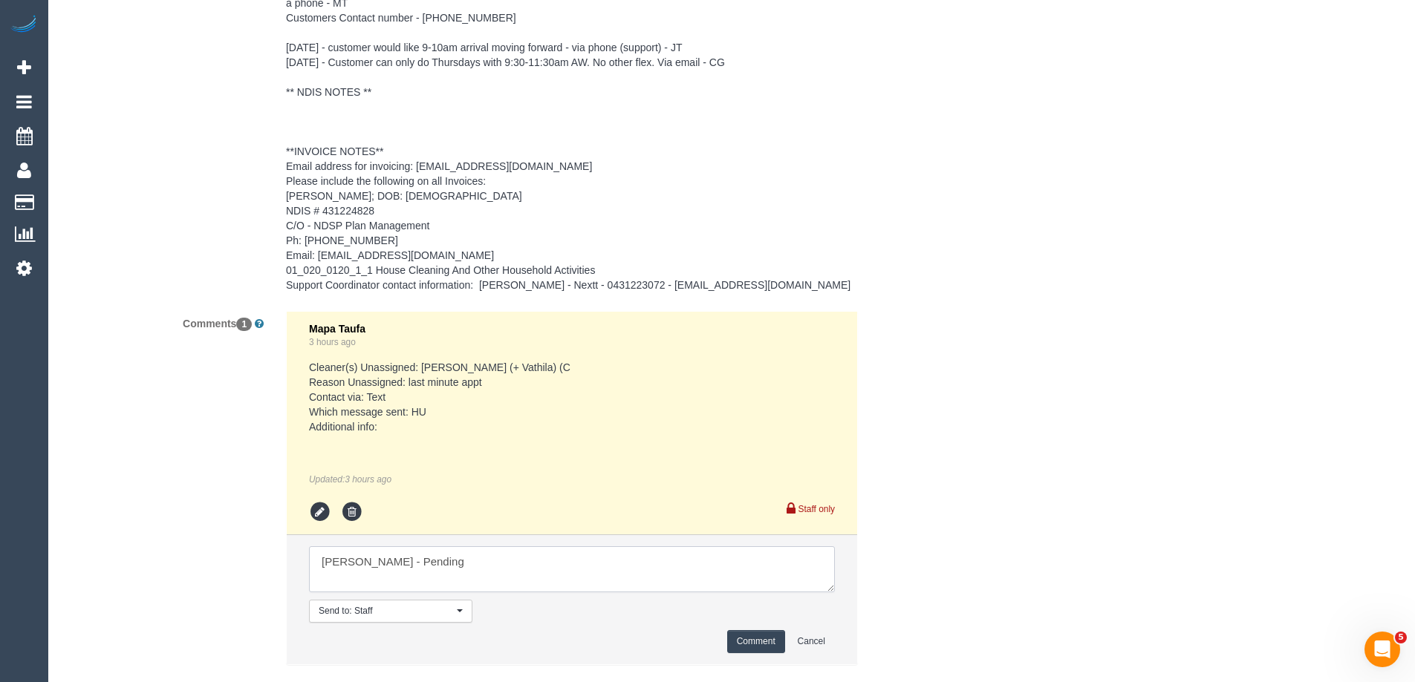
click at [369, 547] on textarea at bounding box center [572, 570] width 526 height 46
type textarea "Priyanshi from 2:30-3:30pm - Pending via Rose"
click at [774, 630] on button "Comment" at bounding box center [756, 641] width 58 height 23
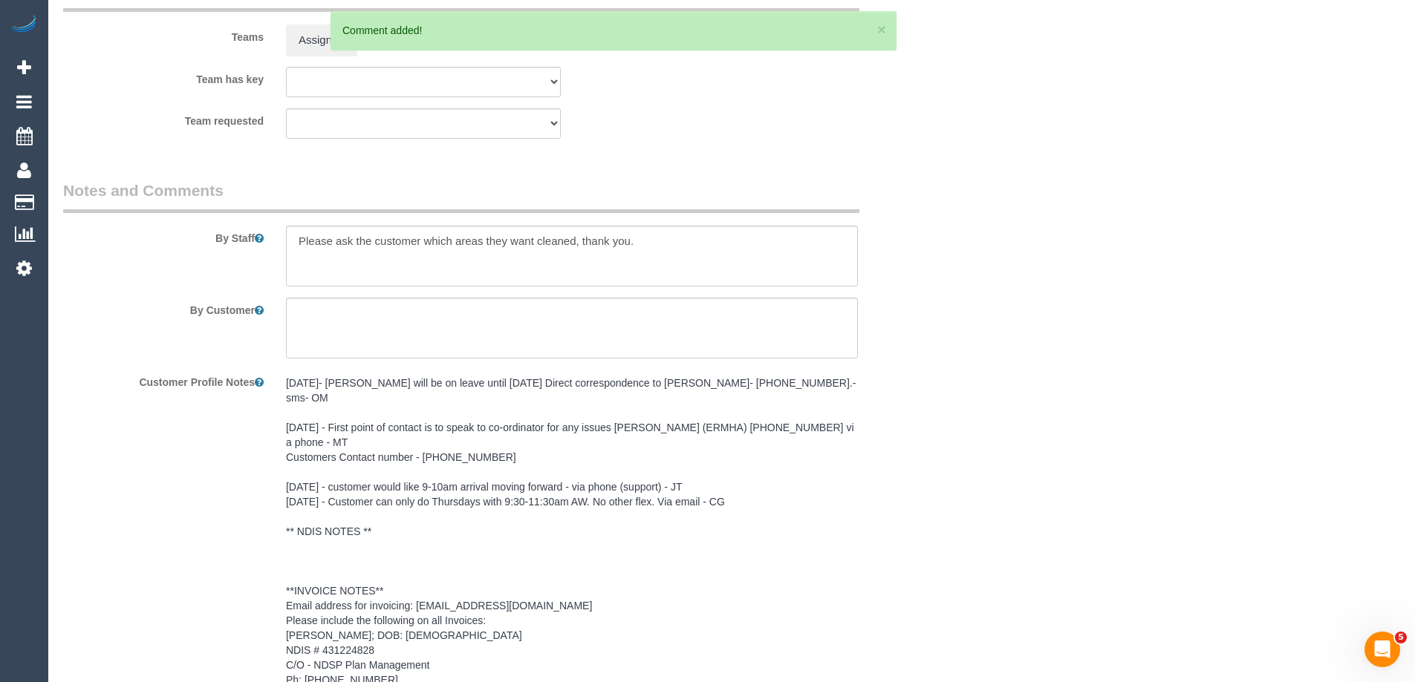
scroll to position [1934, 0]
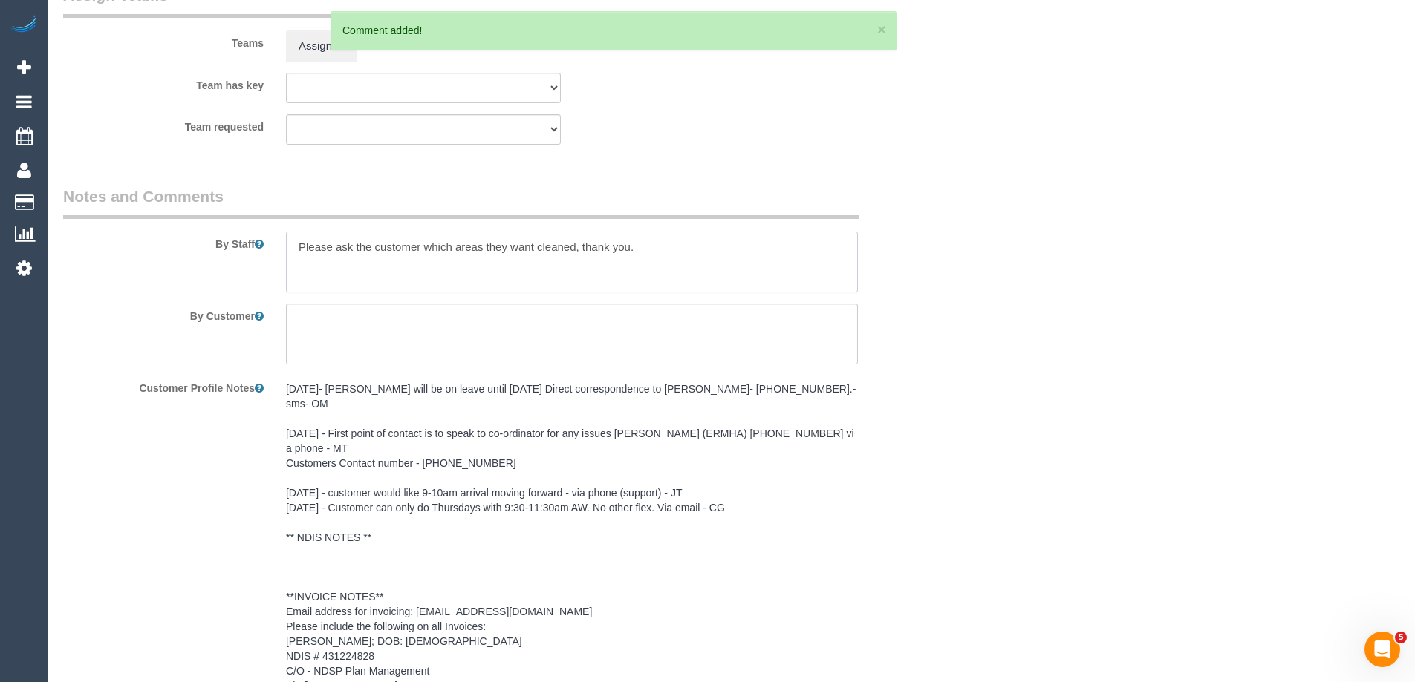
click at [290, 244] on textarea at bounding box center [572, 262] width 572 height 61
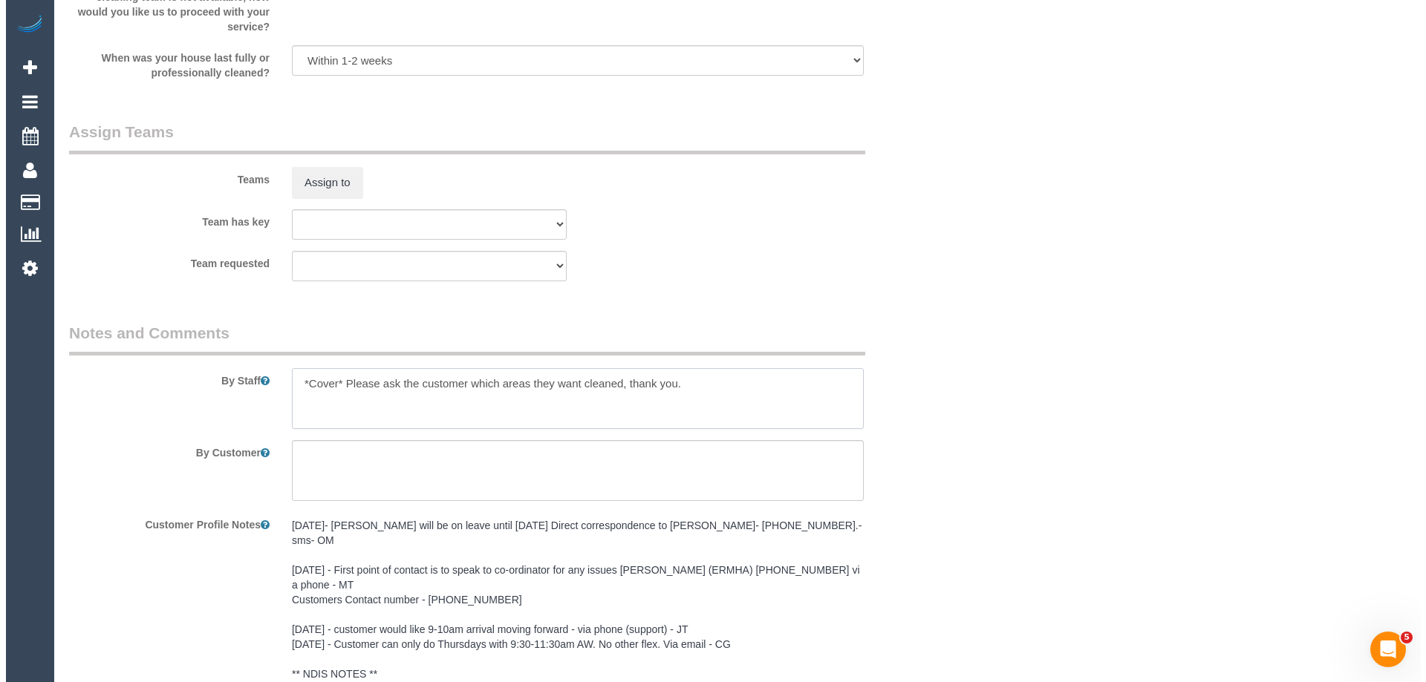
scroll to position [1785, 0]
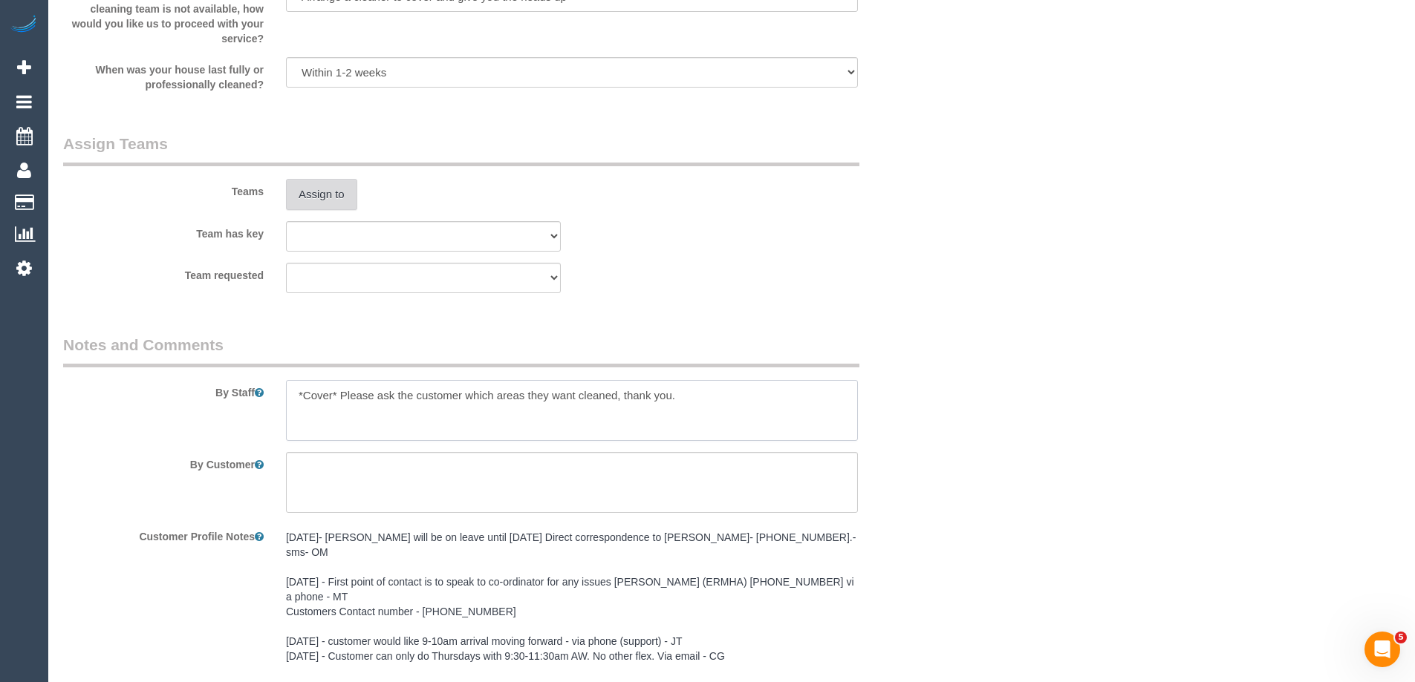
type textarea "*Cover* Please ask the customer which areas they want cleaned, thank you."
click at [319, 196] on button "Assign to" at bounding box center [321, 194] width 71 height 31
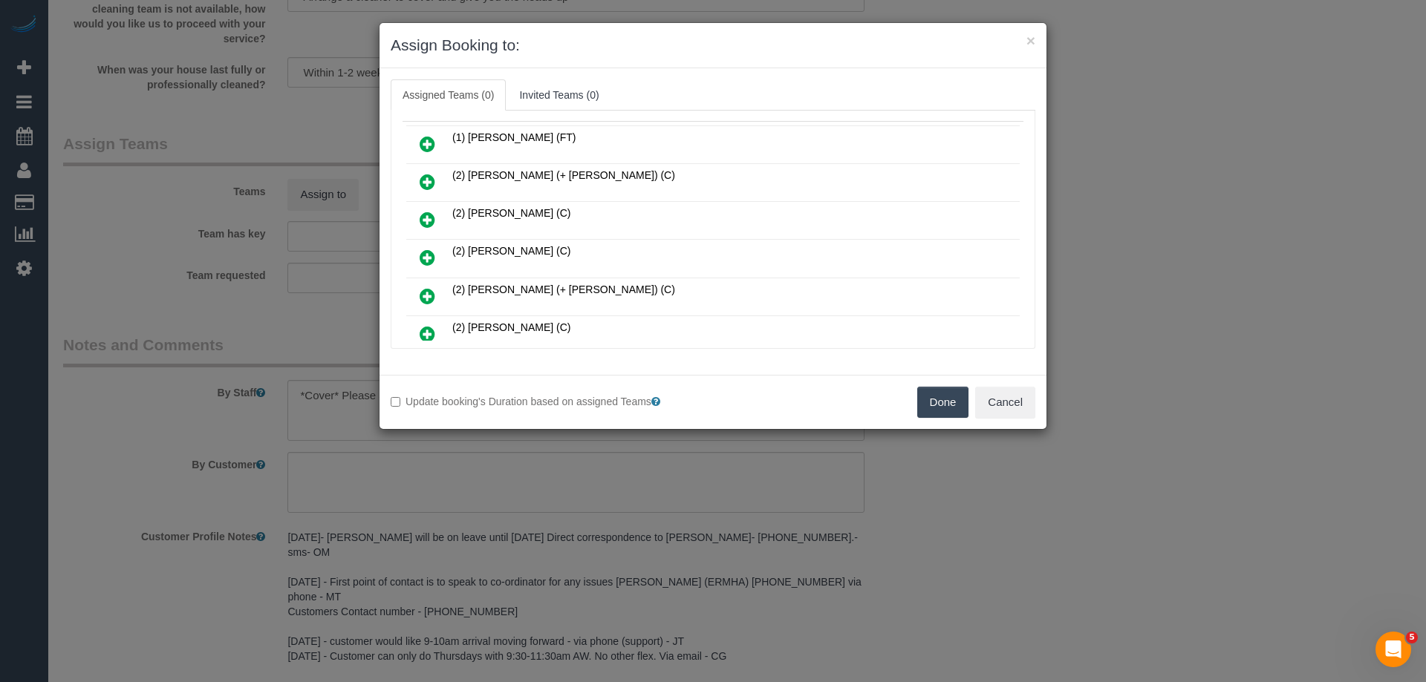
scroll to position [149, 0]
click at [426, 254] on icon at bounding box center [428, 260] width 16 height 18
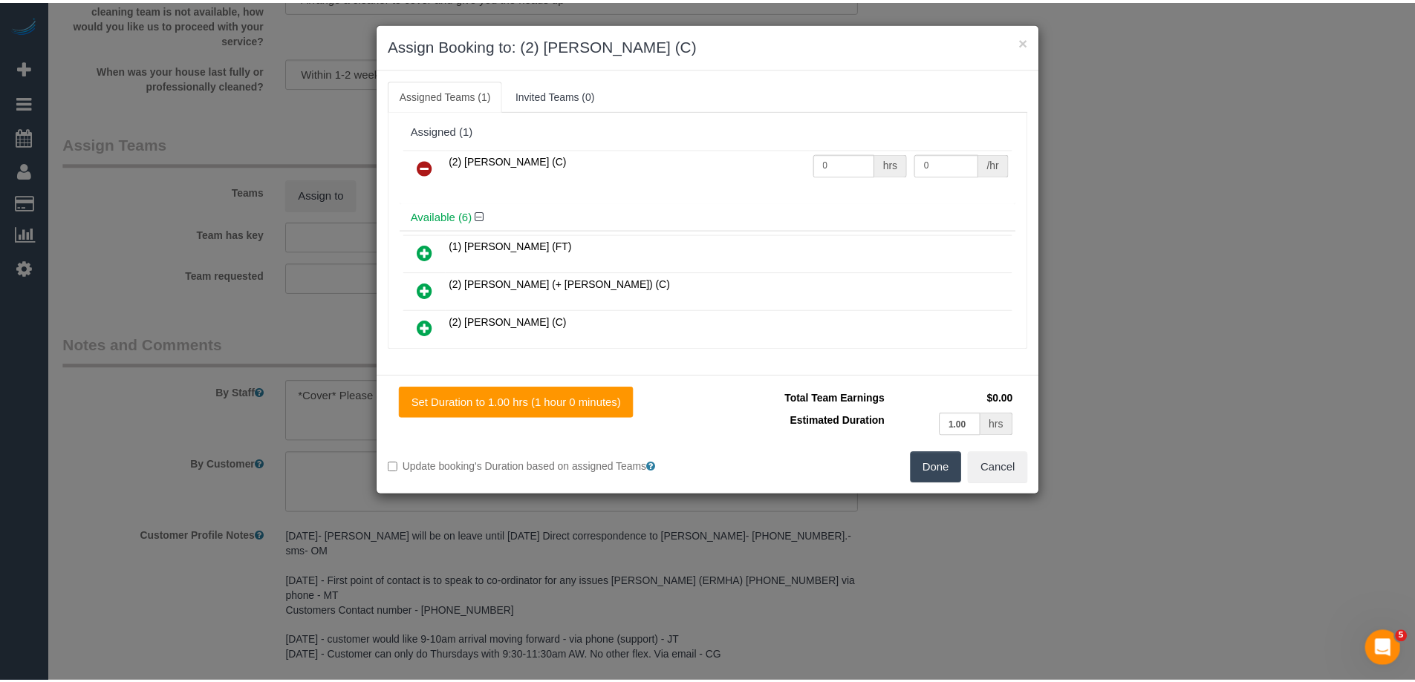
scroll to position [0, 0]
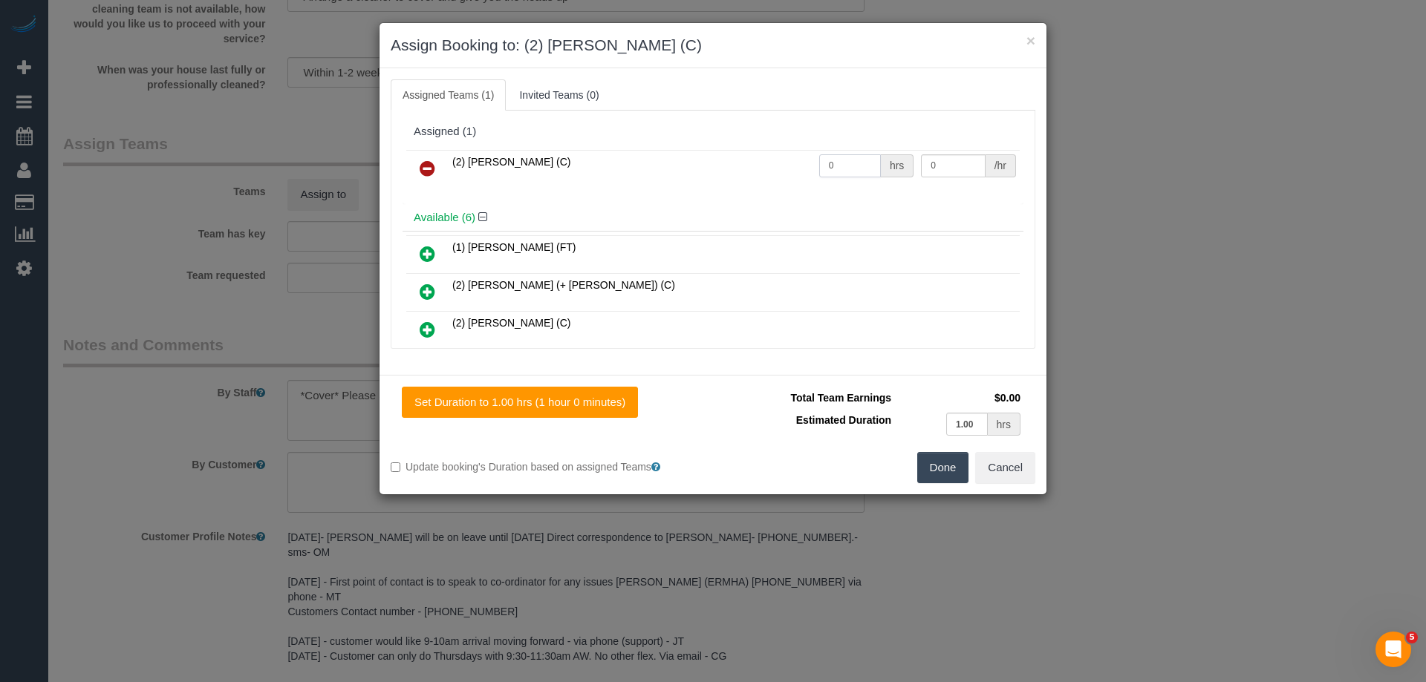
drag, startPoint x: 857, startPoint y: 163, endPoint x: 763, endPoint y: 162, distance: 93.6
click at [768, 162] on tr "(2) Priyanshi Patel (C) 0 hrs 0 /hr" at bounding box center [712, 169] width 613 height 38
type input "2"
drag, startPoint x: 939, startPoint y: 166, endPoint x: 858, endPoint y: 154, distance: 82.4
click at [858, 154] on tr "(2) Priyanshi Patel (C) 2 hrs 0 /hr" at bounding box center [712, 169] width 613 height 38
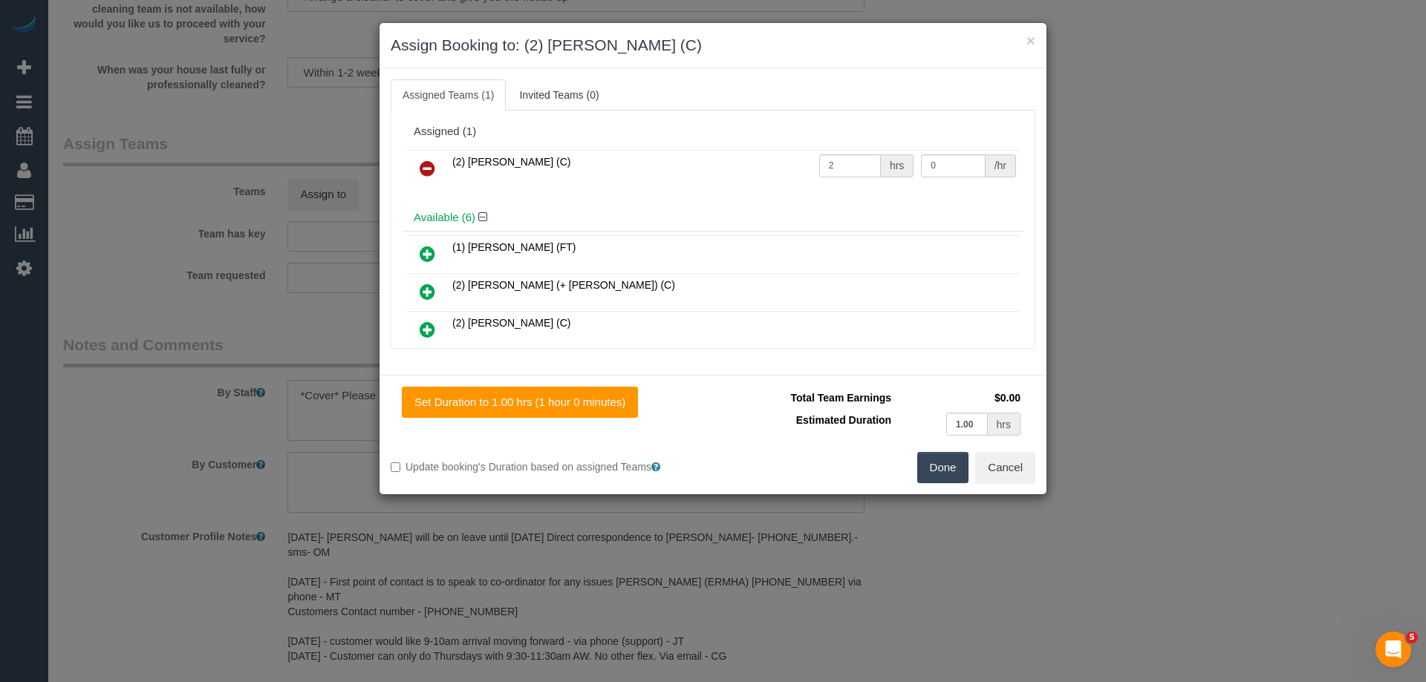
click at [936, 196] on div "(2) Priyanshi Patel (C) 2 hrs 0 /hr" at bounding box center [713, 175] width 621 height 58
drag, startPoint x: 940, startPoint y: 165, endPoint x: 860, endPoint y: 157, distance: 80.6
click at [860, 157] on tr "(2) Priyanshi Patel (C) 2 hrs 0 /hr" at bounding box center [712, 169] width 613 height 38
type input "37.5"
click at [940, 466] on button "Done" at bounding box center [943, 467] width 52 height 31
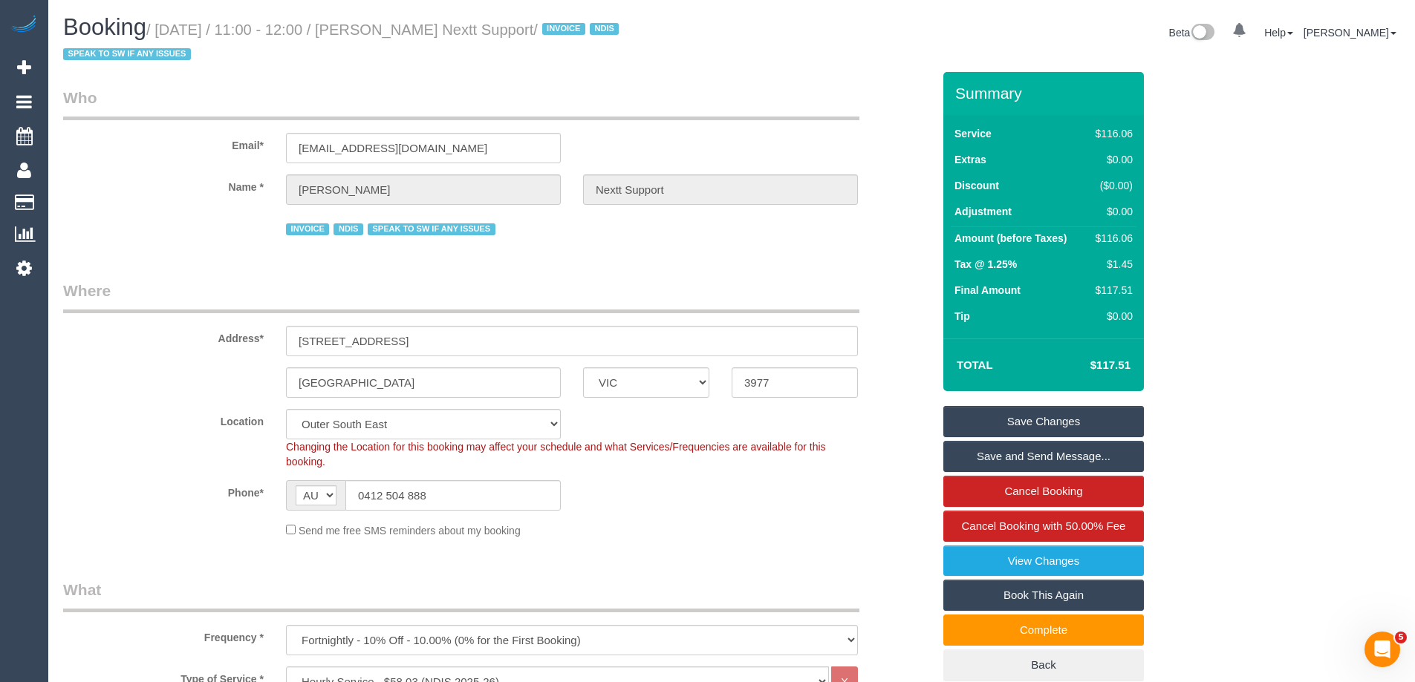
scroll to position [520, 0]
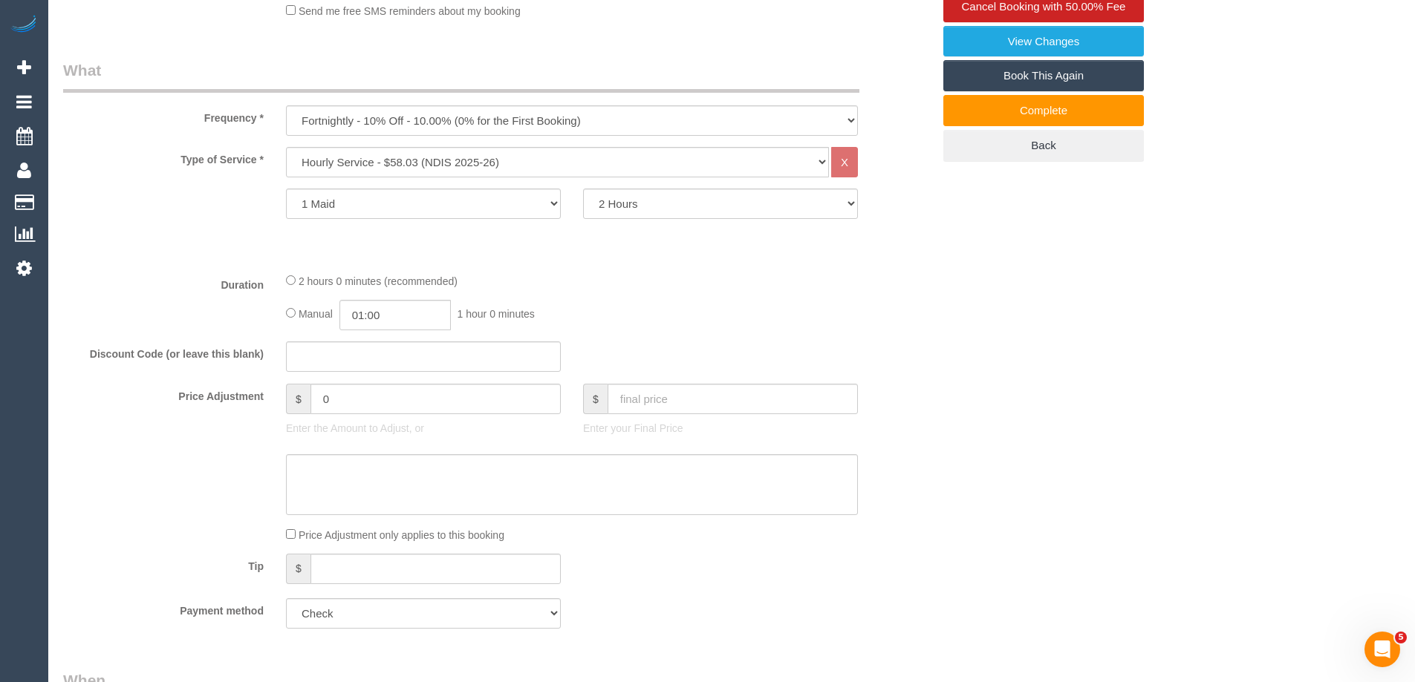
click at [283, 278] on div "2 hours 0 minutes (recommended) Manual 01:00 1 hour 0 minutes" at bounding box center [572, 302] width 594 height 58
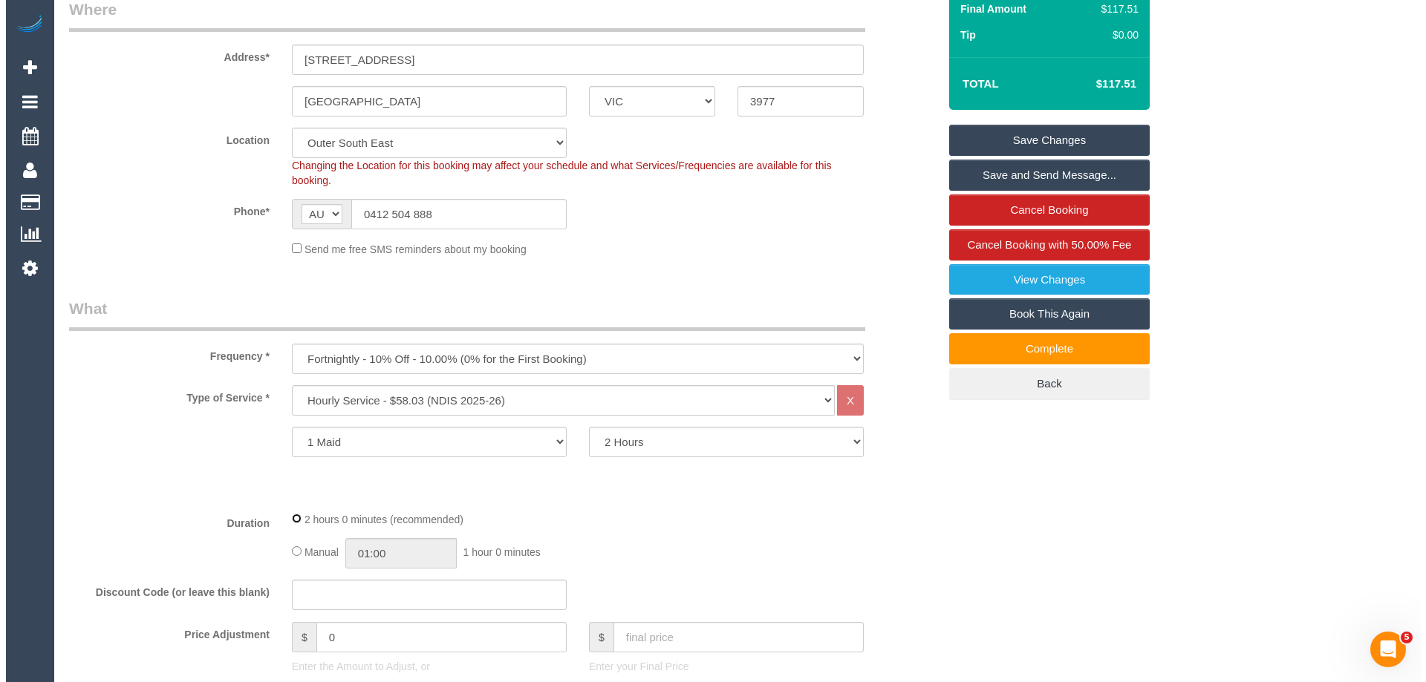
scroll to position [0, 0]
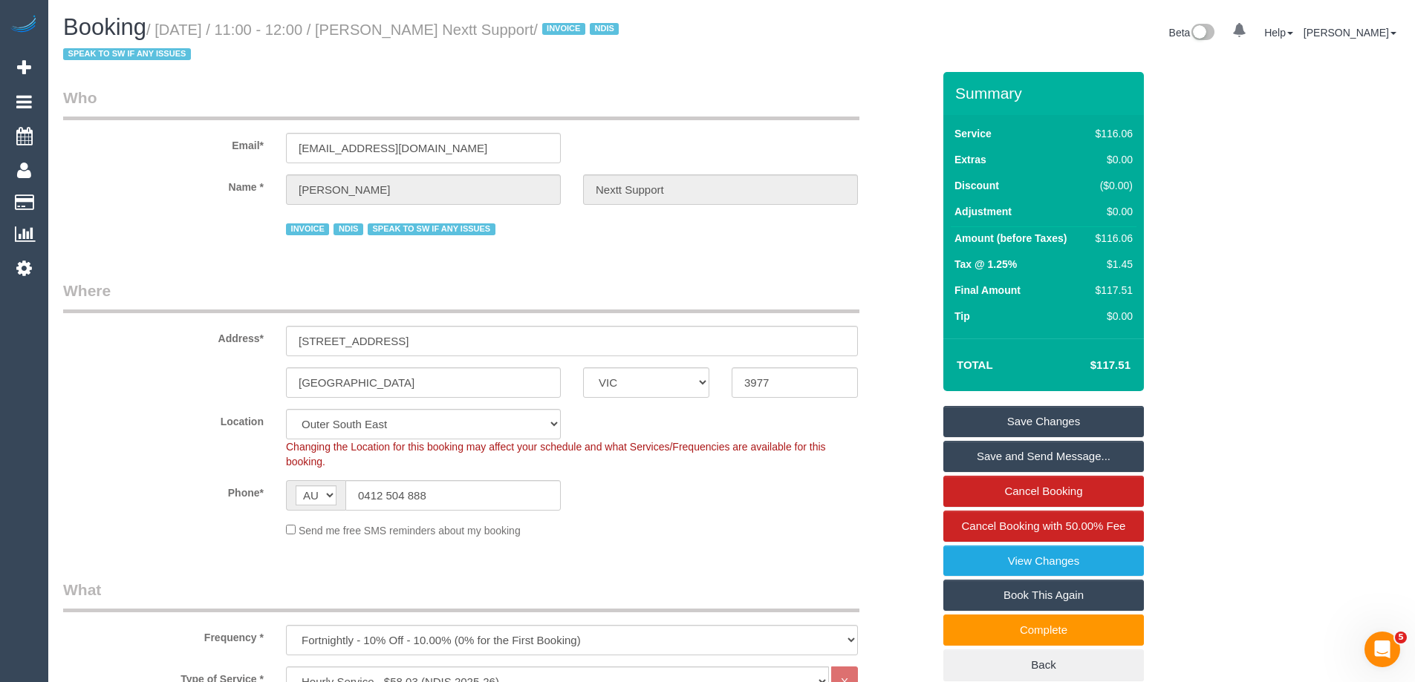
drag, startPoint x: 547, startPoint y: 28, endPoint x: 385, endPoint y: 16, distance: 162.3
click at [385, 16] on h1 "Booking / August 28, 2025 / 11:00 - 12:00 / Mark Pratt Nextt Support / INVOICE …" at bounding box center [391, 40] width 657 height 50
copy small "Mark Pratt Nextt Support"
click at [970, 420] on link "Save Changes" at bounding box center [1043, 421] width 201 height 31
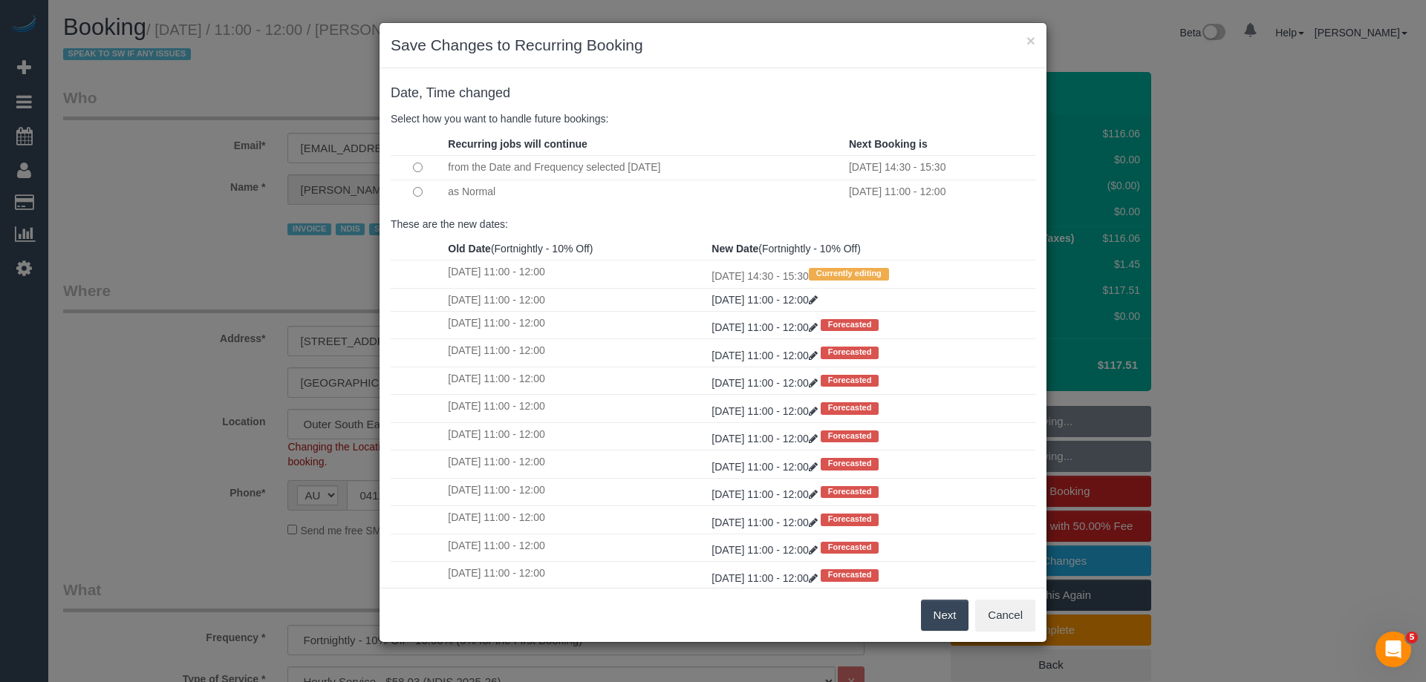
click at [939, 605] on button "Next" at bounding box center [945, 615] width 48 height 31
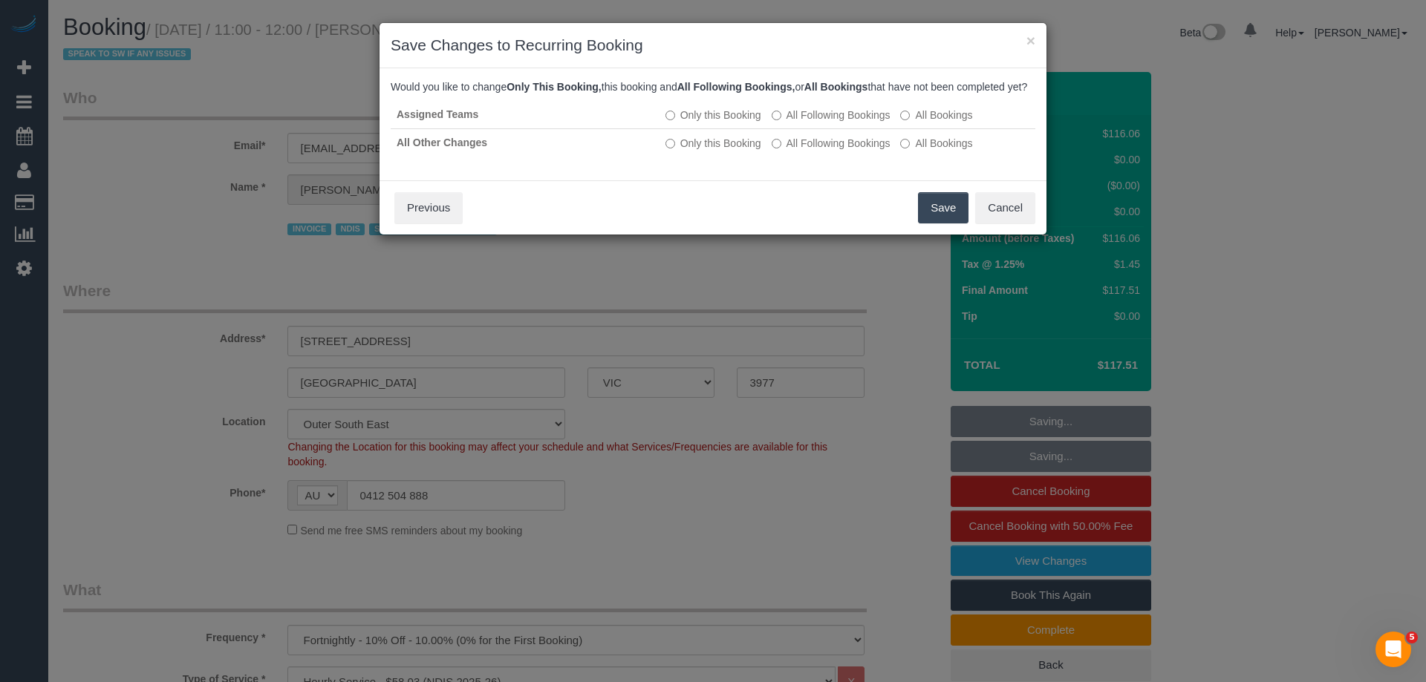
click at [946, 224] on button "Save" at bounding box center [943, 207] width 50 height 31
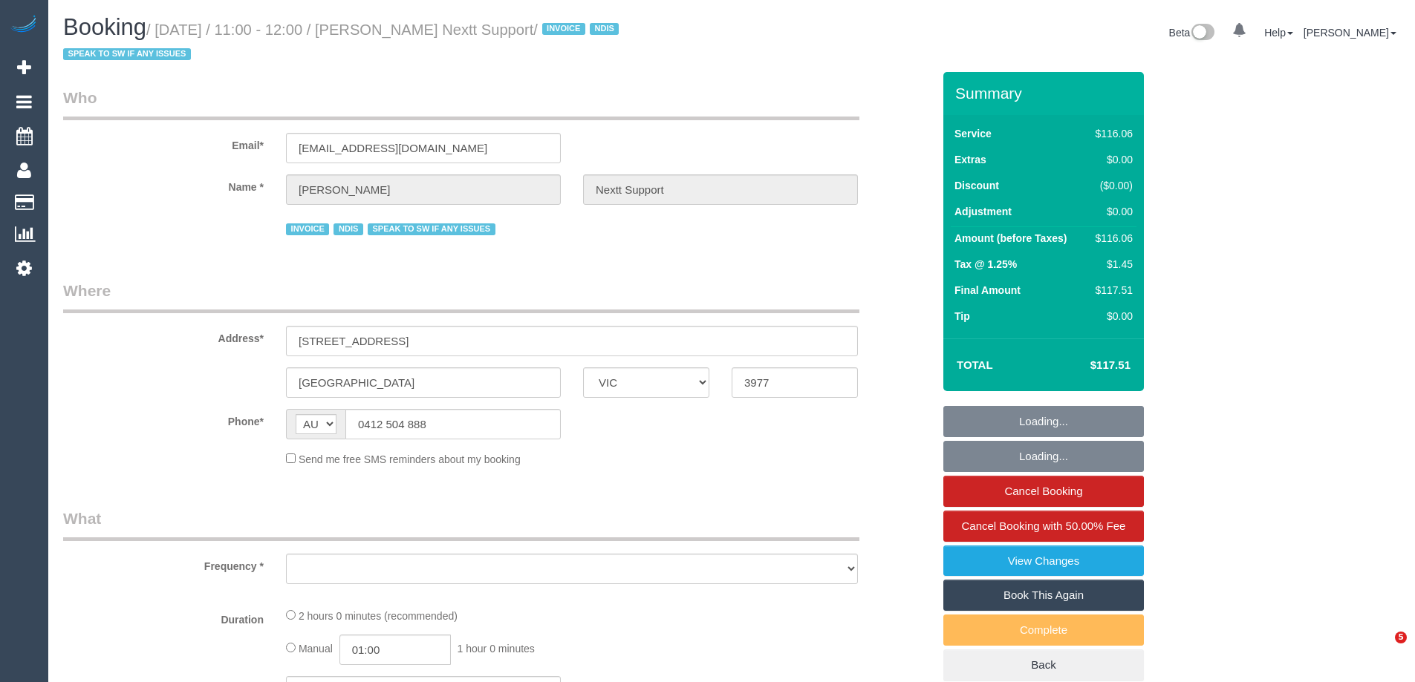
select select "VIC"
select select "number:28"
select select "number:14"
select select "number:19"
select select "number:25"
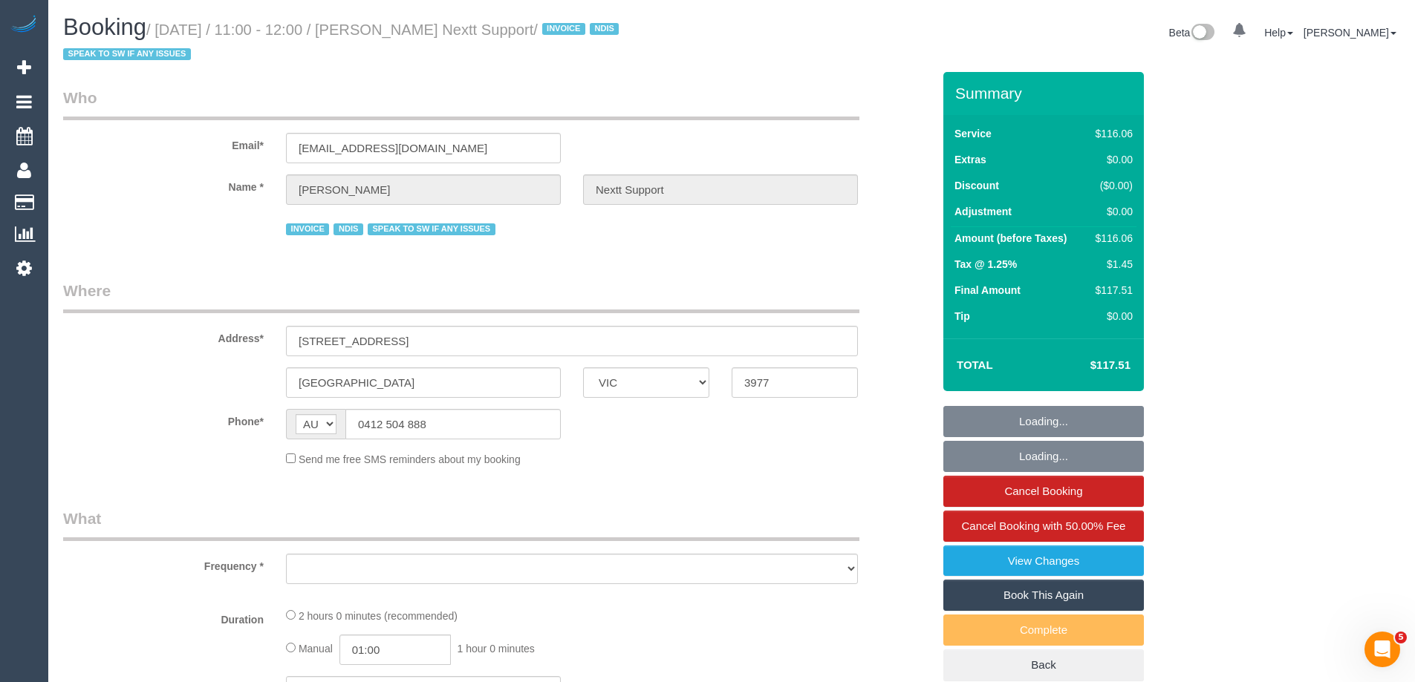
select select "number:34"
select select "number:11"
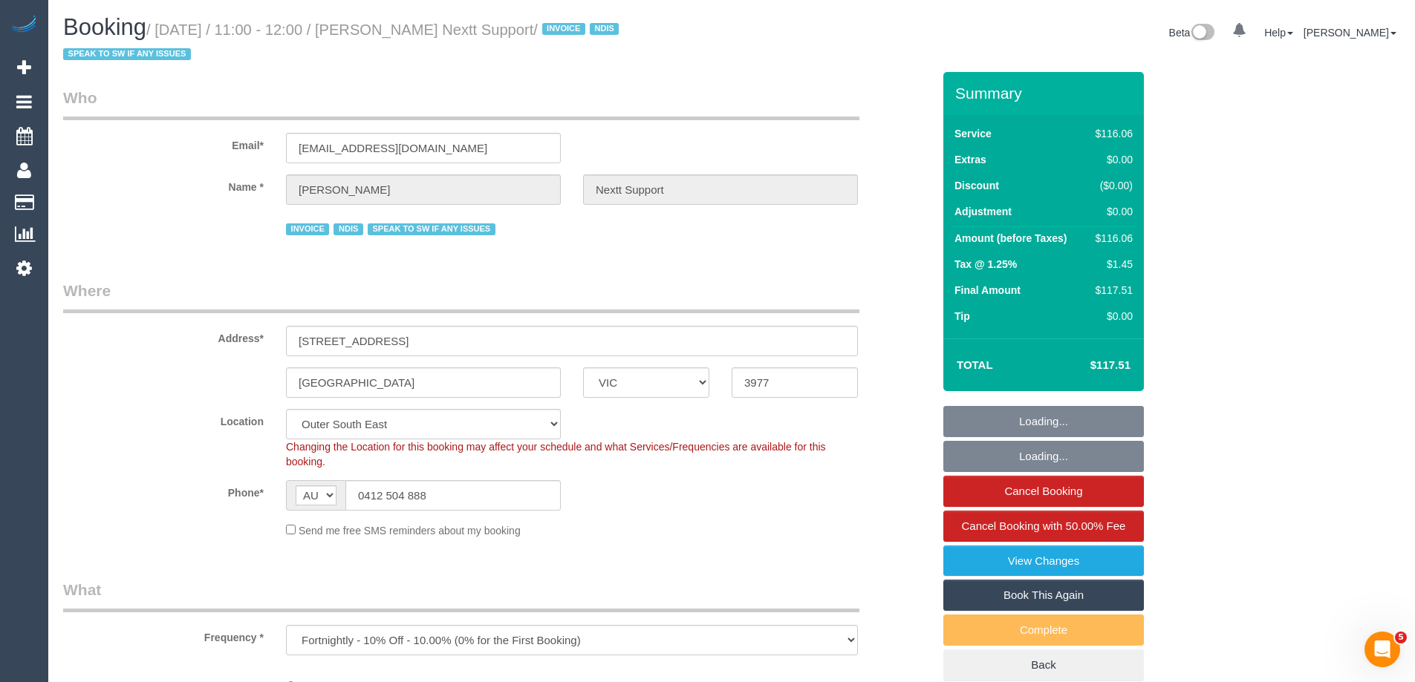
select select "object:1076"
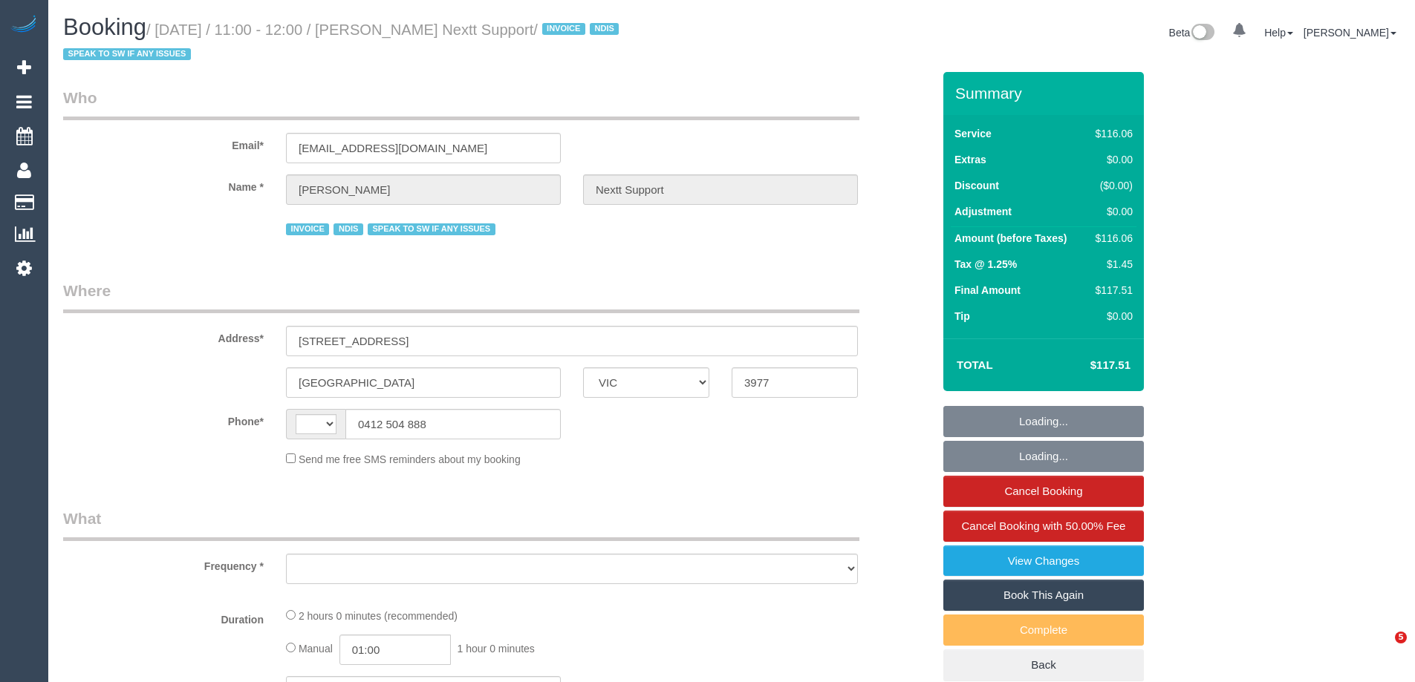
select select "VIC"
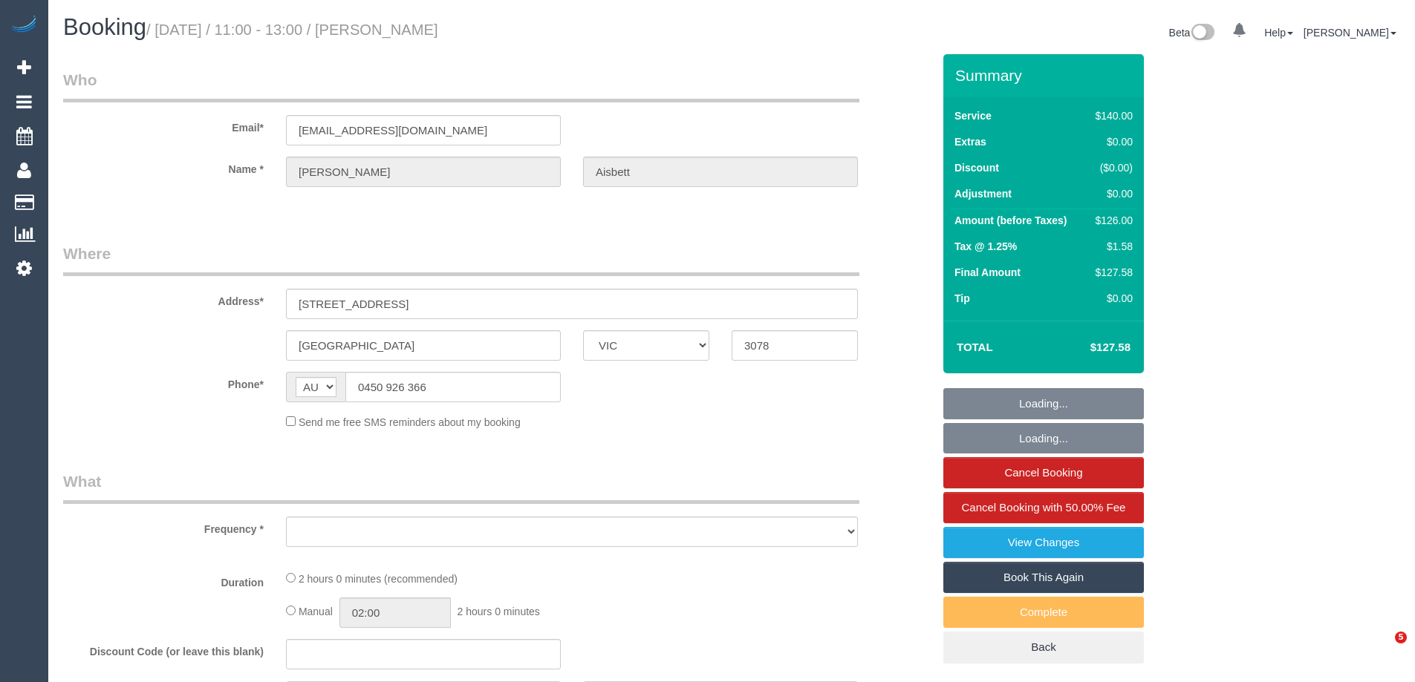
select select "VIC"
select select "object:561"
select select "string:stripe-pm_1QJlO72GScqysDRVjq4fMurT"
select select "number:28"
select select "number:15"
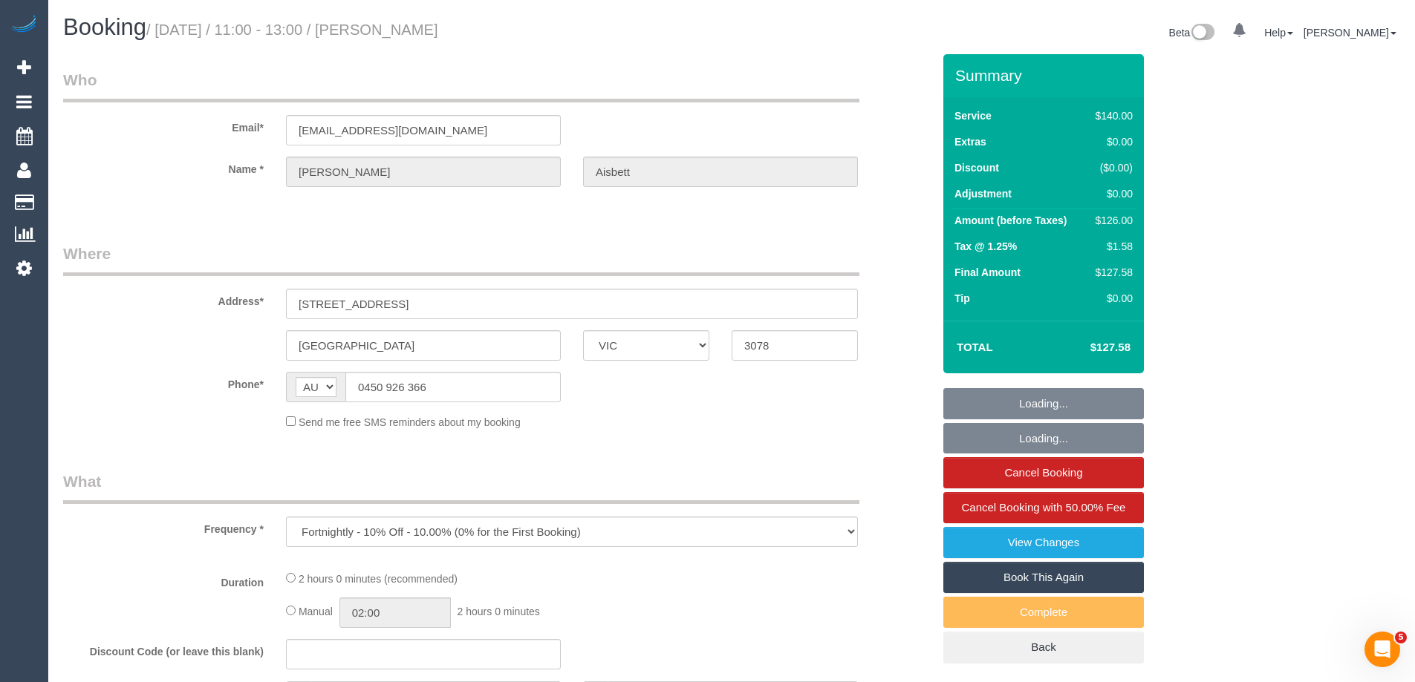
select select "number:18"
select select "number:36"
select select "number:33"
select select "number:26"
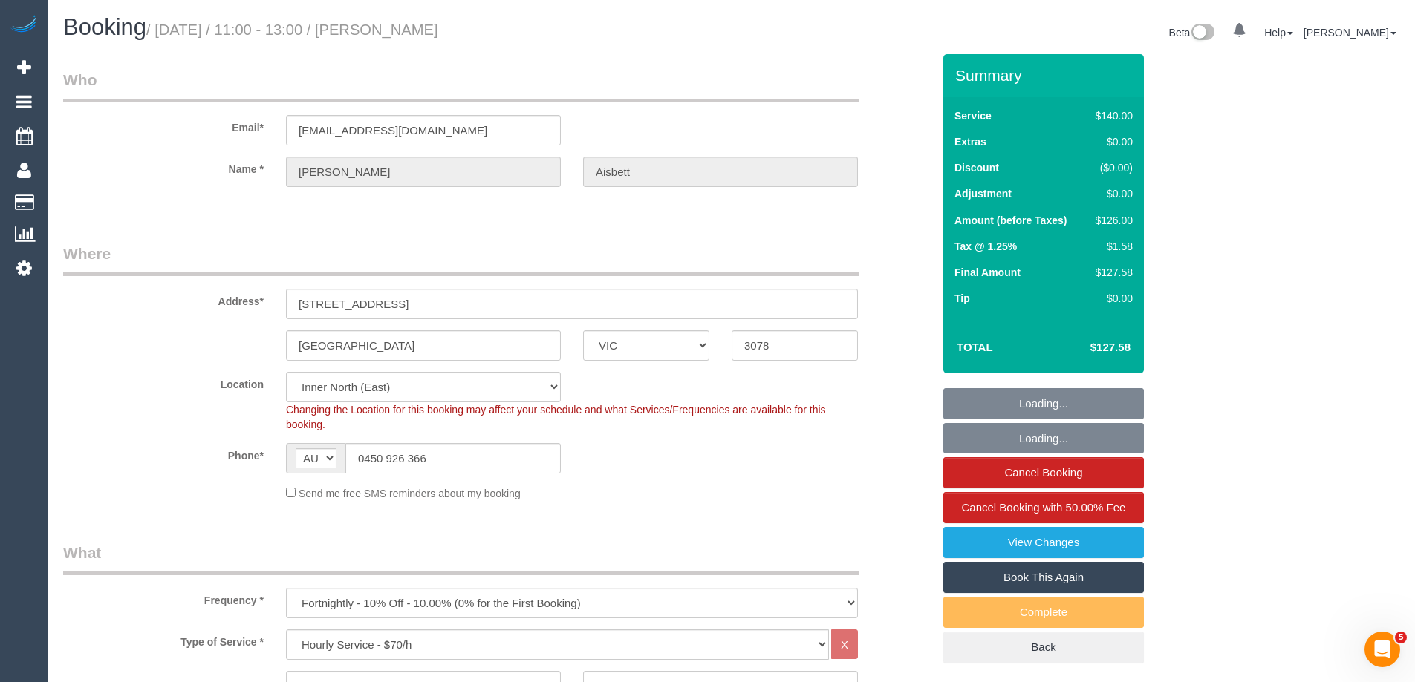
select select "object:1682"
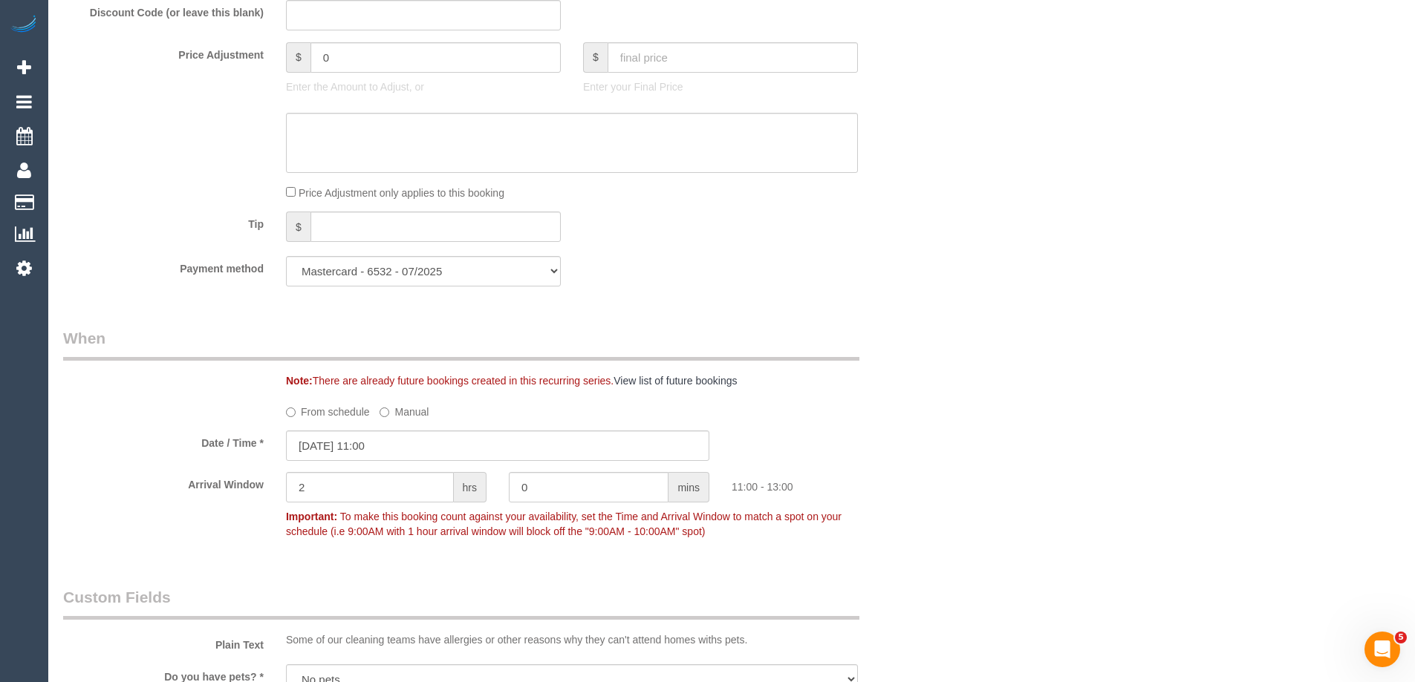
scroll to position [1411, 0]
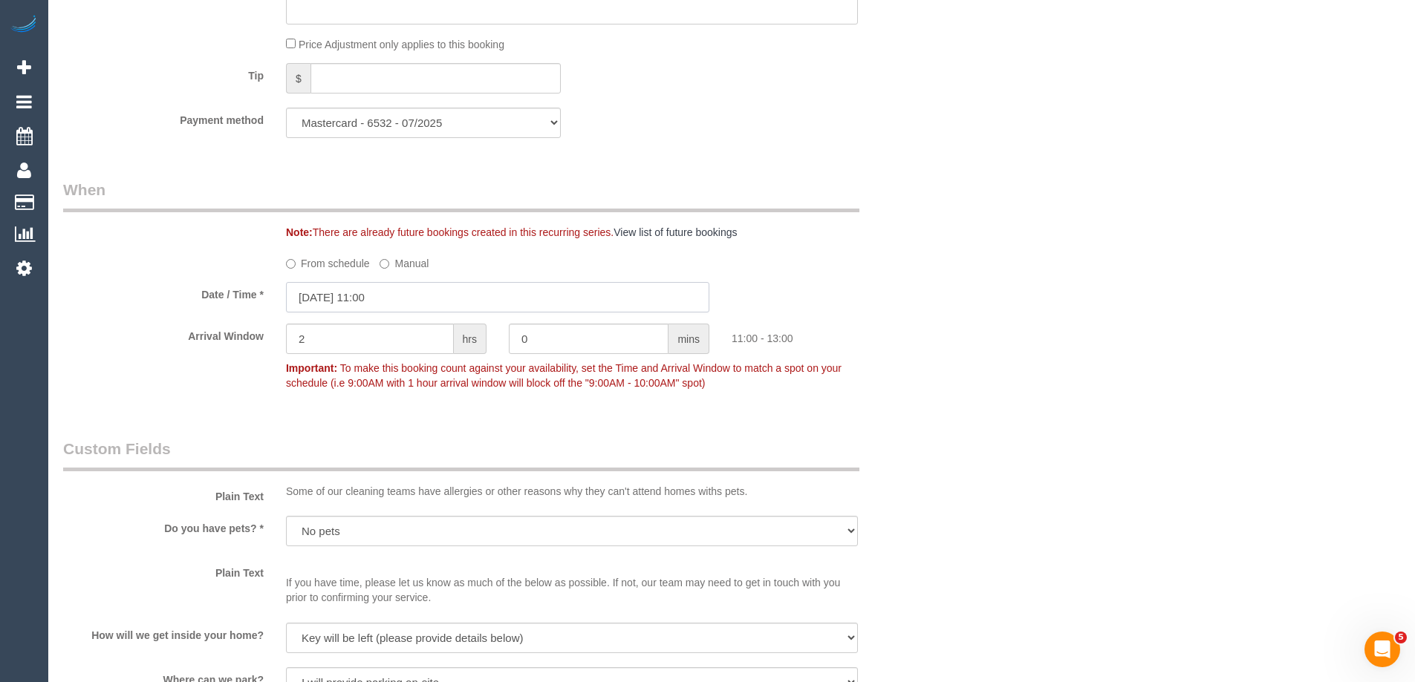
click at [357, 294] on input "28/08/2025 11:00" at bounding box center [497, 297] width 423 height 30
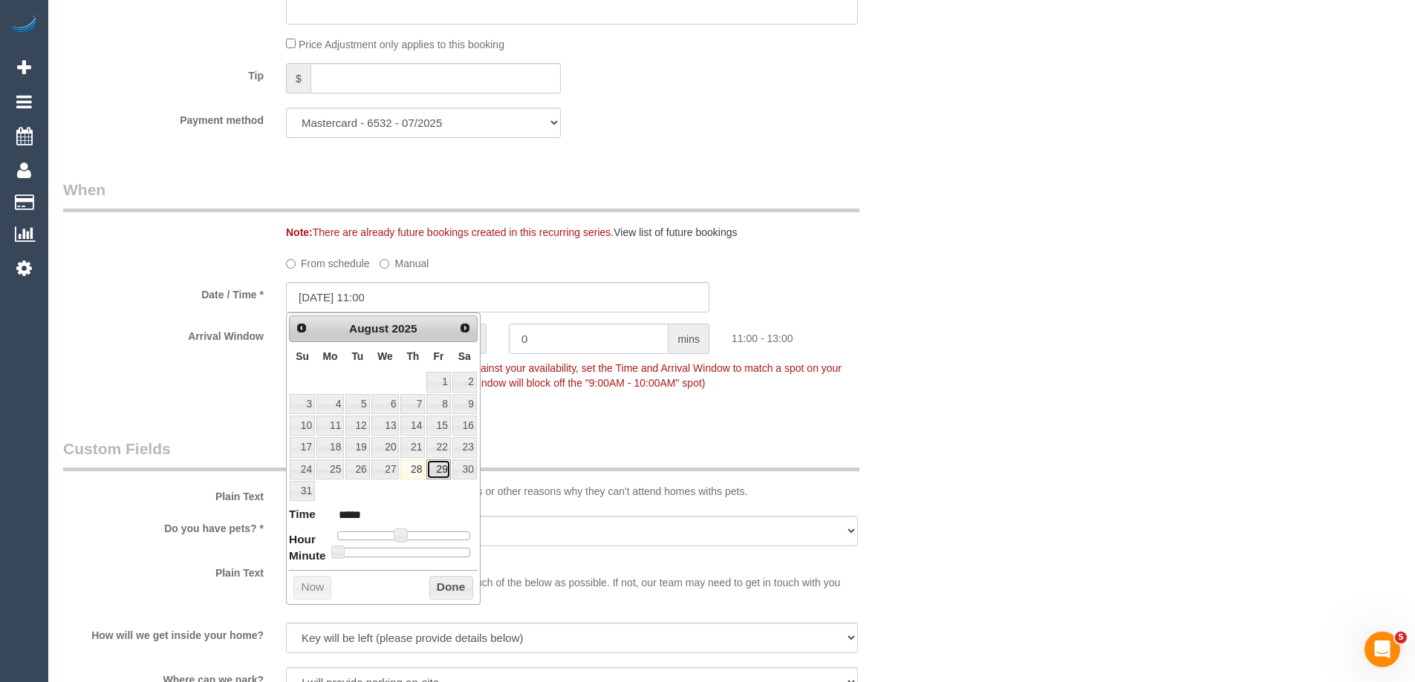
click at [434, 469] on link "29" at bounding box center [438, 470] width 24 height 20
type input "29/08/2025 12:00"
type input "*****"
drag, startPoint x: 400, startPoint y: 534, endPoint x: 408, endPoint y: 536, distance: 7.8
click at [408, 536] on span at bounding box center [406, 535] width 13 height 13
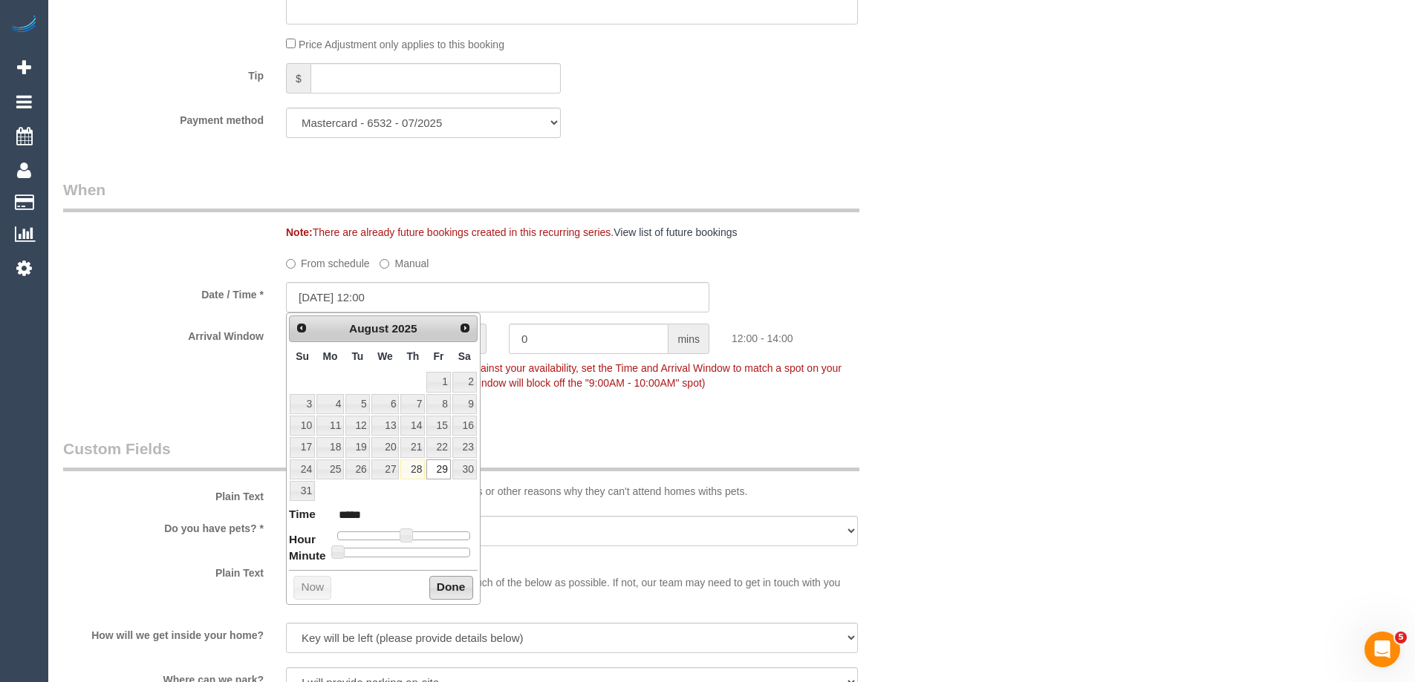
click at [444, 586] on button "Done" at bounding box center [451, 588] width 44 height 24
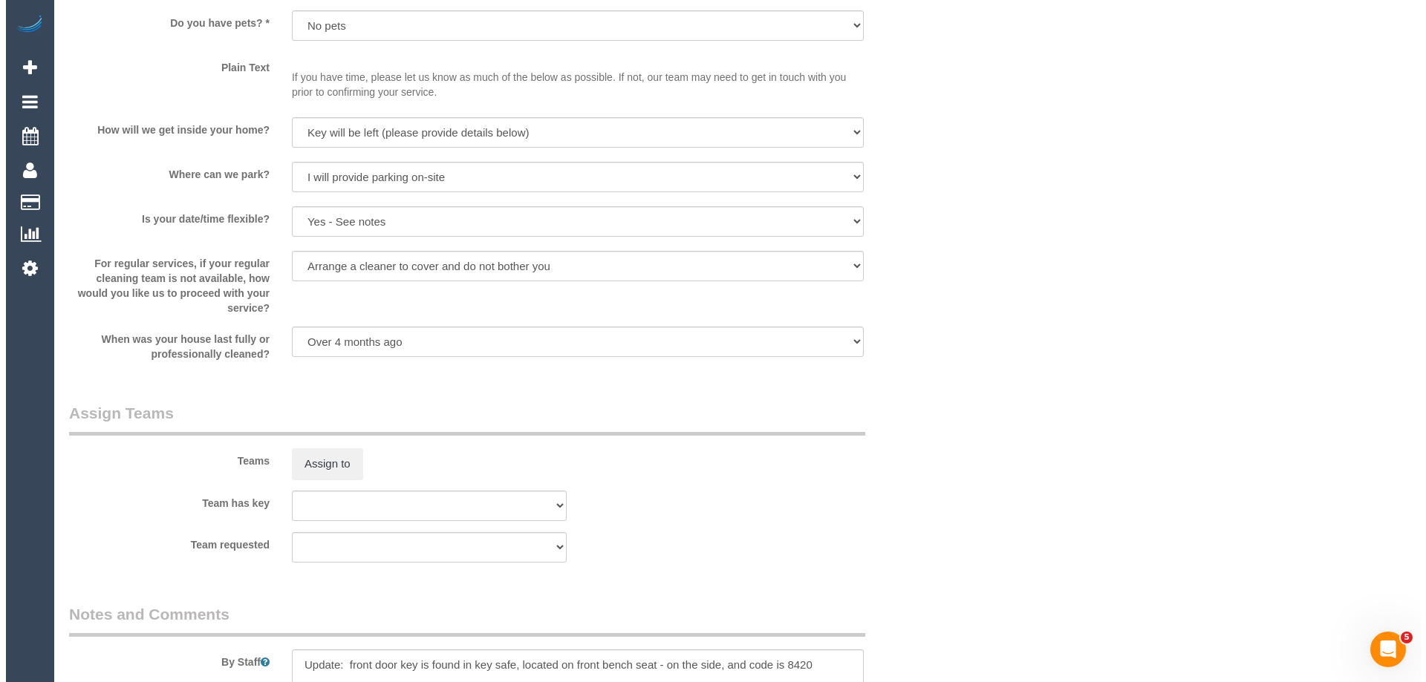
scroll to position [2079, 0]
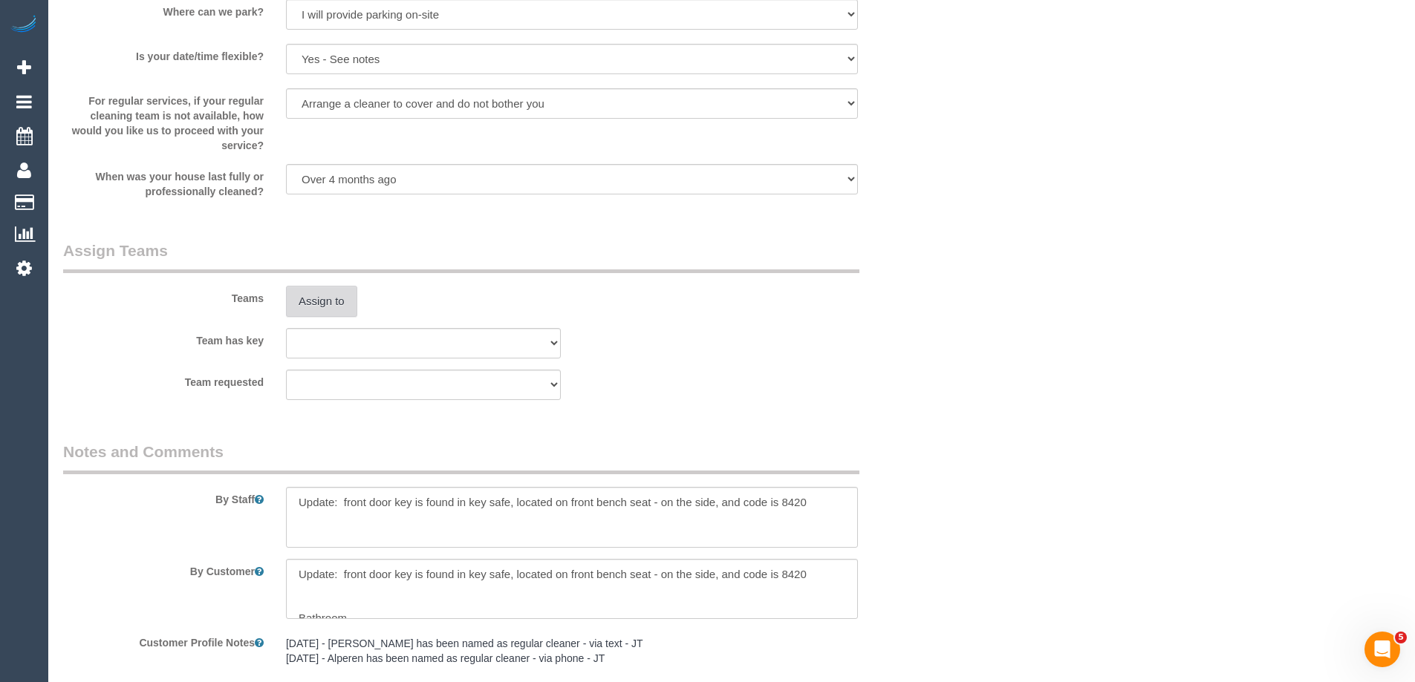
click at [323, 306] on button "Assign to" at bounding box center [321, 301] width 71 height 31
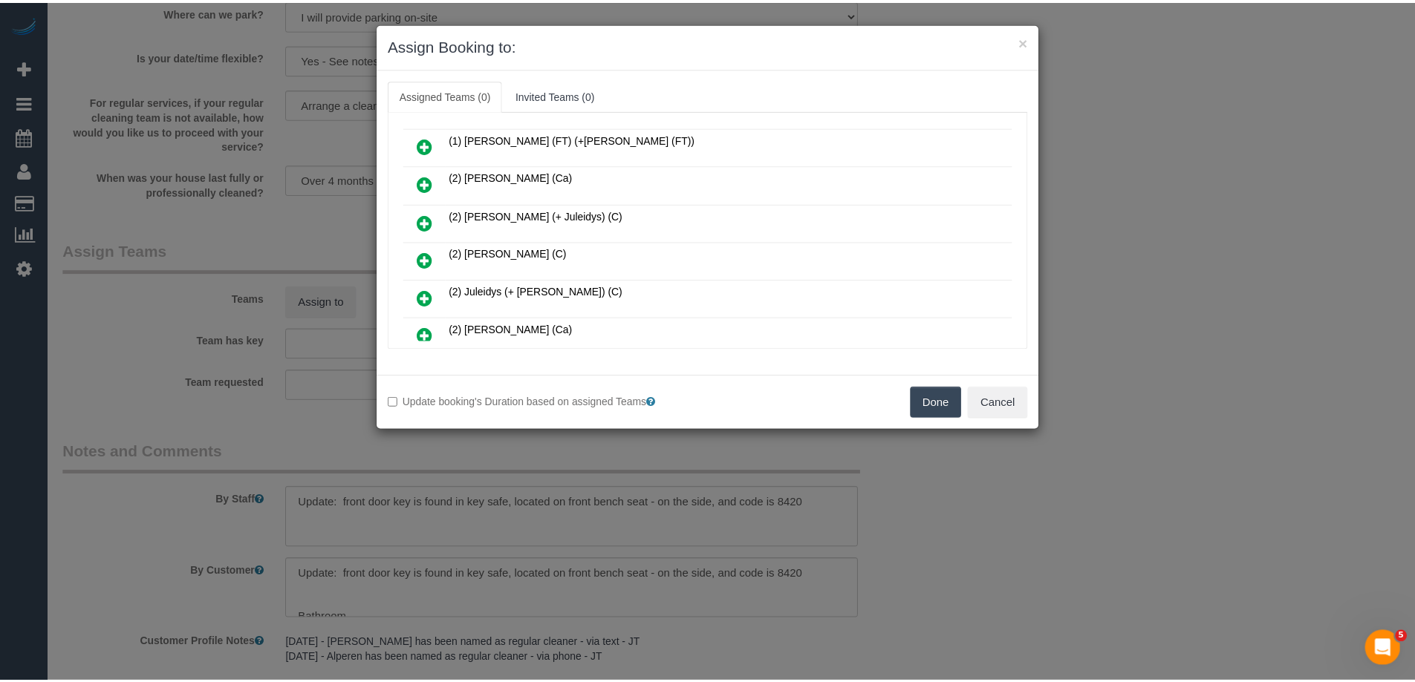
scroll to position [223, 0]
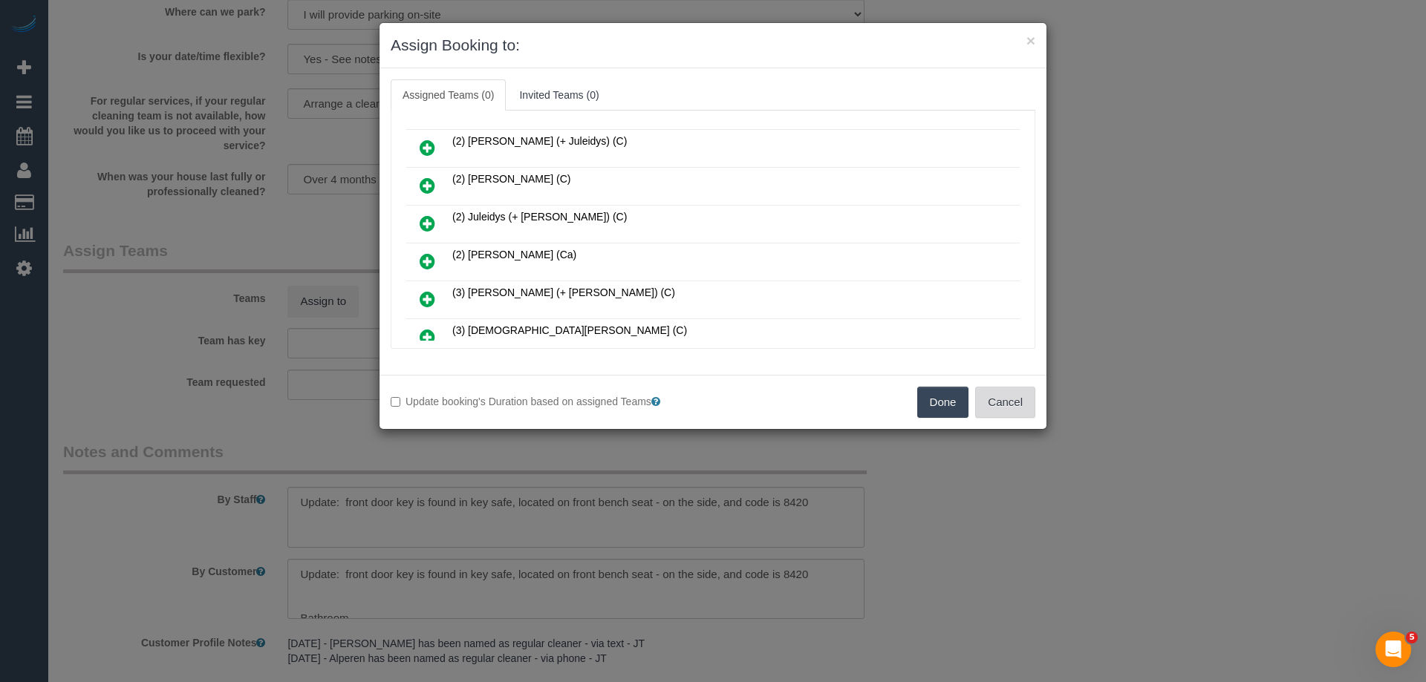
click at [1011, 399] on button "Cancel" at bounding box center [1005, 402] width 60 height 31
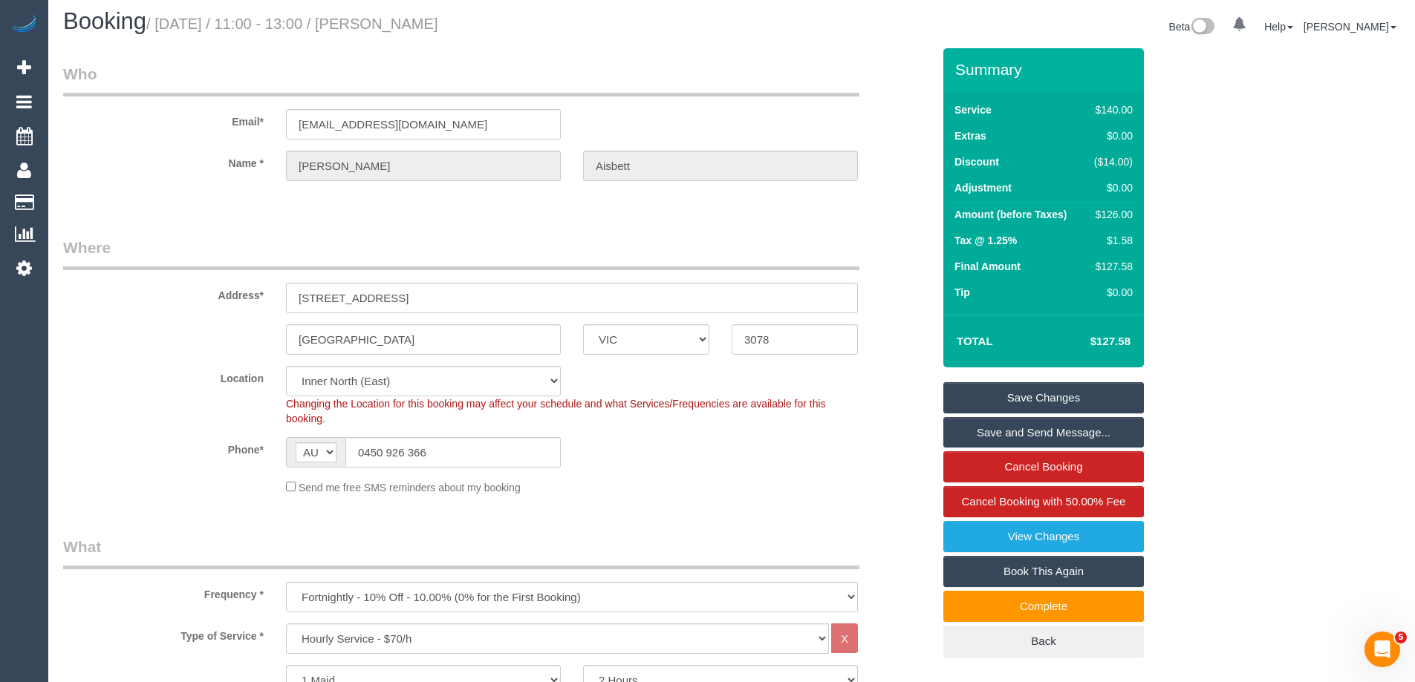
scroll to position [0, 0]
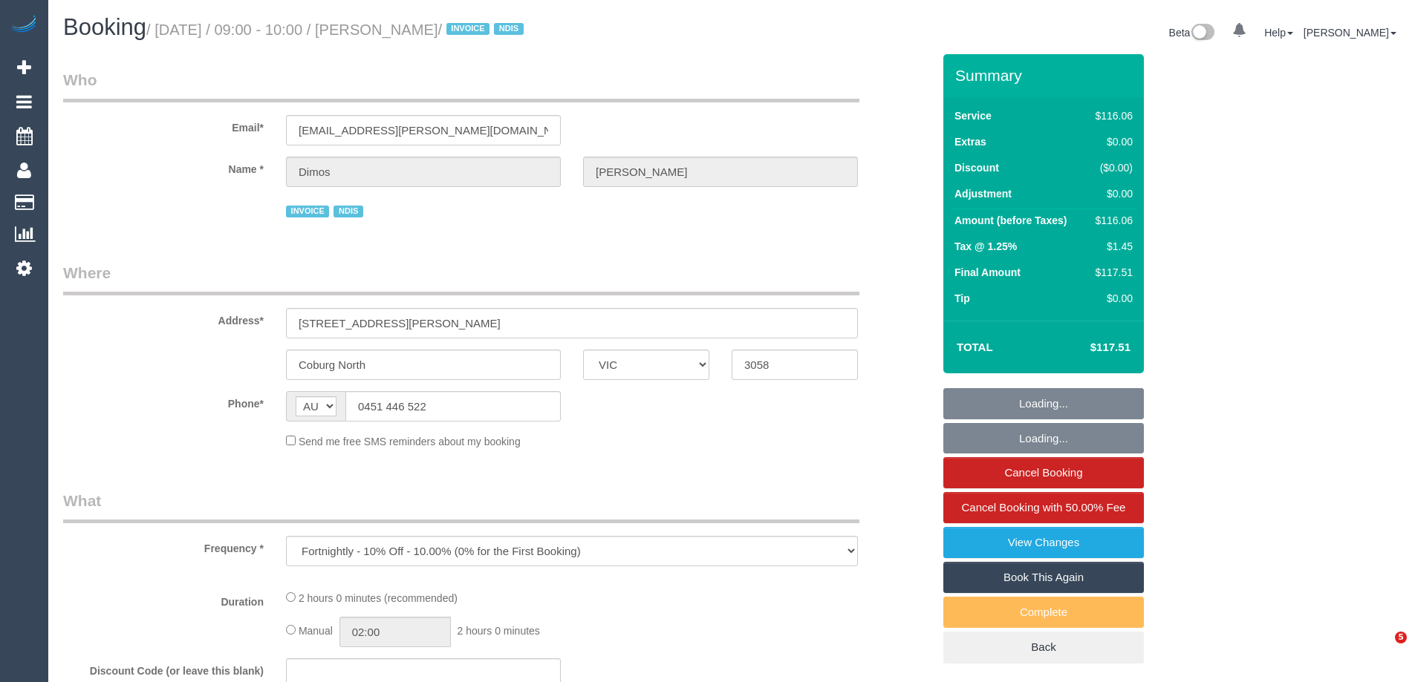
select select "VIC"
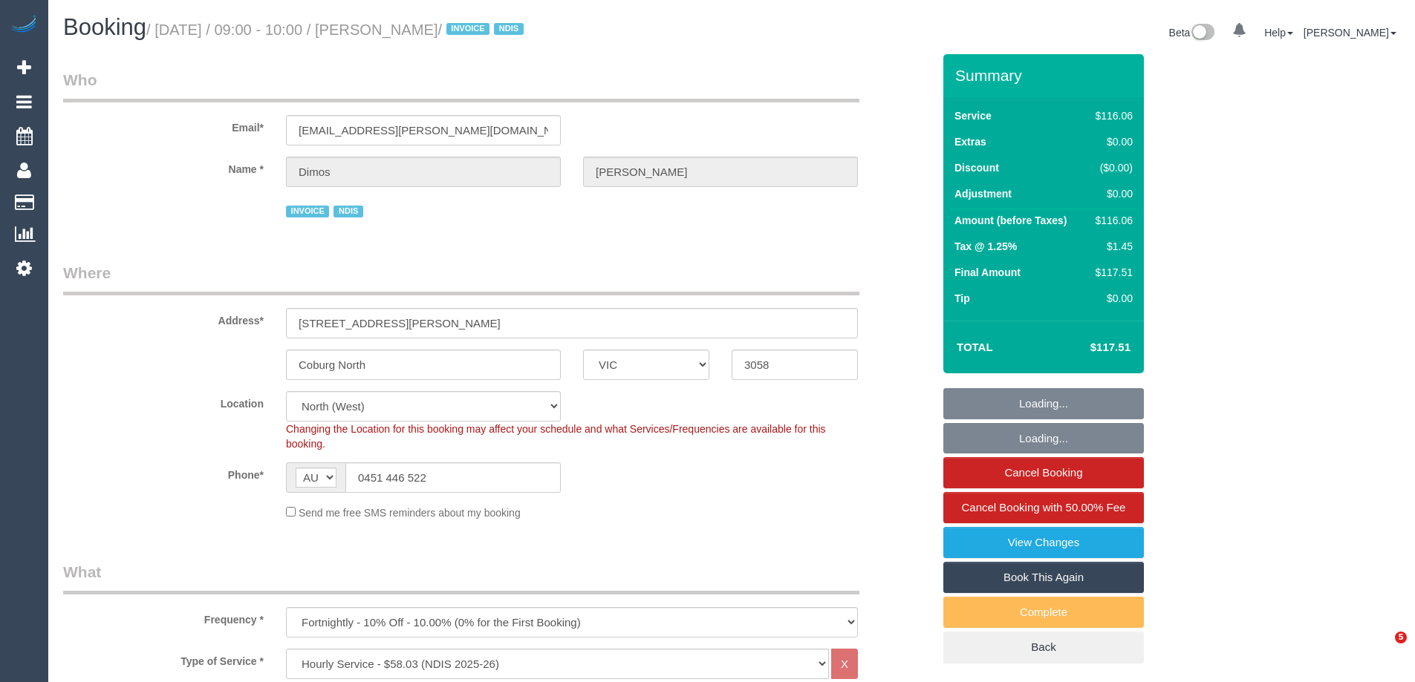
select select "object:860"
